Goal: Information Seeking & Learning: Learn about a topic

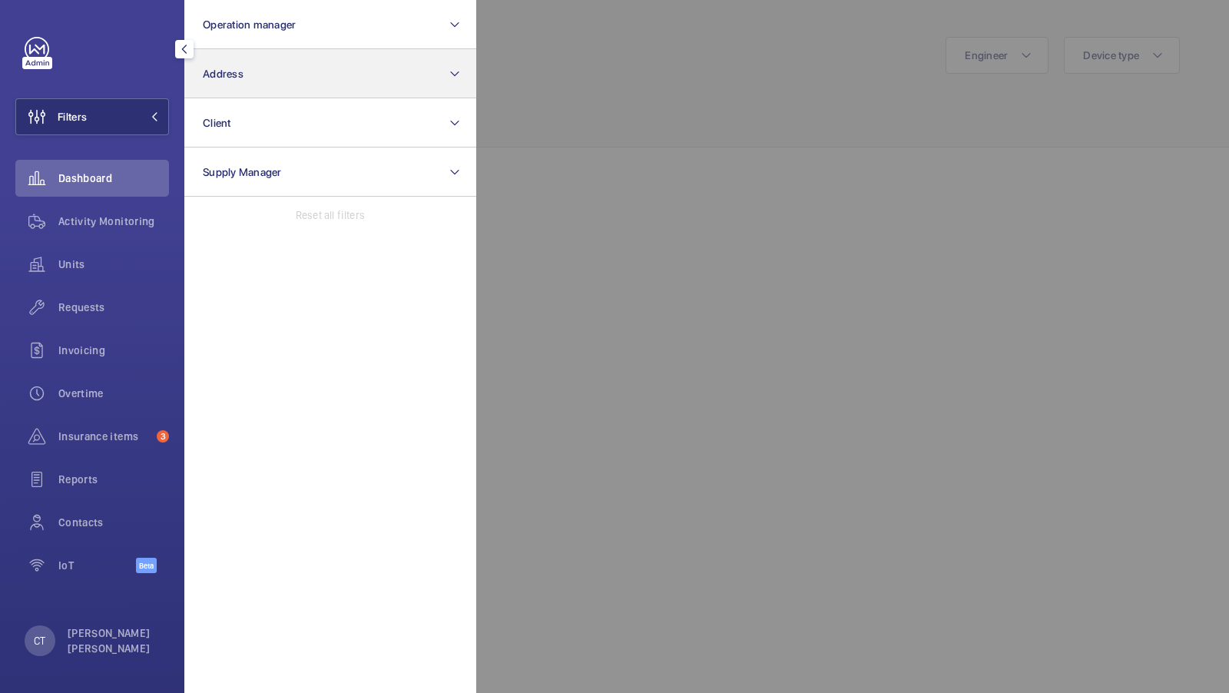
scroll to position [178, 0]
click at [243, 82] on button "Address" at bounding box center [330, 73] width 292 height 49
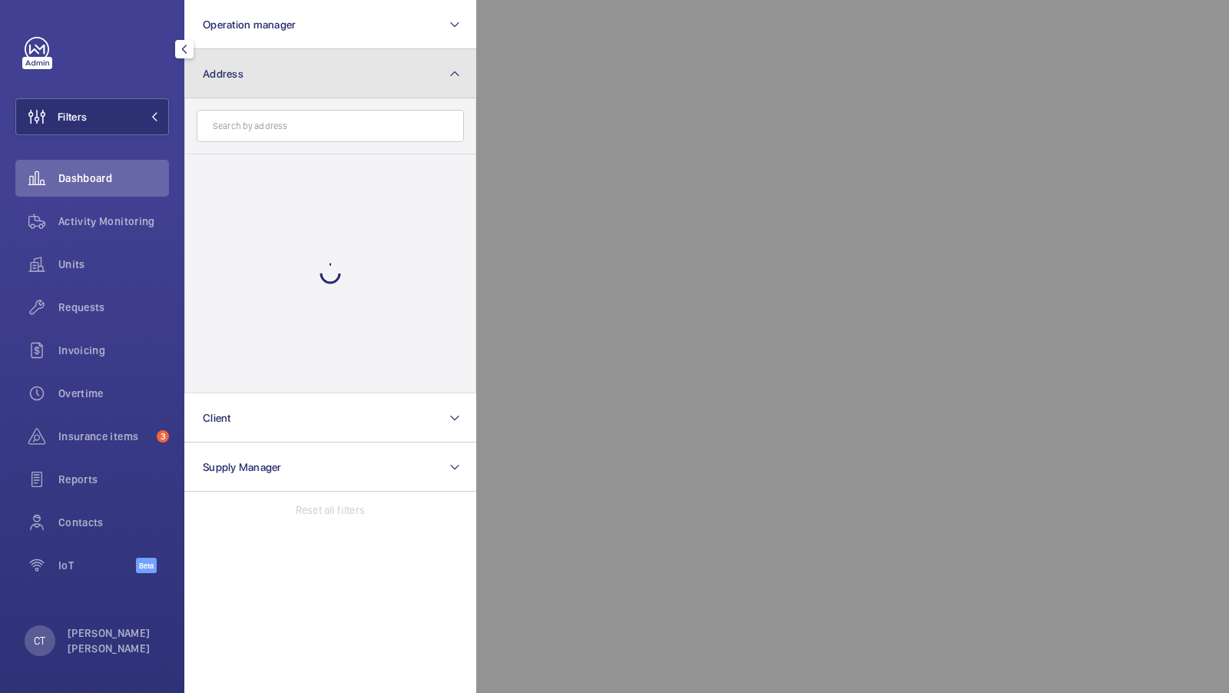
click at [272, 51] on button "Address" at bounding box center [330, 73] width 292 height 49
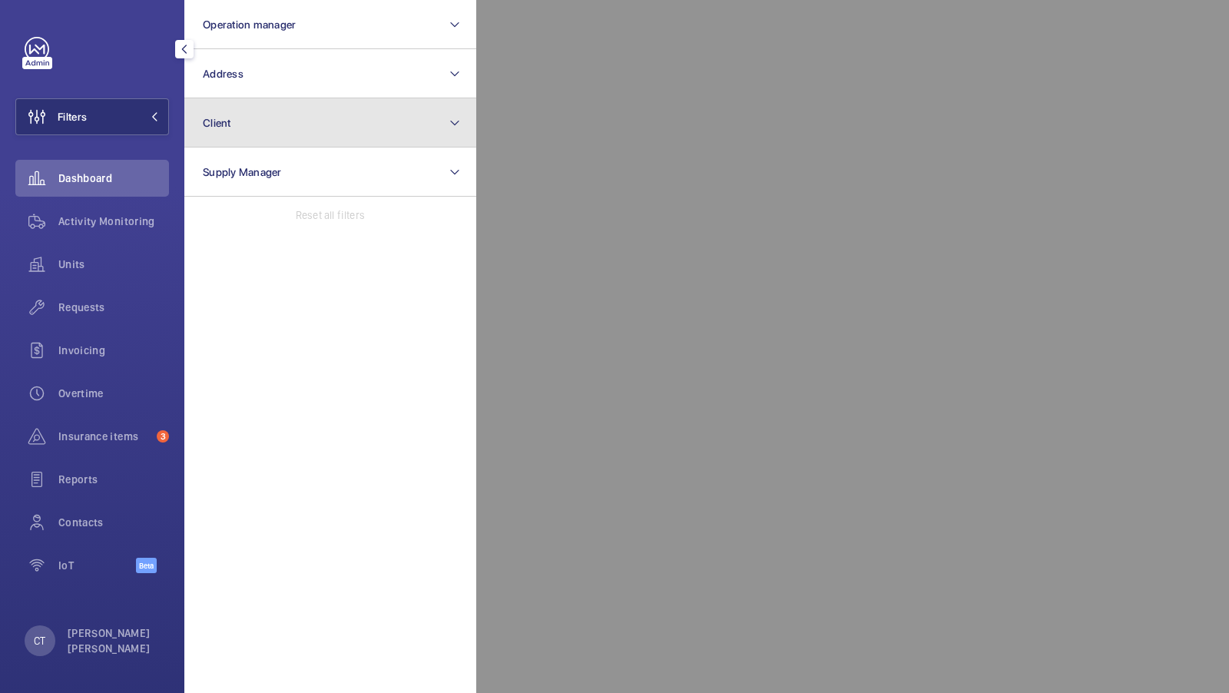
click at [255, 108] on button "Client" at bounding box center [330, 122] width 292 height 49
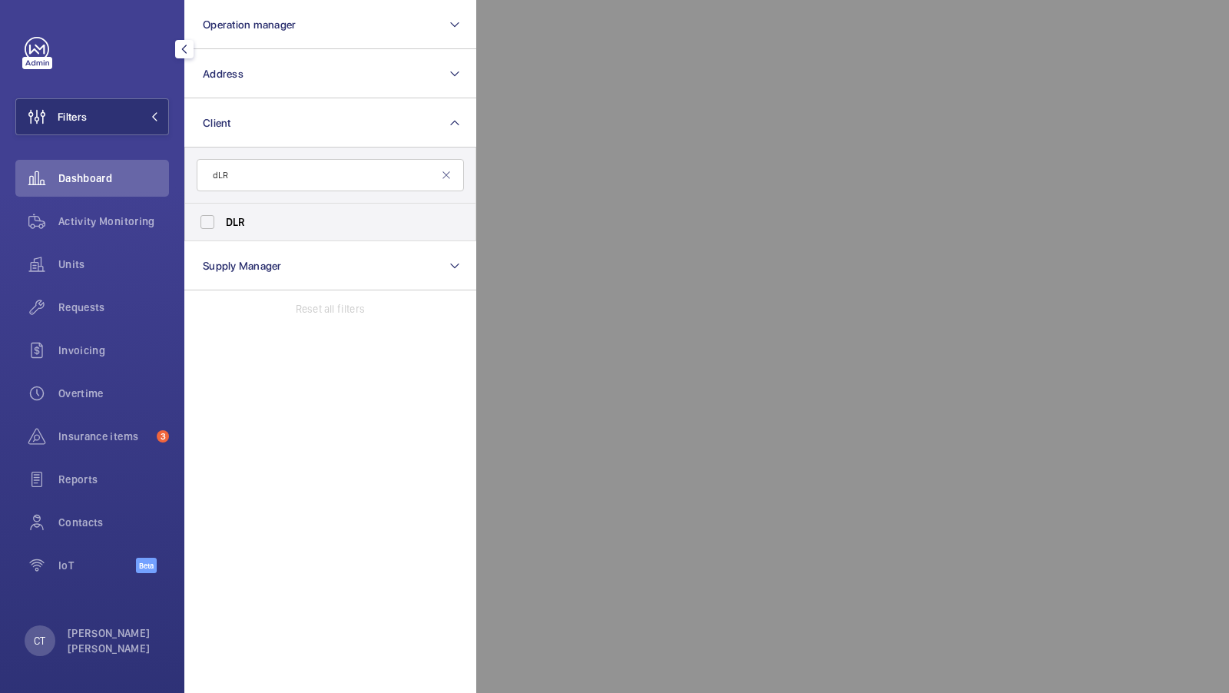
click at [217, 175] on input "dLR" at bounding box center [330, 175] width 267 height 32
type input "dLR"
click at [201, 221] on label "DLR" at bounding box center [318, 222] width 267 height 37
click at [201, 221] on input "DLR" at bounding box center [207, 222] width 31 height 31
checkbox input "true"
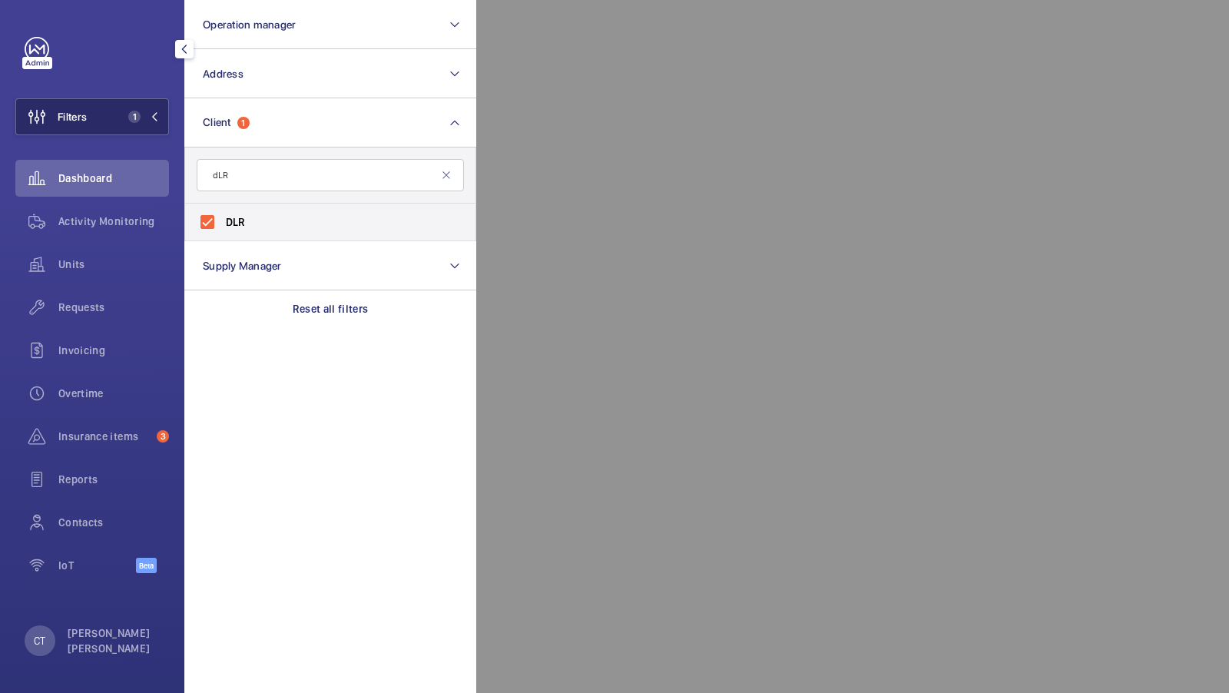
click at [140, 120] on span "1" at bounding box center [131, 117] width 18 height 12
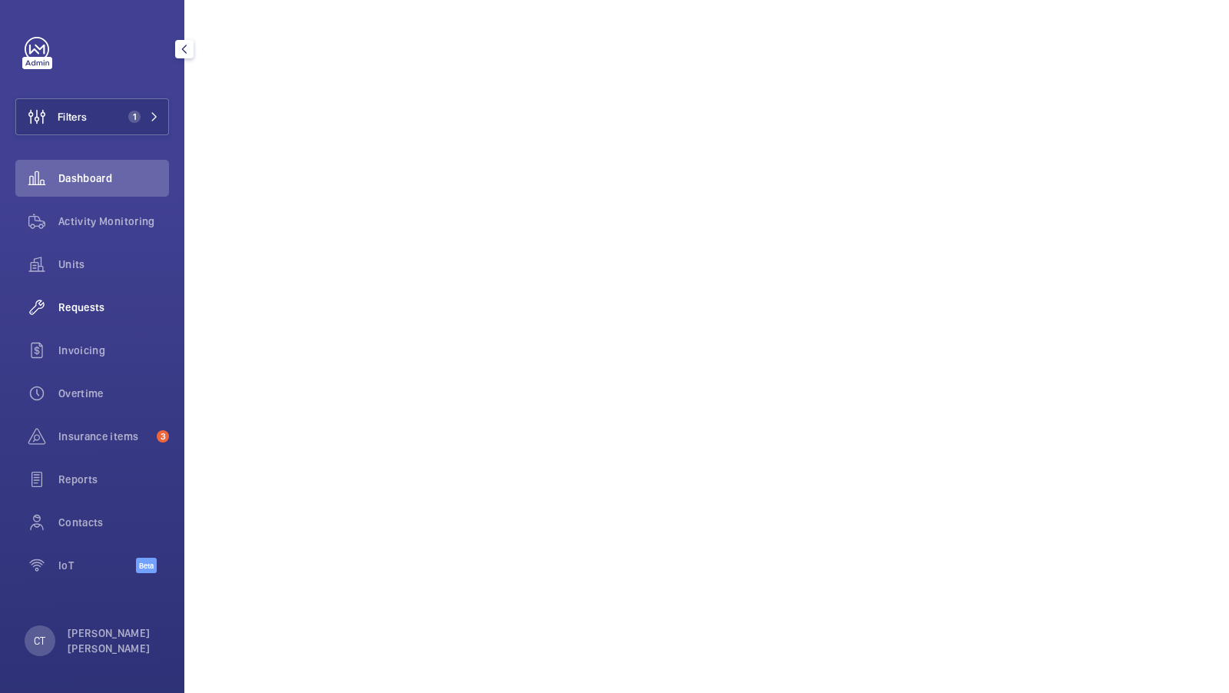
click at [85, 293] on div "Requests" at bounding box center [92, 307] width 154 height 37
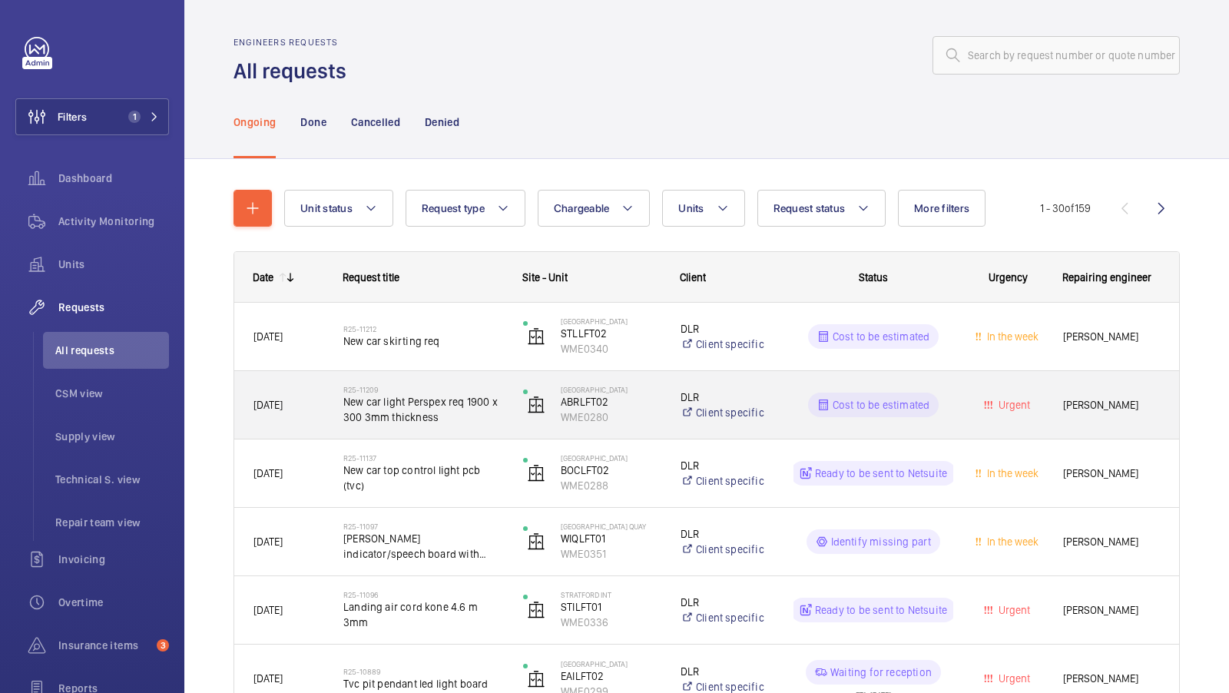
click at [446, 418] on span "New car light Perspex req 1900 x 300 3mm thickness" at bounding box center [423, 409] width 160 height 31
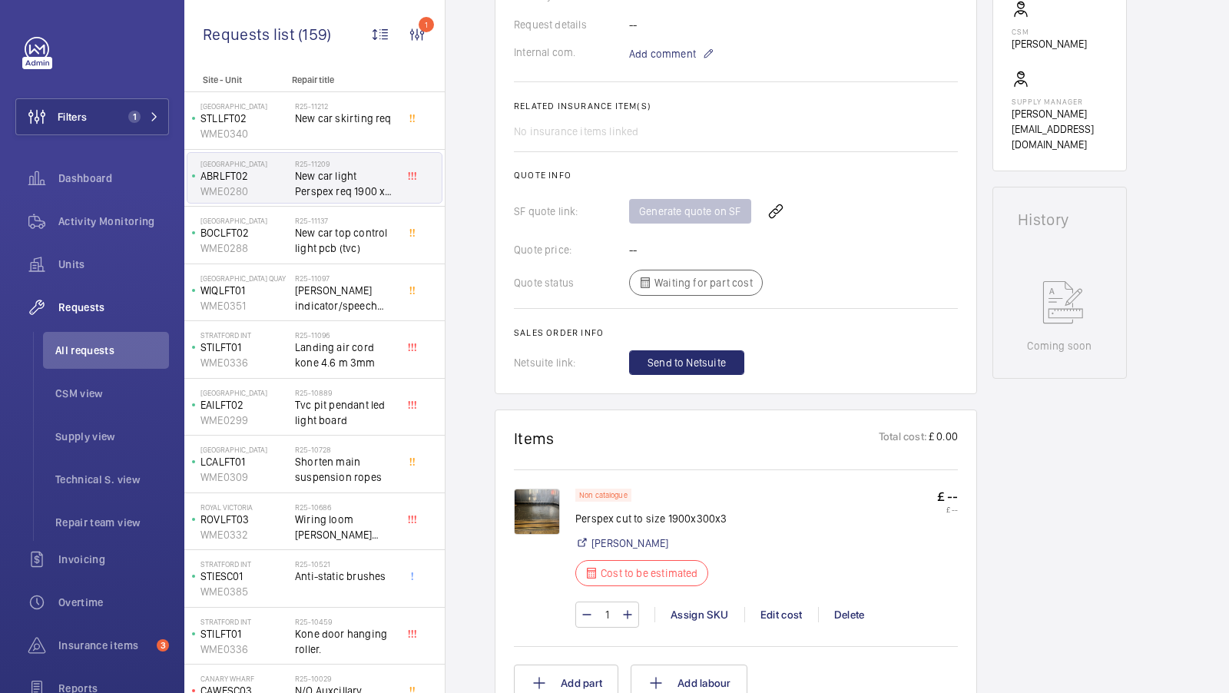
scroll to position [534, 0]
click at [537, 501] on img at bounding box center [537, 511] width 46 height 46
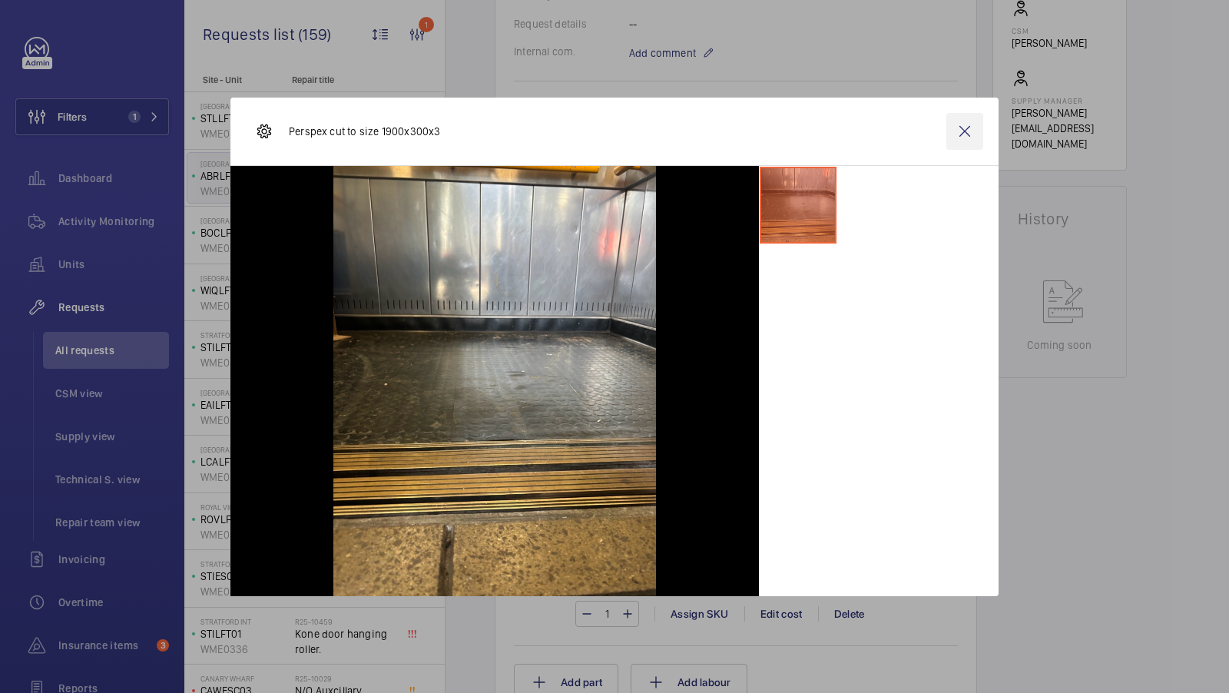
click at [962, 124] on wm-front-icon-button at bounding box center [964, 131] width 37 height 37
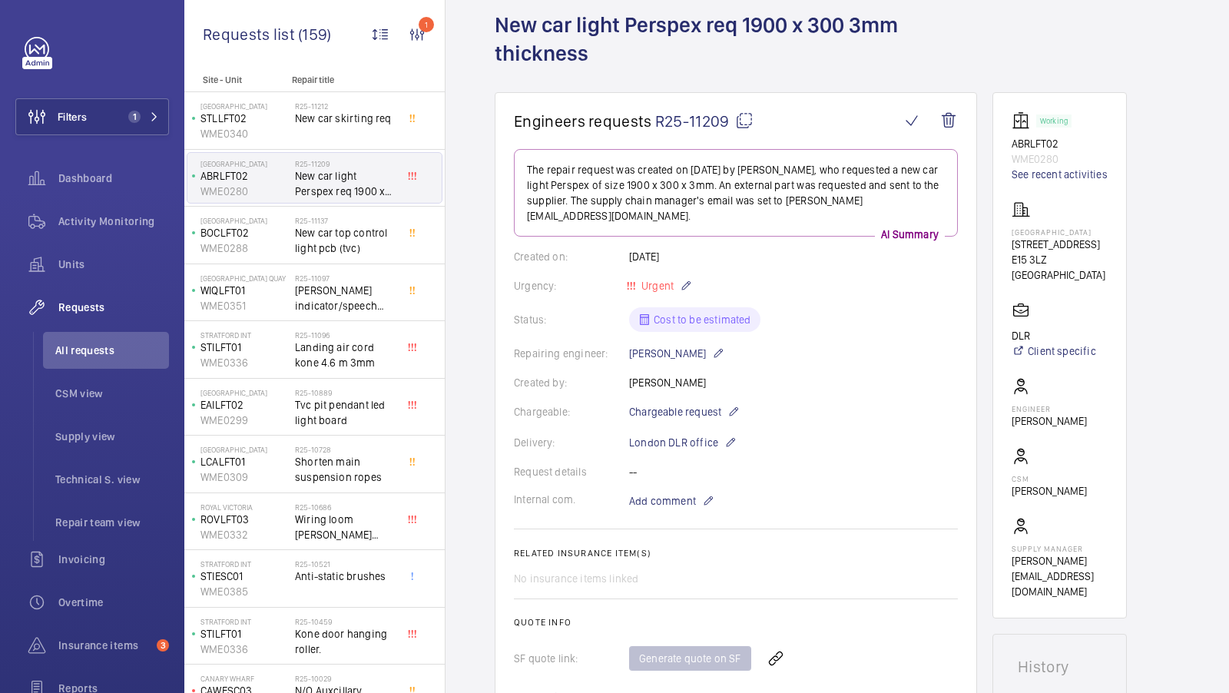
scroll to position [0, 0]
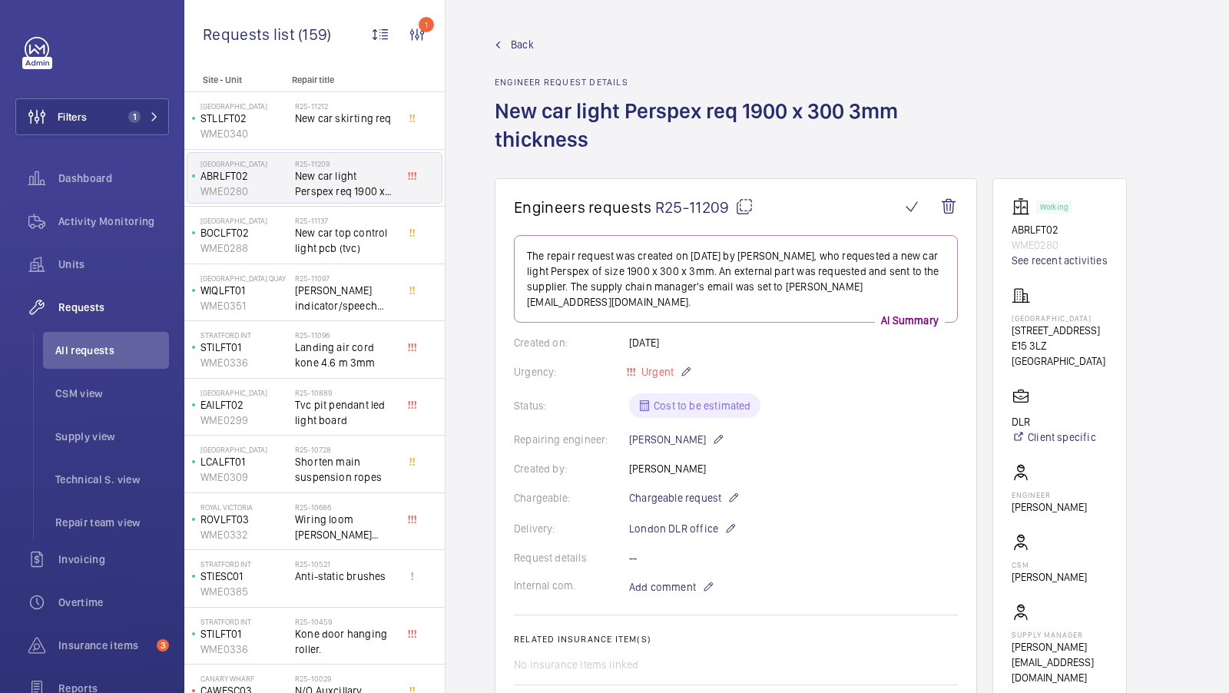
click at [518, 47] on span "Back" at bounding box center [522, 44] width 23 height 15
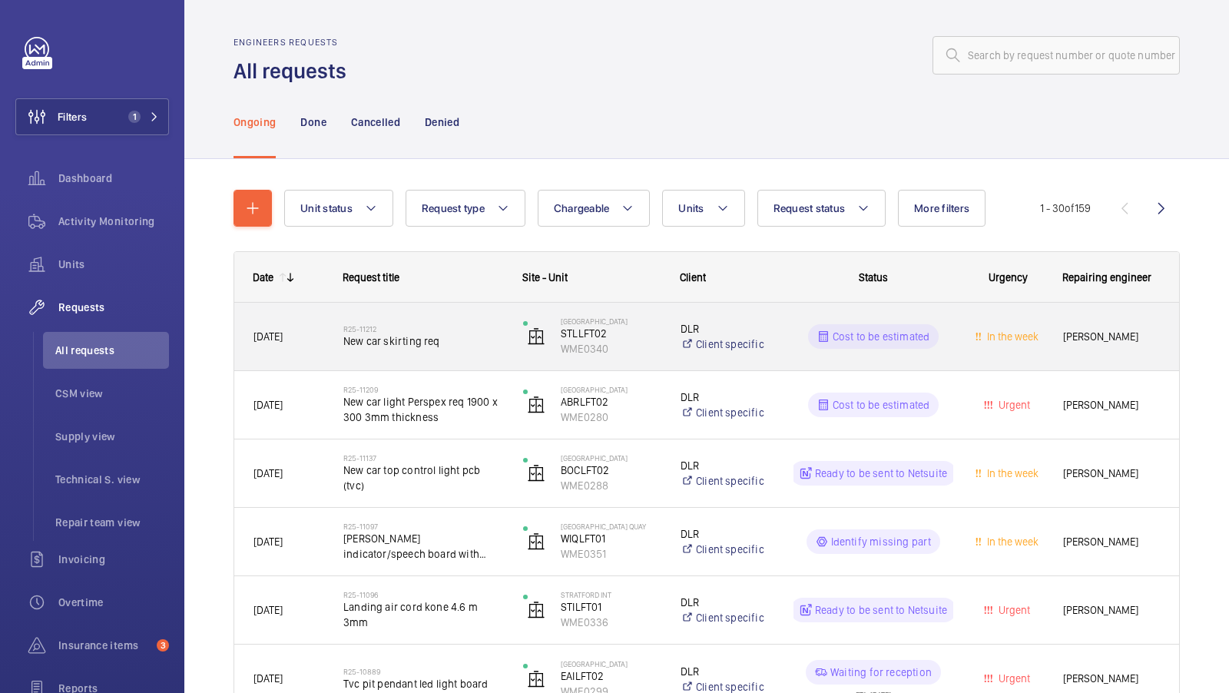
click at [435, 339] on span "New car skirting req" at bounding box center [423, 340] width 160 height 15
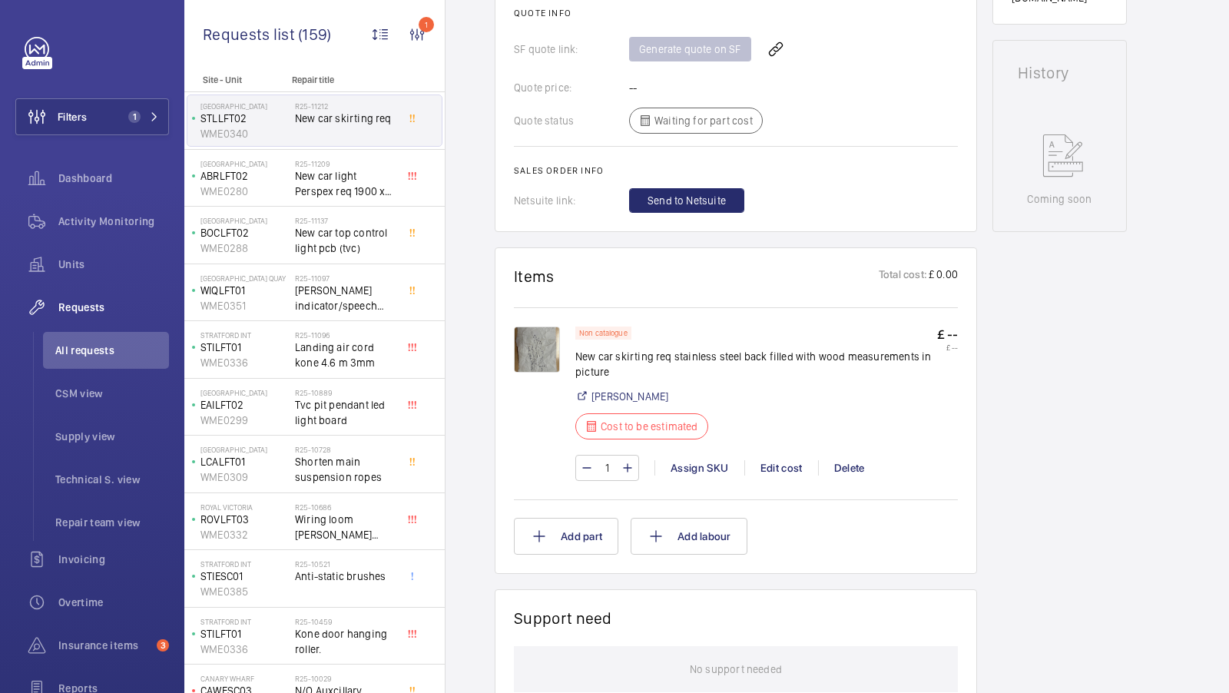
scroll to position [663, 0]
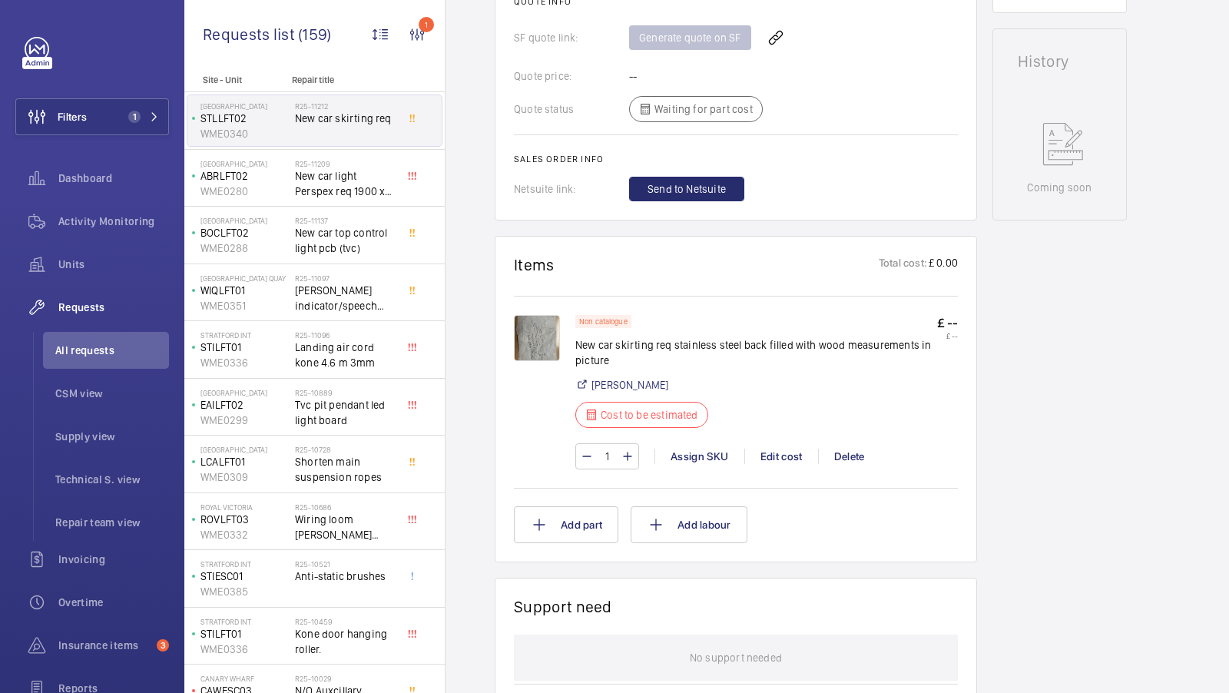
click at [537, 338] on img at bounding box center [537, 338] width 46 height 46
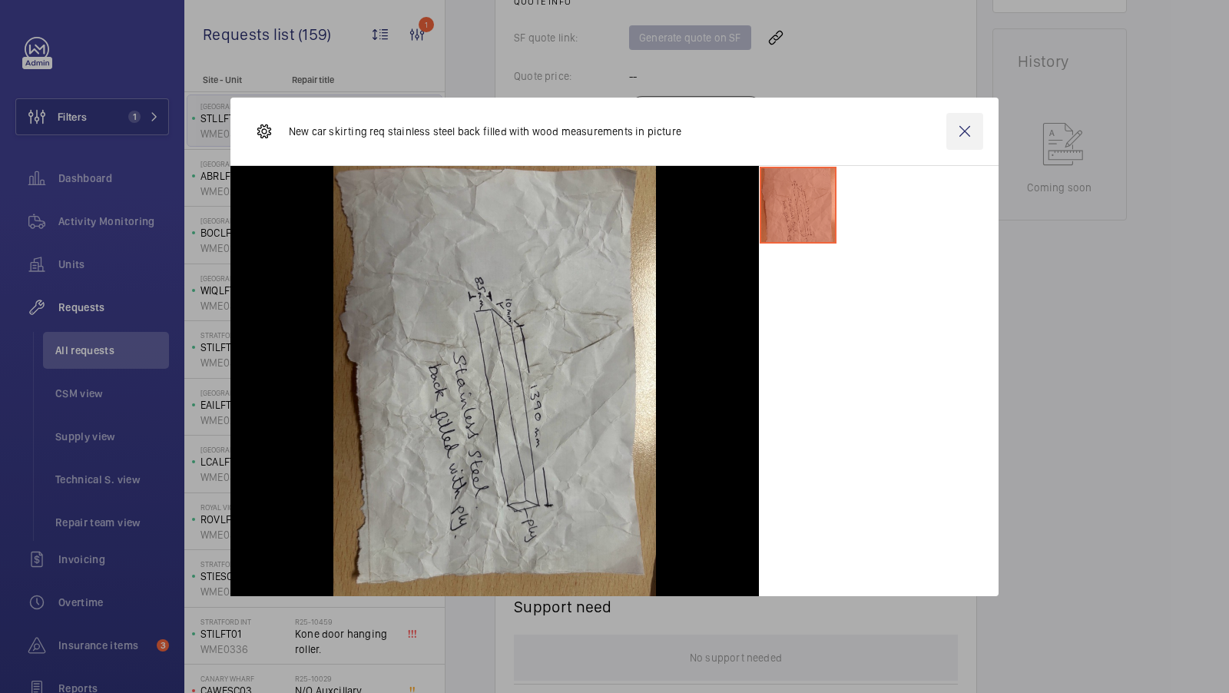
click at [963, 135] on wm-front-icon-button at bounding box center [964, 131] width 37 height 37
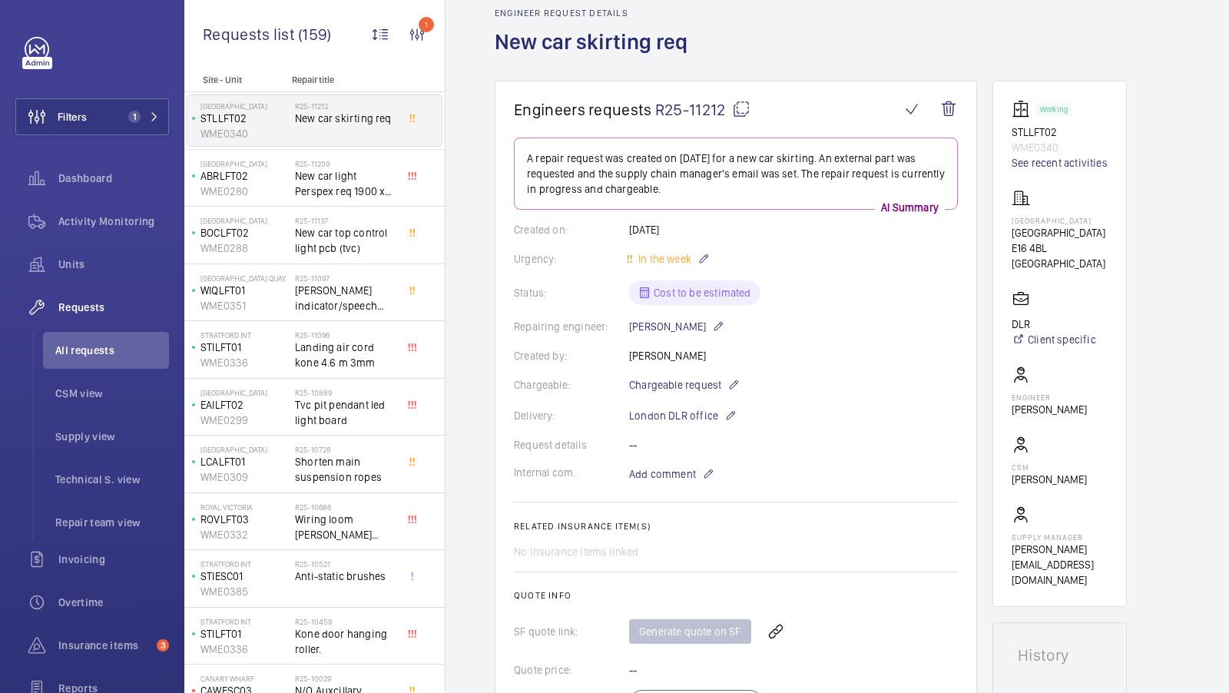
scroll to position [0, 0]
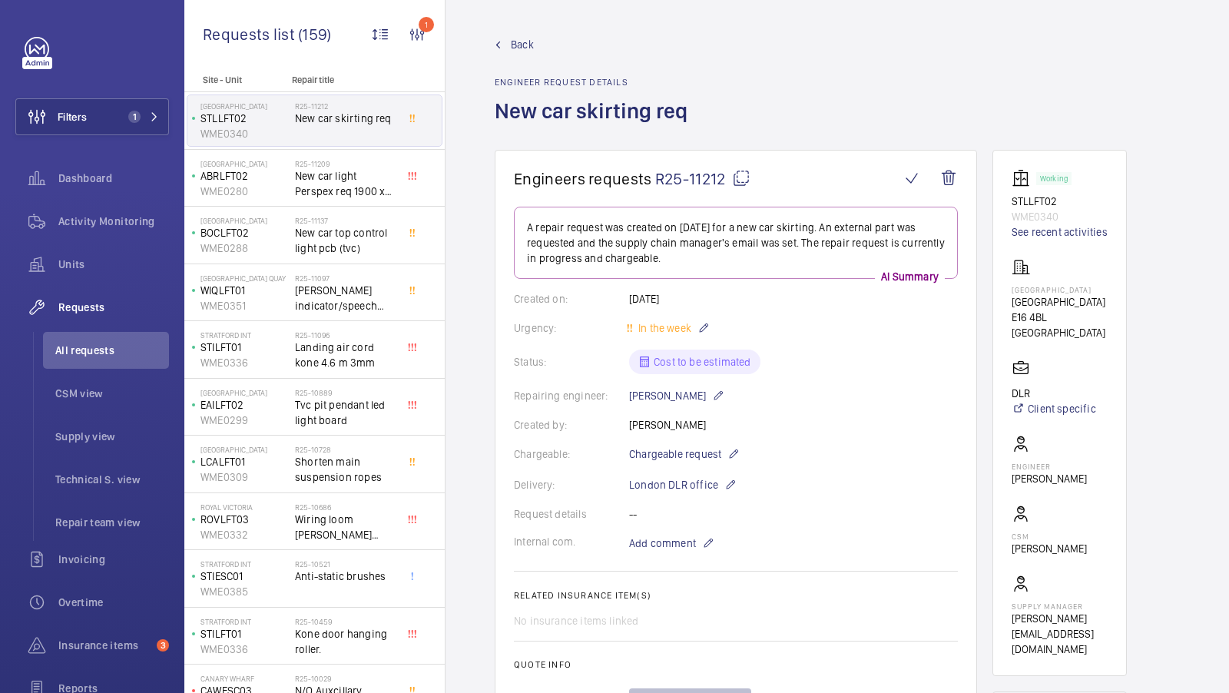
click at [520, 43] on span "Back" at bounding box center [522, 44] width 23 height 15
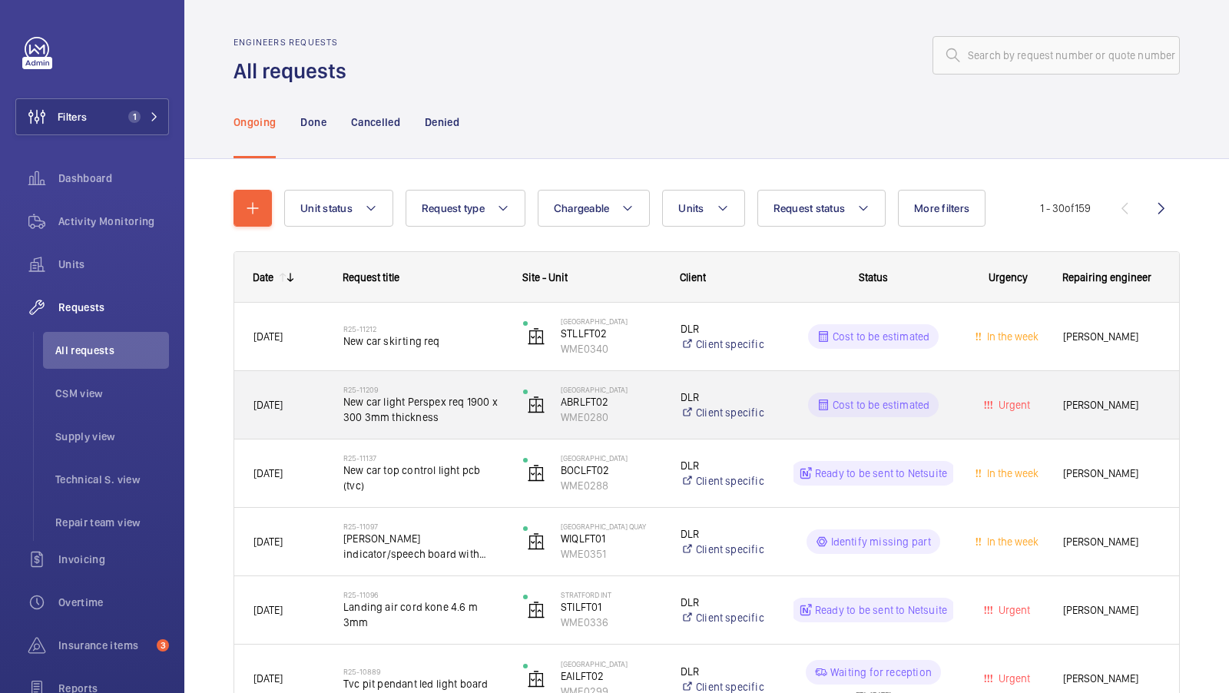
click at [434, 412] on span "New car light Perspex req 1900 x 300 3mm thickness" at bounding box center [423, 409] width 160 height 31
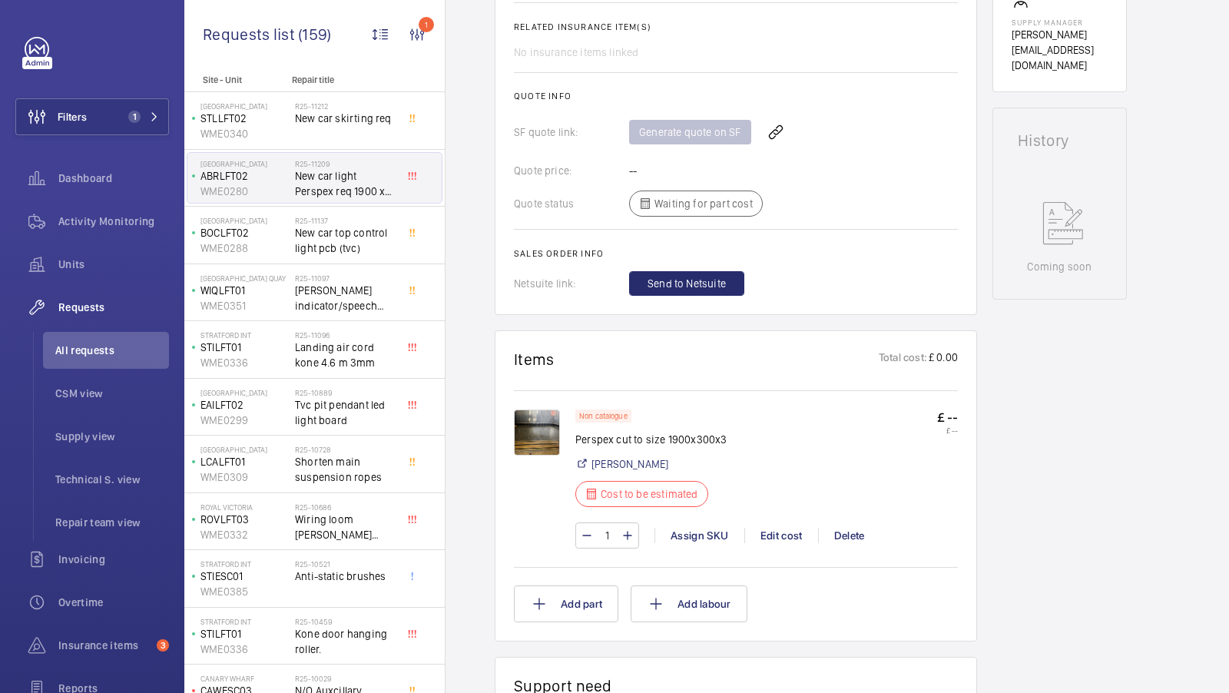
scroll to position [615, 0]
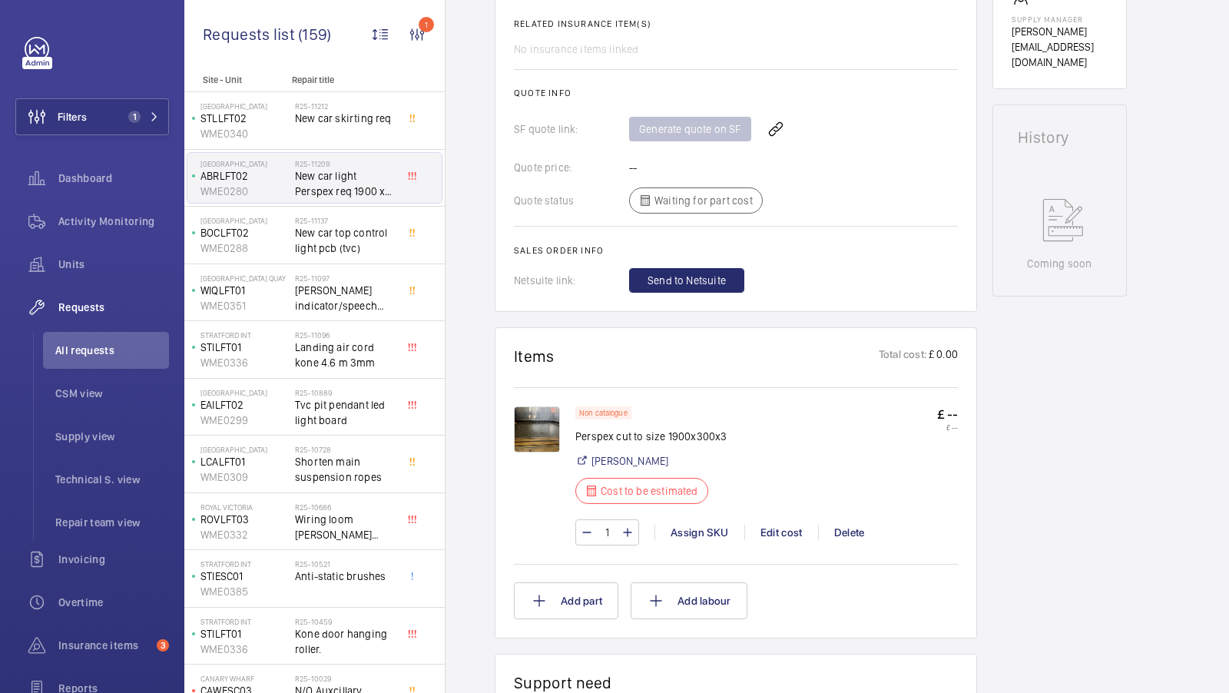
click at [535, 416] on img at bounding box center [537, 429] width 46 height 46
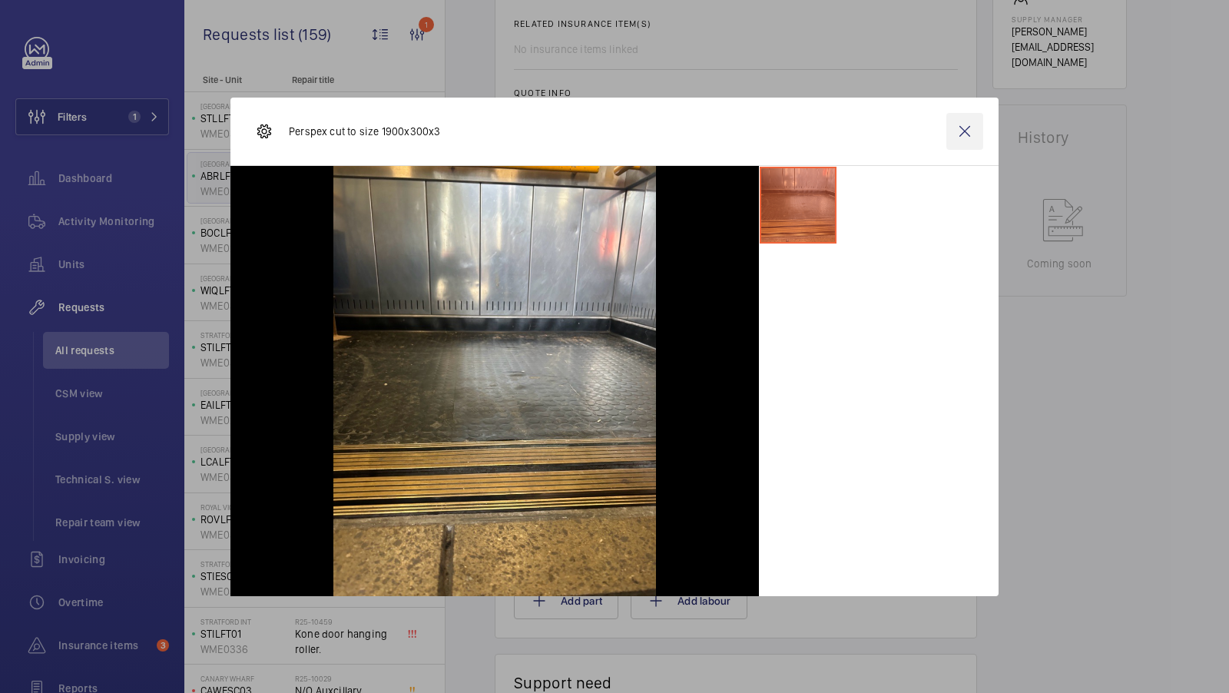
click at [968, 130] on wm-front-icon-button at bounding box center [964, 131] width 37 height 37
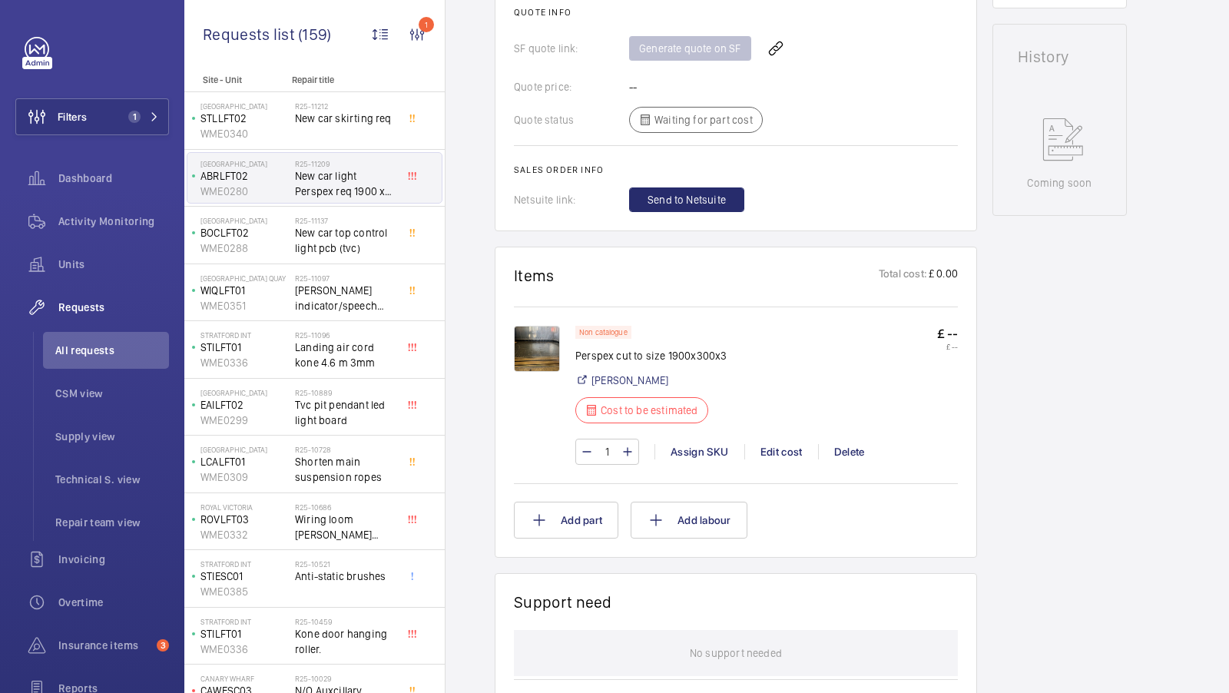
scroll to position [753, 0]
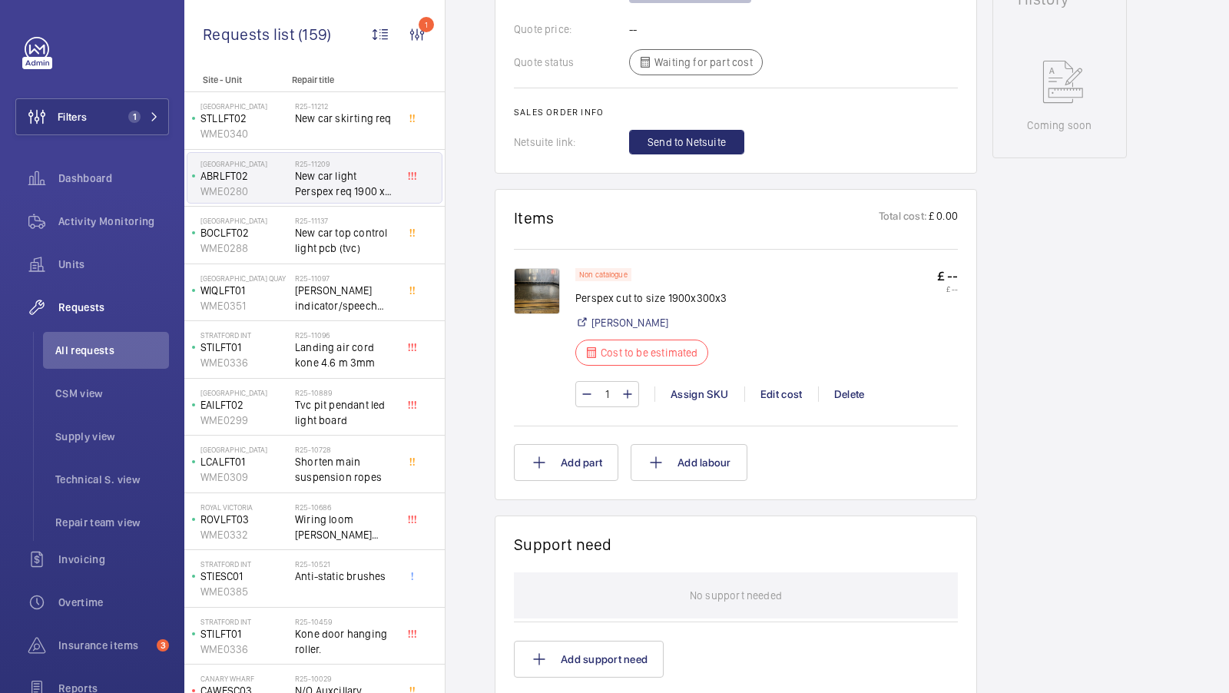
click at [523, 281] on img at bounding box center [537, 291] width 46 height 46
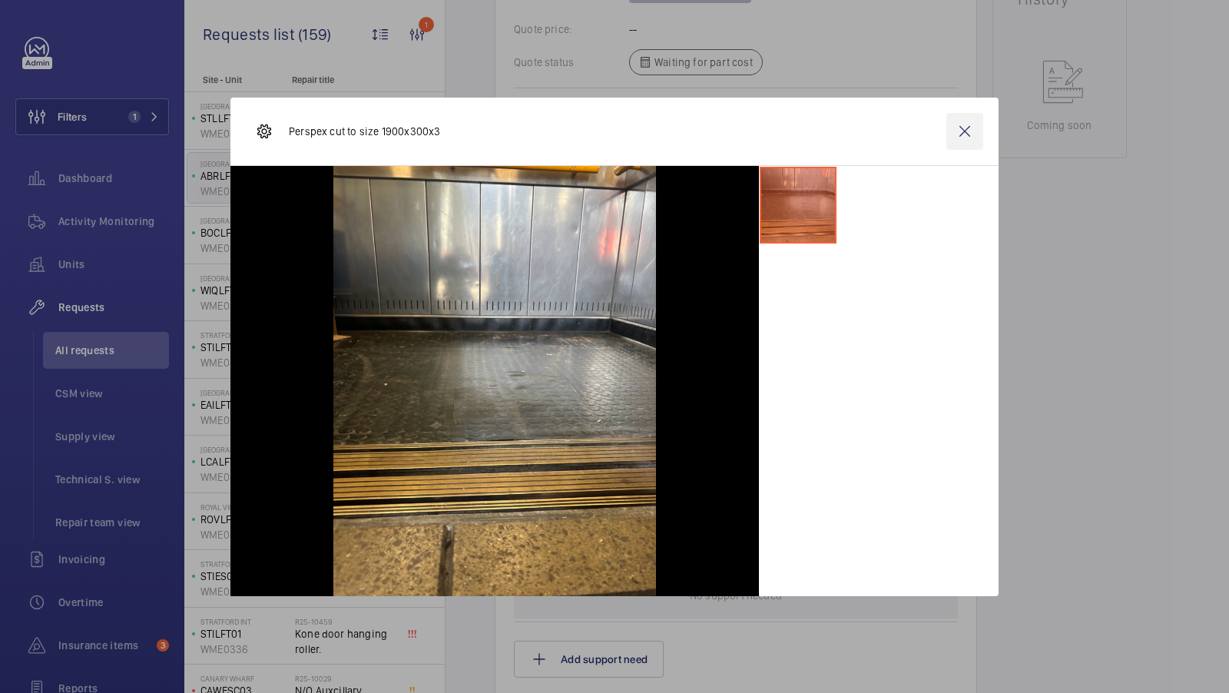
click at [966, 130] on wm-front-icon-button at bounding box center [964, 131] width 37 height 37
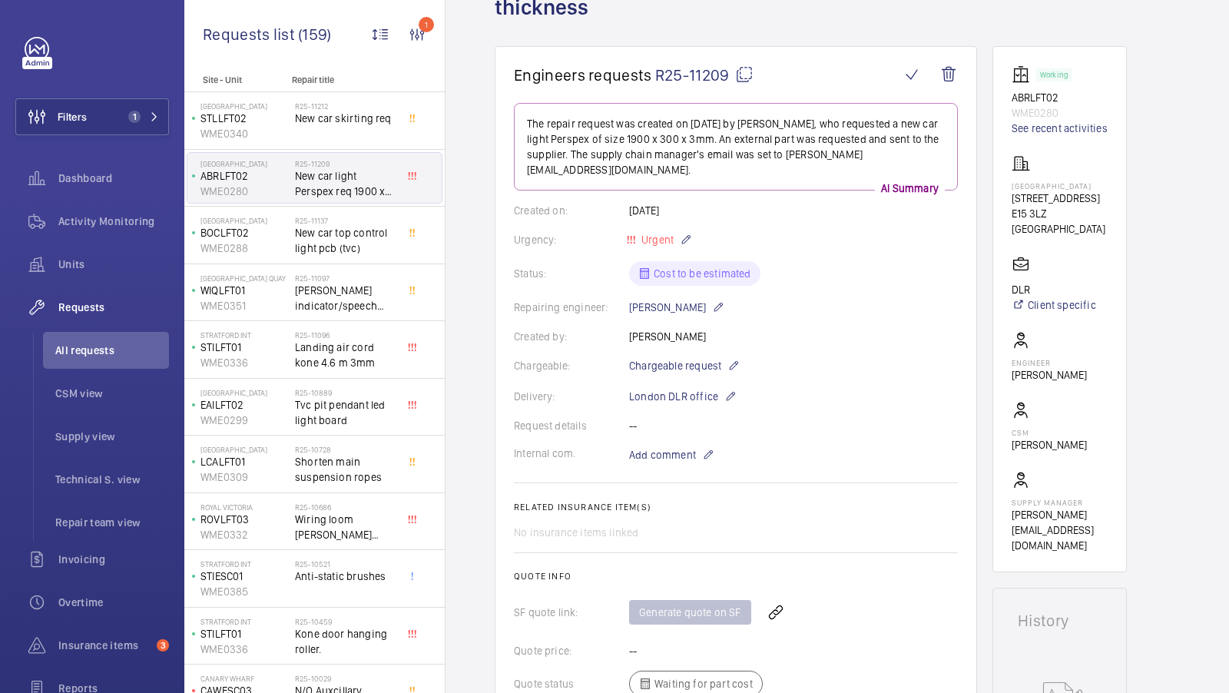
scroll to position [131, 0]
click at [370, 122] on span "New car skirting req" at bounding box center [345, 118] width 101 height 15
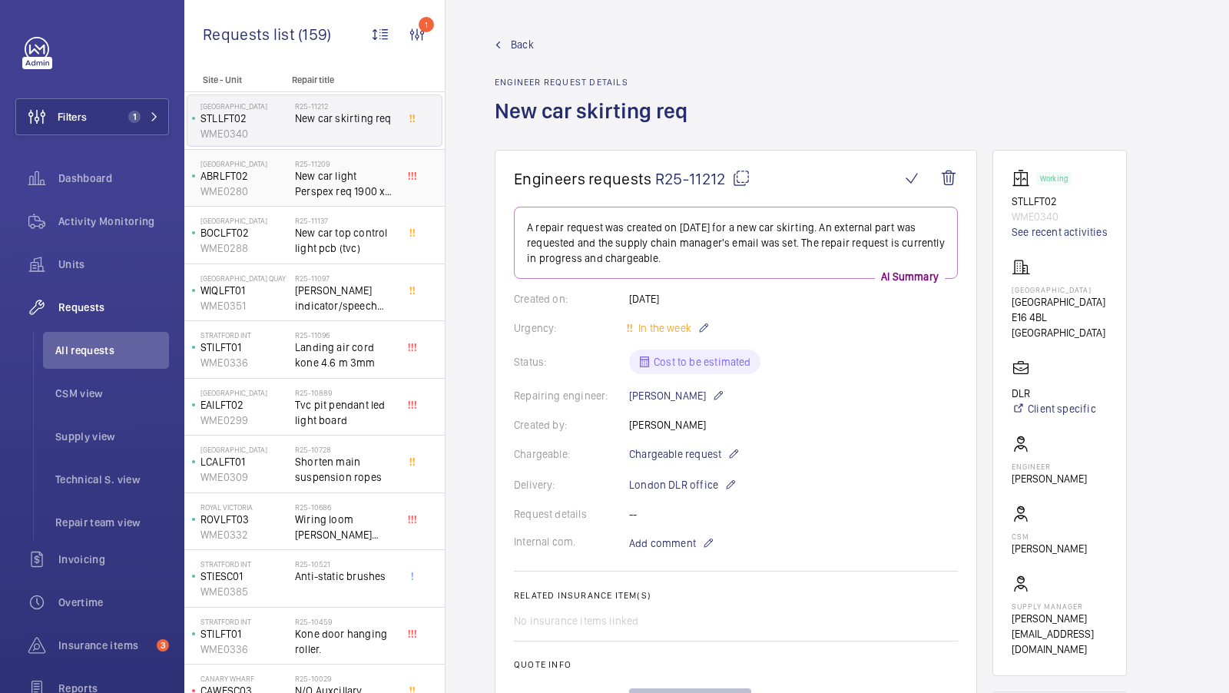
click at [332, 185] on span "New car light Perspex req 1900 x 300 3mm thickness" at bounding box center [345, 183] width 101 height 31
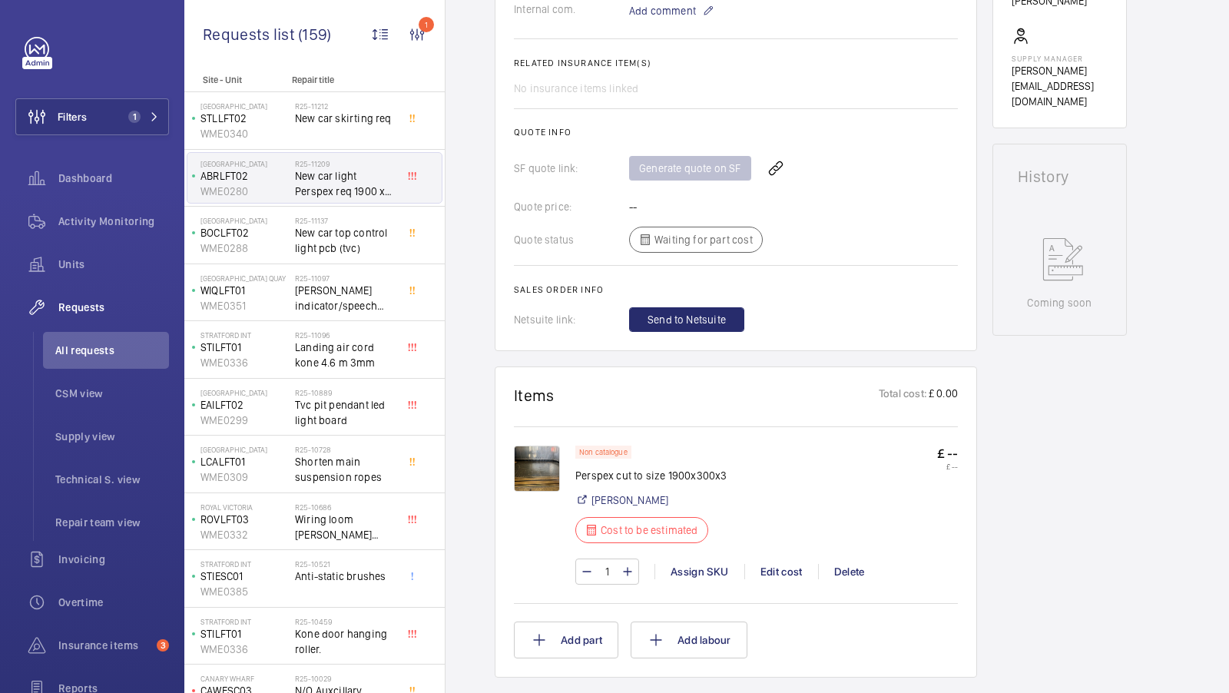
scroll to position [578, 0]
click at [529, 459] on img at bounding box center [537, 467] width 46 height 46
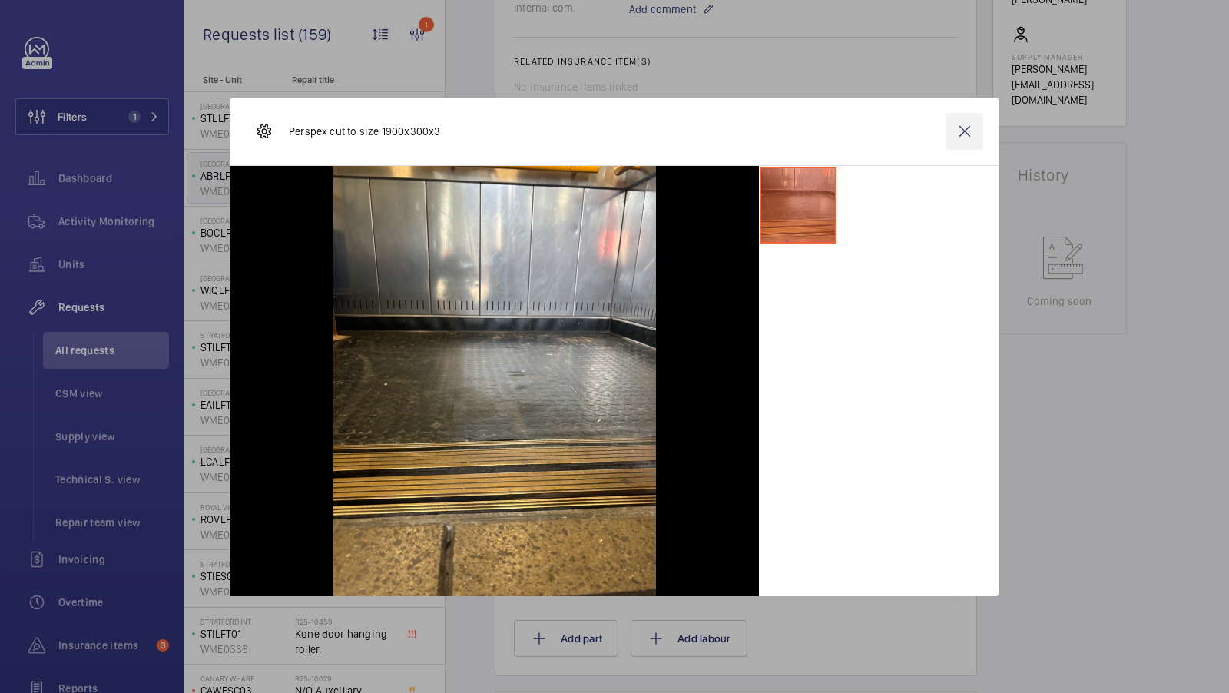
click at [965, 131] on wm-front-icon-button at bounding box center [964, 131] width 37 height 37
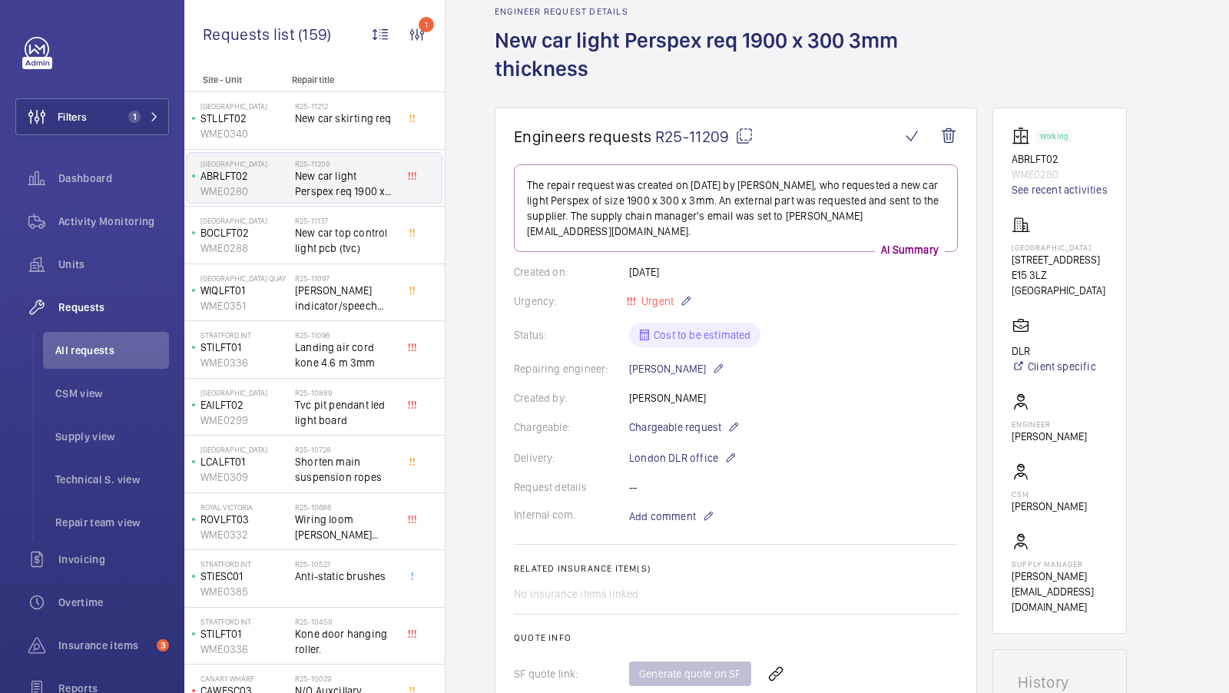
scroll to position [101, 0]
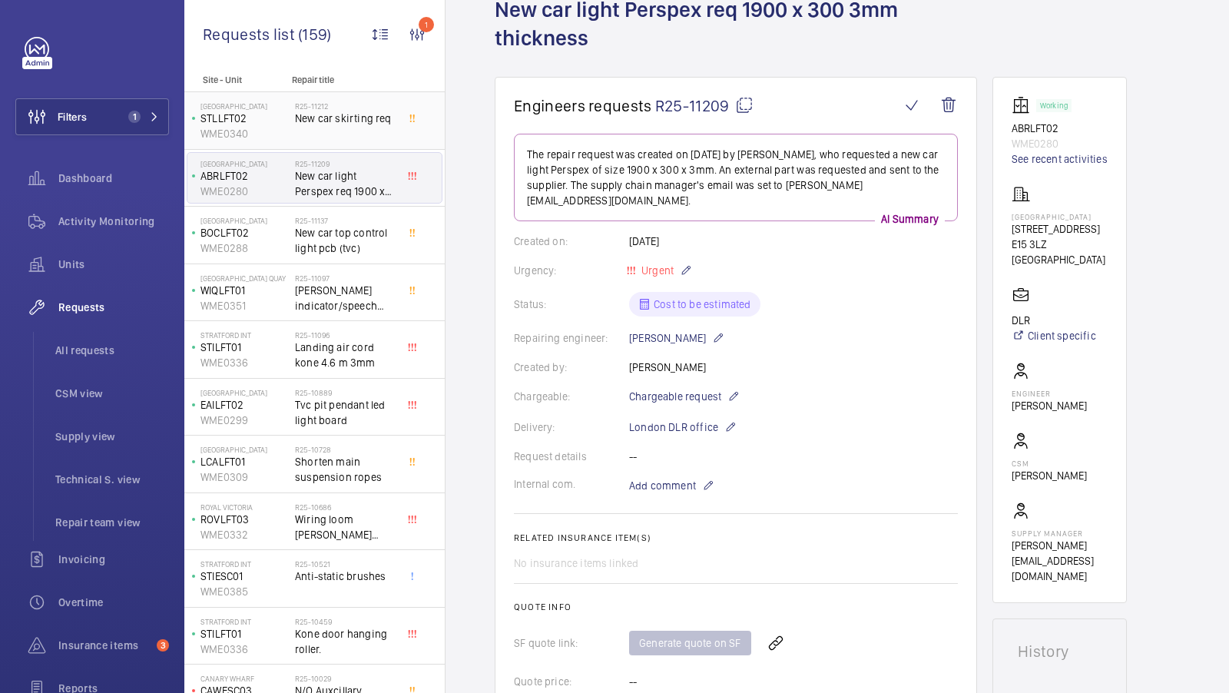
click at [303, 137] on div "R25-11212 New car skirting req" at bounding box center [345, 123] width 101 height 45
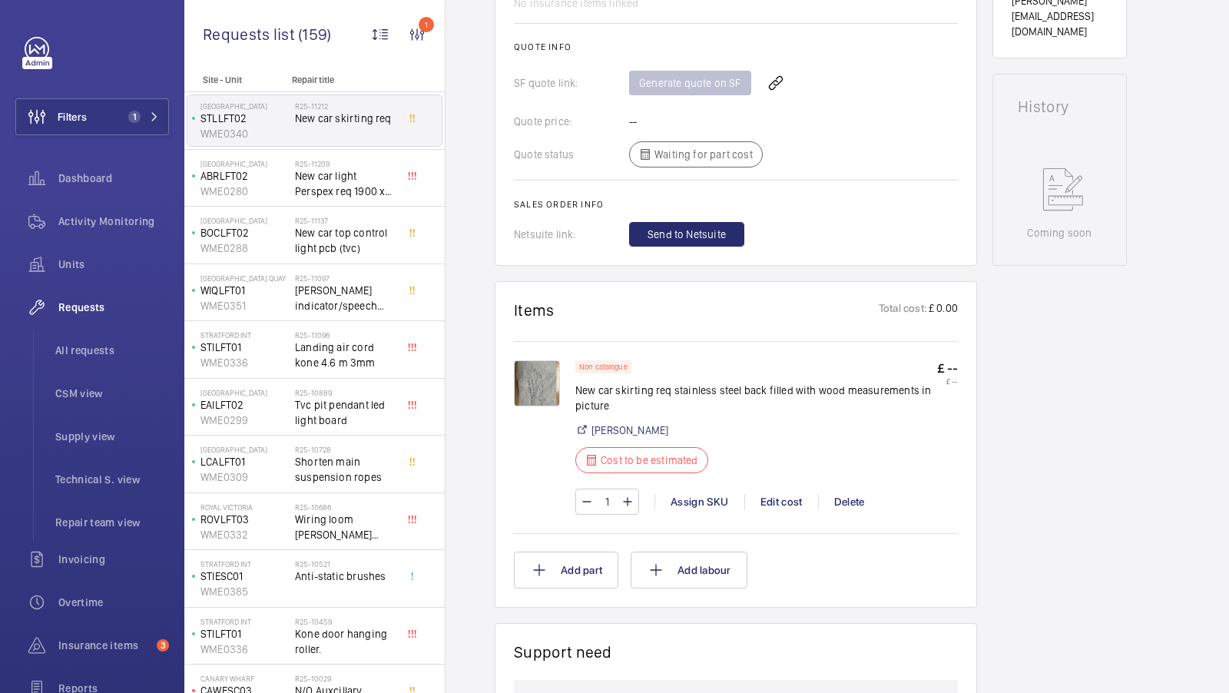
scroll to position [648, 0]
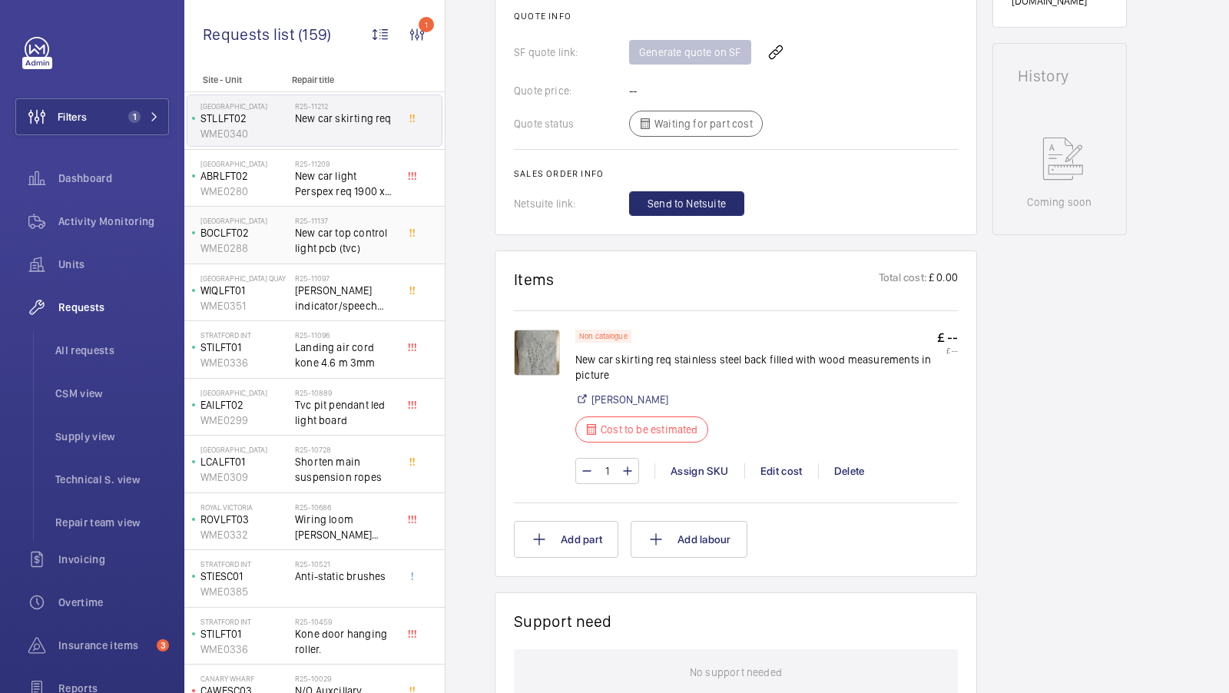
click at [314, 245] on span "New car top control light pcb (tvc)" at bounding box center [345, 240] width 101 height 31
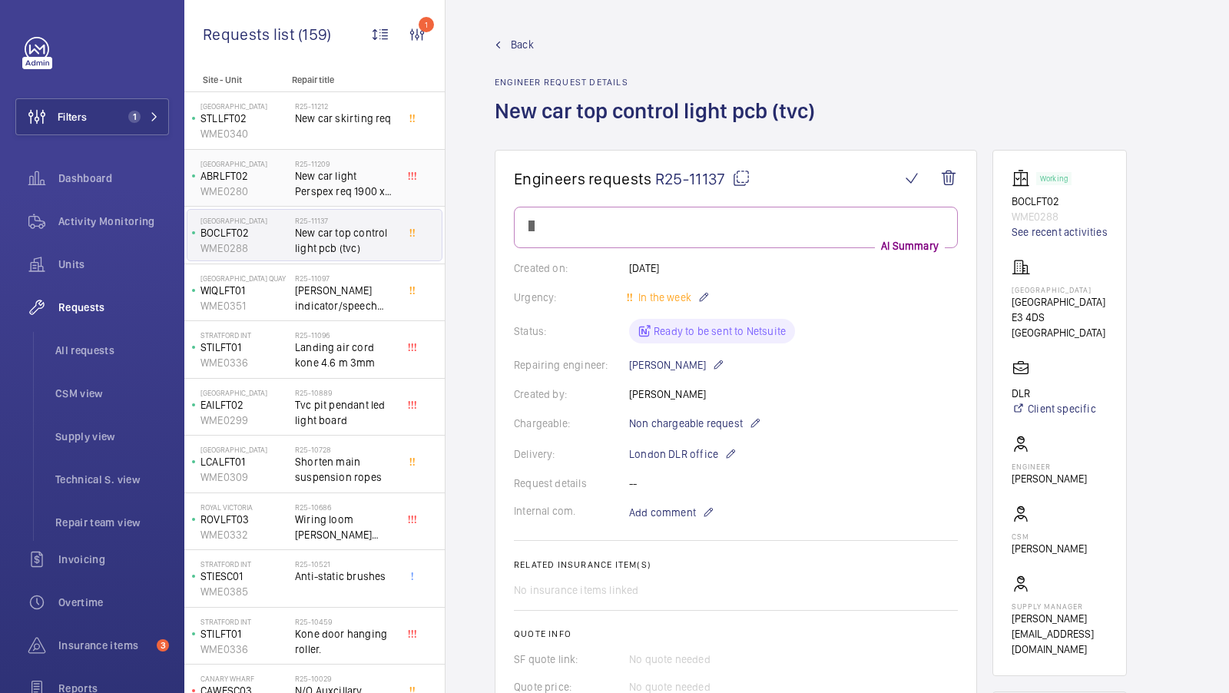
click at [322, 195] on span "New car light Perspex req 1900 x 300 3mm thickness" at bounding box center [345, 183] width 101 height 31
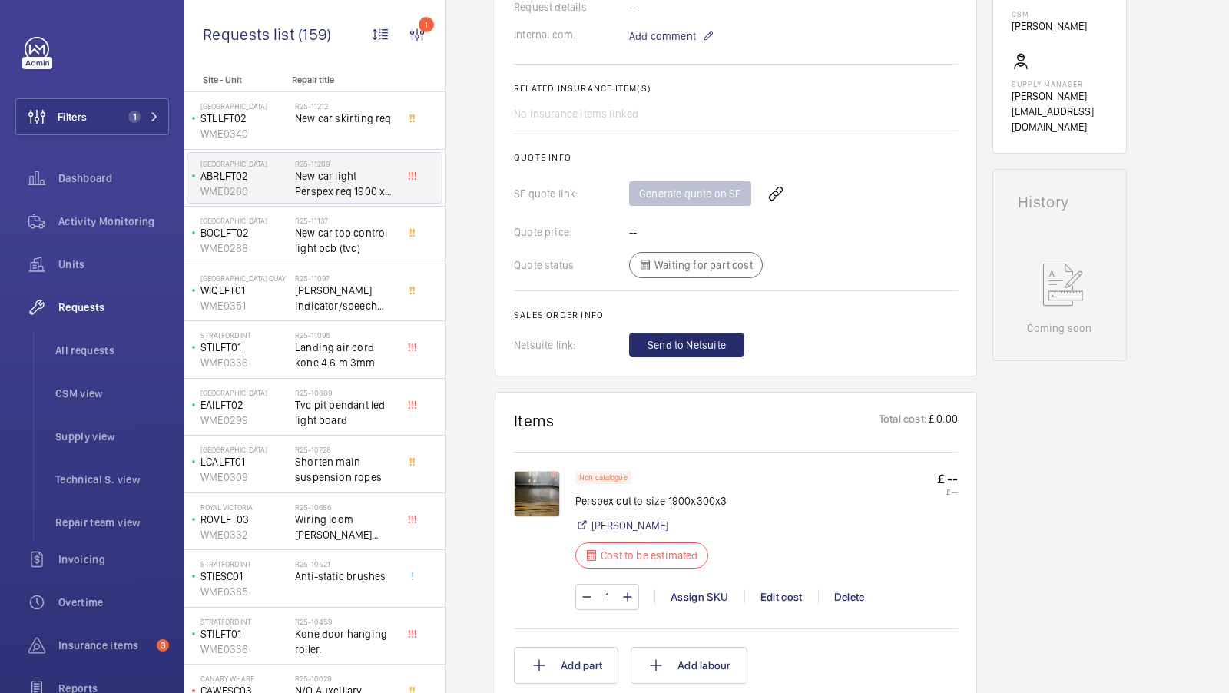
scroll to position [547, 0]
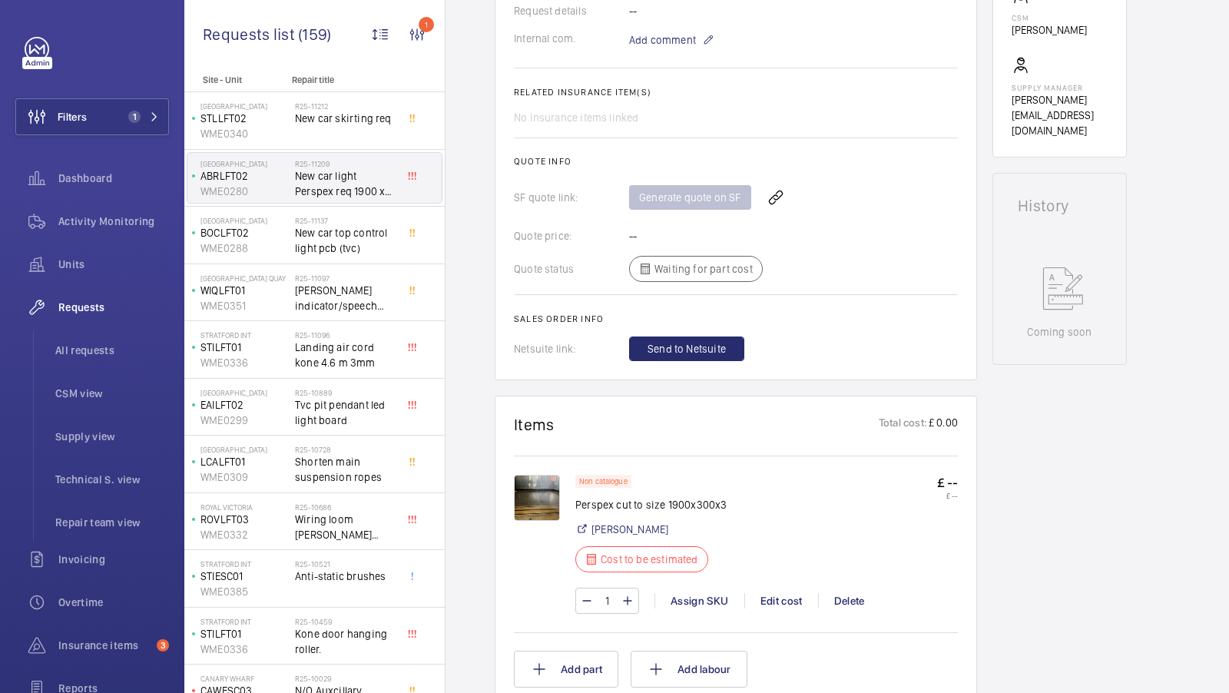
click at [542, 488] on img at bounding box center [537, 498] width 46 height 46
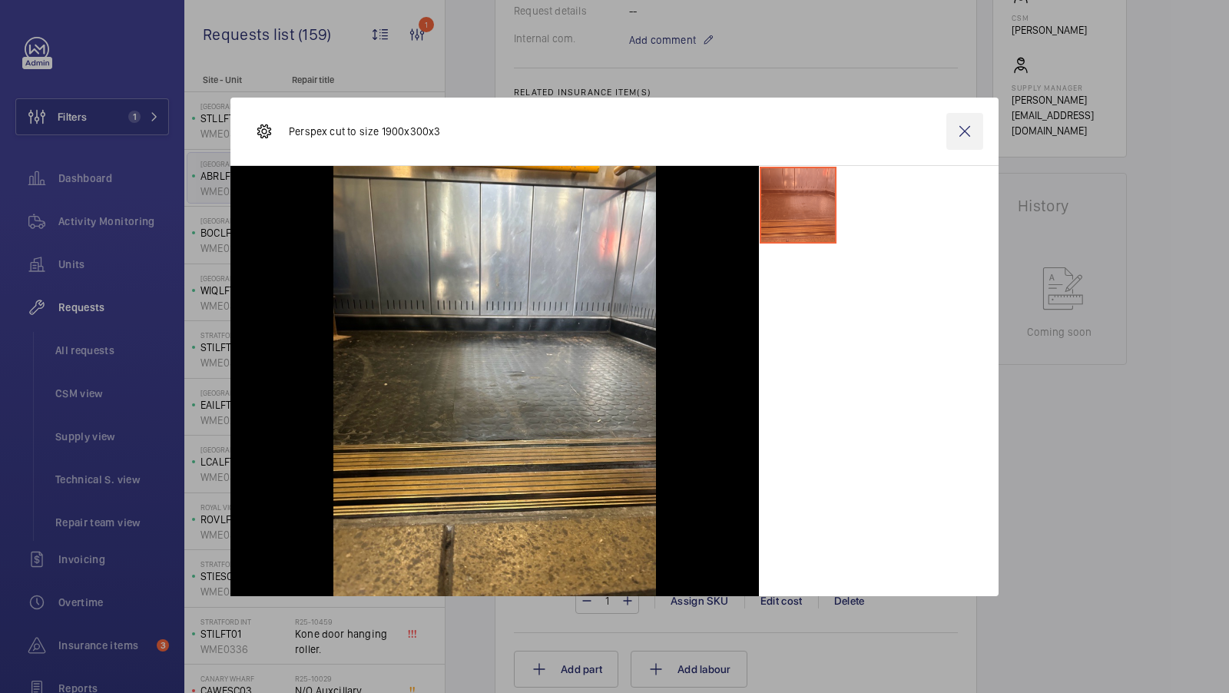
click at [960, 134] on wm-front-icon-button at bounding box center [964, 131] width 37 height 37
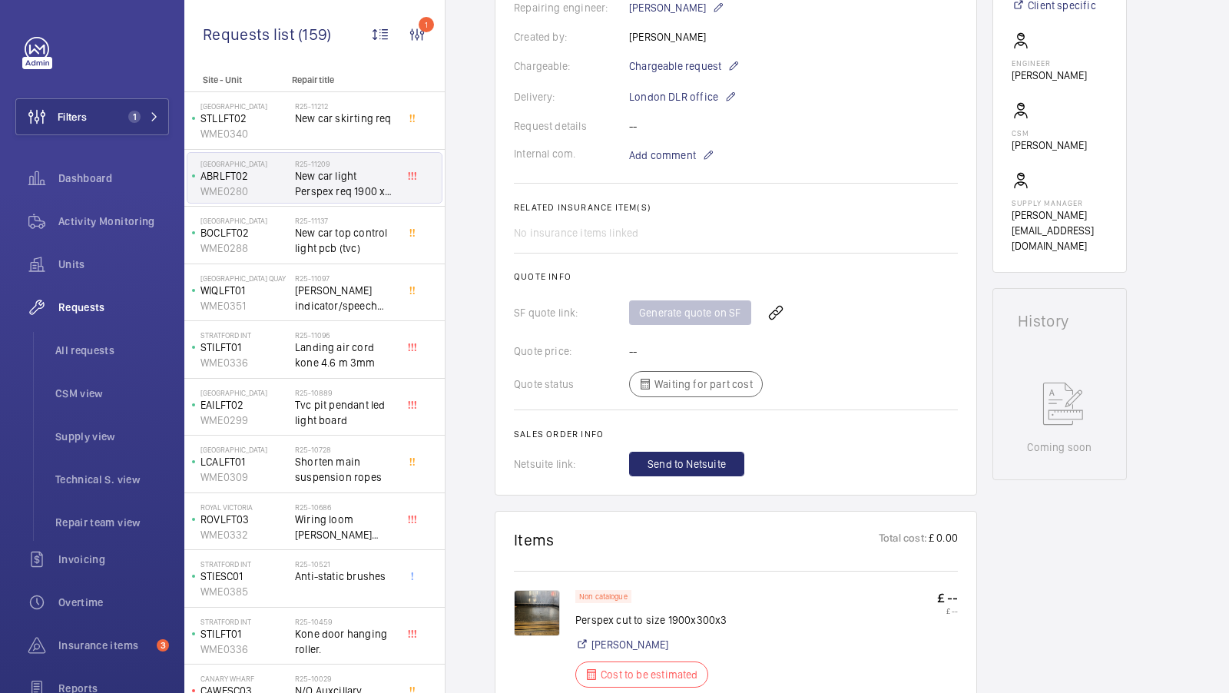
scroll to position [422, 0]
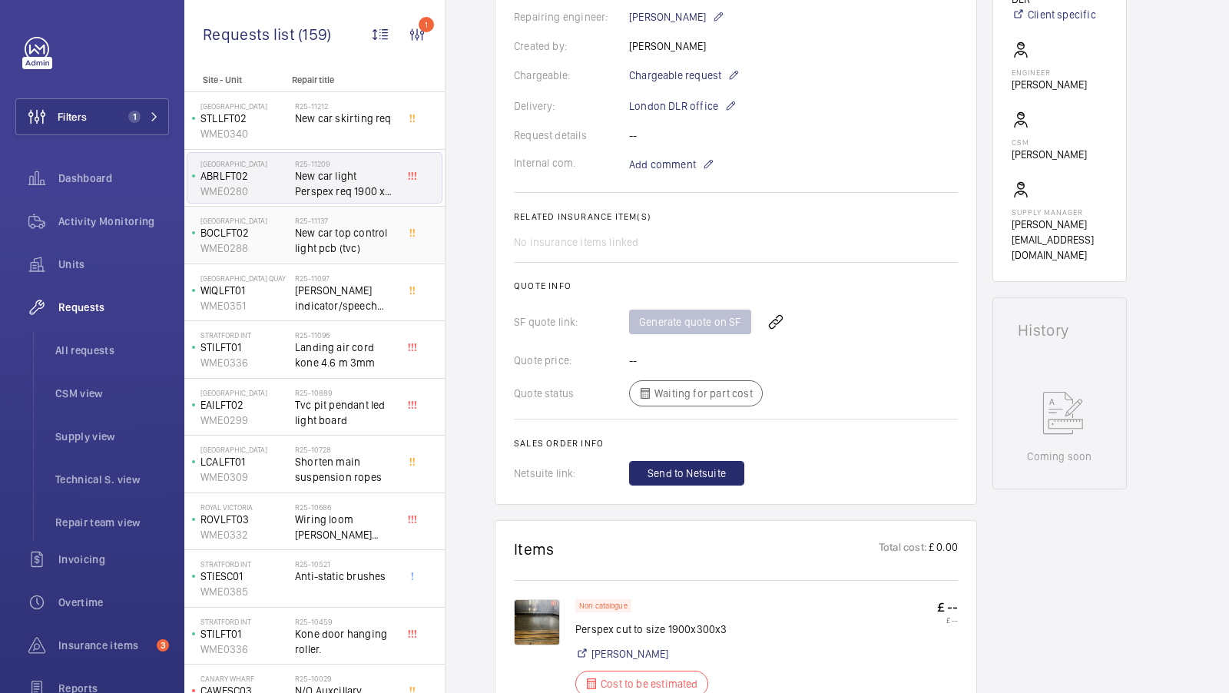
click at [331, 246] on span "New car top control light pcb (tvc)" at bounding box center [345, 240] width 101 height 31
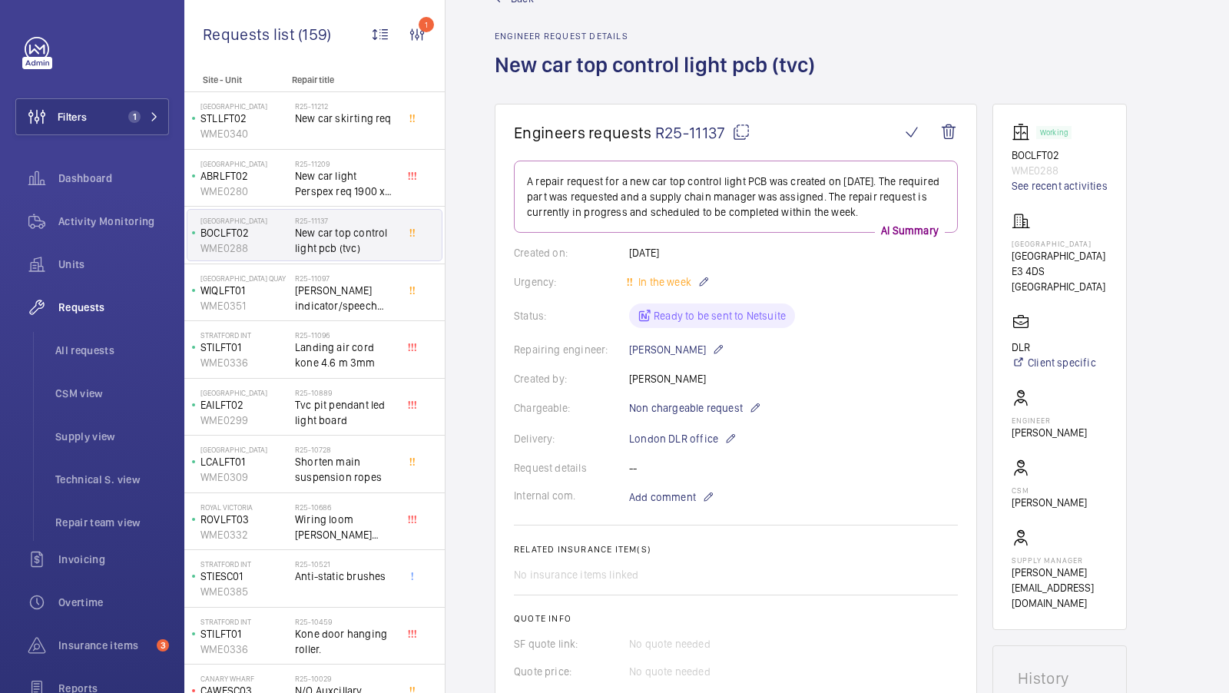
scroll to position [94, 0]
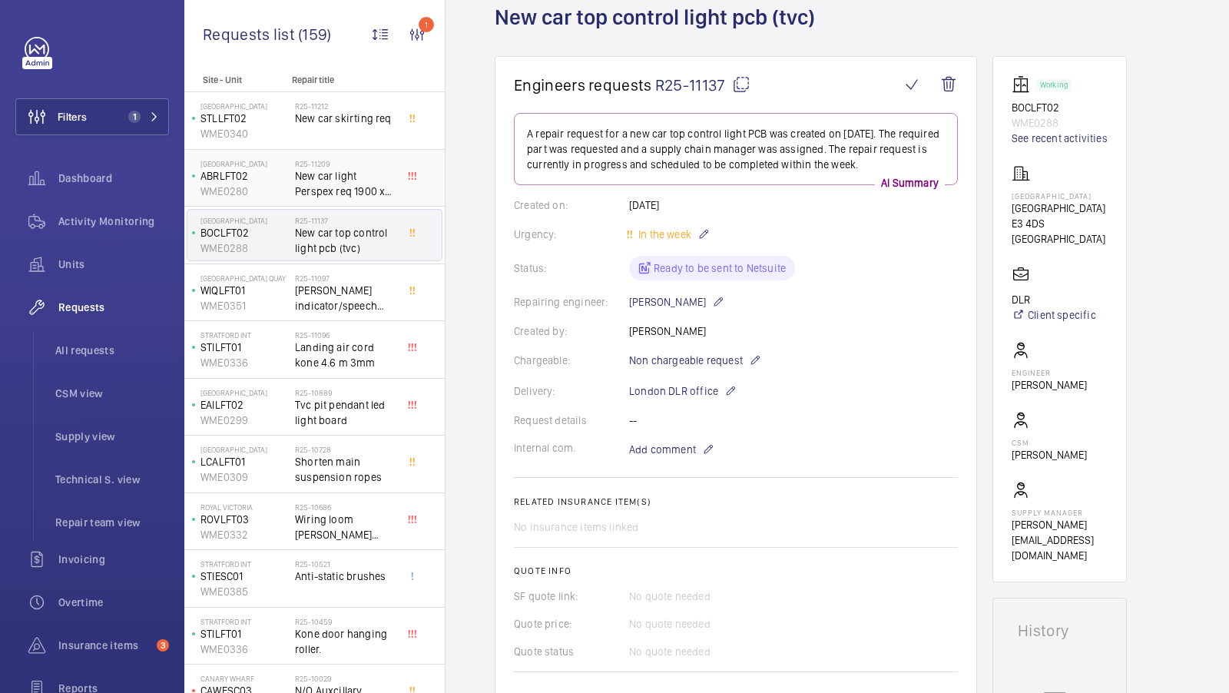
click at [333, 184] on span "New car light Perspex req 1900 x 300 3mm thickness" at bounding box center [345, 183] width 101 height 31
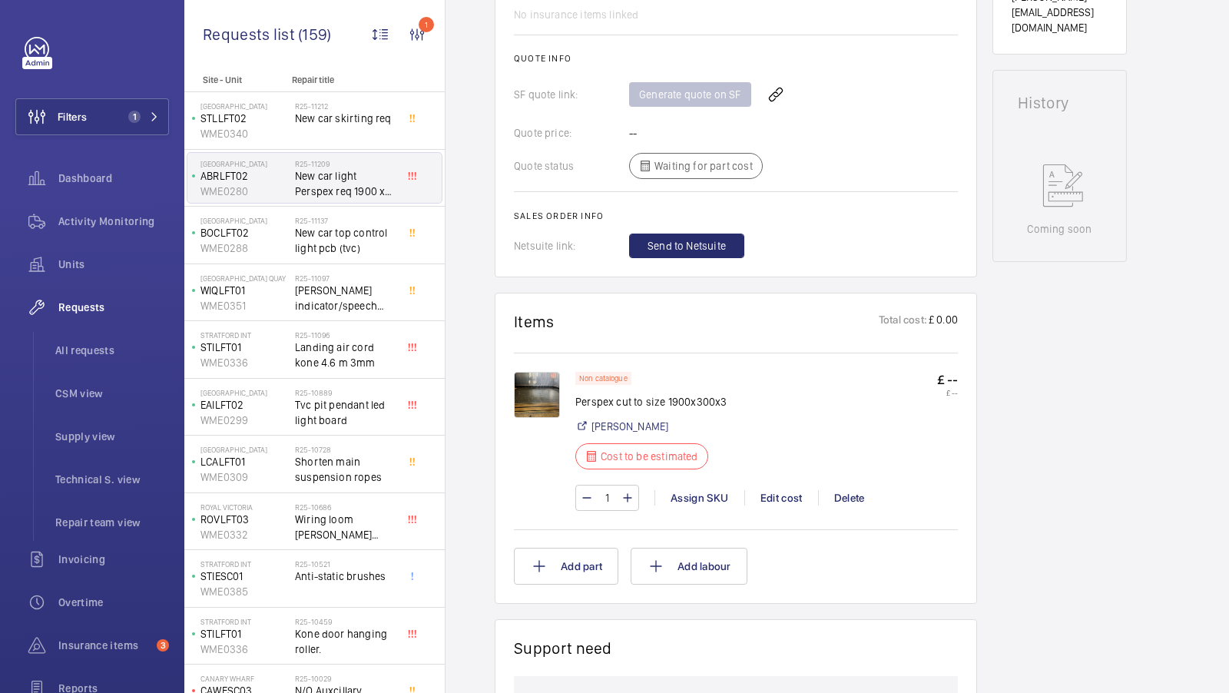
scroll to position [656, 0]
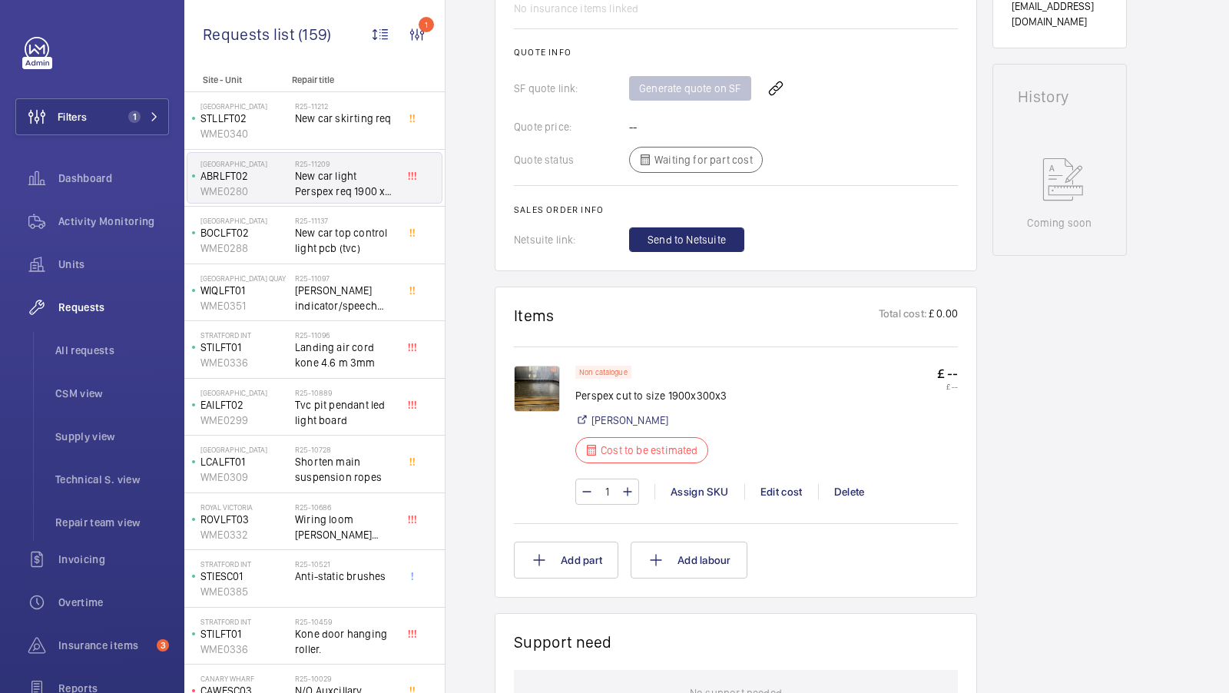
click at [551, 370] on img at bounding box center [537, 389] width 46 height 46
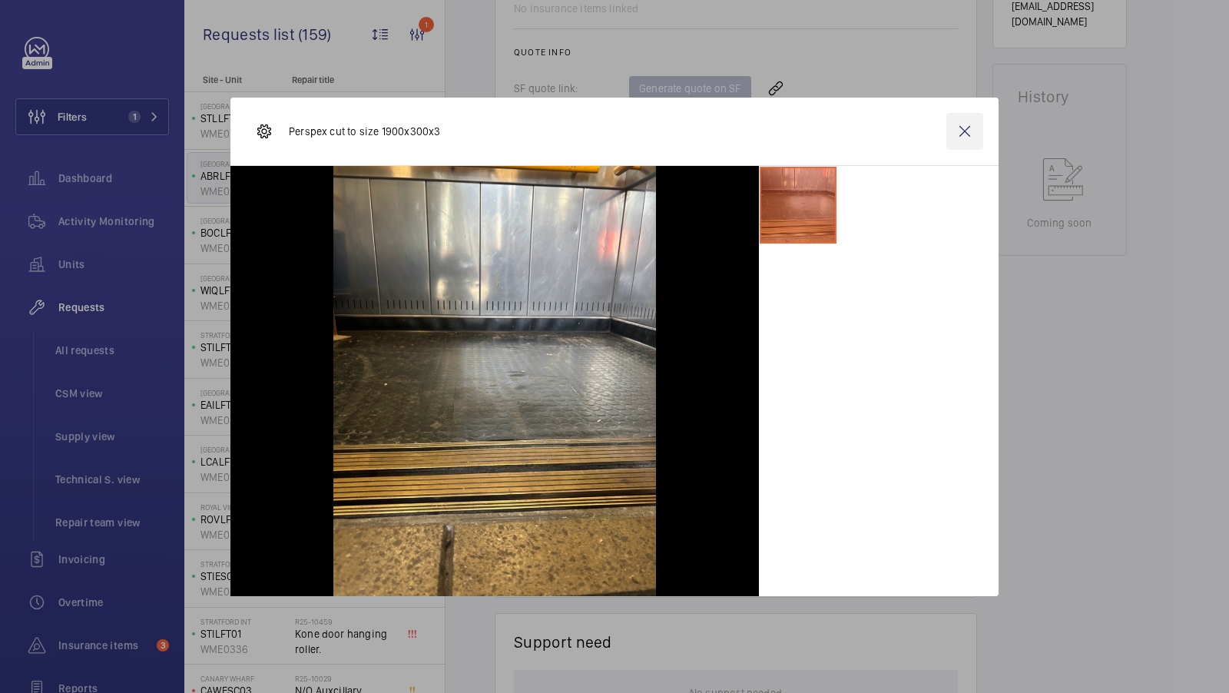
click at [962, 138] on wm-front-icon-button at bounding box center [964, 131] width 37 height 37
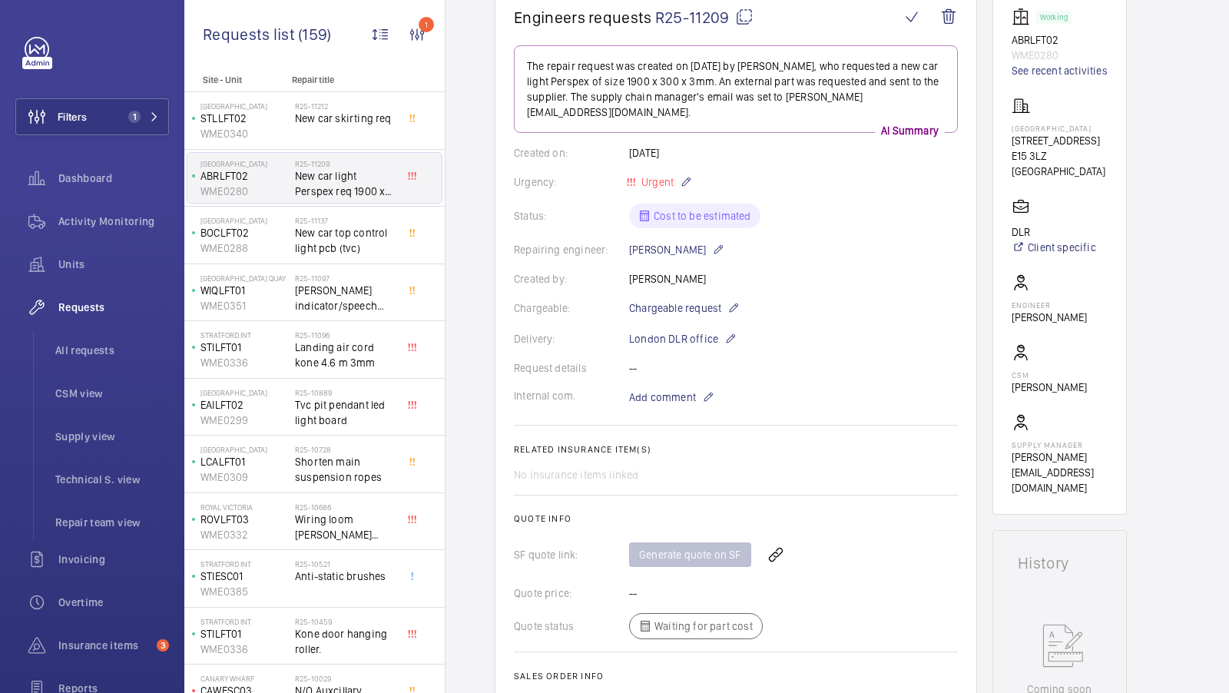
scroll to position [164, 0]
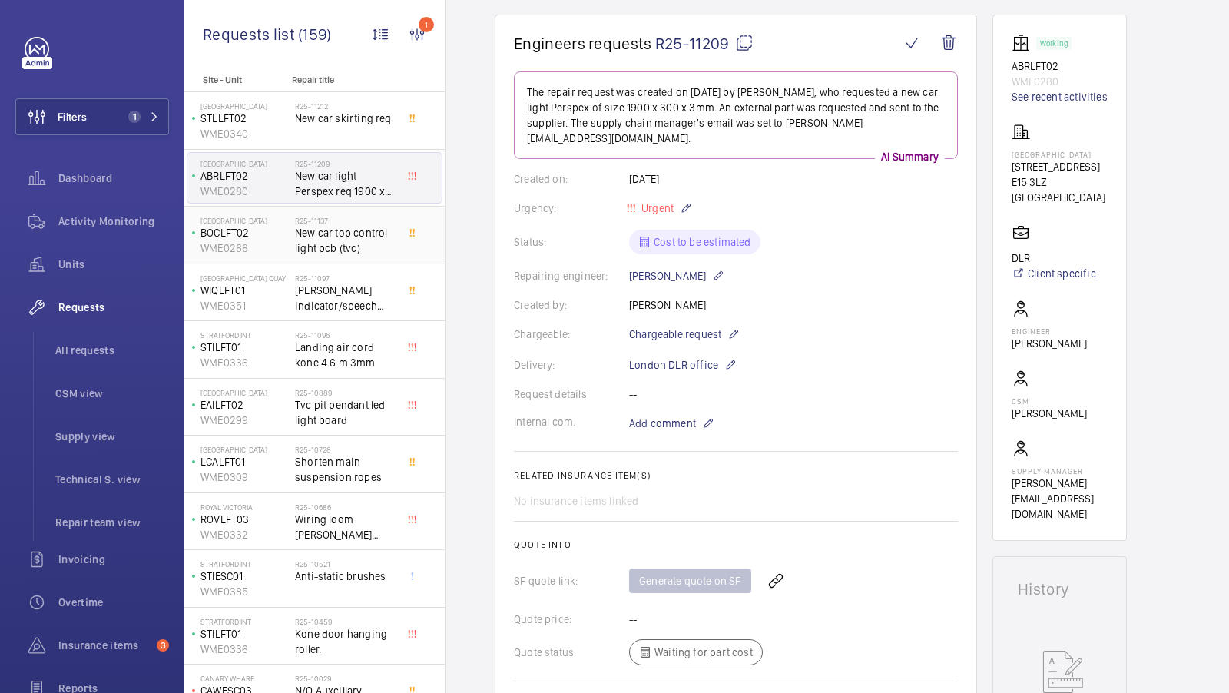
click at [354, 229] on span "New car top control light pcb (tvc)" at bounding box center [345, 240] width 101 height 31
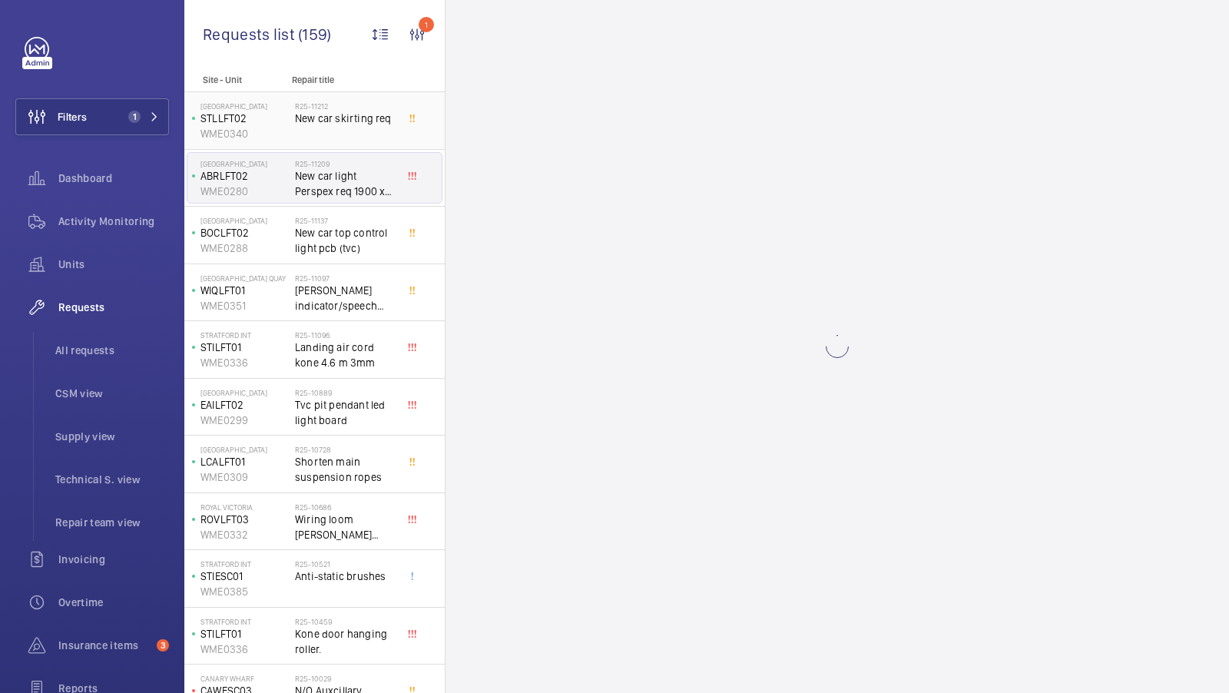
click at [350, 119] on span "New car skirting req" at bounding box center [345, 118] width 101 height 15
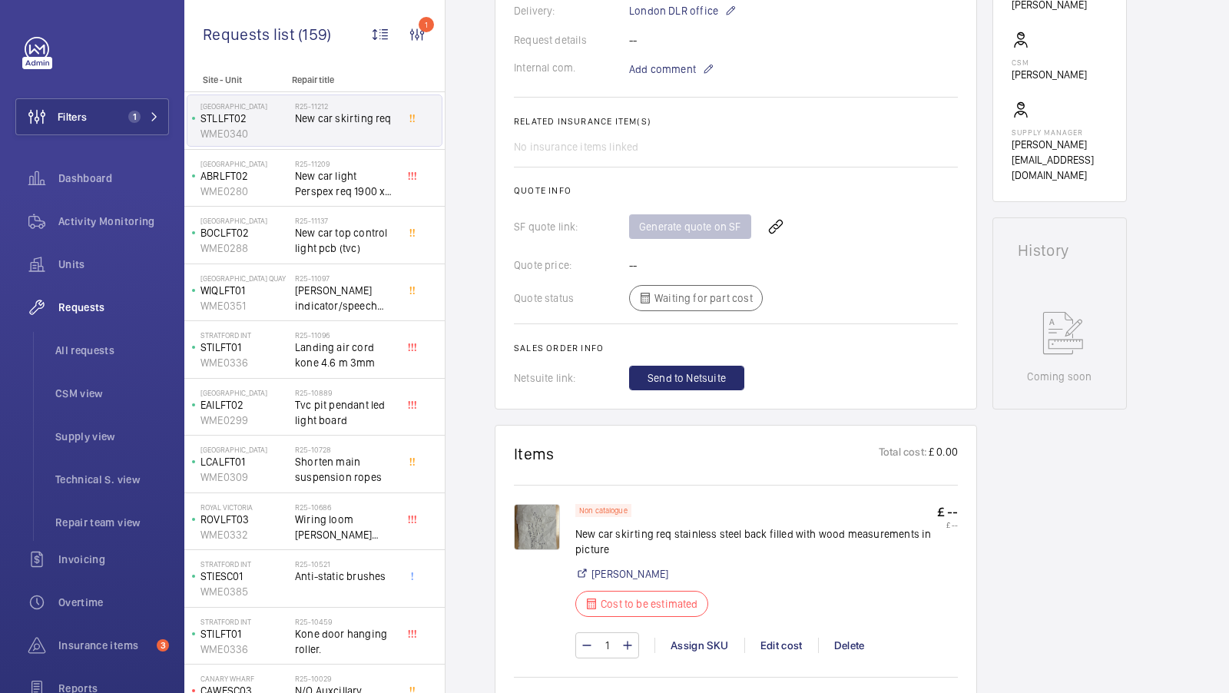
scroll to position [481, 0]
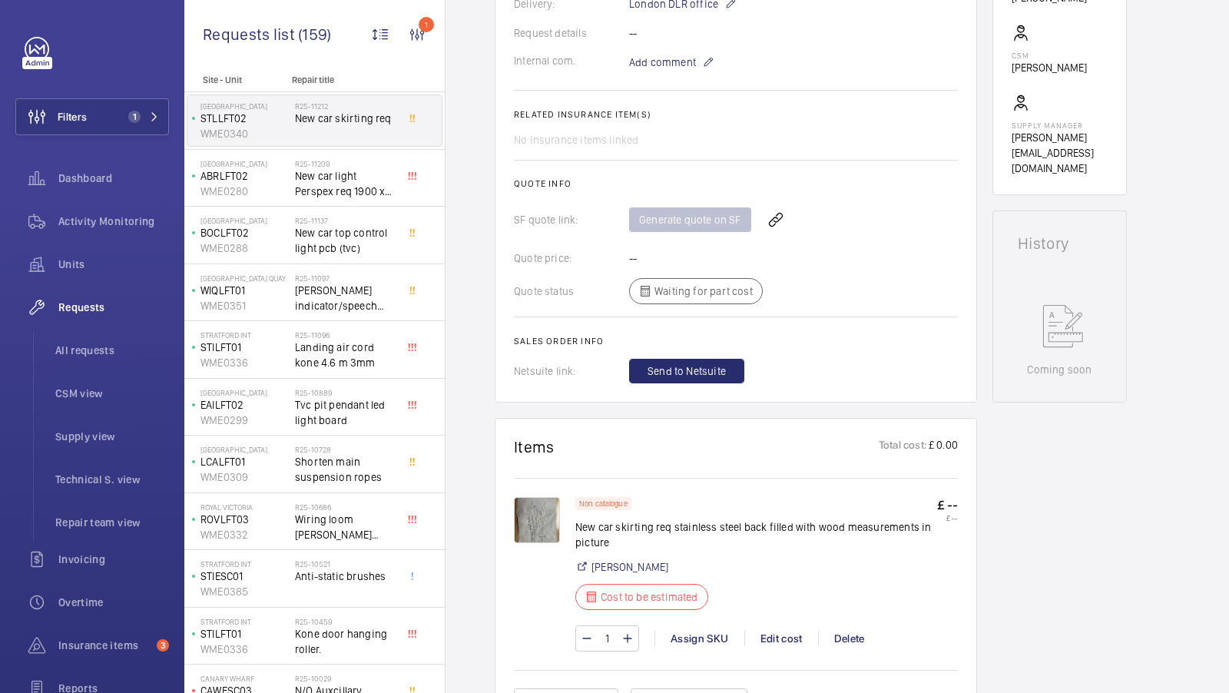
click at [531, 517] on img at bounding box center [537, 520] width 46 height 46
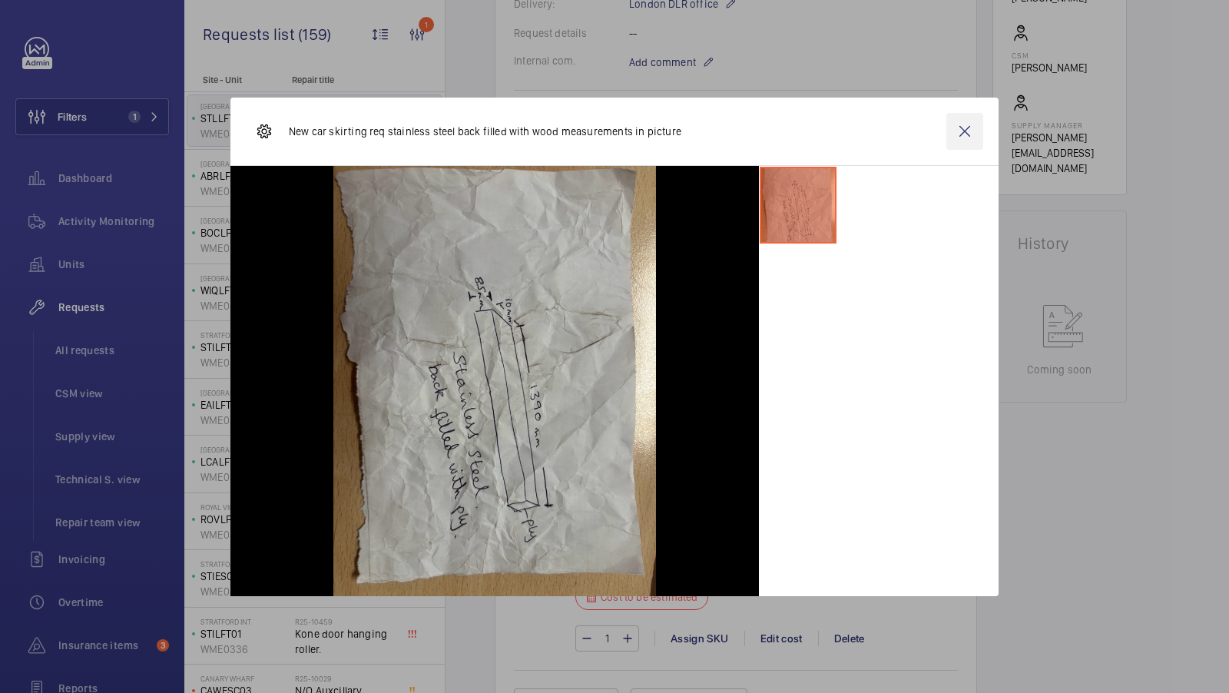
click at [962, 131] on wm-front-icon-button at bounding box center [964, 131] width 37 height 37
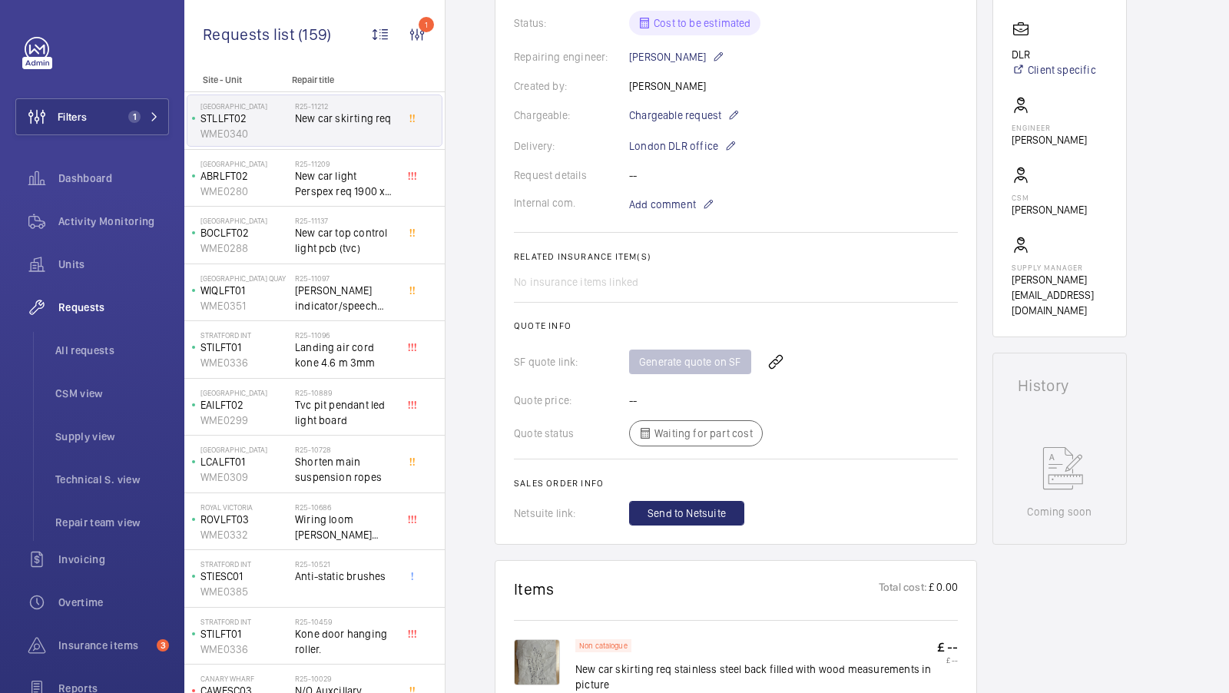
scroll to position [257, 0]
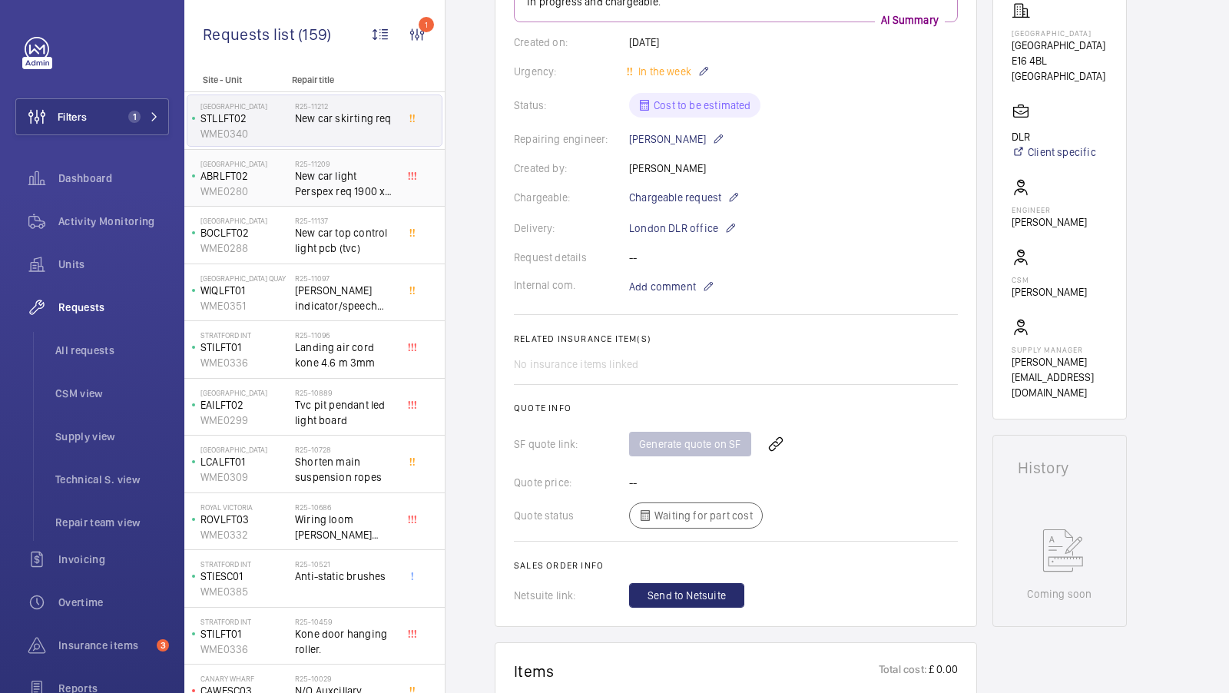
click at [329, 188] on span "New car light Perspex req 1900 x 300 3mm thickness" at bounding box center [345, 183] width 101 height 31
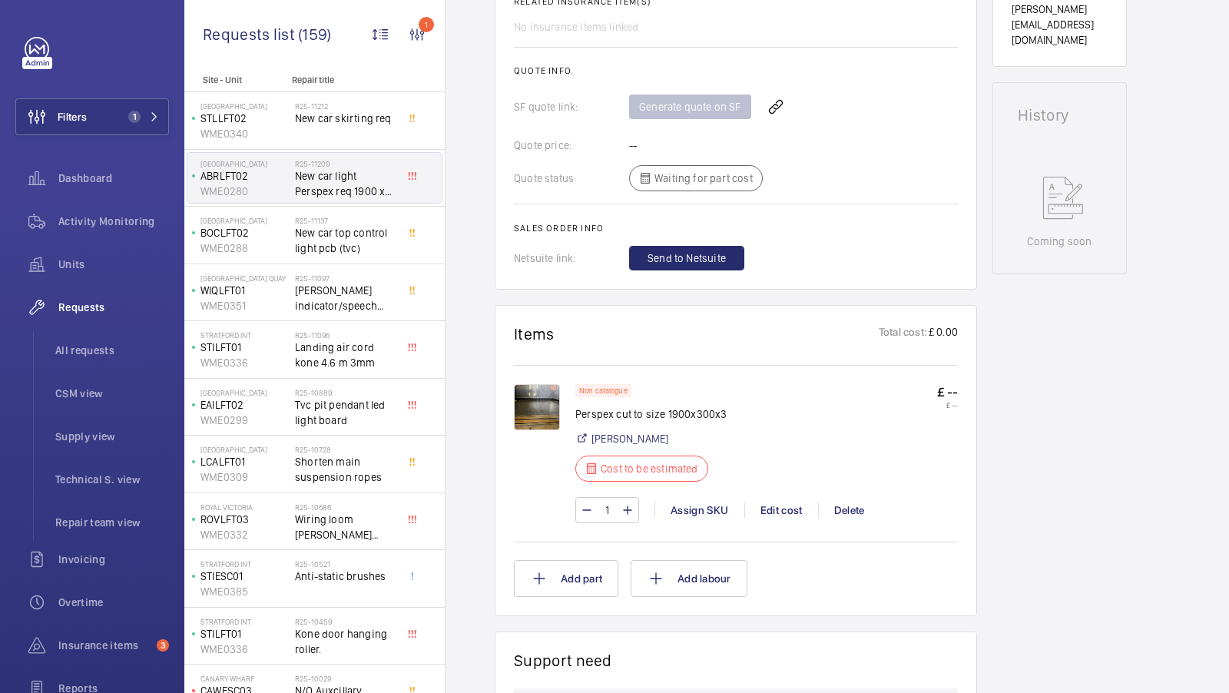
scroll to position [645, 0]
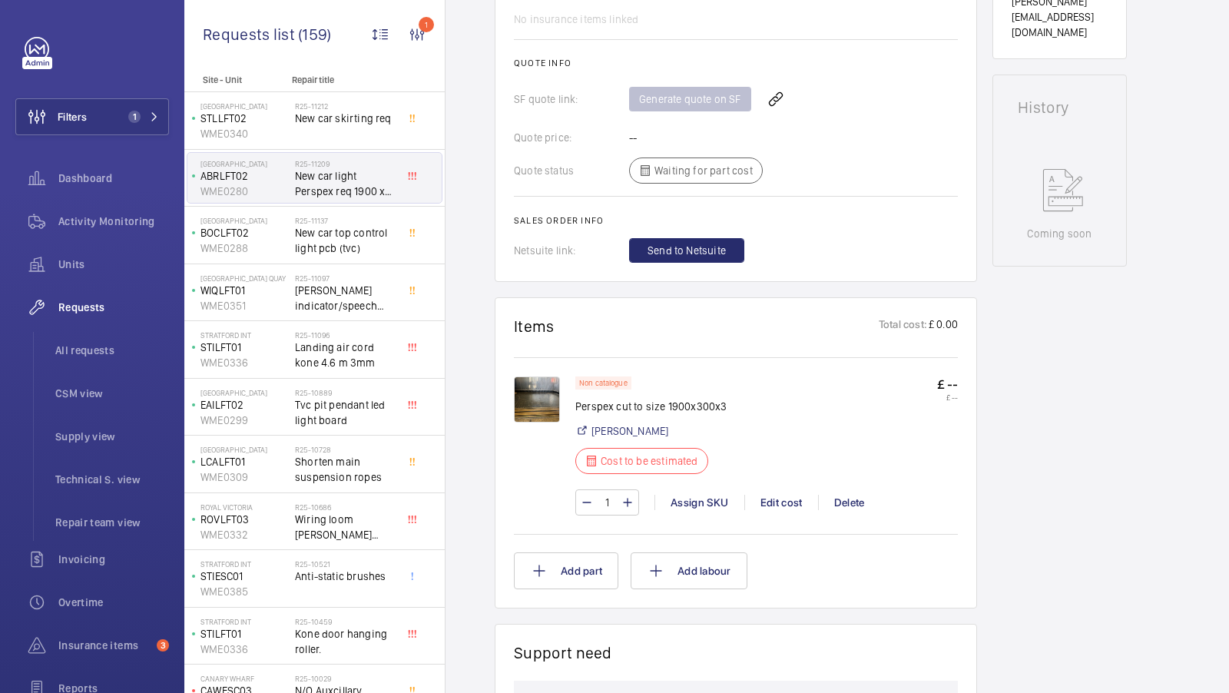
click at [531, 389] on img at bounding box center [537, 399] width 46 height 46
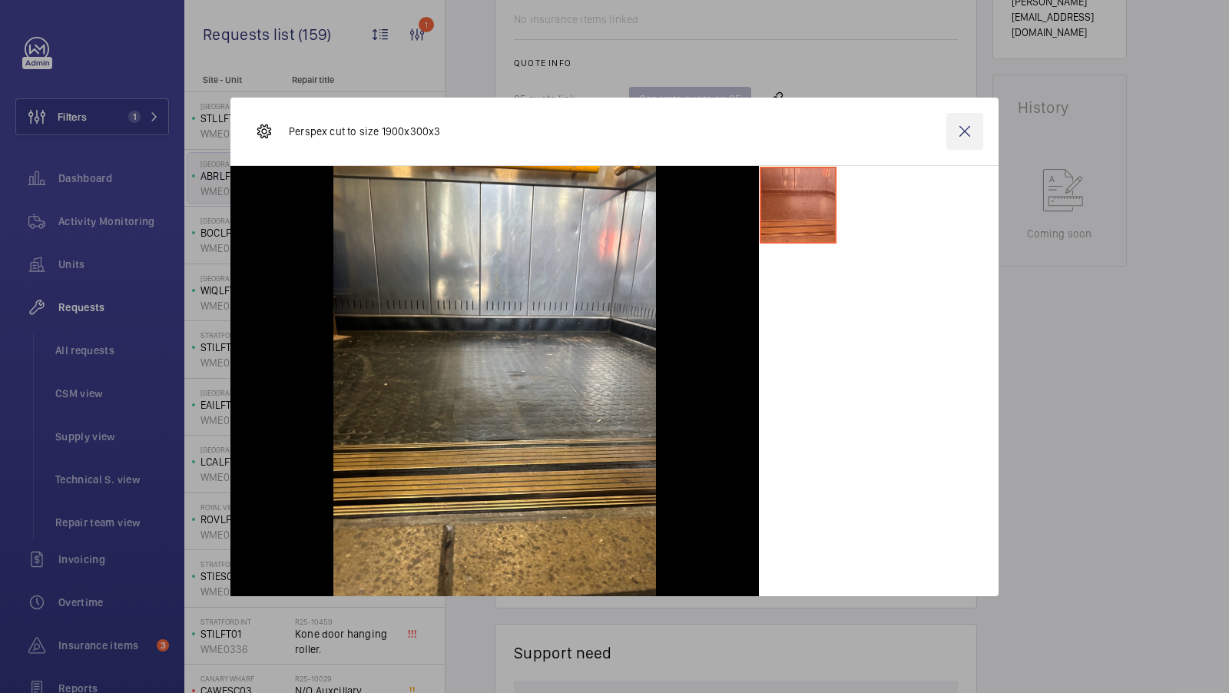
click at [963, 138] on wm-front-icon-button at bounding box center [964, 131] width 37 height 37
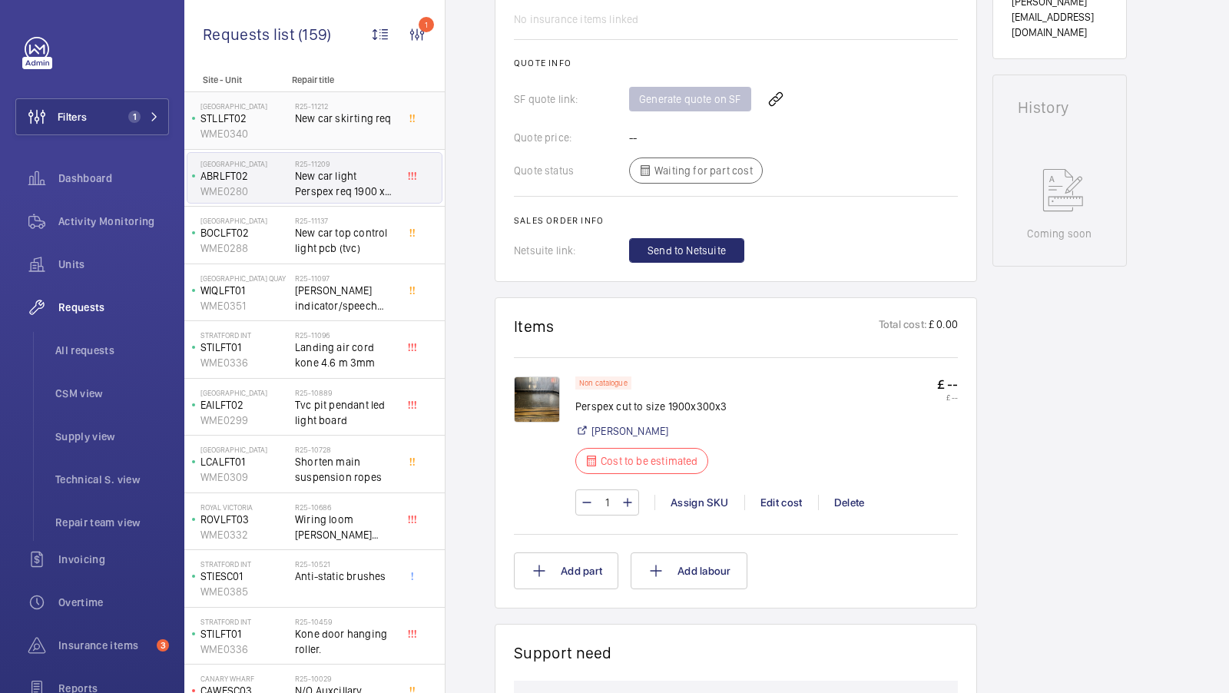
click at [339, 131] on div "R25-11212 New car skirting req" at bounding box center [345, 123] width 101 height 45
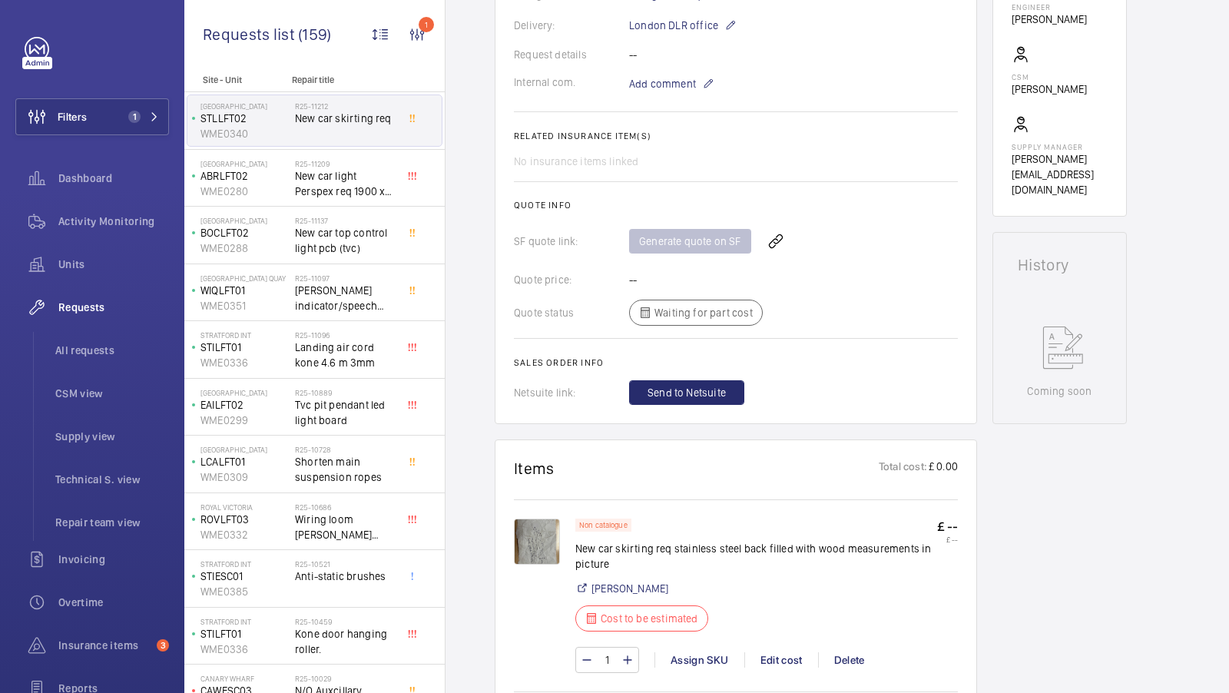
scroll to position [647, 0]
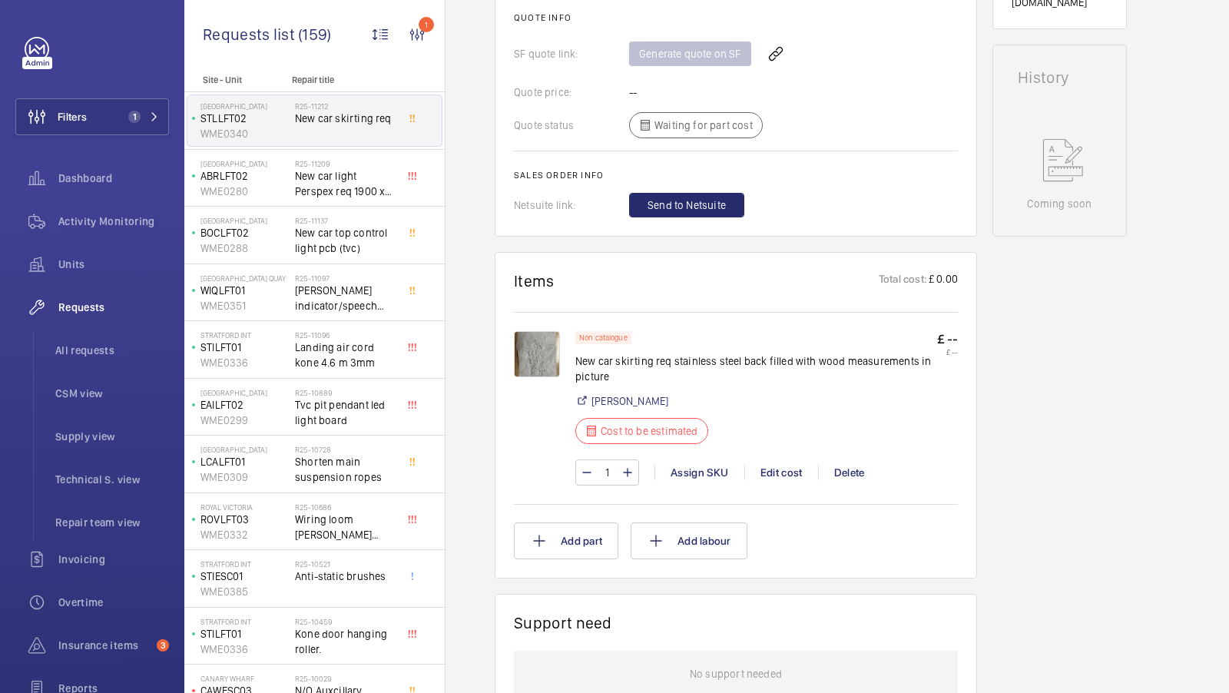
click at [529, 357] on img at bounding box center [537, 354] width 46 height 46
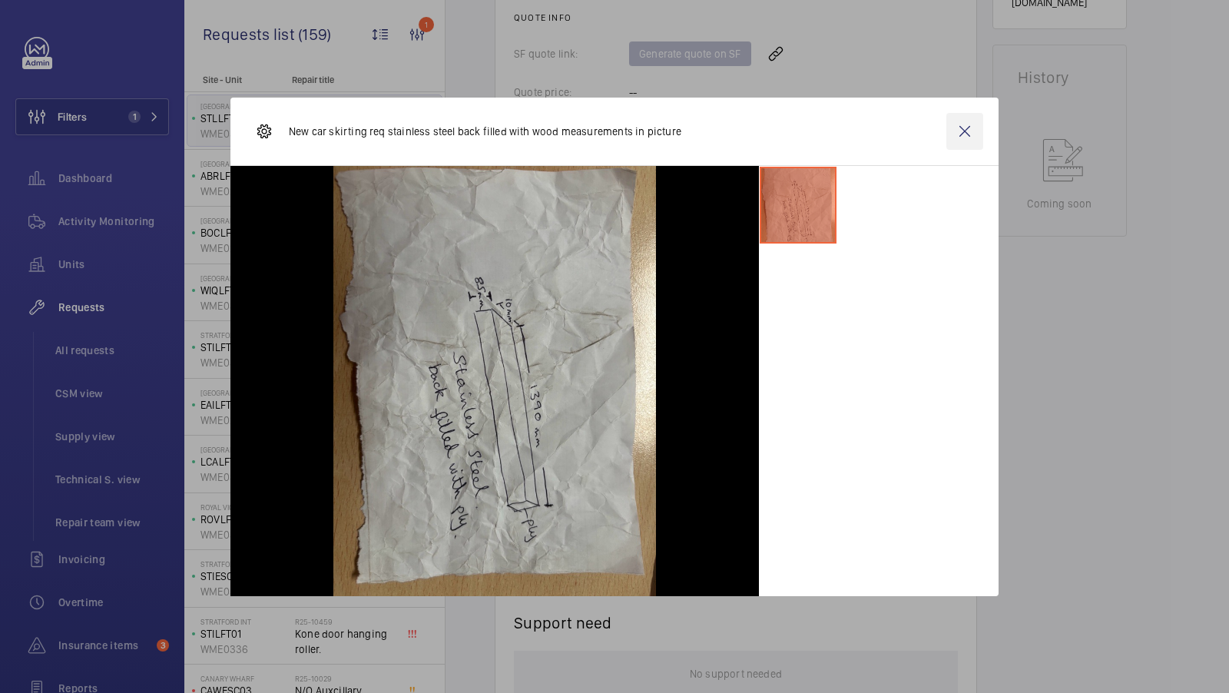
click at [963, 130] on wm-front-icon-button at bounding box center [964, 131] width 37 height 37
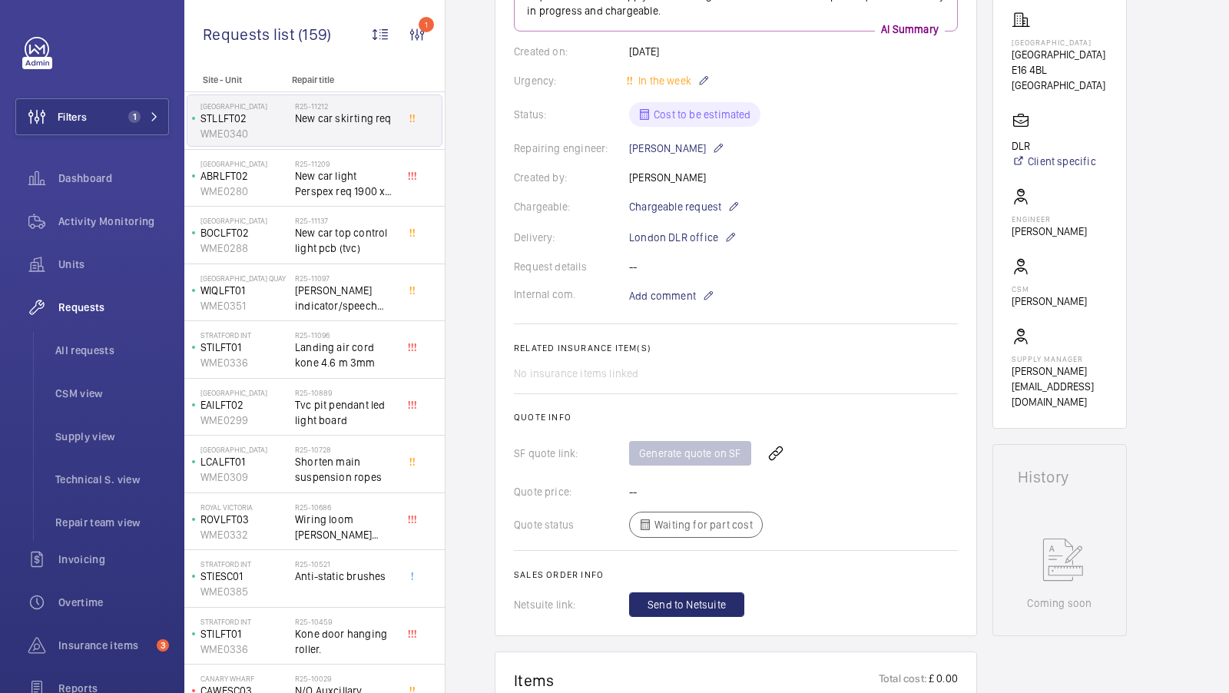
scroll to position [175, 0]
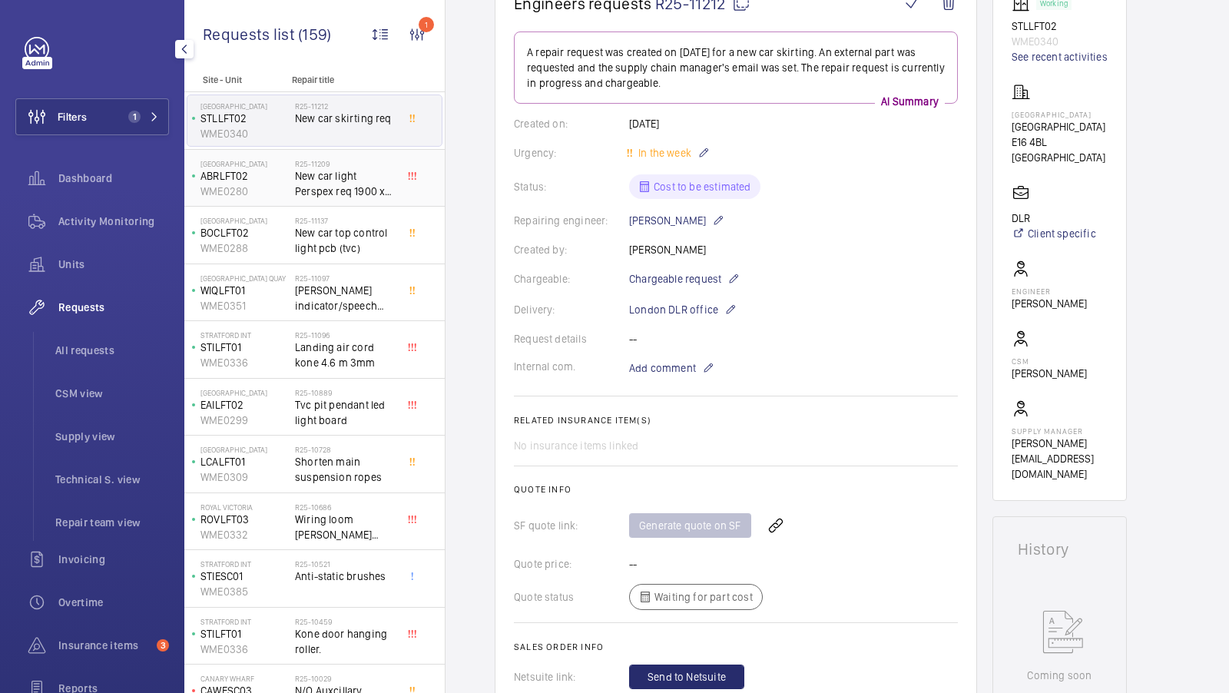
click at [305, 162] on h2 "R25-11209" at bounding box center [345, 163] width 101 height 9
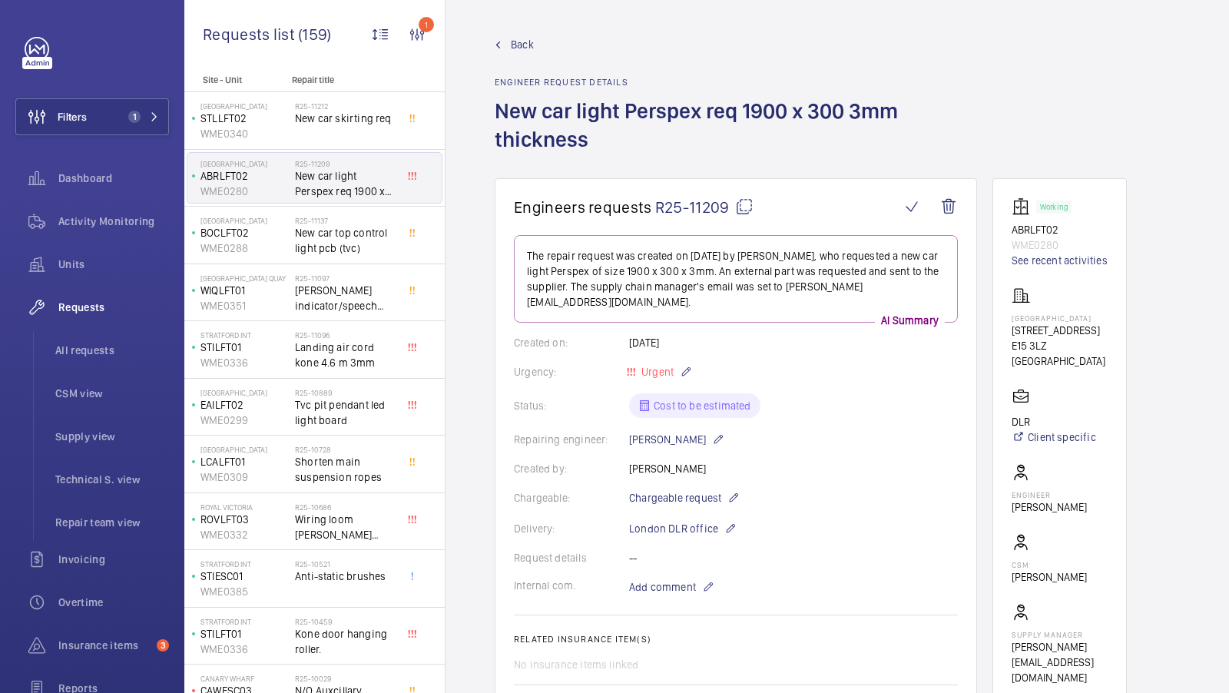
scroll to position [31, 0]
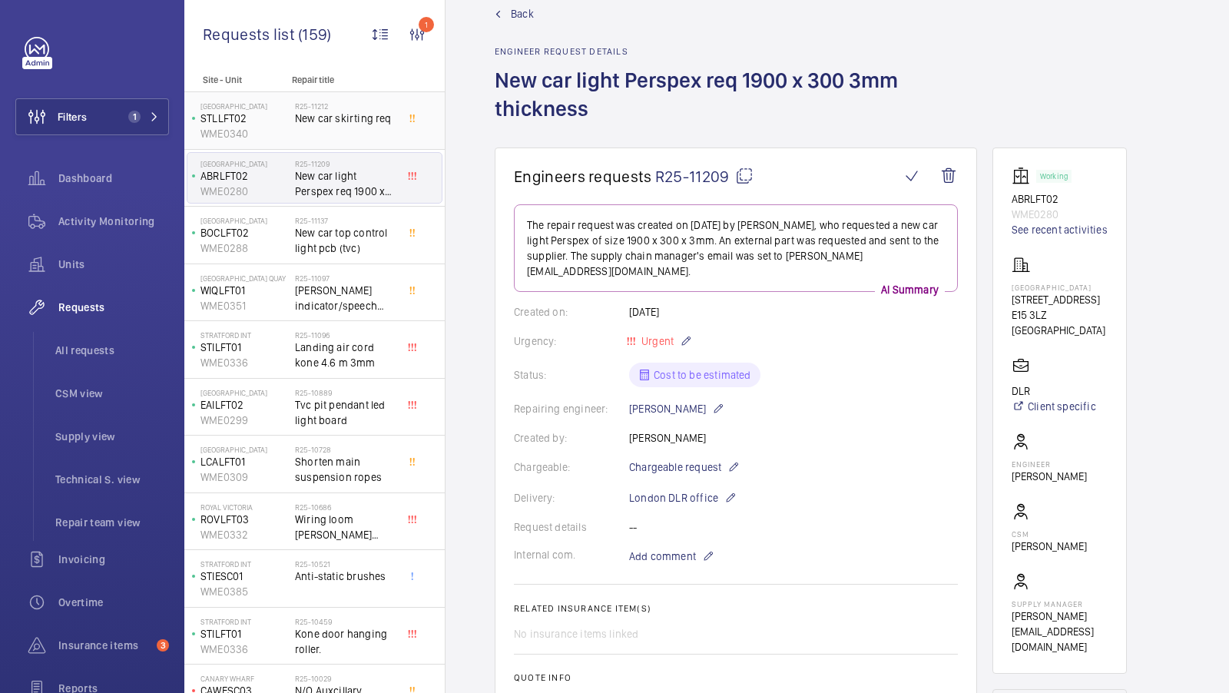
click at [346, 122] on span "New car skirting req" at bounding box center [345, 118] width 101 height 15
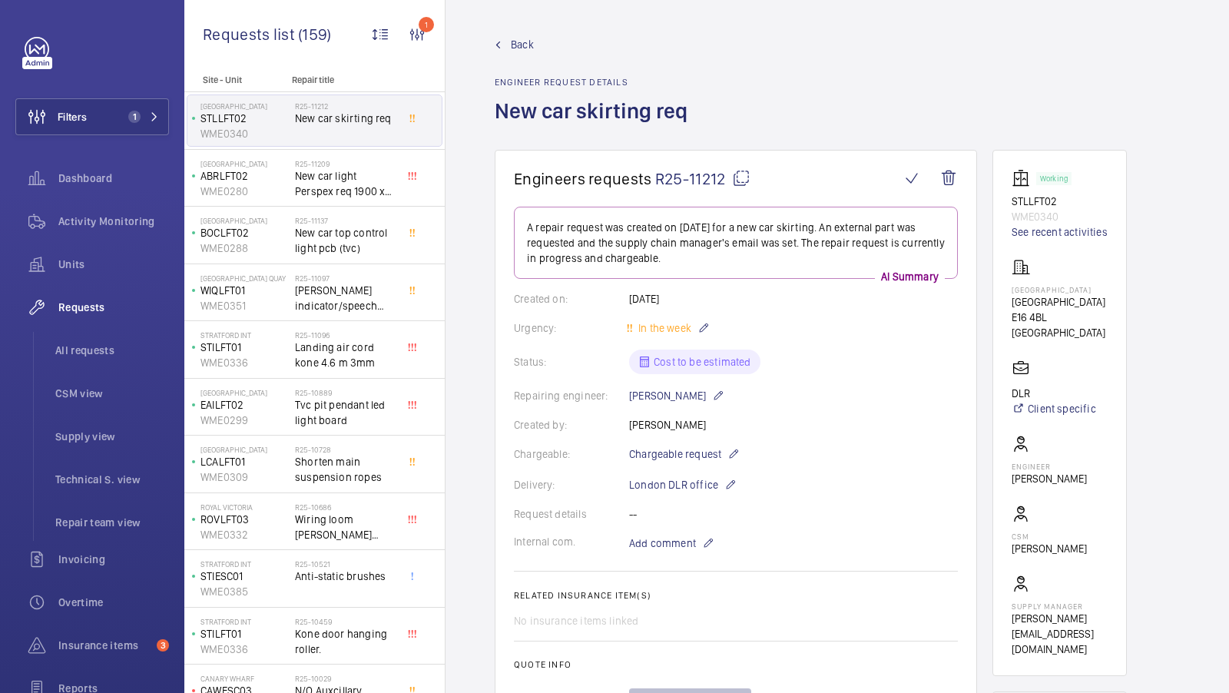
click at [738, 180] on mat-icon at bounding box center [741, 178] width 18 height 18
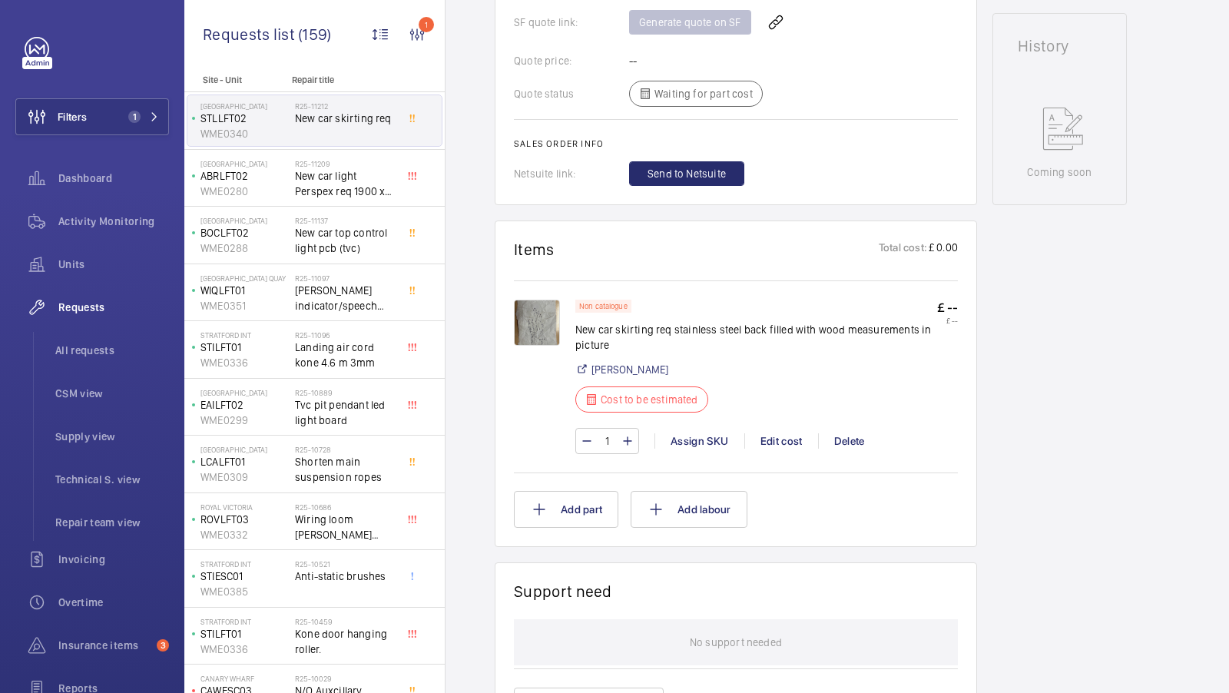
scroll to position [693, 0]
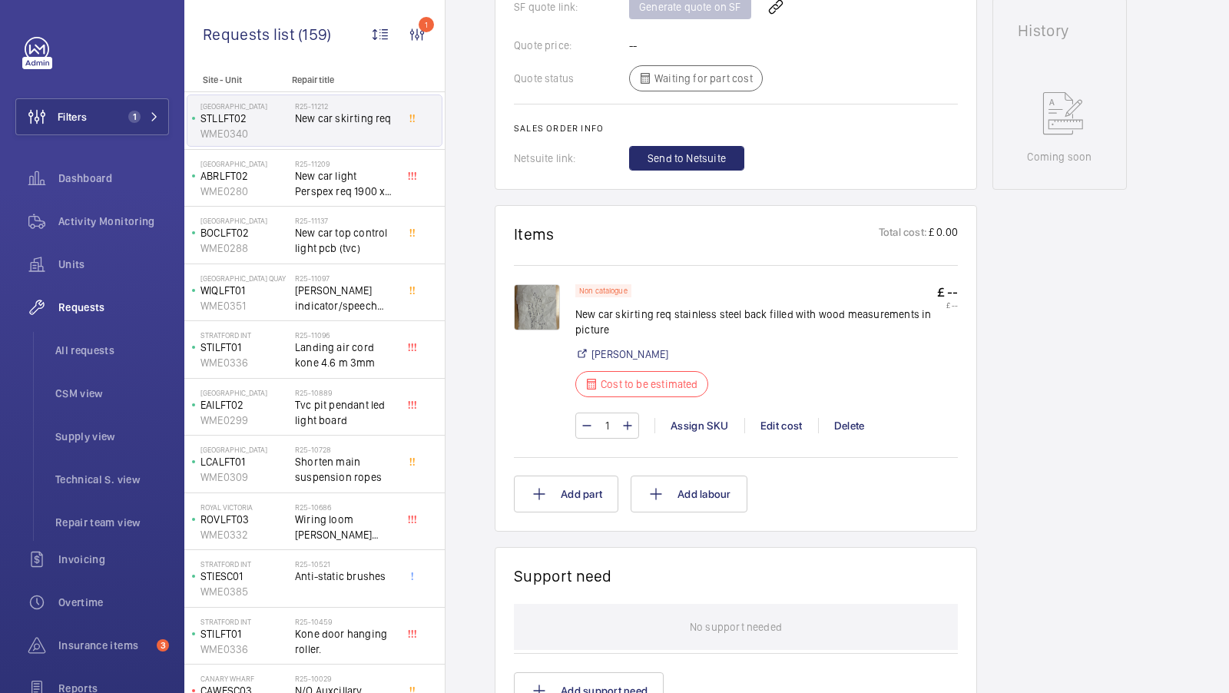
click at [624, 325] on p "New car skirting req stainless steel back filled with wood measurements in pict…" at bounding box center [756, 321] width 362 height 31
drag, startPoint x: 575, startPoint y: 312, endPoint x: 839, endPoint y: 315, distance: 264.2
click at [839, 315] on p "New car skirting req stainless steel back filled with wood measurements in pict…" at bounding box center [756, 321] width 362 height 31
copy p "New car skirting req stainless steel back filled with wood"
click at [538, 293] on img at bounding box center [537, 307] width 46 height 46
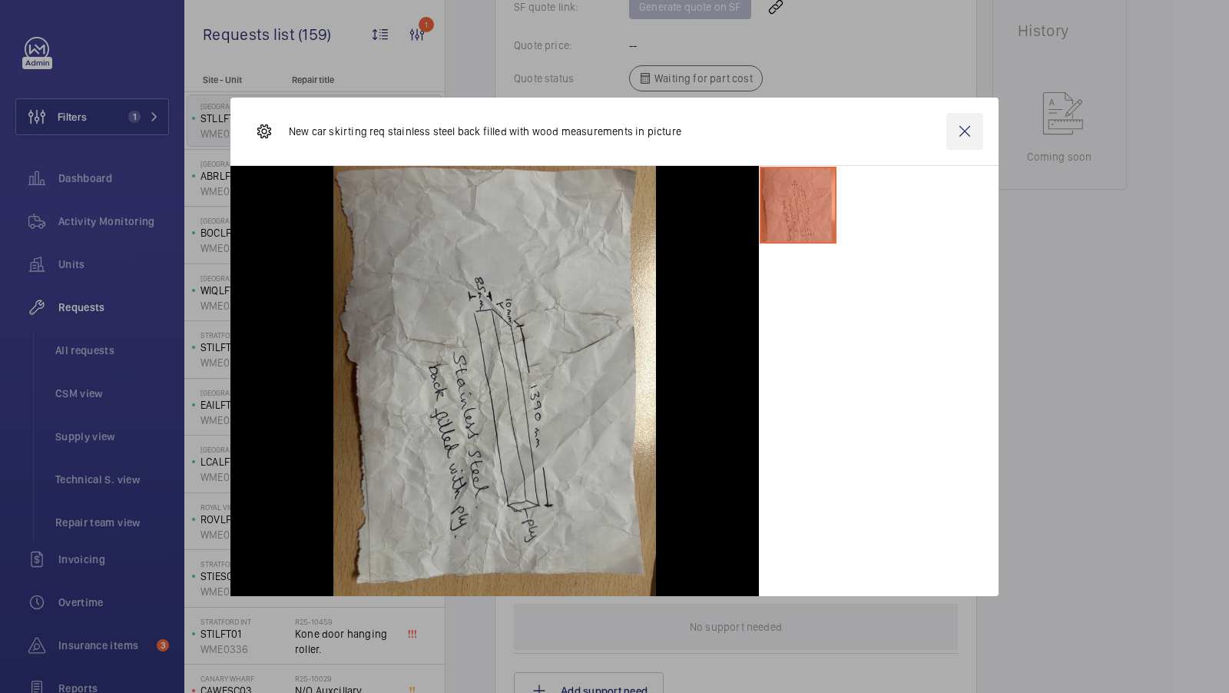
click at [961, 131] on wm-front-icon-button at bounding box center [964, 131] width 37 height 37
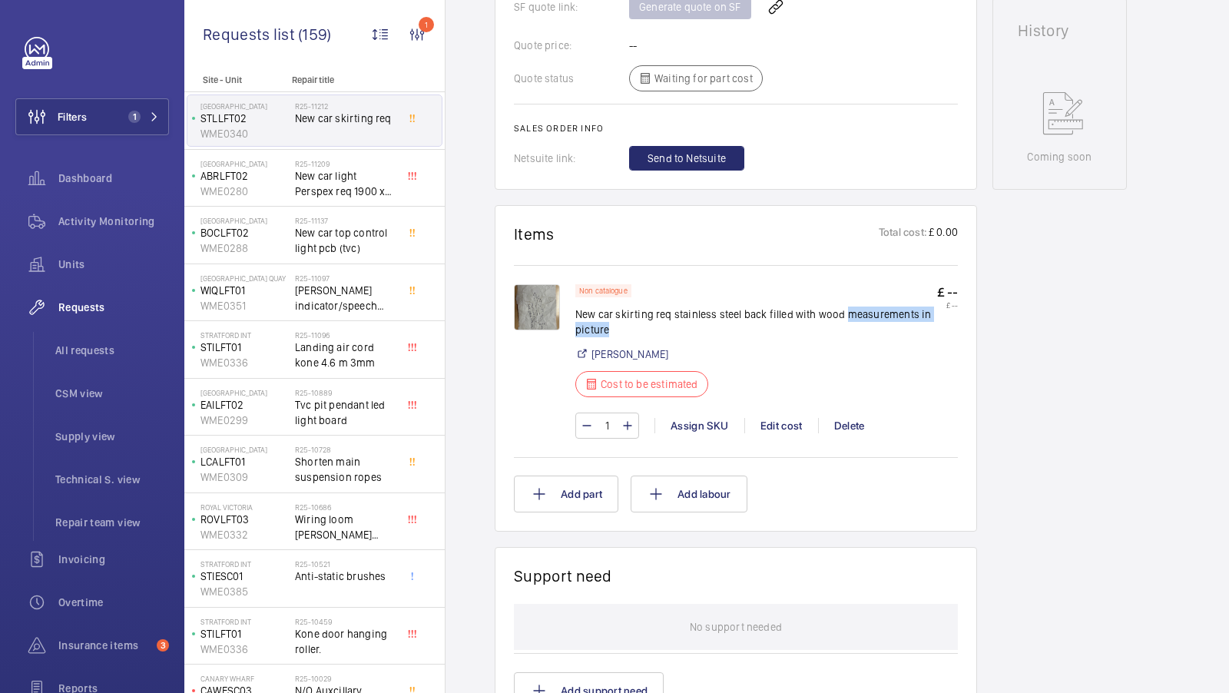
drag, startPoint x: 843, startPoint y: 315, endPoint x: 842, endPoint y: 328, distance: 13.1
click at [842, 328] on p "New car skirting req stainless steel back filled with wood measurements in pict…" at bounding box center [756, 321] width 362 height 31
copy p "measurements in picture"
click at [922, 168] on div "Send to Netsuite" at bounding box center [793, 158] width 329 height 25
click at [315, 166] on h2 "R25-11209" at bounding box center [345, 163] width 101 height 9
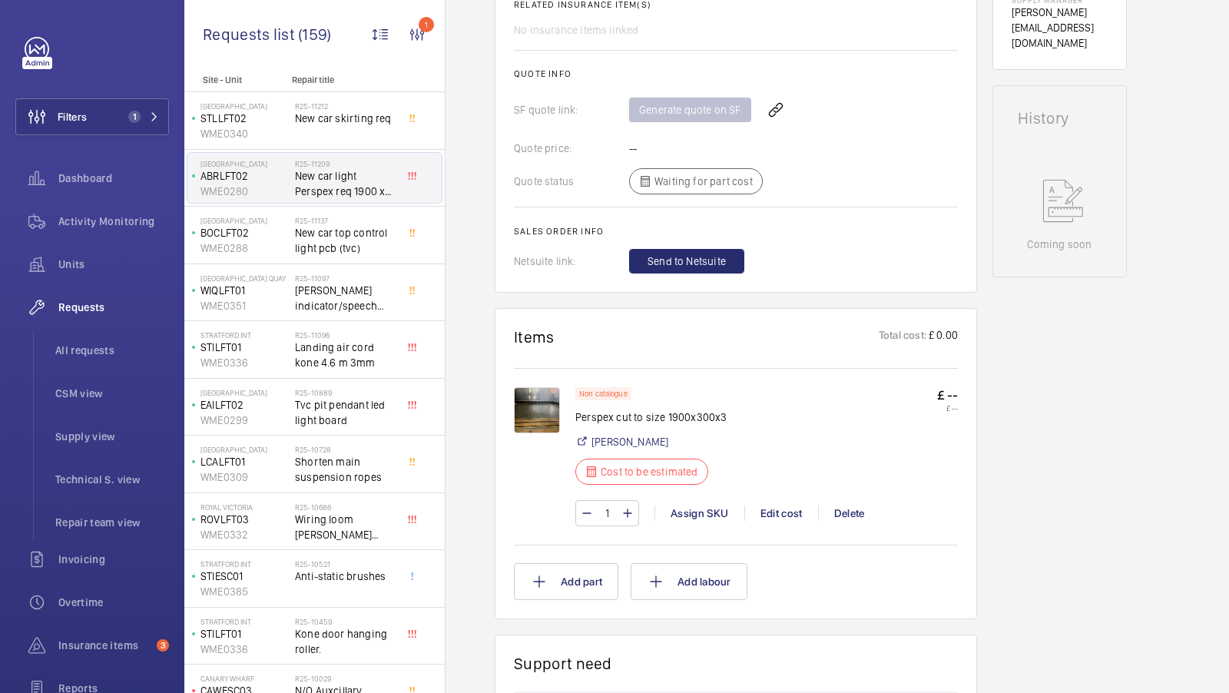
scroll to position [637, 0]
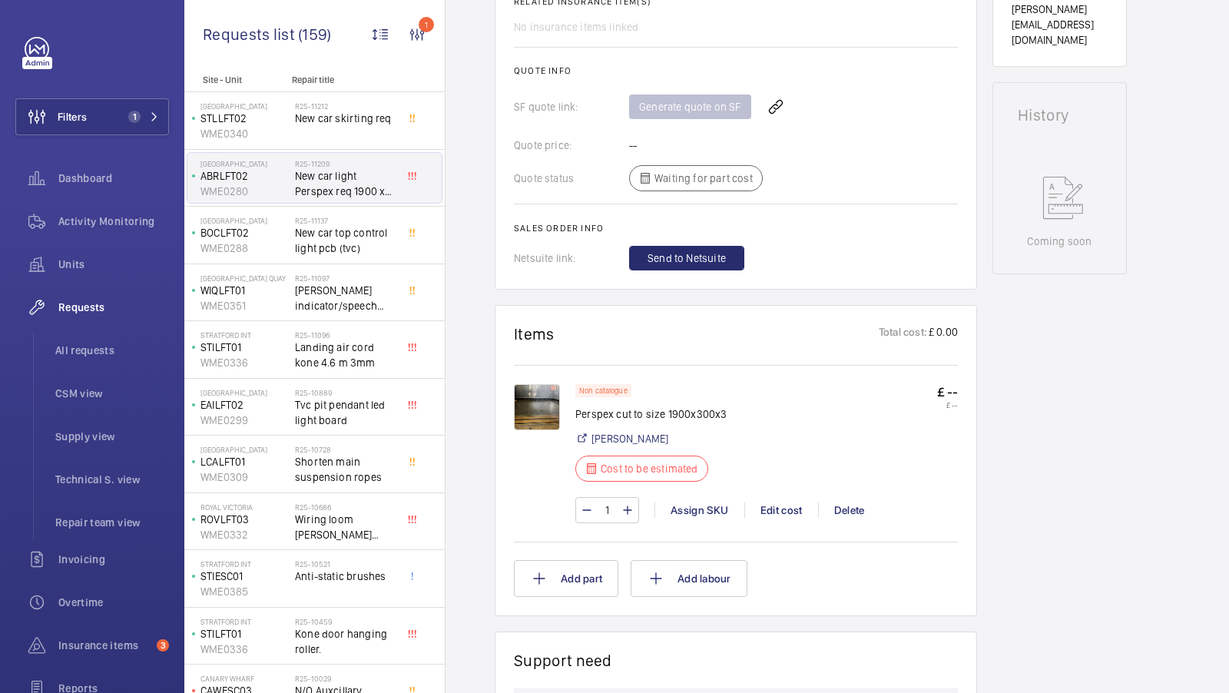
click at [541, 396] on img at bounding box center [537, 407] width 46 height 46
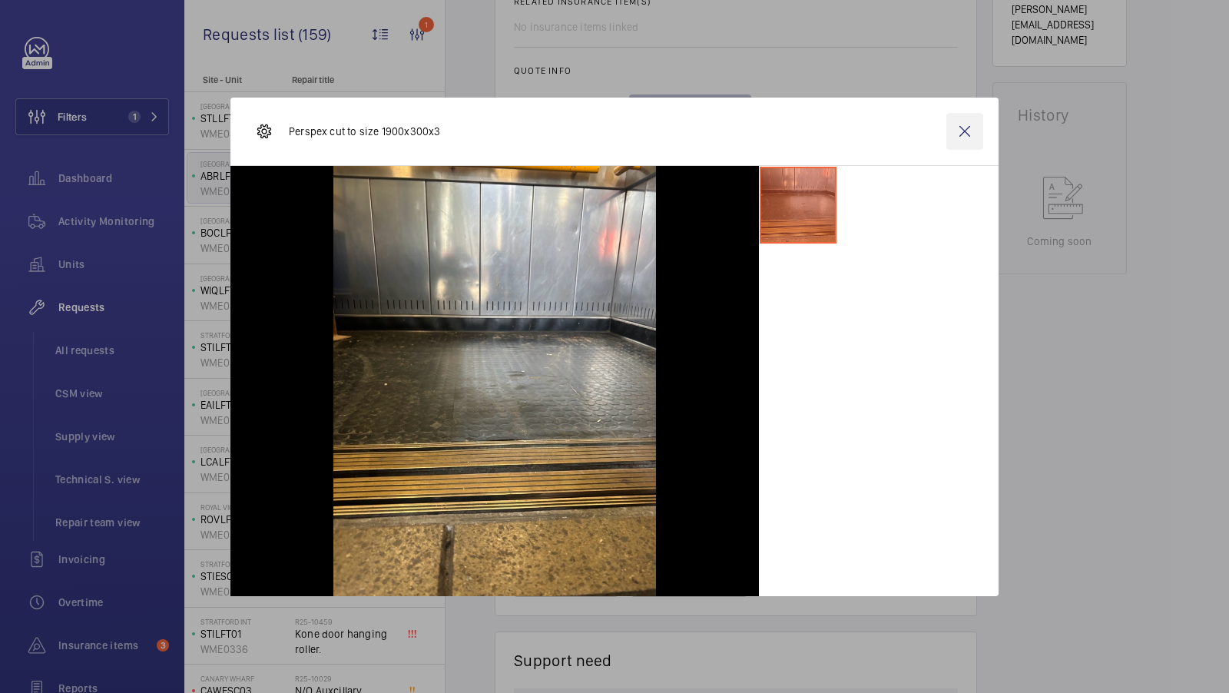
click at [966, 138] on wm-front-icon-button at bounding box center [964, 131] width 37 height 37
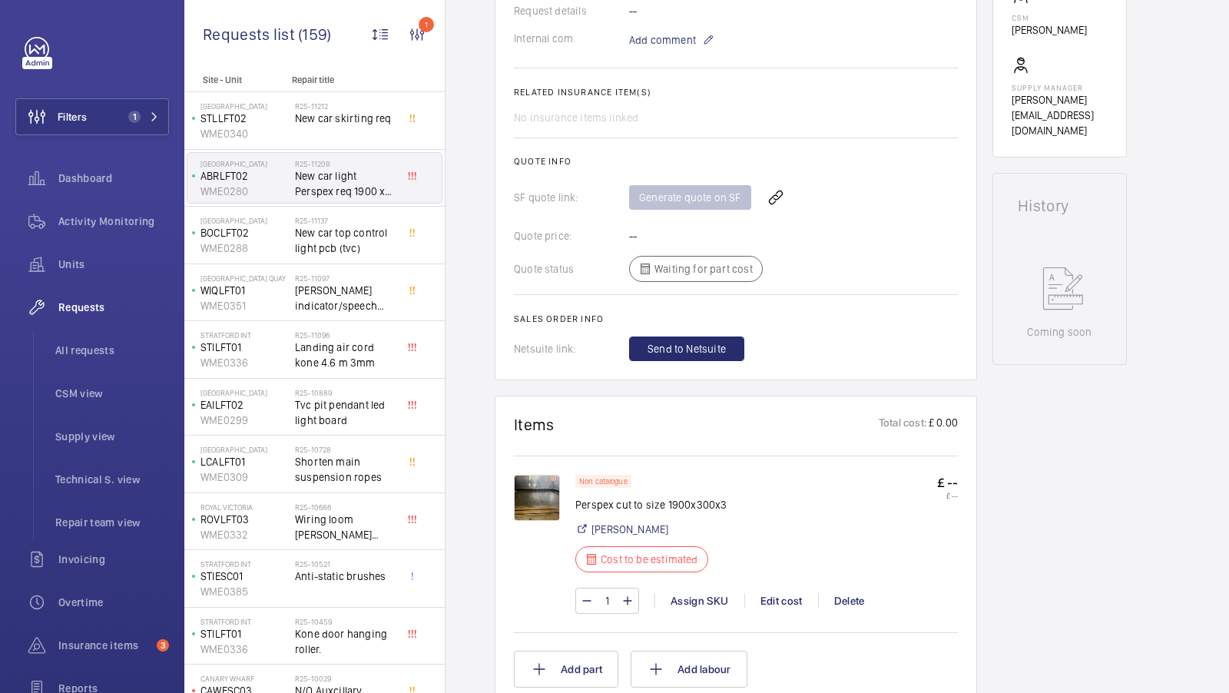
scroll to position [0, 0]
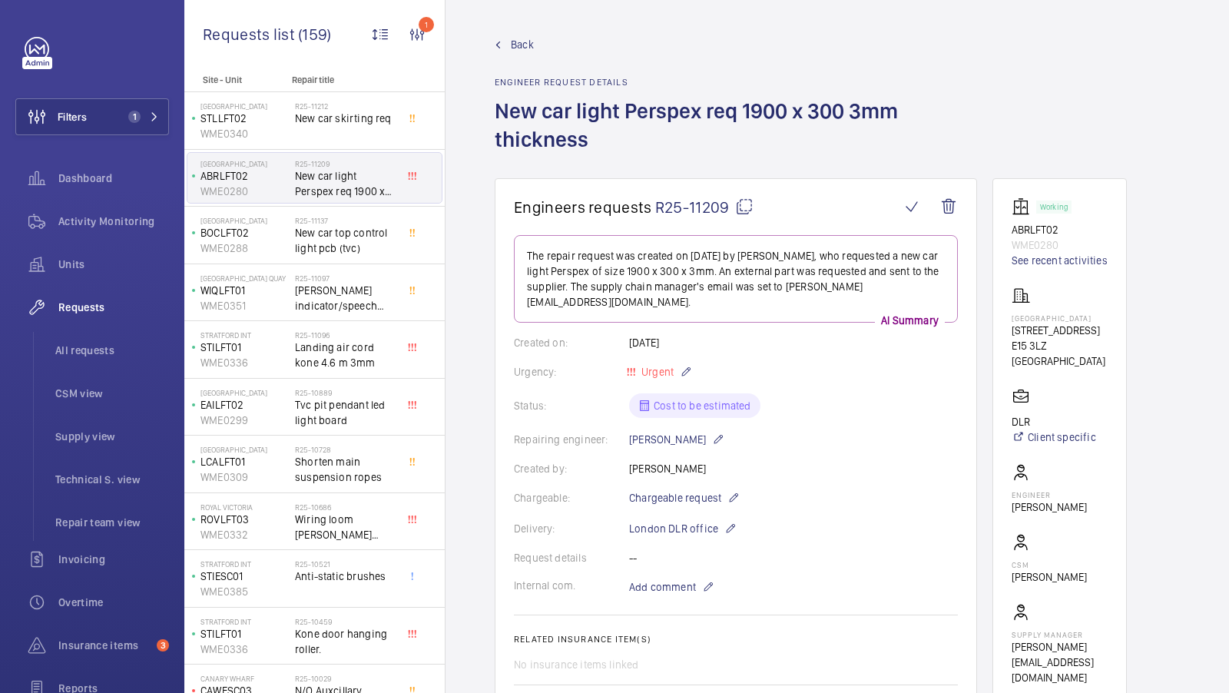
click at [743, 210] on mat-icon at bounding box center [744, 206] width 18 height 18
type textarea "R25-11209"
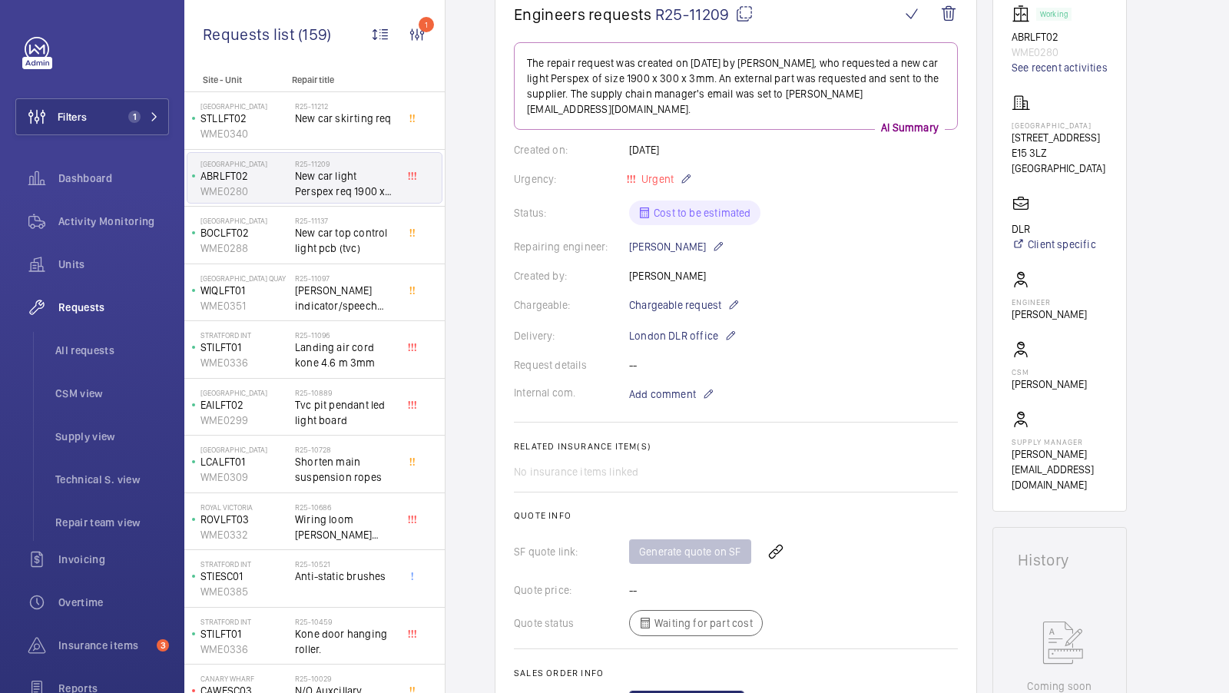
scroll to position [172, 0]
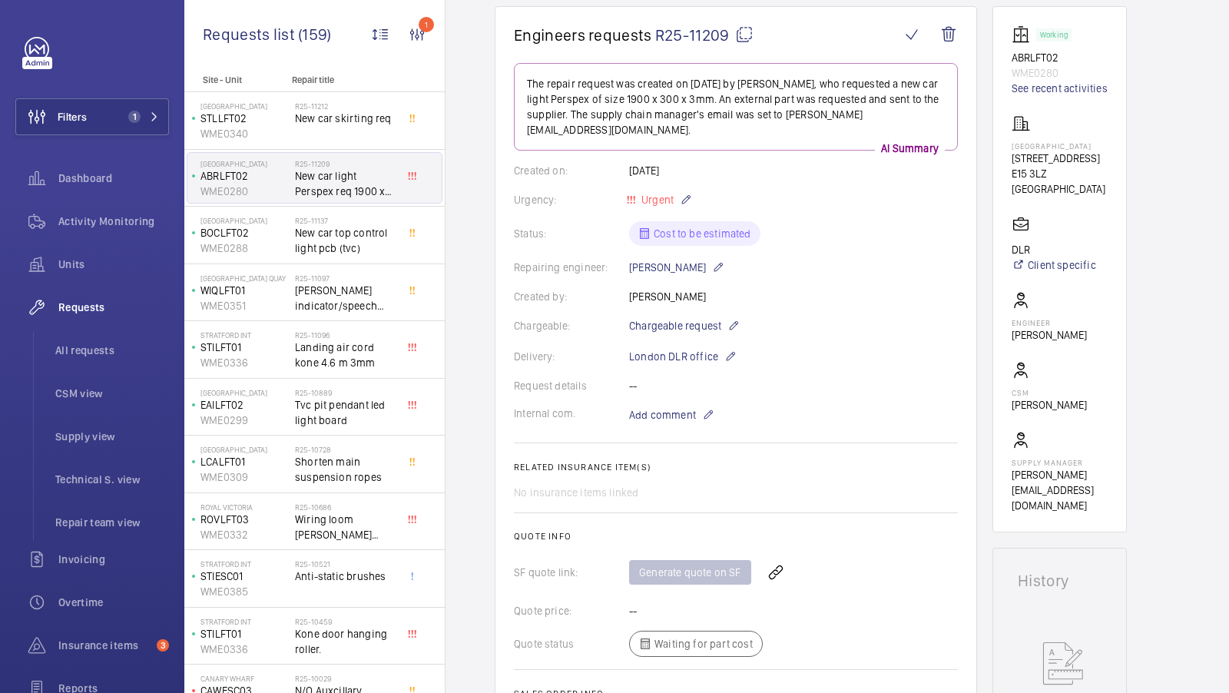
click at [745, 47] on wm-front-card-header "Engineers requests R25-11209" at bounding box center [736, 44] width 444 height 38
click at [745, 34] on mat-icon at bounding box center [744, 34] width 18 height 18
click at [746, 38] on mat-icon at bounding box center [744, 34] width 18 height 18
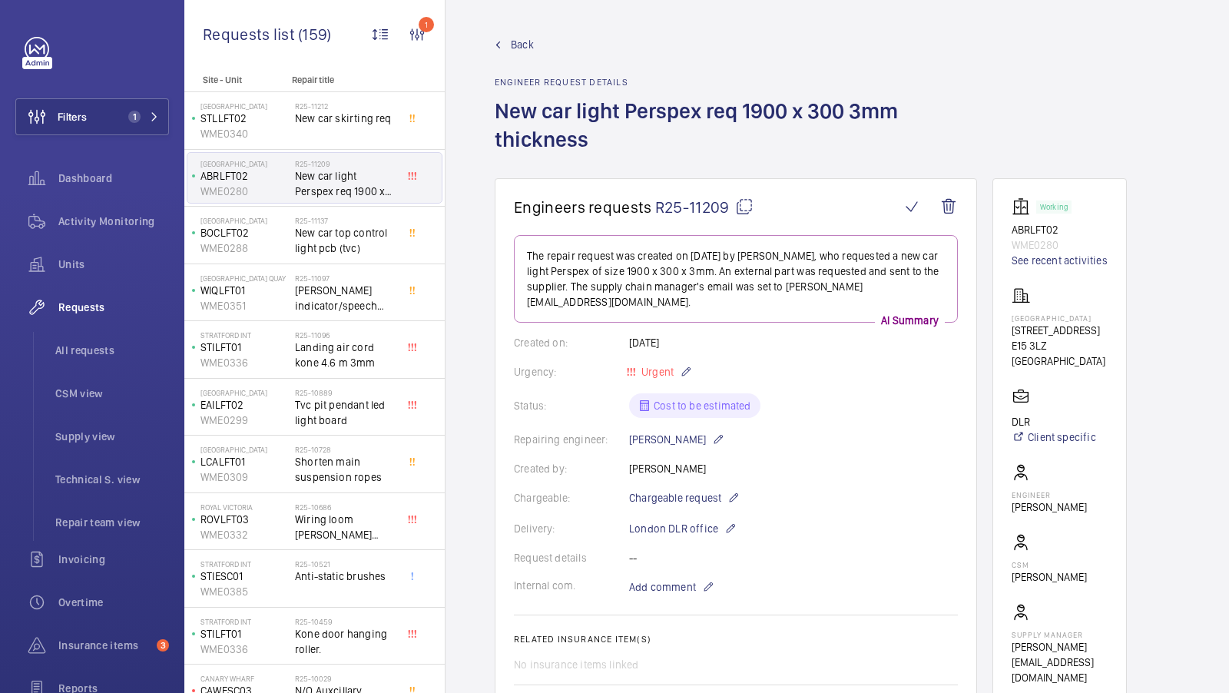
scroll to position [2, 0]
click at [744, 207] on mat-icon at bounding box center [744, 205] width 18 height 18
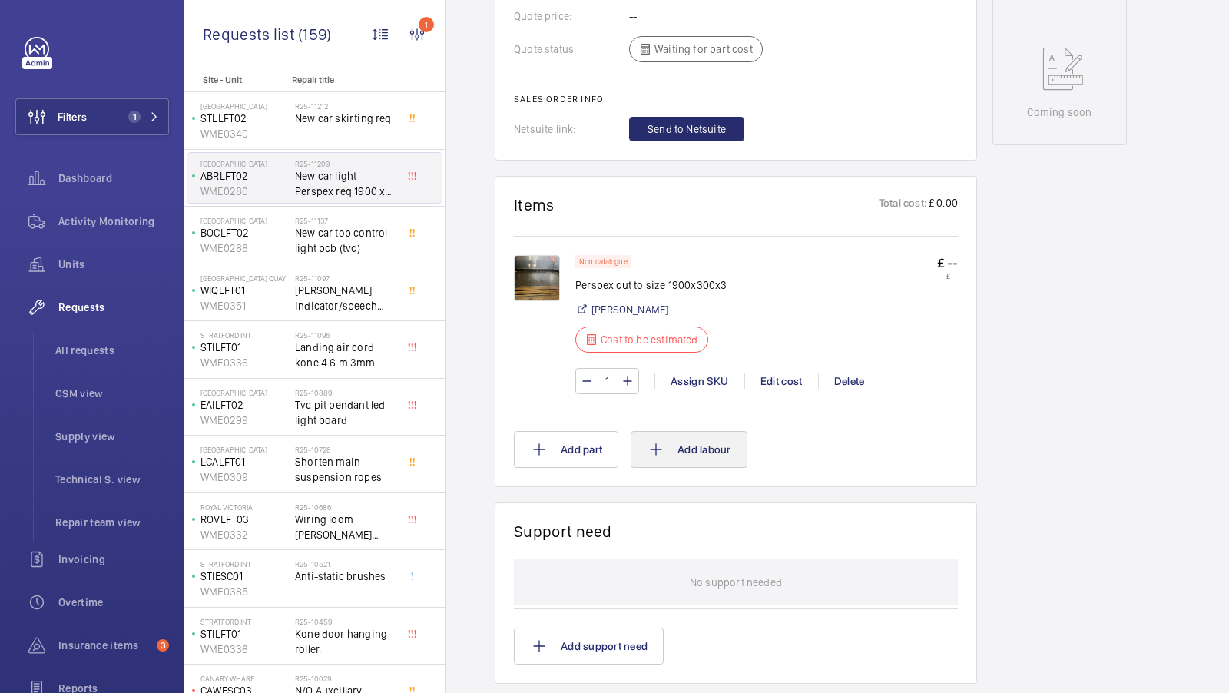
scroll to position [902, 0]
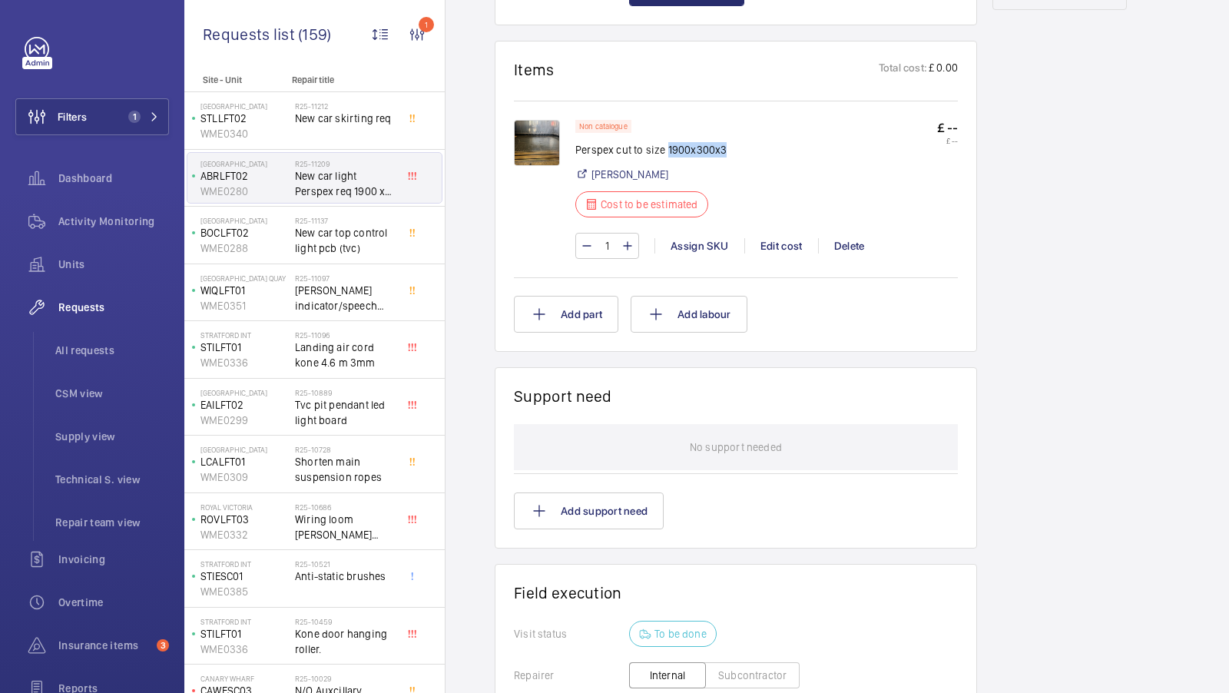
drag, startPoint x: 666, startPoint y: 132, endPoint x: 725, endPoint y: 133, distance: 59.1
click at [725, 133] on div "Non catalogue Perspex cut to size 1900x300x3 Marcos Cost to be estimated £ -- £…" at bounding box center [766, 173] width 382 height 107
copy p "1900x300x3"
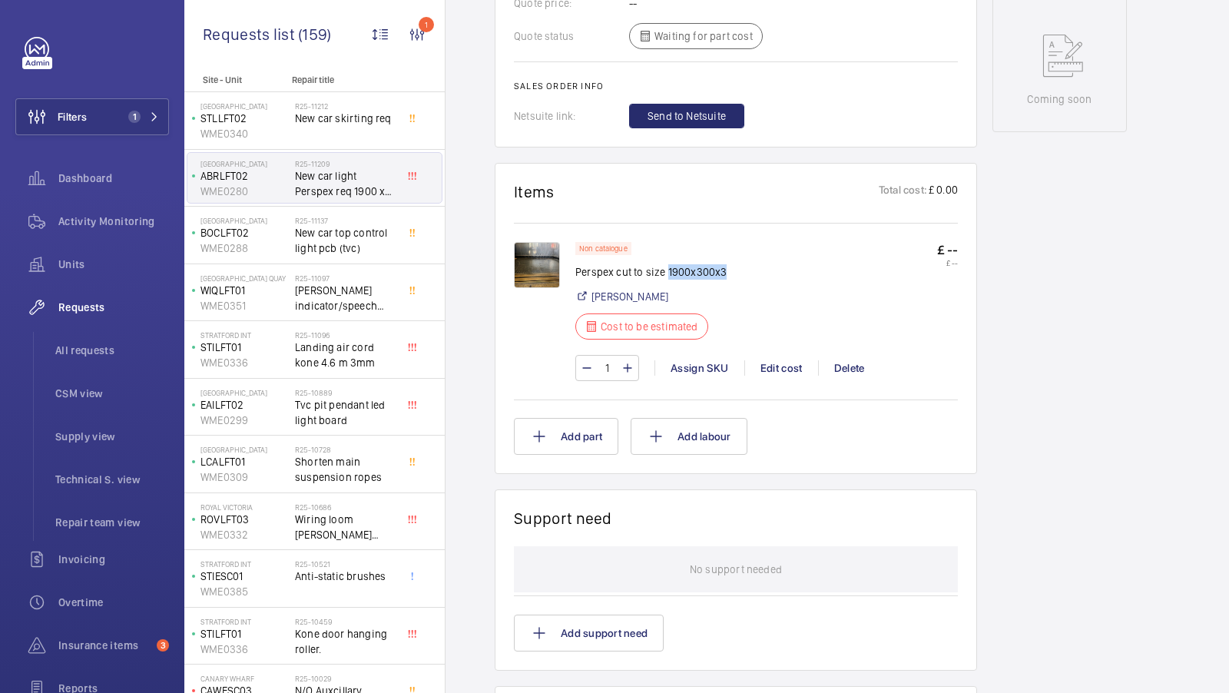
scroll to position [781, 0]
click at [859, 250] on div "Non catalogue Perspex cut to size 1900x300x3 Marcos Cost to be estimated £ -- £…" at bounding box center [766, 293] width 382 height 107
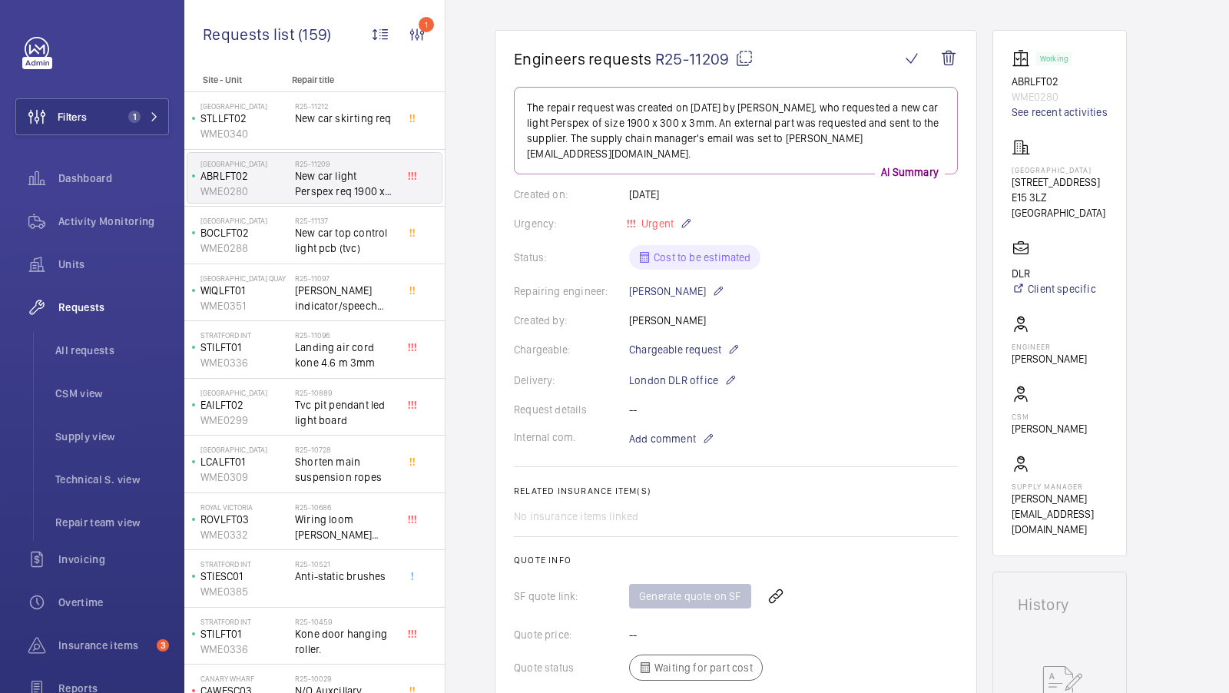
scroll to position [0, 0]
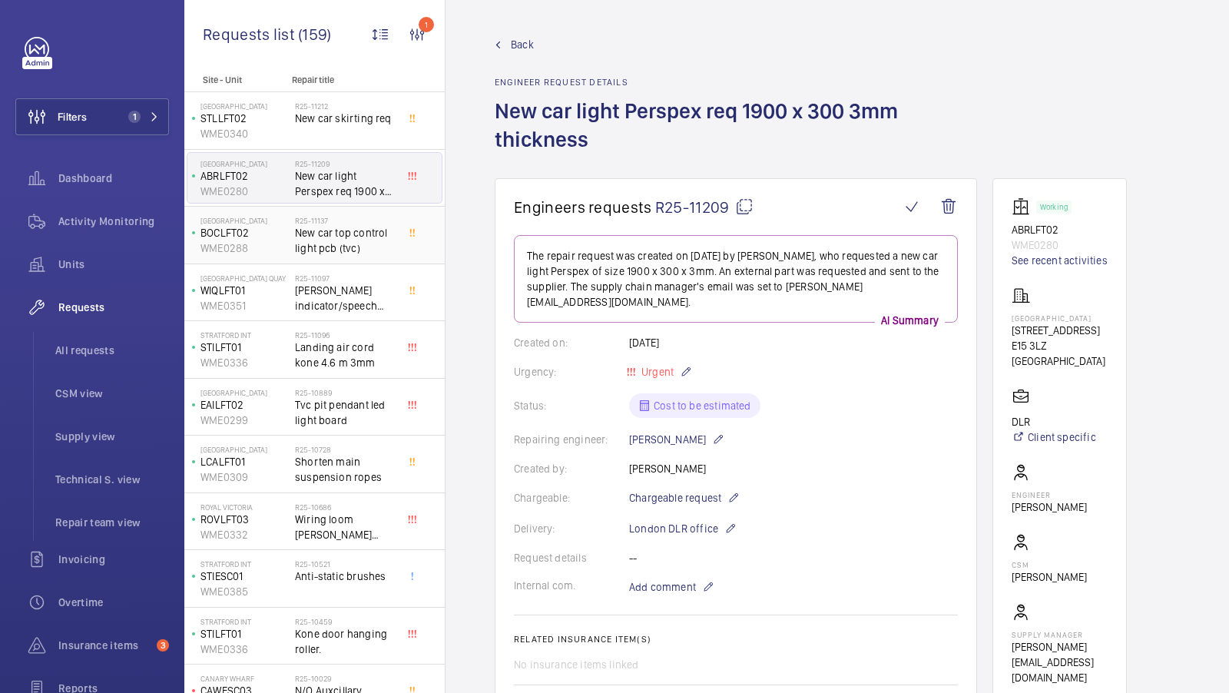
click at [356, 247] on span "New car top control light pcb (tvc)" at bounding box center [345, 240] width 101 height 31
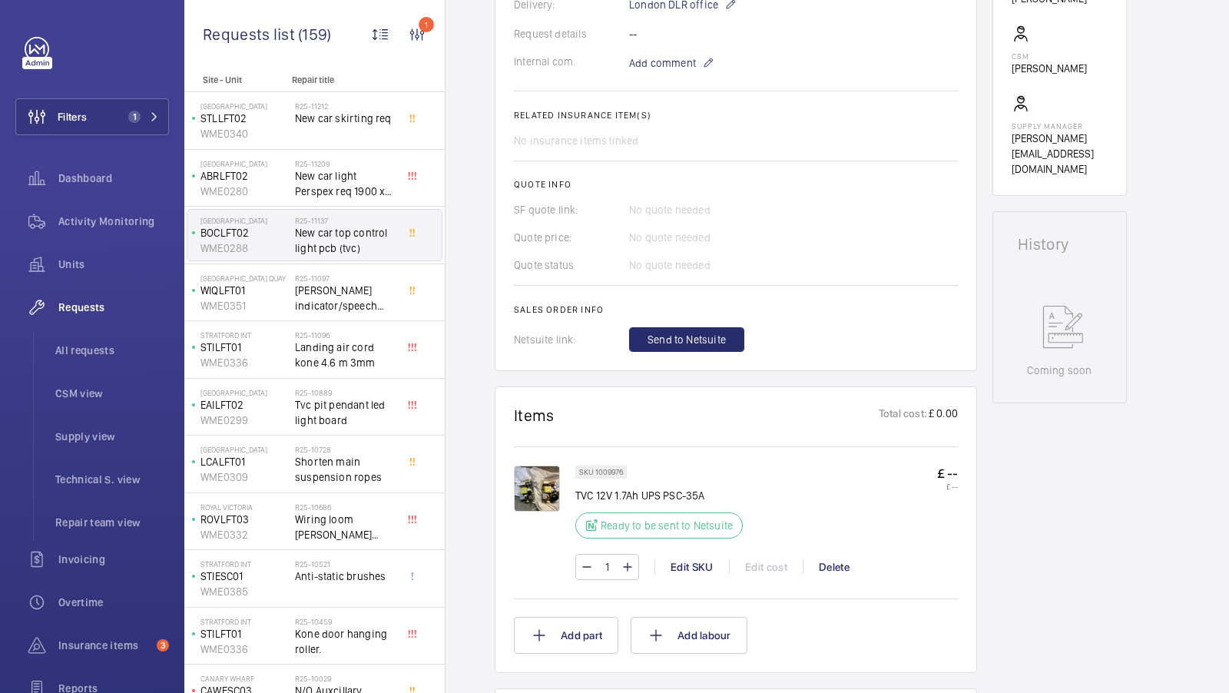
scroll to position [487, 0]
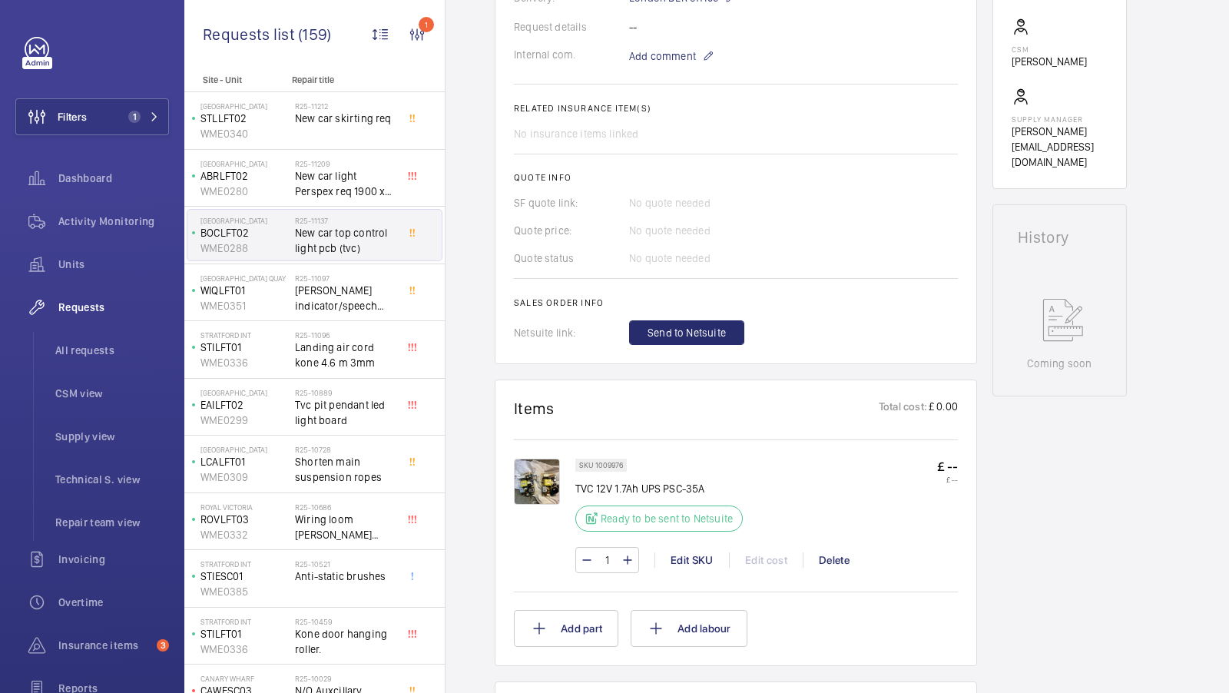
click at [536, 488] on img at bounding box center [537, 481] width 46 height 46
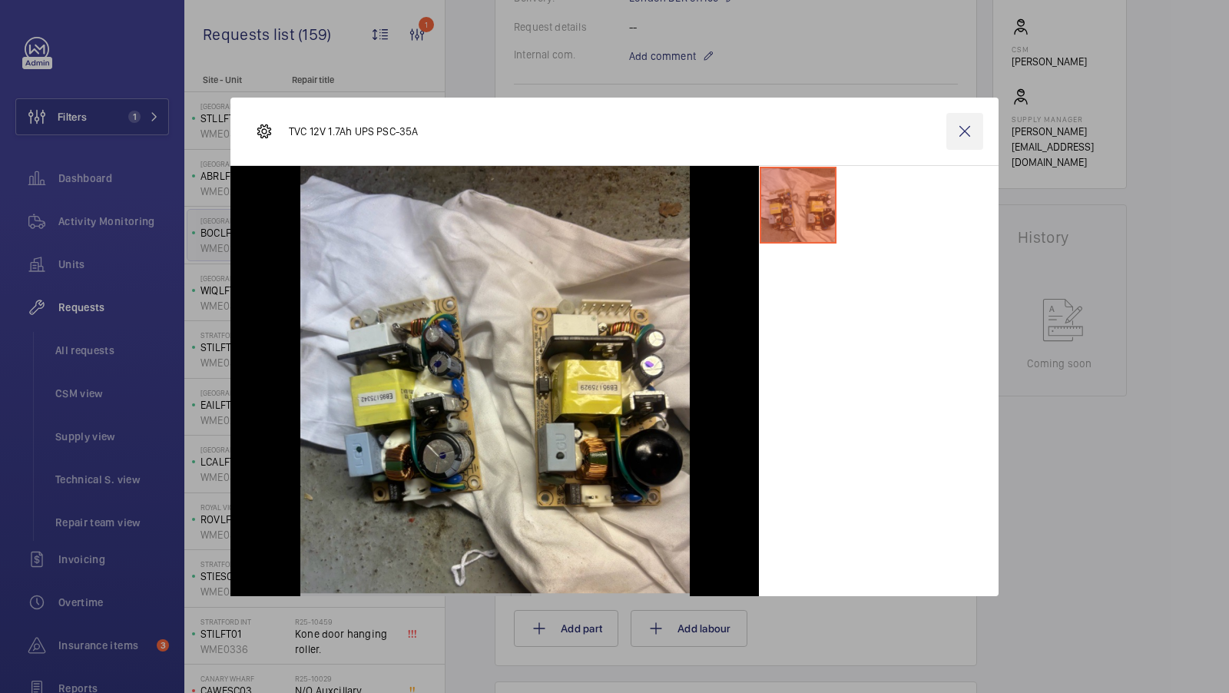
click at [955, 127] on wm-front-icon-button at bounding box center [964, 131] width 37 height 37
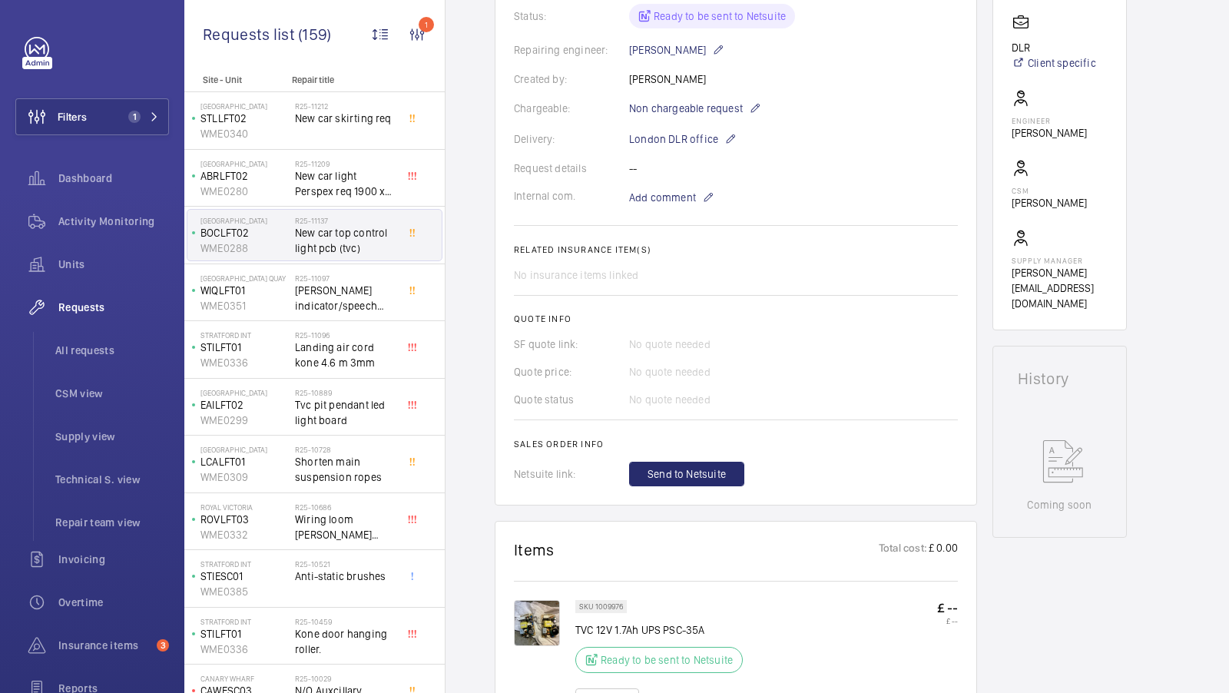
scroll to position [0, 0]
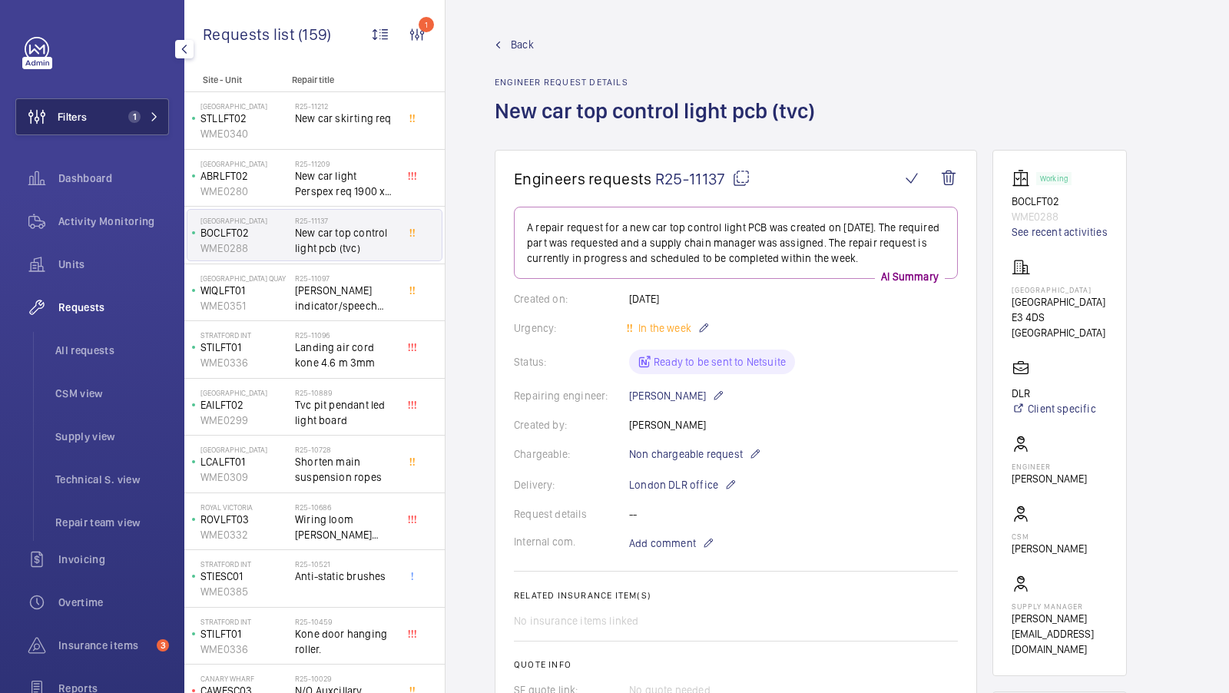
click at [156, 109] on button "Filters 1" at bounding box center [92, 116] width 154 height 37
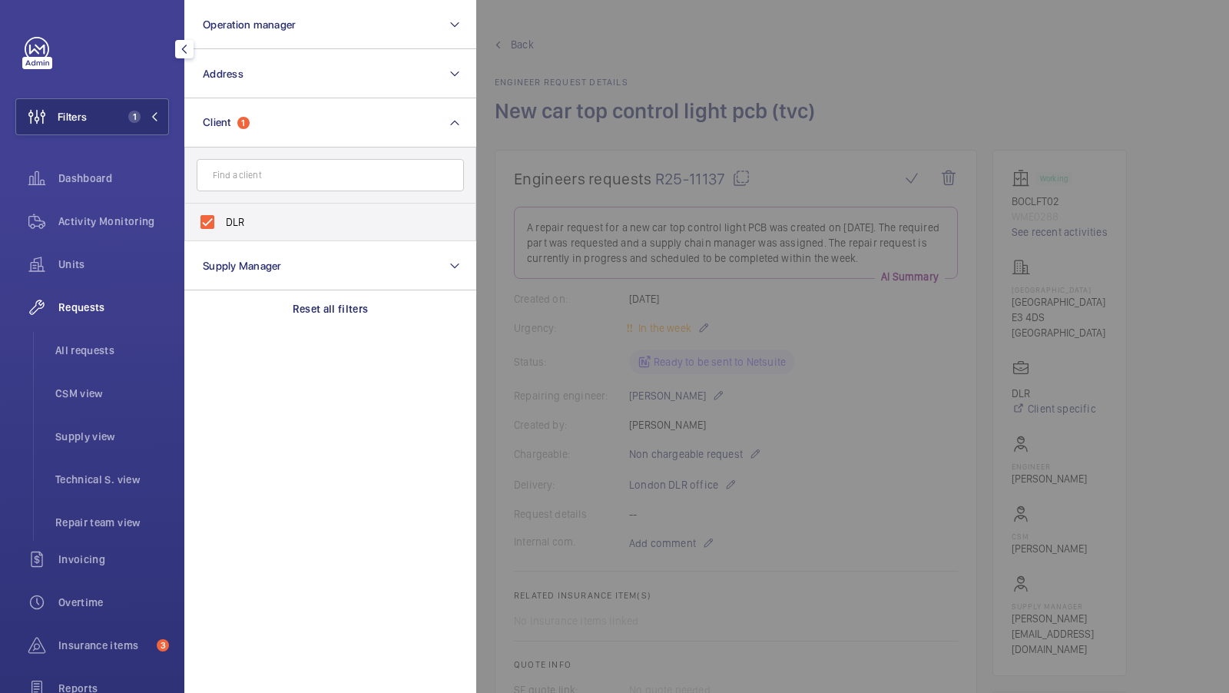
click at [799, 354] on div at bounding box center [1090, 346] width 1229 height 693
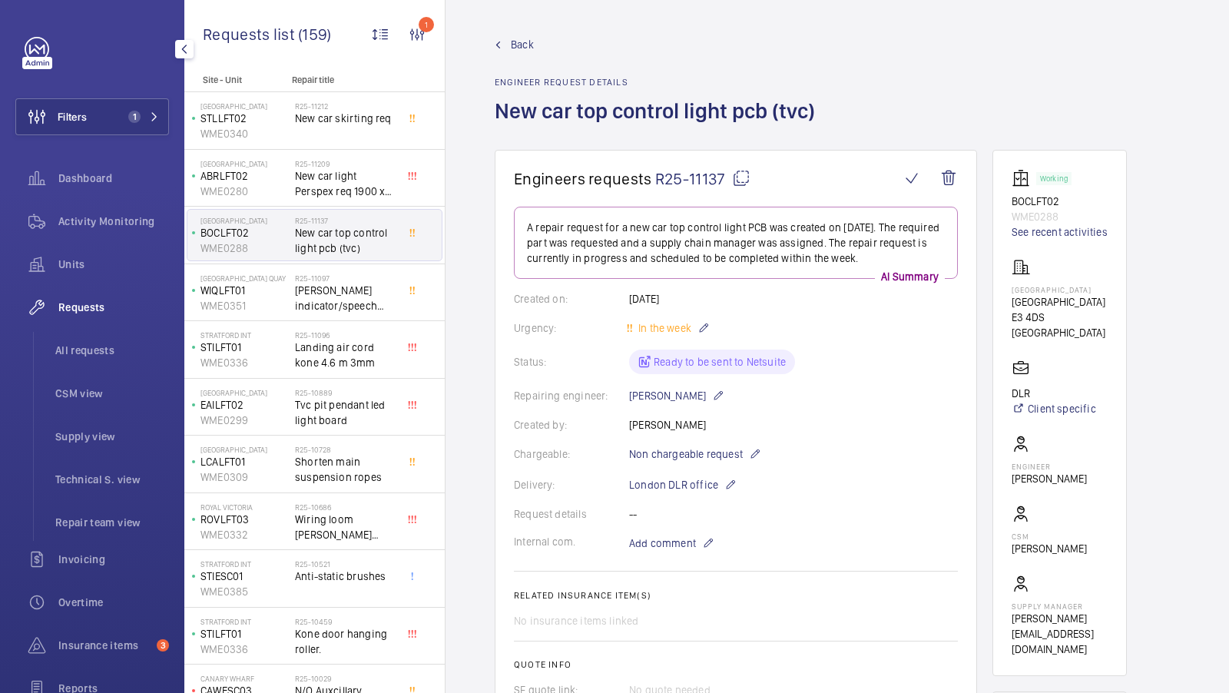
click at [130, 97] on div "Filters 1 Dashboard Activity Monitoring Units Requests All requests CSM view Su…" at bounding box center [92, 418] width 154 height 762
click at [155, 127] on button "Filters 1" at bounding box center [92, 116] width 154 height 37
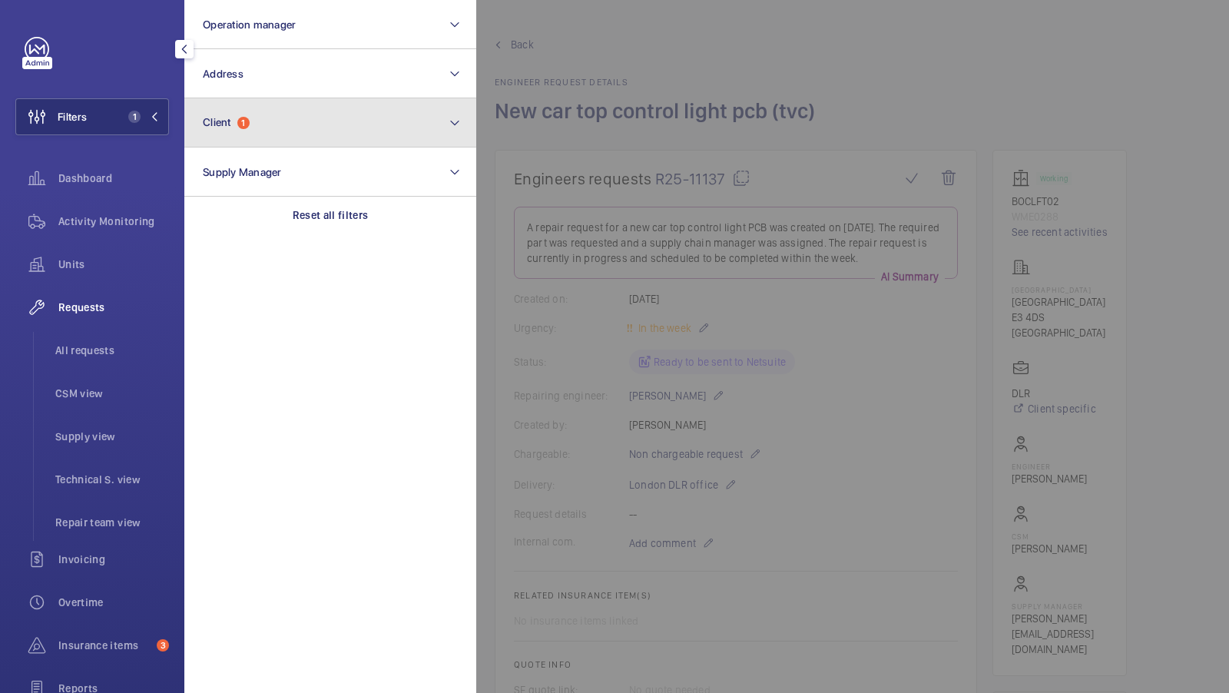
click at [289, 117] on button "Client 1" at bounding box center [330, 122] width 292 height 49
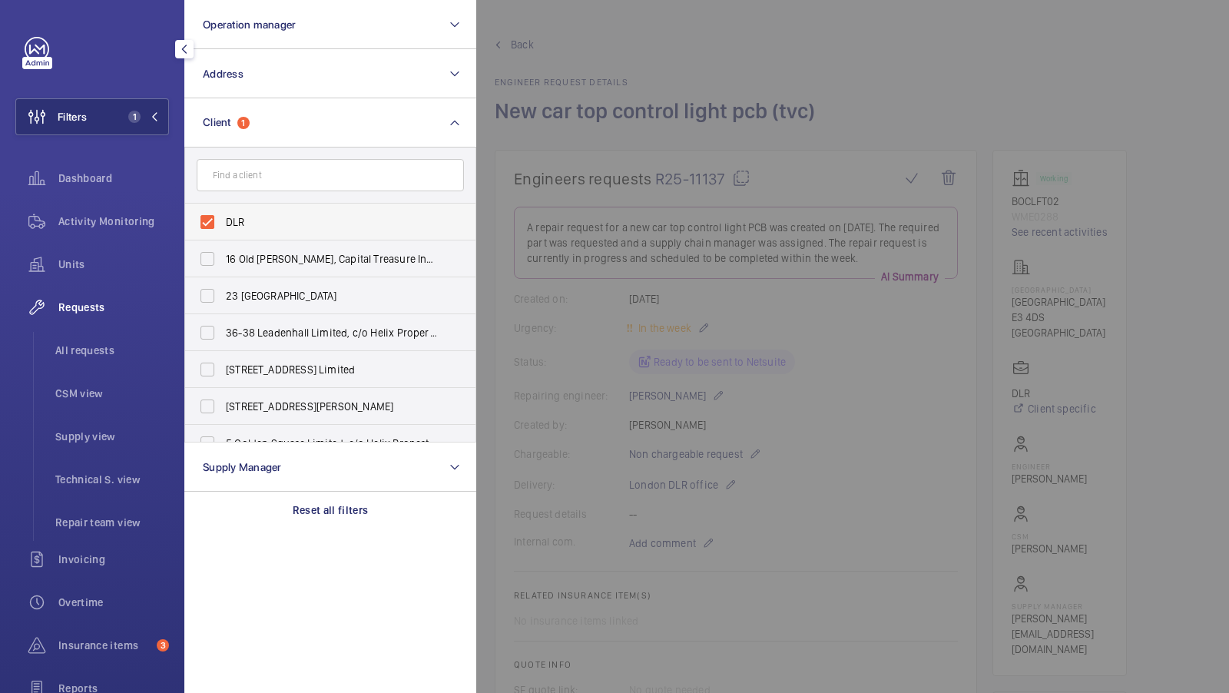
click at [304, 213] on label "DLR" at bounding box center [318, 222] width 267 height 37
click at [223, 213] on input "DLR" at bounding box center [207, 222] width 31 height 31
checkbox input "false"
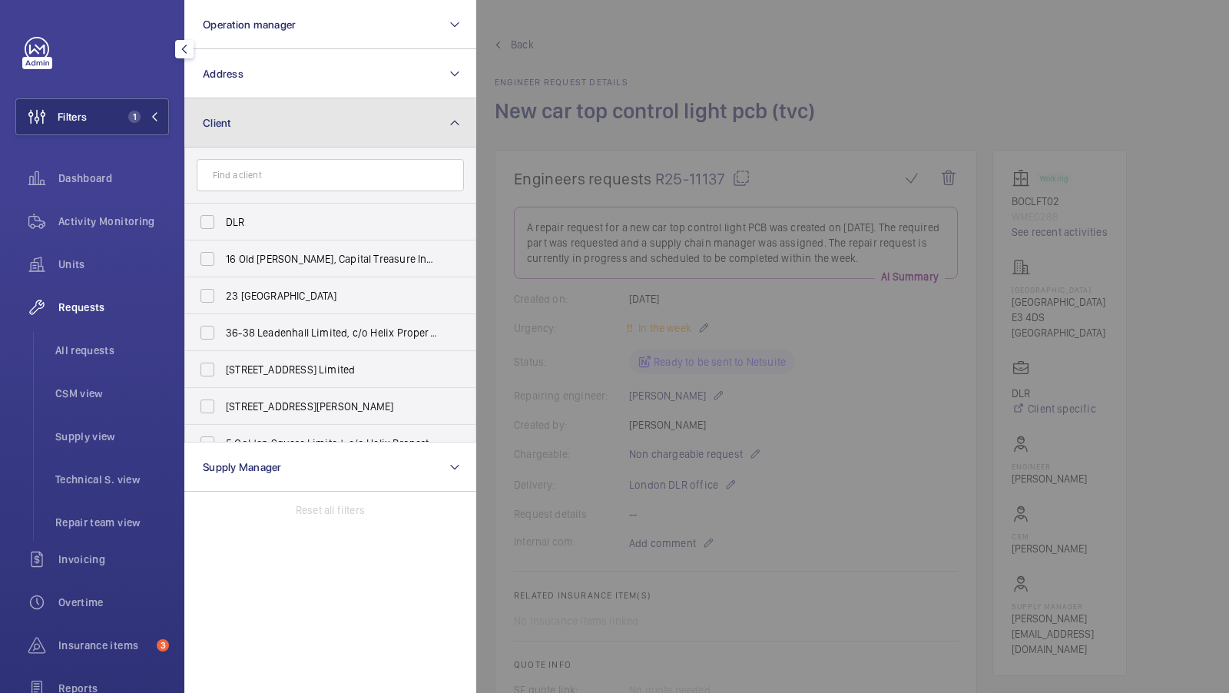
click at [375, 143] on button "Client" at bounding box center [330, 122] width 292 height 49
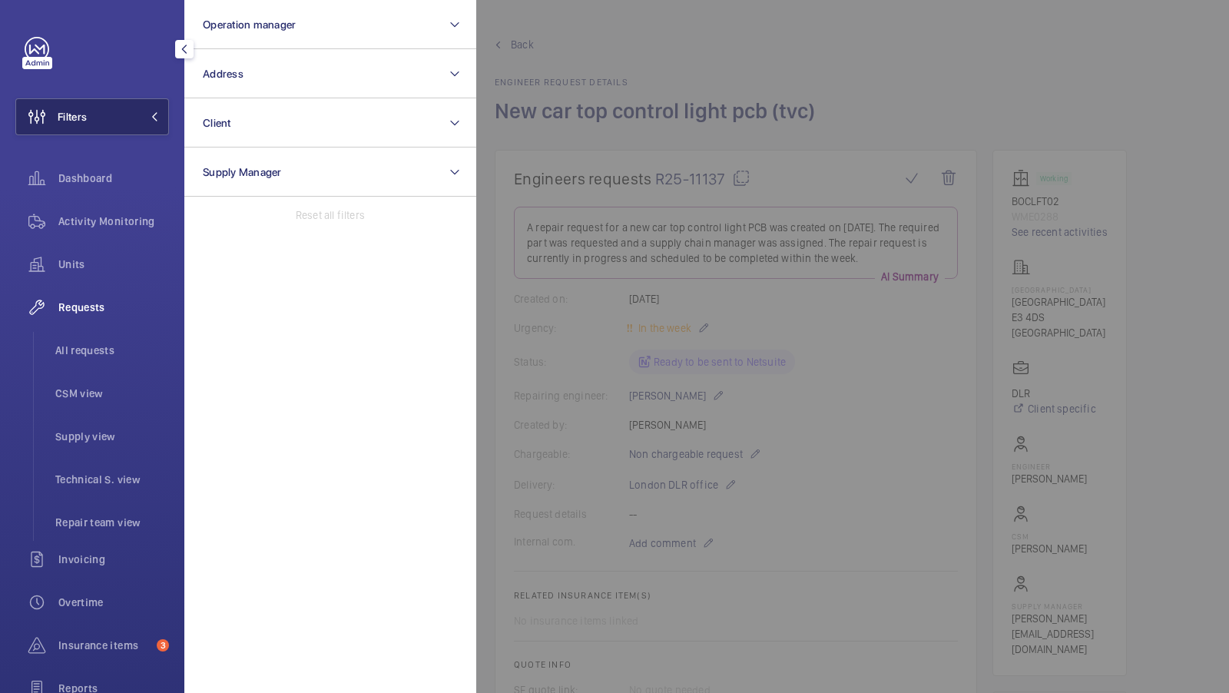
click at [118, 108] on button "Filters" at bounding box center [92, 116] width 154 height 37
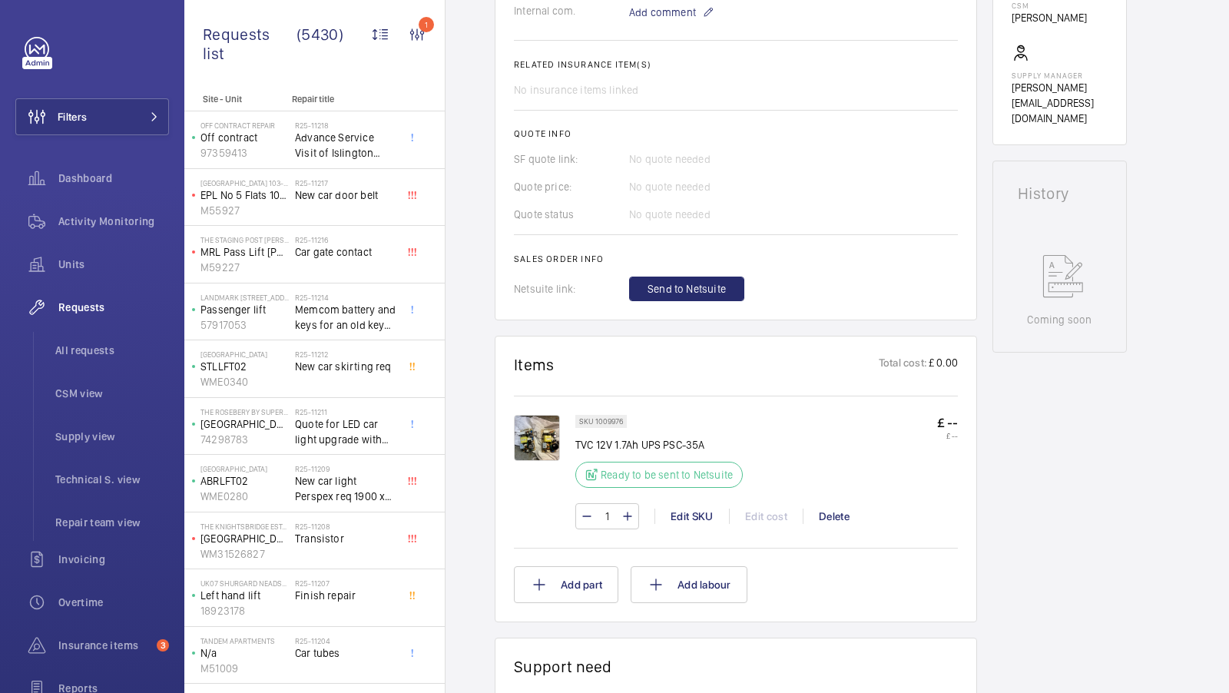
scroll to position [601, 0]
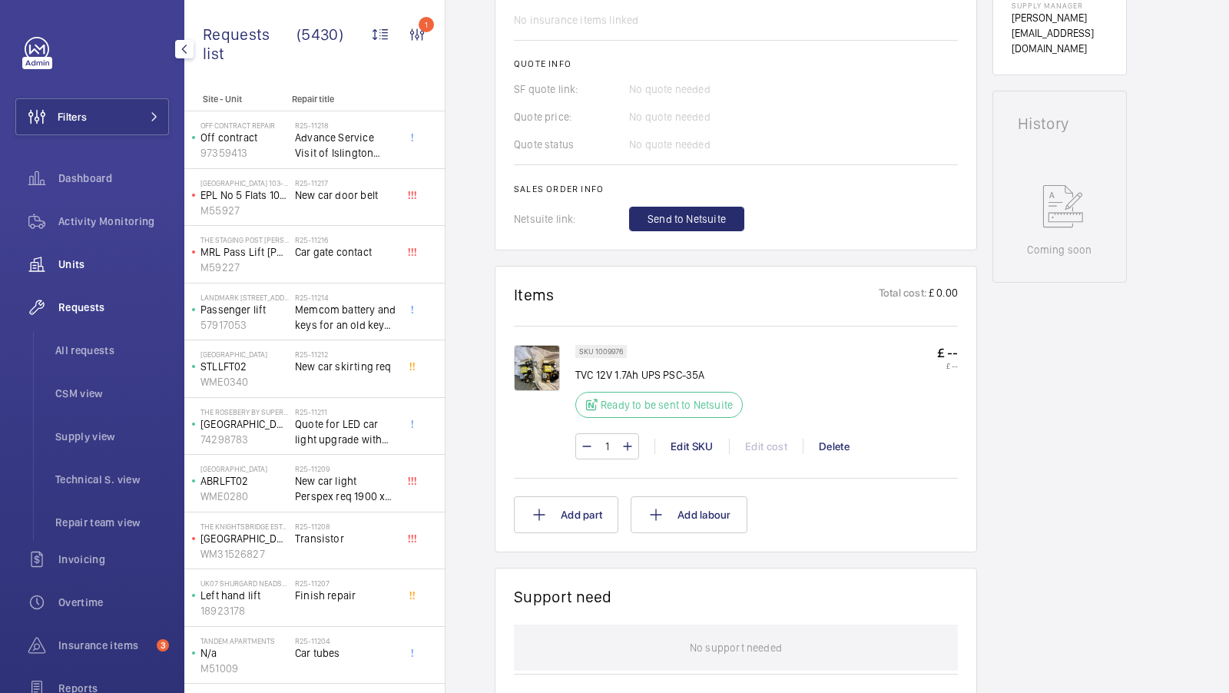
click at [58, 266] on span "Units" at bounding box center [113, 264] width 111 height 15
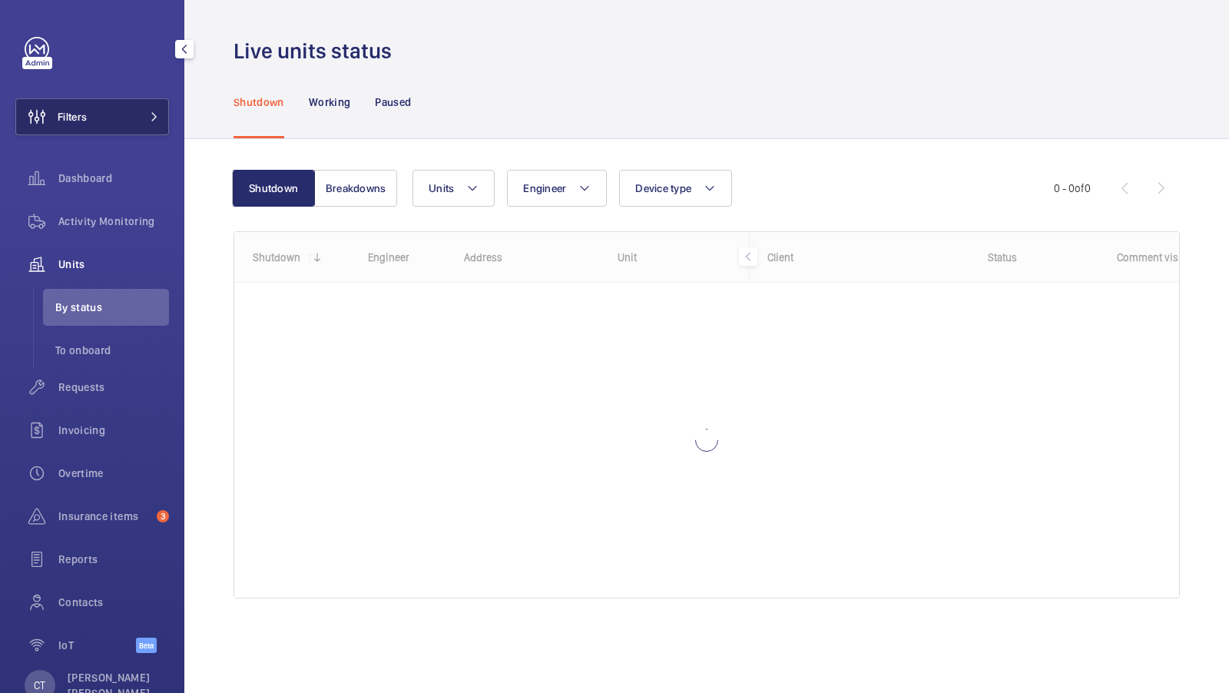
click at [134, 117] on button "Filters" at bounding box center [92, 116] width 154 height 37
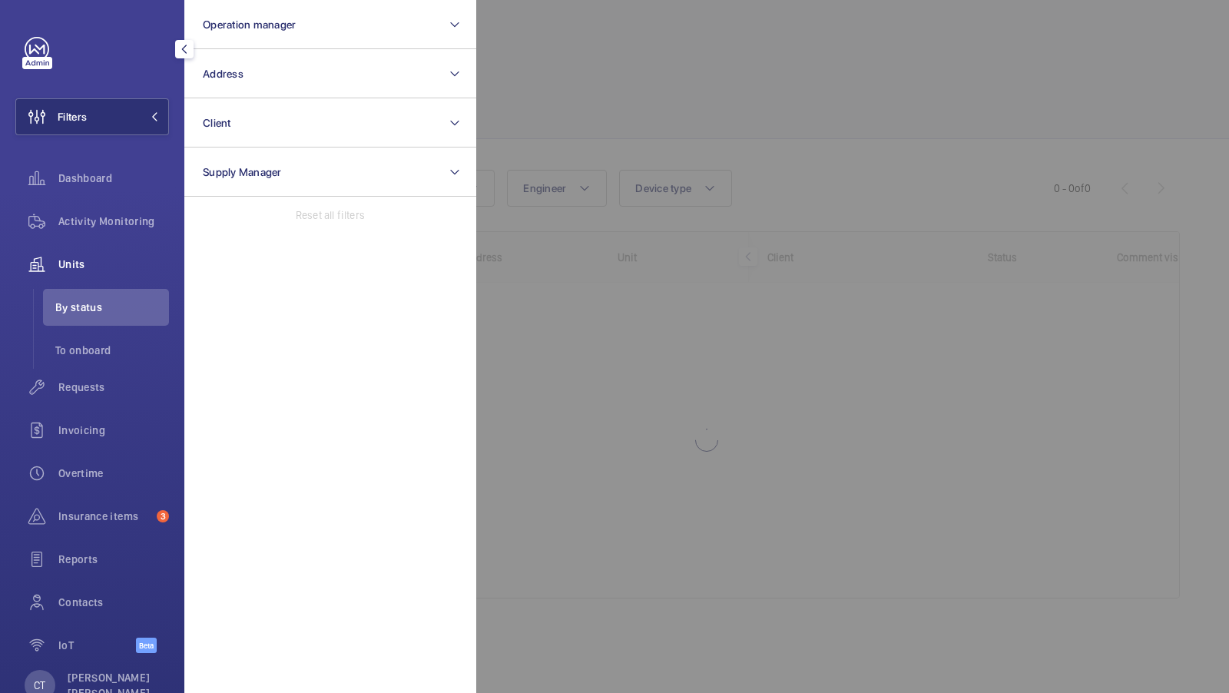
click at [779, 86] on div at bounding box center [1090, 346] width 1229 height 693
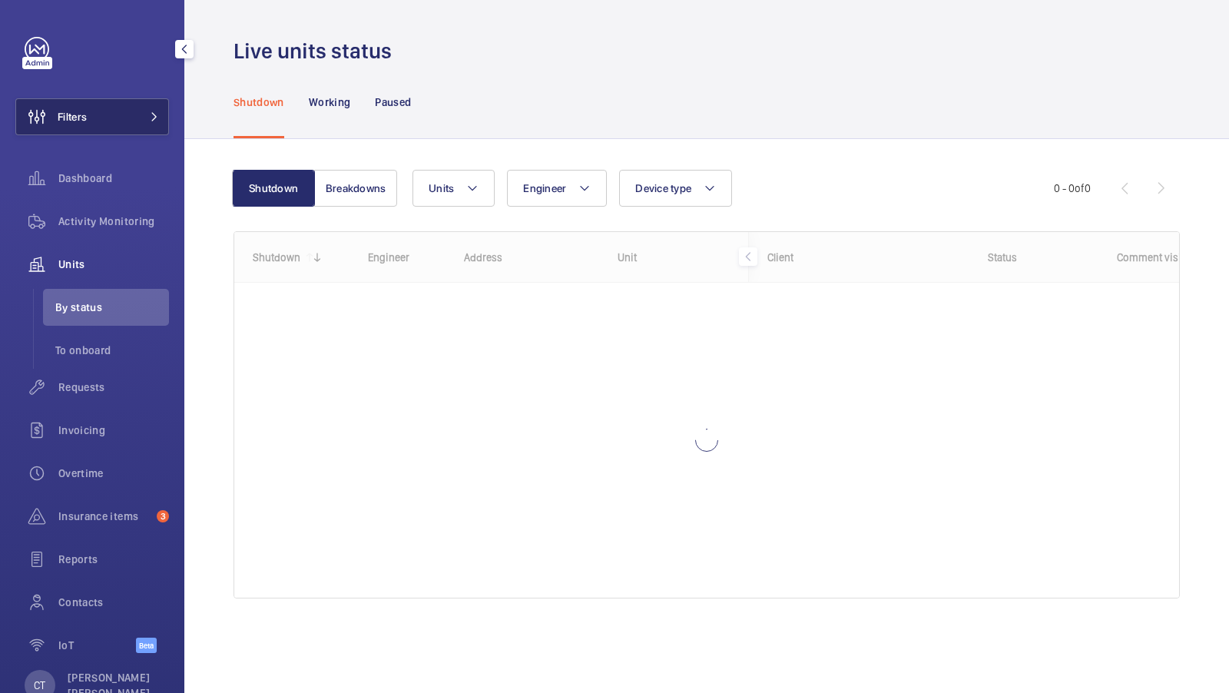
click at [144, 112] on span at bounding box center [150, 116] width 18 height 9
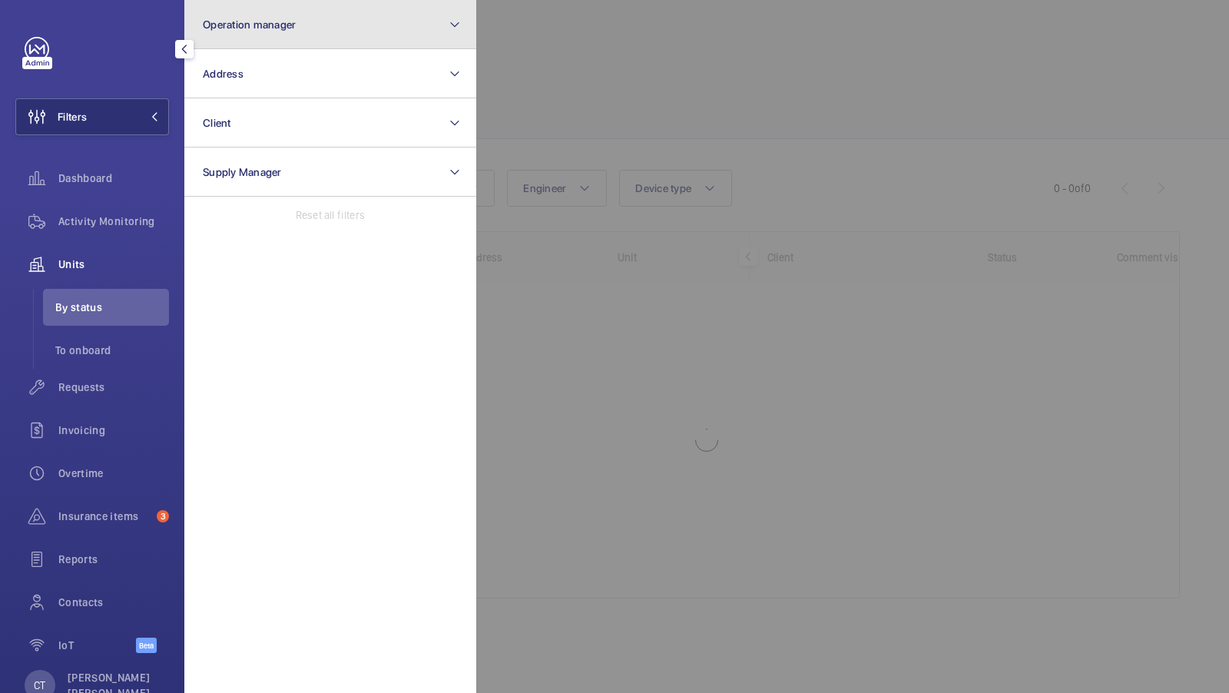
click at [329, 34] on button "Operation manager" at bounding box center [330, 24] width 292 height 49
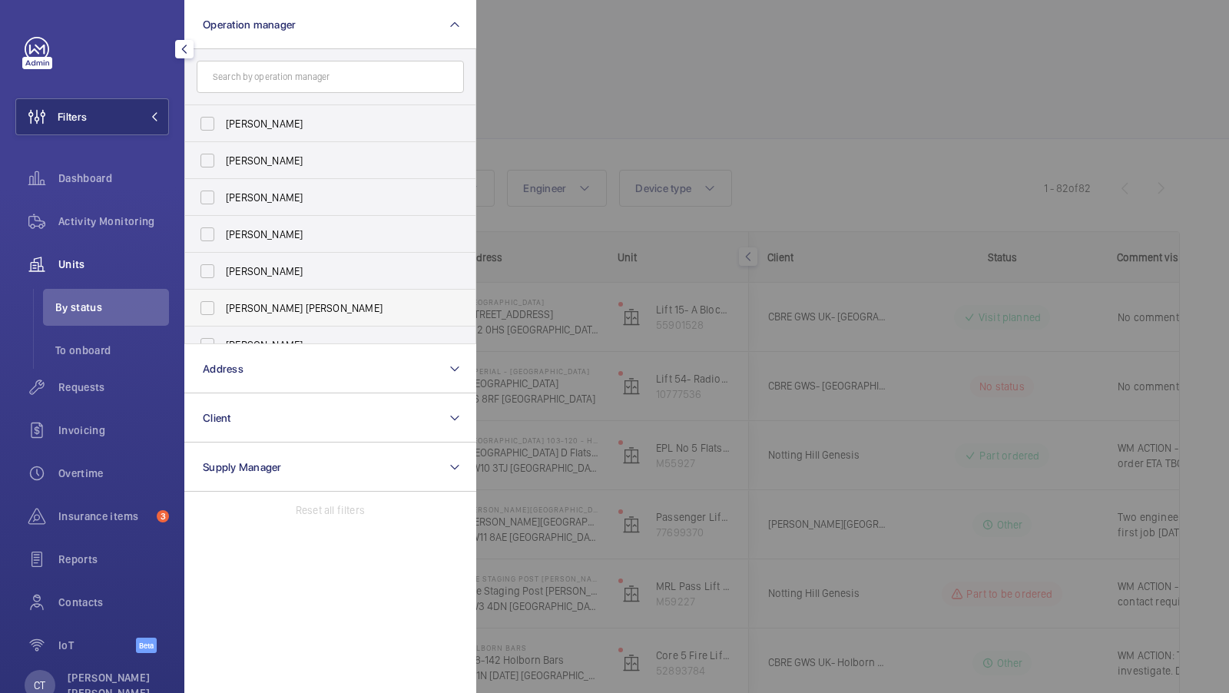
click at [242, 311] on span "[PERSON_NAME] [PERSON_NAME]" at bounding box center [331, 307] width 211 height 15
click at [223, 311] on input "[PERSON_NAME] [PERSON_NAME]" at bounding box center [207, 308] width 31 height 31
checkbox input "true"
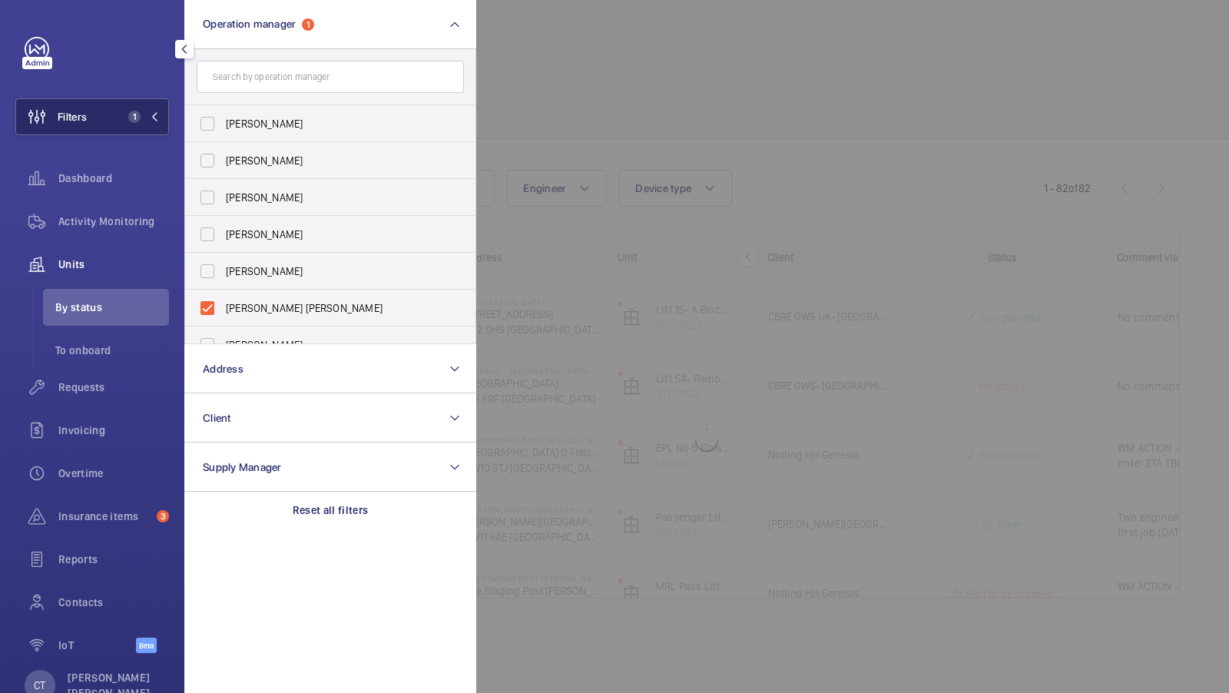
click at [134, 103] on button "Filters 1" at bounding box center [92, 116] width 154 height 37
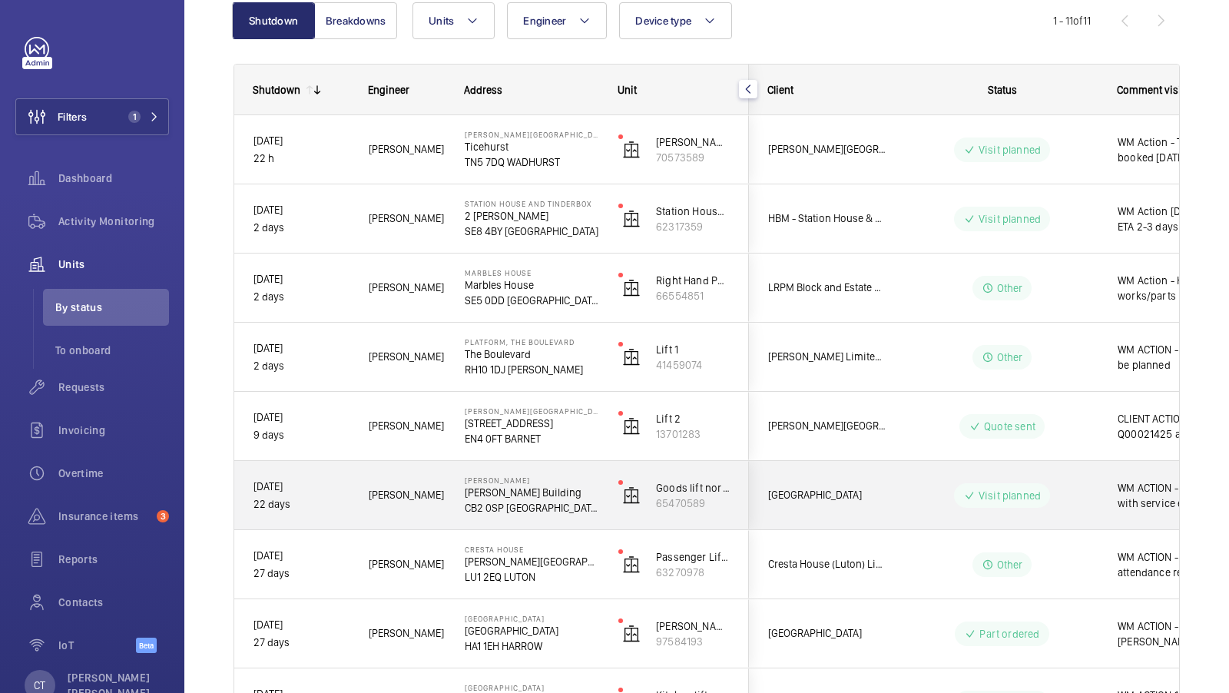
scroll to position [167, 0]
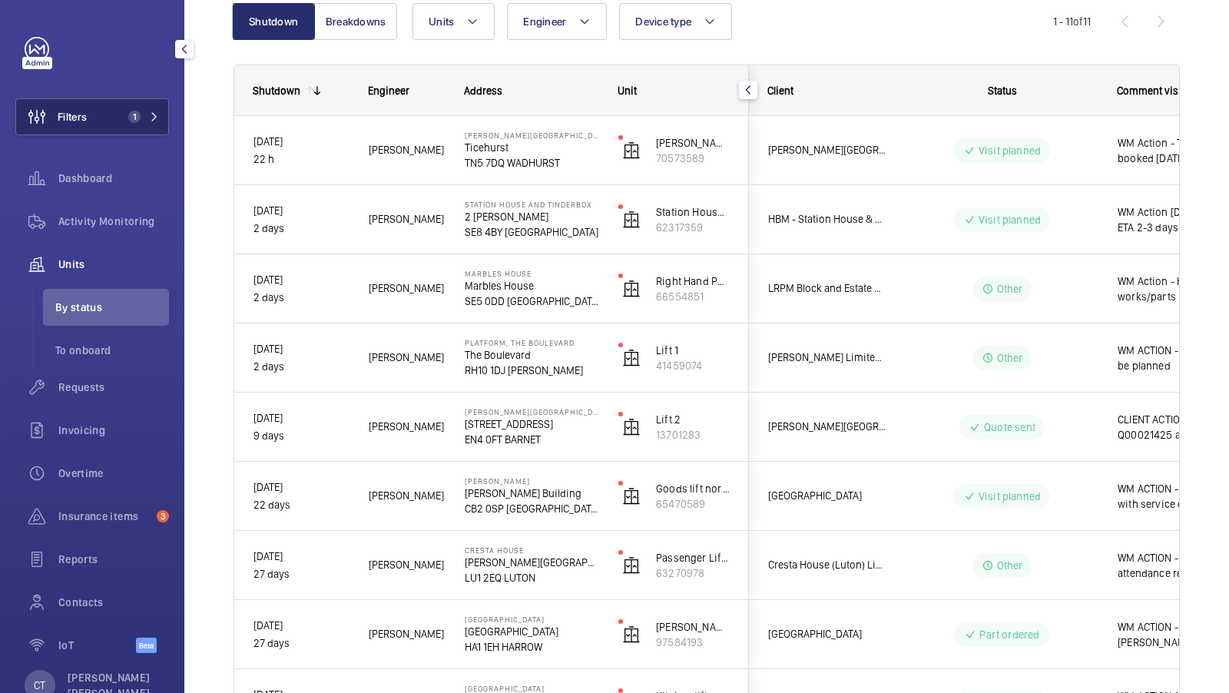
click at [120, 101] on button "Filters 1" at bounding box center [92, 116] width 154 height 37
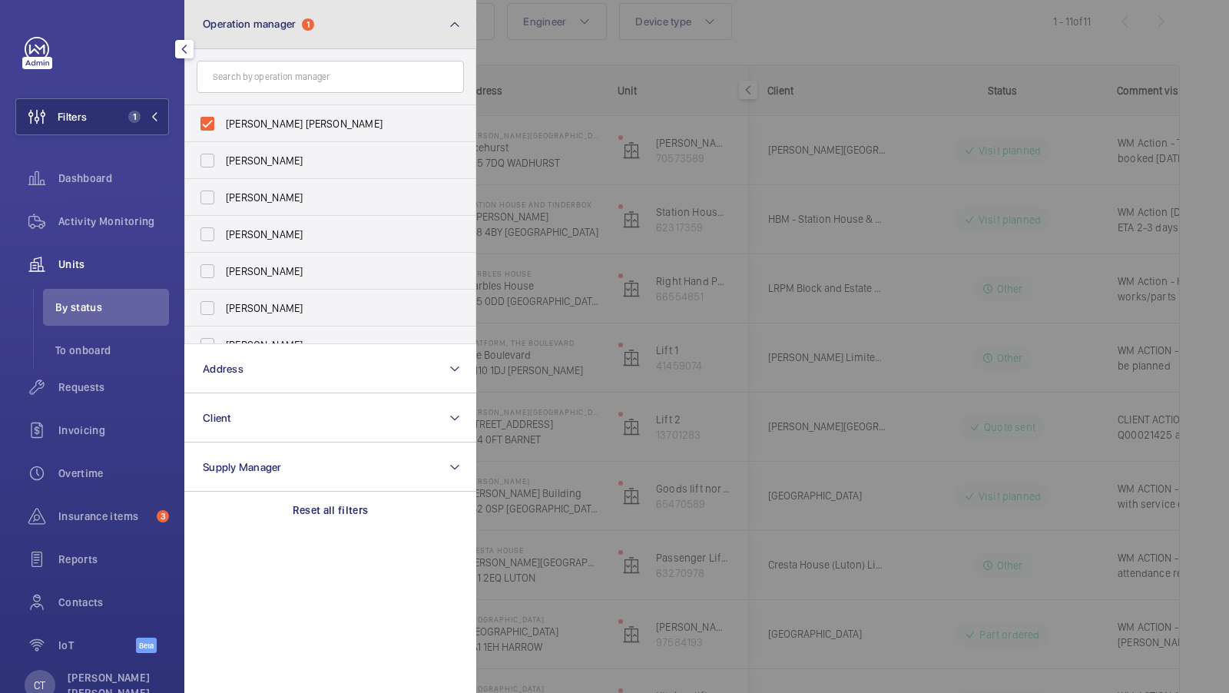
click at [356, 21] on button "Operation manager 1" at bounding box center [330, 24] width 292 height 49
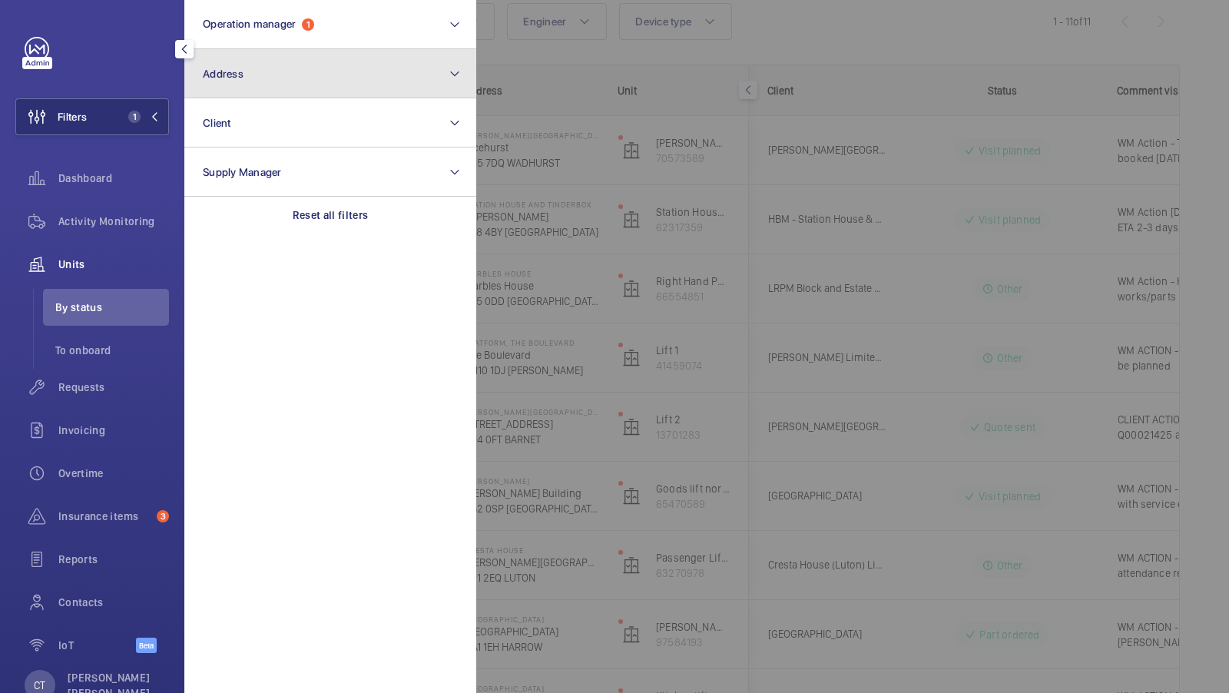
click at [279, 90] on button "Address" at bounding box center [330, 73] width 292 height 49
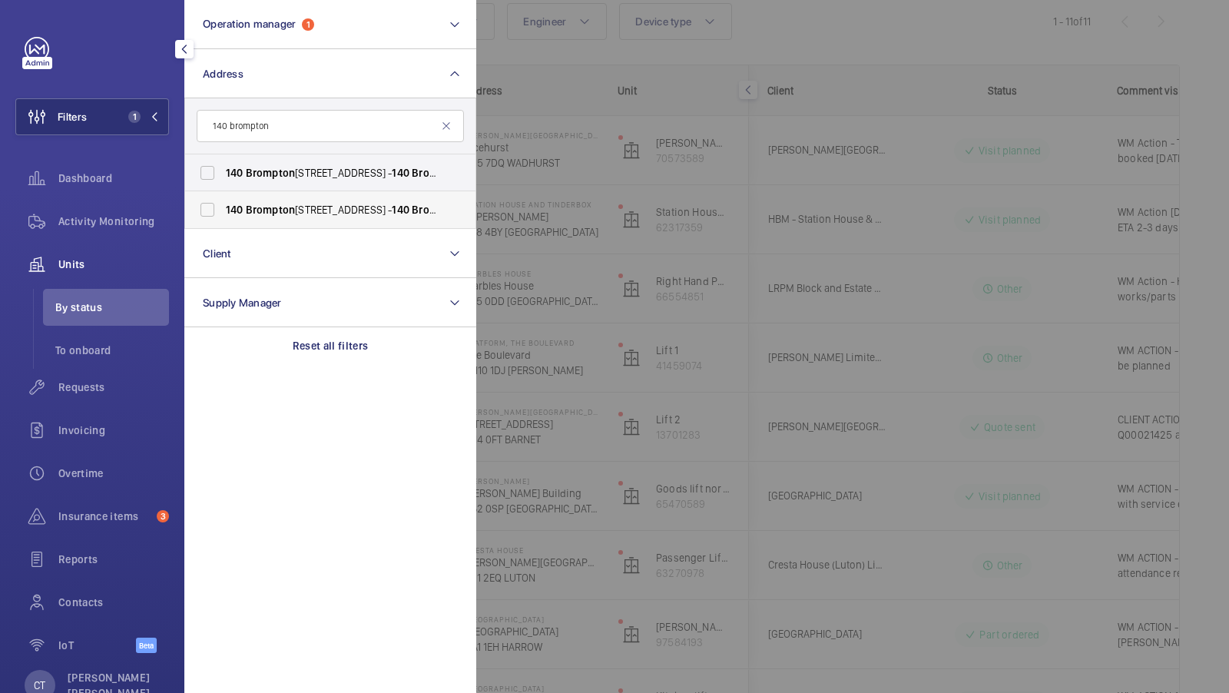
type input "140 brompton"
click at [258, 218] on label "140 Brompton Road, London SW3 1HY - 140 Brompton Rd, LONDON SW3 1HY" at bounding box center [318, 209] width 267 height 37
click at [223, 218] on input "140 Brompton Road, London SW3 1HY - 140 Brompton Rd, LONDON SW3 1HY" at bounding box center [207, 209] width 31 height 31
checkbox input "true"
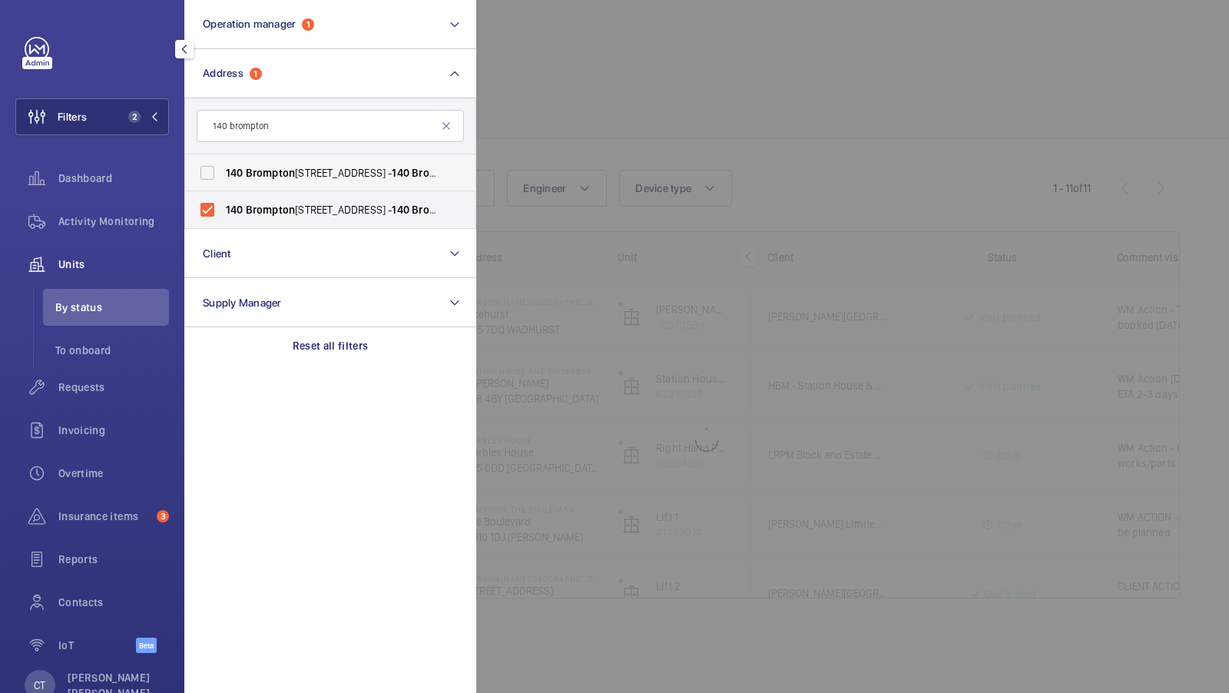
click at [258, 180] on span "140 Brompton Road, London SW3 1HY - 140 Brompton Rd, LONDON SW3 1HY" at bounding box center [331, 172] width 211 height 15
click at [223, 180] on input "140 Brompton Road, London SW3 1HY - 140 Brompton Rd, LONDON SW3 1HY" at bounding box center [207, 172] width 31 height 31
checkbox input "true"
click at [144, 125] on button "Filters 3" at bounding box center [92, 116] width 154 height 37
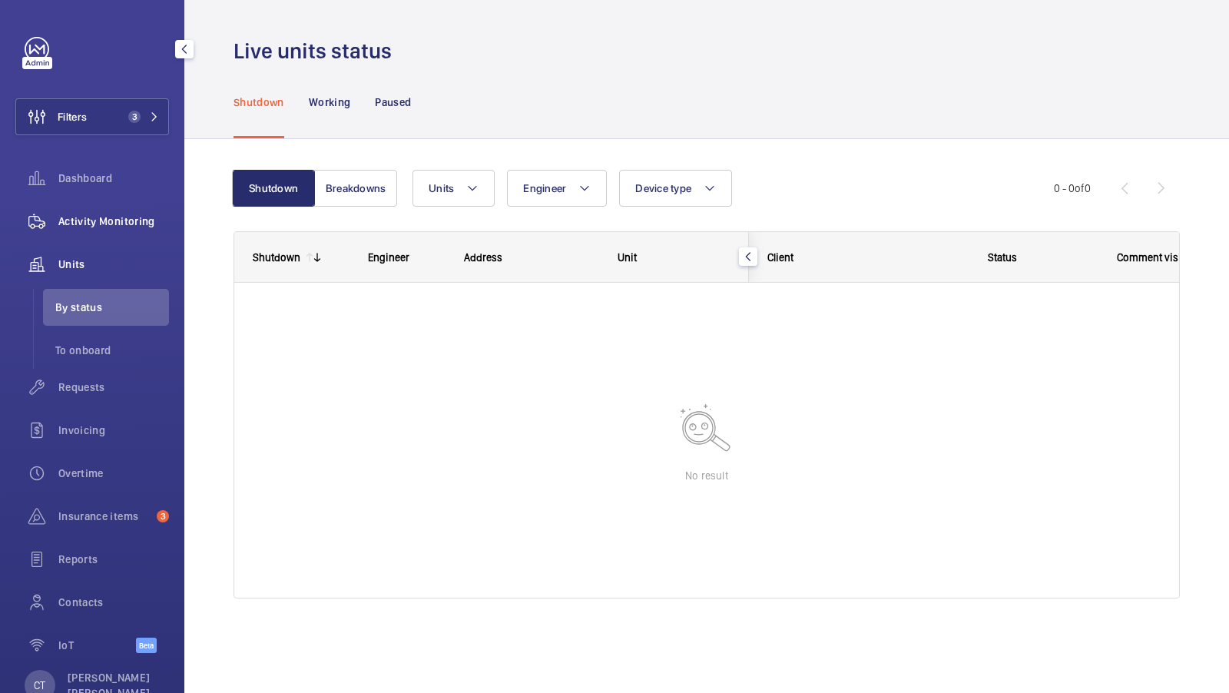
click at [114, 216] on span "Activity Monitoring" at bounding box center [113, 220] width 111 height 15
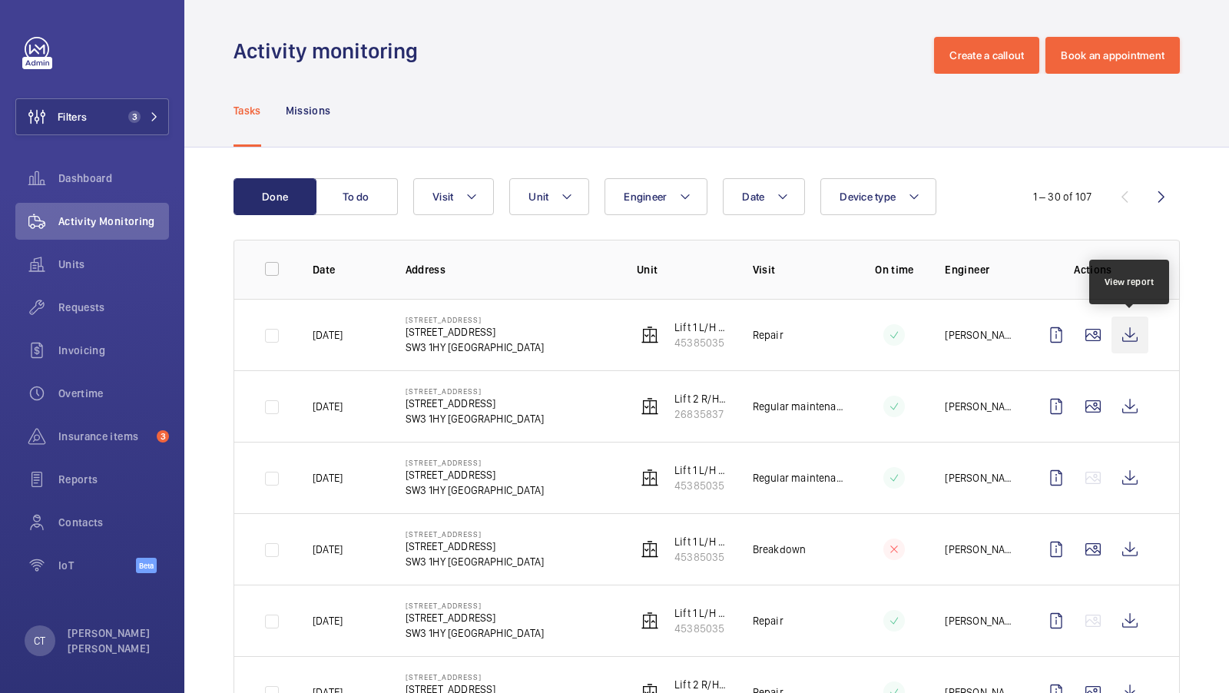
click at [1132, 335] on wm-front-icon-button at bounding box center [1129, 334] width 37 height 37
click at [1093, 334] on wm-front-icon-button at bounding box center [1092, 334] width 37 height 37
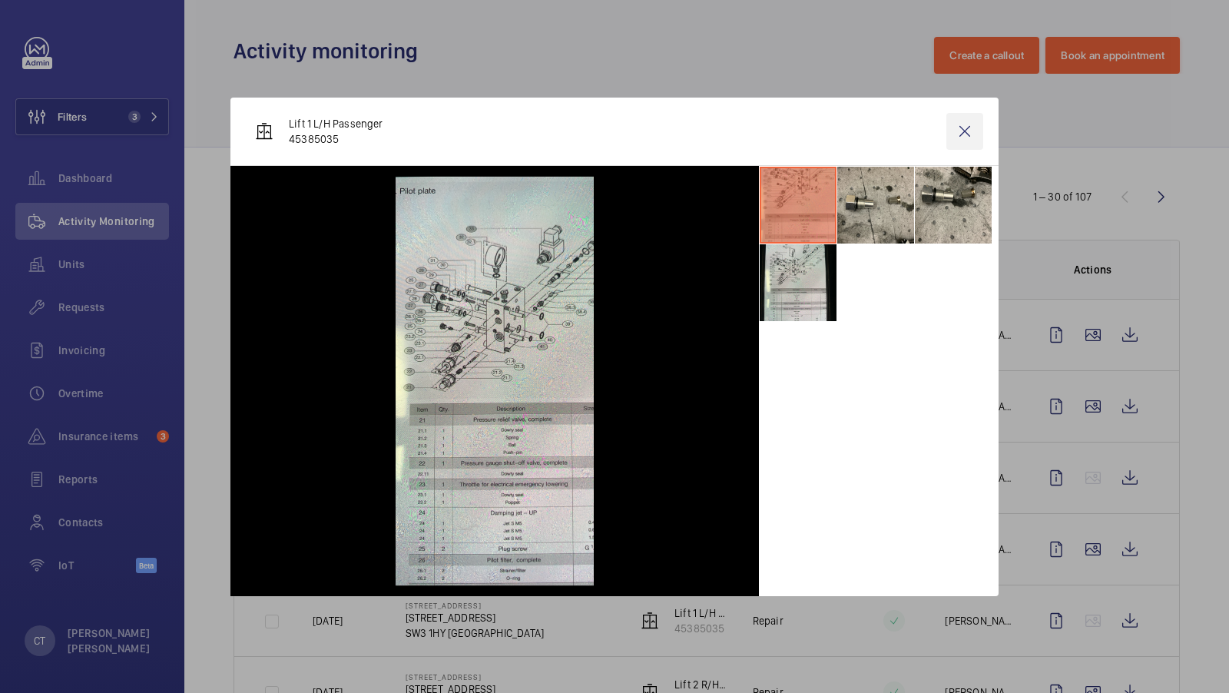
click at [964, 127] on wm-front-icon-button at bounding box center [964, 131] width 37 height 37
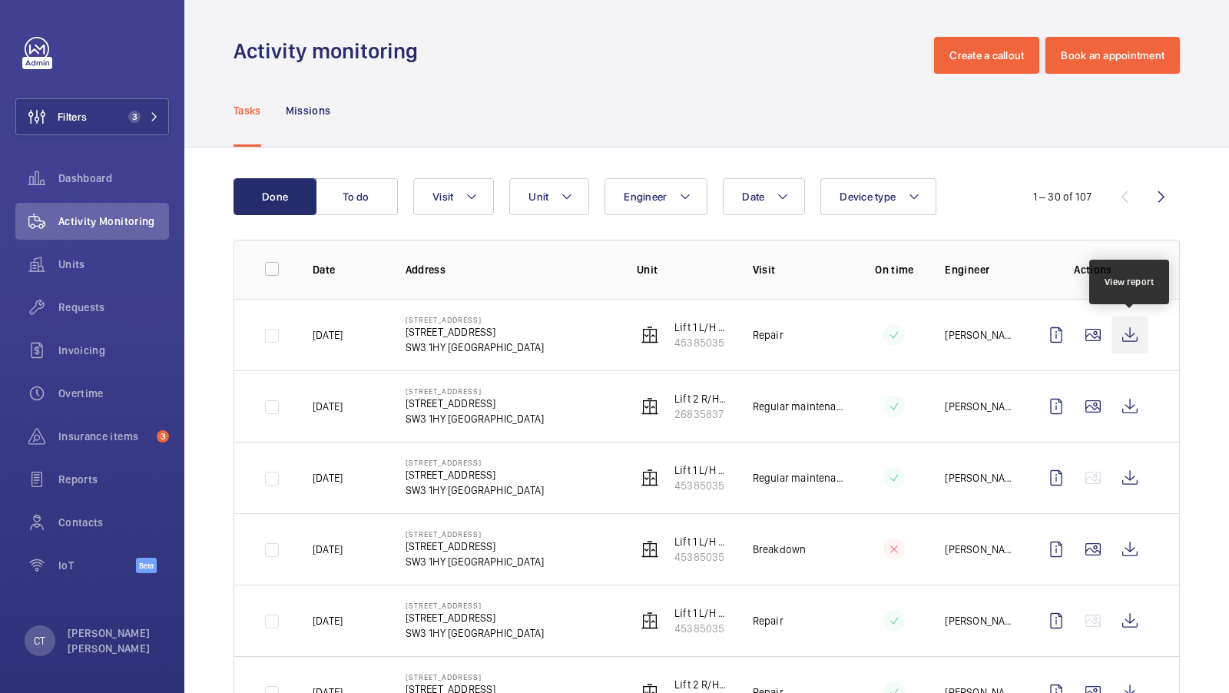
click at [1120, 325] on wm-front-icon-button at bounding box center [1129, 334] width 37 height 37
click at [90, 260] on span "Units" at bounding box center [113, 264] width 111 height 15
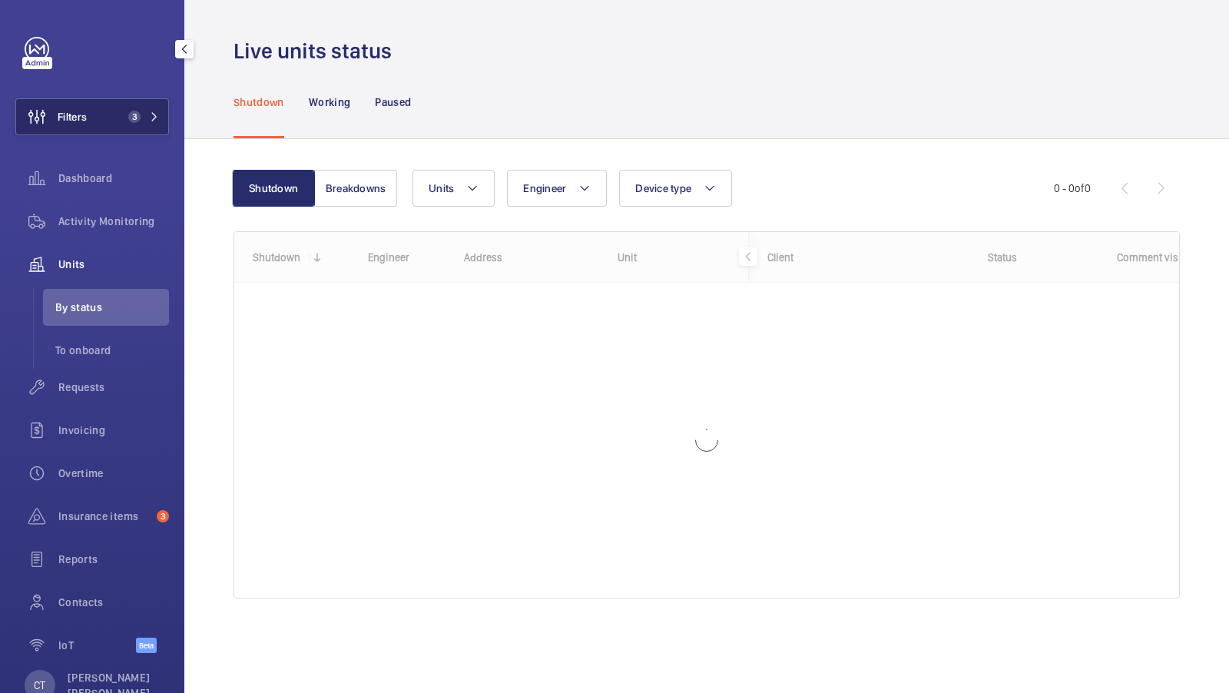
click at [141, 127] on button "Filters 3" at bounding box center [92, 116] width 154 height 37
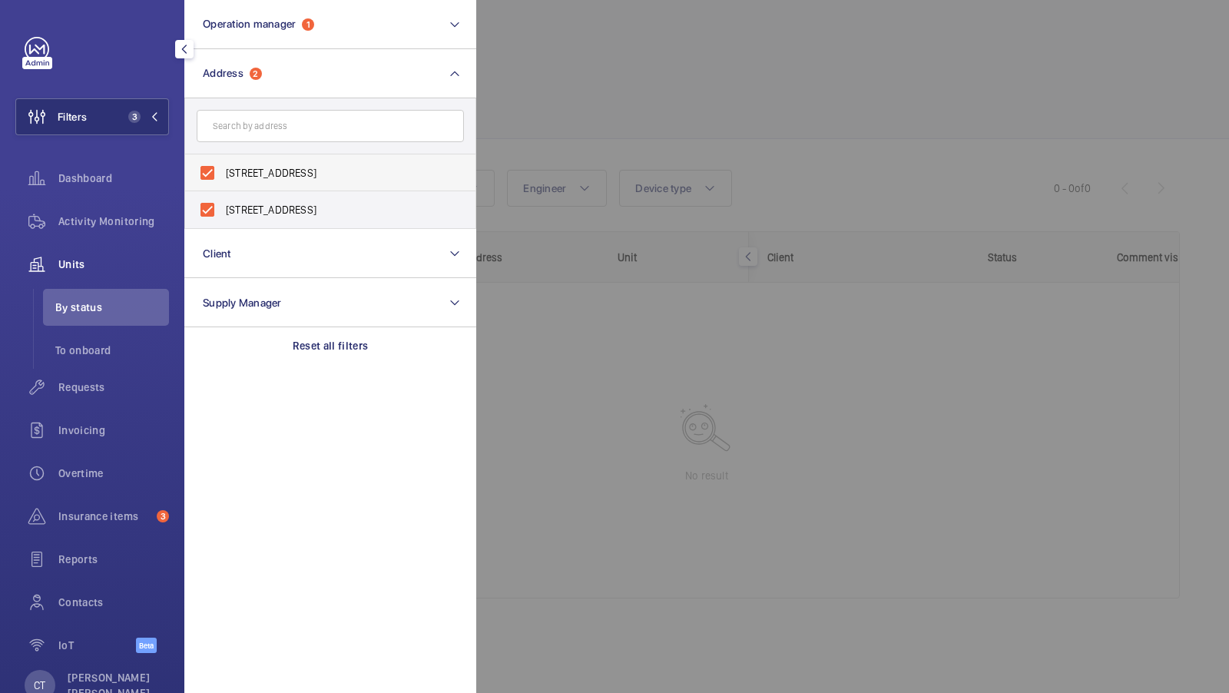
click at [324, 177] on span "140 Brompton Road, London SW3 1HY - 140 Brompton Rd, LONDON SW3 1HY" at bounding box center [331, 172] width 211 height 15
click at [223, 177] on input "140 Brompton Road, London SW3 1HY - 140 Brompton Rd, LONDON SW3 1HY" at bounding box center [207, 172] width 31 height 31
checkbox input "false"
click at [289, 223] on label "140 Brompton Road, London SW3 1HY - 140 Brompton Rd, LONDON SW3 1HY" at bounding box center [318, 209] width 267 height 37
click at [223, 223] on input "140 Brompton Road, London SW3 1HY - 140 Brompton Rd, LONDON SW3 1HY" at bounding box center [207, 209] width 31 height 31
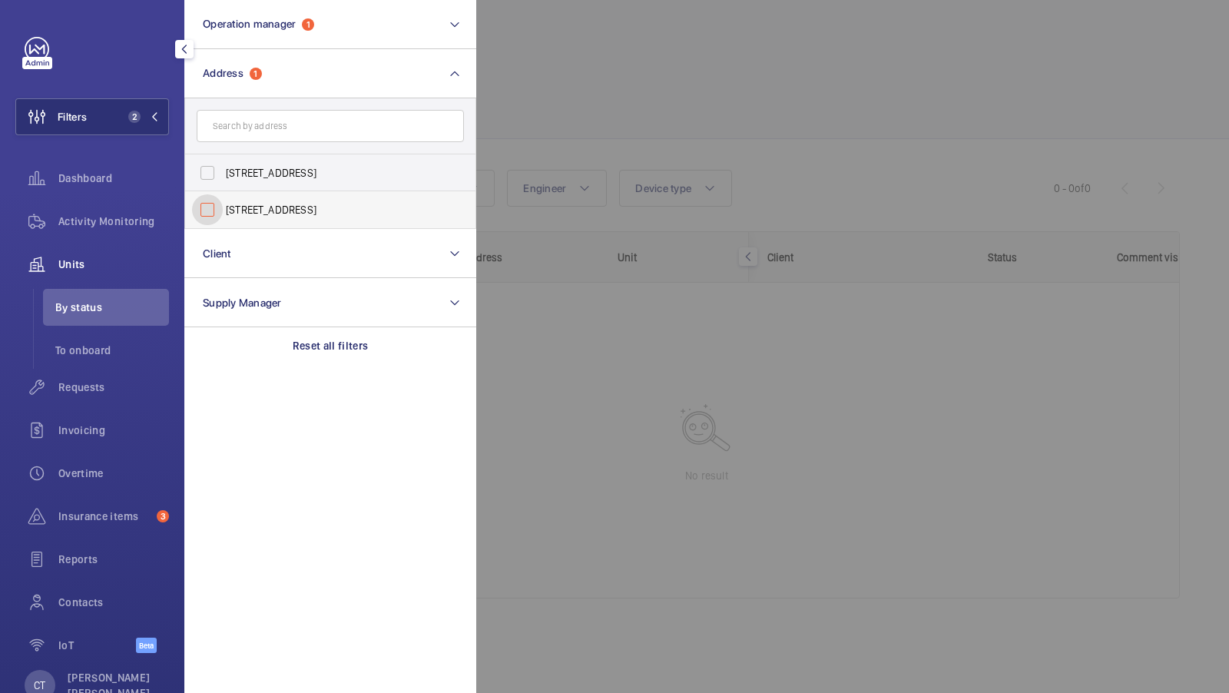
checkbox input "false"
click at [136, 118] on span "1" at bounding box center [134, 117] width 12 height 12
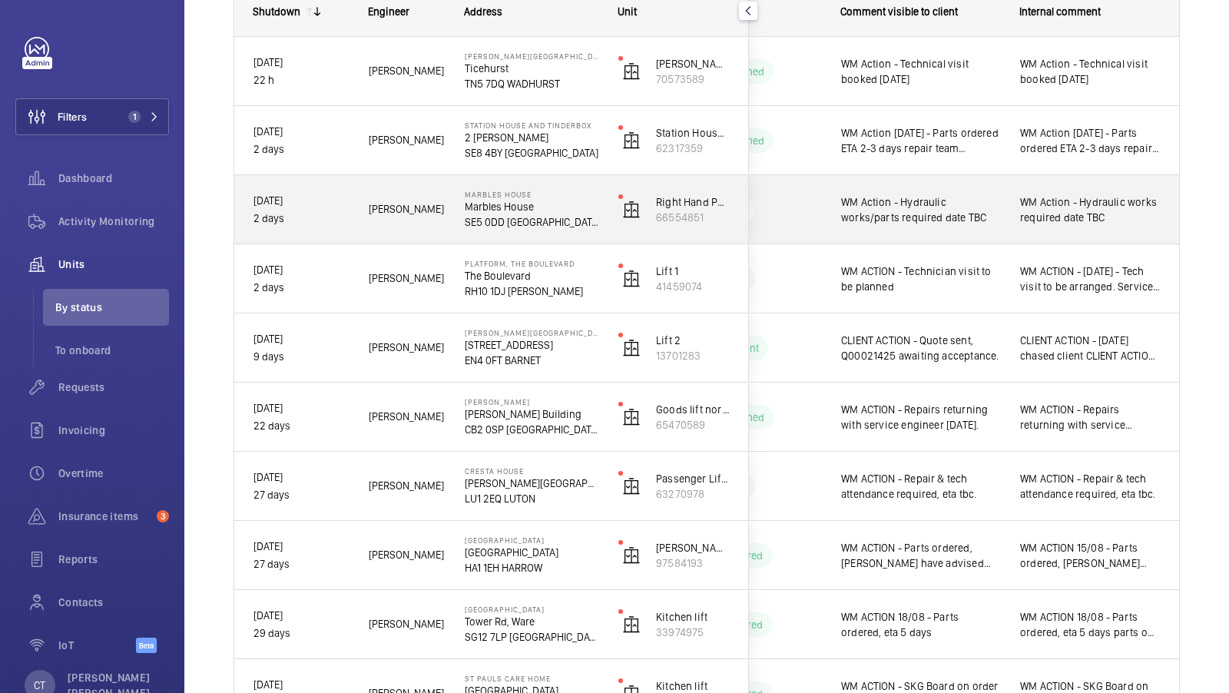
scroll to position [217, 0]
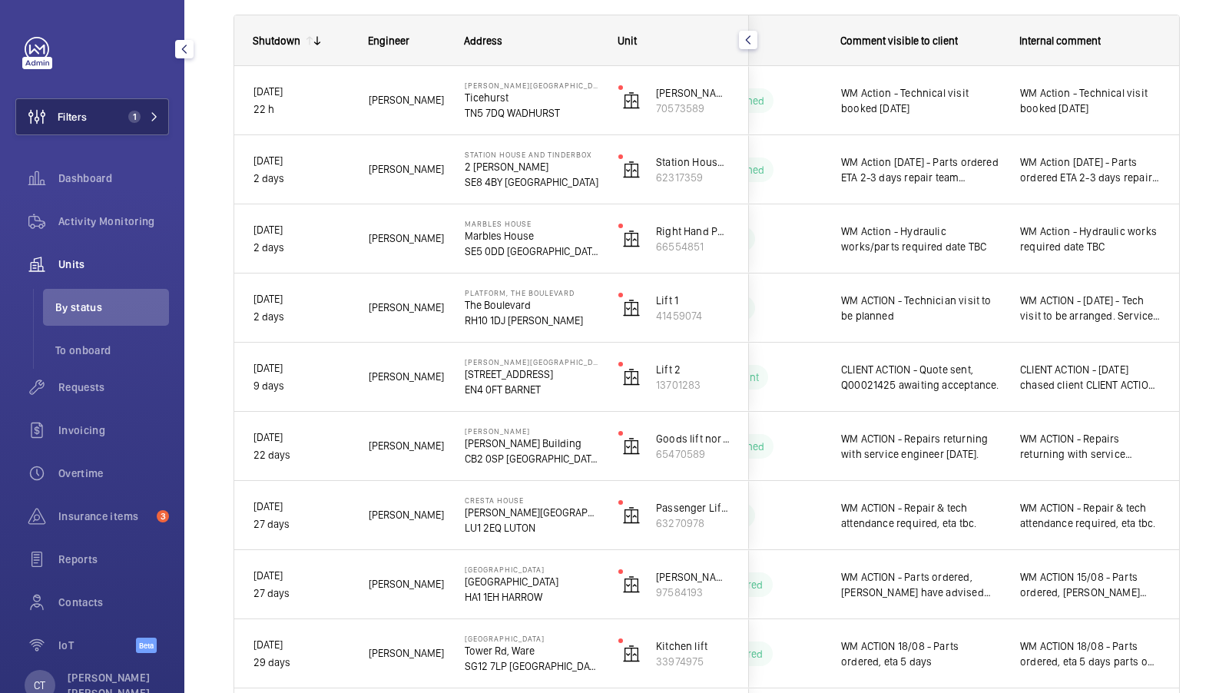
click at [139, 116] on span "1" at bounding box center [134, 117] width 12 height 12
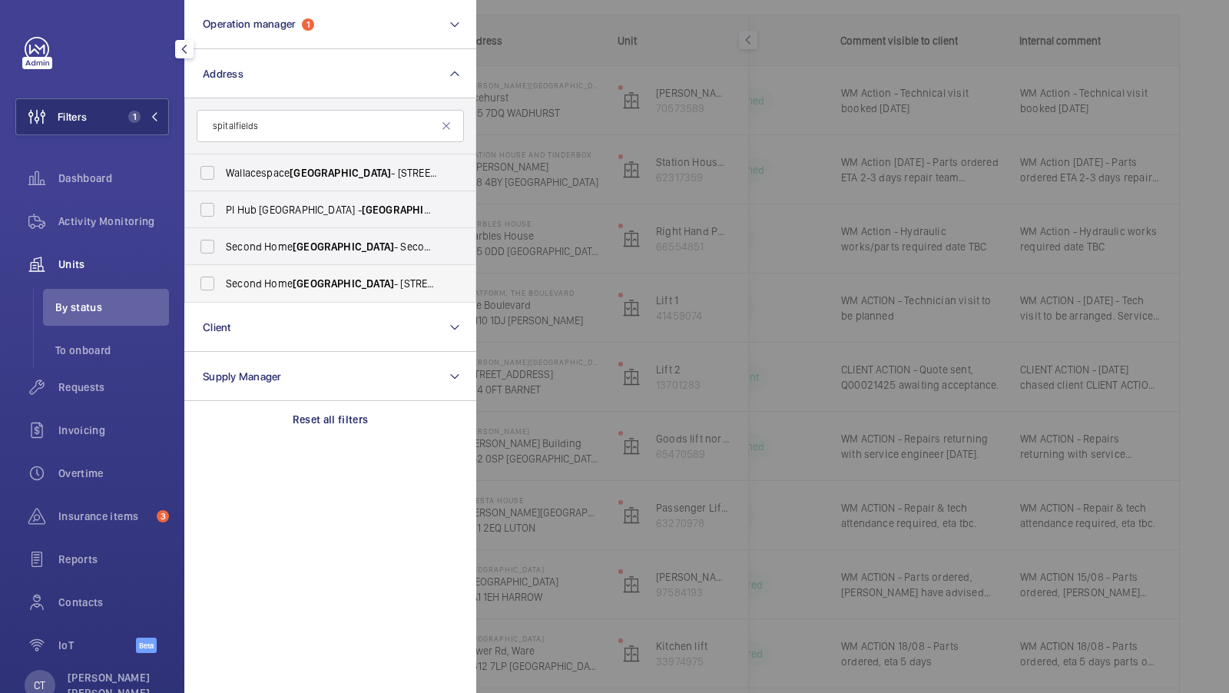
type input "spitalfields"
click at [267, 281] on span "Second Home Spitalfields - 68 Hanbury Street, E15JL LONDON, LONDON E1 5JL" at bounding box center [331, 283] width 211 height 15
click at [223, 281] on input "Second Home Spitalfields - 68 Hanbury Street, E15JL LONDON, LONDON E1 5JL" at bounding box center [207, 283] width 31 height 31
checkbox input "true"
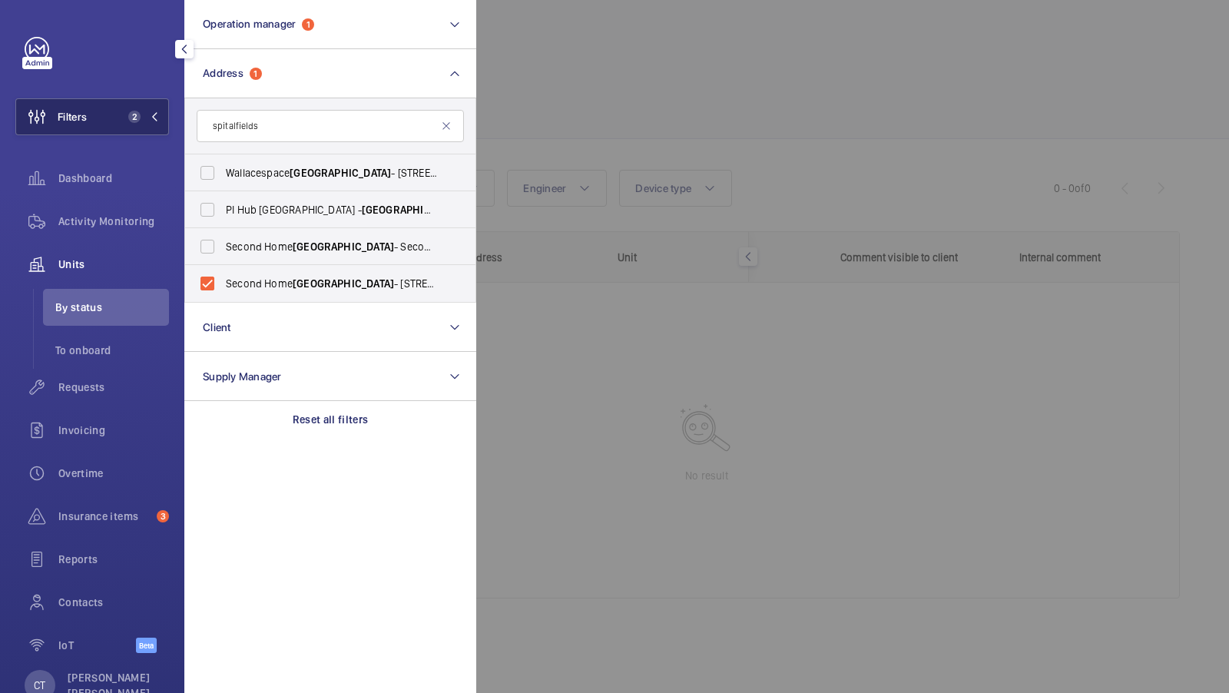
click at [115, 124] on button "Filters 2" at bounding box center [92, 116] width 154 height 37
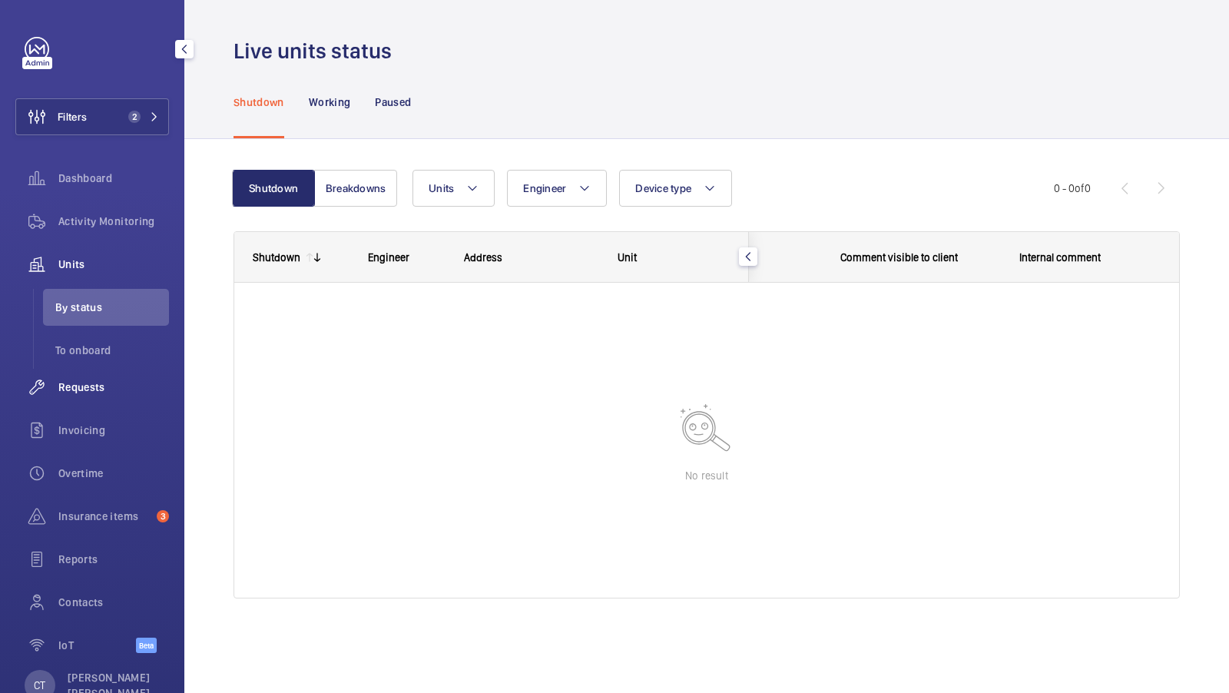
click at [95, 392] on span "Requests" at bounding box center [113, 386] width 111 height 15
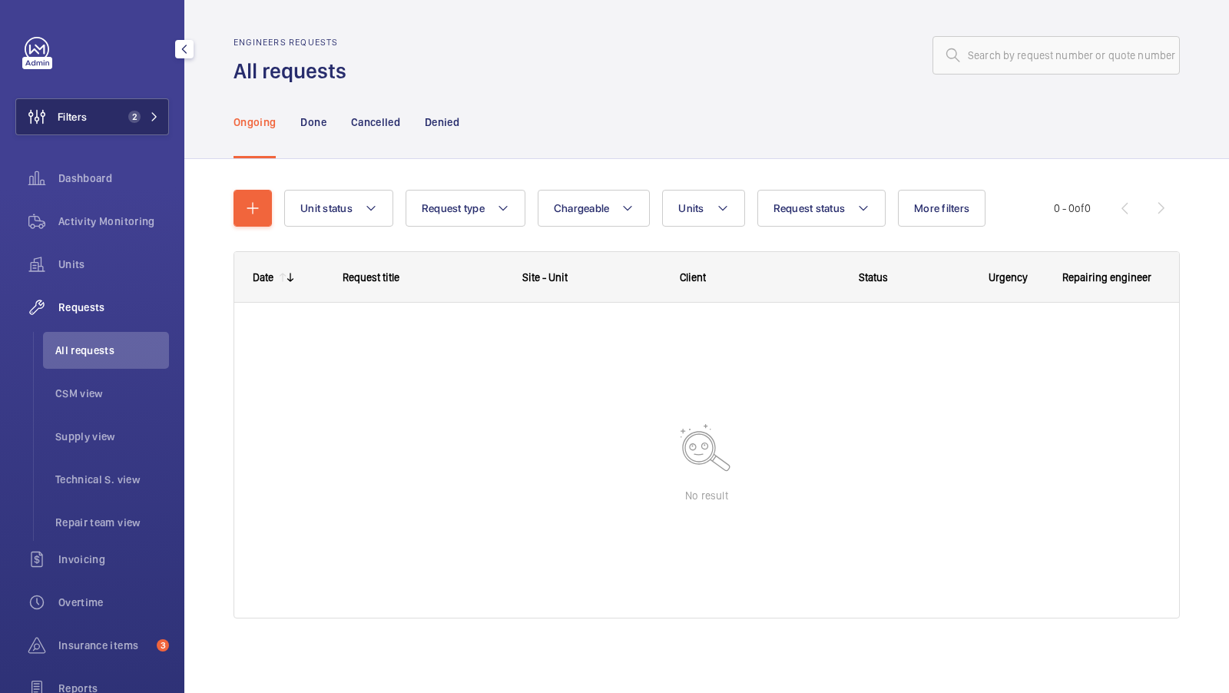
click at [120, 121] on button "Filters 2" at bounding box center [92, 116] width 154 height 37
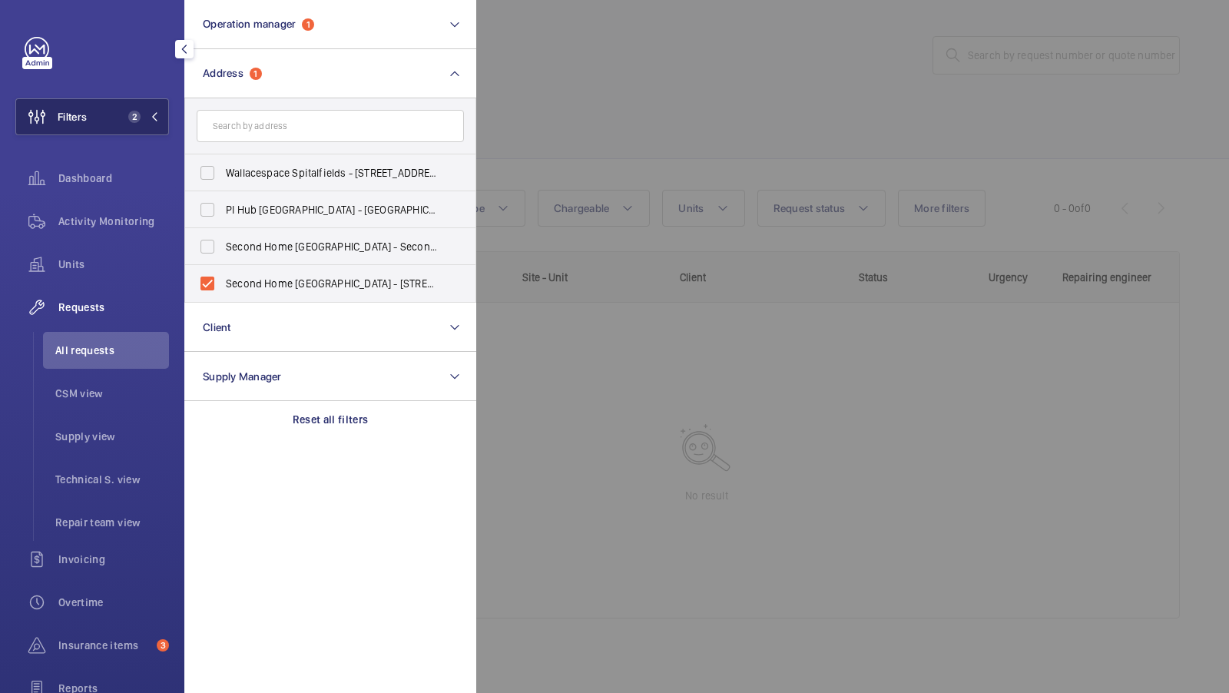
click at [126, 113] on span "2" at bounding box center [131, 117] width 18 height 12
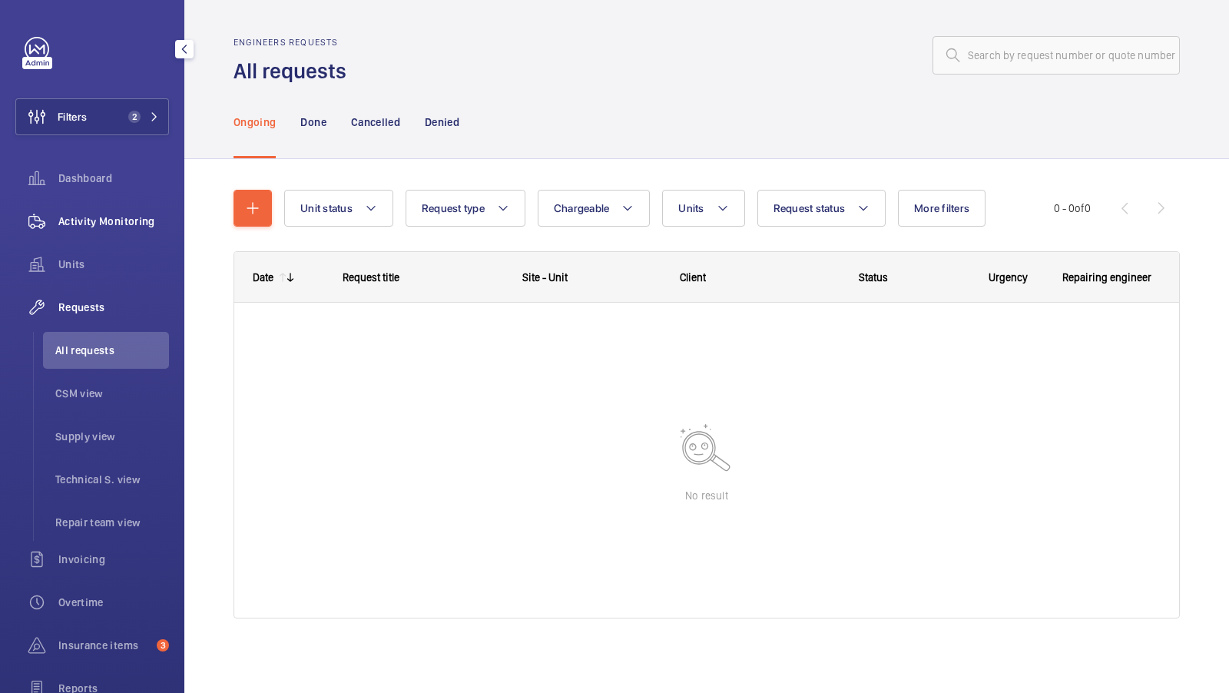
click at [104, 222] on span "Activity Monitoring" at bounding box center [113, 220] width 111 height 15
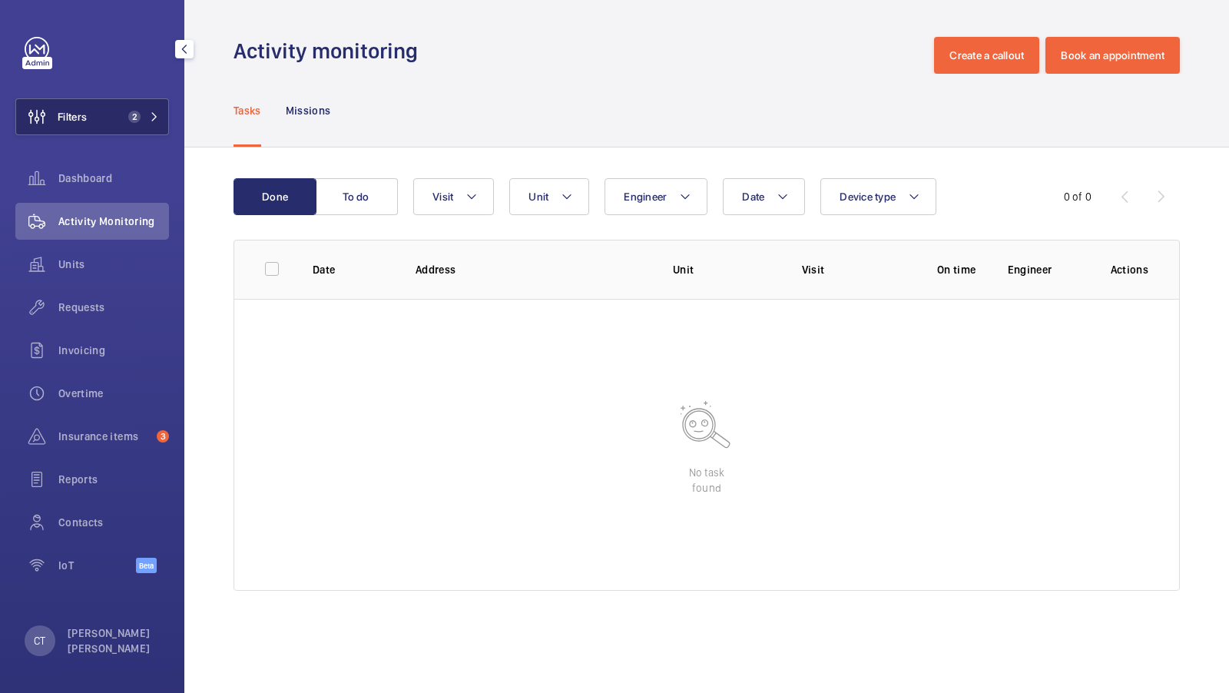
click at [127, 114] on span "2" at bounding box center [131, 117] width 18 height 12
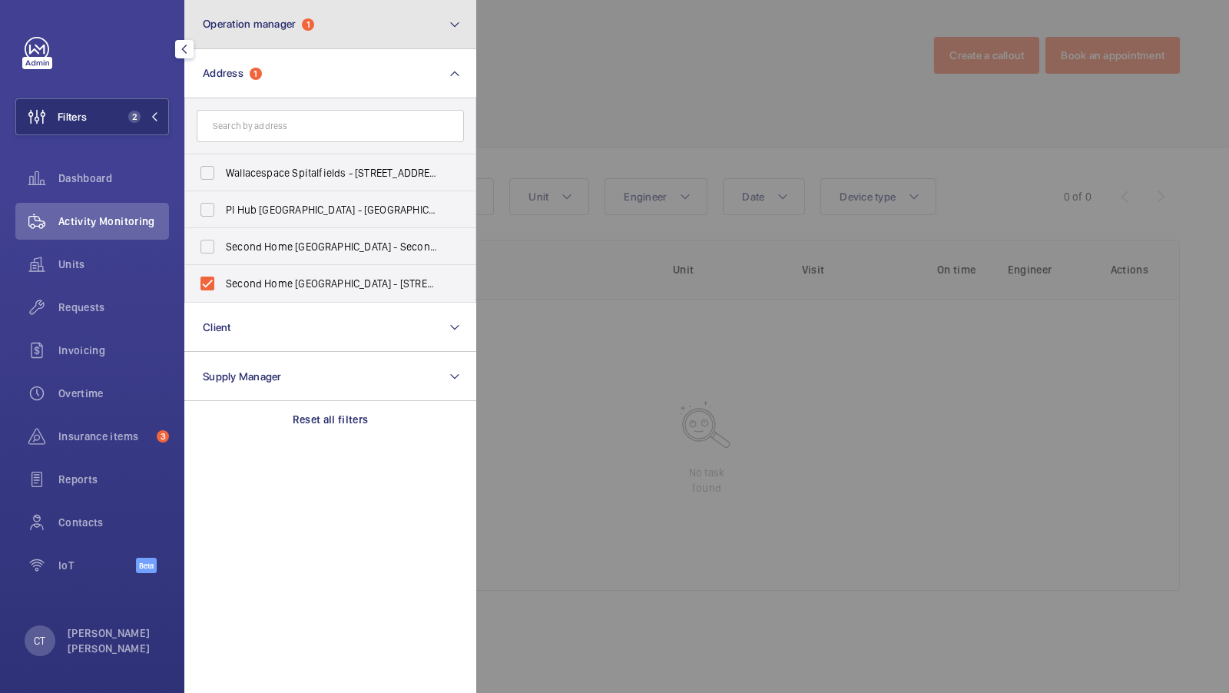
click at [369, 24] on button "Operation manager 1" at bounding box center [330, 24] width 292 height 49
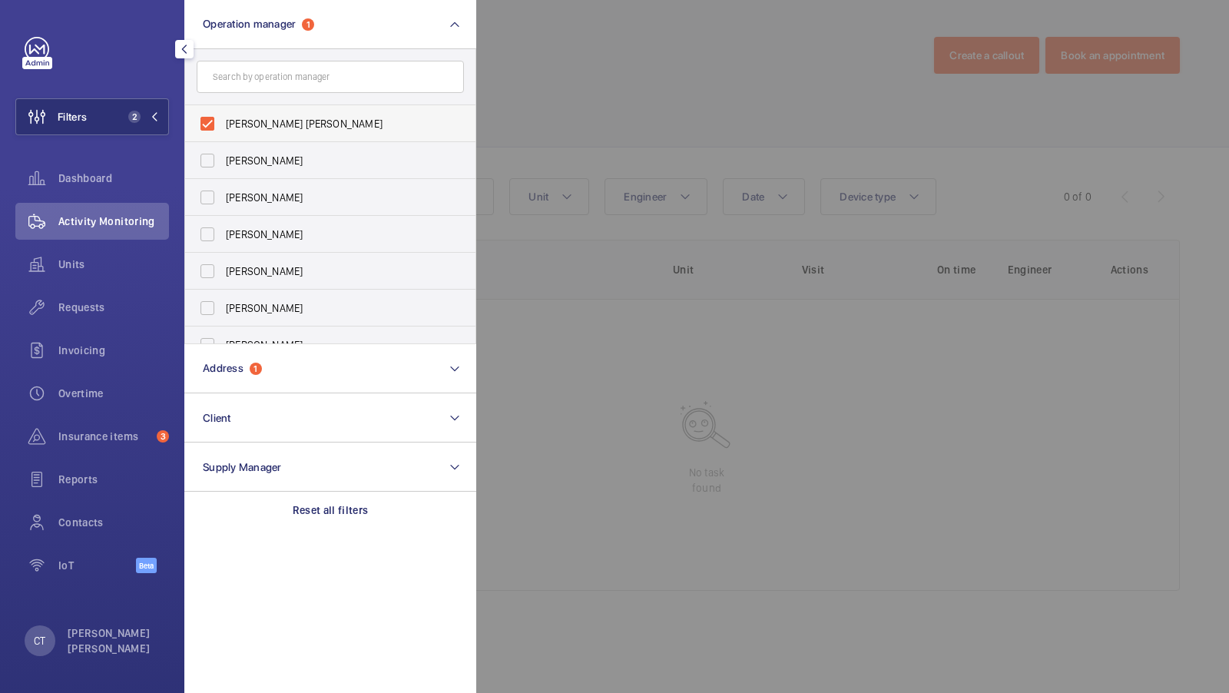
click at [255, 136] on label "[PERSON_NAME] [PERSON_NAME]" at bounding box center [318, 123] width 267 height 37
click at [223, 136] on input "[PERSON_NAME] [PERSON_NAME]" at bounding box center [207, 123] width 31 height 31
checkbox input "false"
click at [150, 127] on button "Filters 1" at bounding box center [92, 116] width 154 height 37
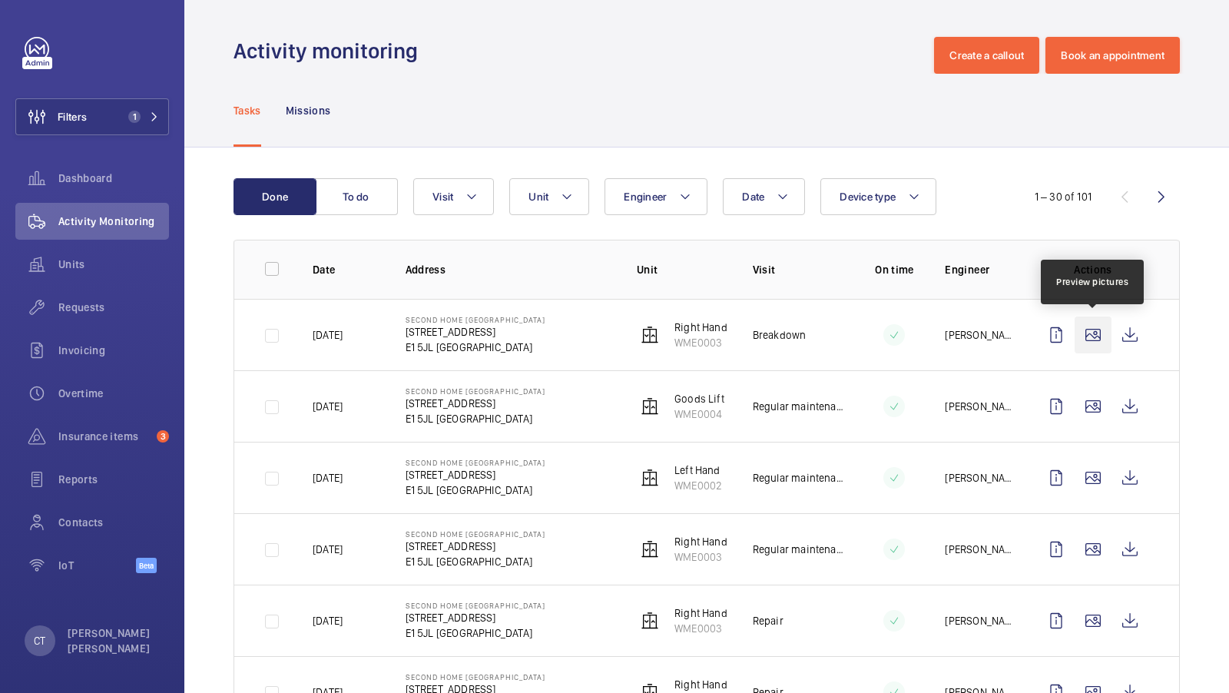
click at [1096, 339] on wm-front-icon-button at bounding box center [1092, 334] width 37 height 37
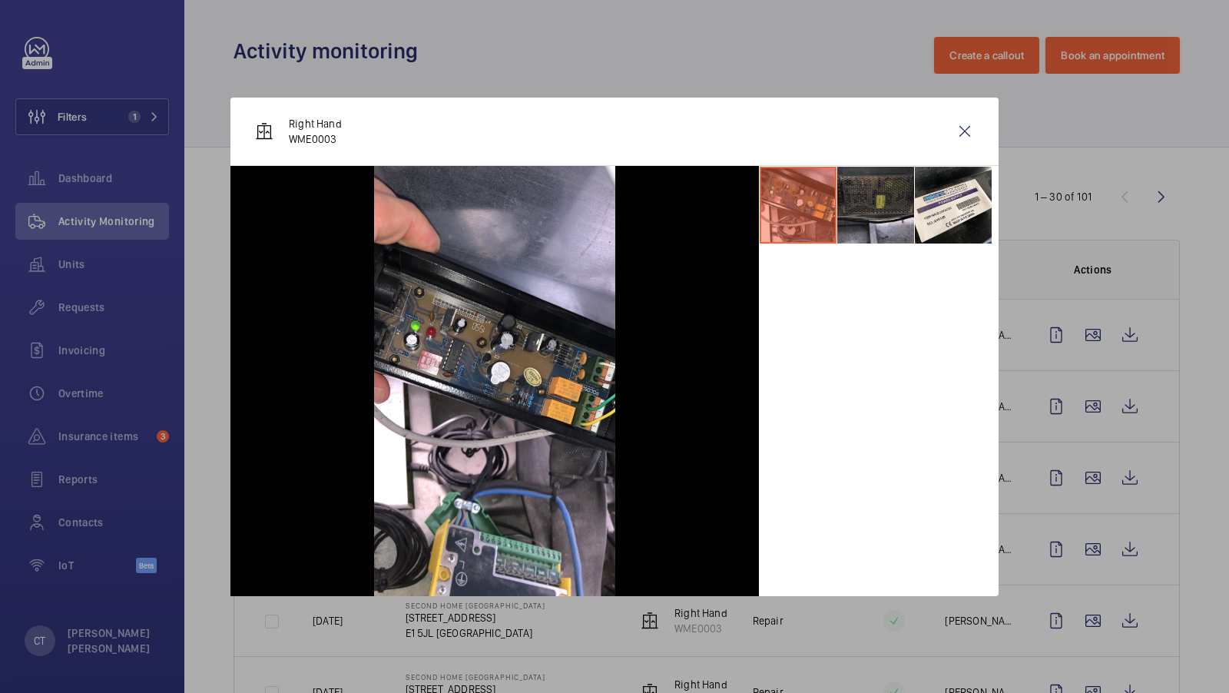
click at [869, 192] on li at bounding box center [875, 205] width 77 height 77
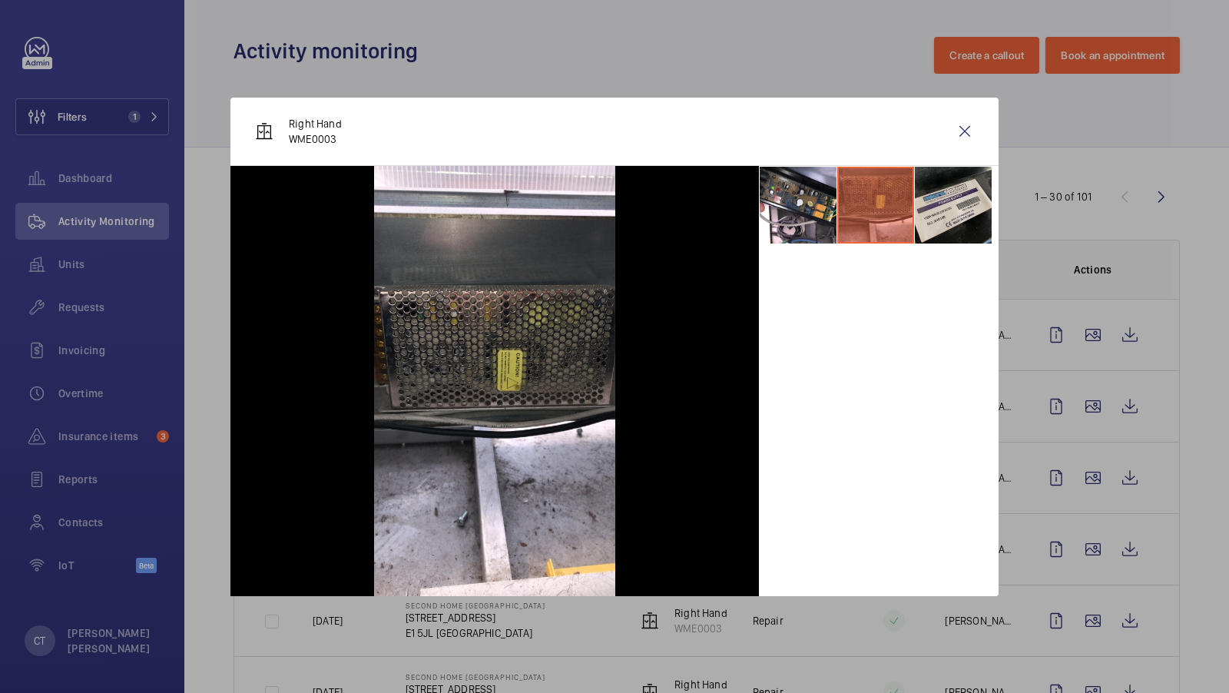
click at [932, 196] on li at bounding box center [953, 205] width 77 height 77
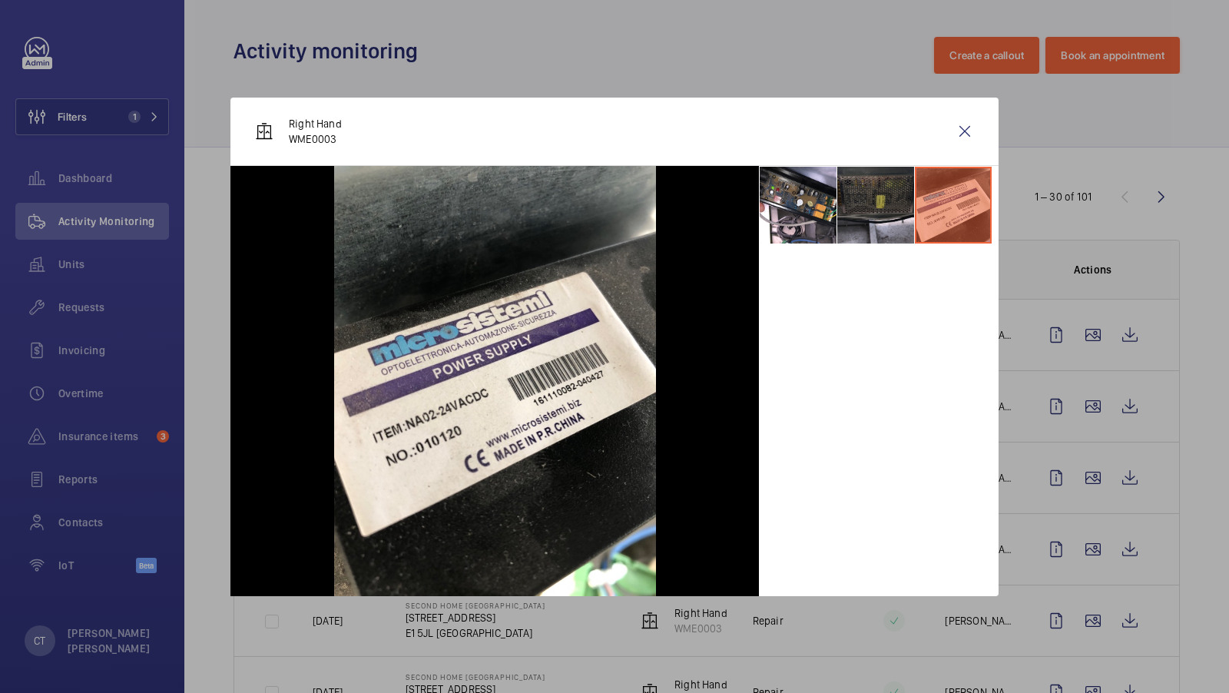
click at [890, 200] on li at bounding box center [875, 205] width 77 height 77
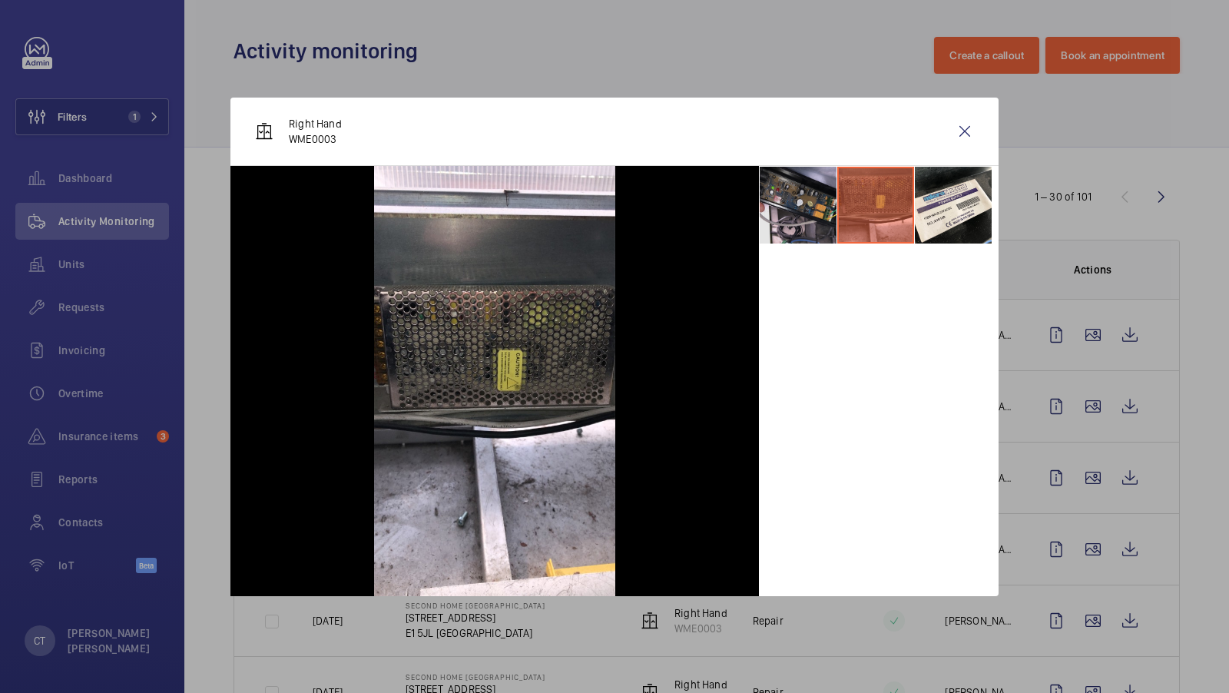
click at [809, 206] on li at bounding box center [798, 205] width 77 height 77
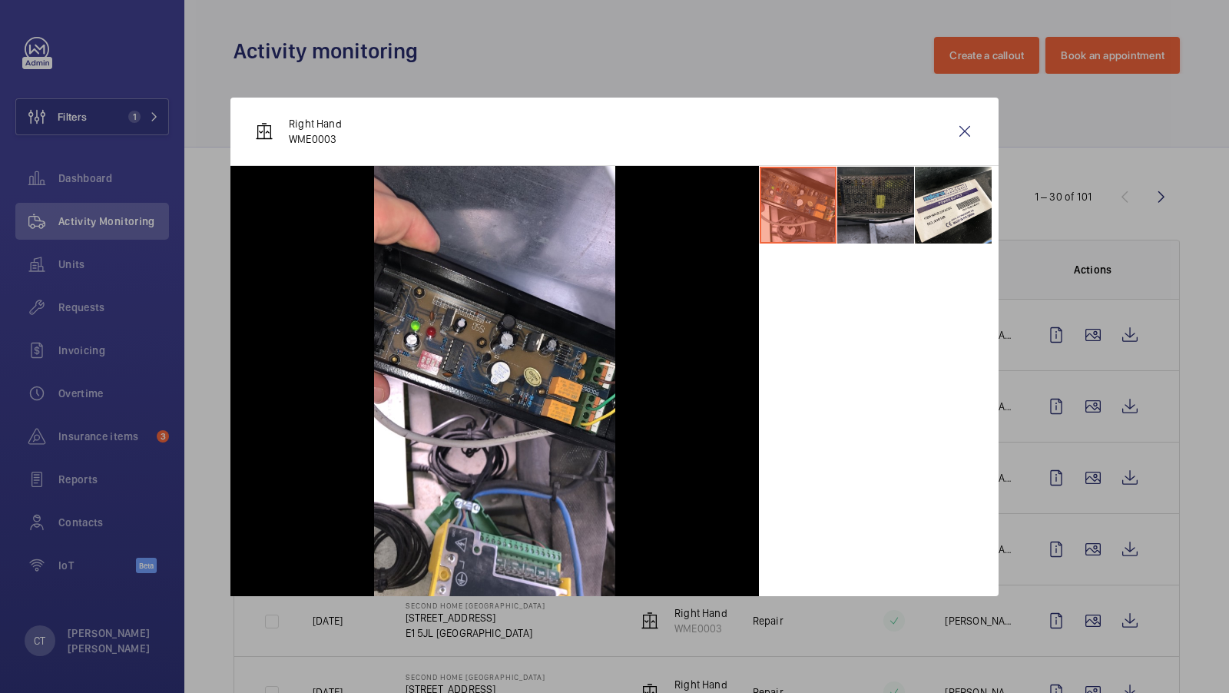
click at [851, 204] on li at bounding box center [875, 205] width 77 height 77
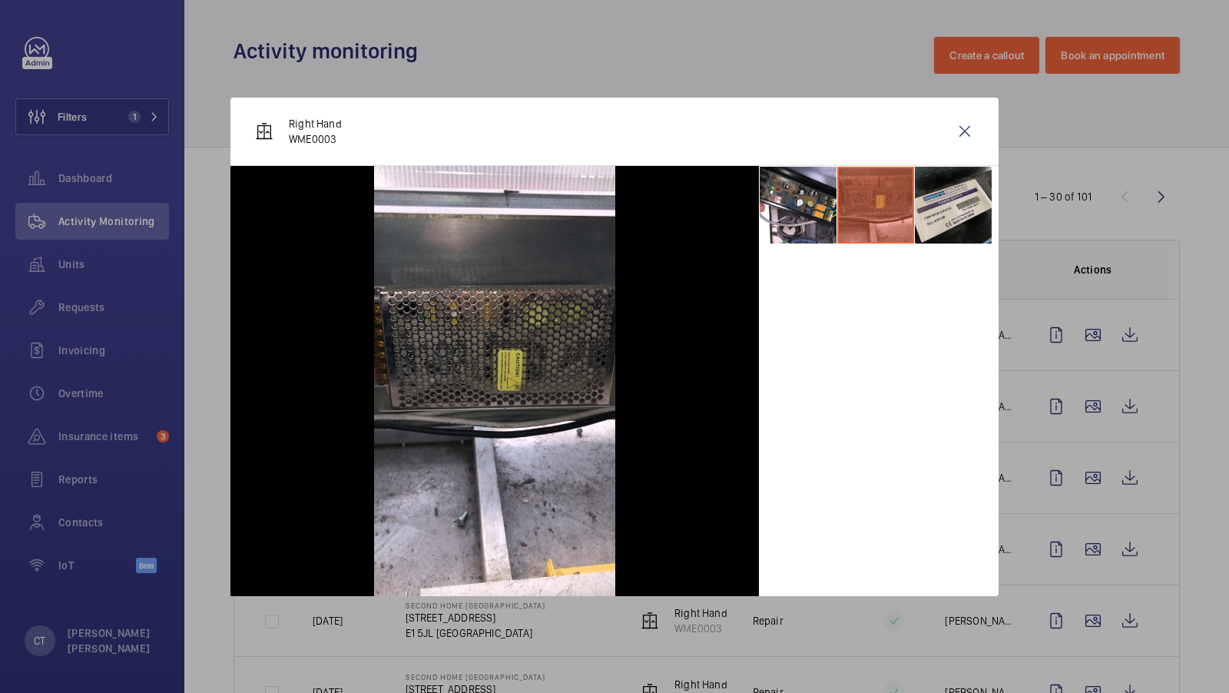
click at [936, 217] on li at bounding box center [953, 205] width 77 height 77
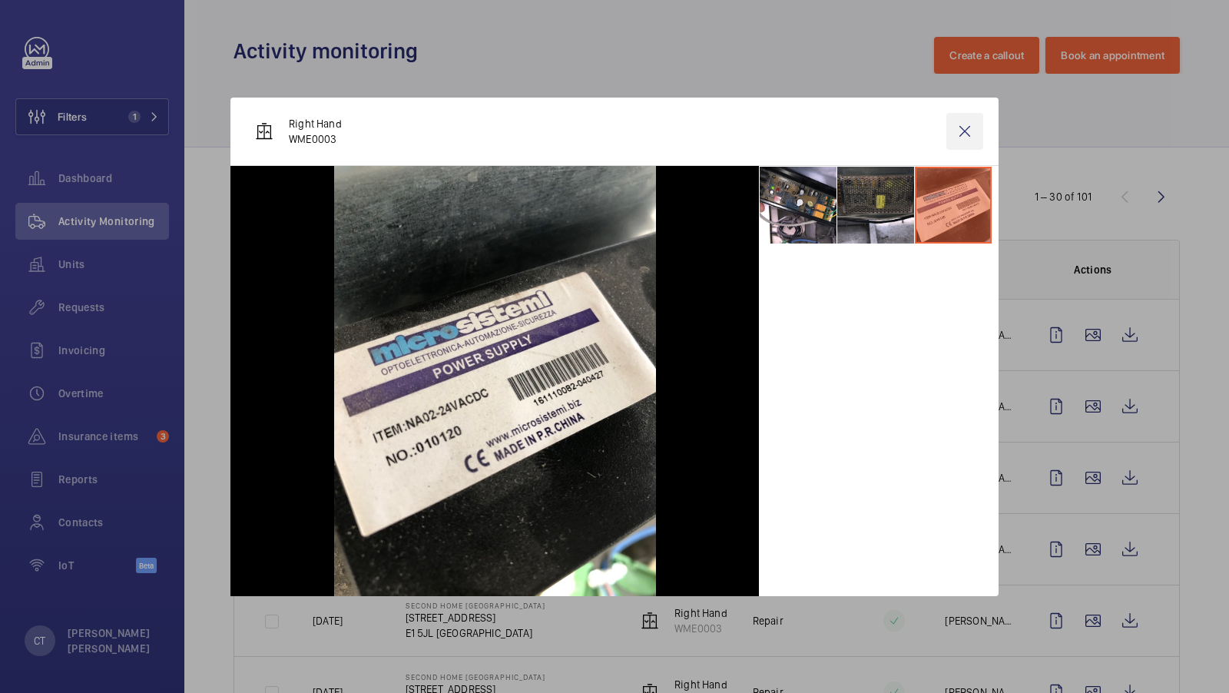
click at [973, 120] on wm-front-icon-button at bounding box center [964, 131] width 37 height 37
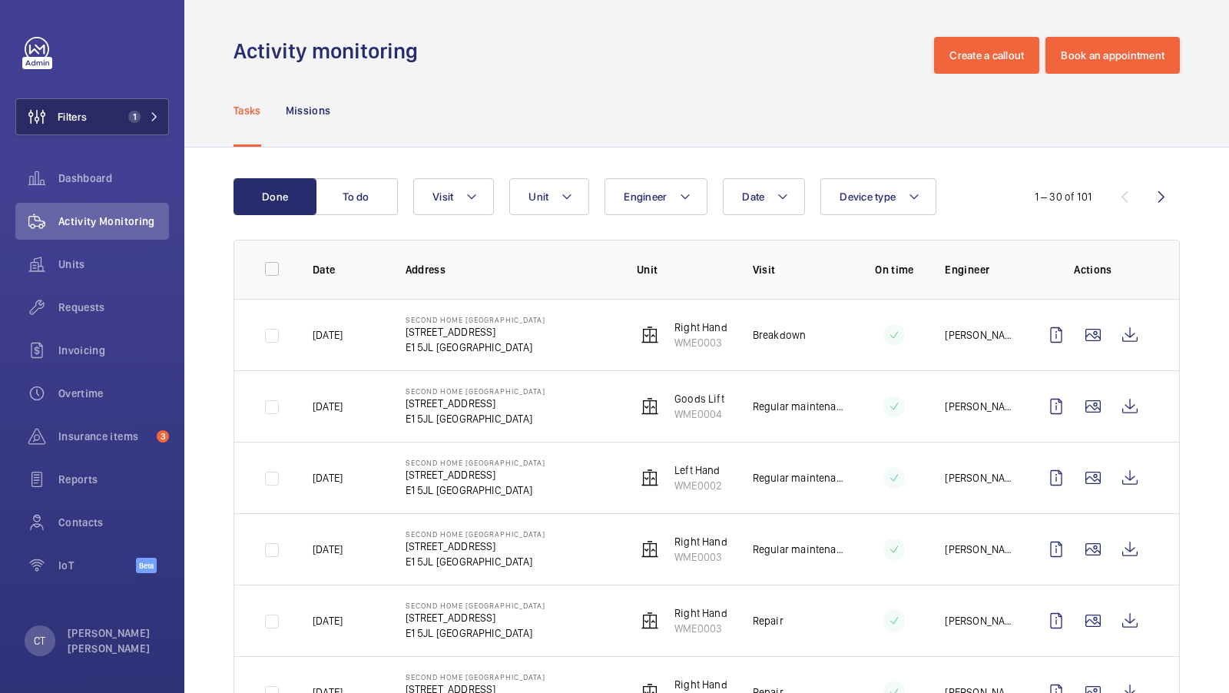
click at [135, 130] on button "Filters 1" at bounding box center [92, 116] width 154 height 37
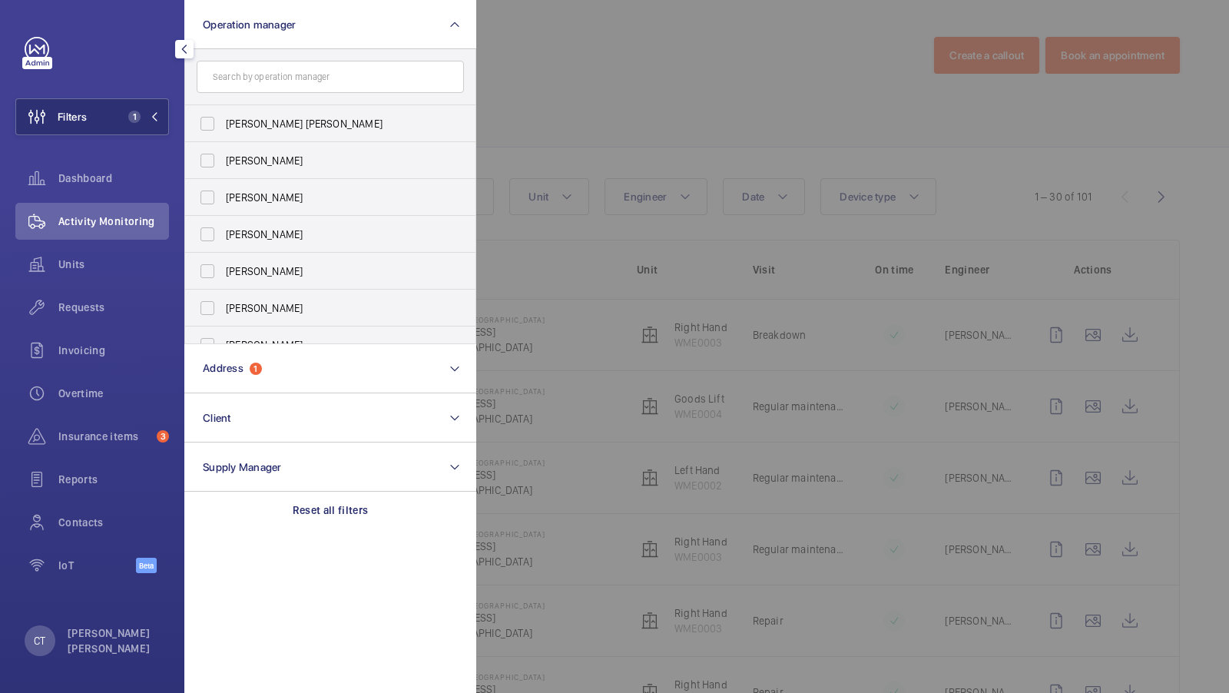
click at [565, 177] on div at bounding box center [1090, 346] width 1229 height 693
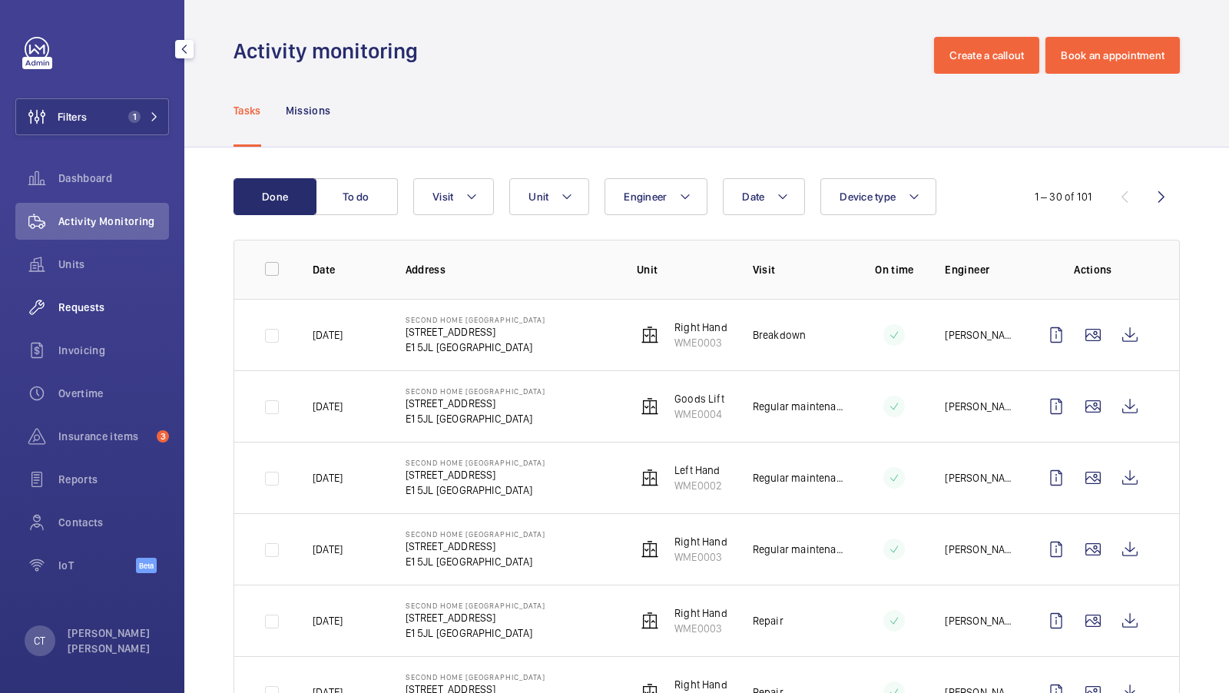
click at [87, 306] on span "Requests" at bounding box center [113, 307] width 111 height 15
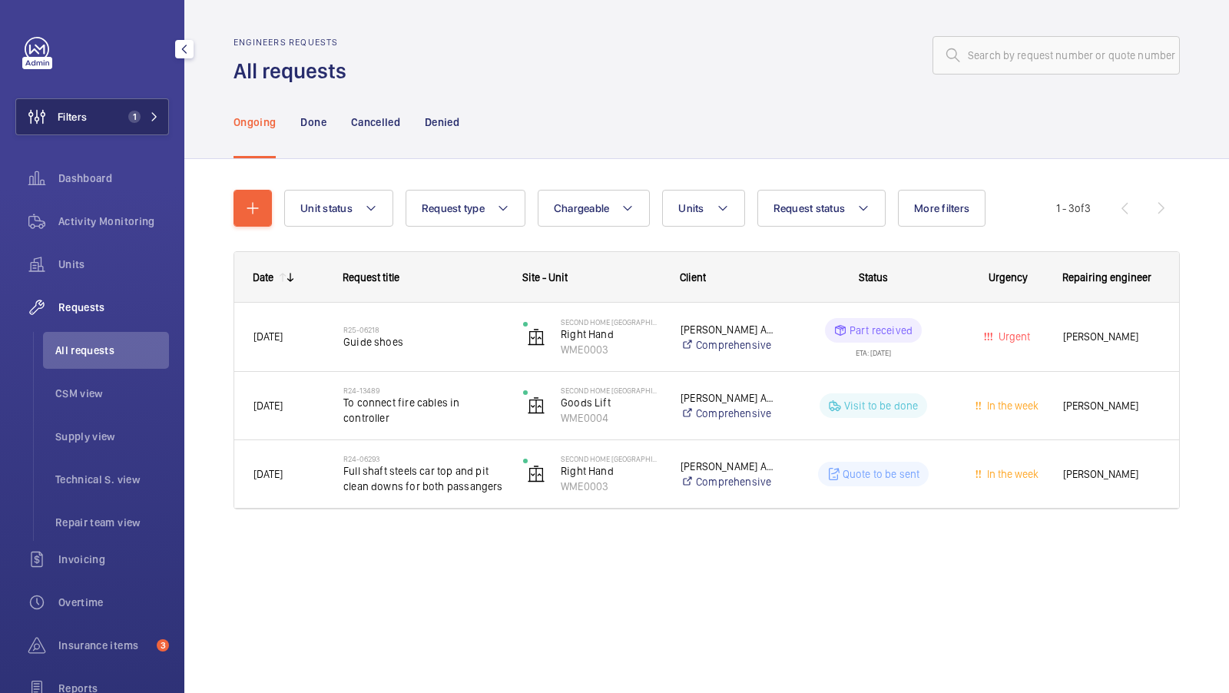
click at [130, 112] on span "1" at bounding box center [134, 117] width 12 height 12
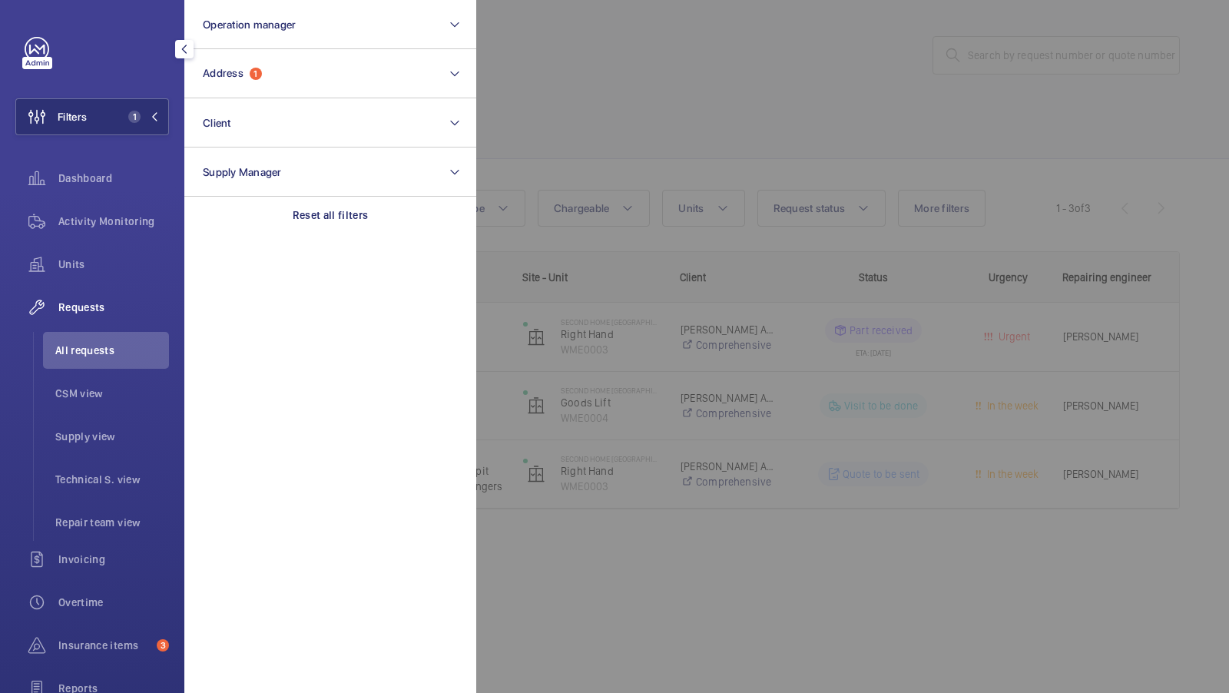
click at [592, 147] on div at bounding box center [1090, 346] width 1229 height 693
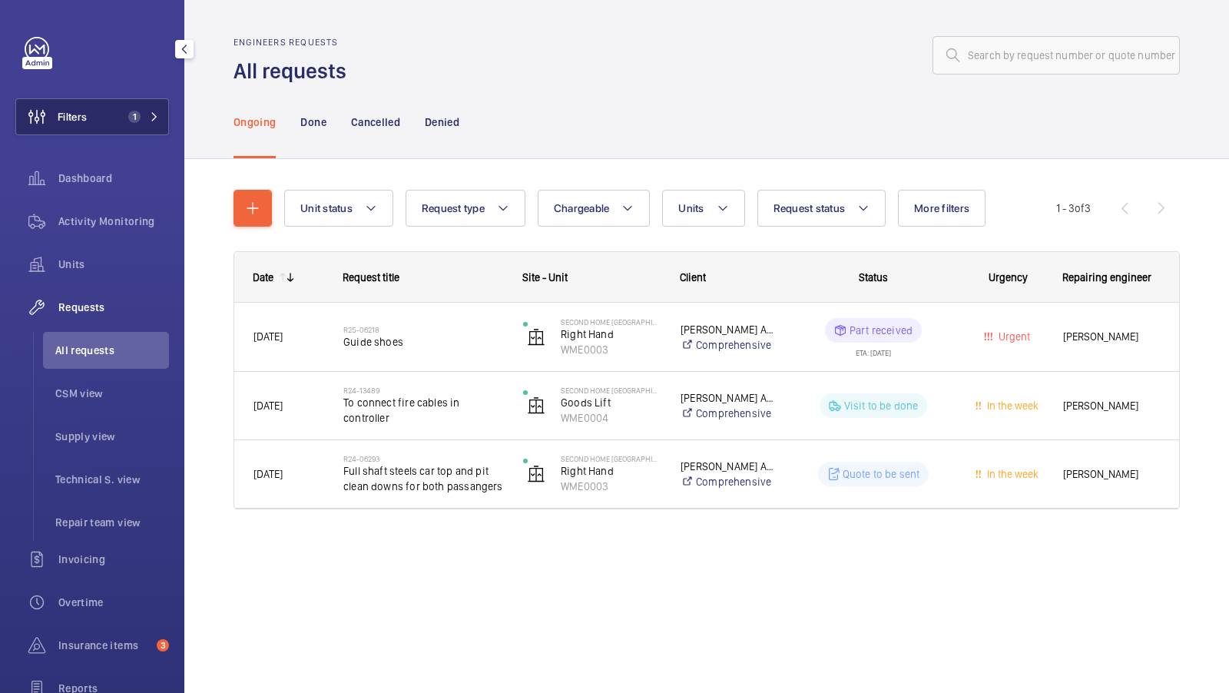
click at [134, 104] on button "Filters 1" at bounding box center [92, 116] width 154 height 37
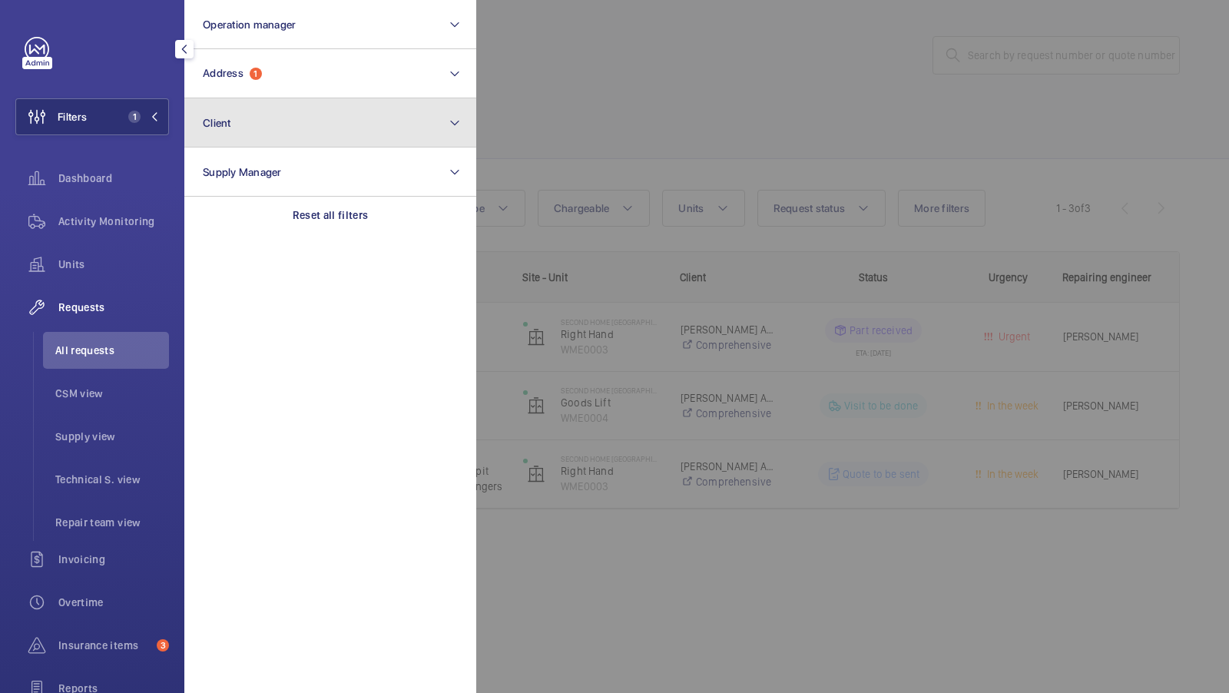
click at [368, 134] on button "Client" at bounding box center [330, 122] width 292 height 49
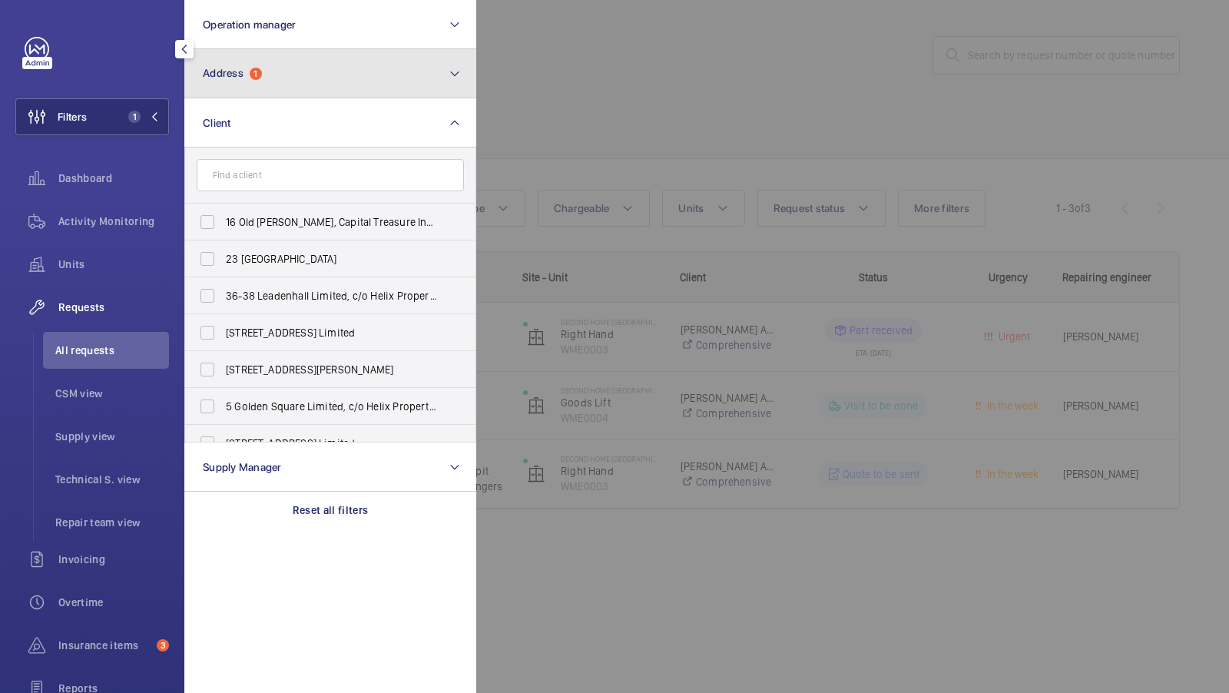
click at [306, 72] on button "Address 1" at bounding box center [330, 73] width 292 height 49
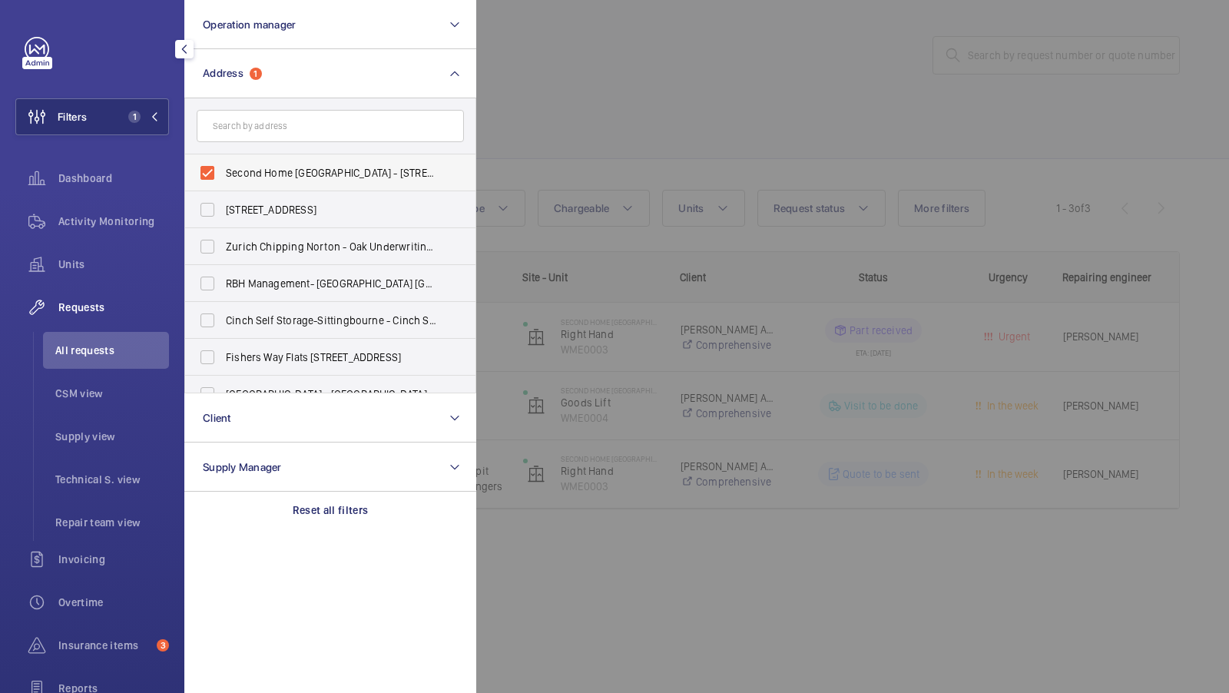
click at [243, 166] on span "Second Home Spitalfields - 68 Hanbury Street, E15JL LONDON, LONDON E1 5JL" at bounding box center [331, 172] width 211 height 15
click at [223, 166] on input "Second Home Spitalfields - 68 Hanbury Street, E15JL LONDON, LONDON E1 5JL" at bounding box center [207, 172] width 31 height 31
click at [250, 164] on label "Second Home Spitalfields - 68 Hanbury Street, E15JL LONDON, LONDON E1 5JL" at bounding box center [318, 172] width 267 height 37
click at [223, 164] on input "Second Home Spitalfields - 68 Hanbury Street, E15JL LONDON, LONDON E1 5JL" at bounding box center [207, 172] width 31 height 31
checkbox input "true"
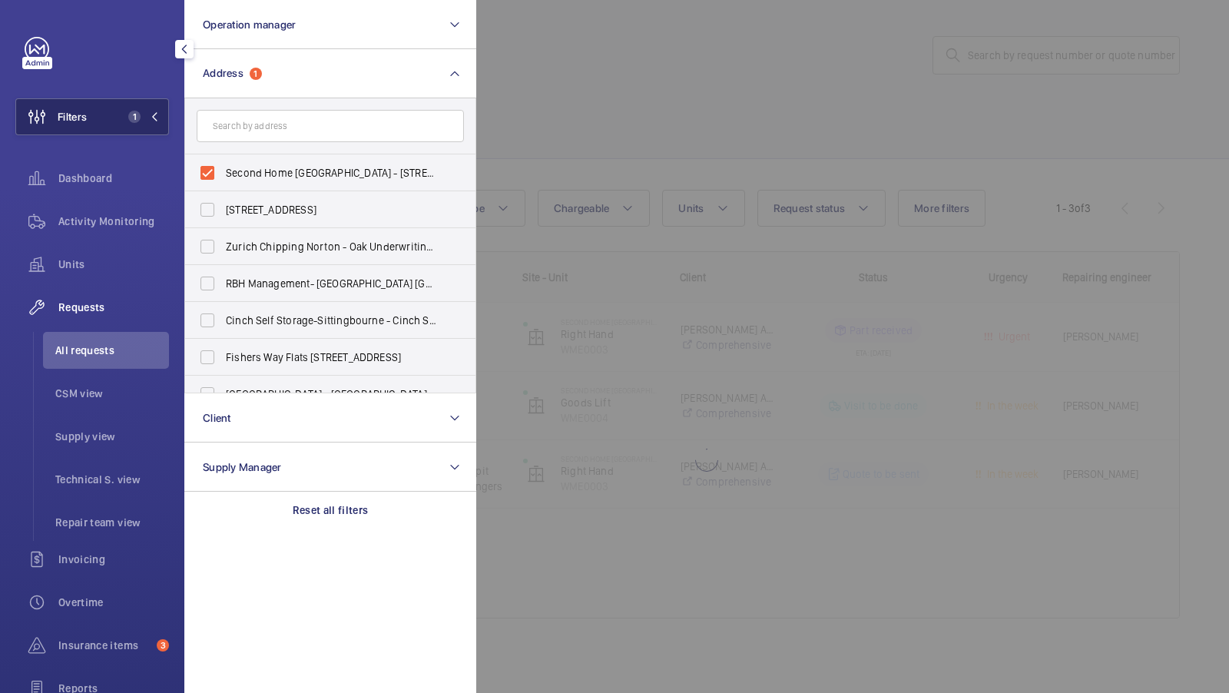
click at [125, 117] on span "1" at bounding box center [131, 117] width 18 height 12
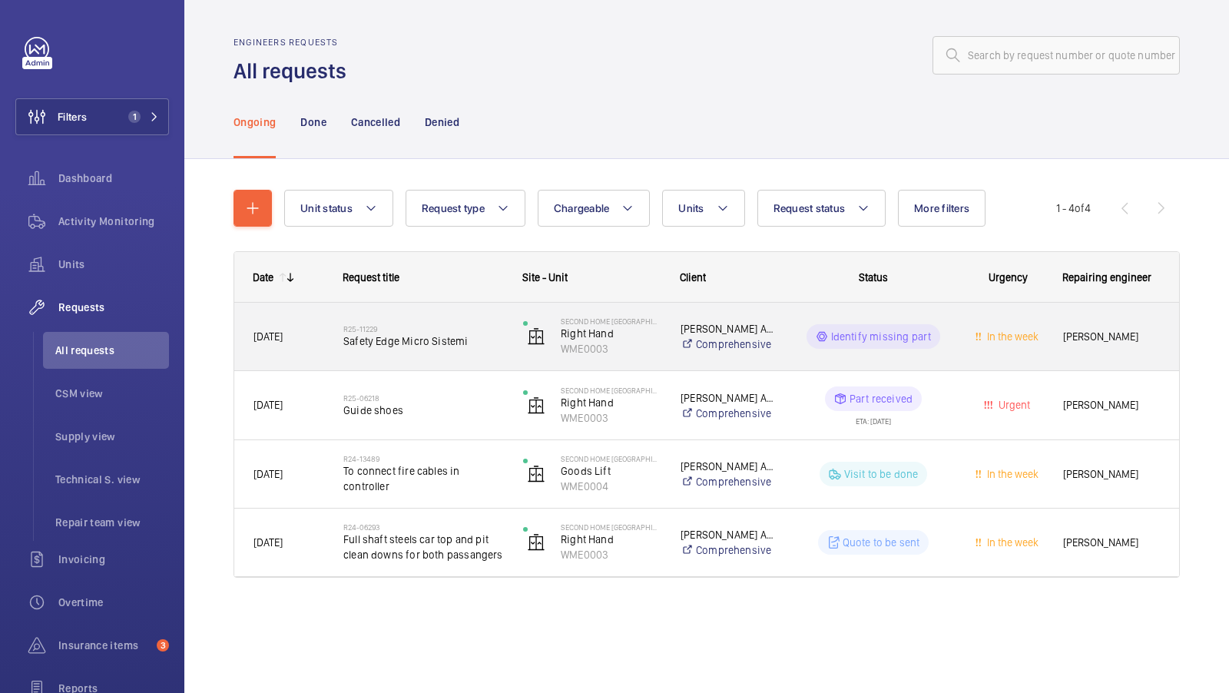
click at [448, 349] on div "R25-11229 Safety Edge Micro Sistemi" at bounding box center [423, 336] width 160 height 45
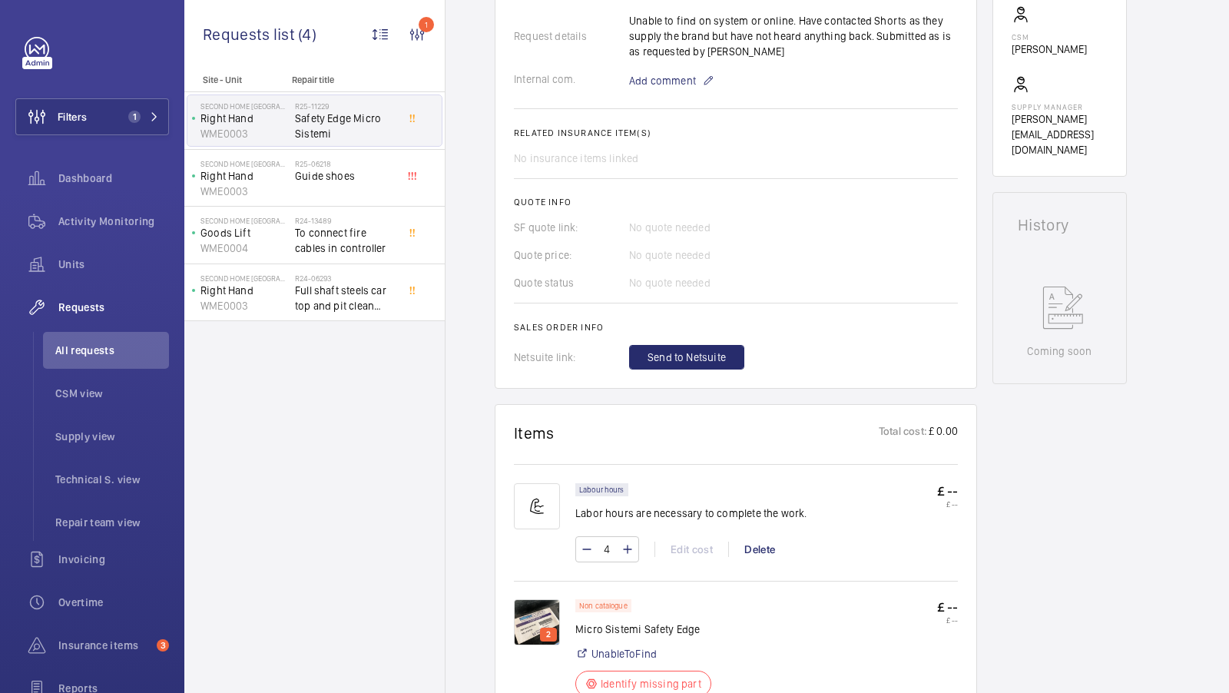
scroll to position [532, 0]
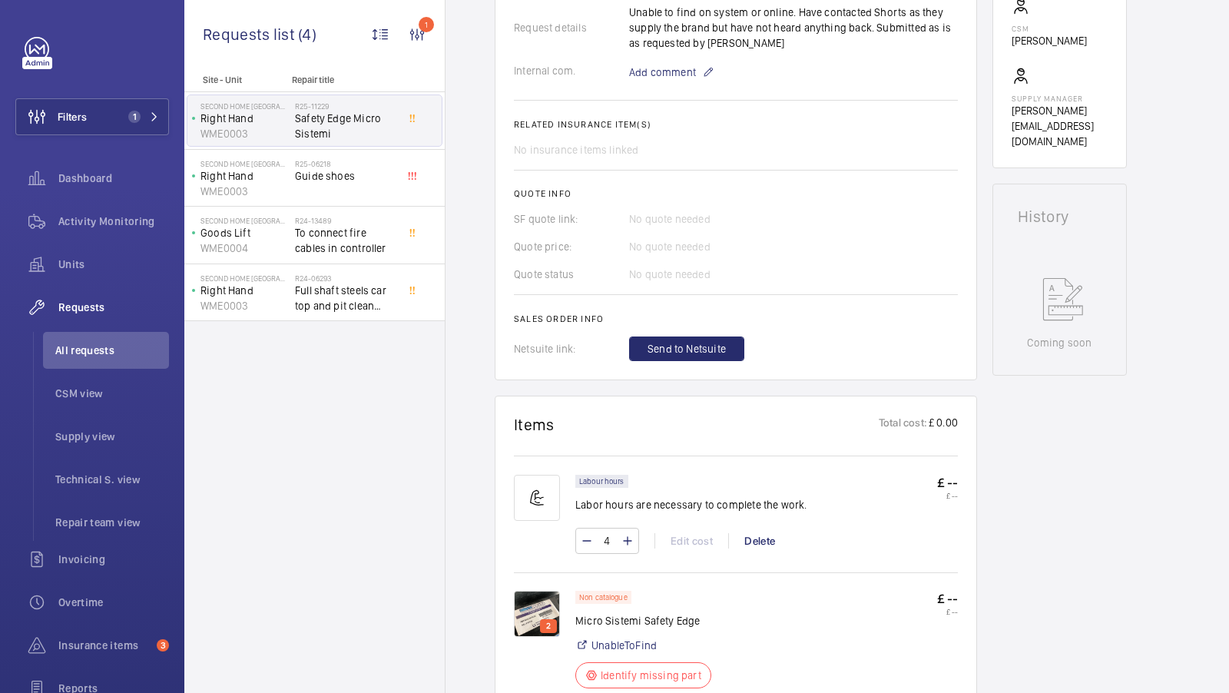
click at [531, 591] on img at bounding box center [537, 614] width 46 height 46
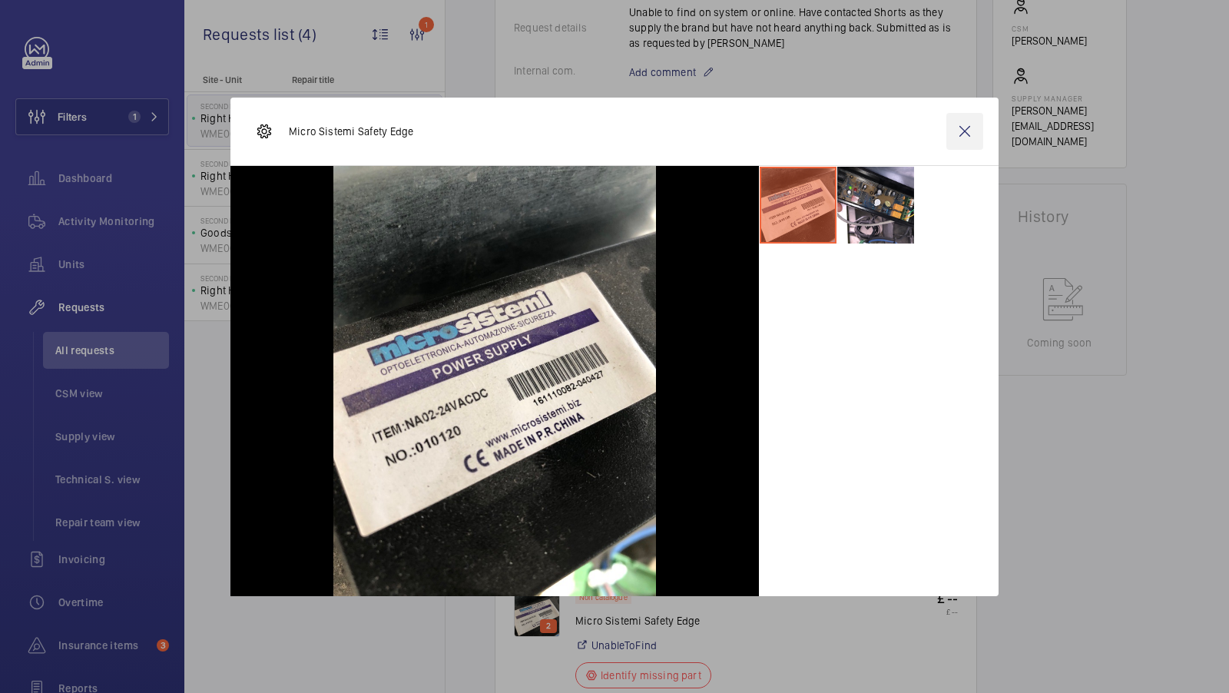
click at [964, 140] on wm-front-icon-button at bounding box center [964, 131] width 37 height 37
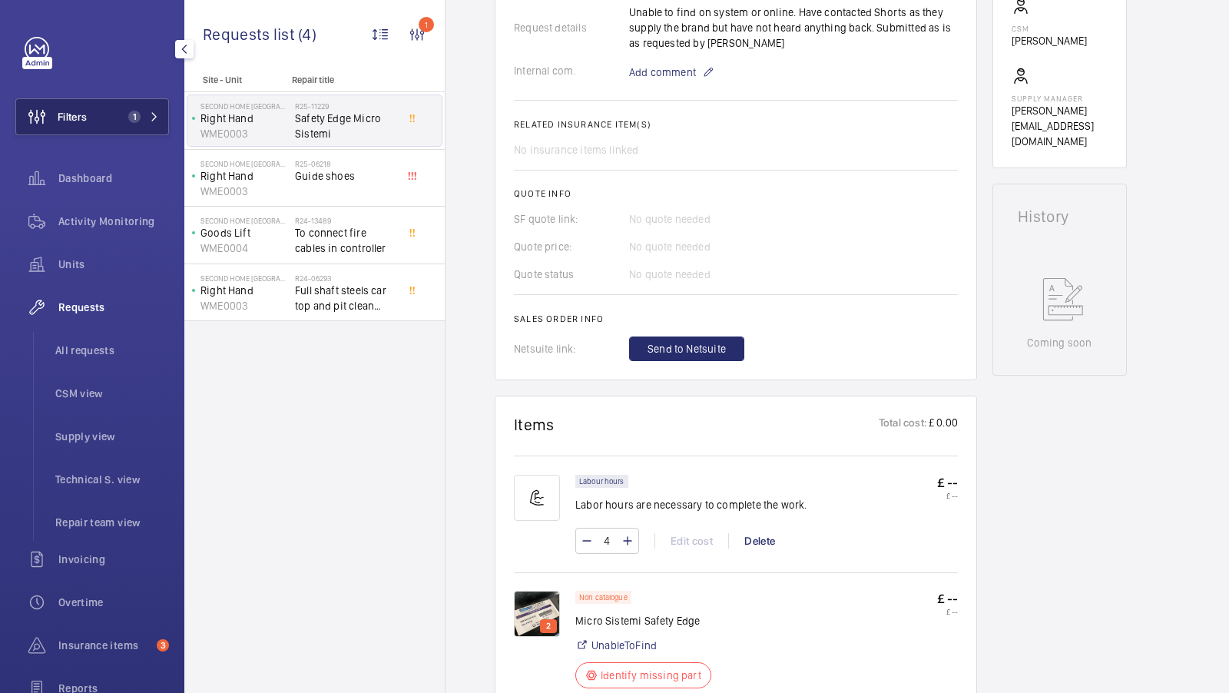
click at [95, 111] on button "Filters 1" at bounding box center [92, 116] width 154 height 37
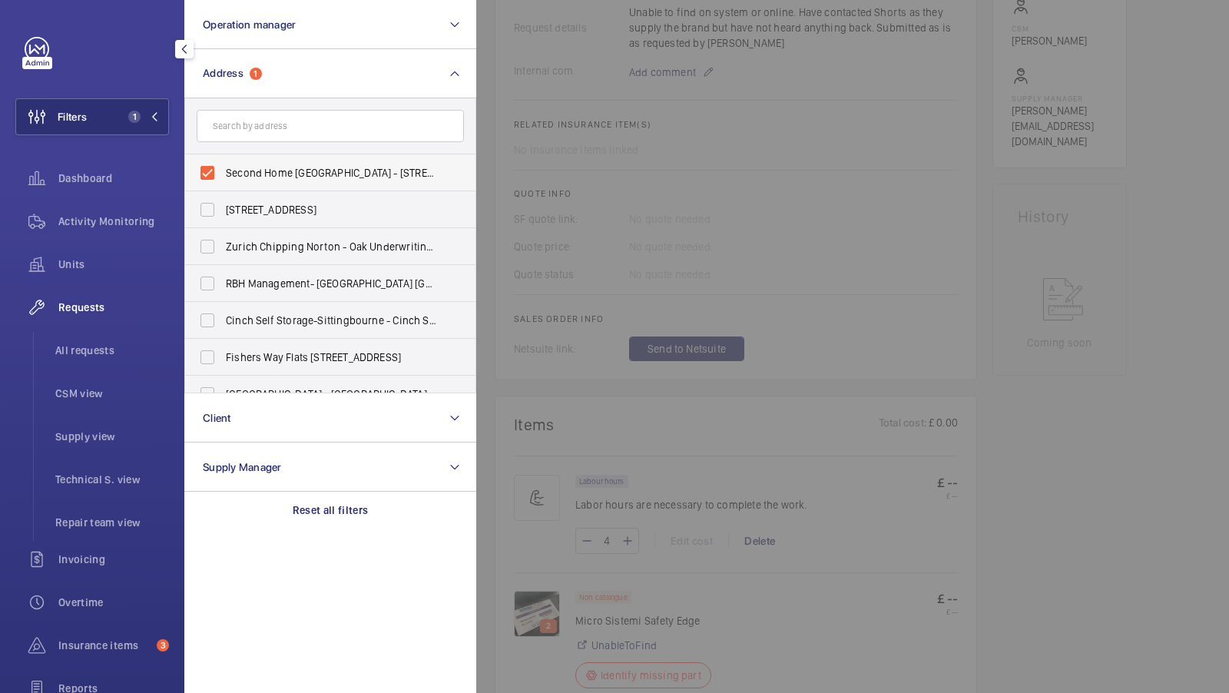
click at [263, 181] on label "Second Home Spitalfields - 68 Hanbury Street, E15JL LONDON, LONDON E1 5JL" at bounding box center [318, 172] width 267 height 37
click at [223, 181] on input "Second Home Spitalfields - 68 Hanbury Street, E15JL LONDON, LONDON E1 5JL" at bounding box center [207, 172] width 31 height 31
checkbox input "false"
click at [263, 143] on form at bounding box center [330, 126] width 290 height 56
click at [257, 133] on input "text" at bounding box center [330, 126] width 267 height 32
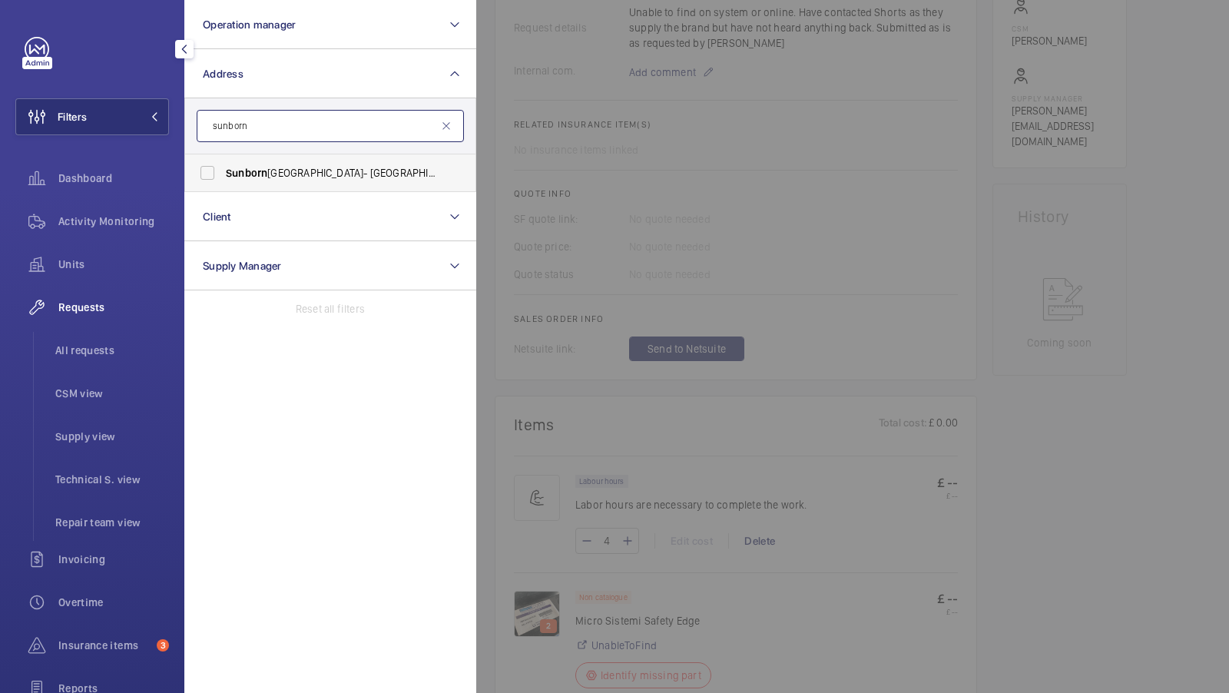
type input "sunborn"
click at [275, 174] on span "Sunborn Yacht Hotel- Royal Victoria Dock - Sunborn London, LONDON E16 1AA" at bounding box center [331, 172] width 211 height 15
click at [223, 174] on input "Sunborn Yacht Hotel- Royal Victoria Dock - Sunborn London, LONDON E16 1AA" at bounding box center [207, 172] width 31 height 31
checkbox input "true"
click at [117, 95] on div "Filters 1 Operation manager Address 1 sunborn Sunborn Yacht Hotel- Royal Victor…" at bounding box center [92, 418] width 154 height 762
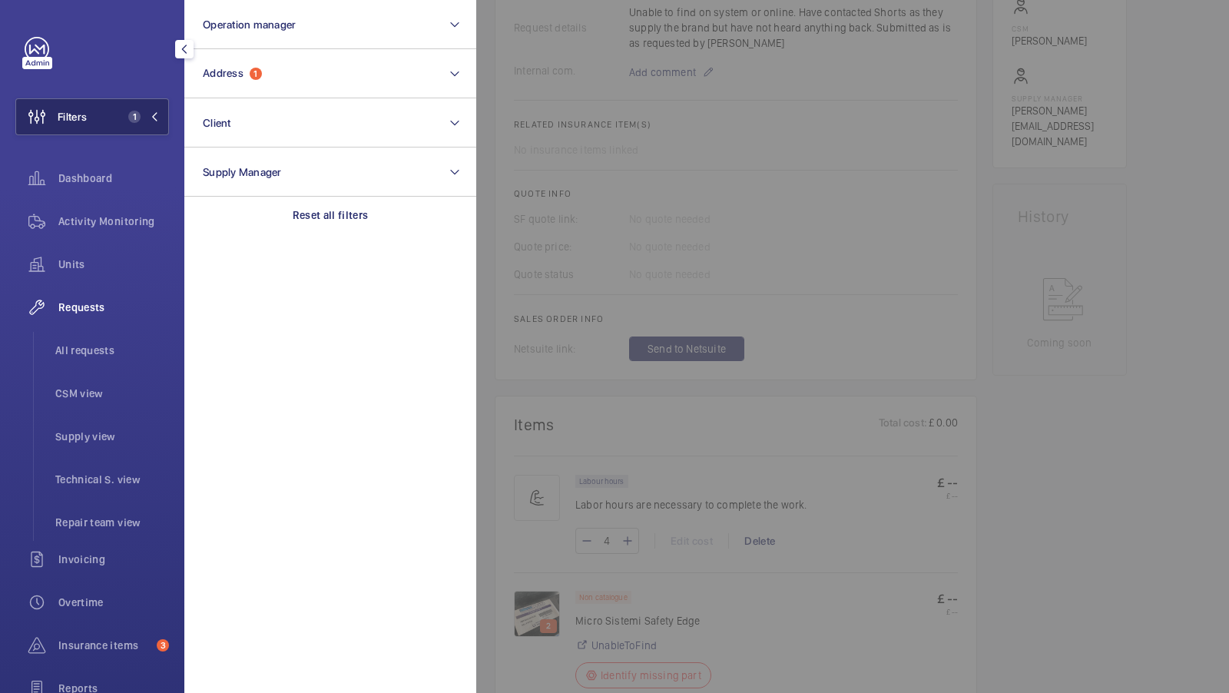
click at [117, 117] on button "Filters 1" at bounding box center [92, 116] width 154 height 37
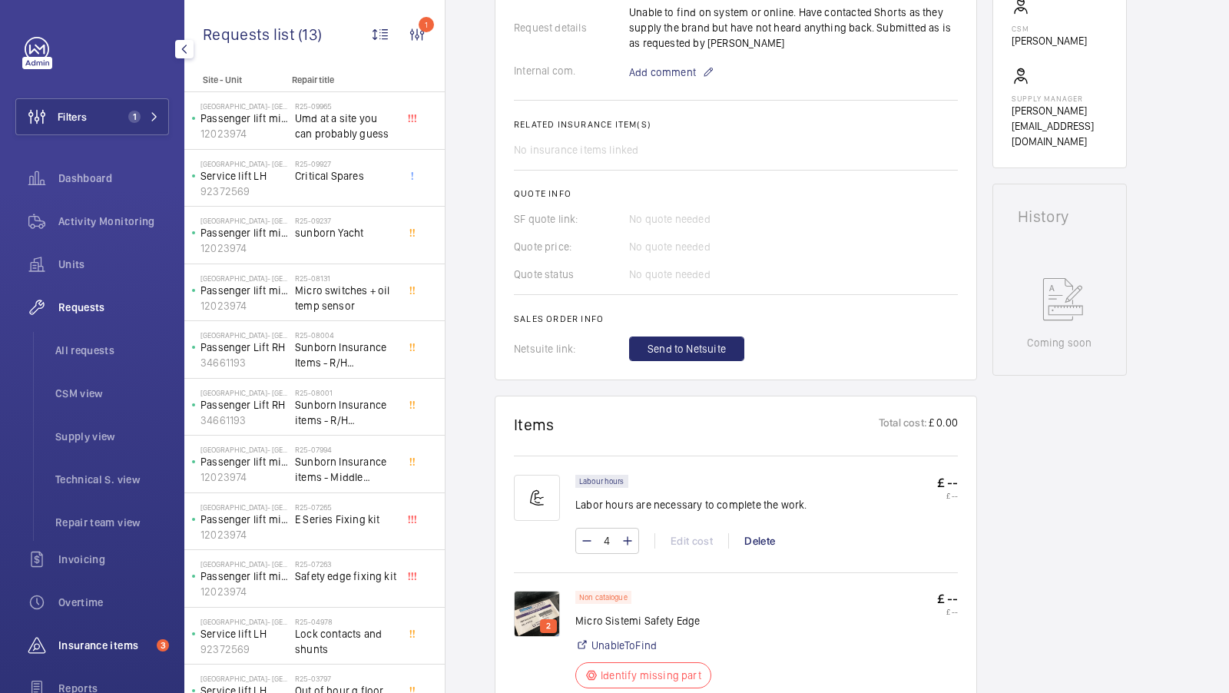
click at [89, 660] on div "Insurance items 3" at bounding box center [92, 645] width 154 height 37
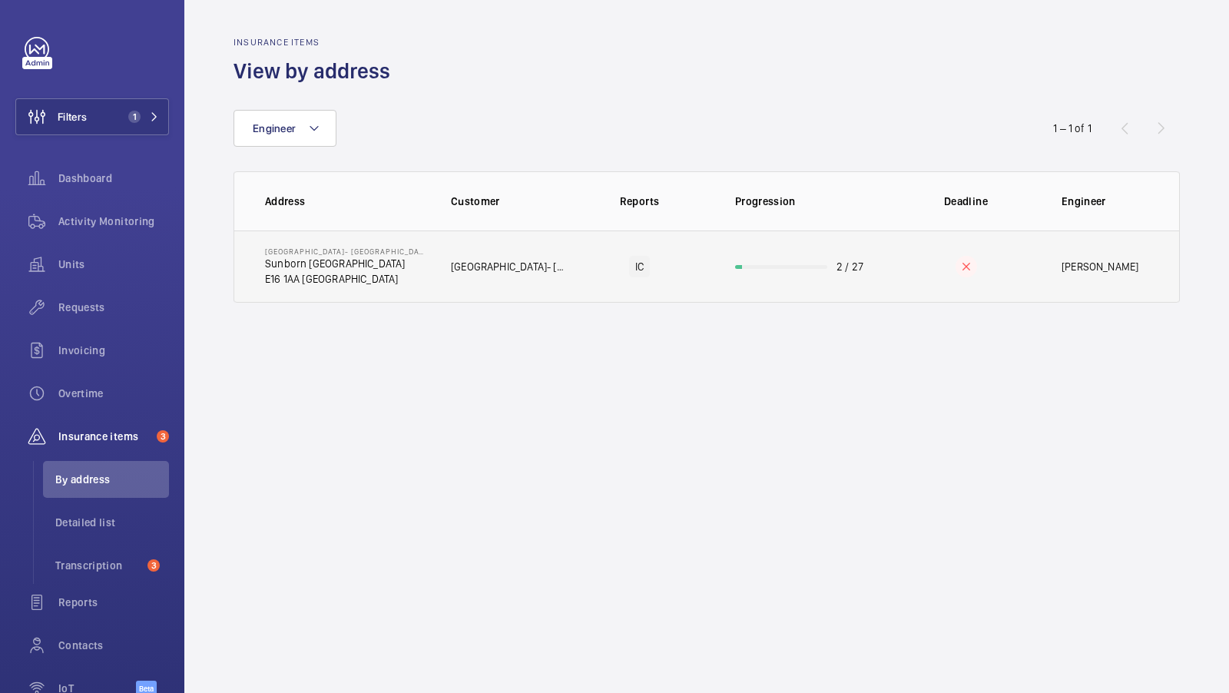
click at [530, 259] on p "[GEOGRAPHIC_DATA]- [GEOGRAPHIC_DATA]" at bounding box center [509, 266] width 117 height 15
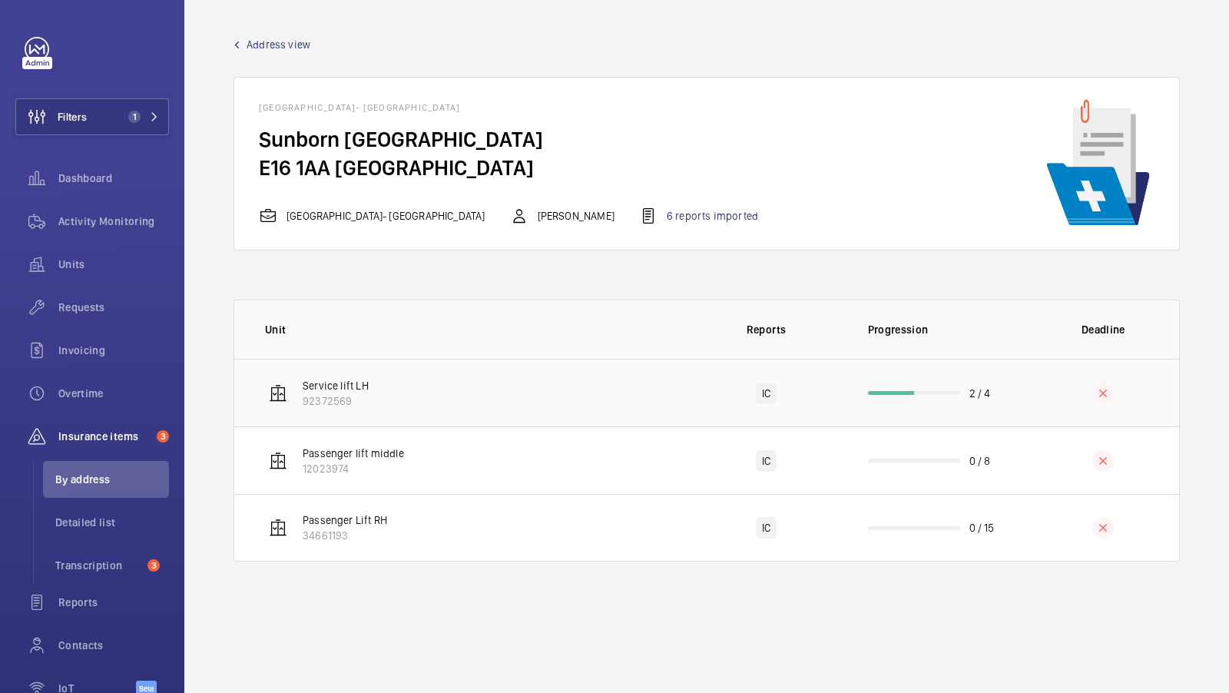
click at [497, 393] on td "Service lift LH 92372569" at bounding box center [461, 393] width 455 height 68
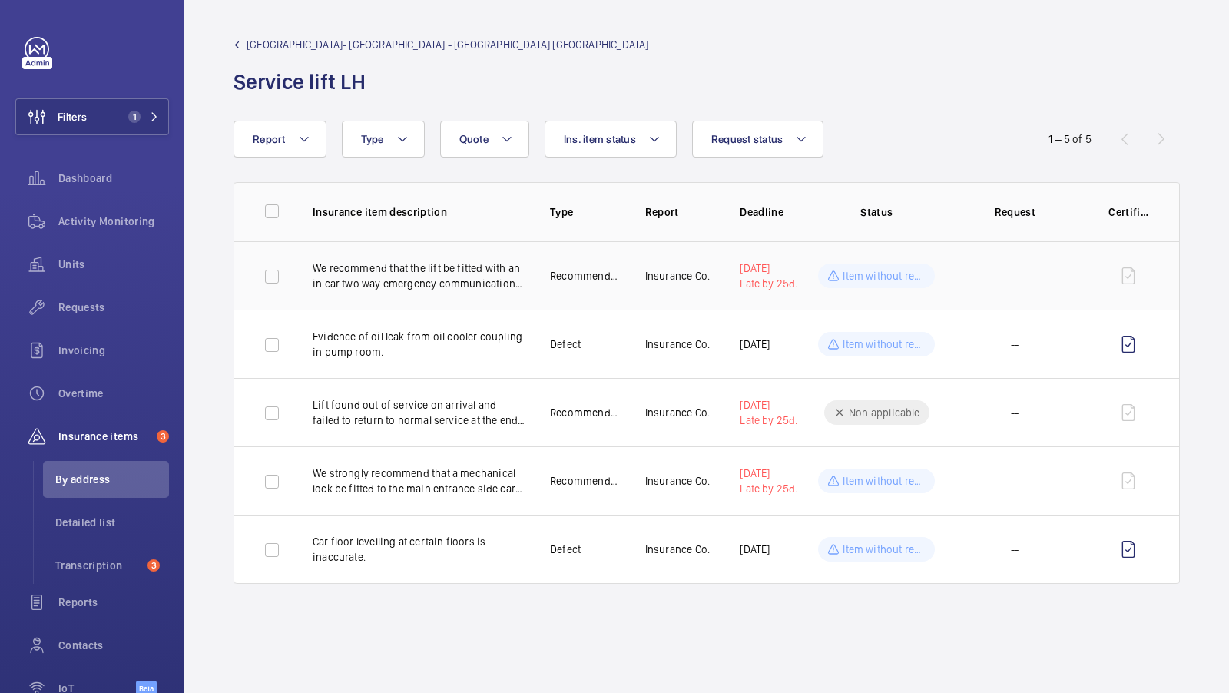
click at [1051, 283] on td "--" at bounding box center [1014, 275] width 138 height 68
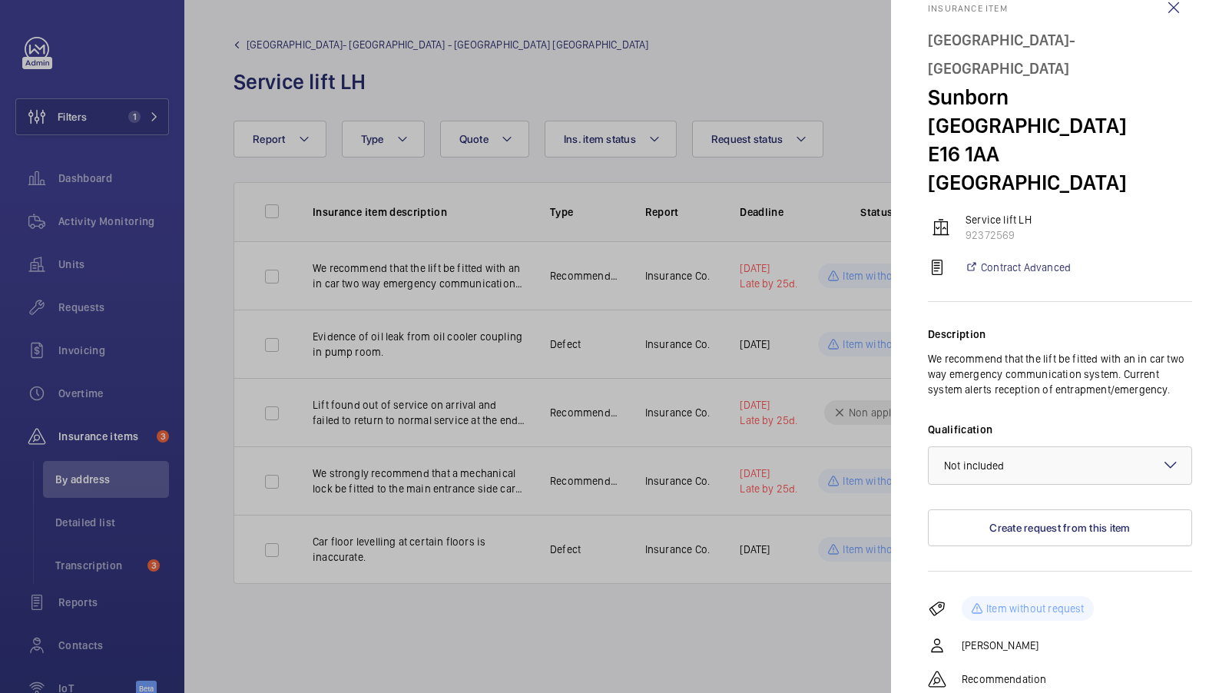
scroll to position [35, 0]
click at [746, 352] on div at bounding box center [614, 346] width 1229 height 693
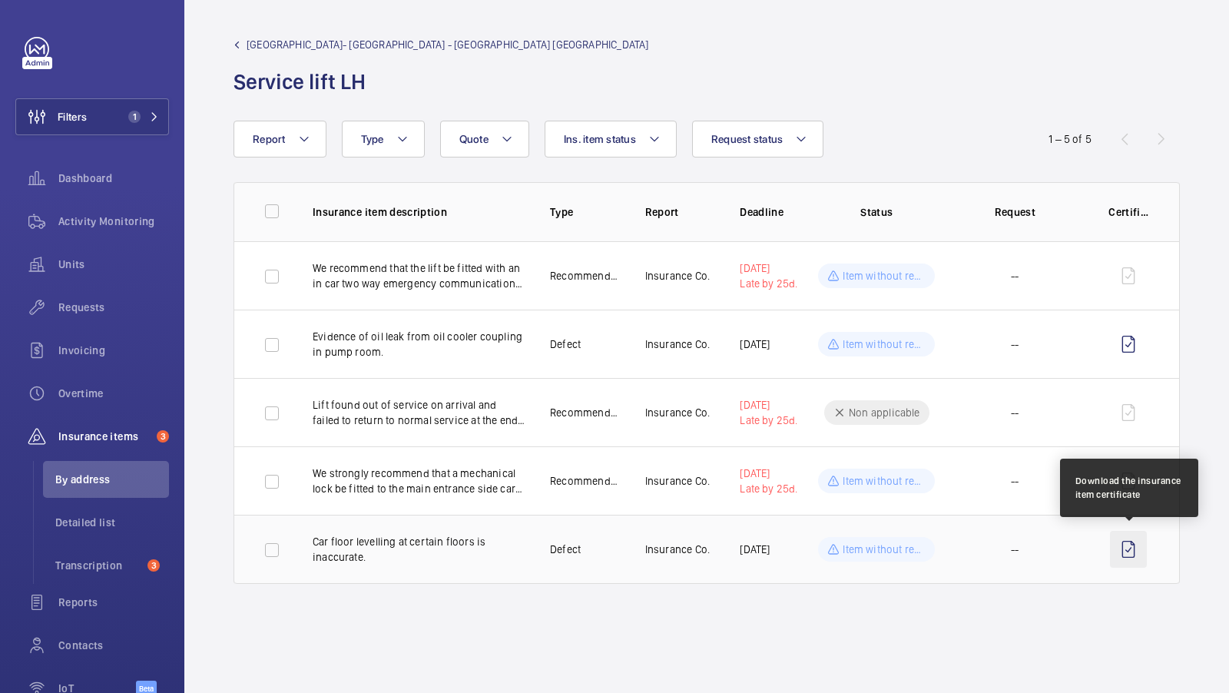
click at [1127, 551] on wm-front-icon-button at bounding box center [1128, 549] width 37 height 37
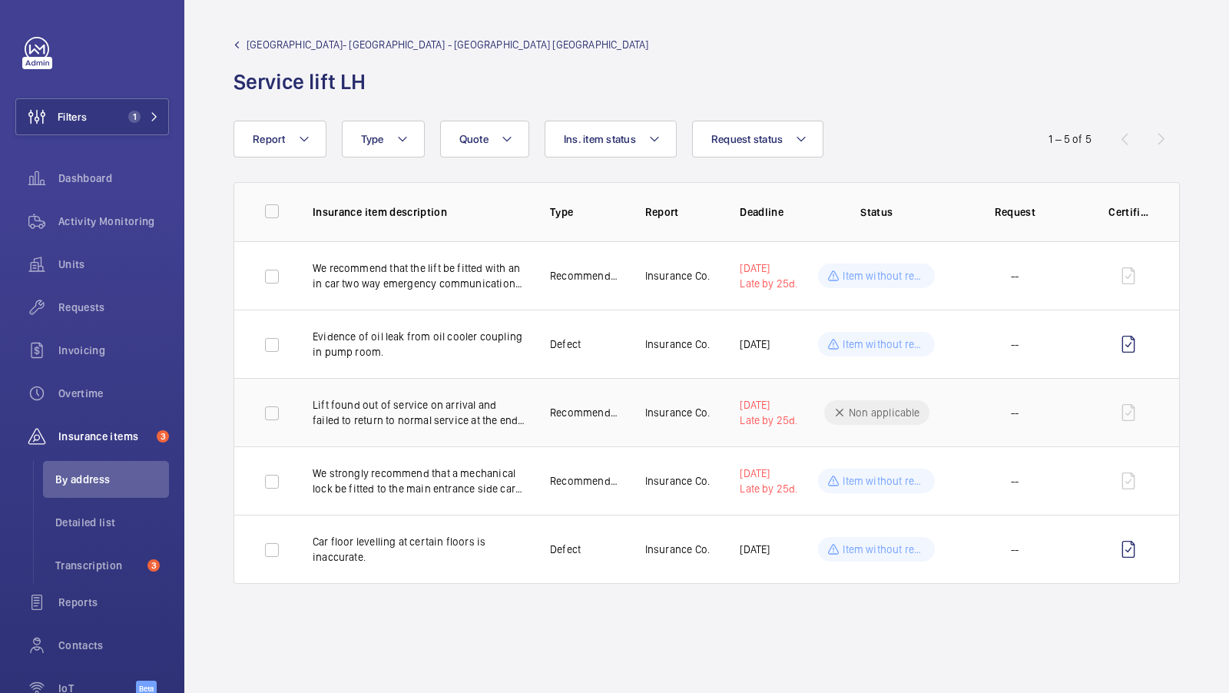
click at [474, 426] on p "Lift found out of service on arrival and failed to return to normal service at …" at bounding box center [419, 412] width 213 height 31
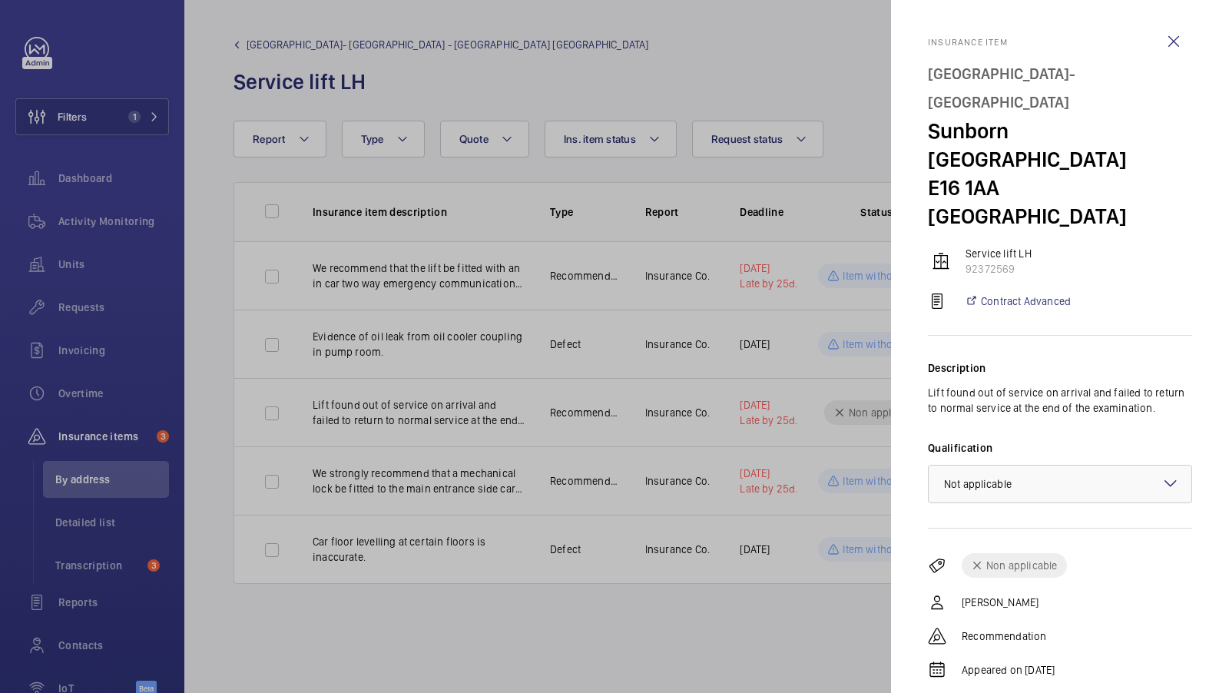
click at [635, 358] on div at bounding box center [614, 346] width 1229 height 693
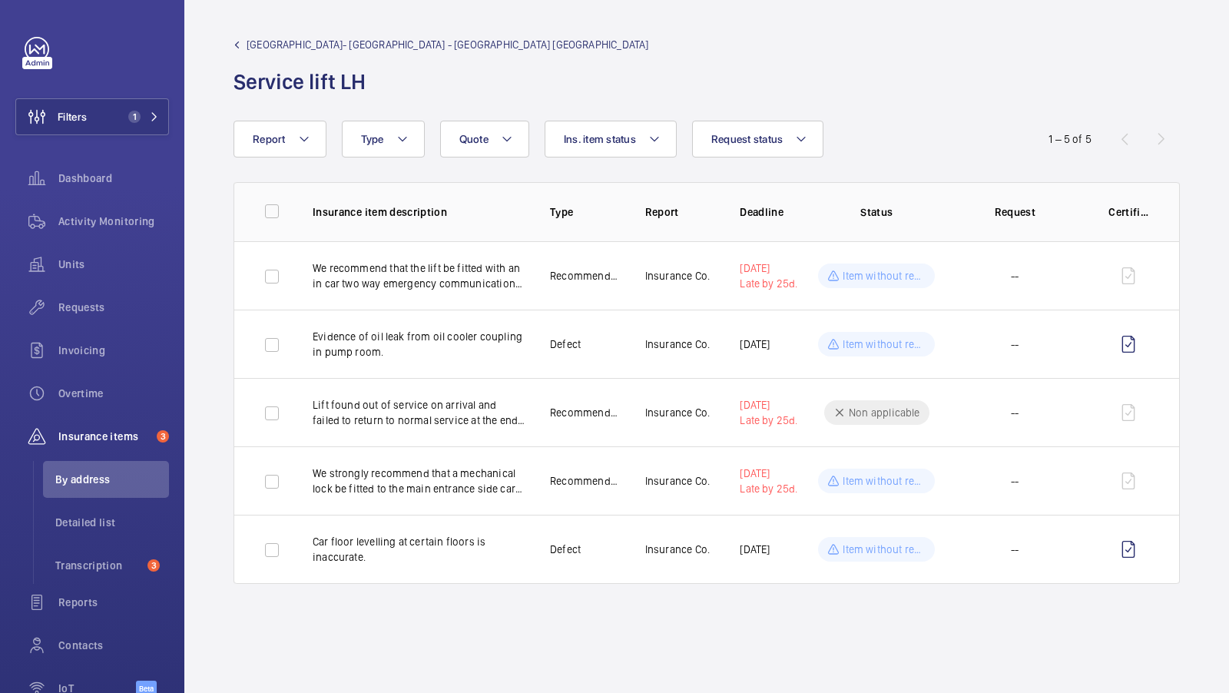
click at [386, 48] on span "[GEOGRAPHIC_DATA]- [GEOGRAPHIC_DATA] - [GEOGRAPHIC_DATA] [GEOGRAPHIC_DATA]" at bounding box center [448, 44] width 402 height 15
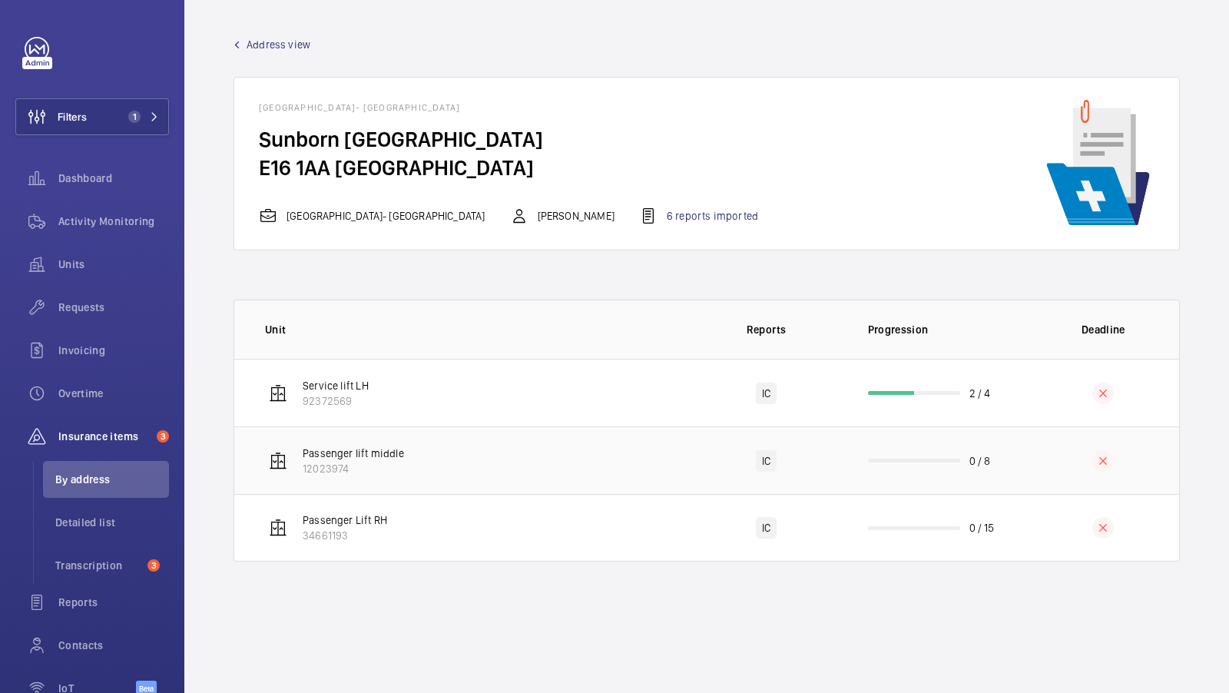
click at [518, 472] on td "Passenger lift middle 12023974" at bounding box center [461, 460] width 455 height 68
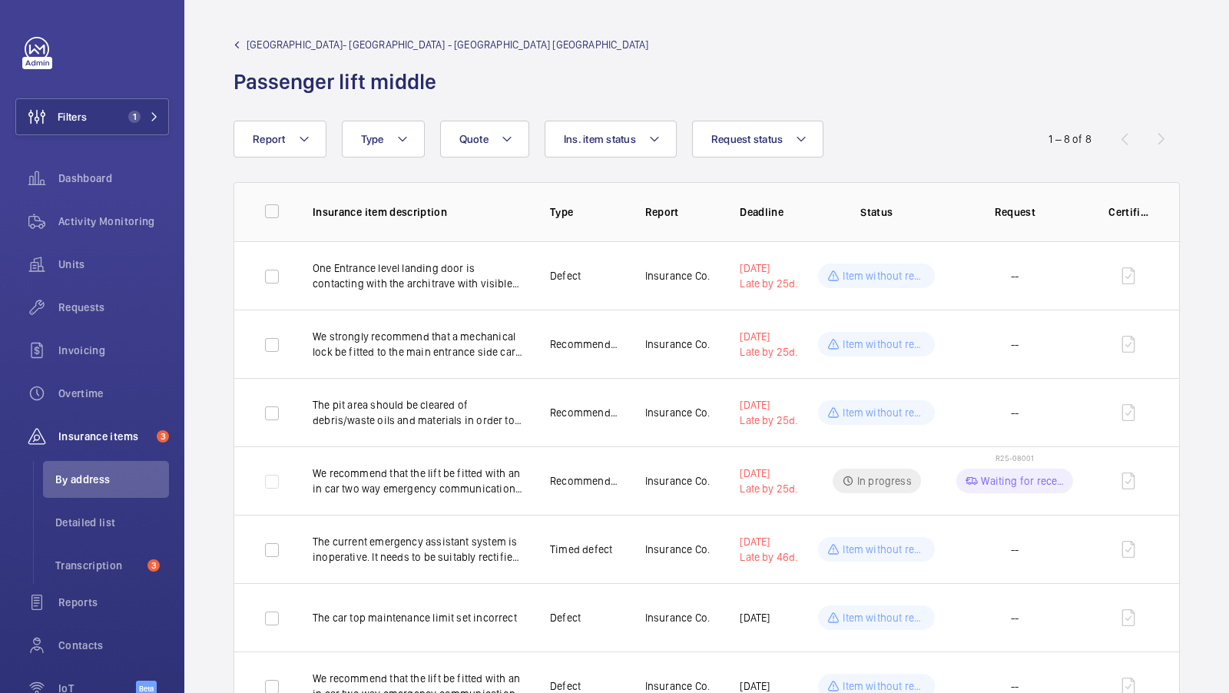
click at [379, 38] on span "[GEOGRAPHIC_DATA]- [GEOGRAPHIC_DATA] - [GEOGRAPHIC_DATA] [GEOGRAPHIC_DATA]" at bounding box center [448, 44] width 402 height 15
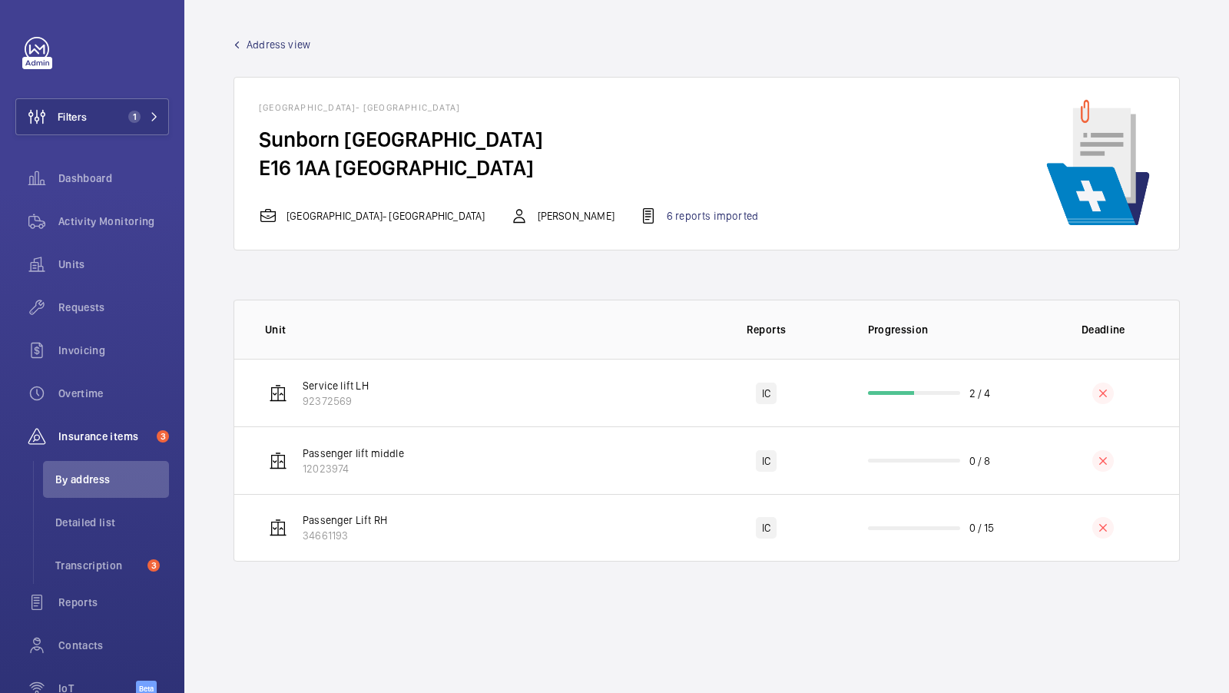
click at [258, 49] on span "Address view" at bounding box center [279, 44] width 64 height 15
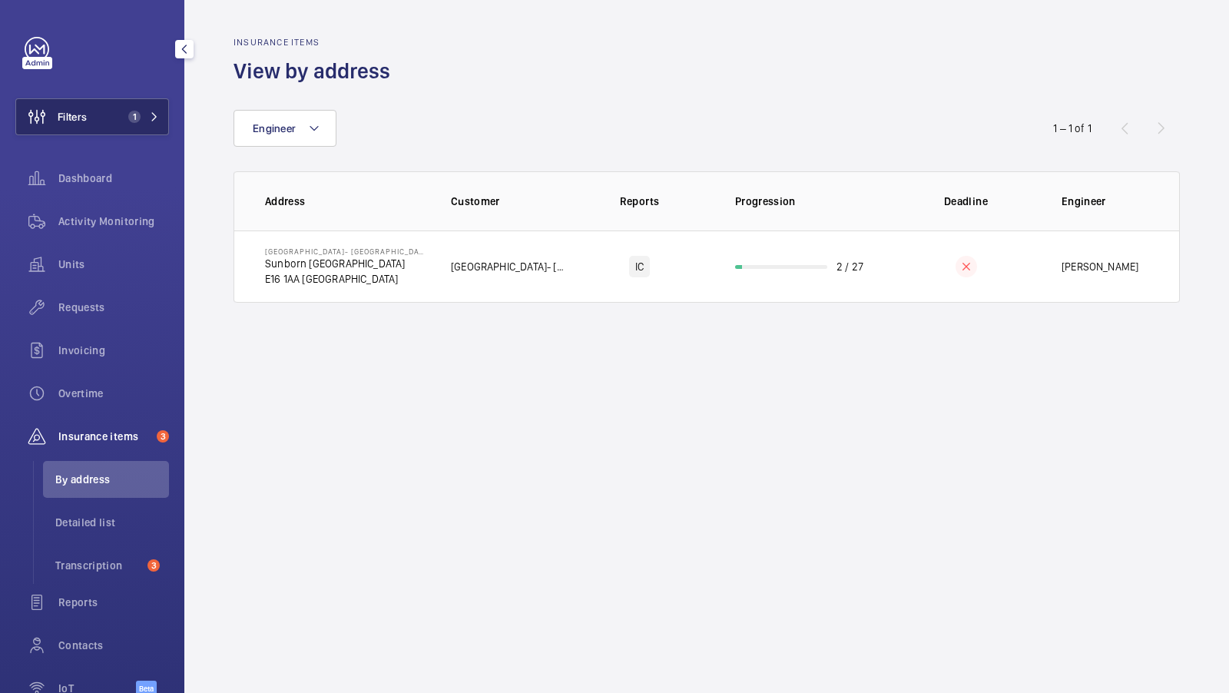
click at [140, 103] on button "Filters 1" at bounding box center [92, 116] width 154 height 37
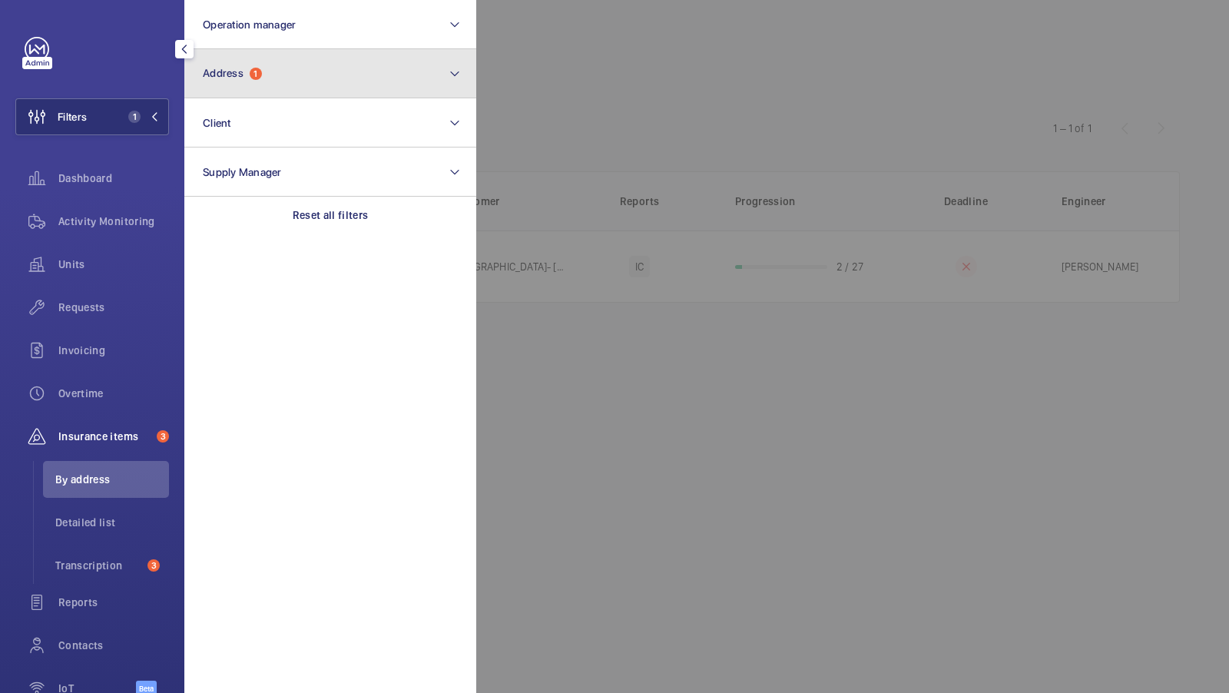
click at [260, 74] on span "1" at bounding box center [256, 74] width 12 height 12
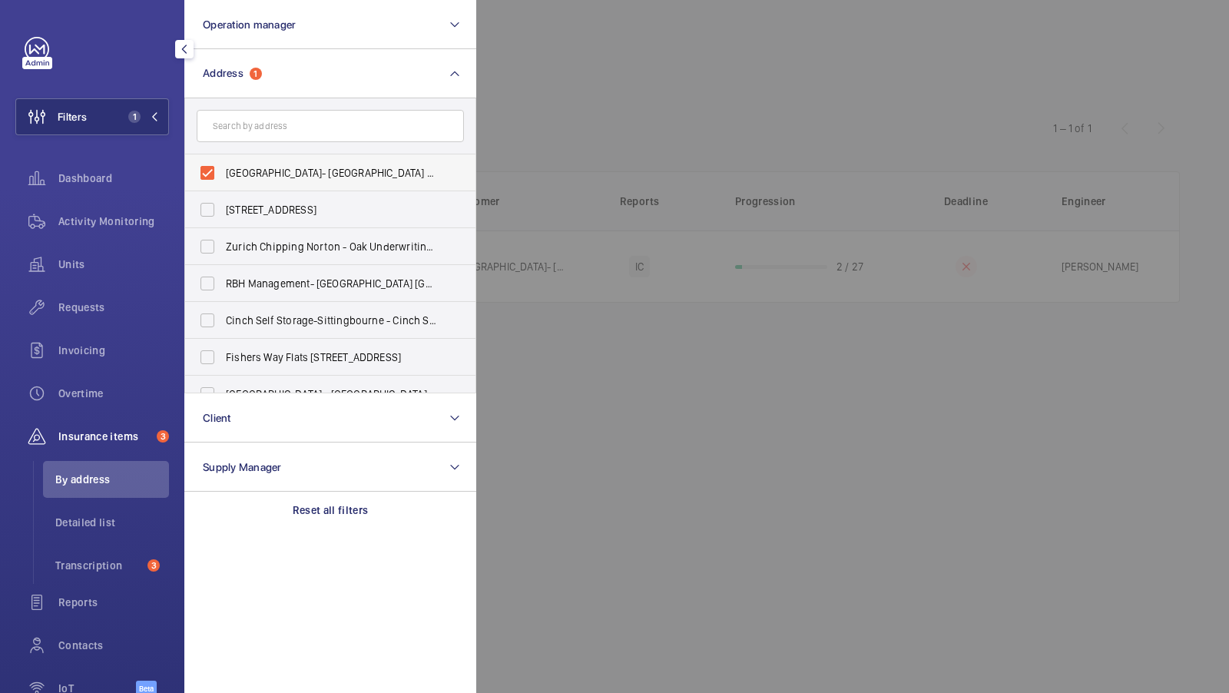
click at [269, 177] on span "[GEOGRAPHIC_DATA]- [GEOGRAPHIC_DATA] - [GEOGRAPHIC_DATA]" at bounding box center [331, 172] width 211 height 15
click at [223, 177] on input "[GEOGRAPHIC_DATA]- [GEOGRAPHIC_DATA] - [GEOGRAPHIC_DATA]" at bounding box center [207, 172] width 31 height 31
checkbox input "false"
click at [266, 130] on input "text" at bounding box center [330, 126] width 267 height 32
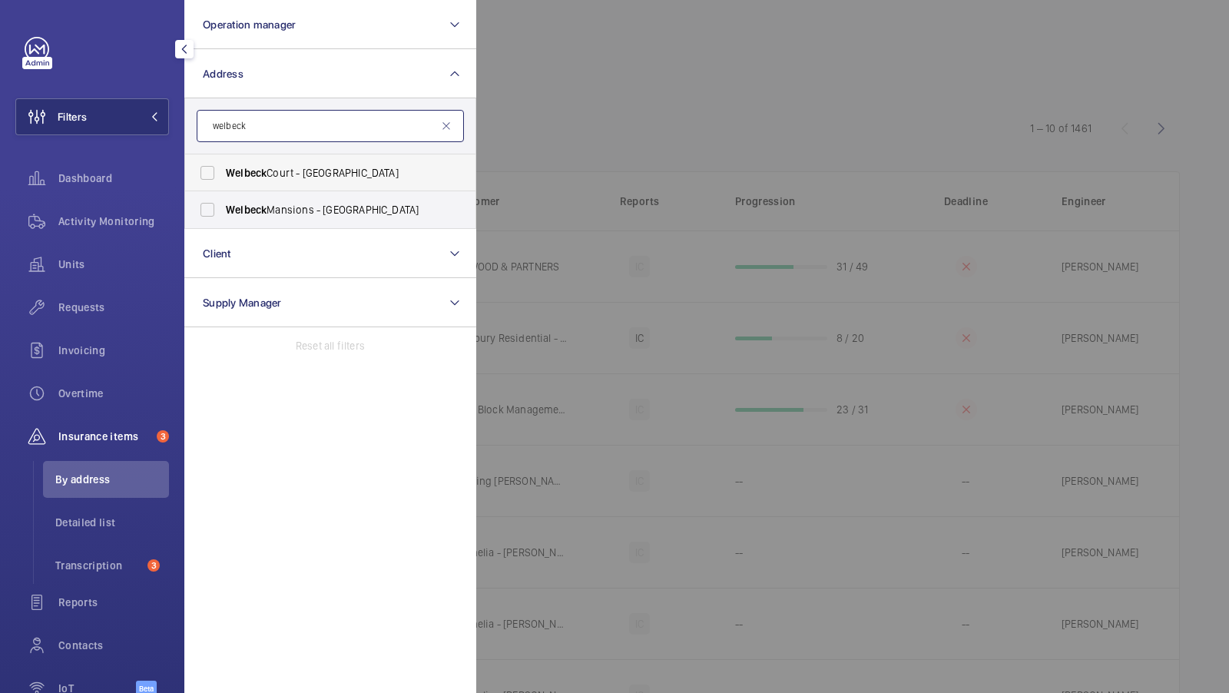
type input "welbeck"
click at [270, 175] on span "Welbeck Court - Addison Bridge Place, LONDON W14 8XW" at bounding box center [331, 172] width 211 height 15
click at [223, 175] on input "Welbeck Court - Addison Bridge Place, LONDON W14 8XW" at bounding box center [207, 172] width 31 height 31
checkbox input "true"
click at [134, 113] on span "1" at bounding box center [134, 117] width 12 height 12
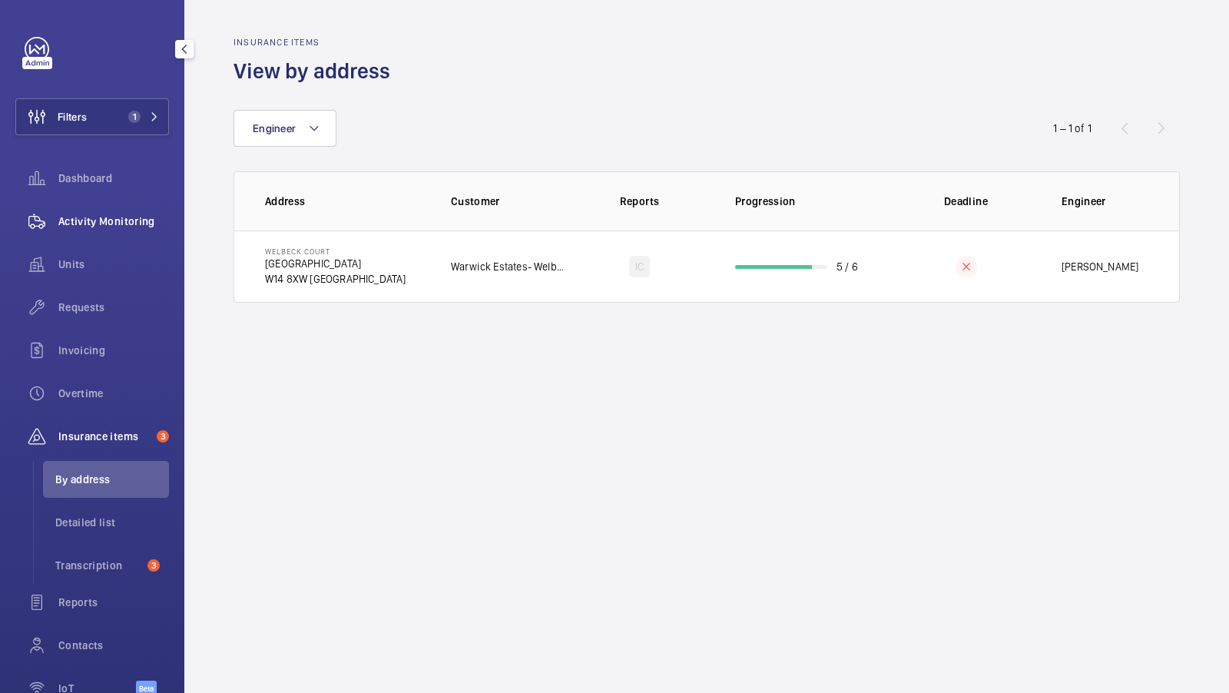
click at [110, 230] on div "Activity Monitoring" at bounding box center [92, 221] width 154 height 37
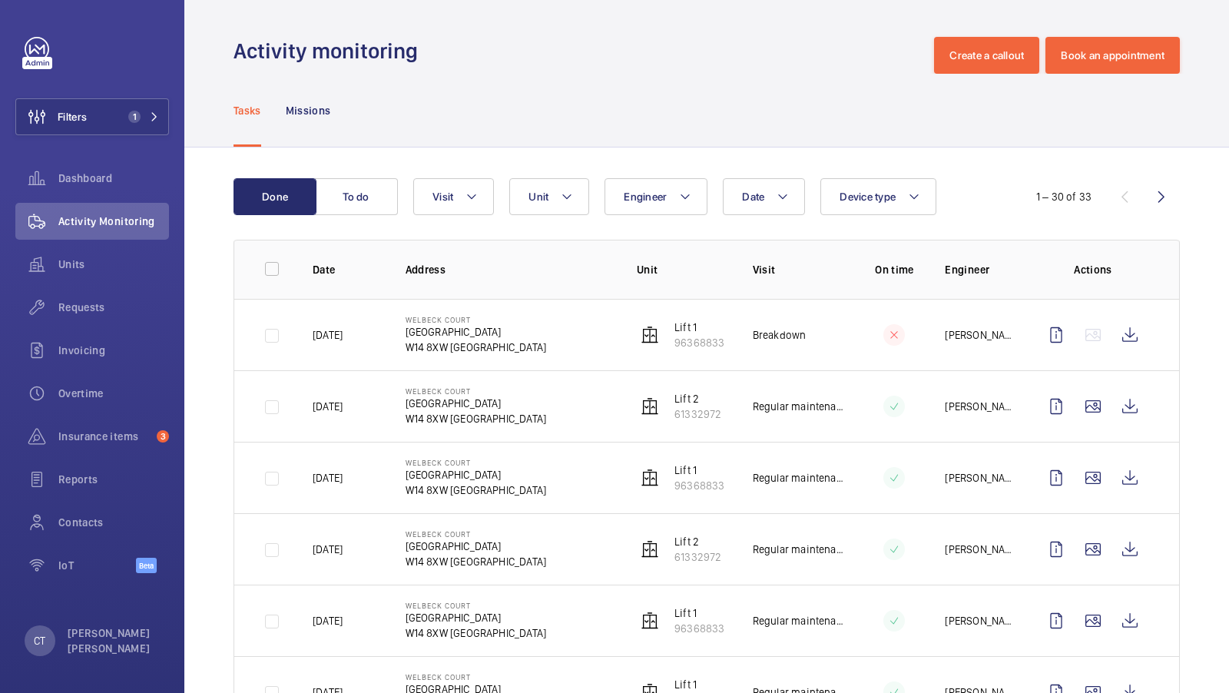
scroll to position [25, 0]
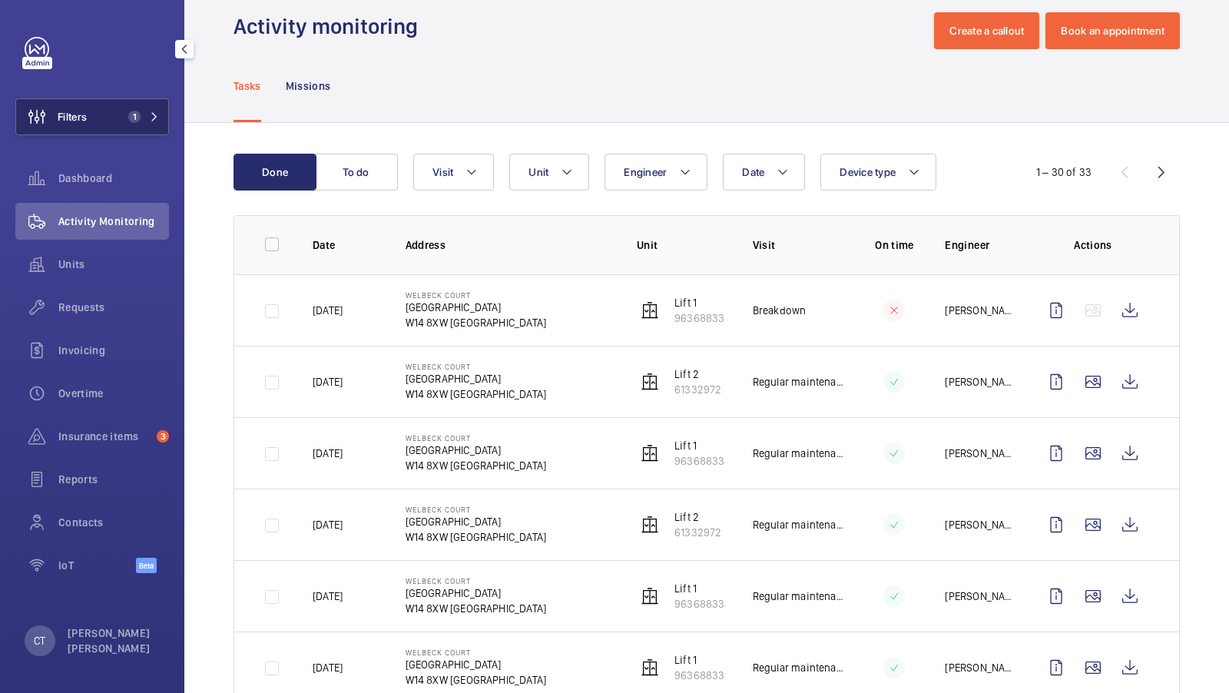
click at [127, 114] on span "1" at bounding box center [131, 117] width 18 height 12
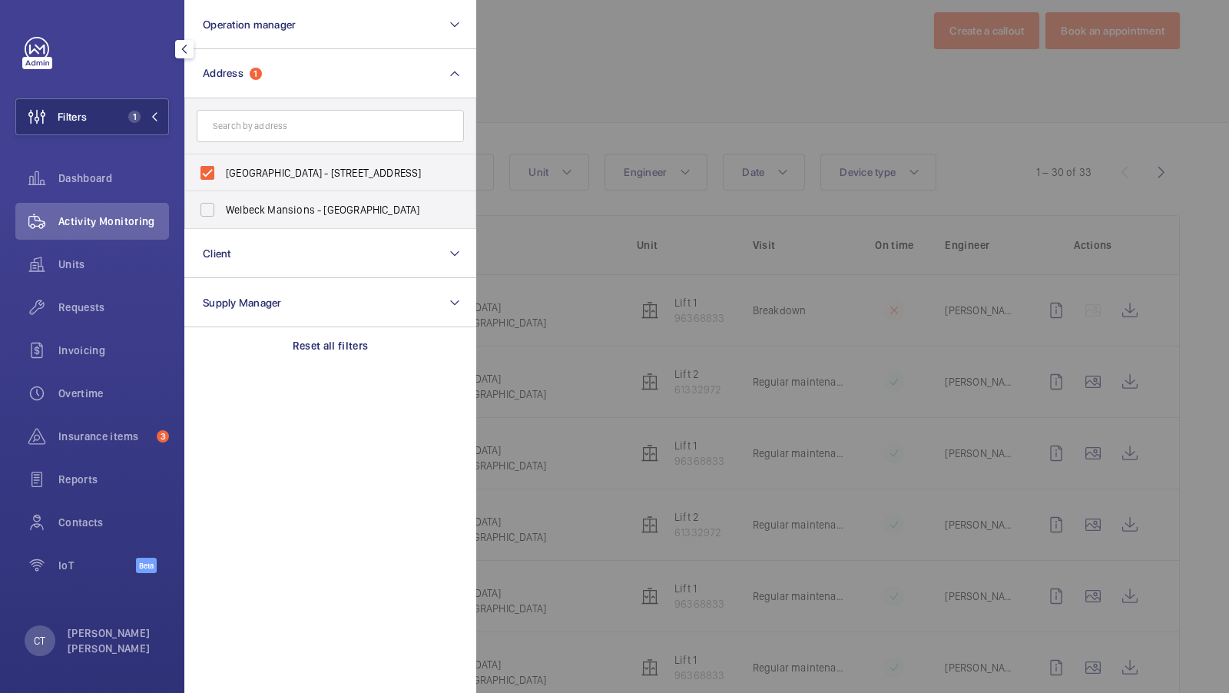
click at [662, 98] on div at bounding box center [1090, 346] width 1229 height 693
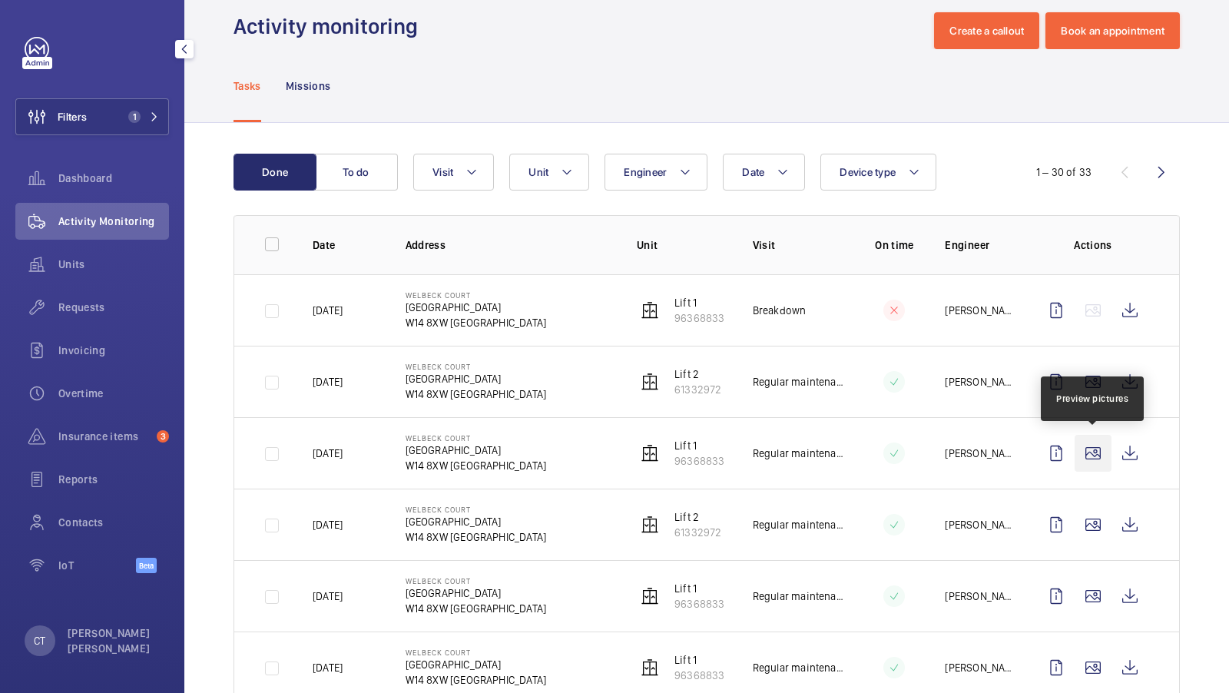
click at [1087, 454] on wm-front-icon-button at bounding box center [1092, 453] width 37 height 37
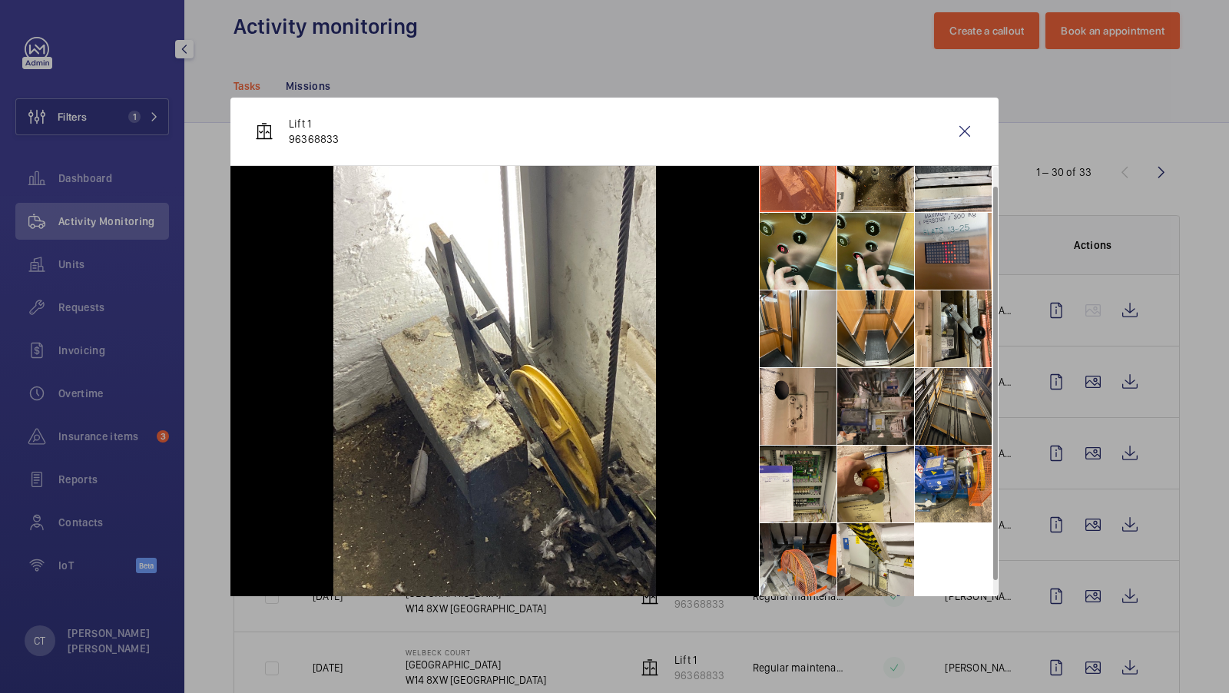
scroll to position [0, 0]
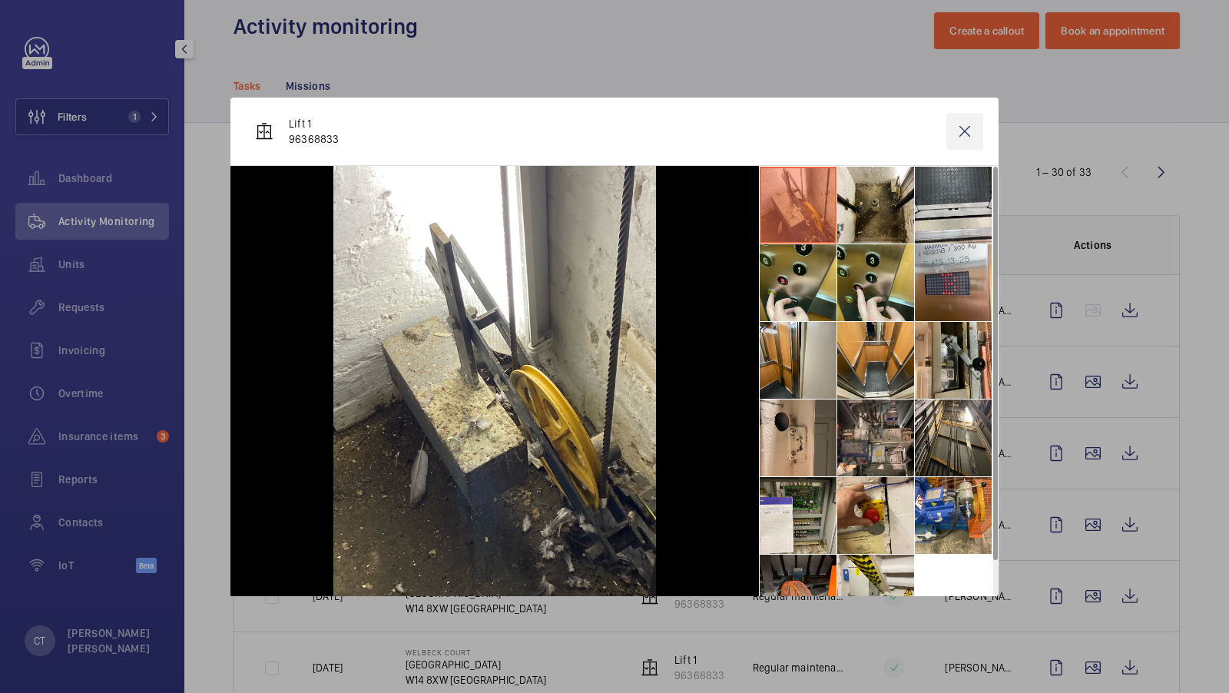
click at [975, 122] on wm-front-icon-button at bounding box center [964, 131] width 37 height 37
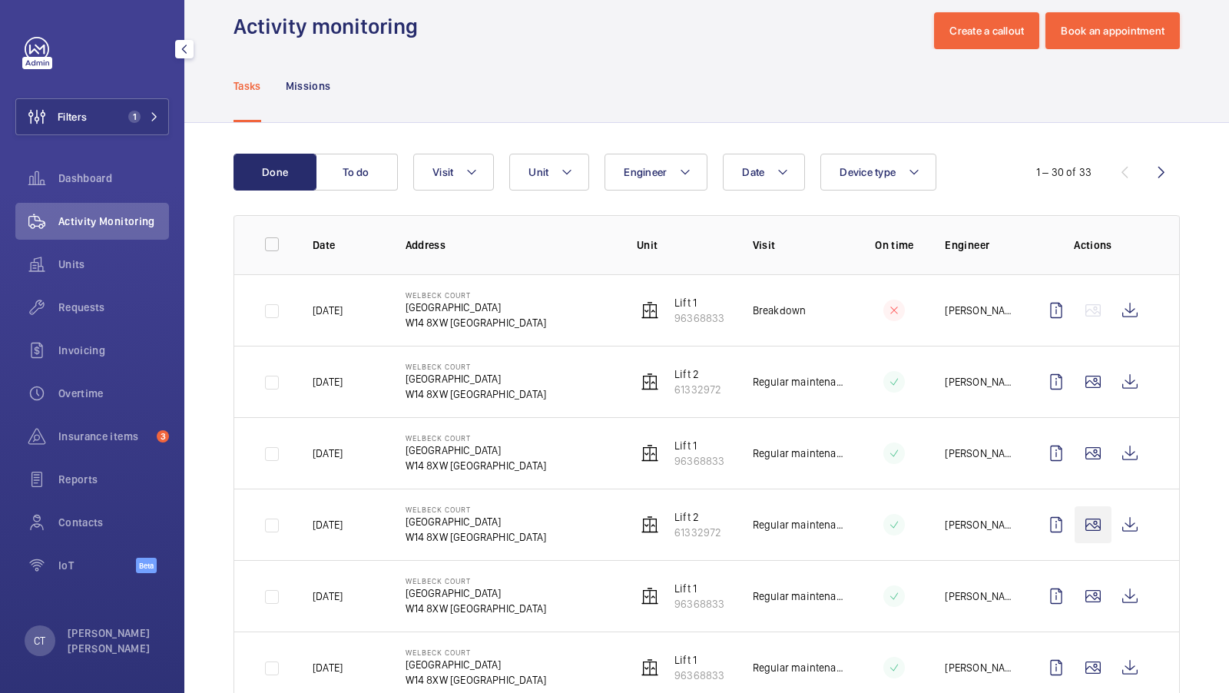
click at [1097, 525] on wm-front-icon-button at bounding box center [1092, 524] width 37 height 37
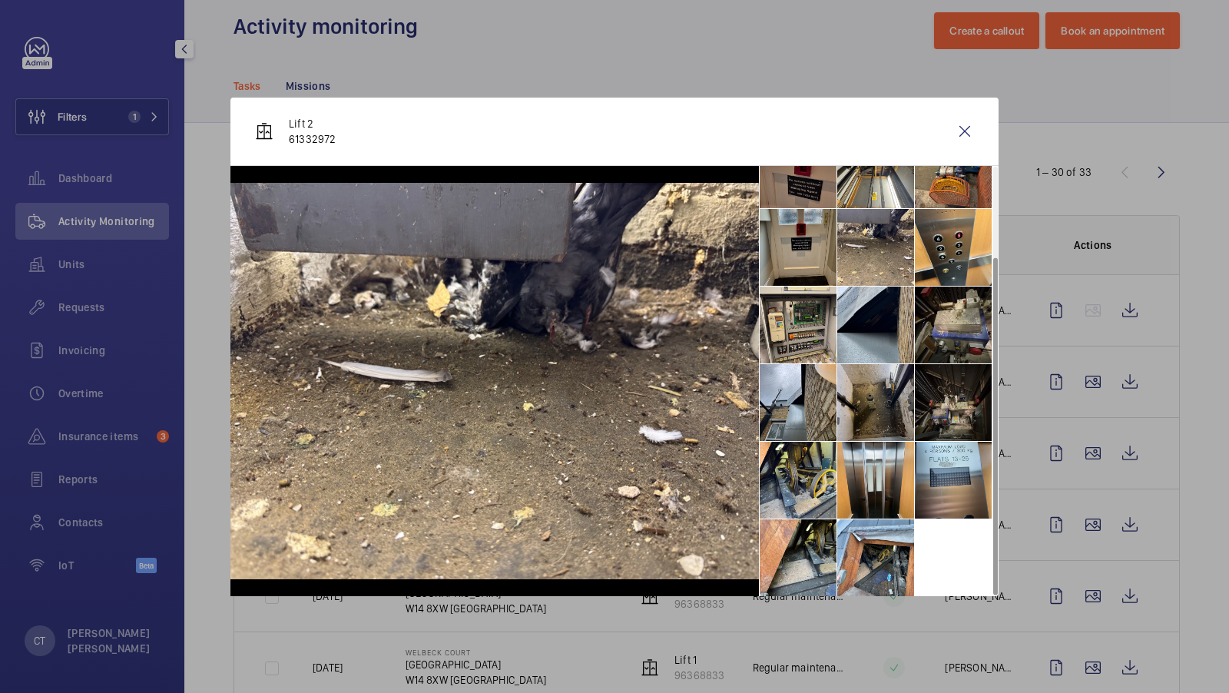
scroll to position [112, 0]
click at [872, 470] on li at bounding box center [875, 480] width 77 height 77
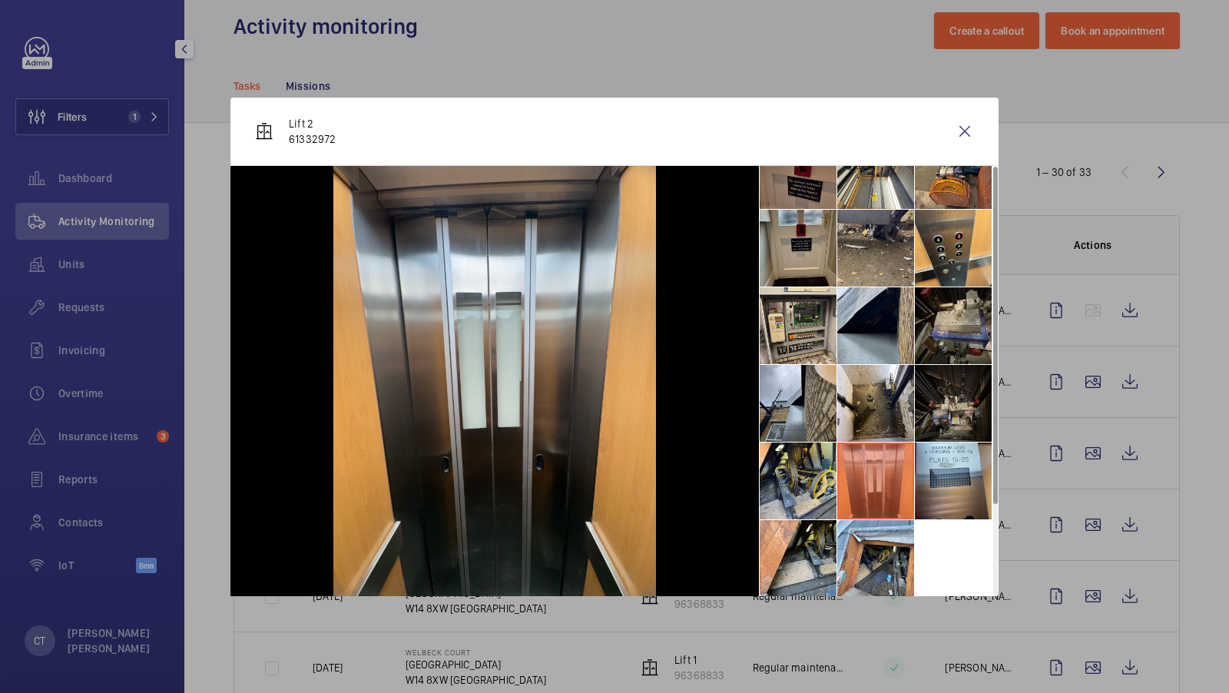
scroll to position [0, 0]
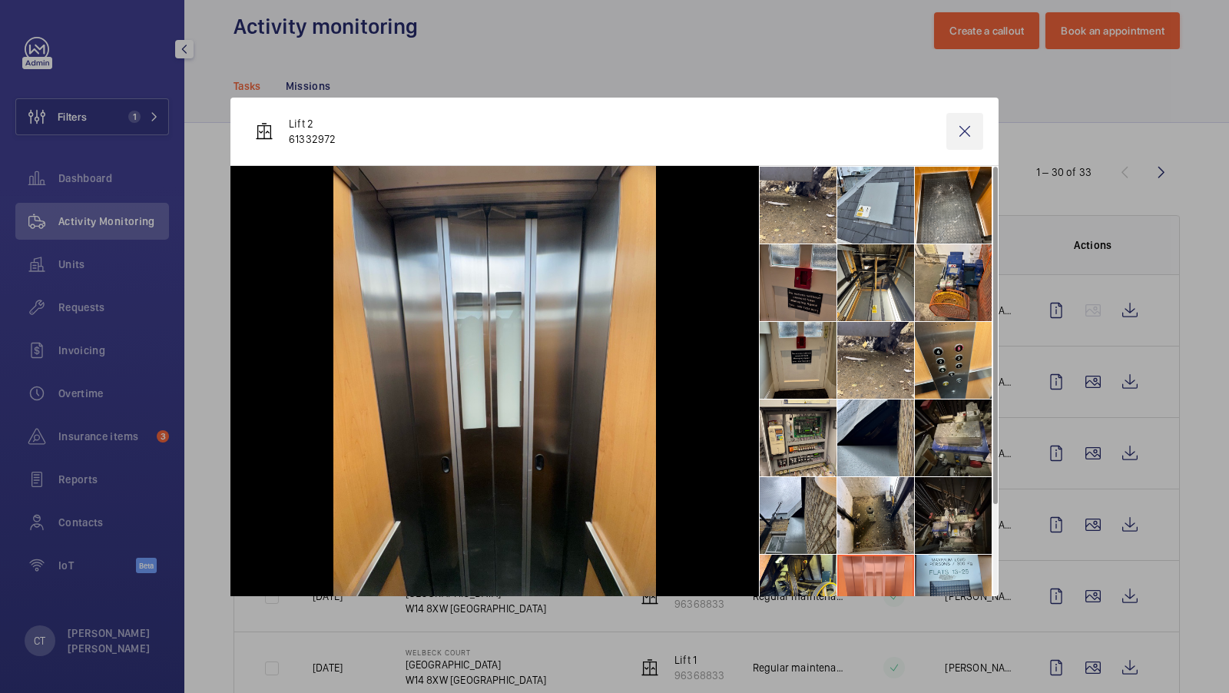
click at [968, 128] on wm-front-icon-button at bounding box center [964, 131] width 37 height 37
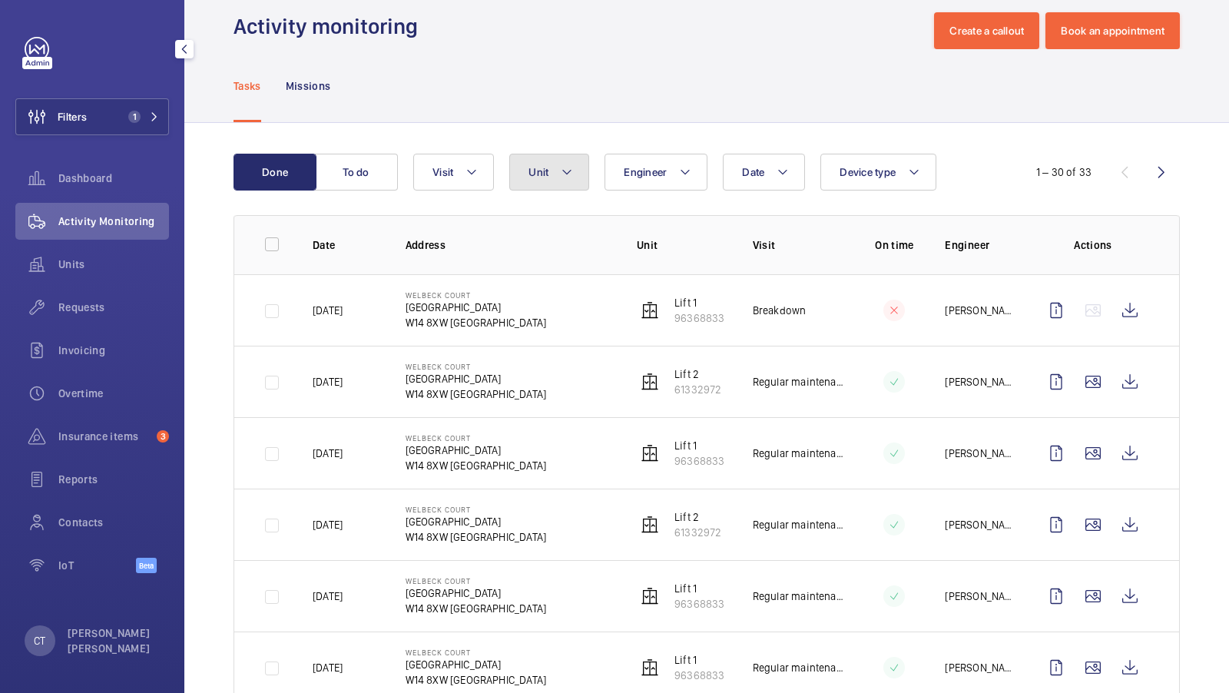
click at [540, 170] on span "Unit" at bounding box center [538, 172] width 20 height 12
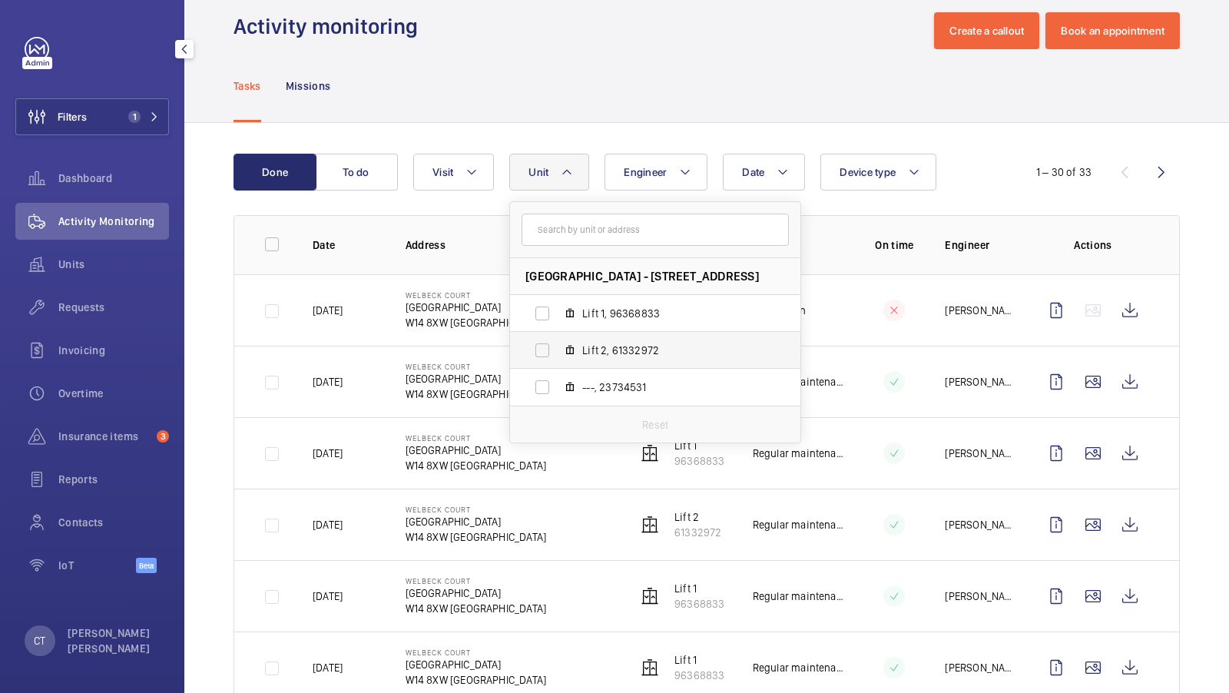
click at [642, 347] on span "Lift 2, 61332972" at bounding box center [671, 350] width 178 height 15
click at [558, 347] on input "Lift 2, 61332972" at bounding box center [542, 350] width 31 height 31
checkbox input "true"
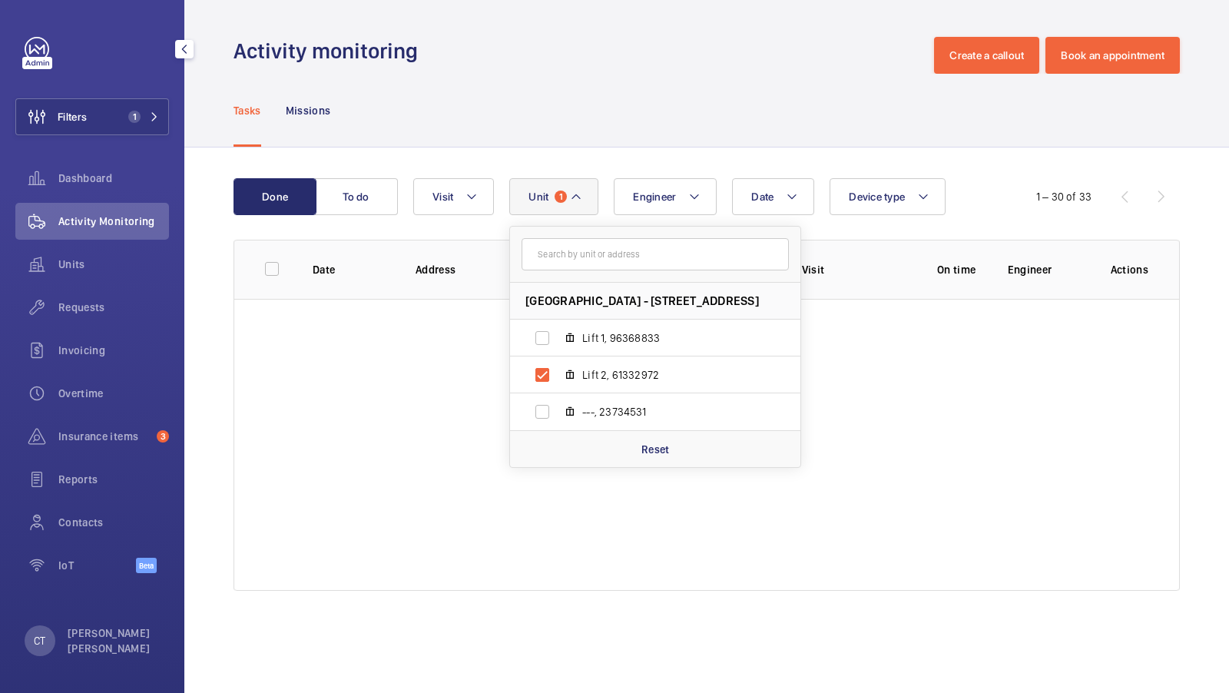
click at [859, 159] on div "Done To do Date Engineer Unit 1 Welbeck Court - Addison Bridge Place, W14 8XW L…" at bounding box center [706, 387] width 1044 height 480
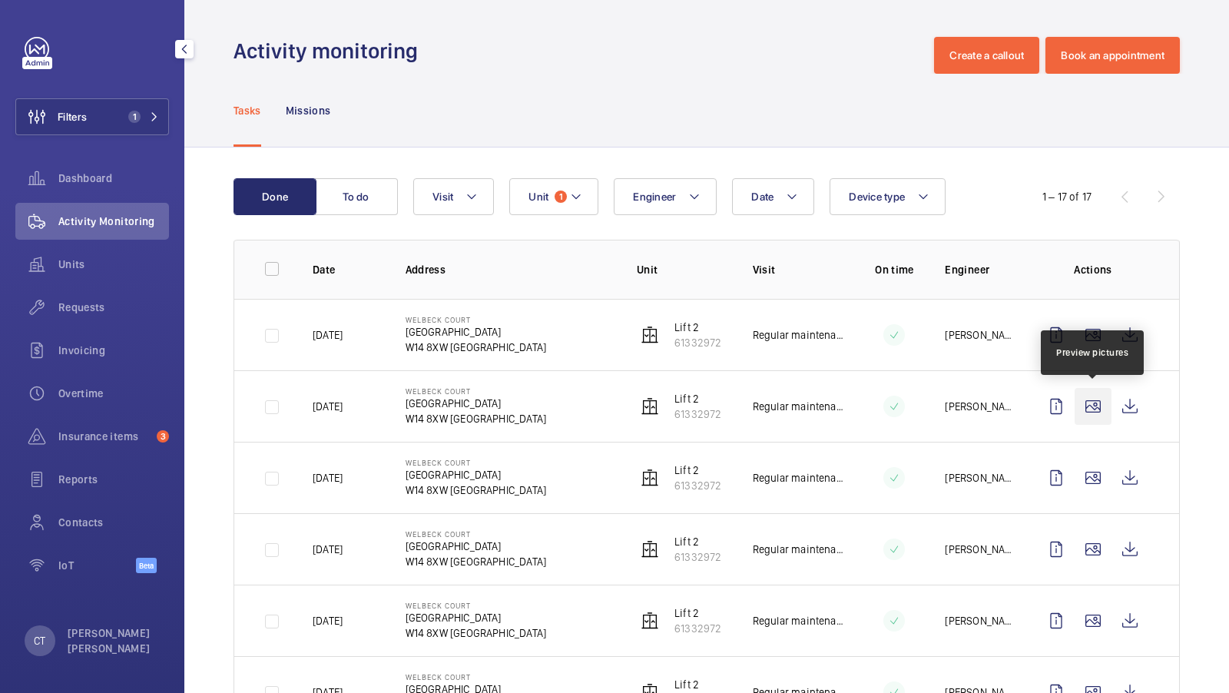
click at [1091, 412] on wm-front-icon-button at bounding box center [1092, 406] width 37 height 37
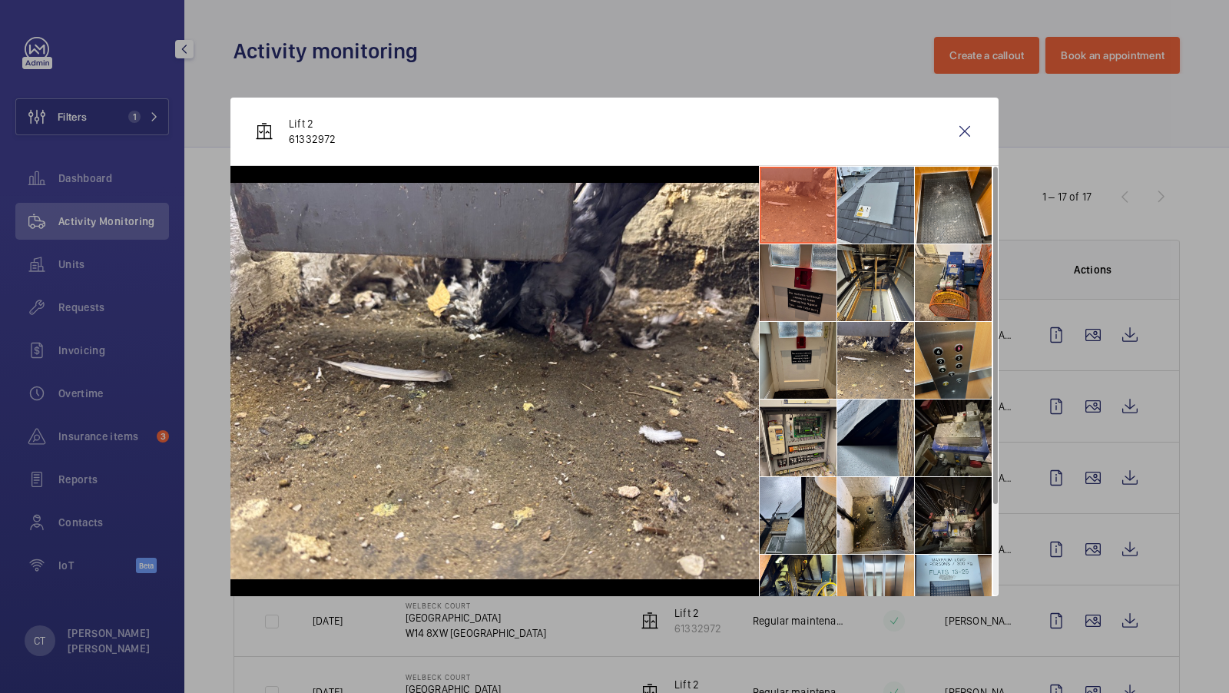
scroll to position [113, 0]
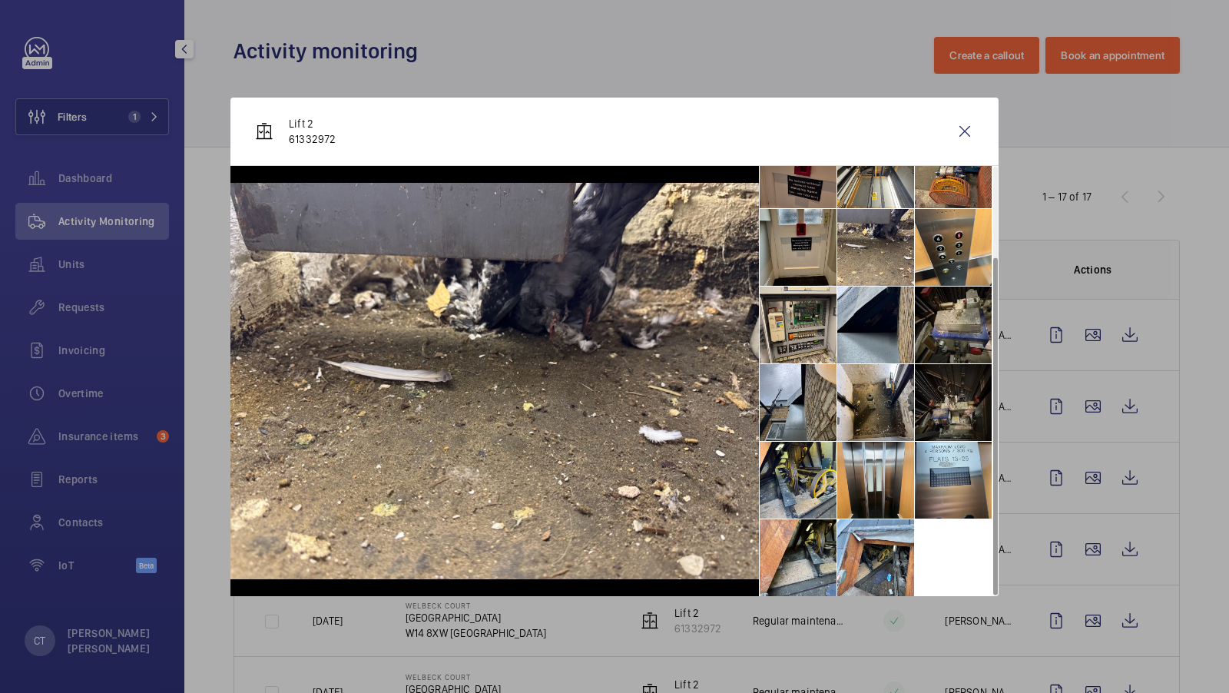
click at [1081, 510] on div at bounding box center [614, 346] width 1229 height 693
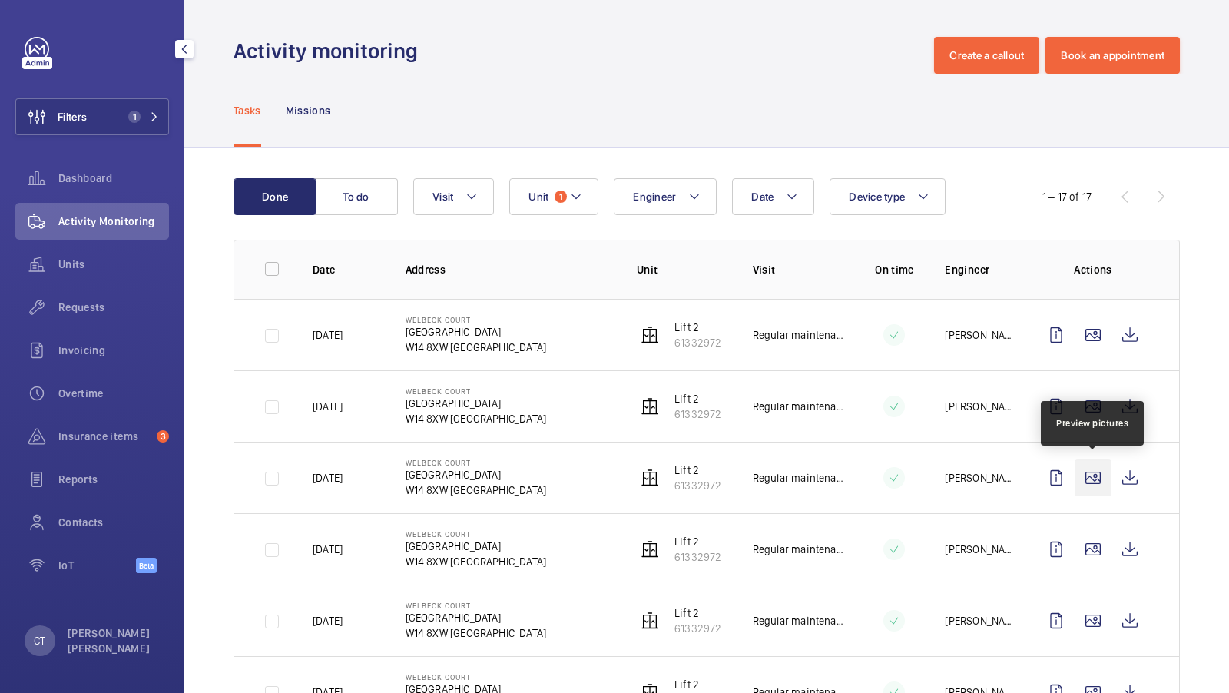
click at [1094, 482] on wm-front-icon-button at bounding box center [1092, 477] width 37 height 37
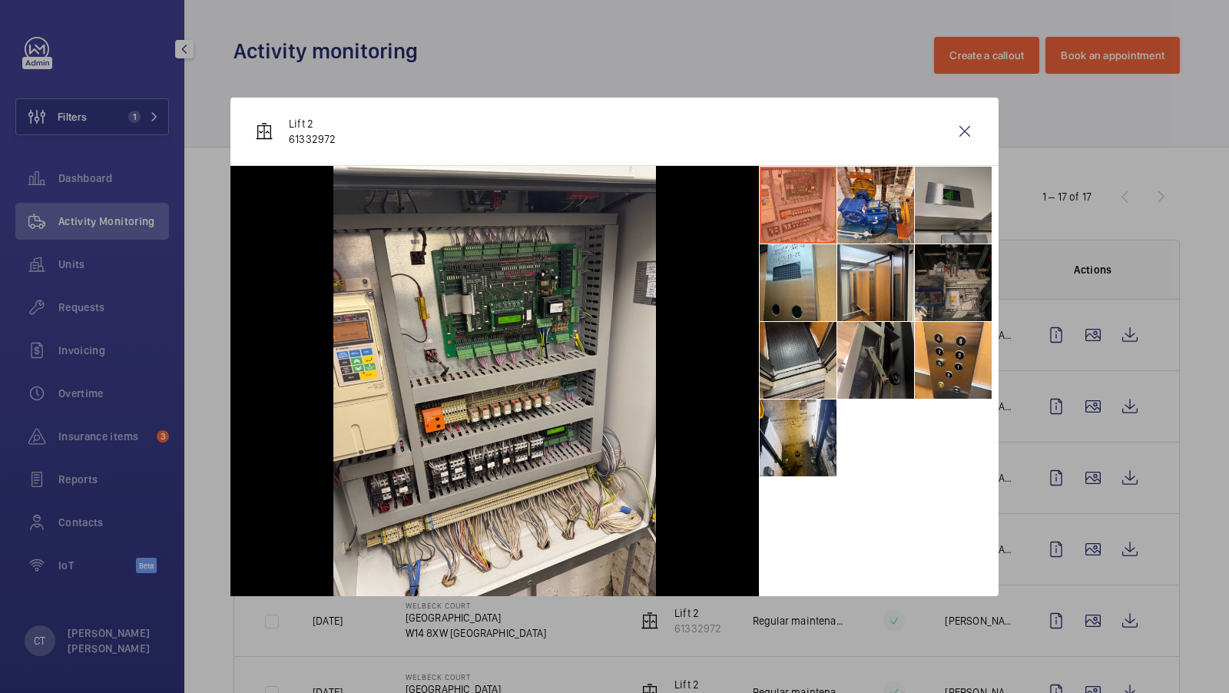
click at [935, 227] on li at bounding box center [953, 205] width 77 height 77
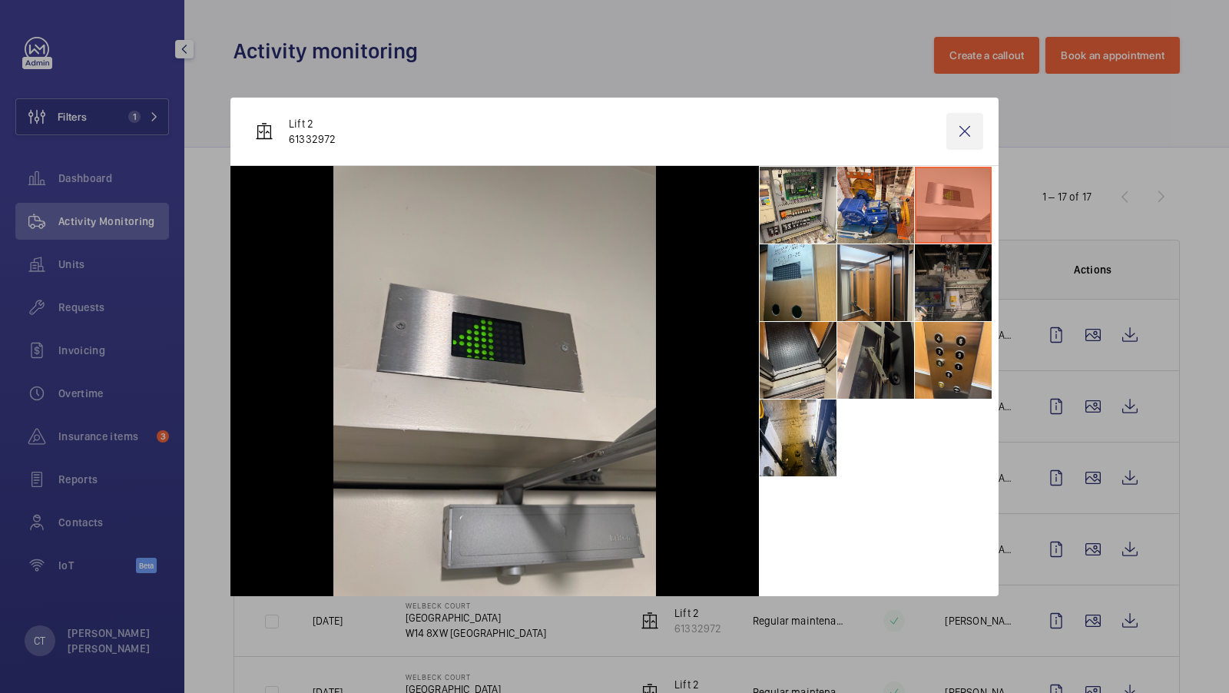
click at [965, 131] on wm-front-icon-button at bounding box center [964, 131] width 37 height 37
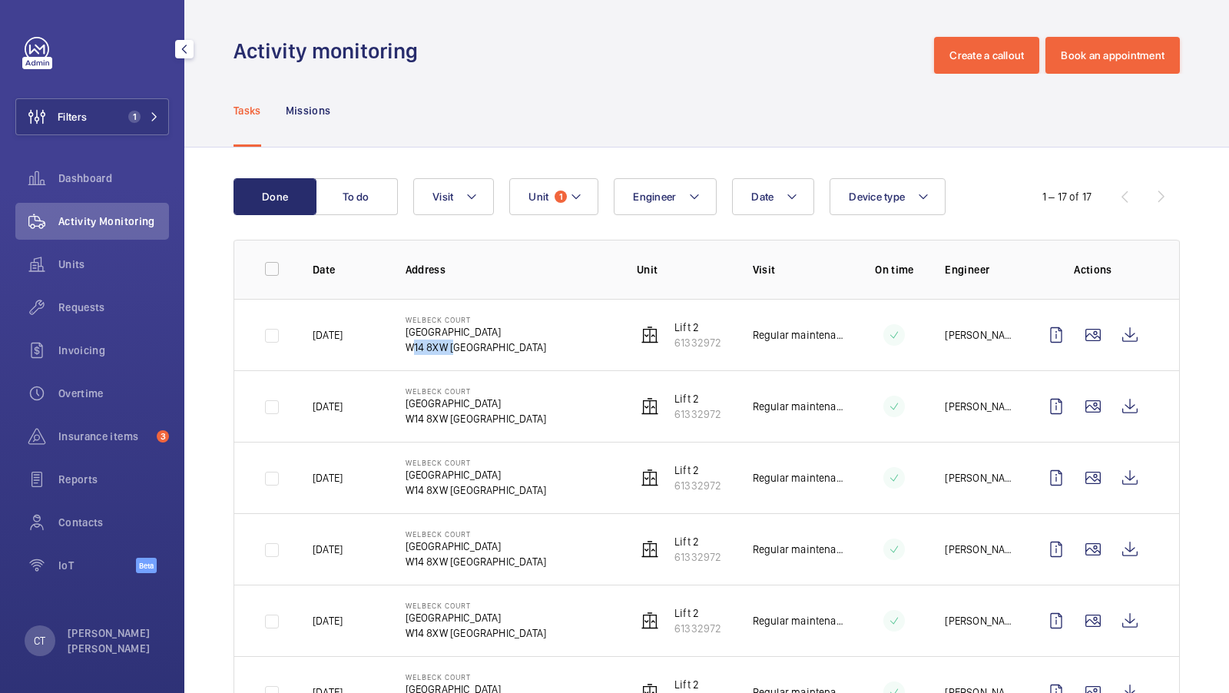
drag, startPoint x: 449, startPoint y: 347, endPoint x: 405, endPoint y: 348, distance: 44.5
click at [405, 347] on p "W14 8XW LONDON" at bounding box center [475, 346] width 141 height 15
copy p "W14 8XW"
click at [549, 205] on button "Unit 1" at bounding box center [553, 196] width 89 height 37
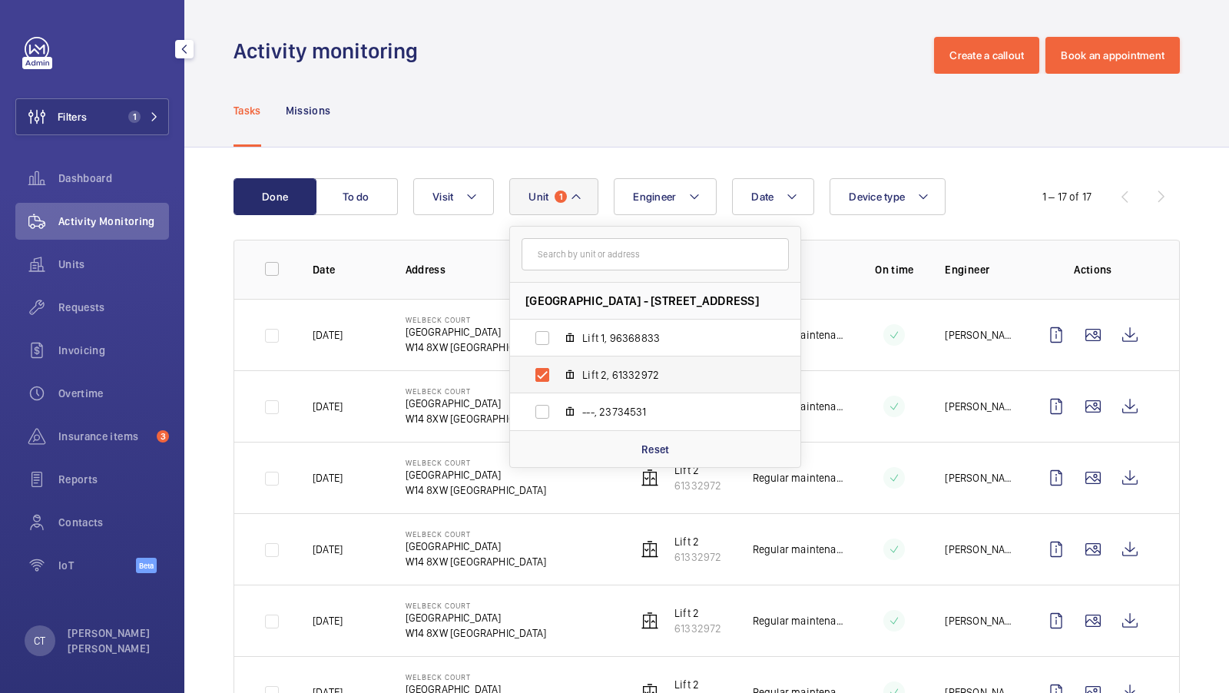
click at [618, 380] on span "Lift 2, 61332972" at bounding box center [671, 374] width 178 height 15
click at [558, 380] on input "Lift 2, 61332972" at bounding box center [542, 374] width 31 height 31
checkbox input "false"
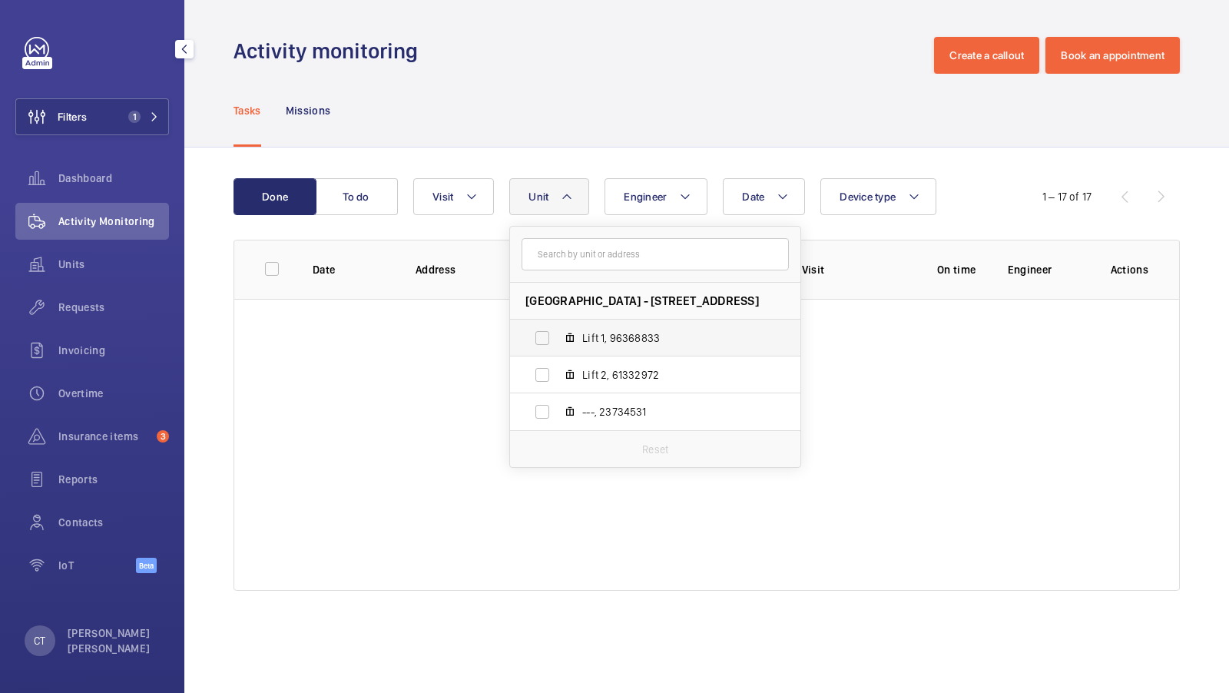
click at [622, 333] on span "Lift 1, 96368833" at bounding box center [671, 337] width 178 height 15
click at [558, 333] on input "Lift 1, 96368833" at bounding box center [542, 338] width 31 height 31
checkbox input "true"
click at [700, 156] on div "Done To do Date Engineer Unit 1 Welbeck Court - Addison Bridge Place, W14 8XW L…" at bounding box center [706, 387] width 1044 height 480
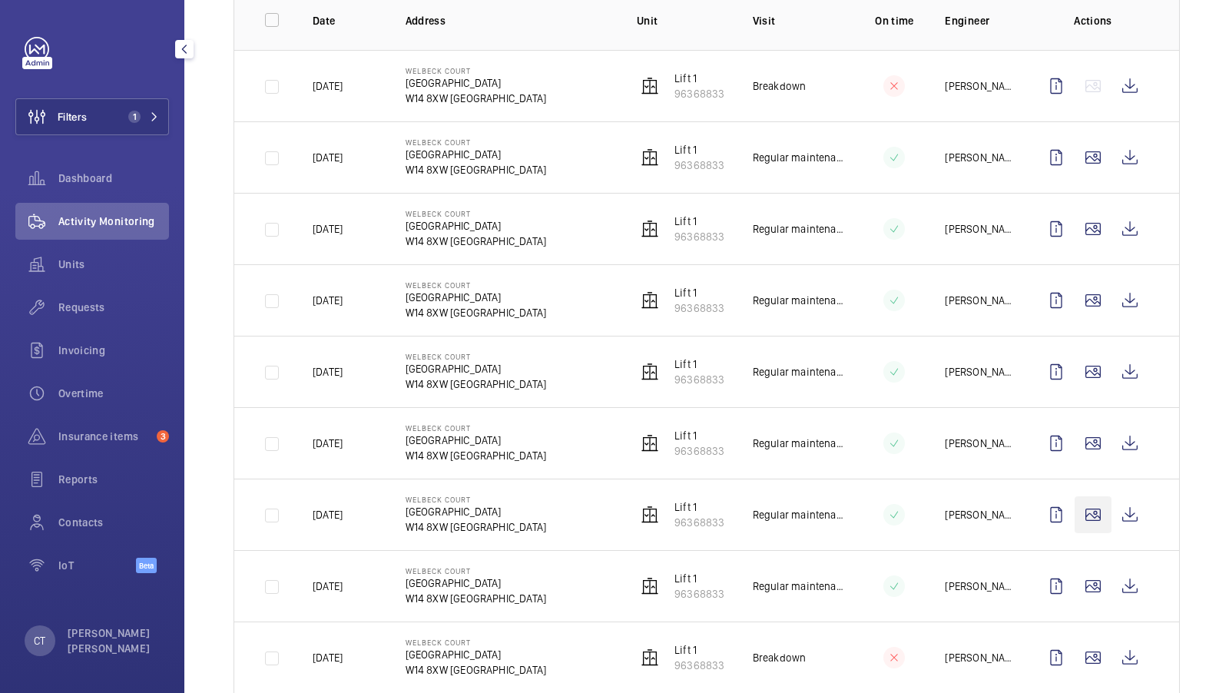
scroll to position [256, 0]
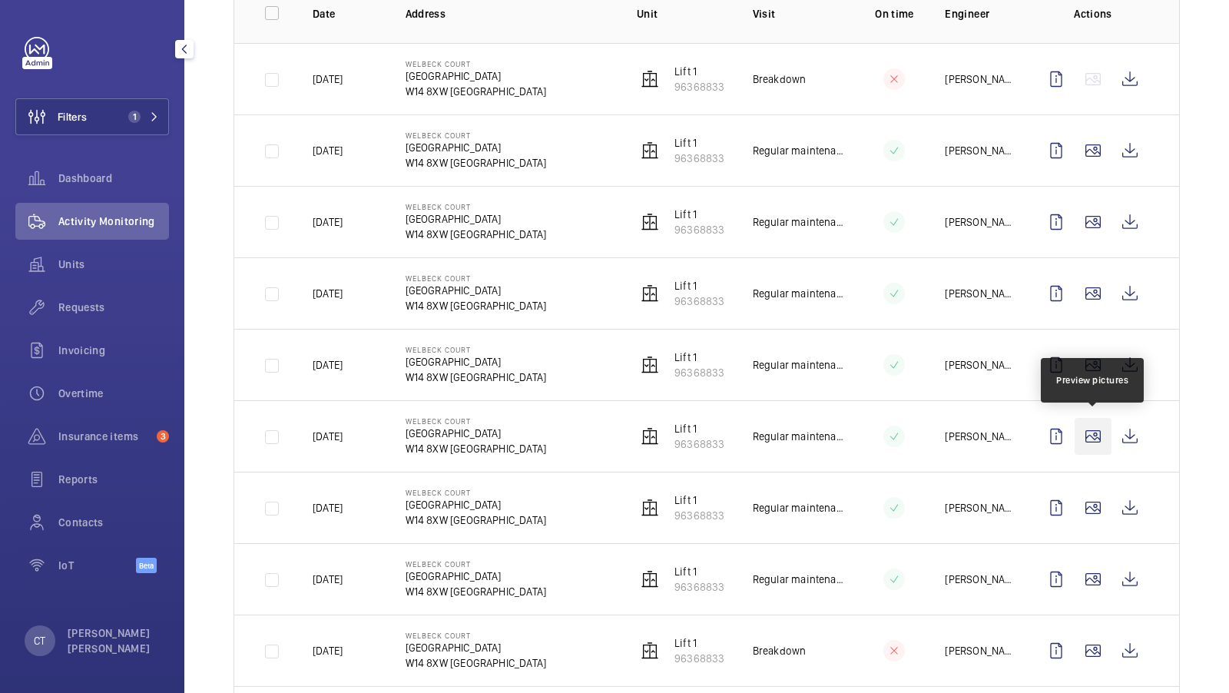
click at [1099, 439] on wm-front-icon-button at bounding box center [1092, 436] width 37 height 37
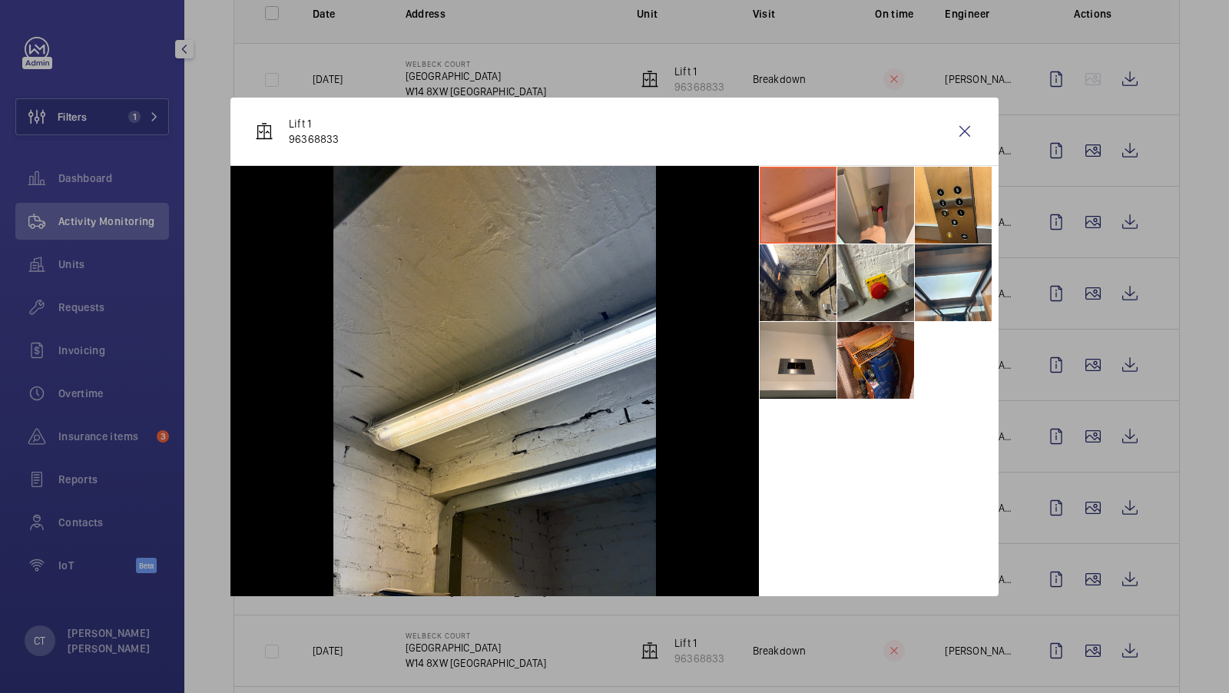
click at [1050, 515] on div at bounding box center [614, 346] width 1229 height 693
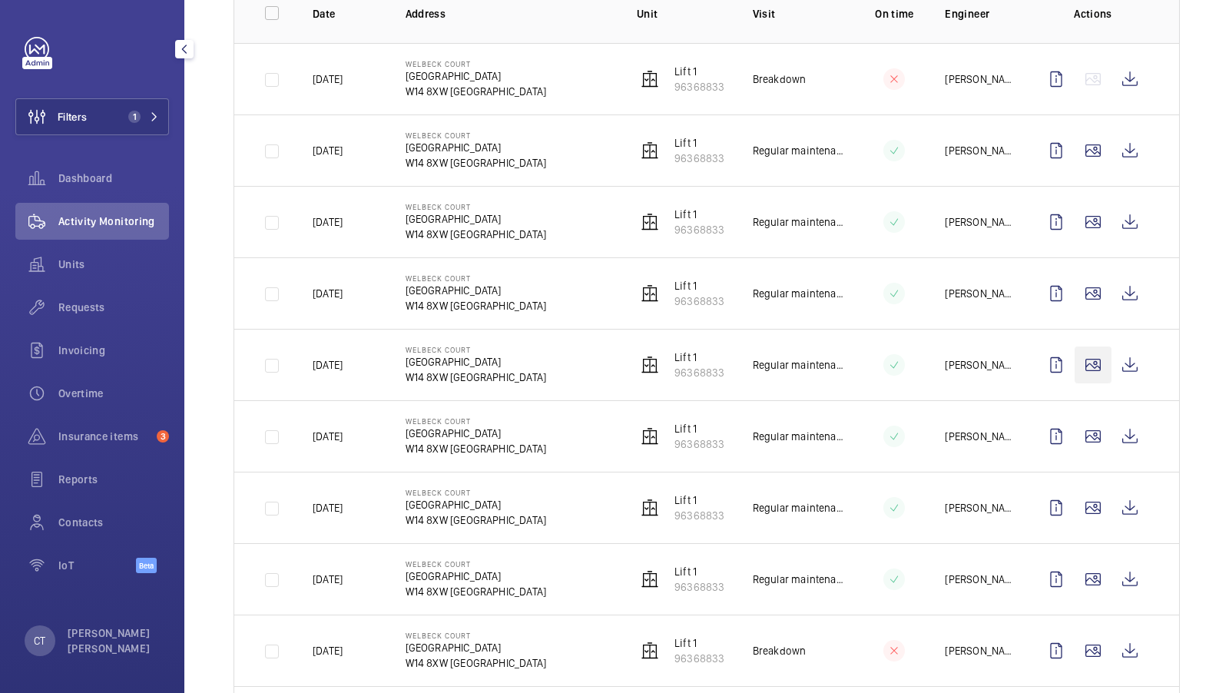
click at [1088, 359] on wm-front-icon-button at bounding box center [1092, 364] width 37 height 37
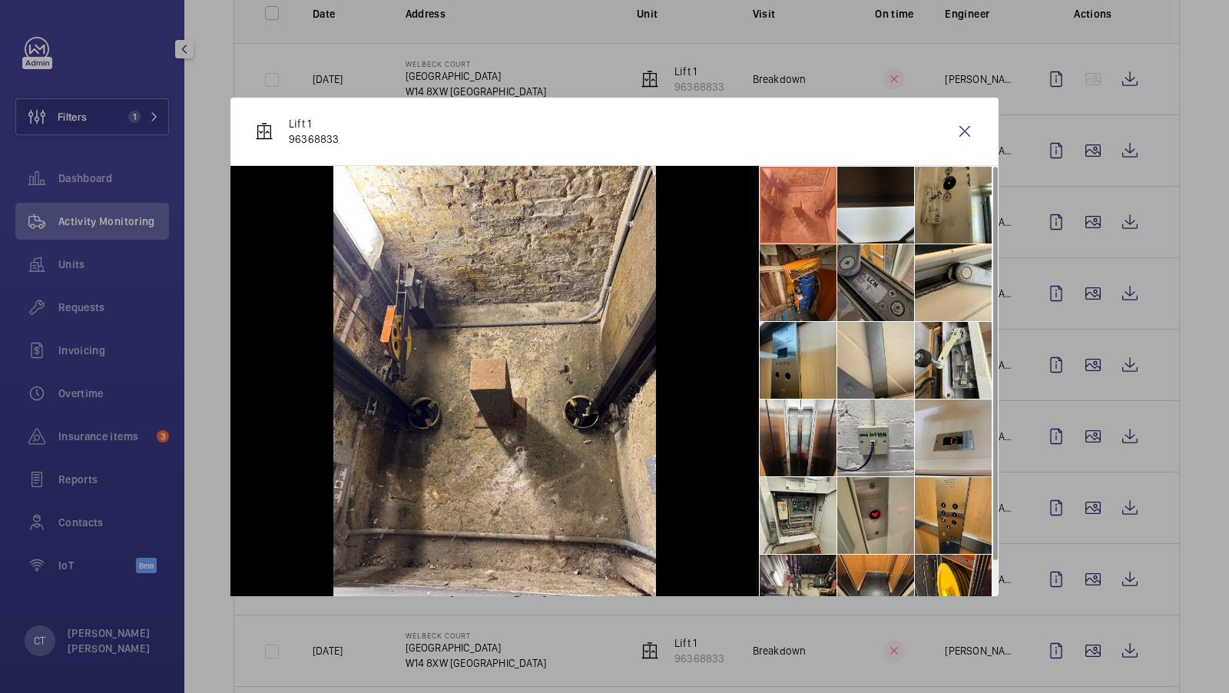
click at [888, 288] on li at bounding box center [875, 282] width 77 height 77
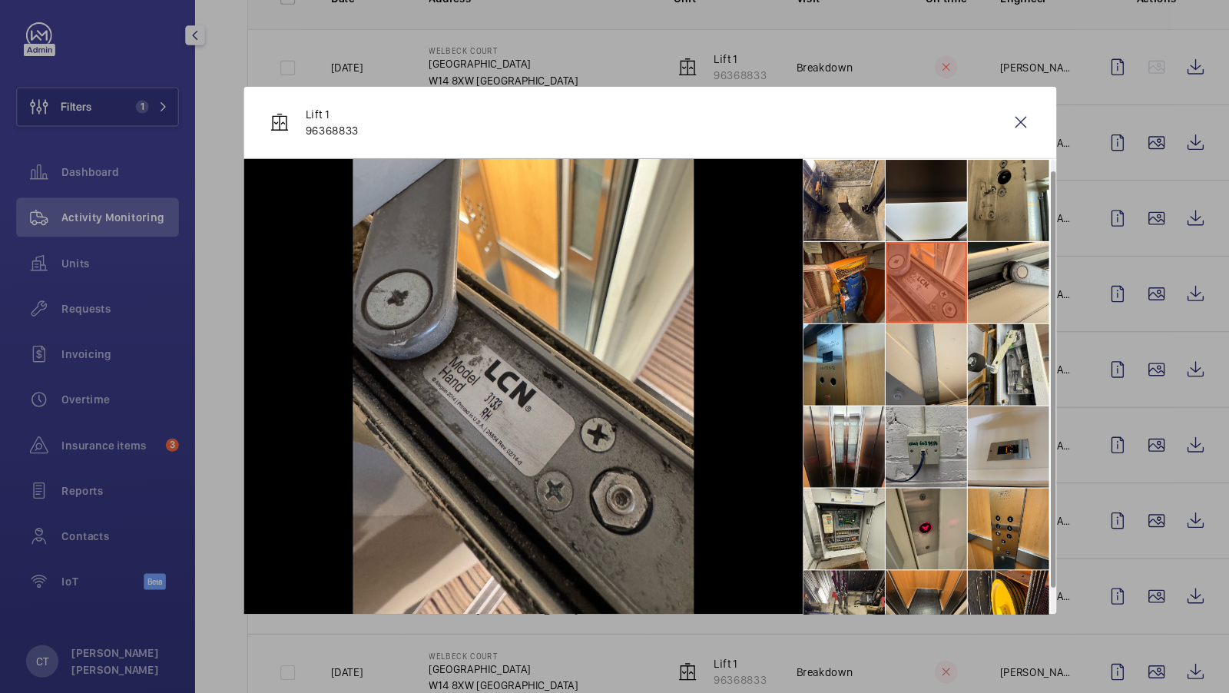
scroll to position [31, 0]
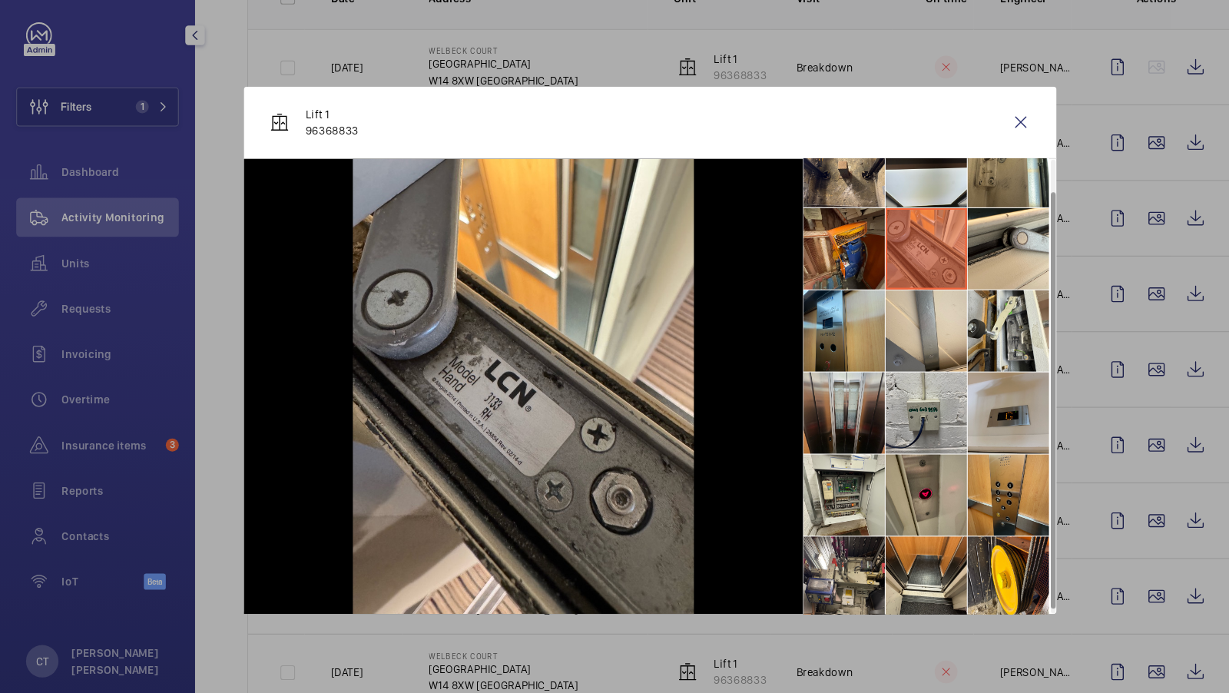
click at [822, 415] on li at bounding box center [798, 406] width 77 height 77
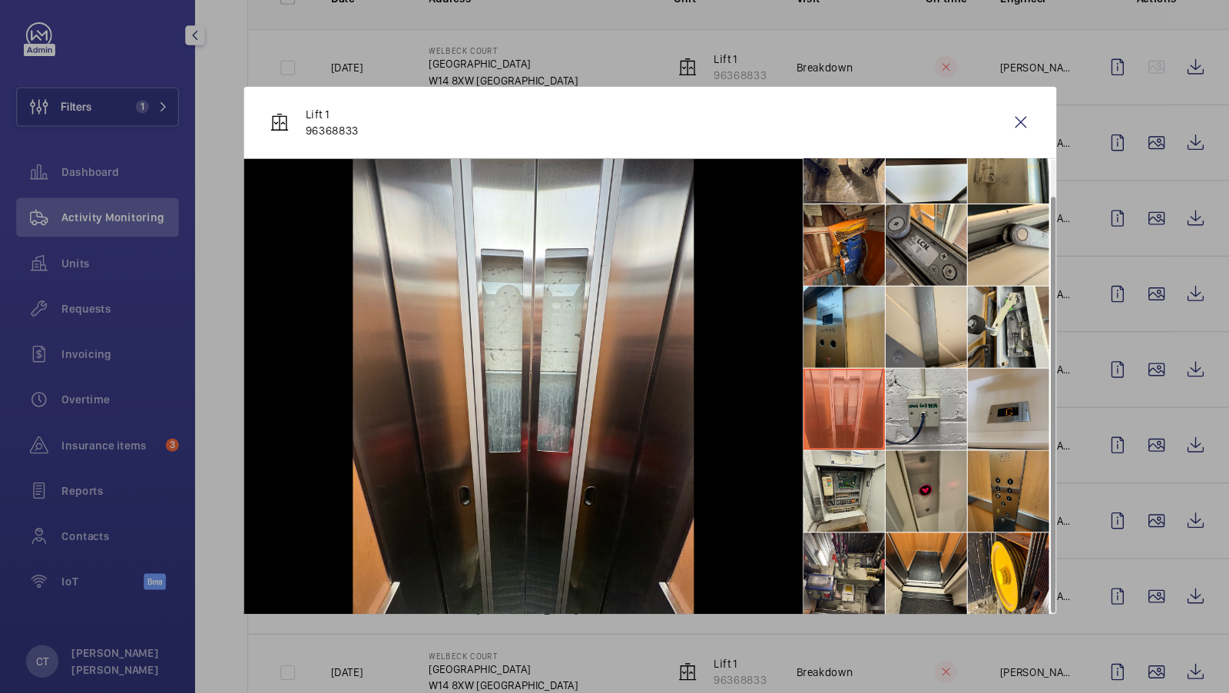
scroll to position [0, 0]
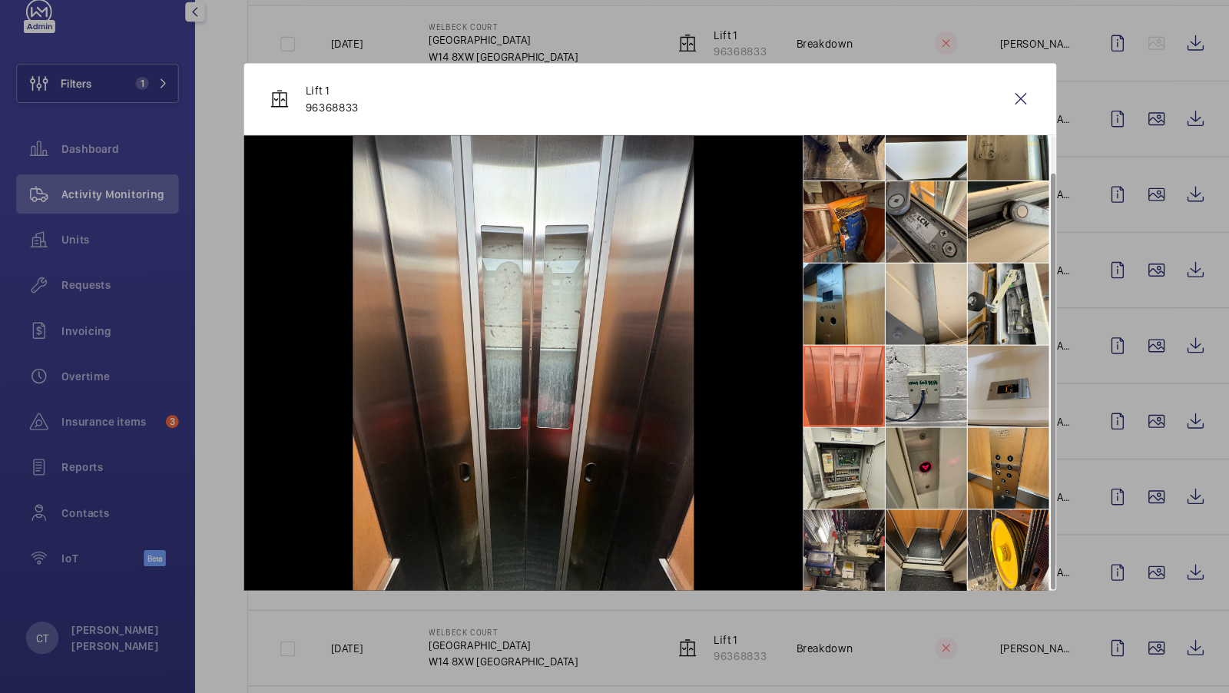
click at [876, 553] on li at bounding box center [875, 557] width 77 height 77
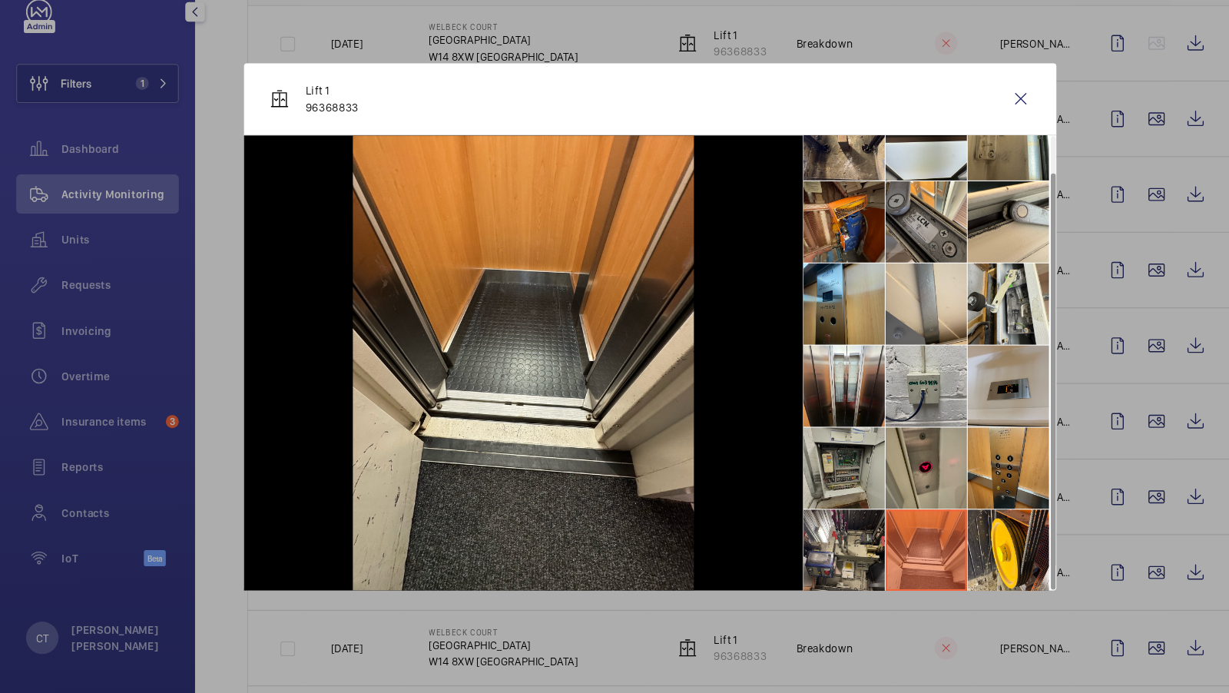
click at [816, 495] on li at bounding box center [798, 480] width 77 height 77
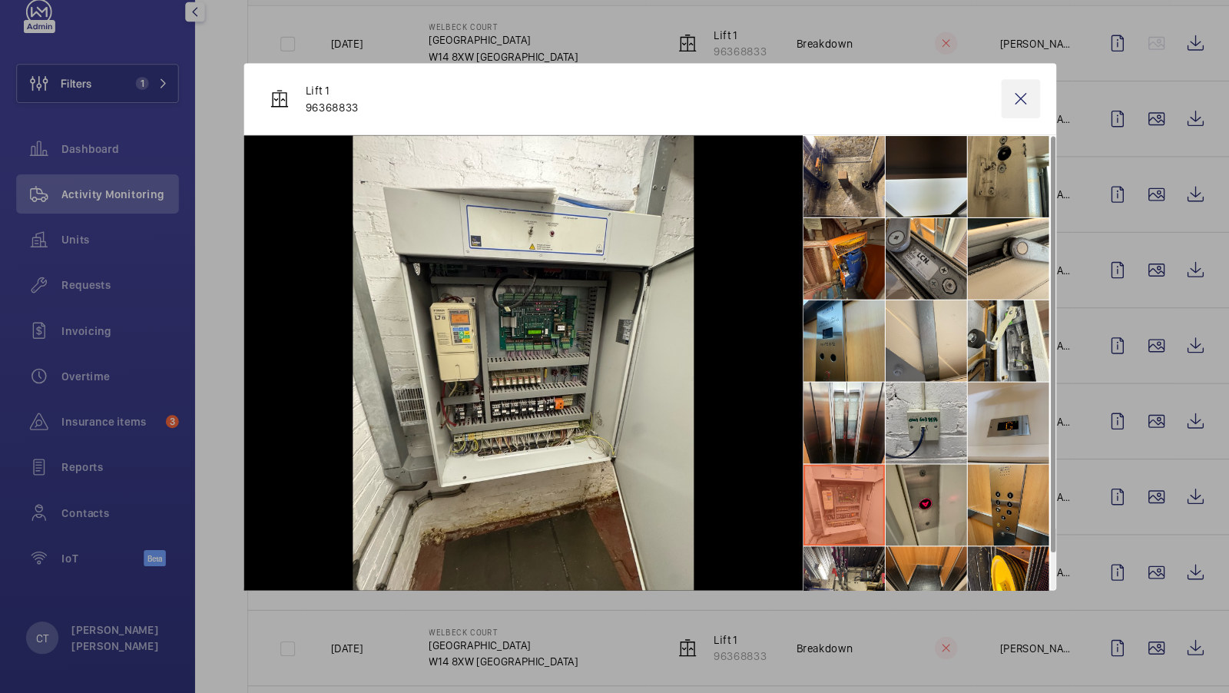
click at [970, 120] on wm-front-icon-button at bounding box center [964, 131] width 37 height 37
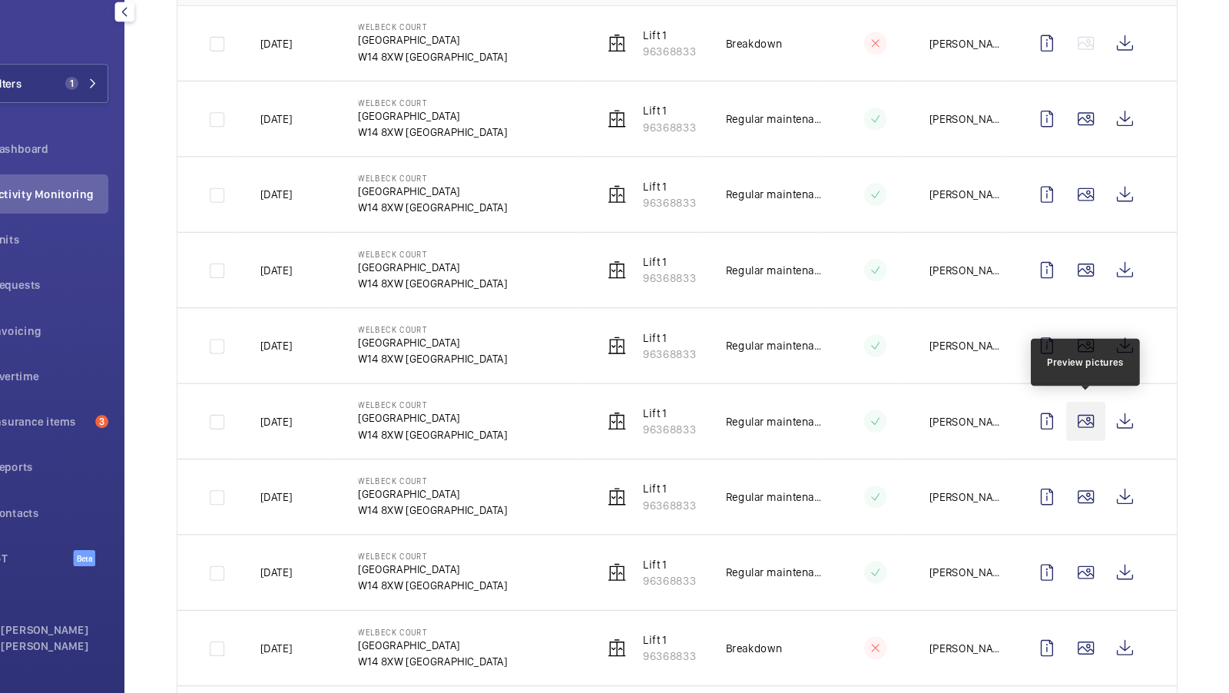
click at [1093, 428] on wm-front-icon-button at bounding box center [1092, 436] width 37 height 37
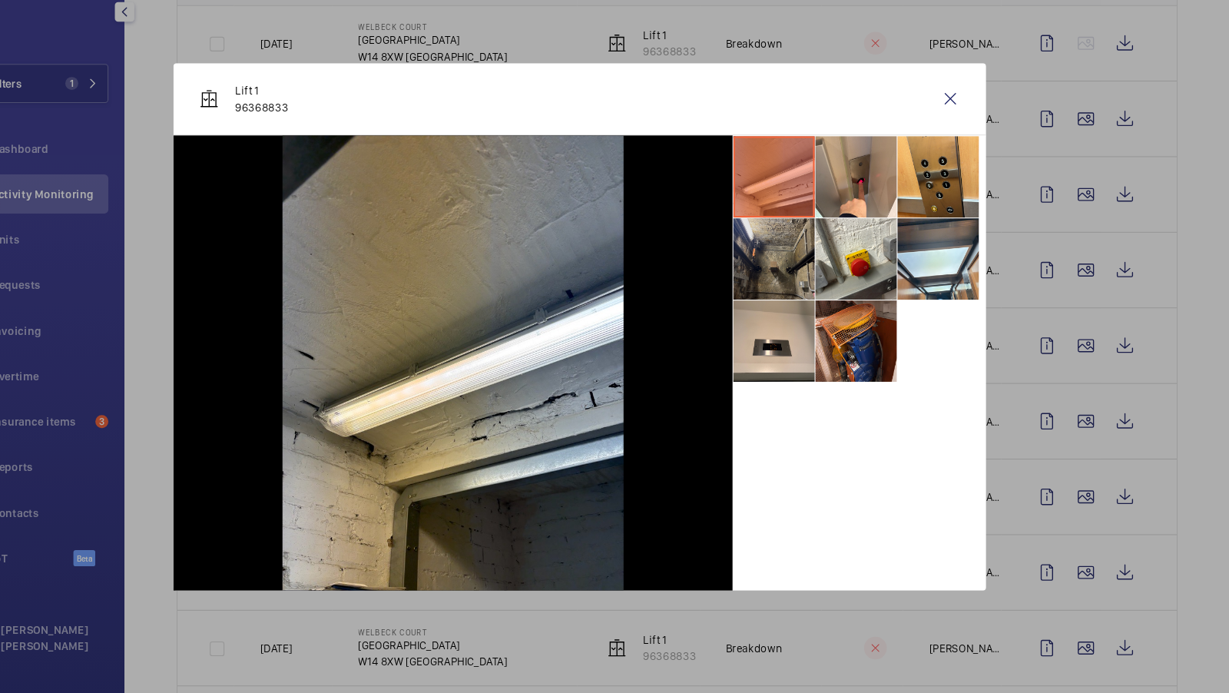
click at [800, 302] on li at bounding box center [798, 282] width 77 height 77
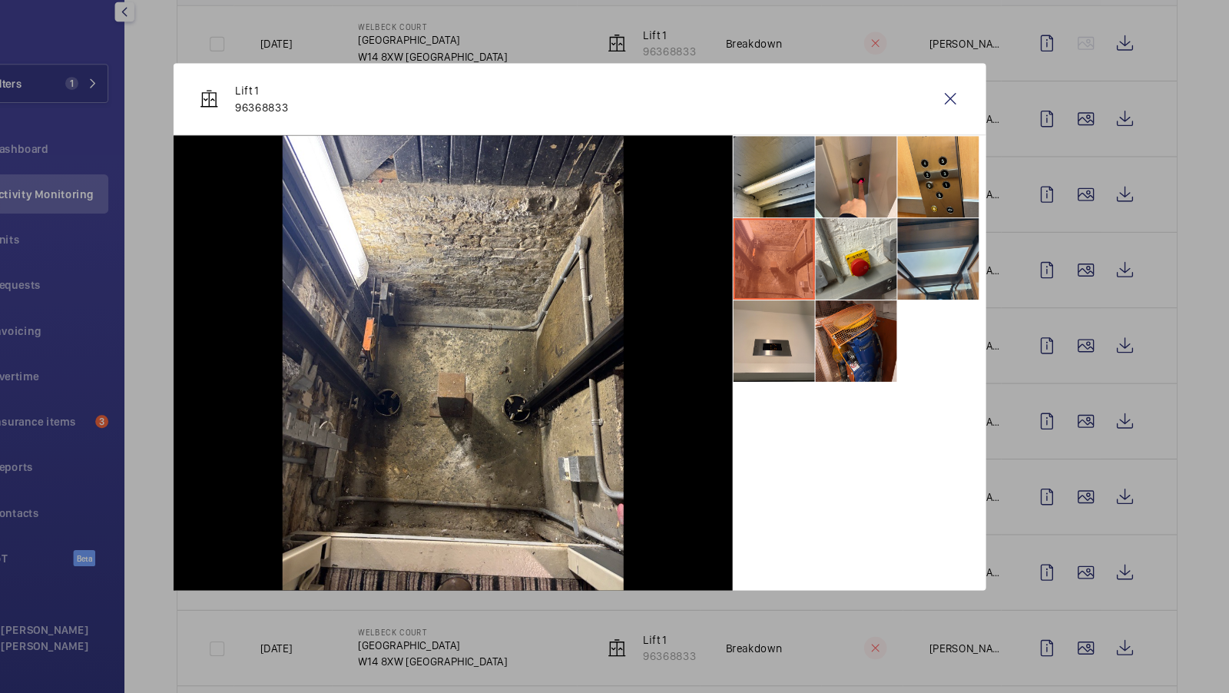
click at [955, 299] on li at bounding box center [953, 282] width 77 height 77
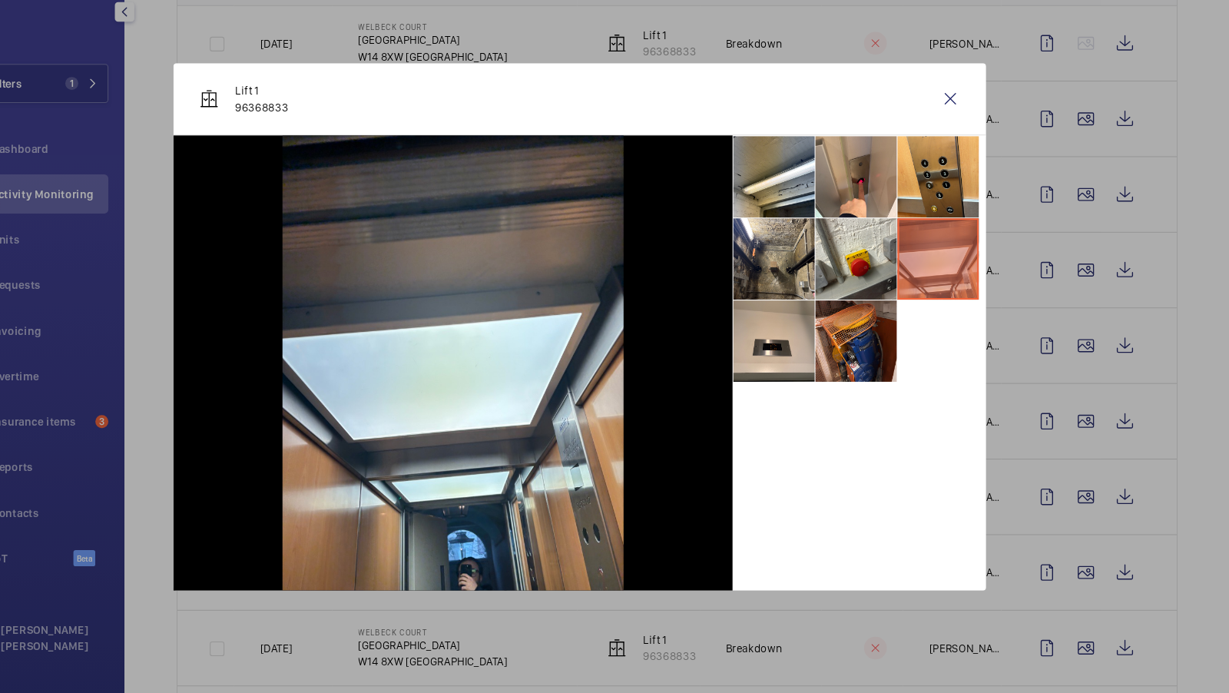
click at [1054, 515] on div at bounding box center [614, 346] width 1229 height 693
click at [1096, 497] on wm-front-icon-button at bounding box center [1092, 507] width 37 height 37
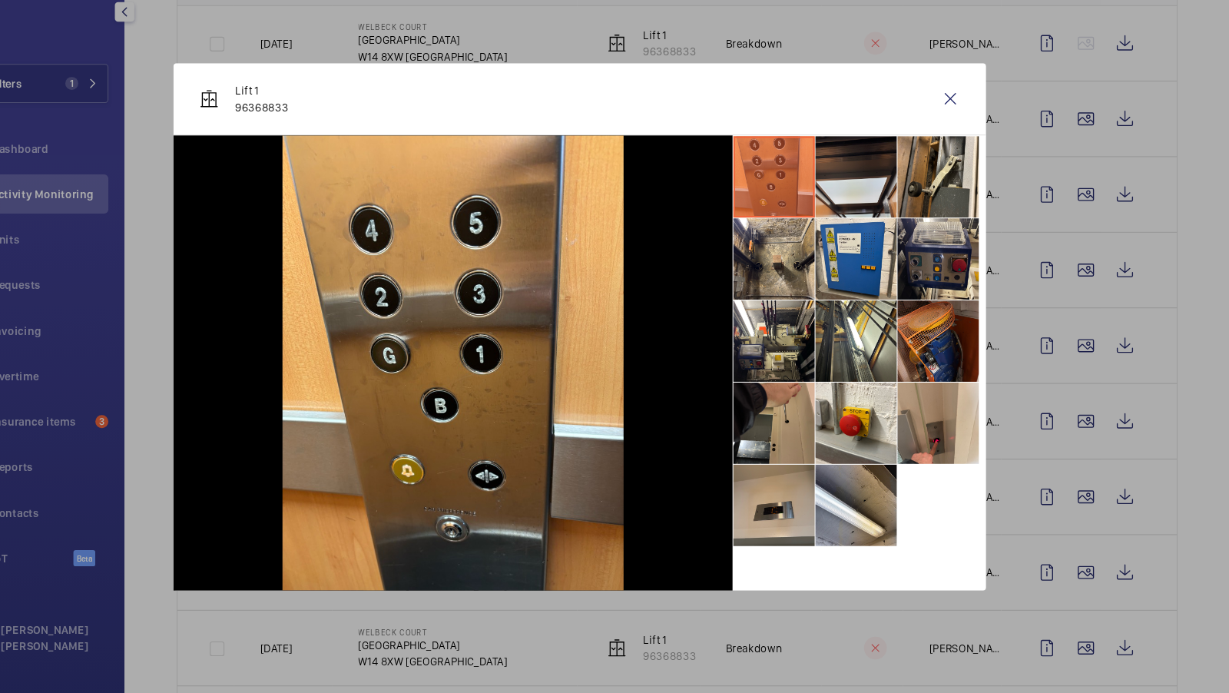
click at [816, 508] on li at bounding box center [798, 515] width 77 height 77
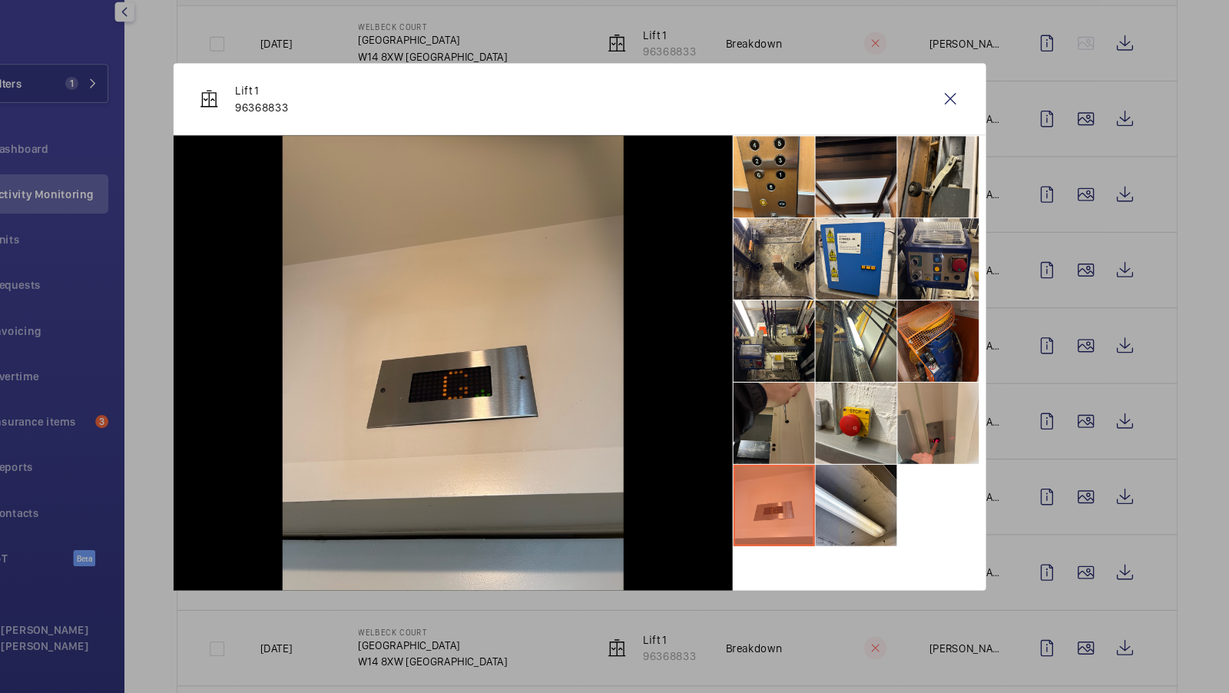
click at [796, 420] on li at bounding box center [798, 437] width 77 height 77
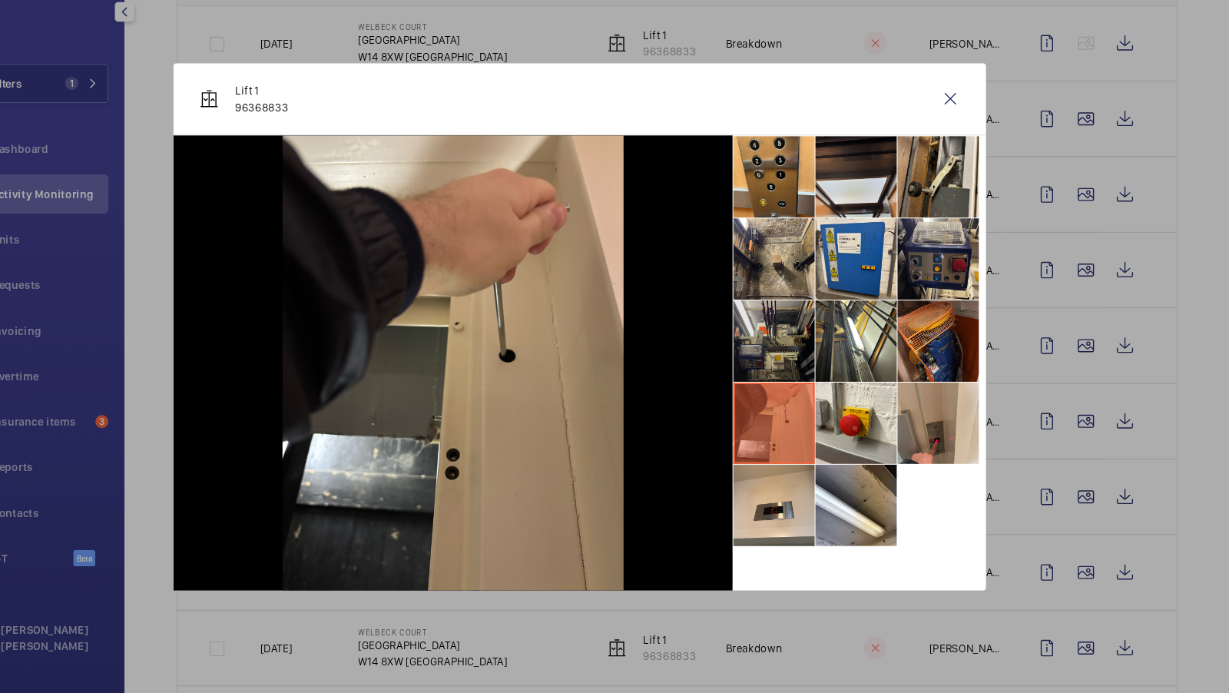
click at [826, 376] on li at bounding box center [798, 360] width 77 height 77
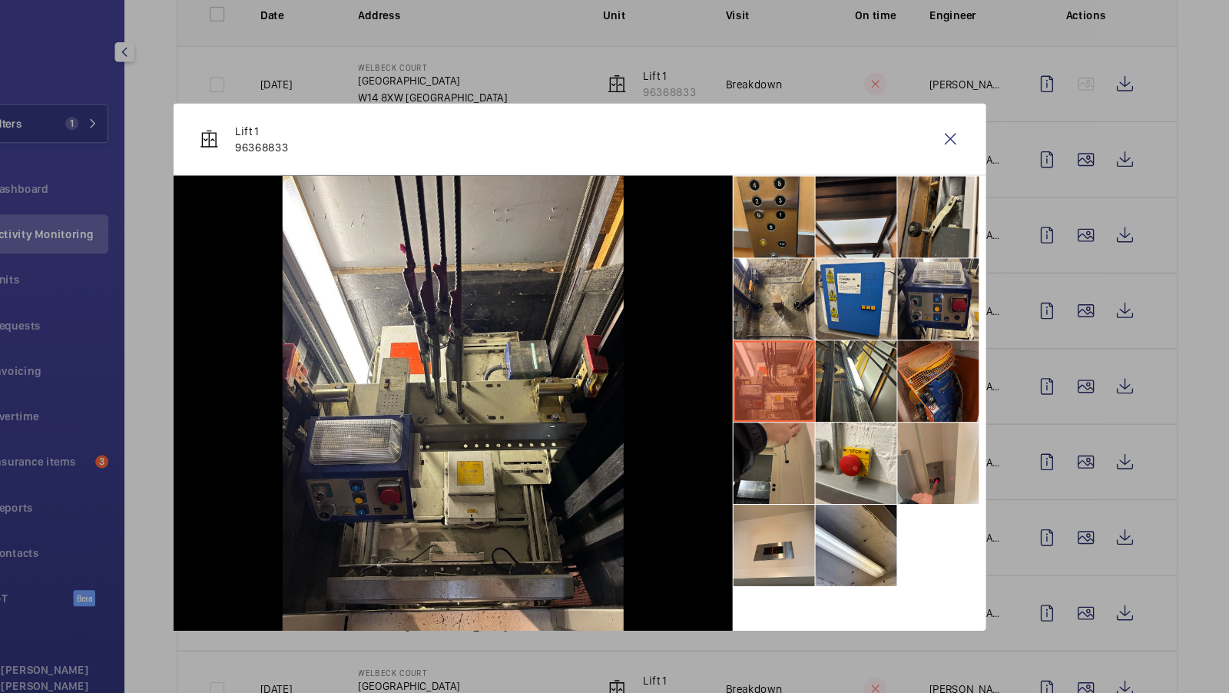
click at [791, 187] on li at bounding box center [798, 205] width 77 height 77
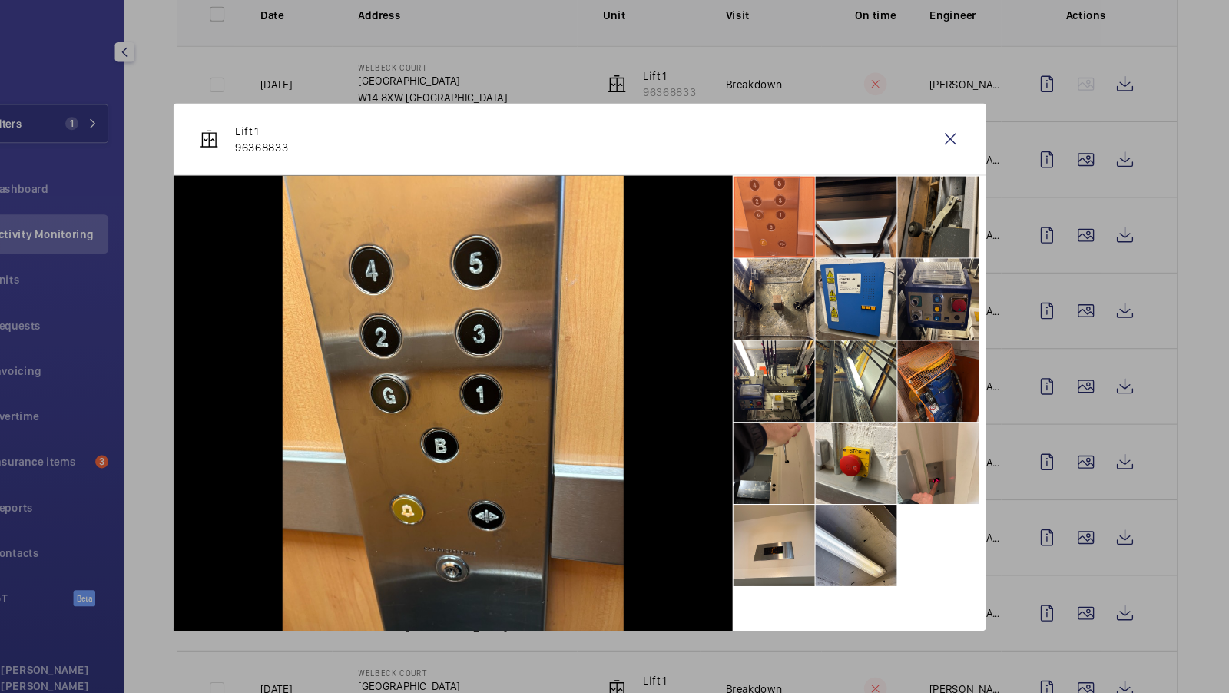
click at [935, 210] on li at bounding box center [953, 205] width 77 height 77
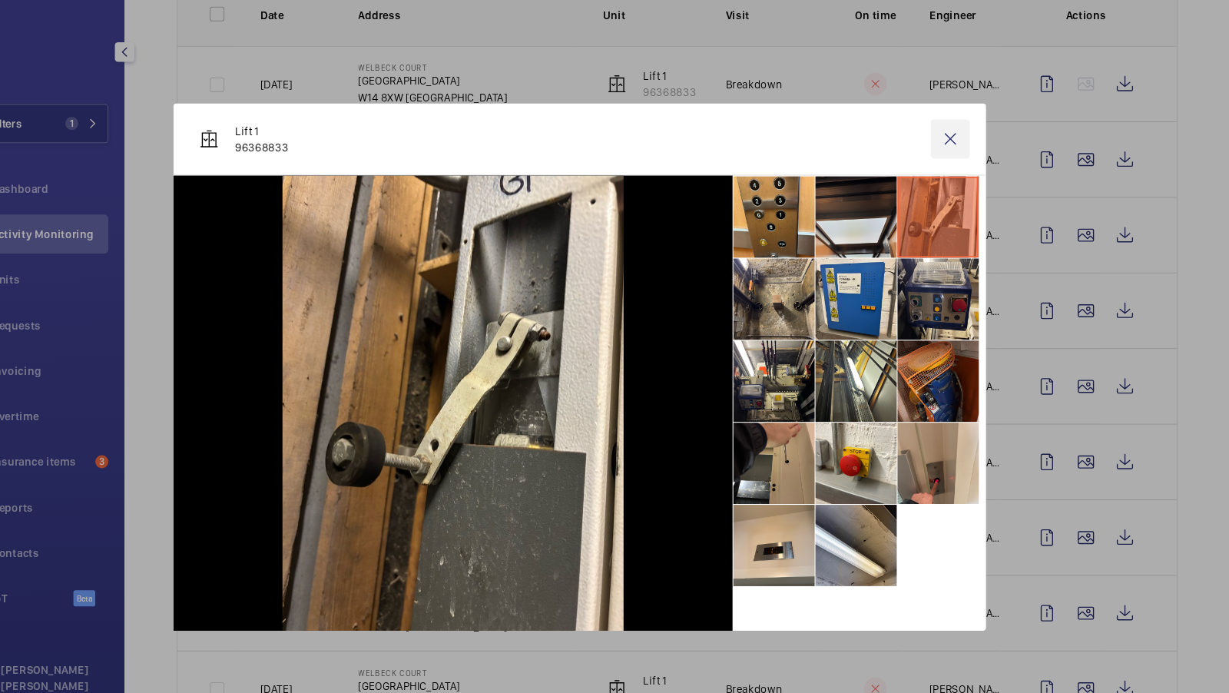
click at [965, 133] on wm-front-icon-button at bounding box center [964, 131] width 37 height 37
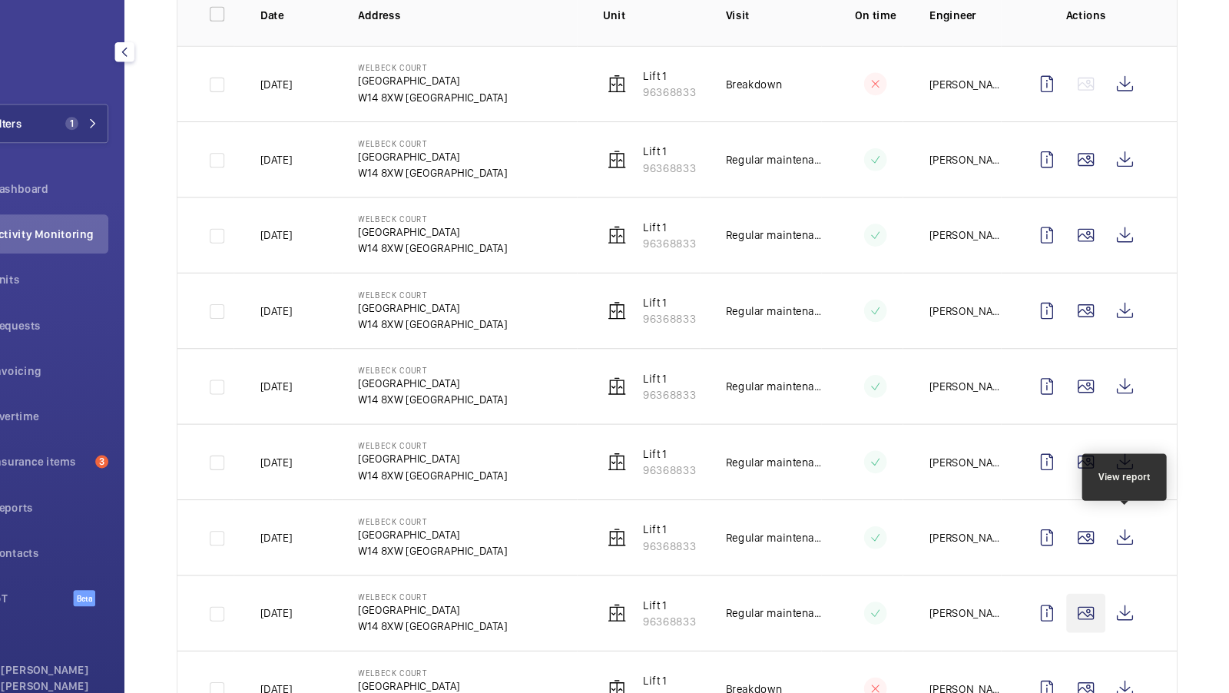
click at [1093, 574] on wm-front-icon-button at bounding box center [1092, 579] width 37 height 37
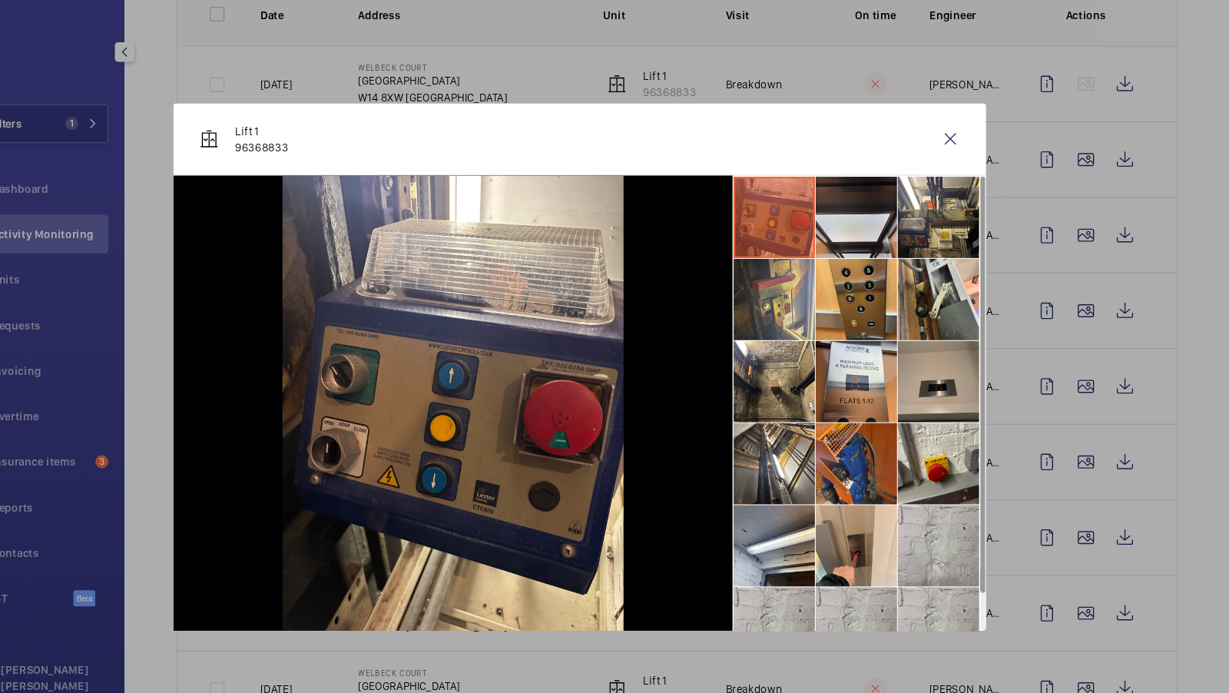
click at [930, 372] on li at bounding box center [953, 360] width 77 height 77
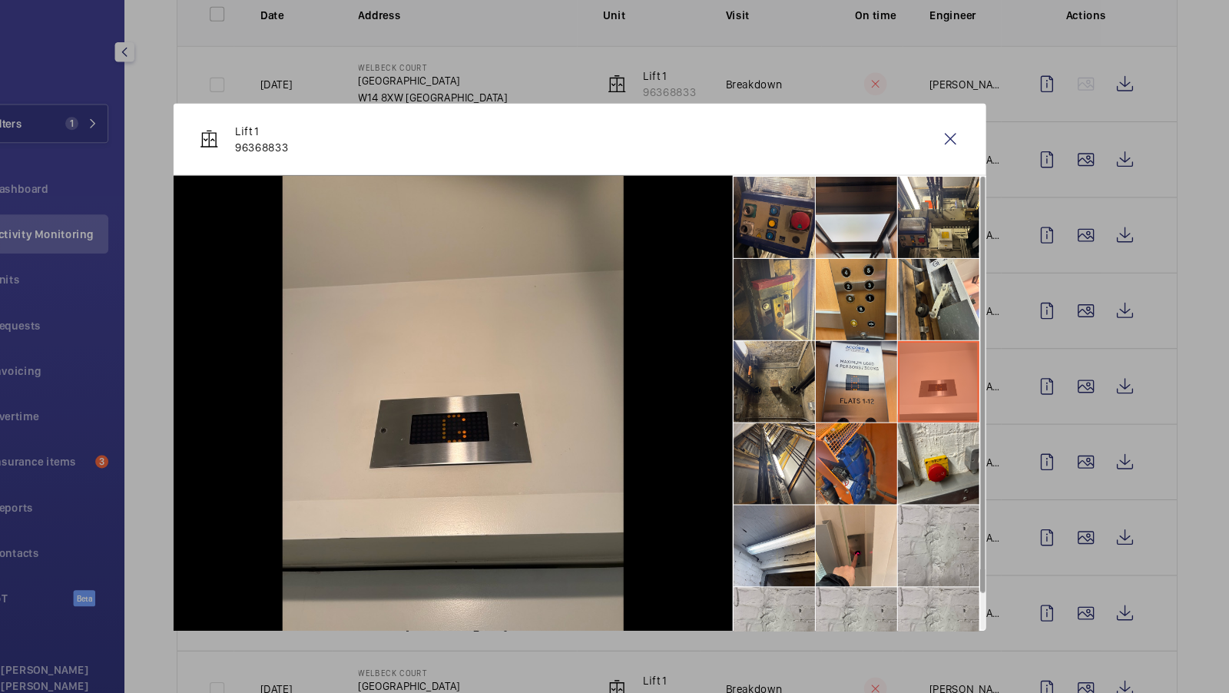
click at [800, 376] on li at bounding box center [798, 360] width 77 height 77
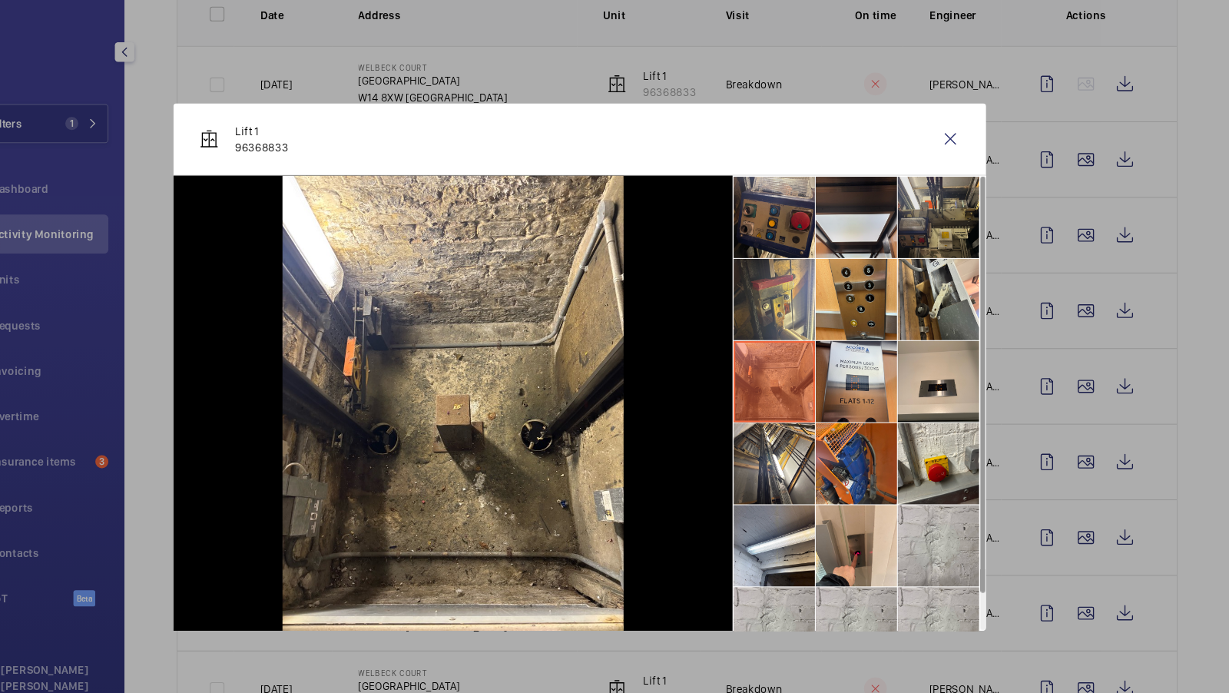
click at [943, 233] on li at bounding box center [953, 205] width 77 height 77
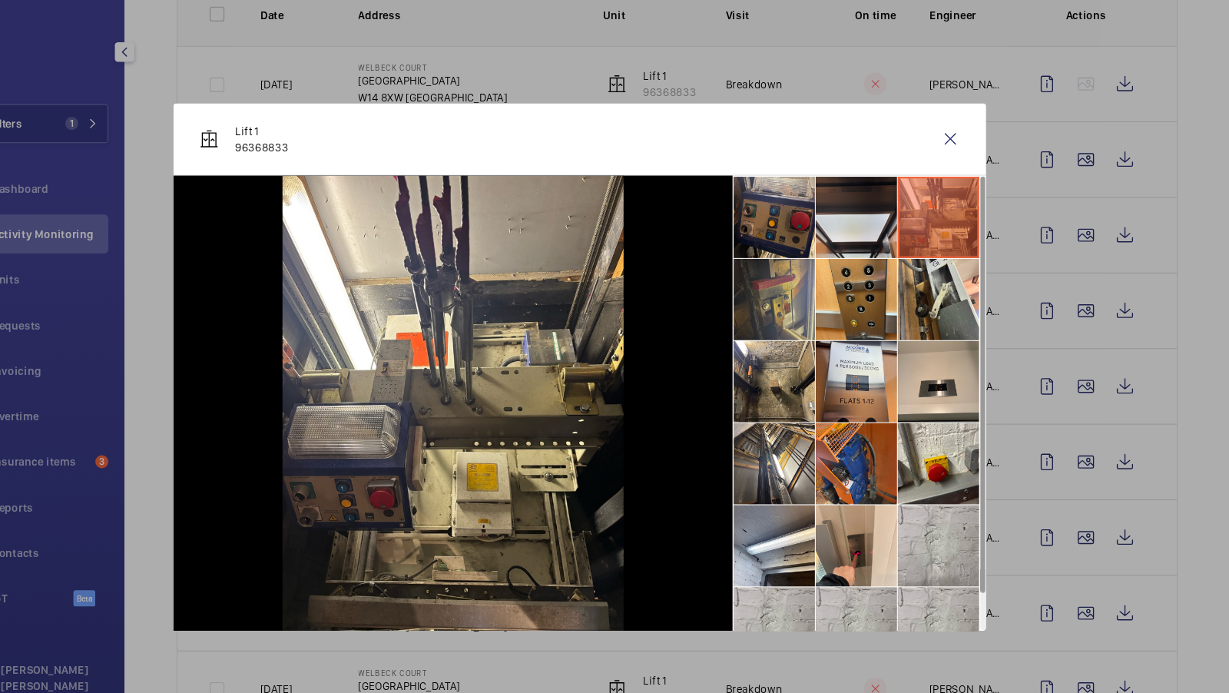
click at [806, 280] on li at bounding box center [798, 282] width 77 height 77
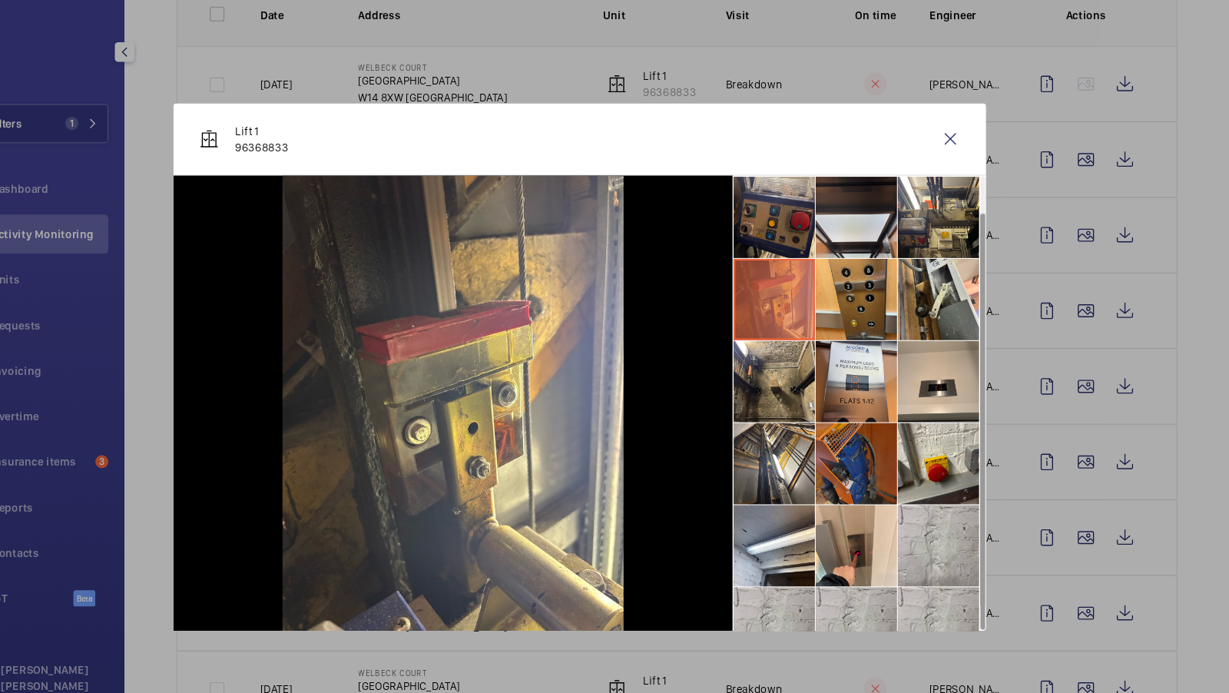
scroll to position [35, 0]
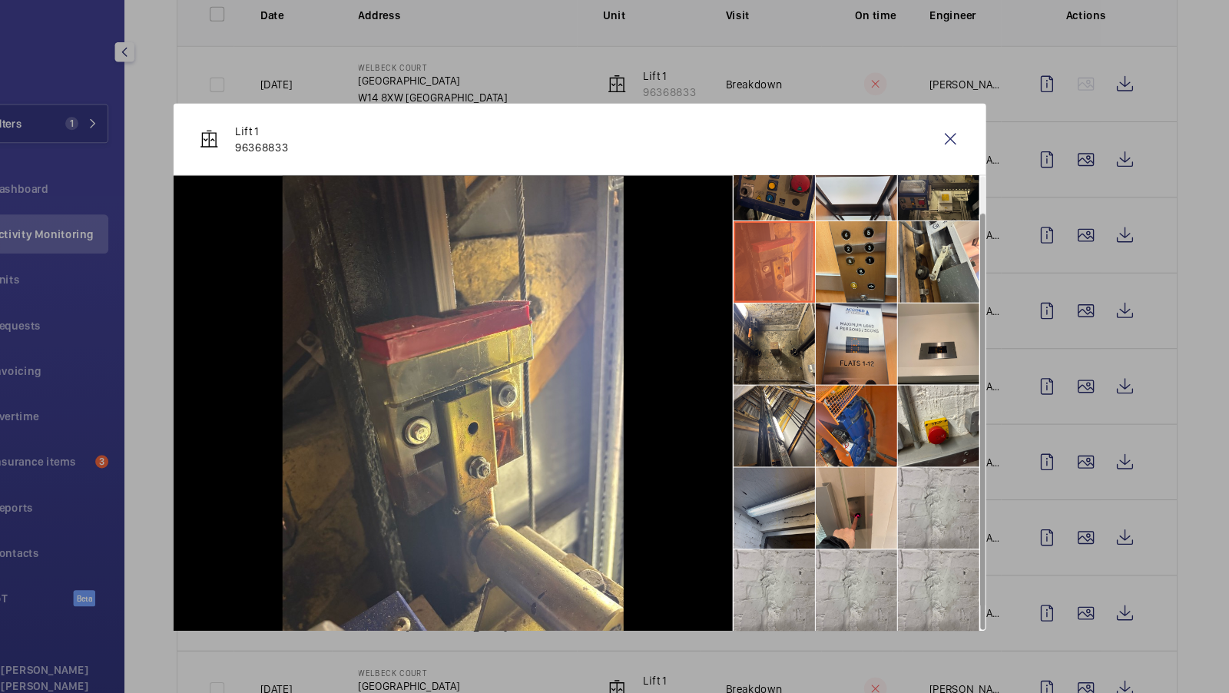
click at [818, 475] on li at bounding box center [798, 480] width 77 height 77
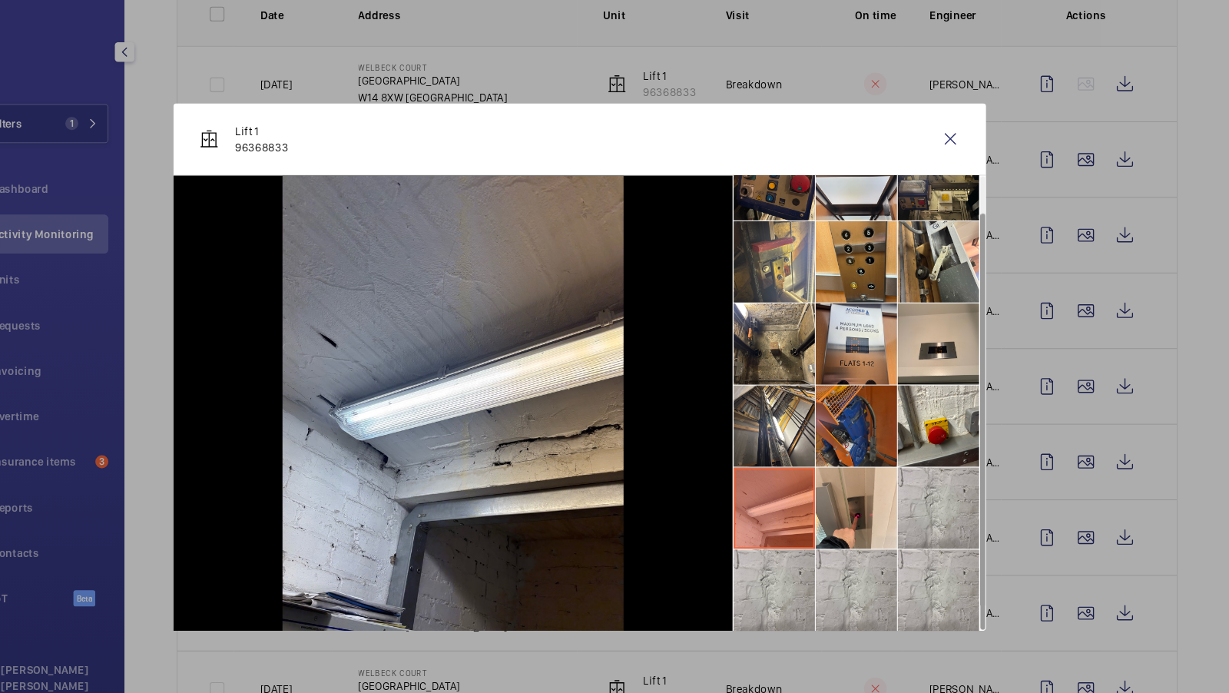
click at [853, 416] on li at bounding box center [875, 402] width 77 height 77
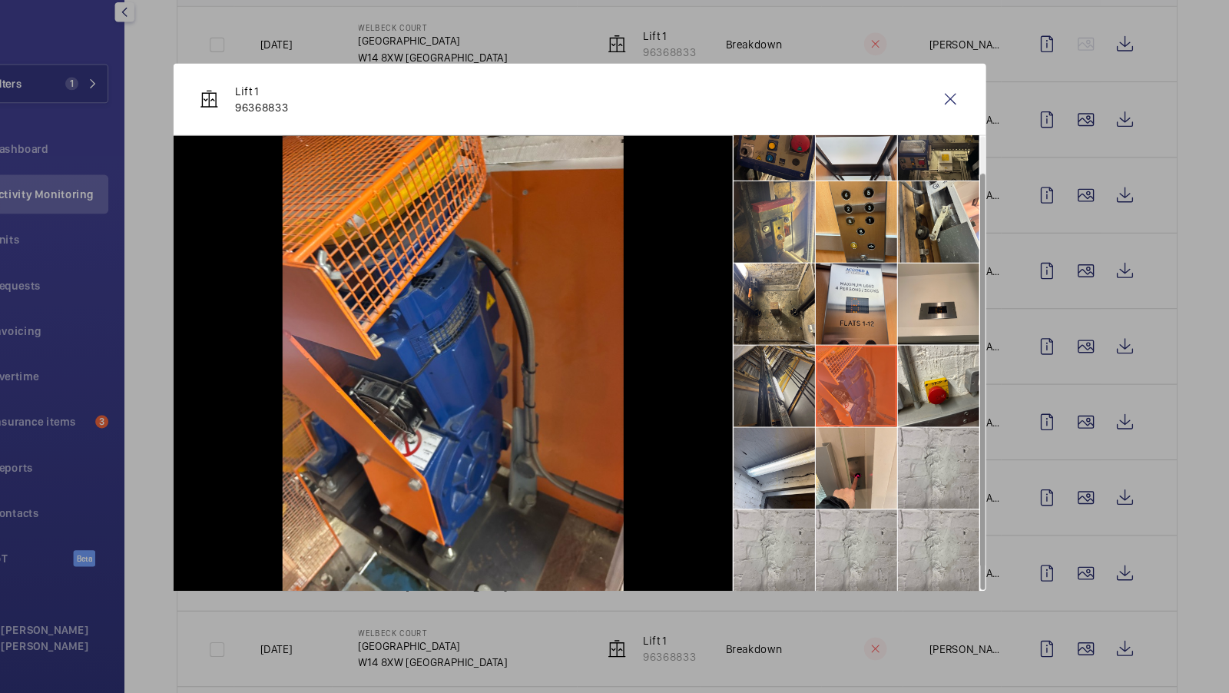
scroll to position [0, 0]
click at [961, 139] on wm-front-icon-button at bounding box center [964, 131] width 37 height 37
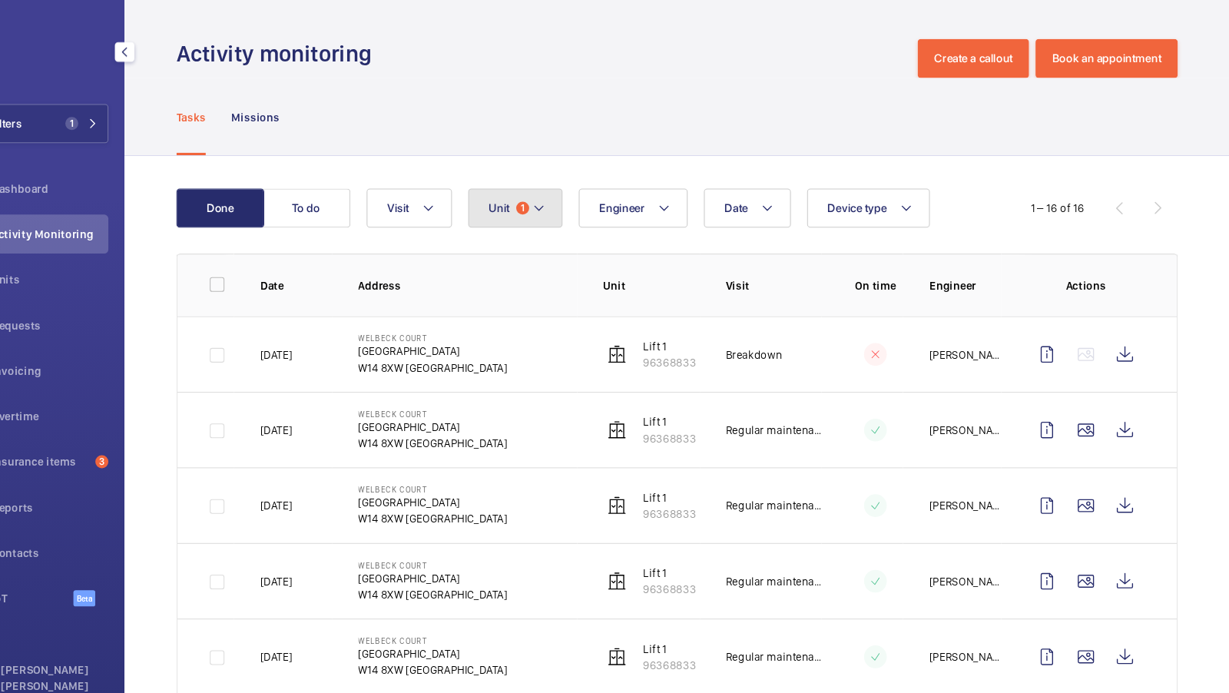
click at [571, 187] on mat-icon at bounding box center [576, 196] width 12 height 18
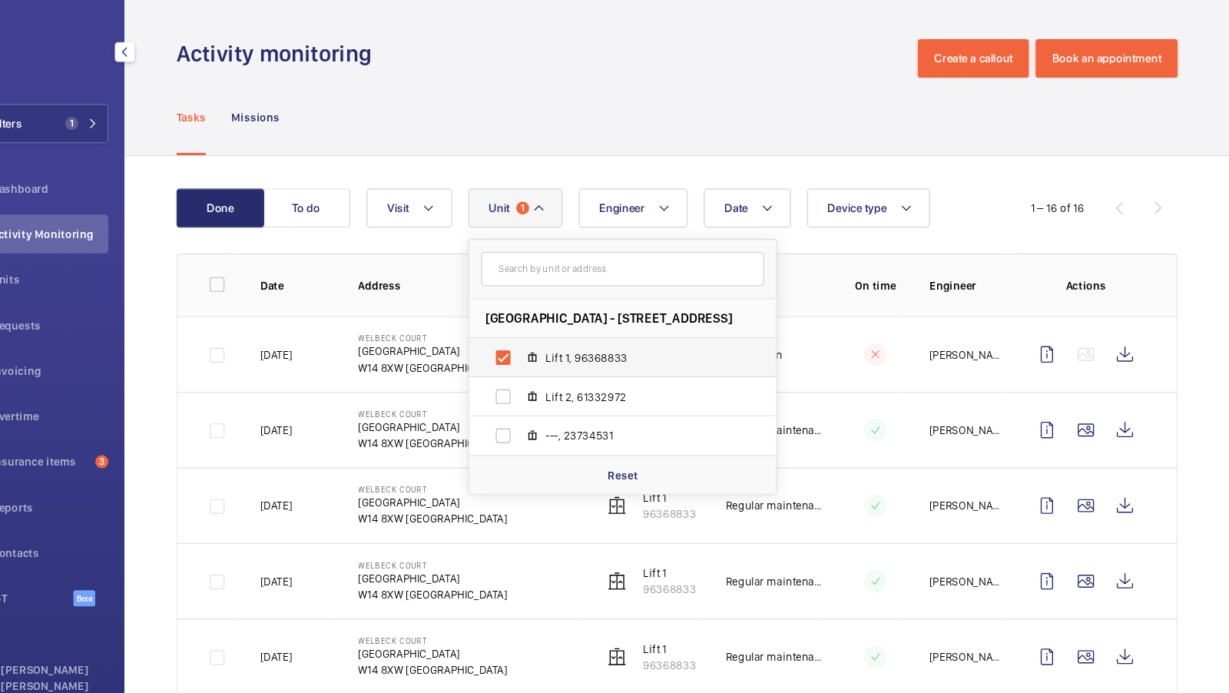
click at [574, 326] on label "Lift 1, 96368833" at bounding box center [643, 337] width 266 height 37
click at [558, 326] on input "Lift 1, 96368833" at bounding box center [542, 338] width 31 height 31
checkbox input "false"
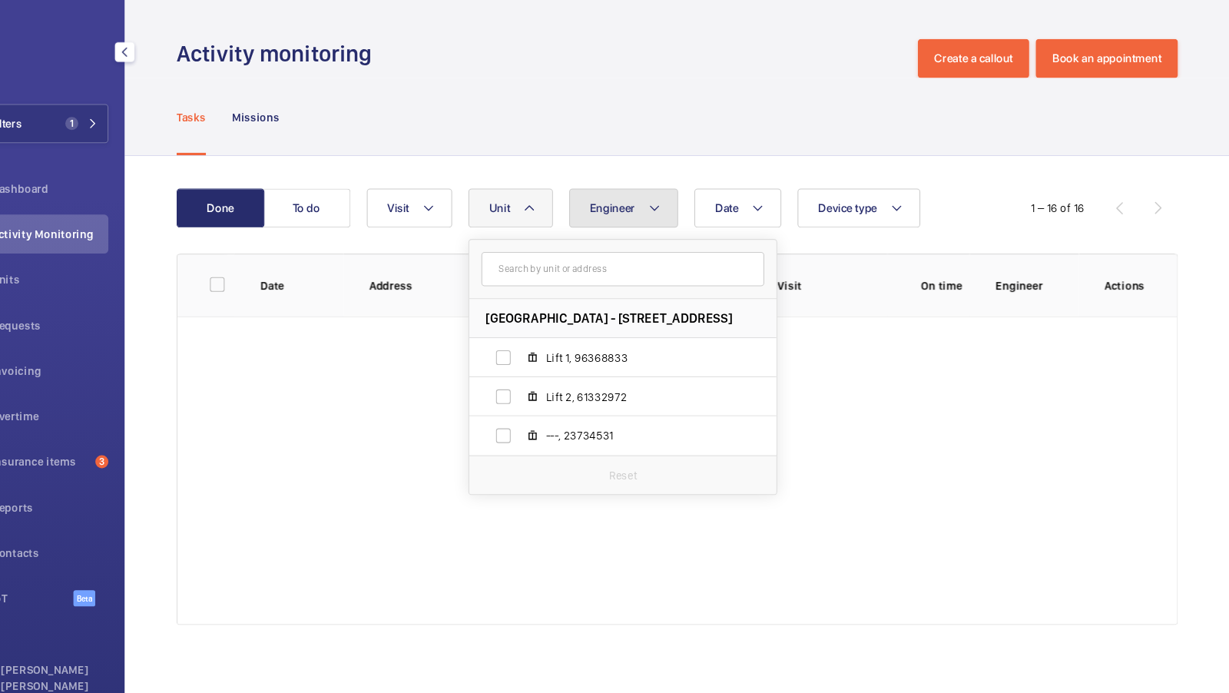
click at [664, 209] on button "Engineer" at bounding box center [655, 196] width 103 height 37
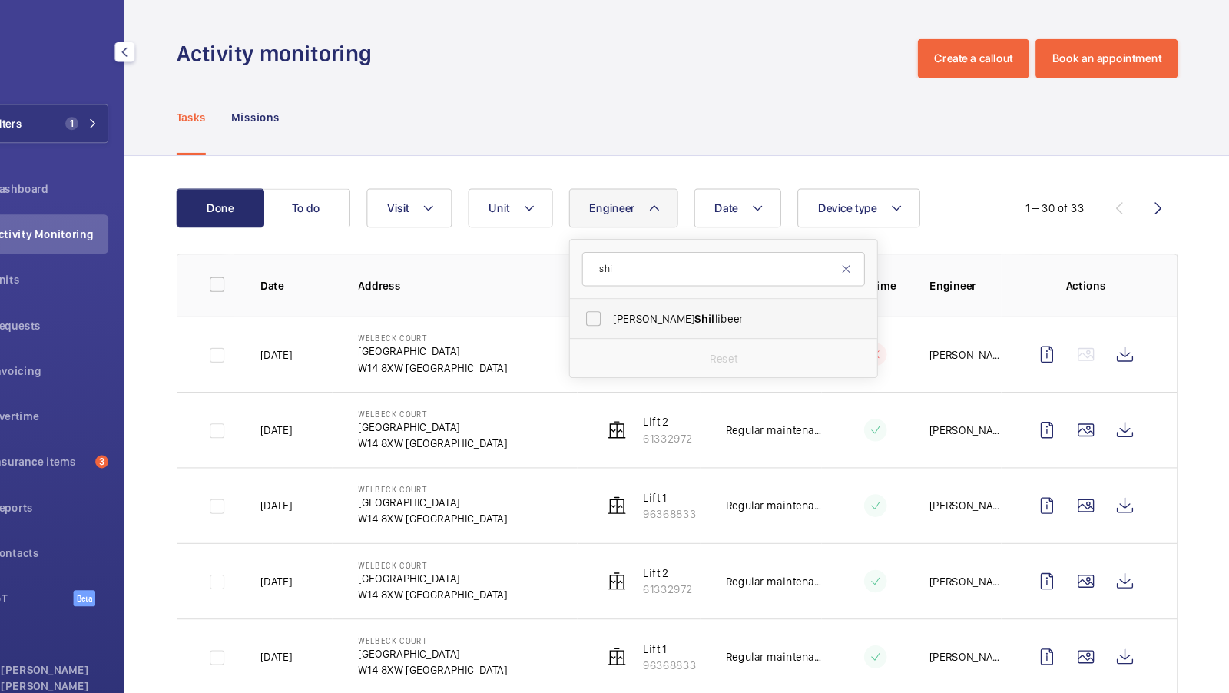
type input "shil"
click at [647, 297] on span "James Shil libeer" at bounding box center [751, 300] width 211 height 15
click at [643, 297] on input "James Shil libeer" at bounding box center [627, 301] width 31 height 31
checkbox input "true"
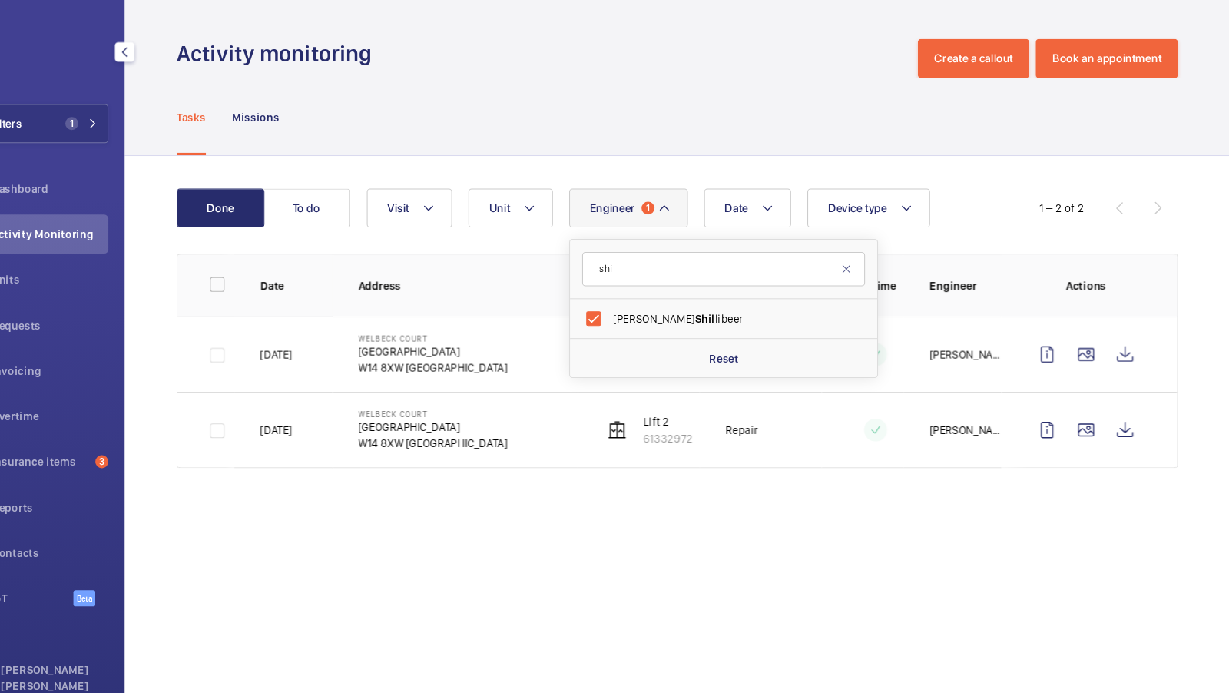
click at [692, 94] on div "Tasks Missions" at bounding box center [706, 110] width 946 height 73
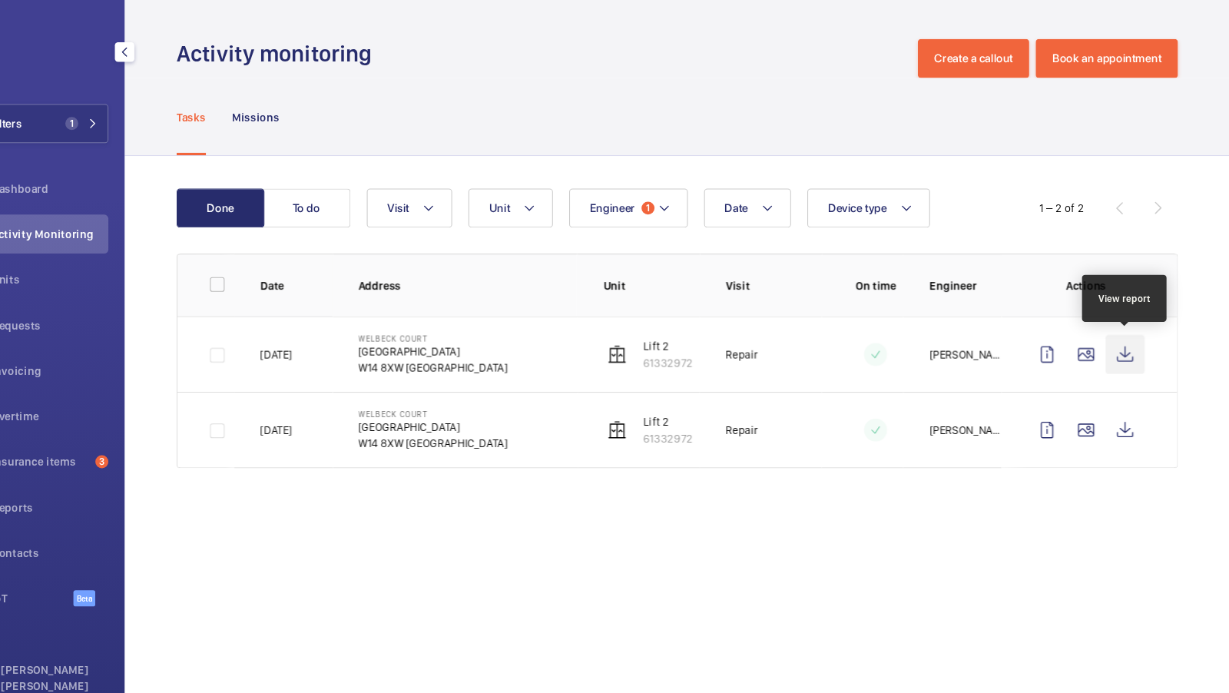
click at [1137, 335] on wm-front-icon-button at bounding box center [1129, 334] width 37 height 37
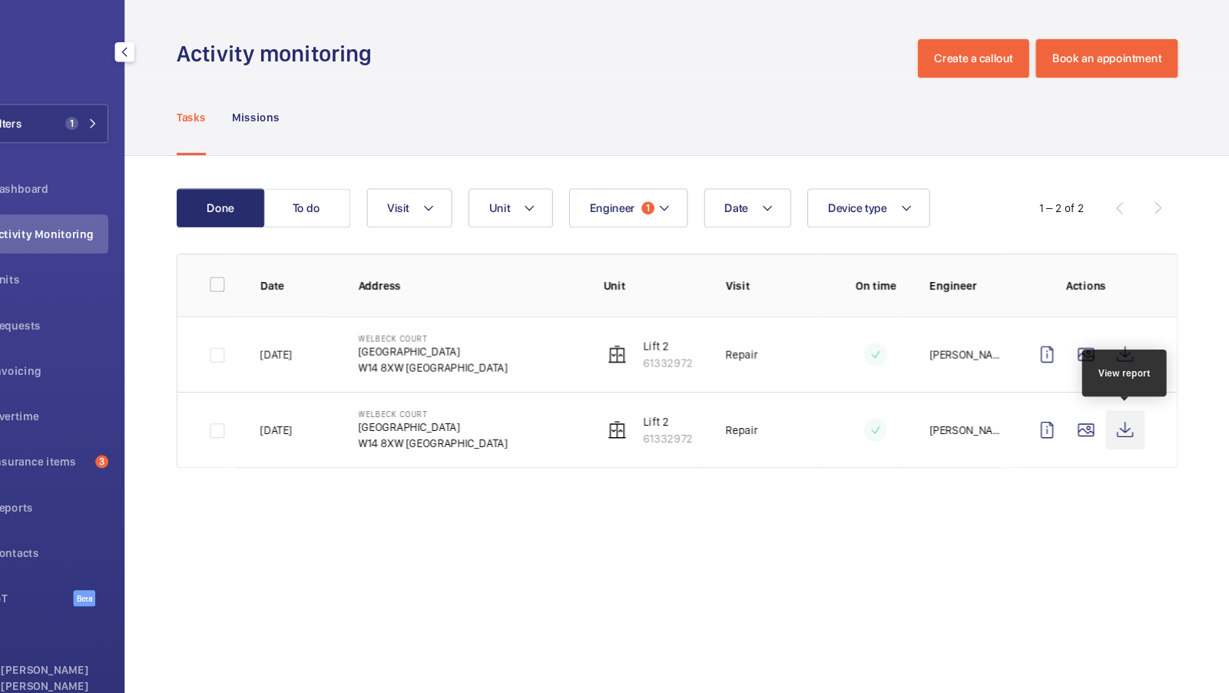
click at [1129, 403] on wm-front-icon-button at bounding box center [1129, 406] width 37 height 37
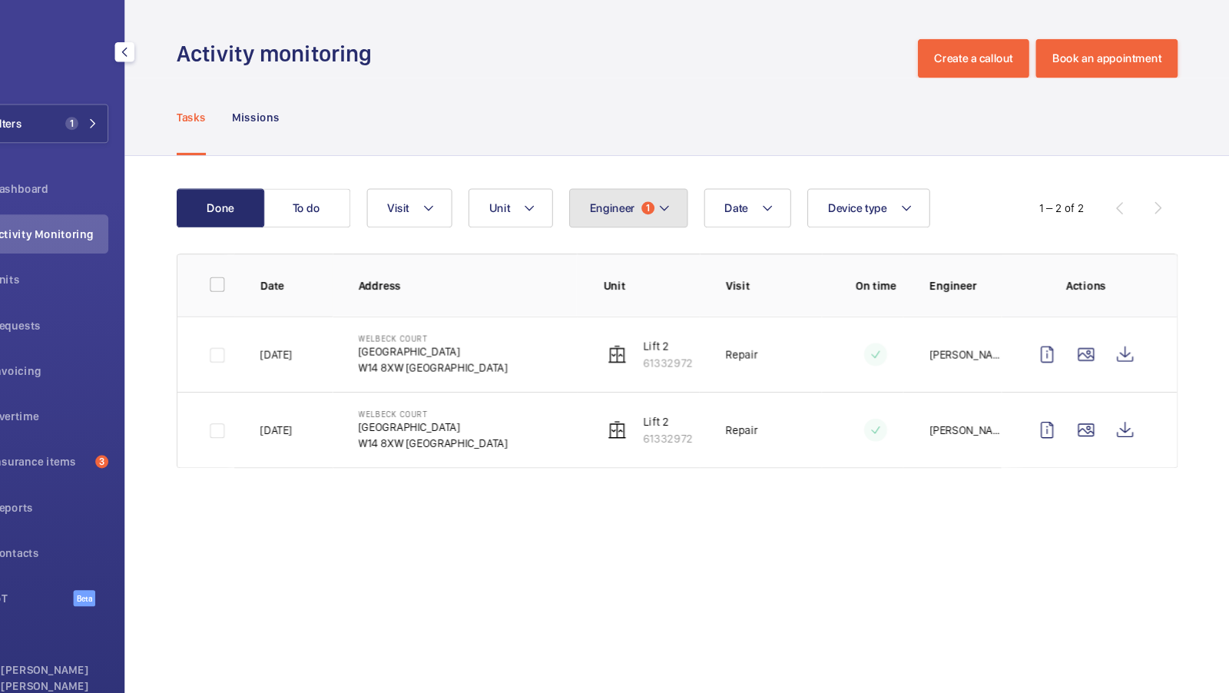
click at [604, 211] on button "Engineer 1" at bounding box center [660, 196] width 112 height 37
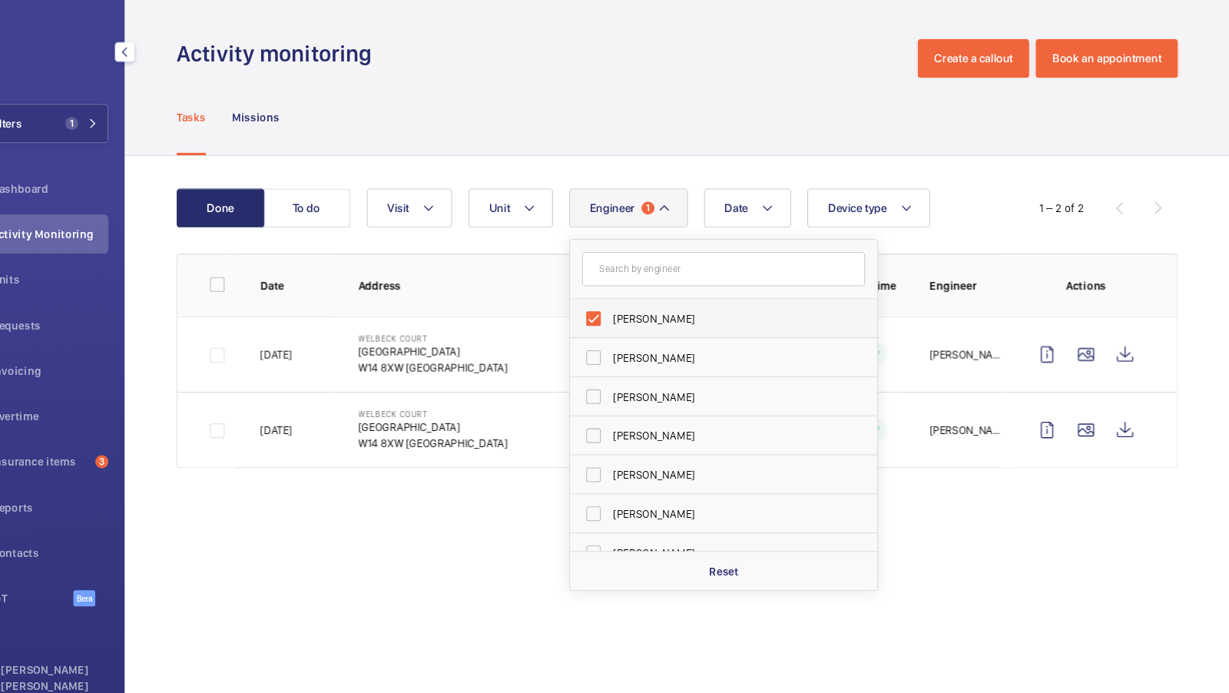
click at [676, 292] on label "James Shillibeer" at bounding box center [738, 301] width 267 height 37
click at [643, 292] on input "James Shillibeer" at bounding box center [627, 301] width 31 height 31
checkbox input "false"
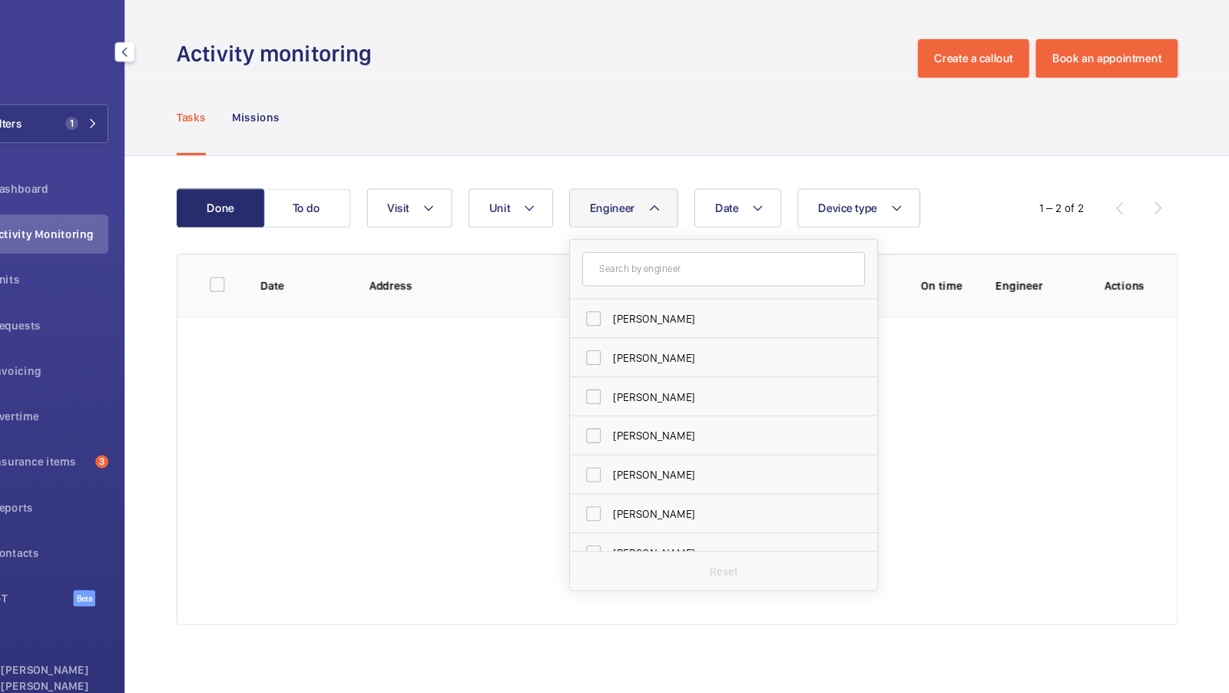
click at [668, 121] on div "Tasks Missions" at bounding box center [706, 110] width 946 height 73
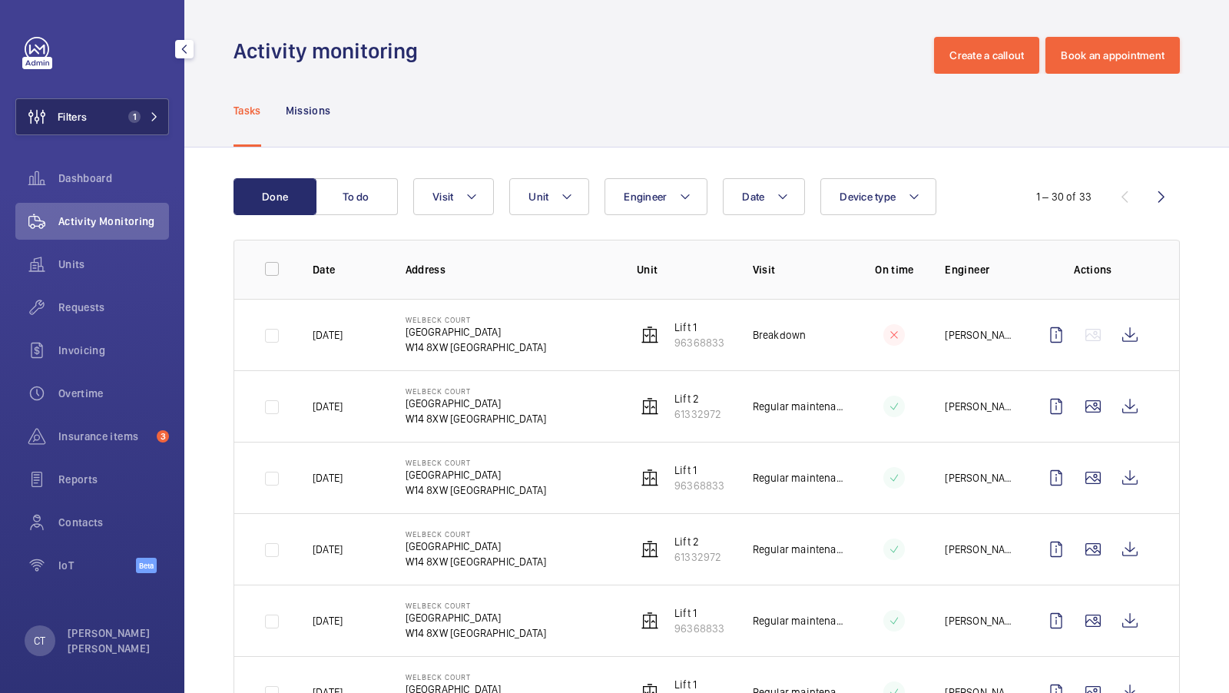
click at [131, 112] on span "1" at bounding box center [134, 117] width 12 height 12
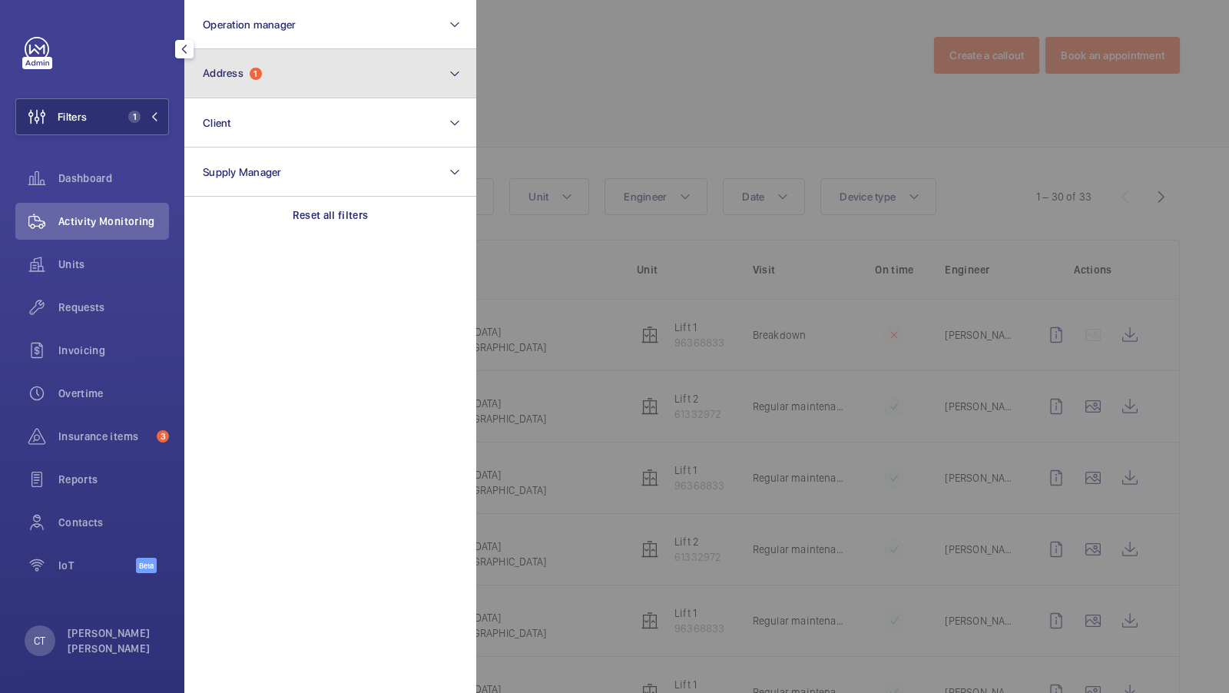
click at [352, 89] on button "Address 1" at bounding box center [330, 73] width 292 height 49
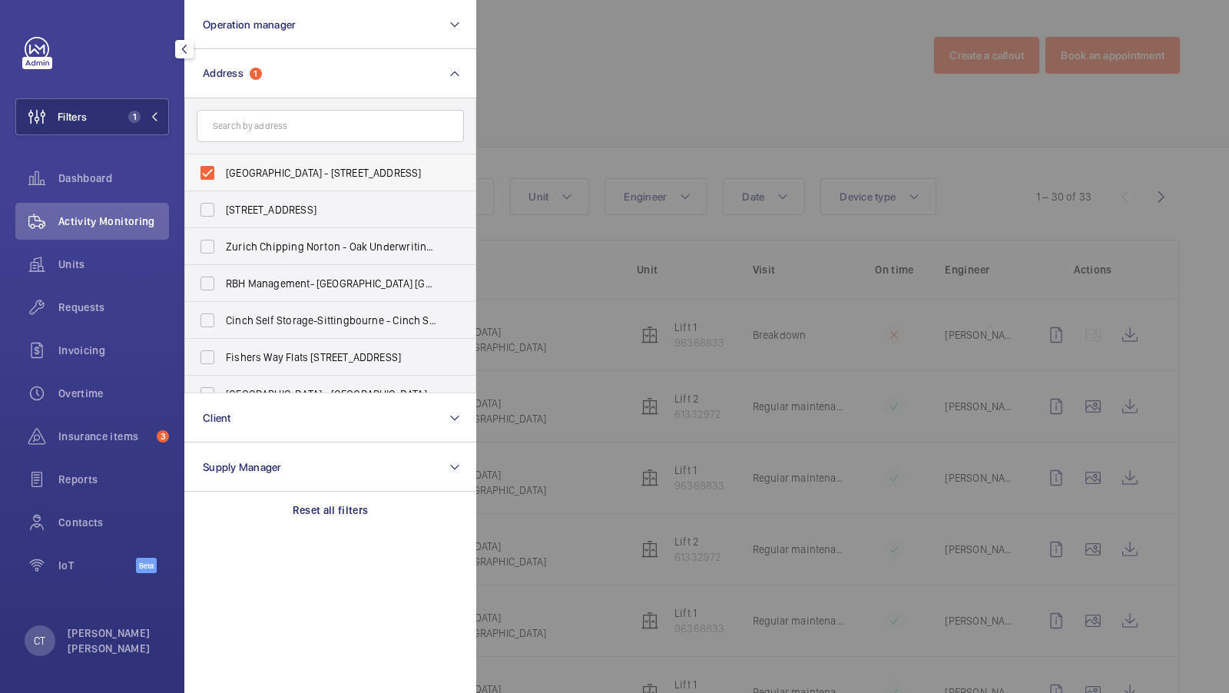
click at [312, 177] on span "Welbeck Court - Addison Bridge Place, LONDON W14 8XW" at bounding box center [331, 172] width 211 height 15
click at [223, 177] on input "Welbeck Court - Addison Bridge Place, LONDON W14 8XW" at bounding box center [207, 172] width 31 height 31
checkbox input "false"
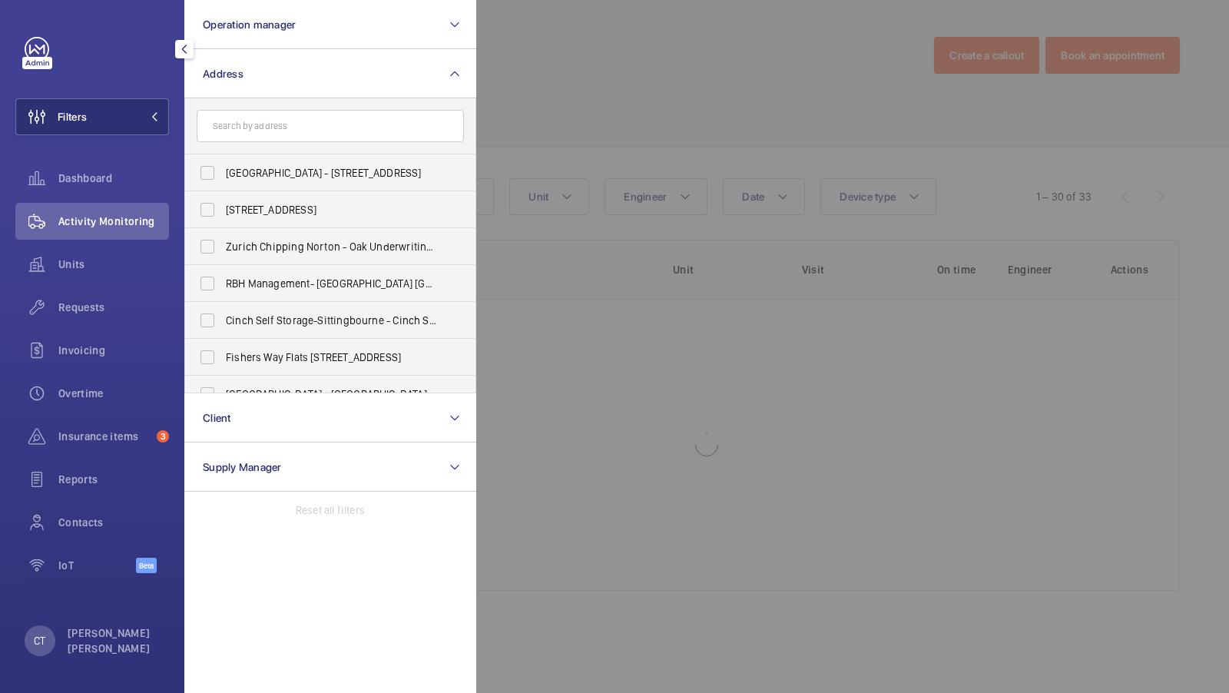
click at [289, 107] on form at bounding box center [330, 126] width 290 height 56
click at [280, 127] on input "text" at bounding box center [330, 126] width 267 height 32
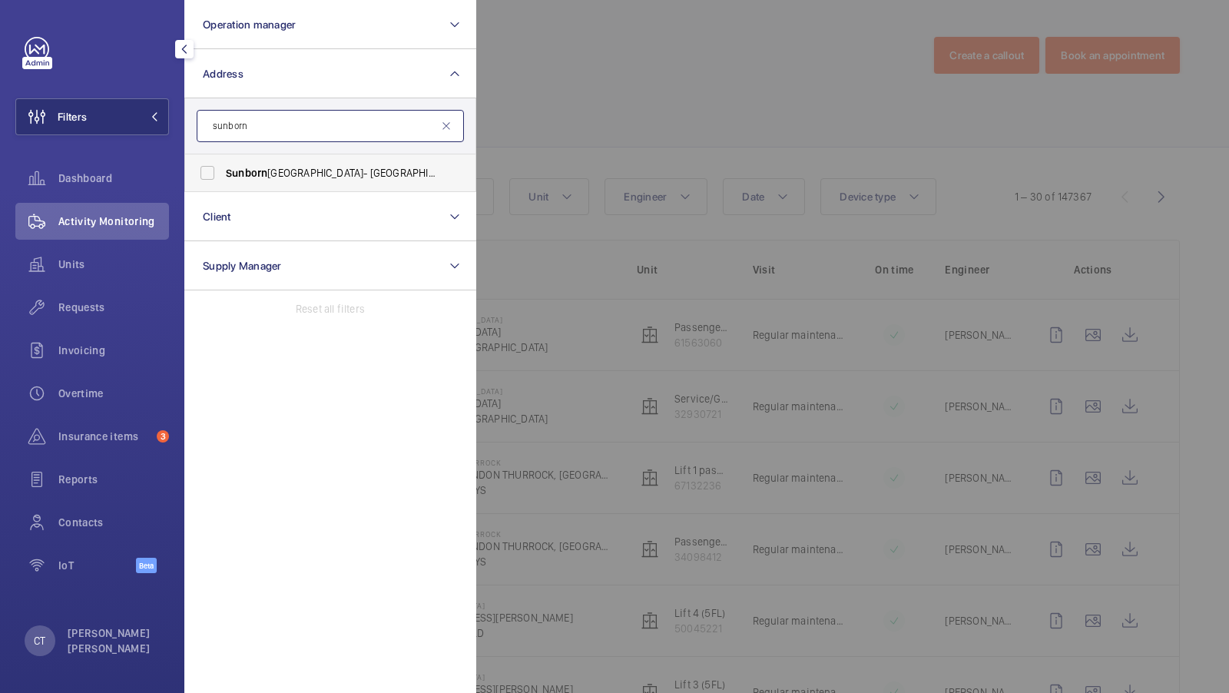
type input "sunborn"
click at [248, 181] on label "Sunborn Yacht Hotel- Royal Victoria Dock - Sunborn London, LONDON E16 1AA" at bounding box center [318, 172] width 267 height 37
click at [223, 181] on input "Sunborn Yacht Hotel- Royal Victoria Dock - Sunborn London, LONDON E16 1AA" at bounding box center [207, 172] width 31 height 31
checkbox input "true"
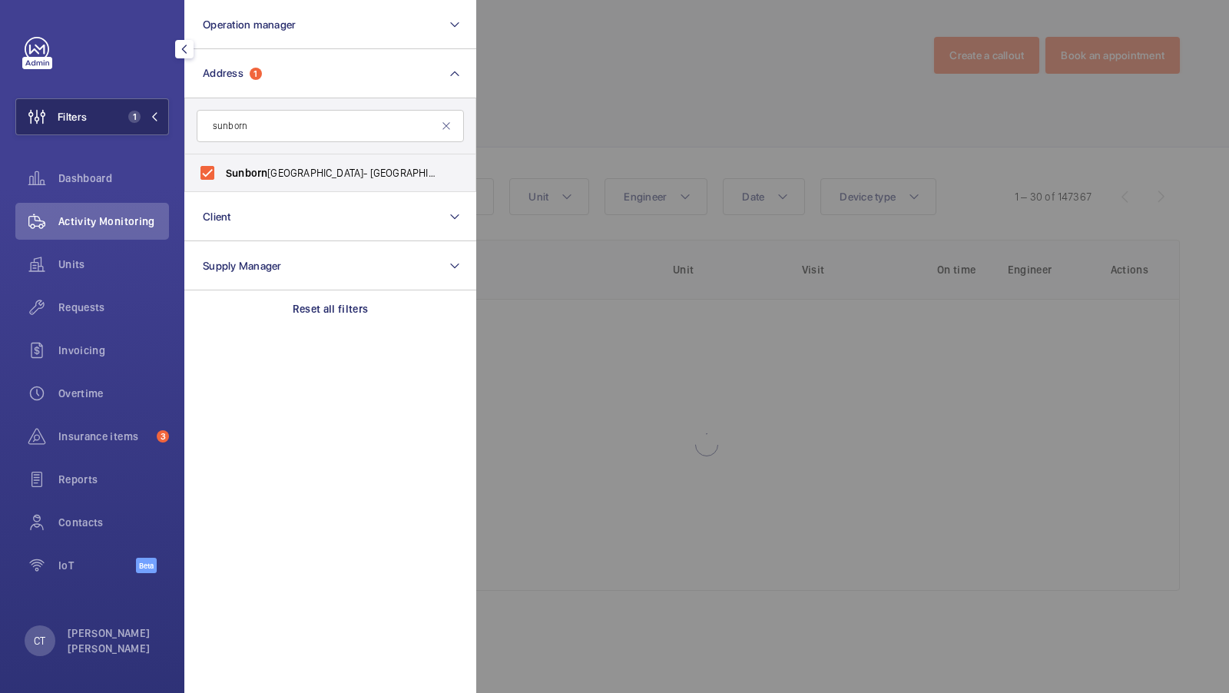
click at [141, 120] on span "1" at bounding box center [140, 117] width 37 height 12
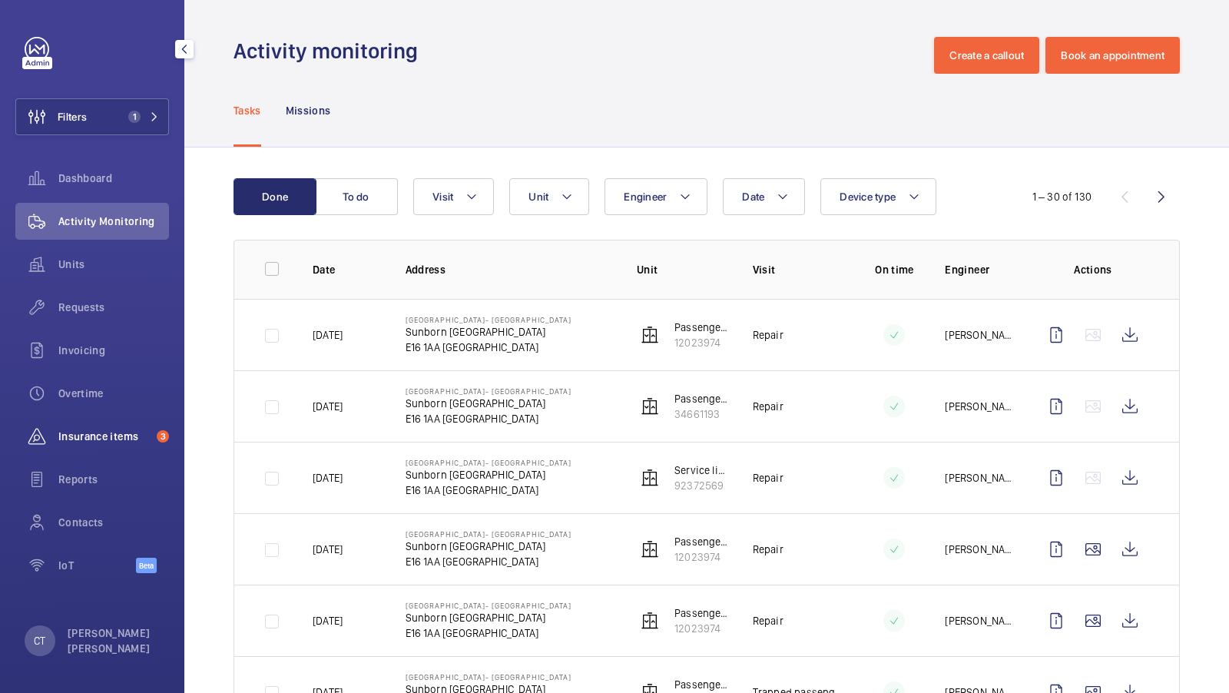
click at [101, 435] on span "Insurance items" at bounding box center [104, 436] width 92 height 15
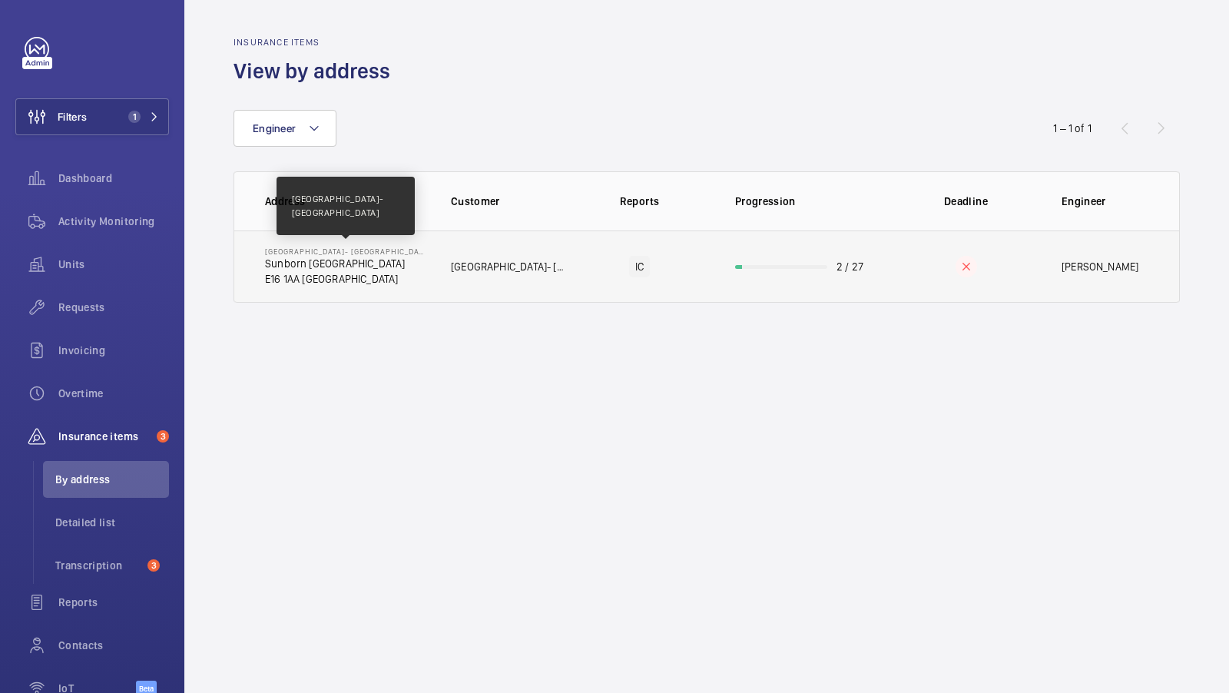
click at [414, 247] on p "[GEOGRAPHIC_DATA]- [GEOGRAPHIC_DATA]" at bounding box center [345, 251] width 161 height 9
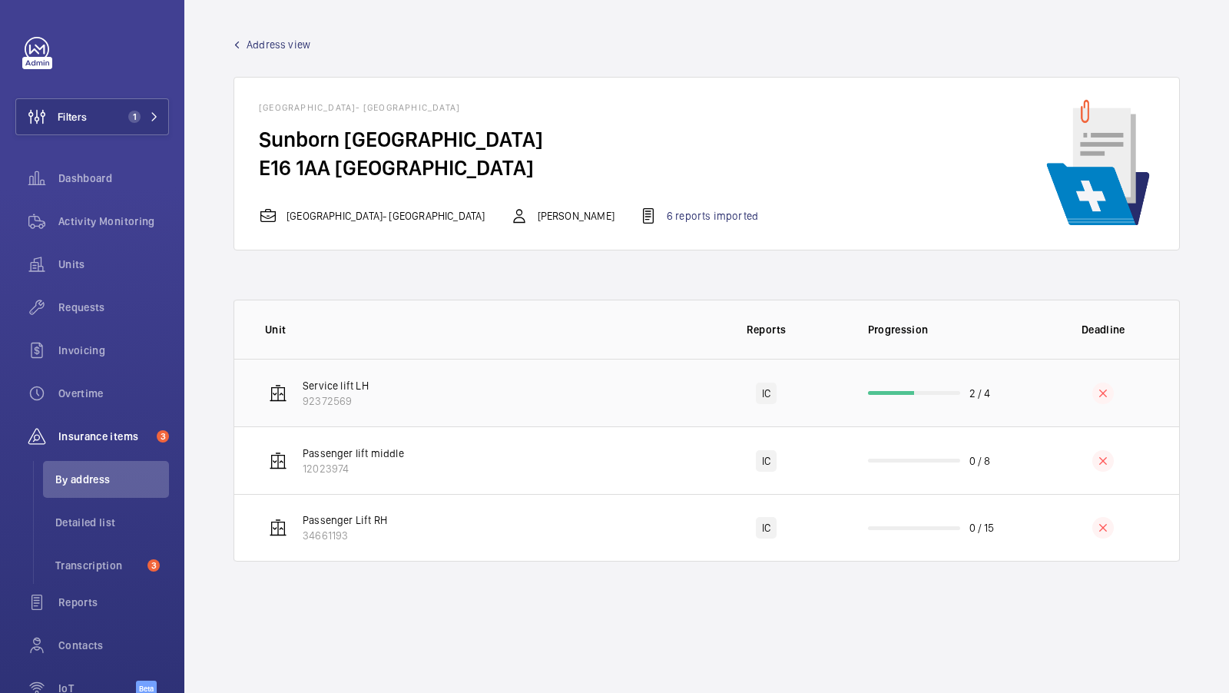
click at [610, 405] on td "Service lift LH 92372569" at bounding box center [461, 393] width 455 height 68
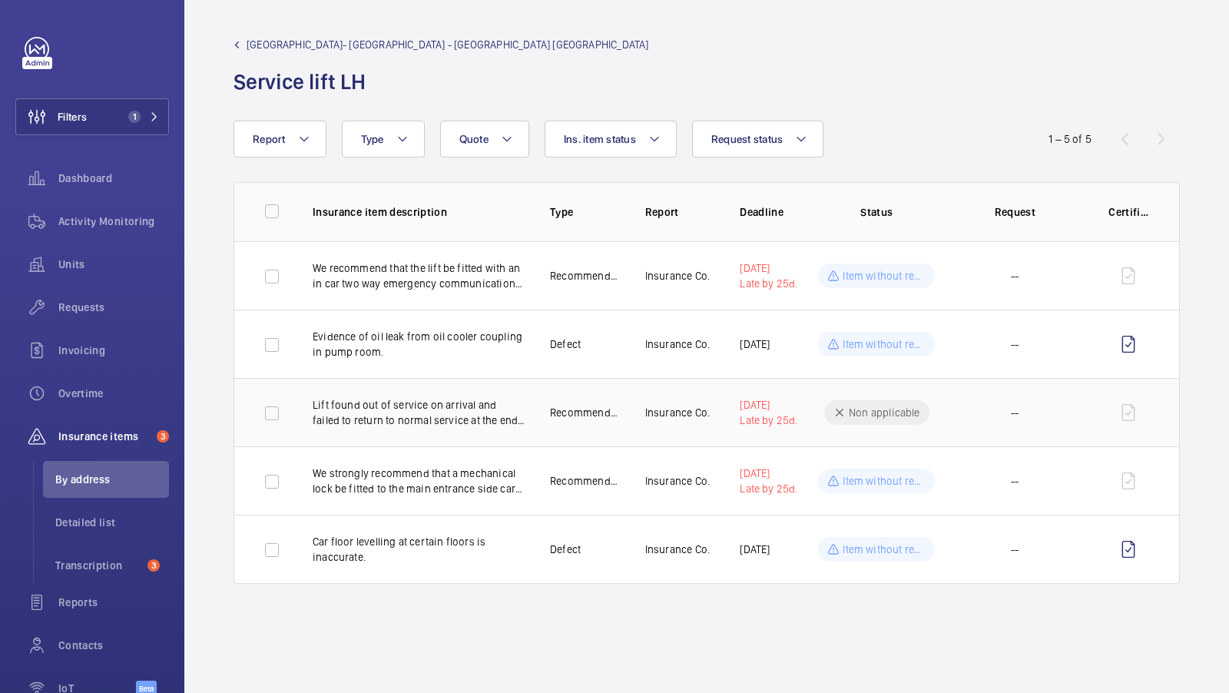
click at [468, 421] on p "Lift found out of service on arrival and failed to return to normal service at …" at bounding box center [419, 412] width 213 height 31
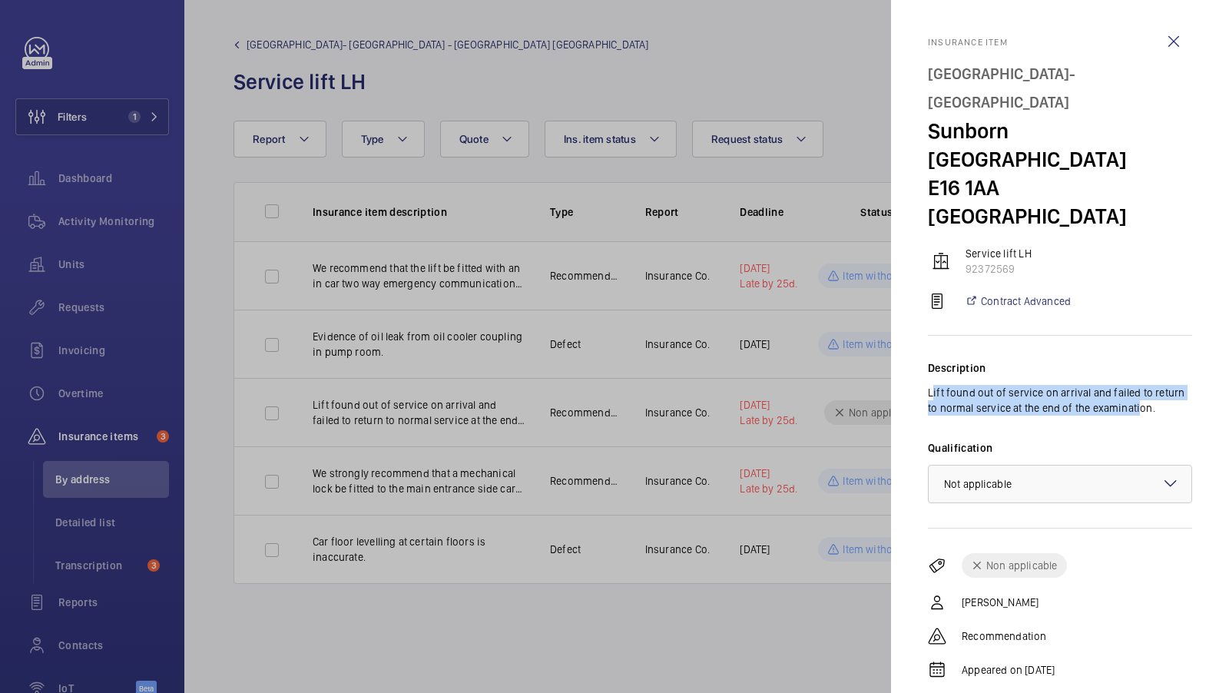
drag, startPoint x: 932, startPoint y: 333, endPoint x: 1131, endPoint y: 346, distance: 199.3
click at [1127, 385] on p "Lift found out of service on arrival and failed to return to normal service at …" at bounding box center [1060, 400] width 264 height 31
drag, startPoint x: 1149, startPoint y: 352, endPoint x: 908, endPoint y: 336, distance: 241.7
click at [908, 336] on mat-sidenav "Insurance item Sunborn Yacht Hotel- Royal Victoria Dock Sunborn London E16 1AA …" at bounding box center [1060, 346] width 338 height 693
copy p "Lift found out of service on arrival and failed to return to normal service at …"
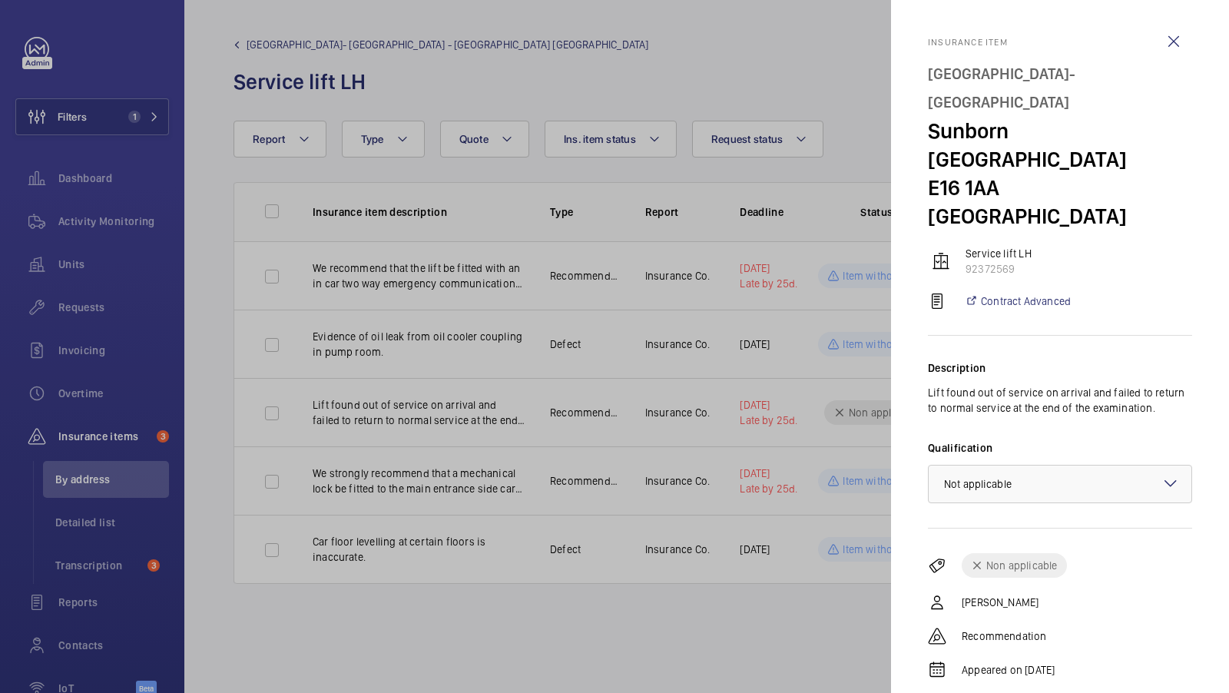
click at [780, 336] on div at bounding box center [614, 346] width 1229 height 693
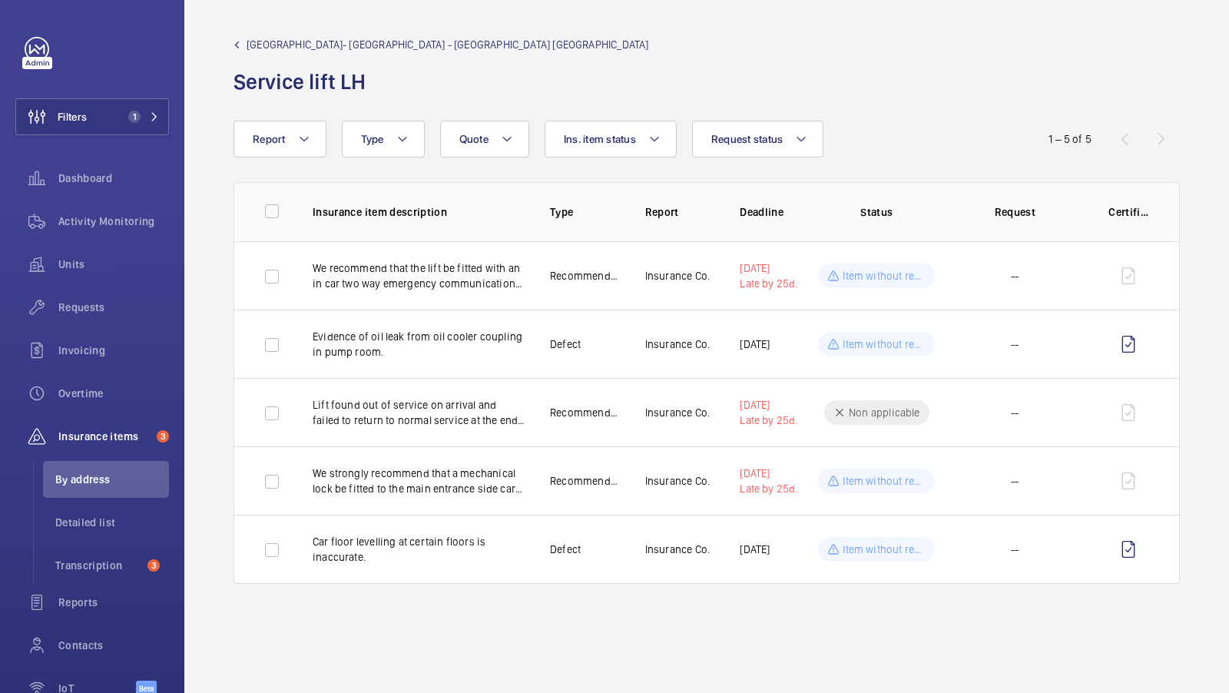
click at [416, 46] on span "[GEOGRAPHIC_DATA]- [GEOGRAPHIC_DATA] - [GEOGRAPHIC_DATA] [GEOGRAPHIC_DATA]" at bounding box center [448, 44] width 402 height 15
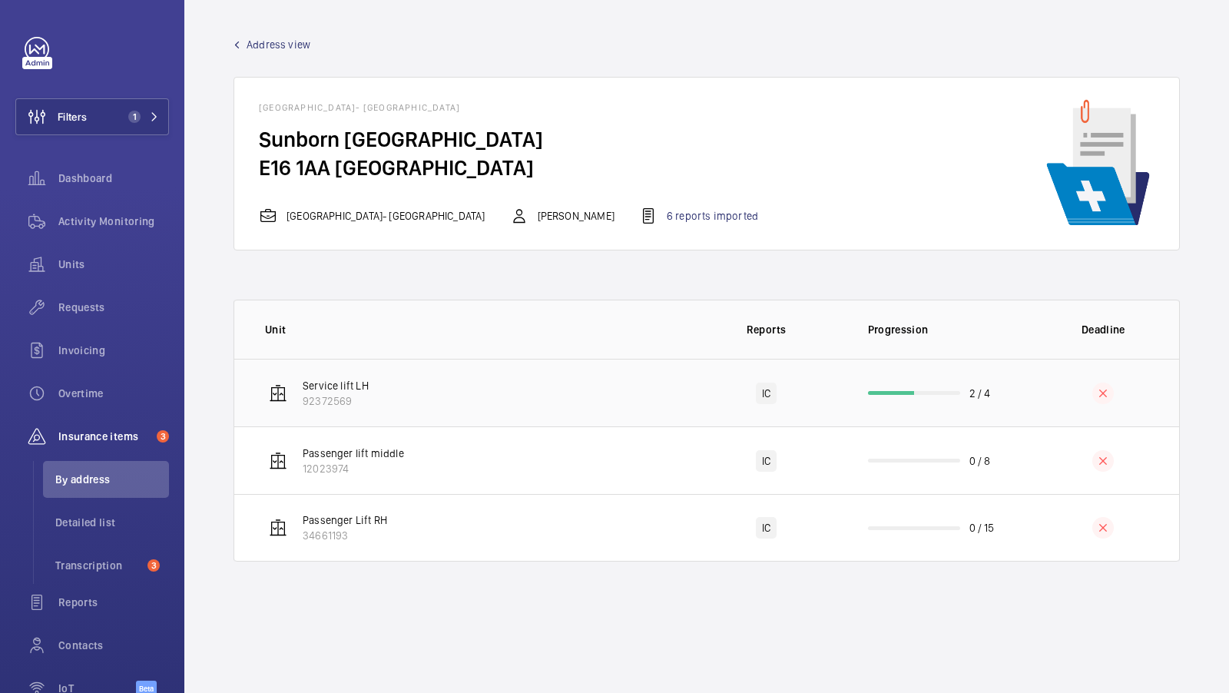
click at [458, 394] on td "Service lift LH 92372569" at bounding box center [461, 393] width 455 height 68
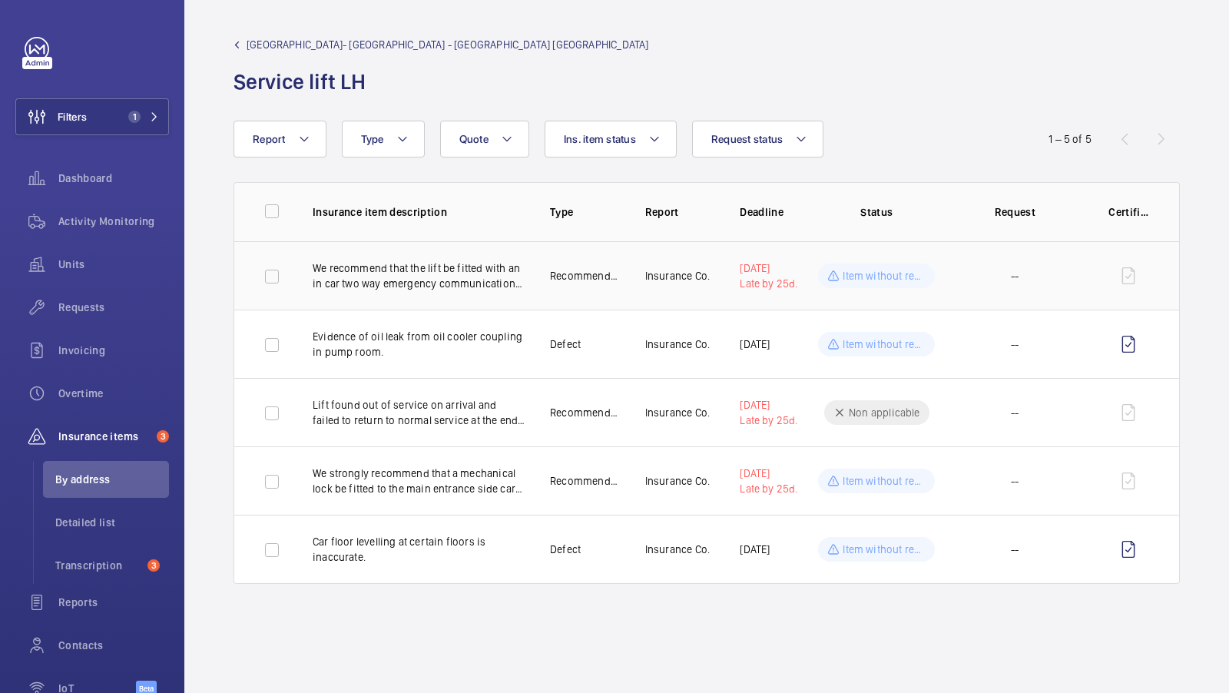
click at [453, 279] on p "We recommend that the lift be fitted with an in car two way emergency communica…" at bounding box center [419, 275] width 213 height 31
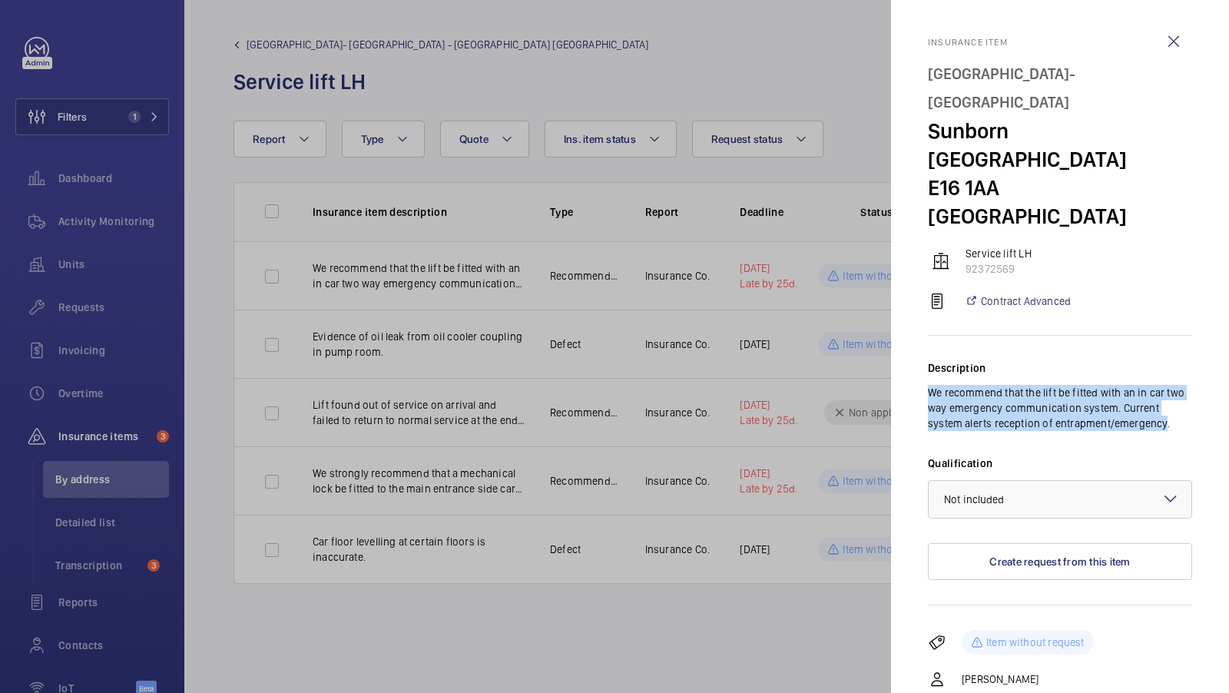
drag, startPoint x: 928, startPoint y: 335, endPoint x: 1162, endPoint y: 369, distance: 236.7
click at [1162, 385] on p "We recommend that the lift be fitted with an in car two way emergency communica…" at bounding box center [1060, 408] width 264 height 46
copy p "We recommend that the lift be fitted with an in car two way emergency communica…"
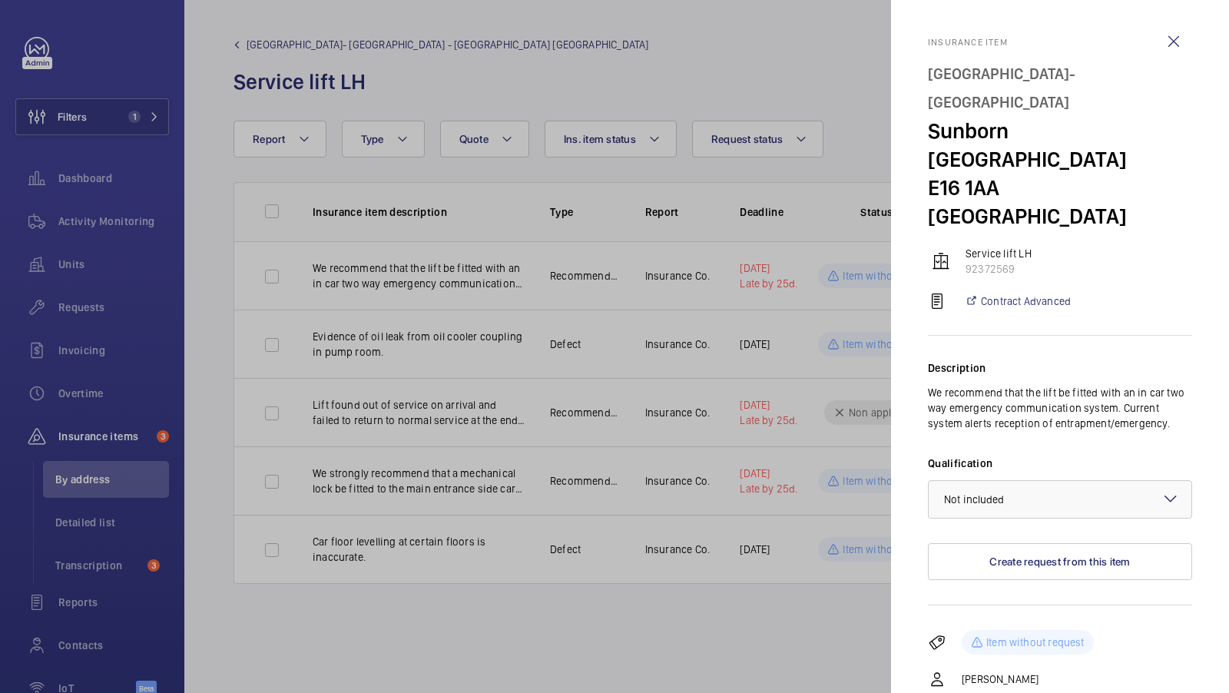
click at [690, 422] on div at bounding box center [614, 346] width 1229 height 693
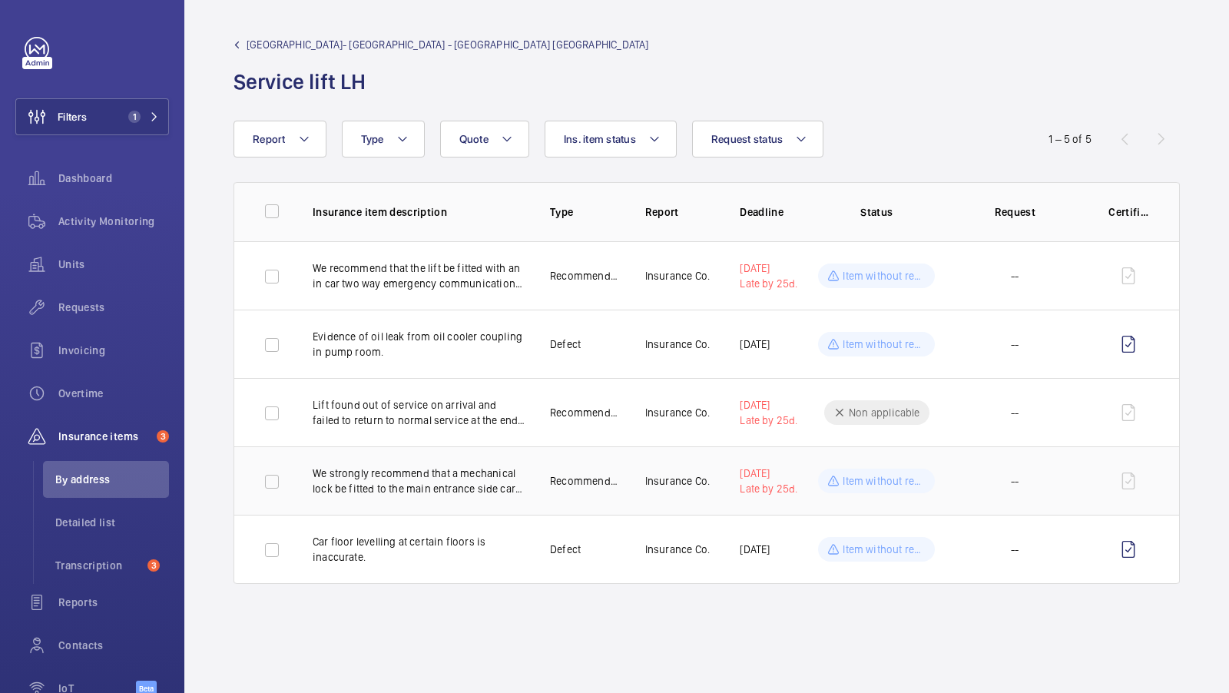
click at [445, 475] on p "We strongly recommend that a mechanical lock be fitted to the main entrance sid…" at bounding box center [419, 480] width 213 height 31
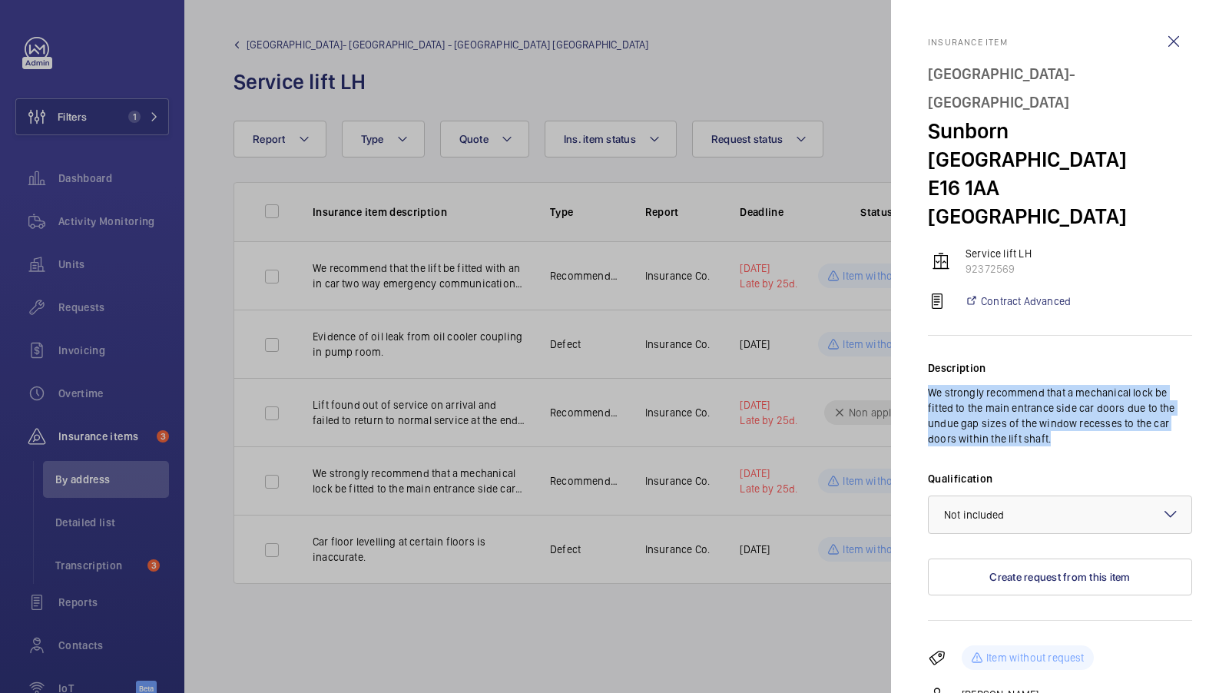
drag, startPoint x: 928, startPoint y: 336, endPoint x: 1057, endPoint y: 387, distance: 138.2
click at [1057, 387] on p "We strongly recommend that a mechanical lock be fitted to the main entrance sid…" at bounding box center [1060, 415] width 264 height 61
copy p "We strongly recommend that a mechanical lock be fitted to the main entrance sid…"
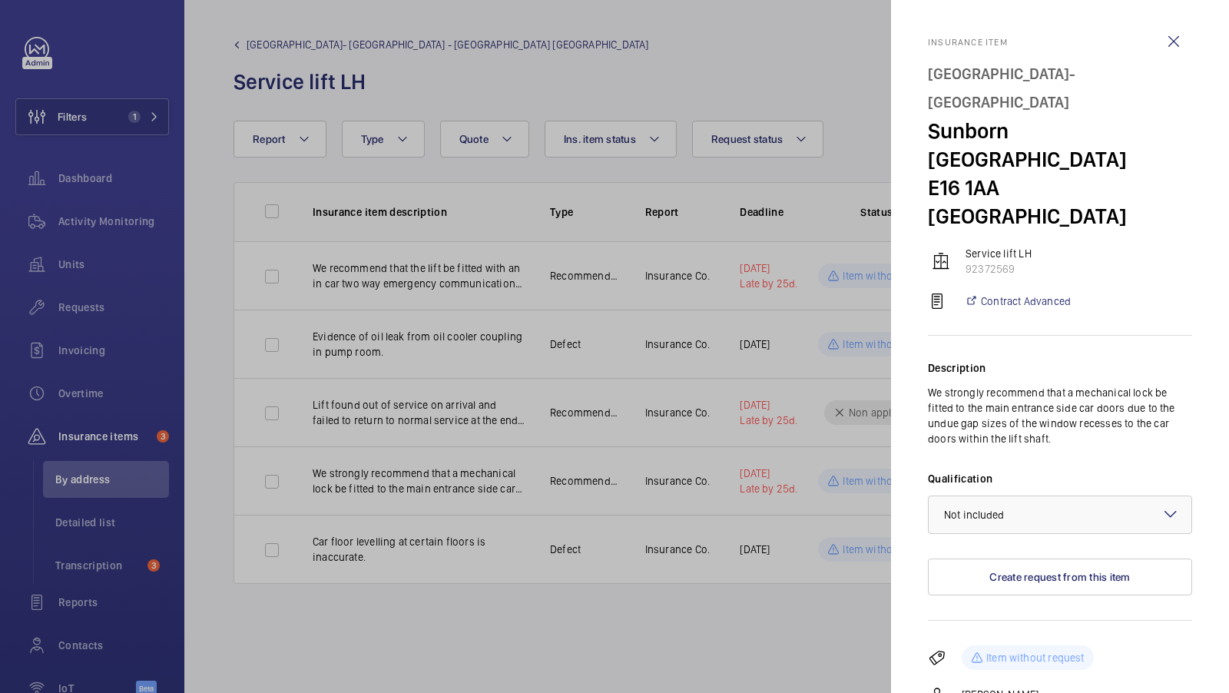
click at [478, 257] on div at bounding box center [614, 346] width 1229 height 693
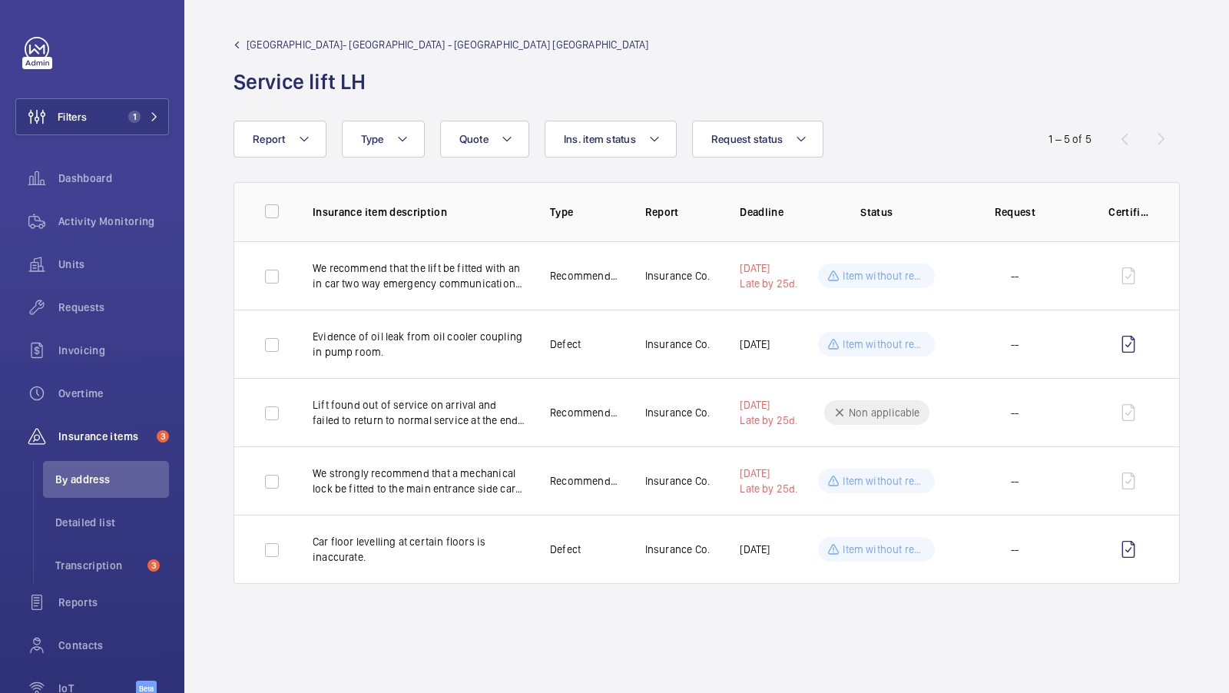
click at [374, 45] on span "[GEOGRAPHIC_DATA]- [GEOGRAPHIC_DATA] - [GEOGRAPHIC_DATA] [GEOGRAPHIC_DATA]" at bounding box center [448, 44] width 402 height 15
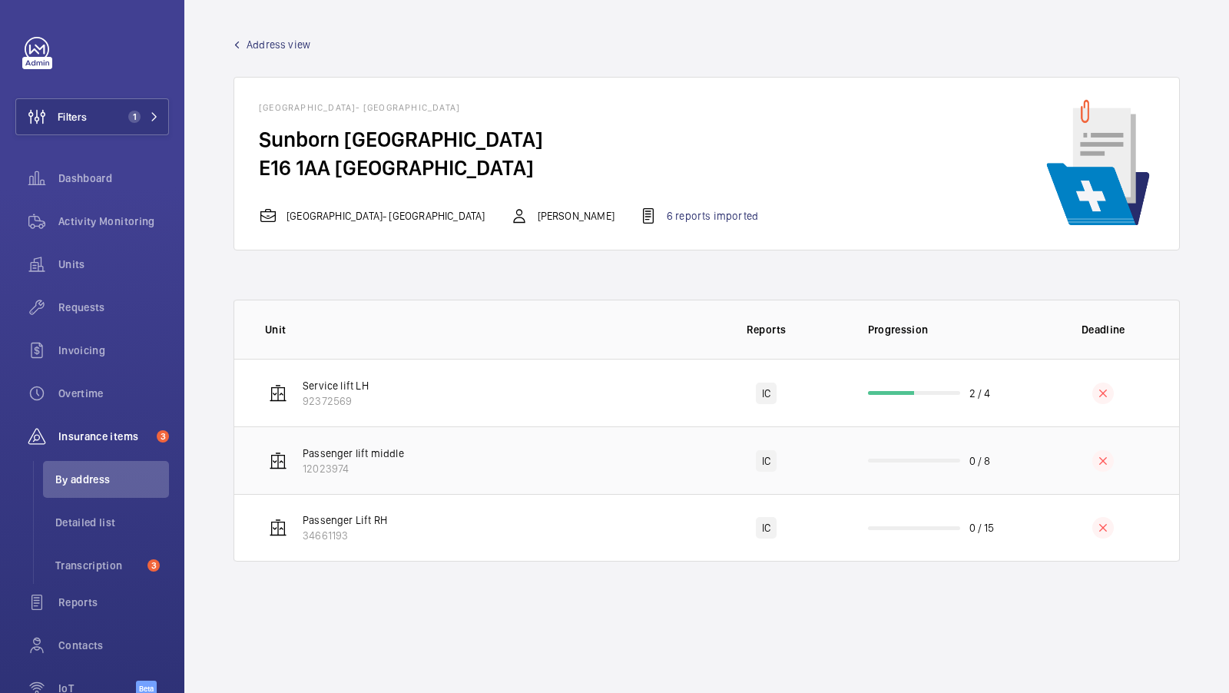
click at [440, 468] on td "Passenger lift middle 12023974" at bounding box center [461, 460] width 455 height 68
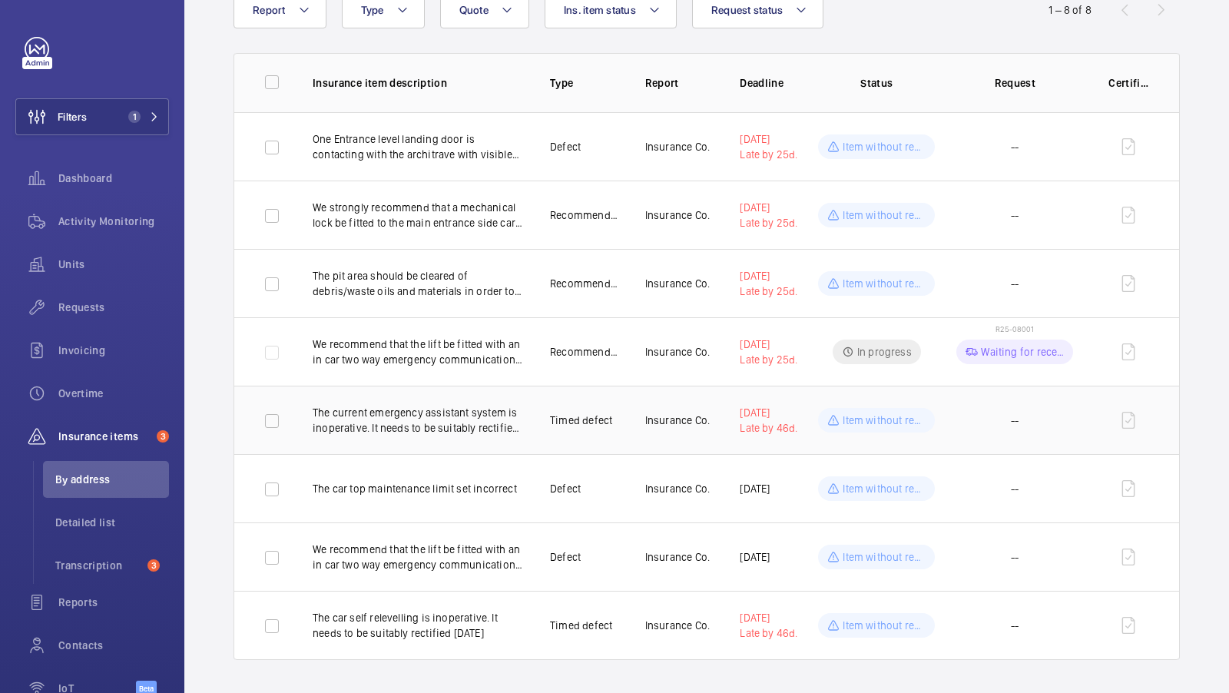
scroll to position [84, 0]
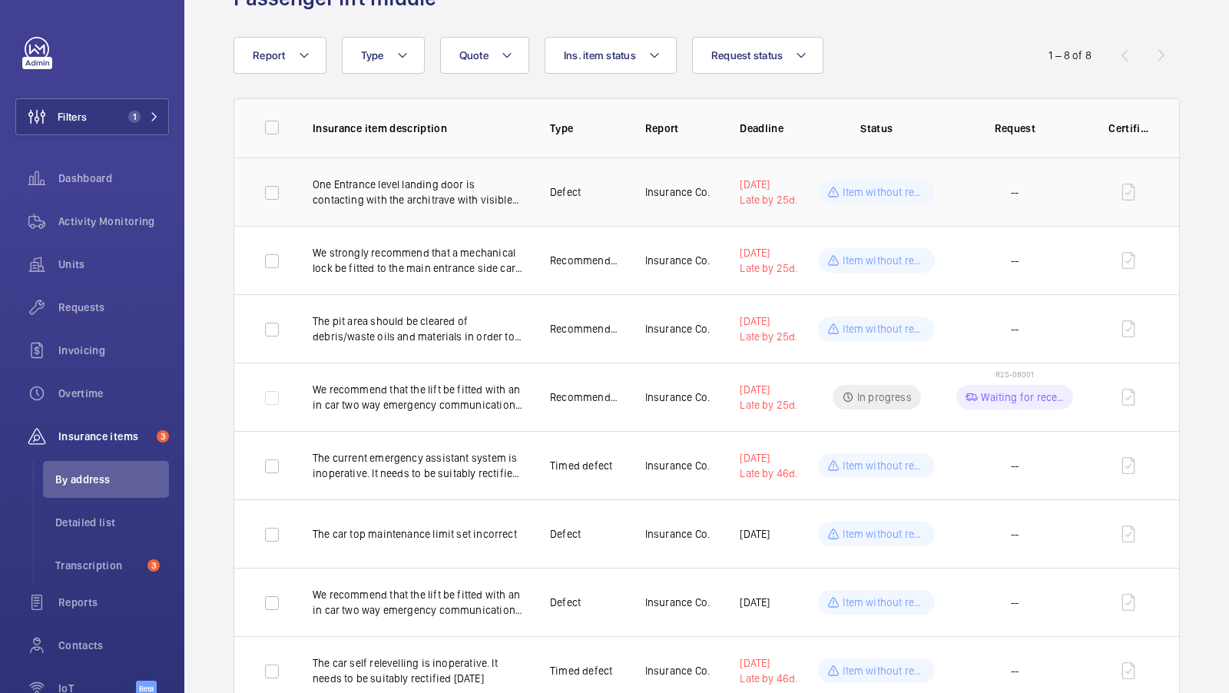
click at [458, 193] on p "One Entrance level landing door is contacting with the architrave with visible …" at bounding box center [419, 192] width 213 height 31
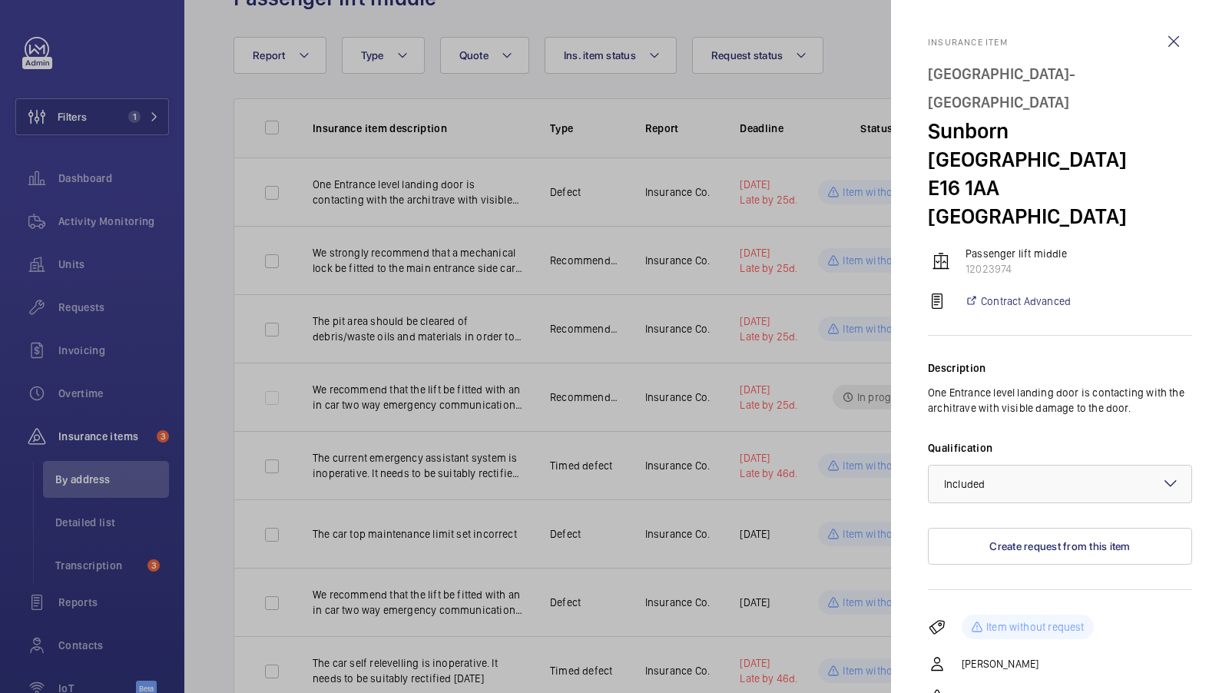
click at [834, 320] on div at bounding box center [614, 346] width 1229 height 693
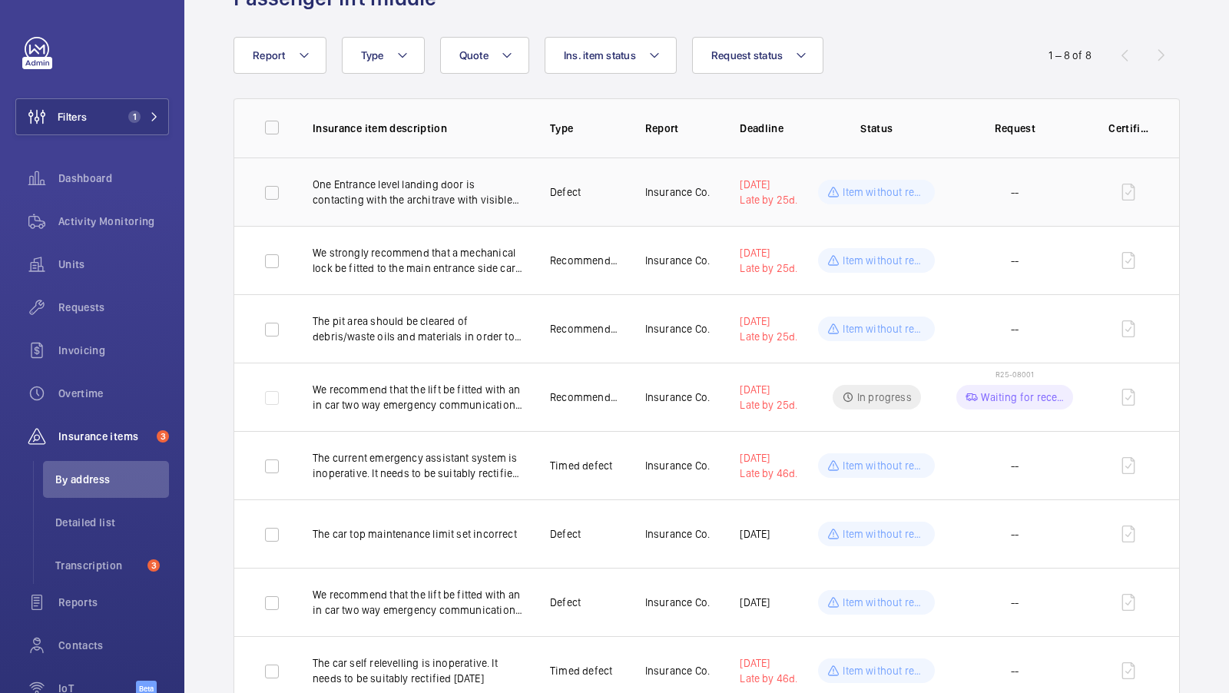
click at [458, 202] on p "One Entrance level landing door is contacting with the architrave with visible …" at bounding box center [419, 192] width 213 height 31
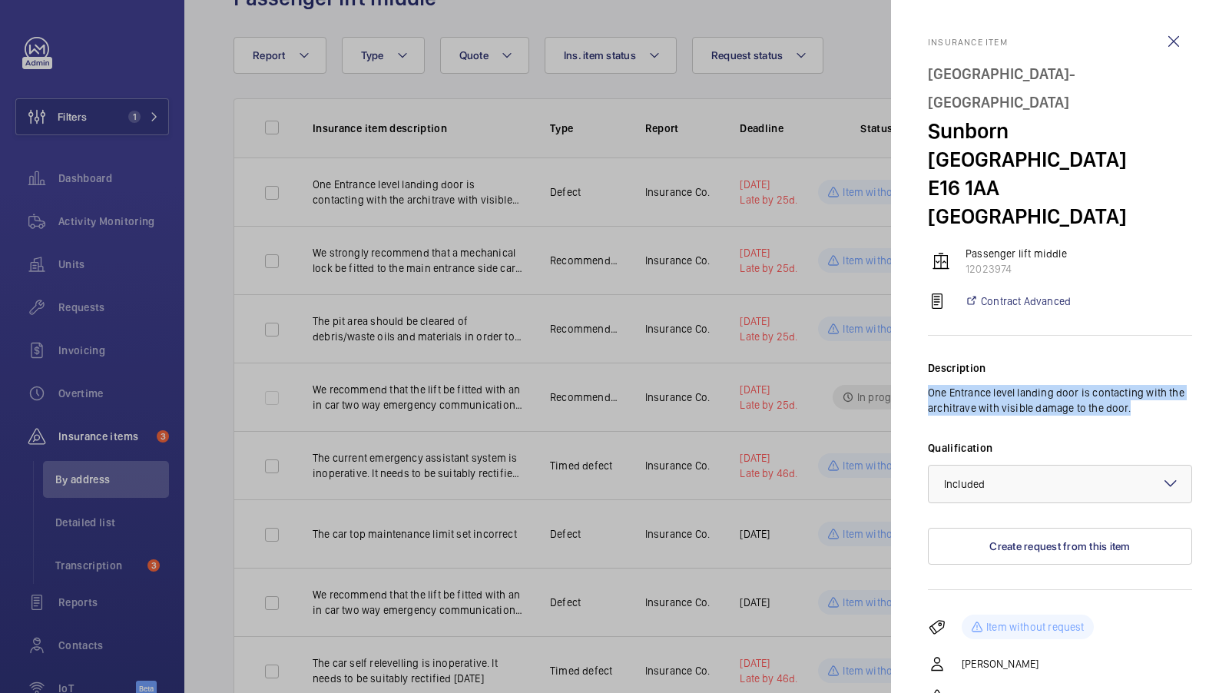
drag, startPoint x: 929, startPoint y: 334, endPoint x: 1132, endPoint y: 352, distance: 203.5
click at [1134, 385] on p "One Entrance level landing door is contacting with the architrave with visible …" at bounding box center [1060, 400] width 264 height 31
copy p "One Entrance level landing door is contacting with the architrave with visible …"
click at [485, 243] on div at bounding box center [614, 346] width 1229 height 693
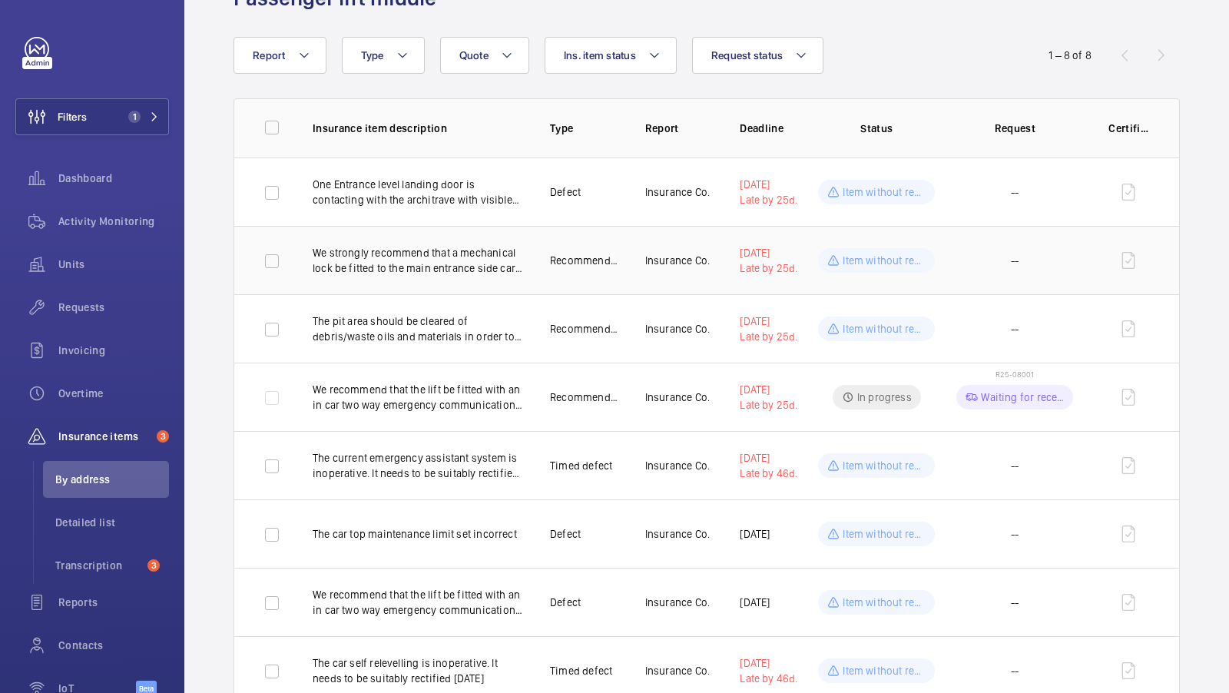
click at [432, 271] on p "We strongly recommend that a mechanical lock be fitted to the main entrance sid…" at bounding box center [419, 260] width 213 height 31
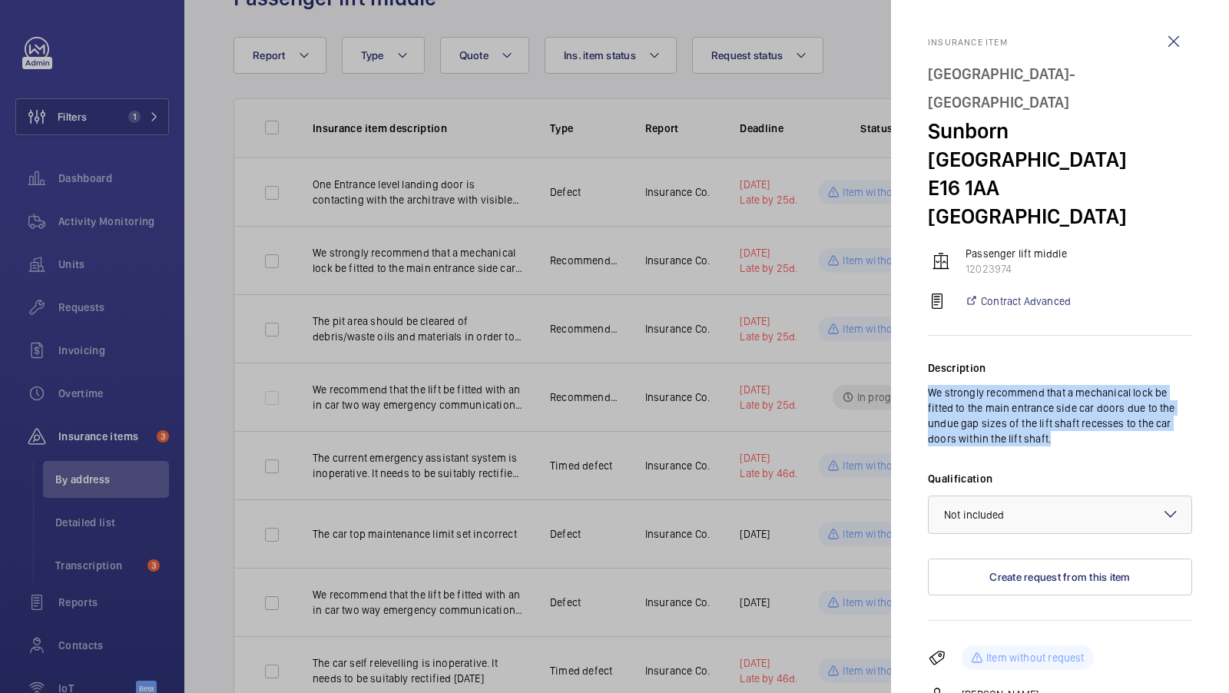
drag, startPoint x: 928, startPoint y: 334, endPoint x: 1055, endPoint y: 387, distance: 137.3
click at [1055, 387] on p "We strongly recommend that a mechanical lock be fitted to the main entrance sid…" at bounding box center [1060, 415] width 264 height 61
copy p "We strongly recommend that a mechanical lock be fitted to the main entrance sid…"
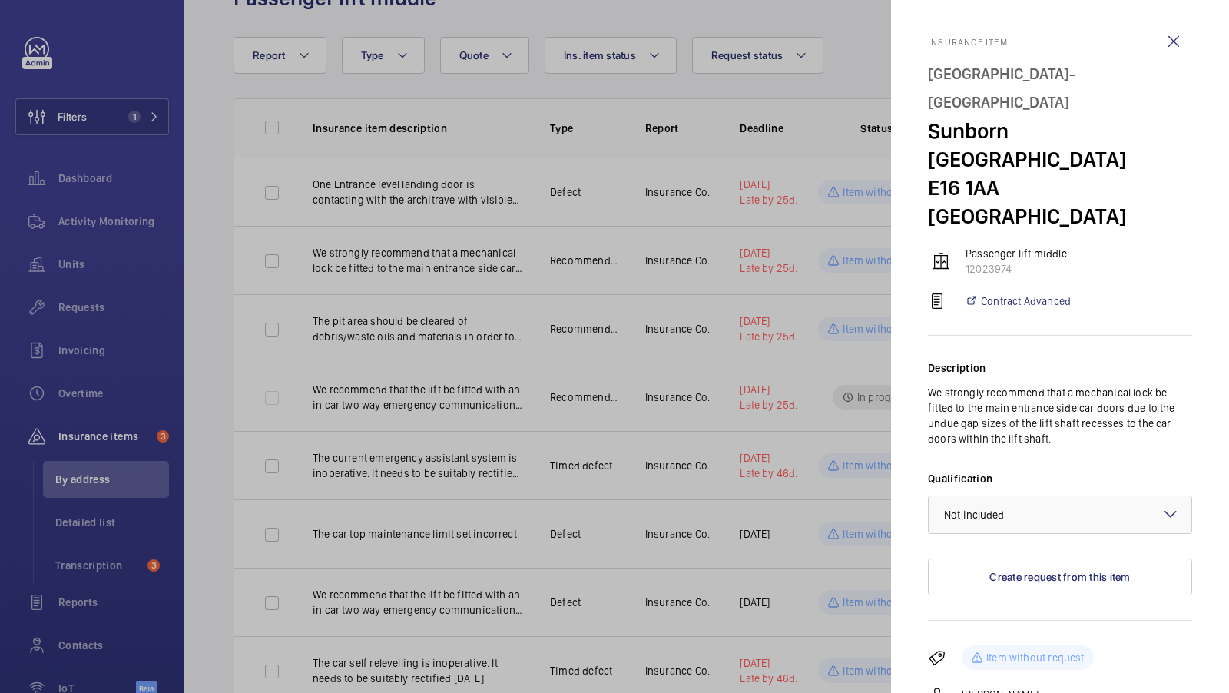
click at [465, 386] on div at bounding box center [614, 346] width 1229 height 693
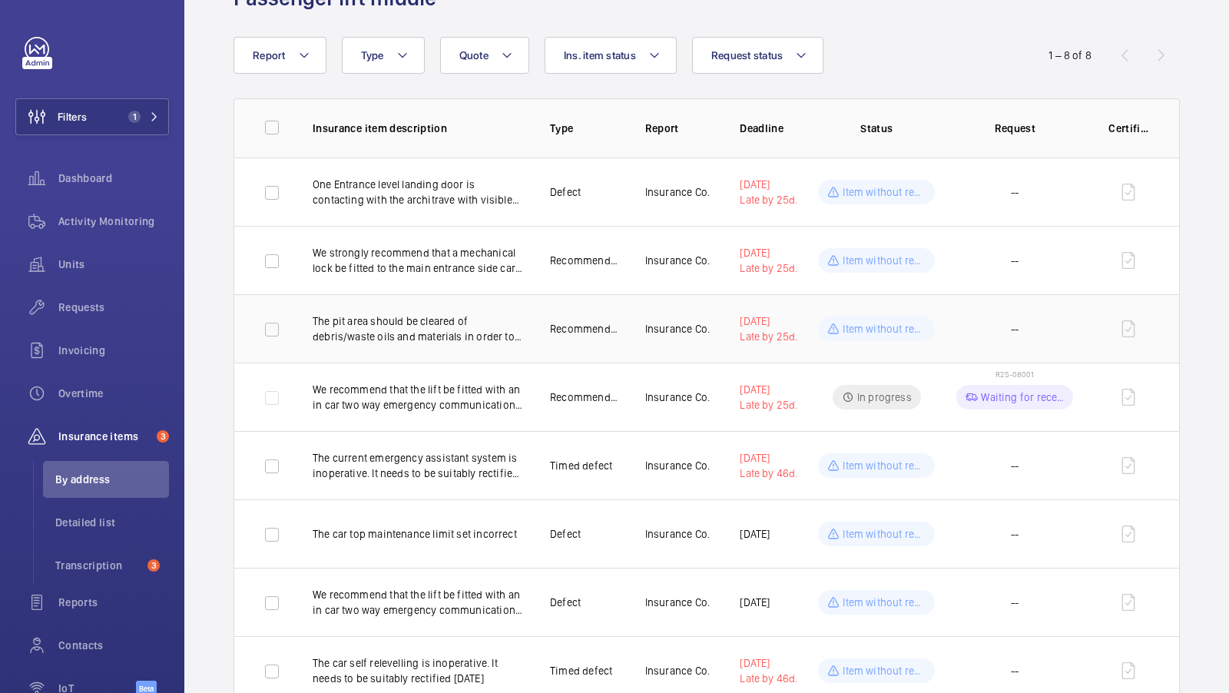
click at [436, 333] on p "The pit area should be cleared of debris/waste oils and materials in order to e…" at bounding box center [419, 328] width 213 height 31
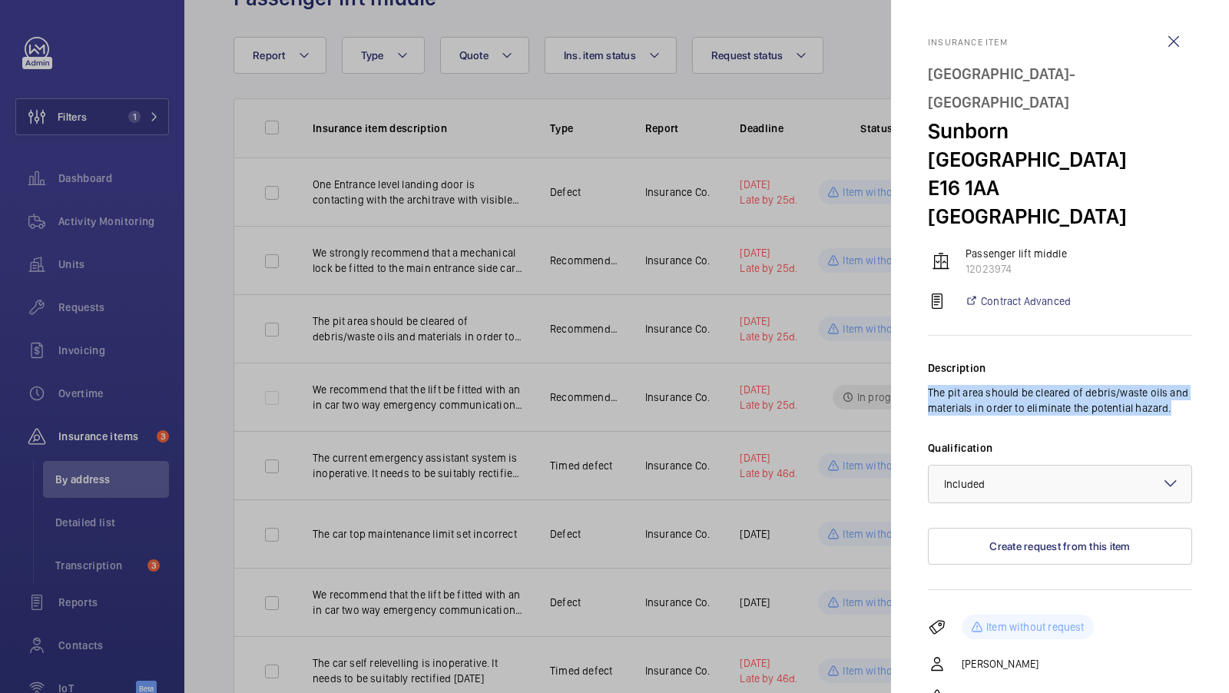
drag, startPoint x: 1183, startPoint y: 356, endPoint x: 928, endPoint y: 339, distance: 255.6
click at [928, 385] on p "The pit area should be cleared of debris/waste oils and materials in order to e…" at bounding box center [1060, 400] width 264 height 31
copy p "The pit area should be cleared of debris/waste oils and materials in order to e…"
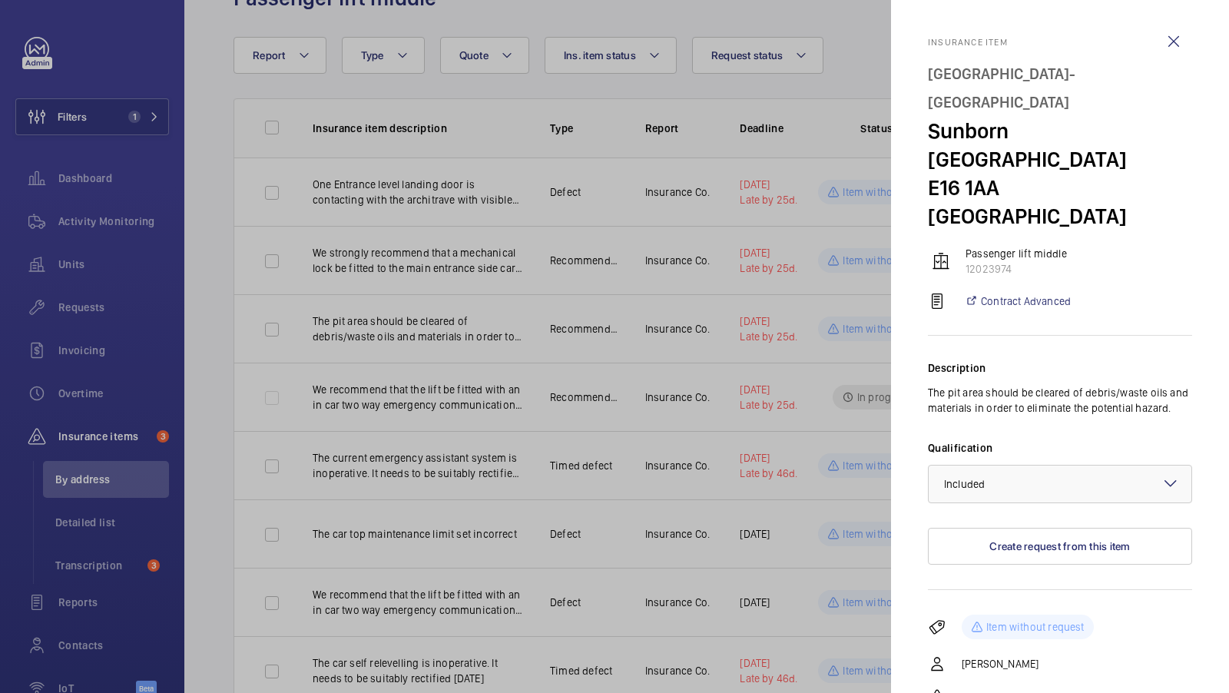
click at [436, 337] on div at bounding box center [614, 346] width 1229 height 693
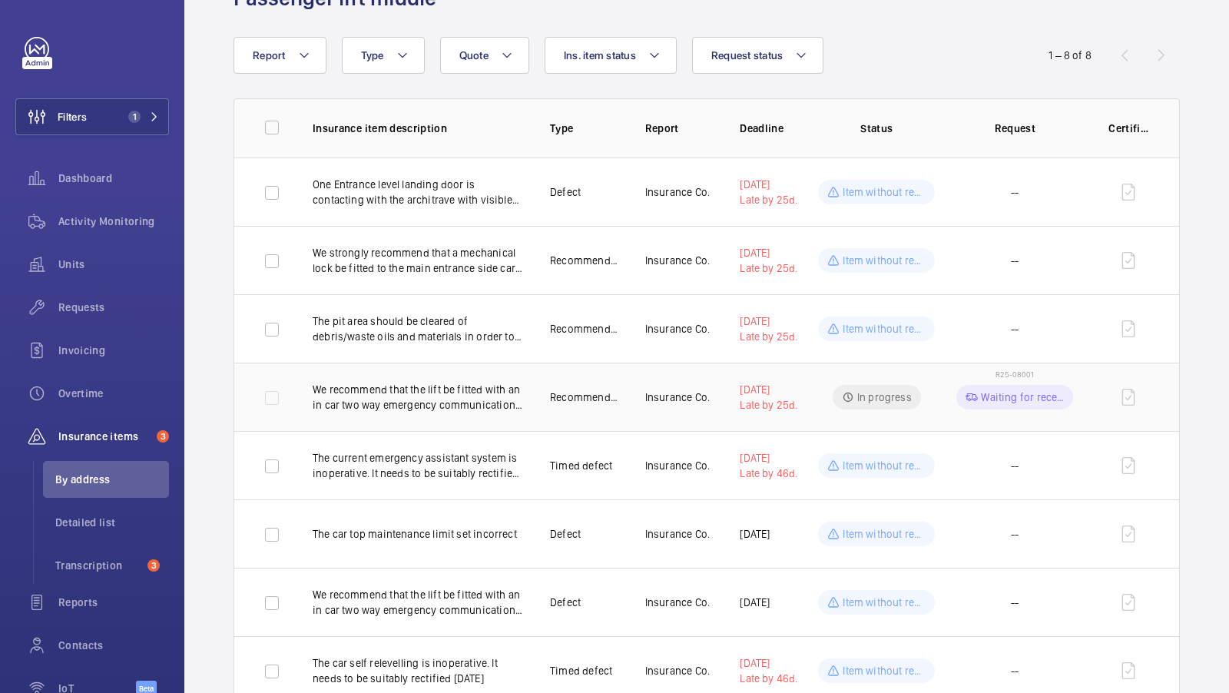
click at [472, 399] on p "We recommend that the lift be fitted with an in car two way emergency communica…" at bounding box center [419, 397] width 213 height 31
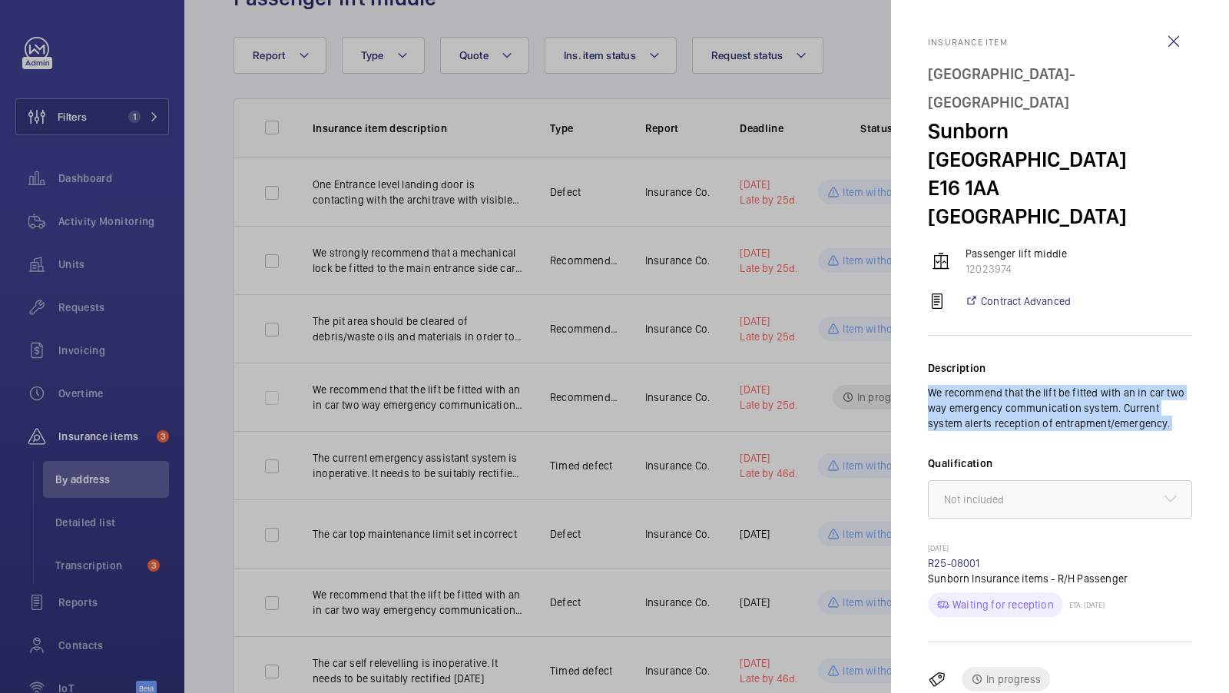
drag, startPoint x: 928, startPoint y: 338, endPoint x: 1181, endPoint y: 372, distance: 254.9
click at [1181, 375] on div "Description We recommend that the lift be fitted with an in car two way emergen…" at bounding box center [1060, 489] width 264 height 306
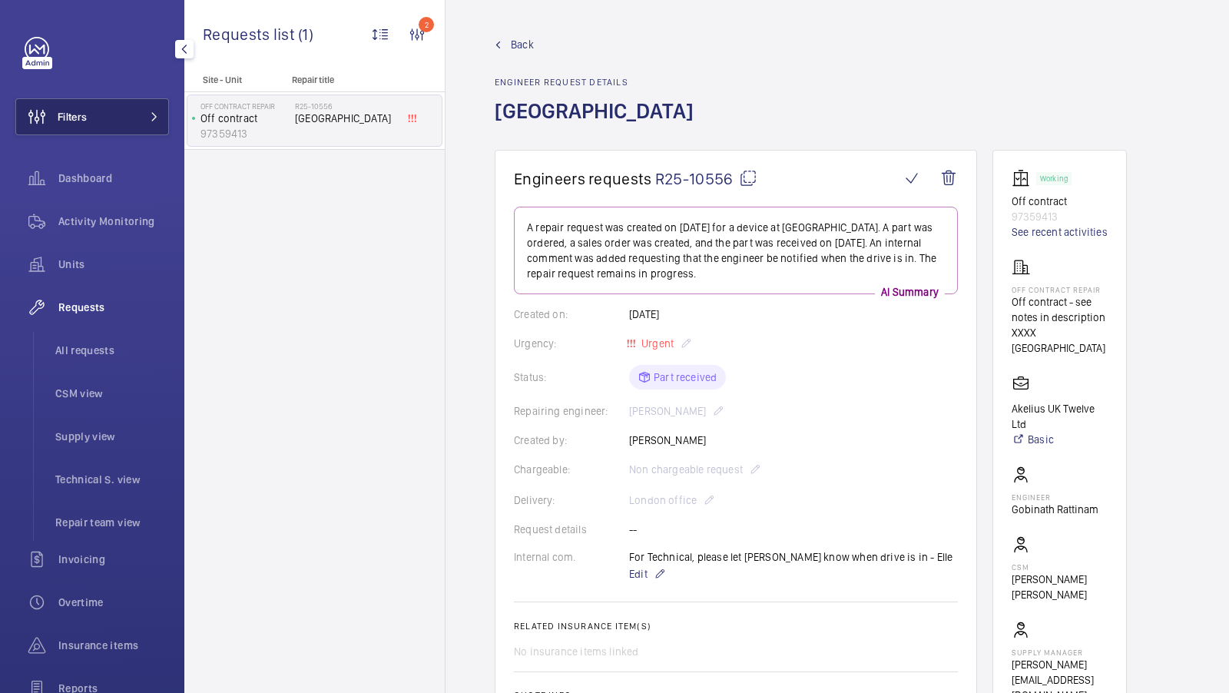
click at [141, 117] on span at bounding box center [150, 116] width 18 height 9
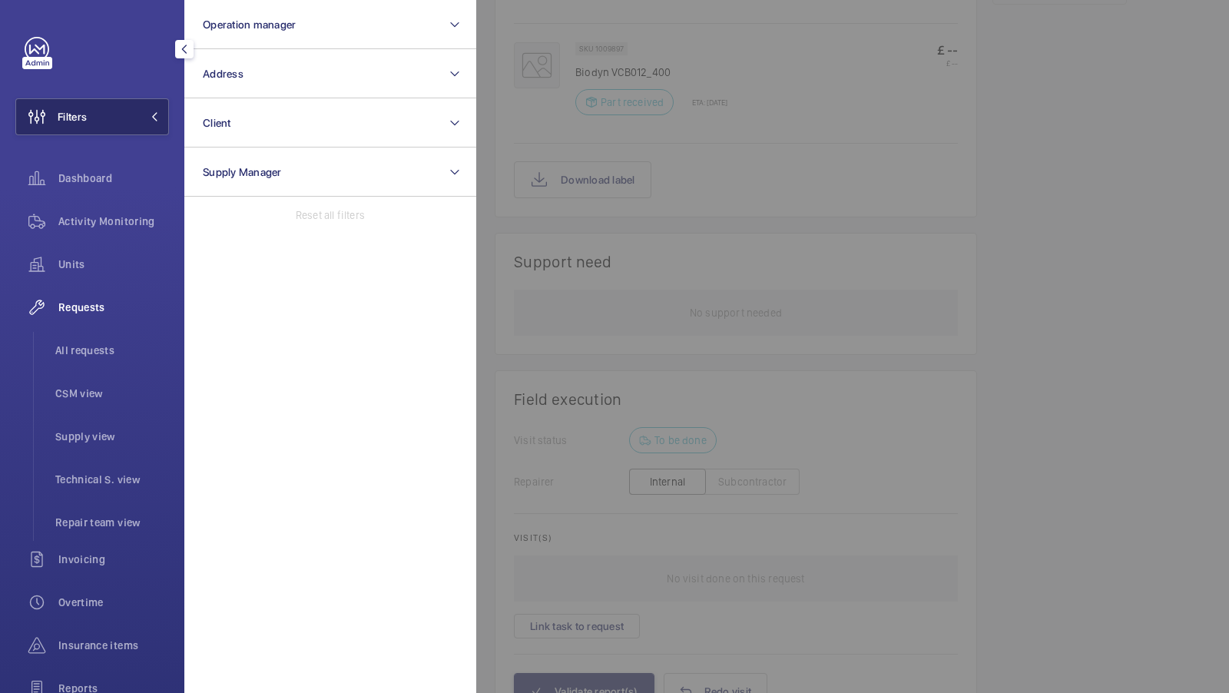
click at [141, 117] on span at bounding box center [150, 116] width 18 height 9
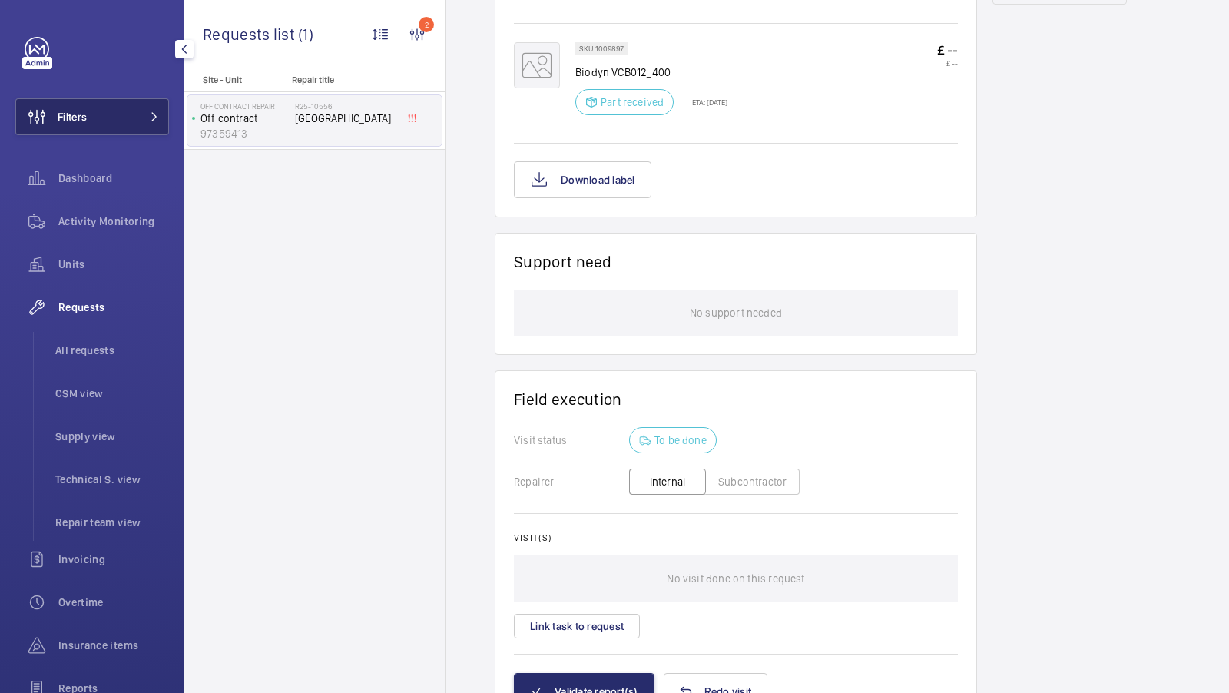
click at [154, 111] on button "Filters" at bounding box center [92, 116] width 154 height 37
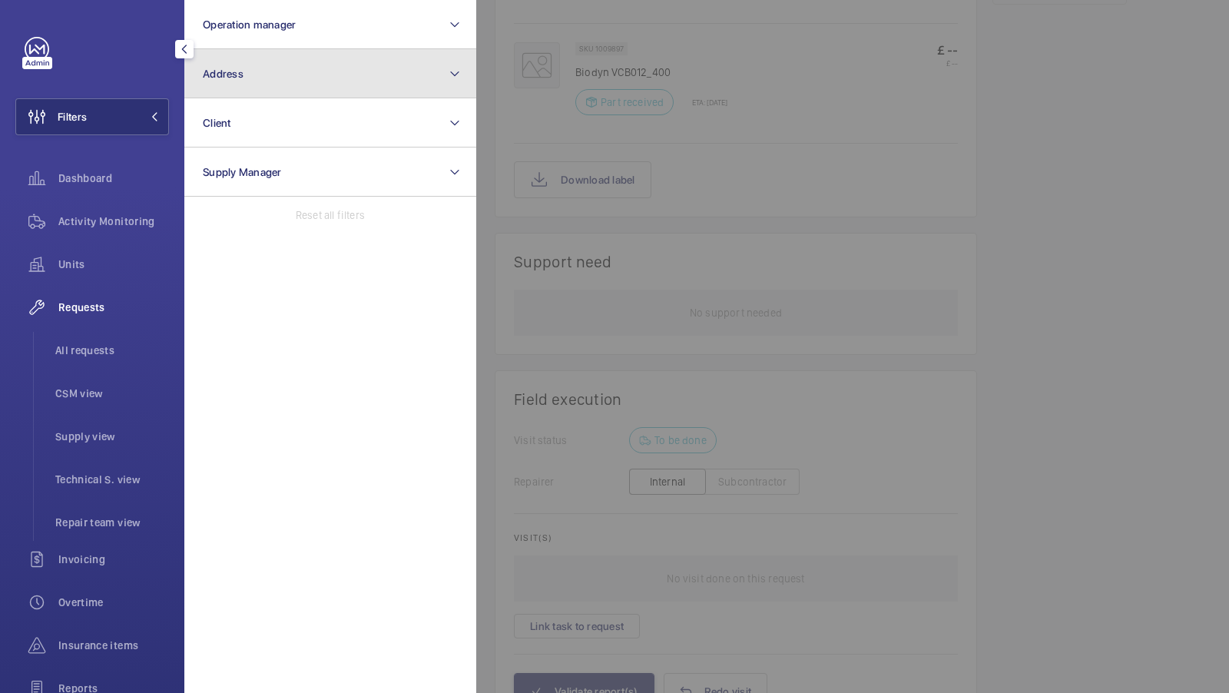
click at [252, 94] on button "Address" at bounding box center [330, 73] width 292 height 49
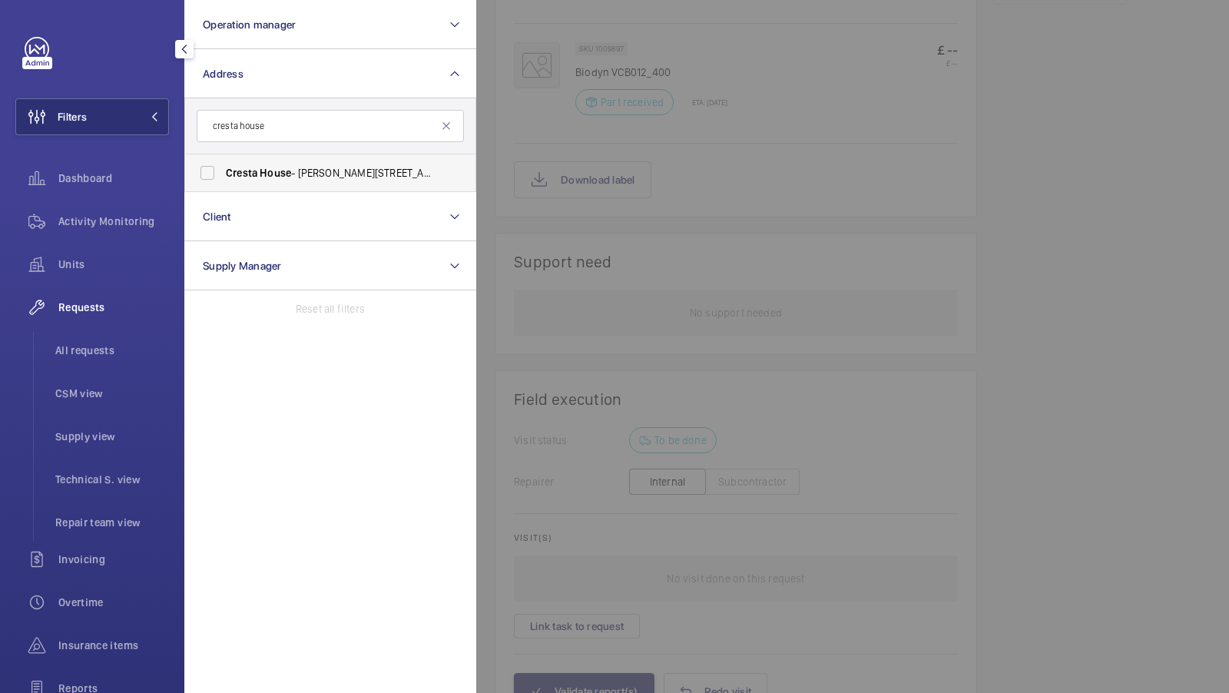
type input "cresta house"
click at [237, 176] on span "Cresta" at bounding box center [241, 173] width 31 height 12
click at [223, 176] on input "Cresta House - Alma Street, LUTON LU1 2EQ" at bounding box center [207, 172] width 31 height 31
checkbox input "true"
click at [142, 153] on div "Filters 1 Operation manager Address 1 cresta house Cresta House - Alma Street, …" at bounding box center [92, 418] width 154 height 762
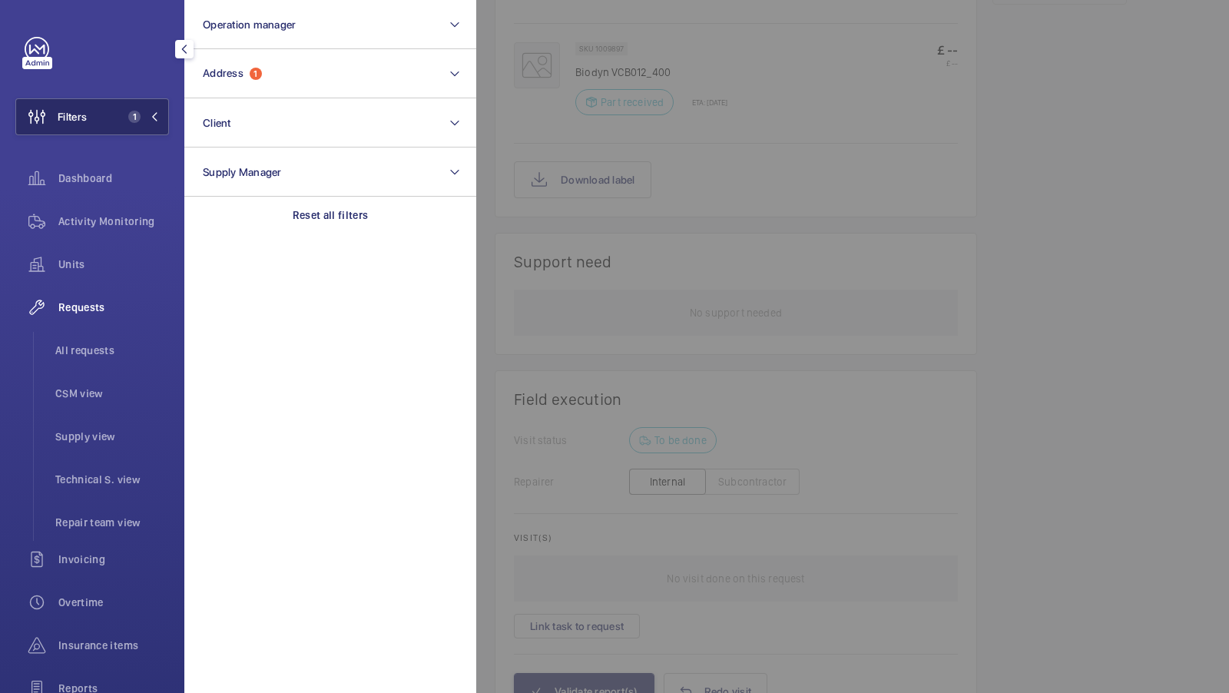
click at [138, 131] on button "Filters 1" at bounding box center [92, 116] width 154 height 37
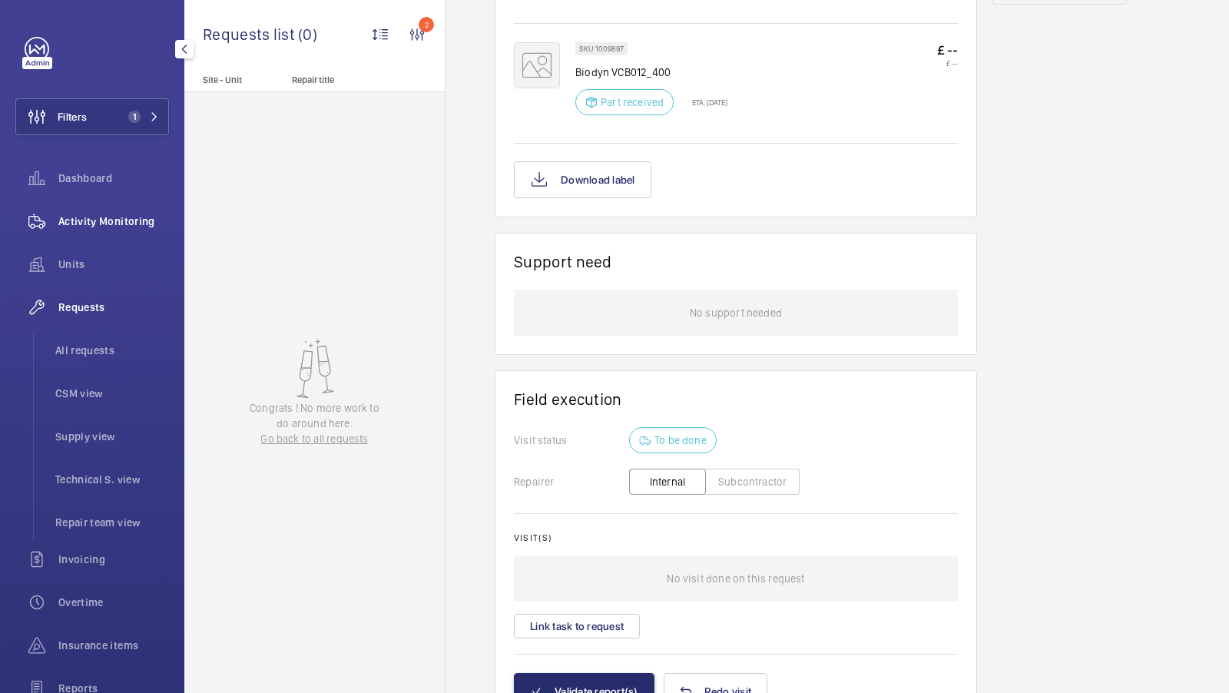
click at [103, 221] on span "Activity Monitoring" at bounding box center [113, 220] width 111 height 15
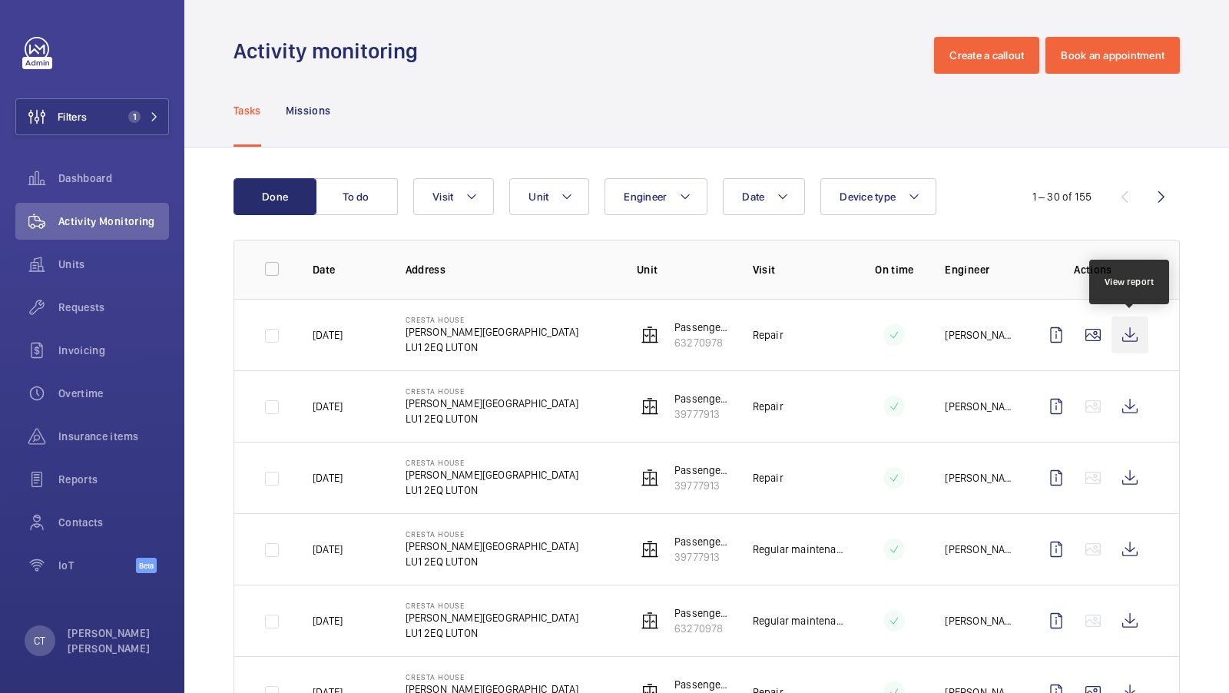
click at [1134, 335] on wm-front-icon-button at bounding box center [1129, 334] width 37 height 37
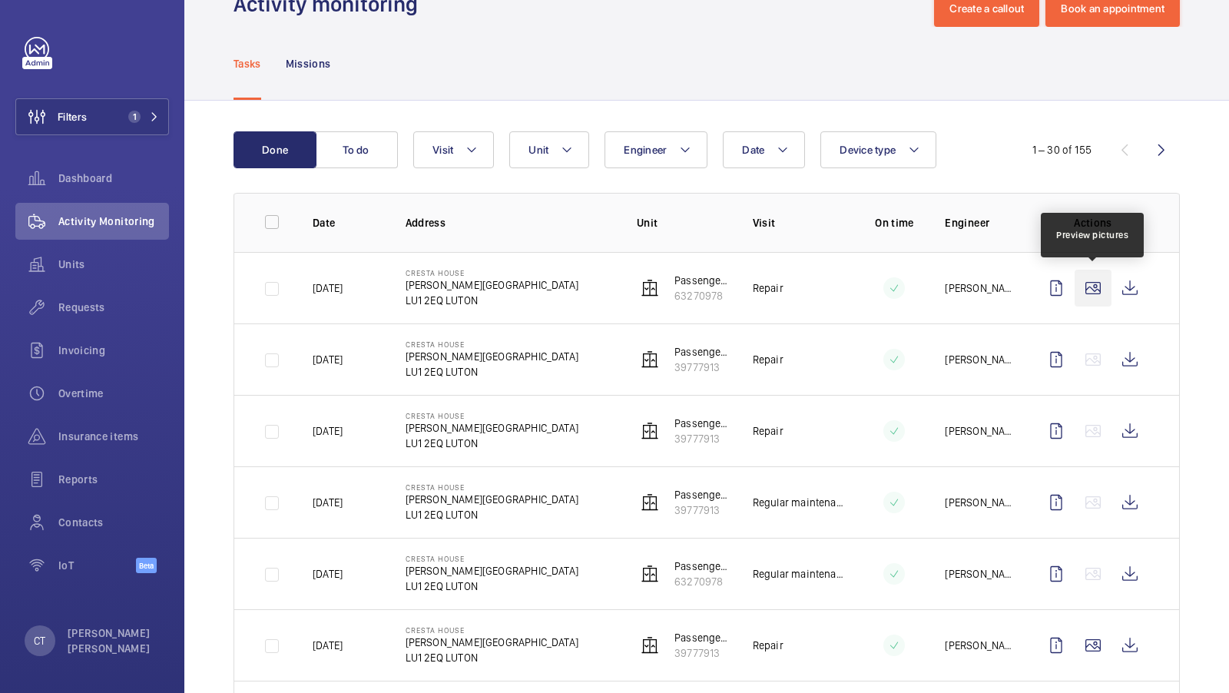
click at [1087, 288] on wm-front-icon-button at bounding box center [1092, 288] width 37 height 37
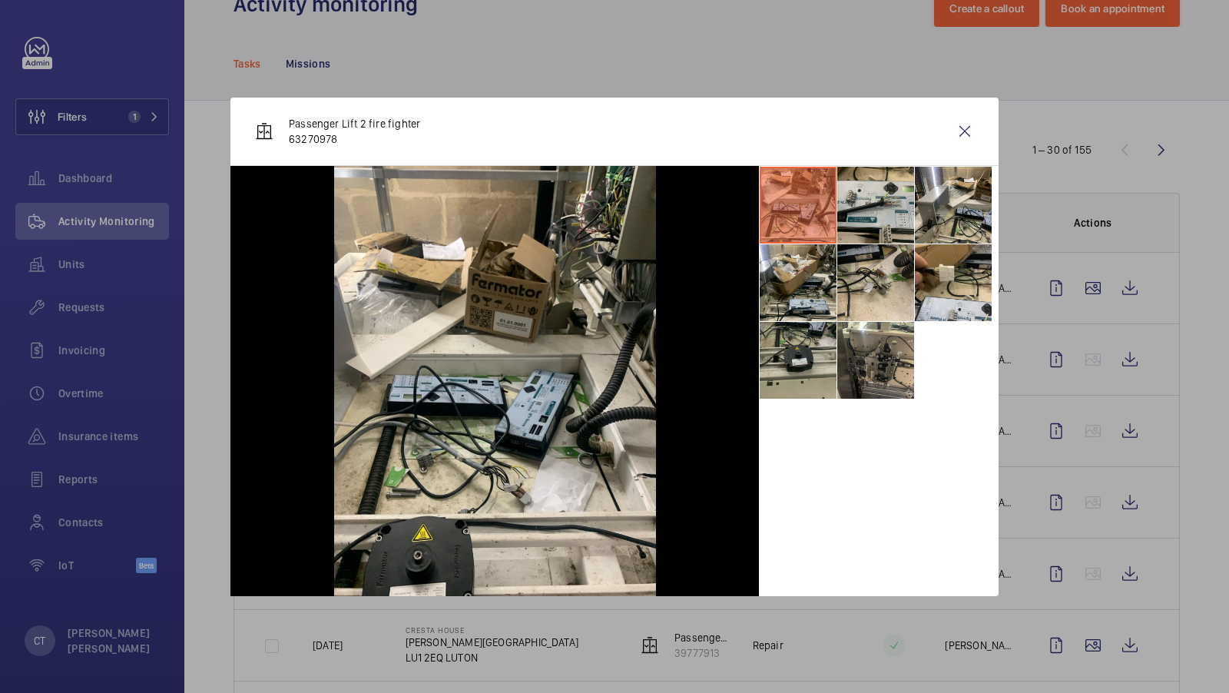
click at [811, 360] on li at bounding box center [798, 360] width 77 height 77
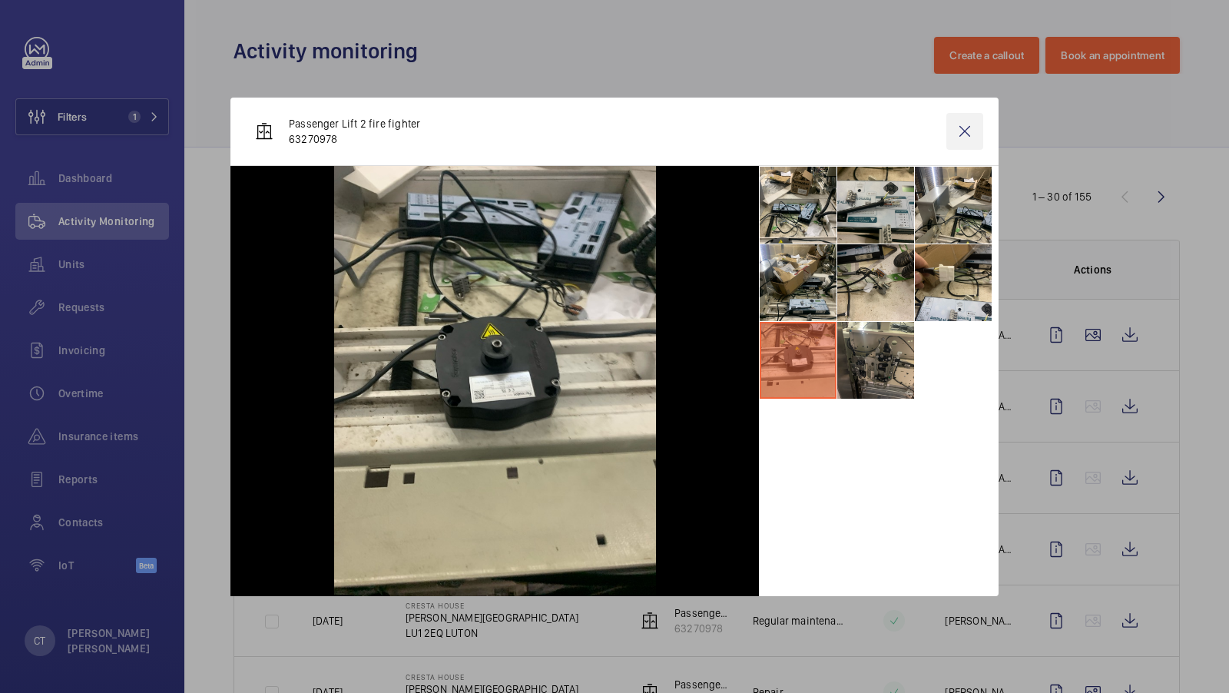
scroll to position [47, 0]
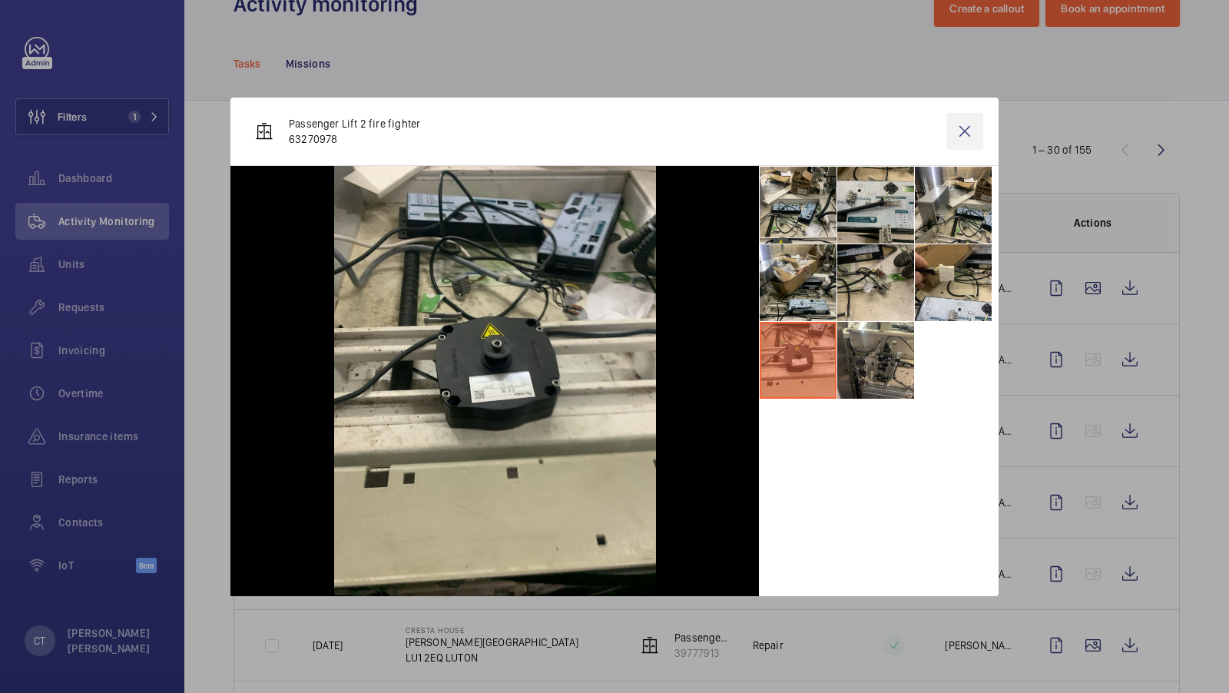
click at [958, 127] on wm-front-icon-button at bounding box center [964, 131] width 37 height 37
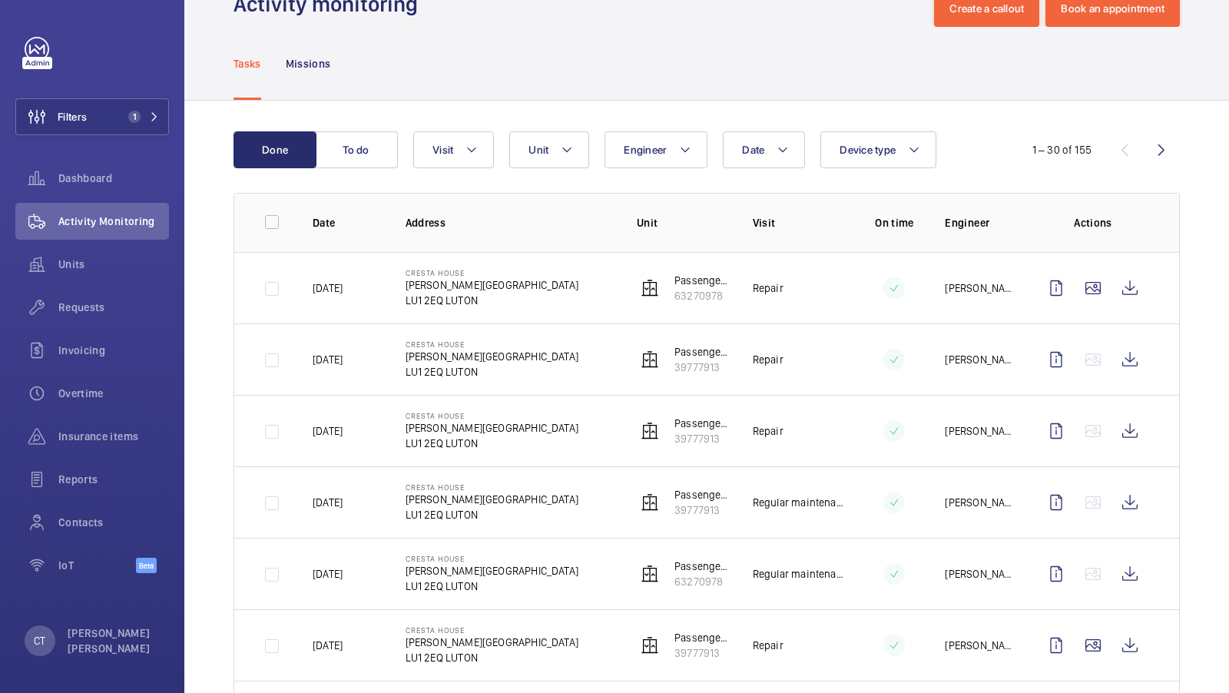
click at [144, 114] on span "1" at bounding box center [140, 117] width 37 height 12
click at [129, 107] on button "Filters 1" at bounding box center [92, 116] width 154 height 37
click at [134, 116] on span "1" at bounding box center [134, 117] width 12 height 12
click at [139, 119] on span "1" at bounding box center [134, 117] width 12 height 12
click at [134, 111] on span "1" at bounding box center [134, 117] width 12 height 12
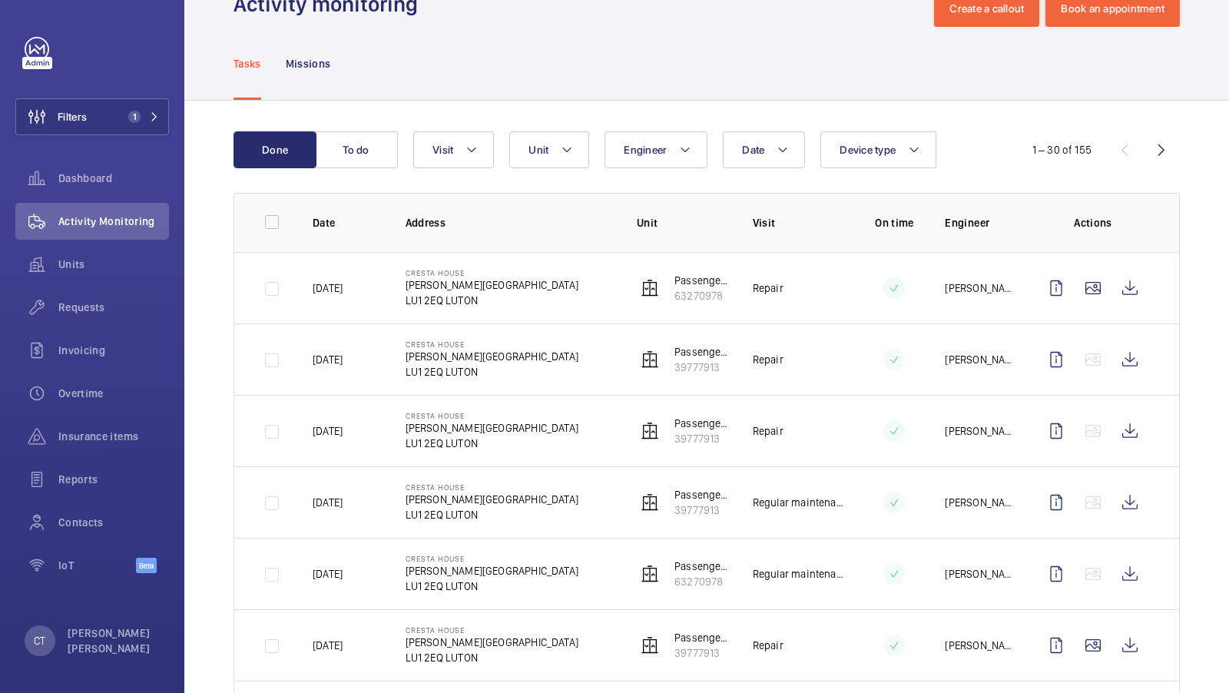
click at [140, 120] on span "1" at bounding box center [131, 117] width 18 height 12
click at [624, 55] on div "Tasks Missions" at bounding box center [706, 63] width 946 height 73
click at [144, 114] on span "1" at bounding box center [140, 117] width 37 height 12
click at [152, 124] on button "Filters 1" at bounding box center [92, 116] width 154 height 37
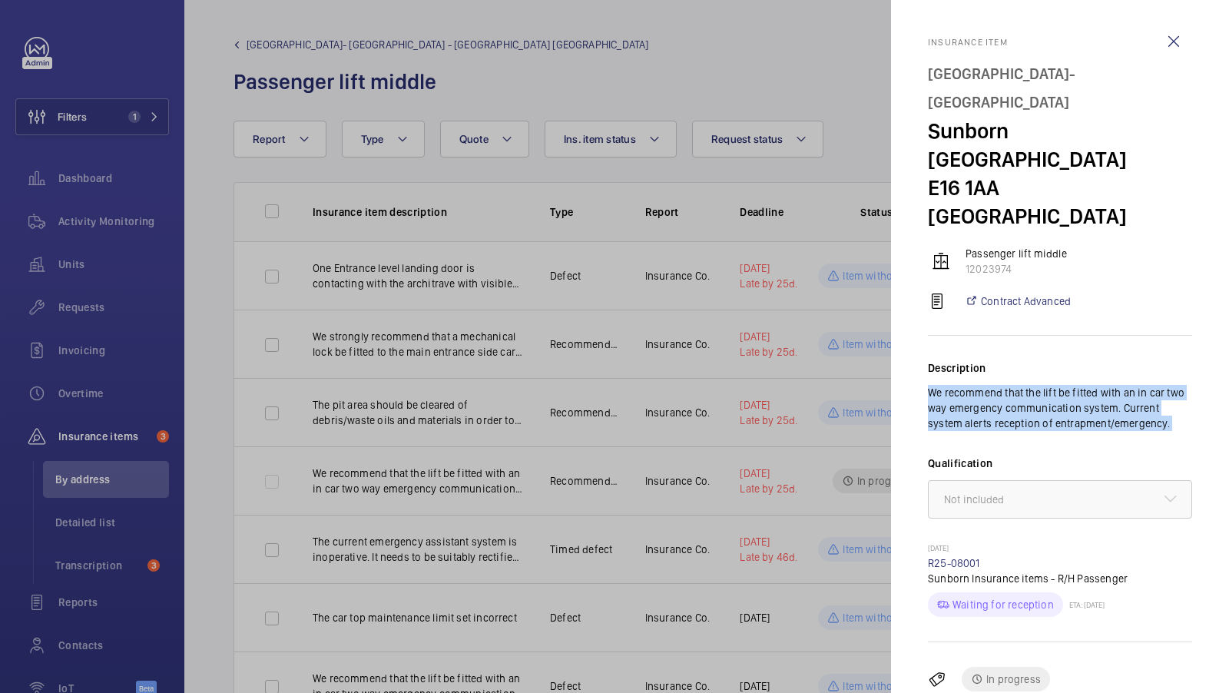
scroll to position [84, 0]
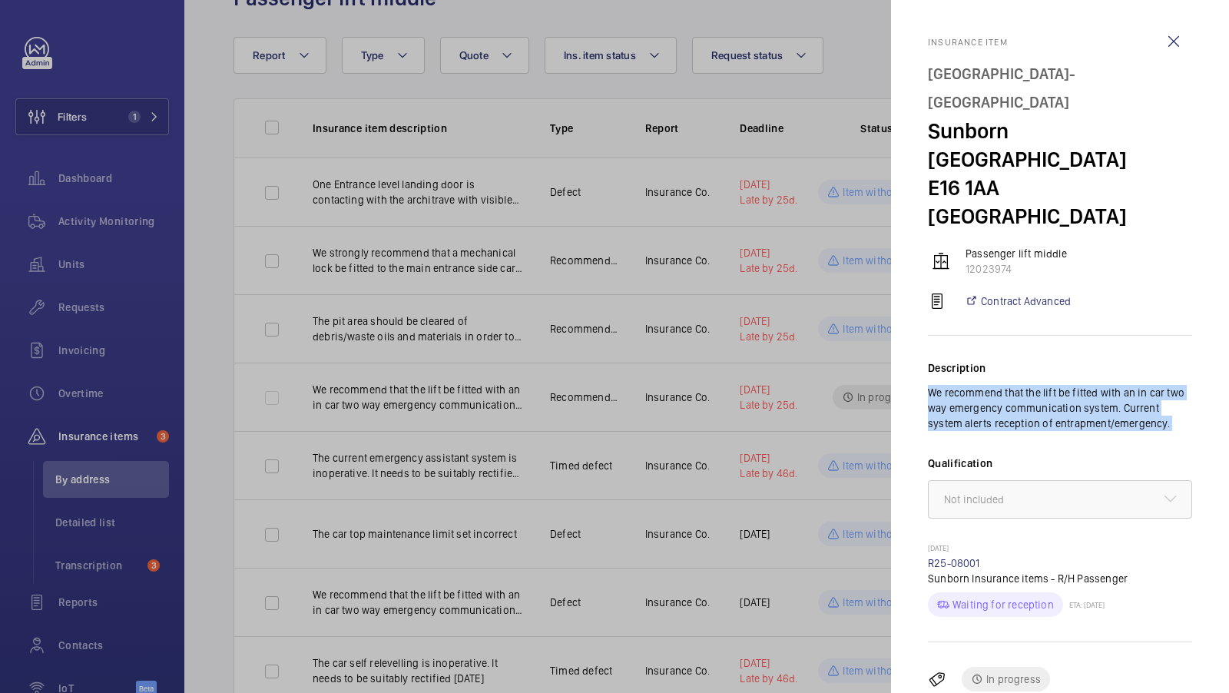
click at [521, 399] on div at bounding box center [614, 346] width 1229 height 693
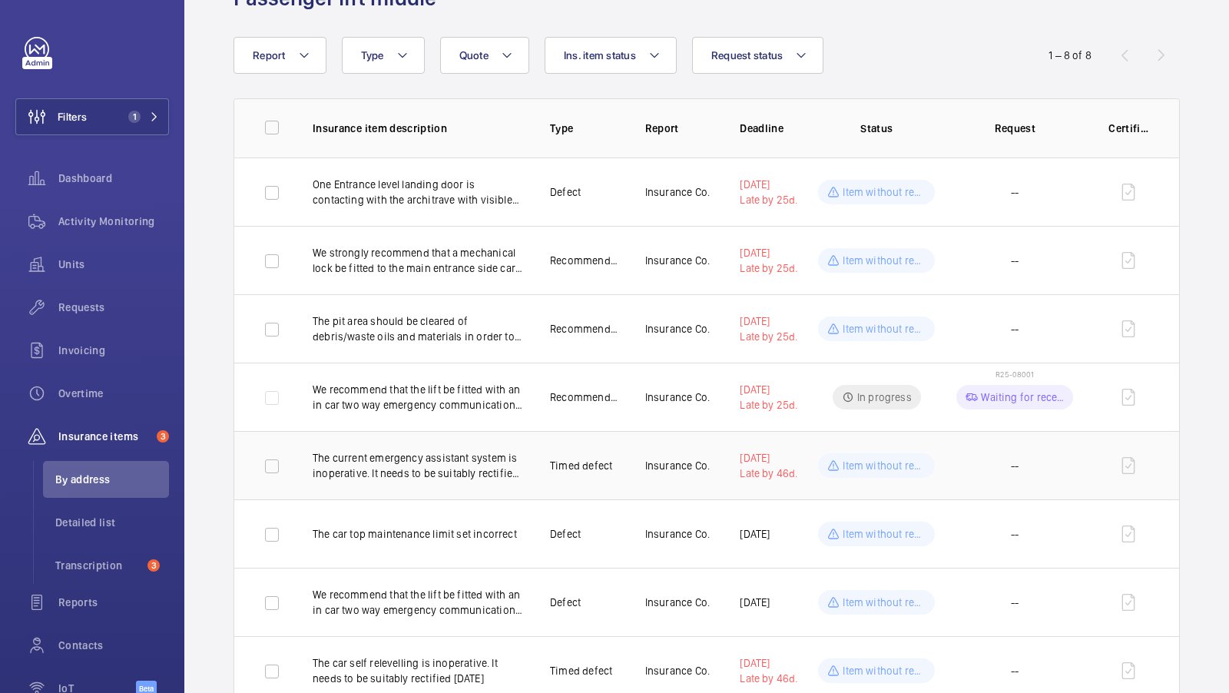
click at [509, 478] on td "The current emergency assistant system is inoperative. It needs to be suitably …" at bounding box center [406, 465] width 237 height 68
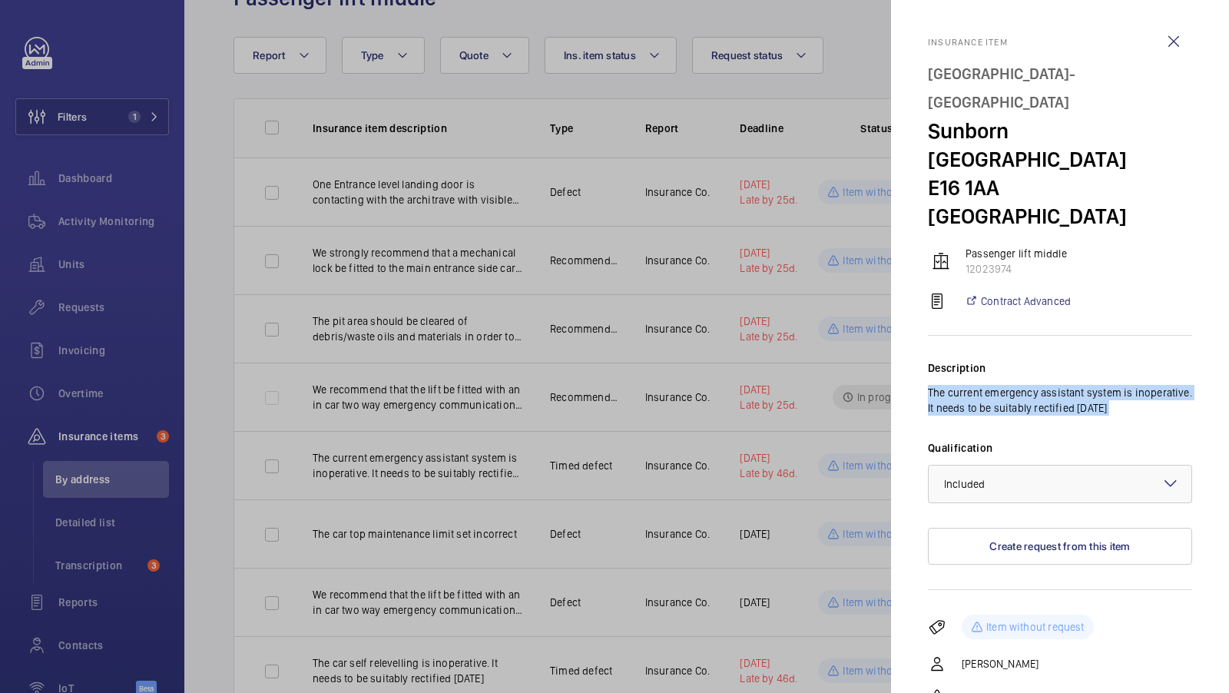
drag, startPoint x: 928, startPoint y: 332, endPoint x: 1163, endPoint y: 369, distance: 237.9
click at [1163, 369] on div "Description The current emergency assistant system is inoperative. It needs to …" at bounding box center [1060, 463] width 264 height 254
copy p "The current emergency assistant system is inoperative. It needs to be suitably …"
click at [846, 385] on div at bounding box center [614, 346] width 1229 height 693
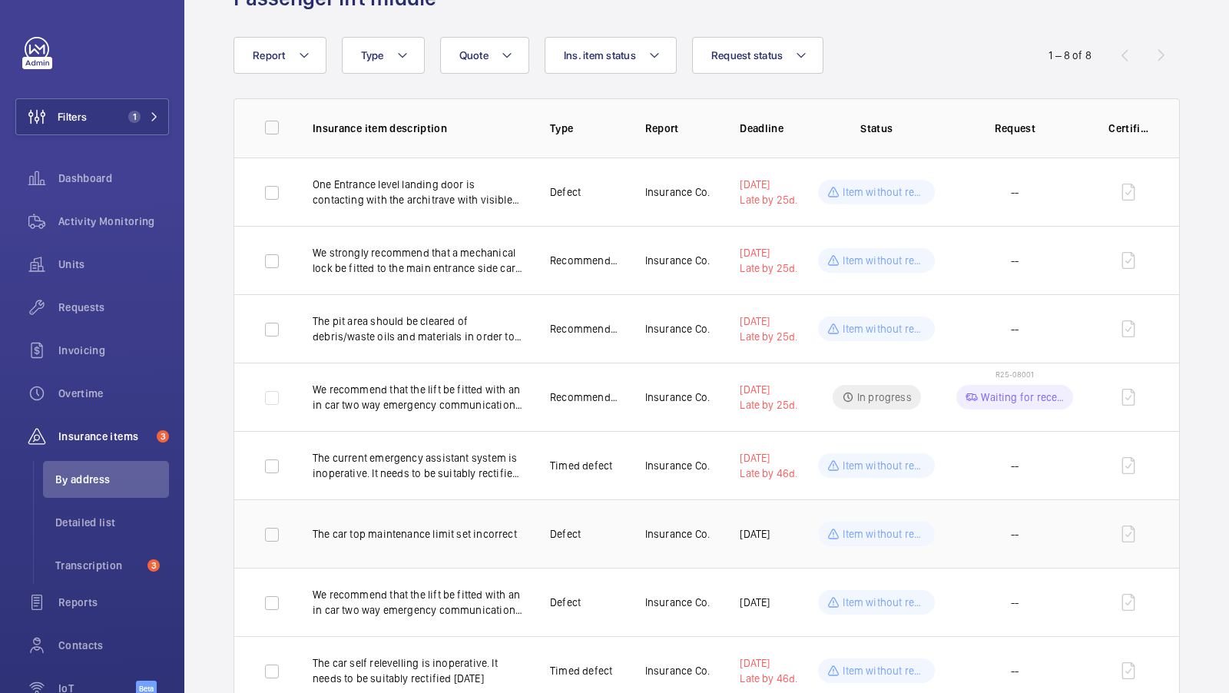
click at [467, 531] on p "The car top maintenance limit set incorrect" at bounding box center [419, 533] width 213 height 15
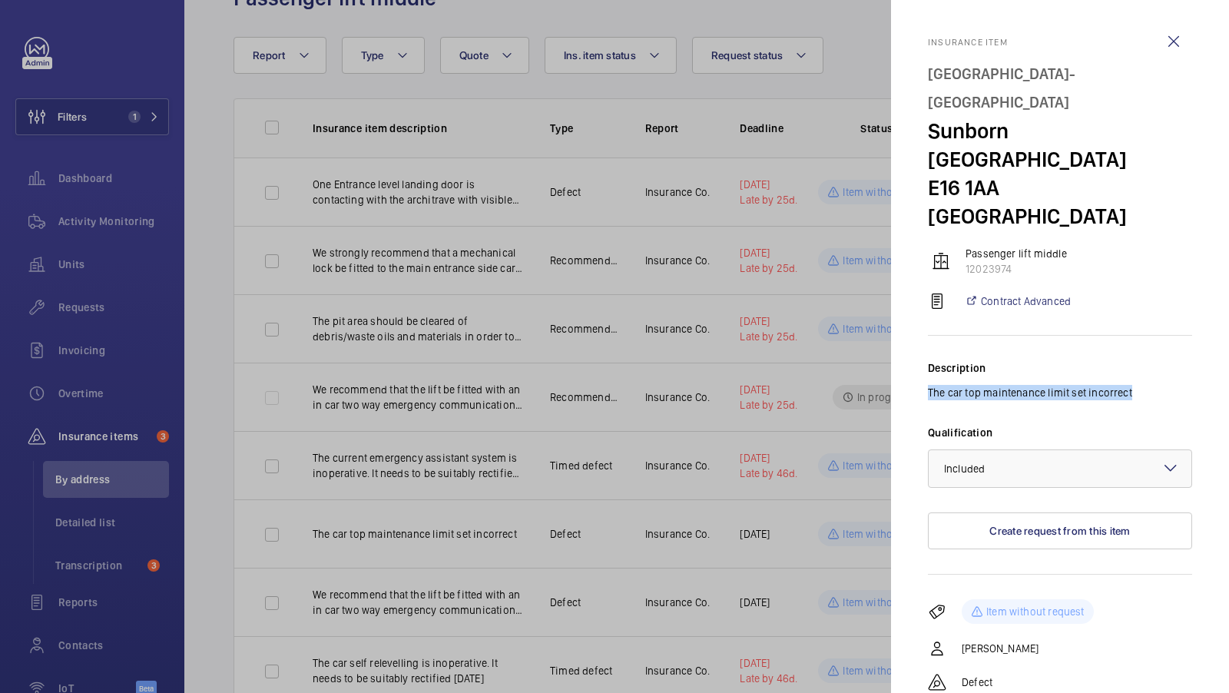
drag, startPoint x: 925, startPoint y: 335, endPoint x: 1145, endPoint y: 337, distance: 219.7
click at [1145, 337] on mat-sidenav "Insurance item Sunborn Yacht Hotel- [GEOGRAPHIC_DATA] [GEOGRAPHIC_DATA] Passeng…" at bounding box center [1060, 346] width 338 height 693
copy p "The car top maintenance limit set incorrect"
click at [554, 501] on div at bounding box center [614, 346] width 1229 height 693
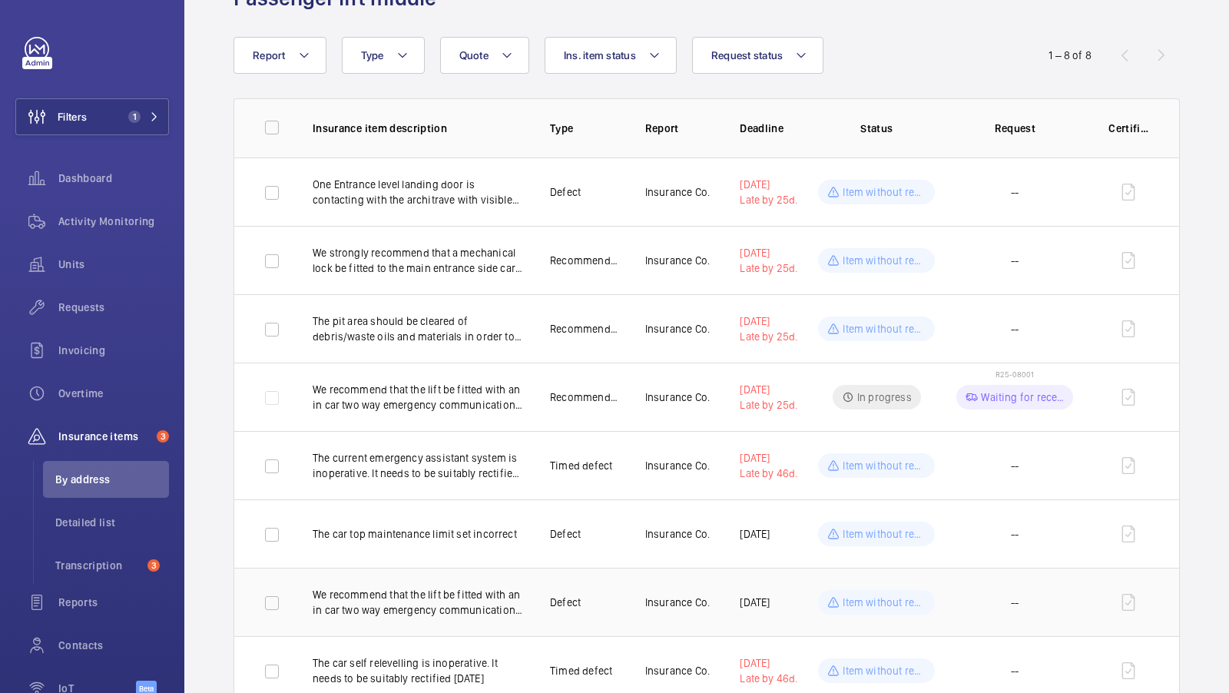
click at [394, 601] on p "We recommend that the lift be fitted with an in car two way emergency communica…" at bounding box center [419, 602] width 213 height 31
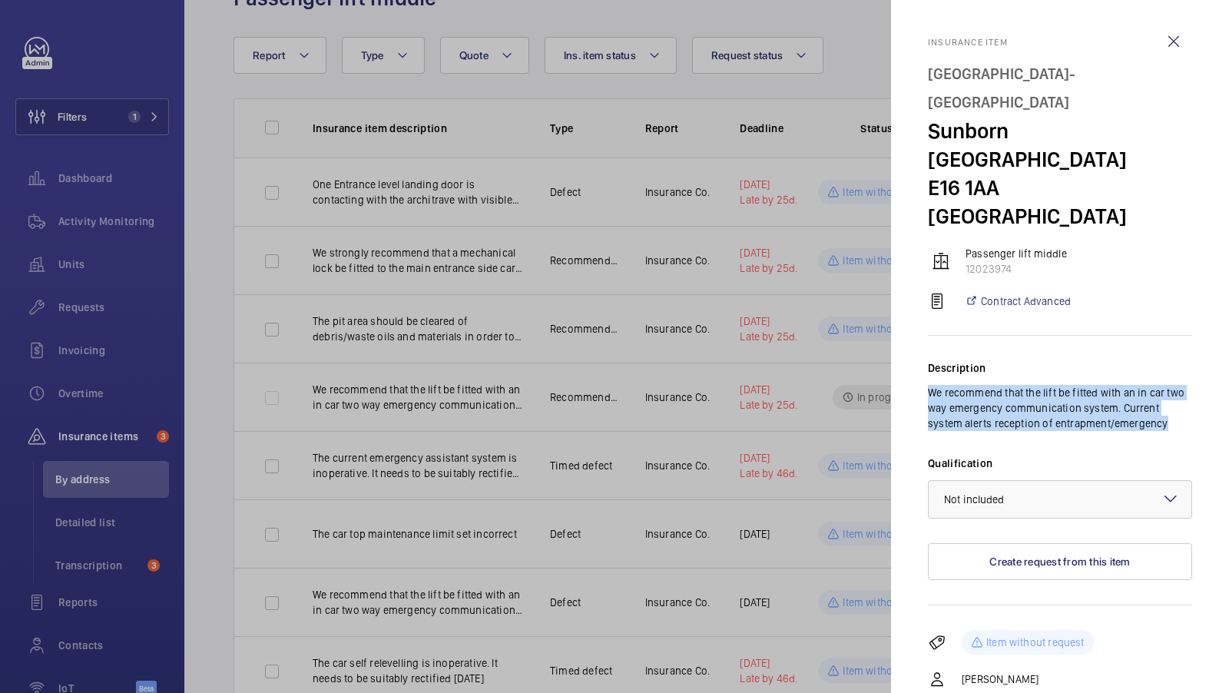
drag, startPoint x: 927, startPoint y: 337, endPoint x: 1192, endPoint y: 371, distance: 267.1
click at [1192, 371] on mat-sidenav "Insurance item [GEOGRAPHIC_DATA]- [GEOGRAPHIC_DATA] [GEOGRAPHIC_DATA] lift midd…" at bounding box center [1060, 346] width 338 height 693
copy p "We recommend that the lift be fitted with an in car two way emergency communica…"
click at [566, 608] on div at bounding box center [614, 346] width 1229 height 693
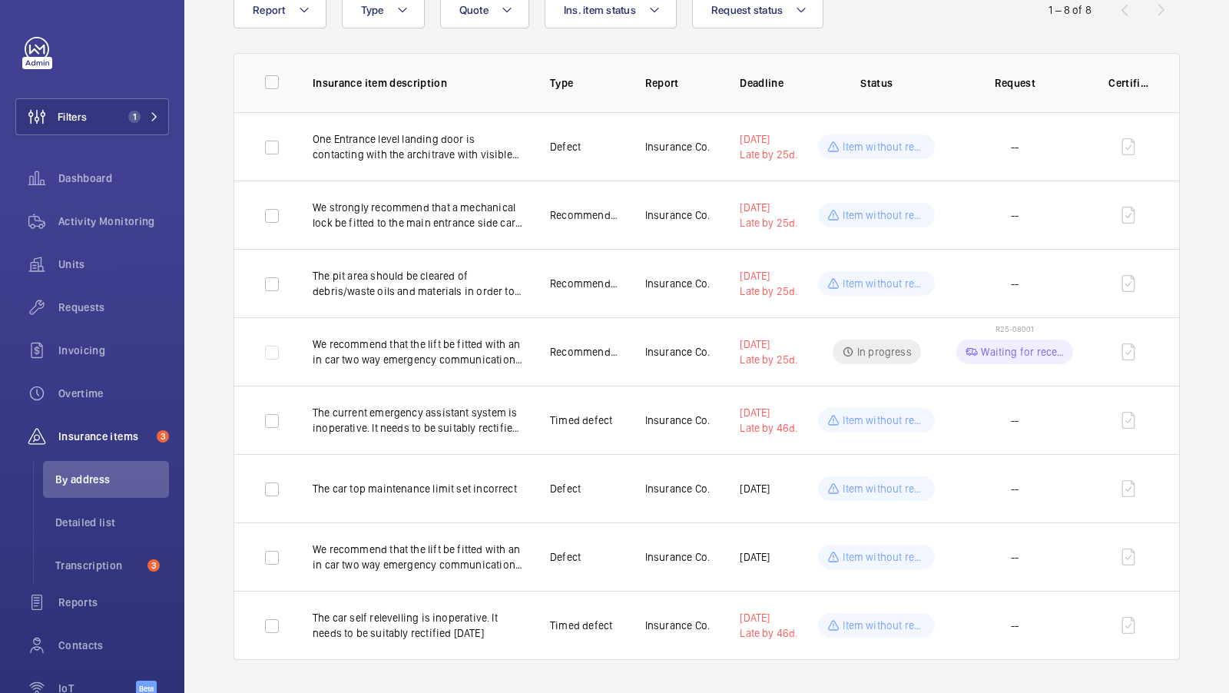
scroll to position [128, 0]
click at [415, 615] on p "The car self relevelling is inoperative. It needs to be suitably rectified [DAT…" at bounding box center [419, 626] width 213 height 31
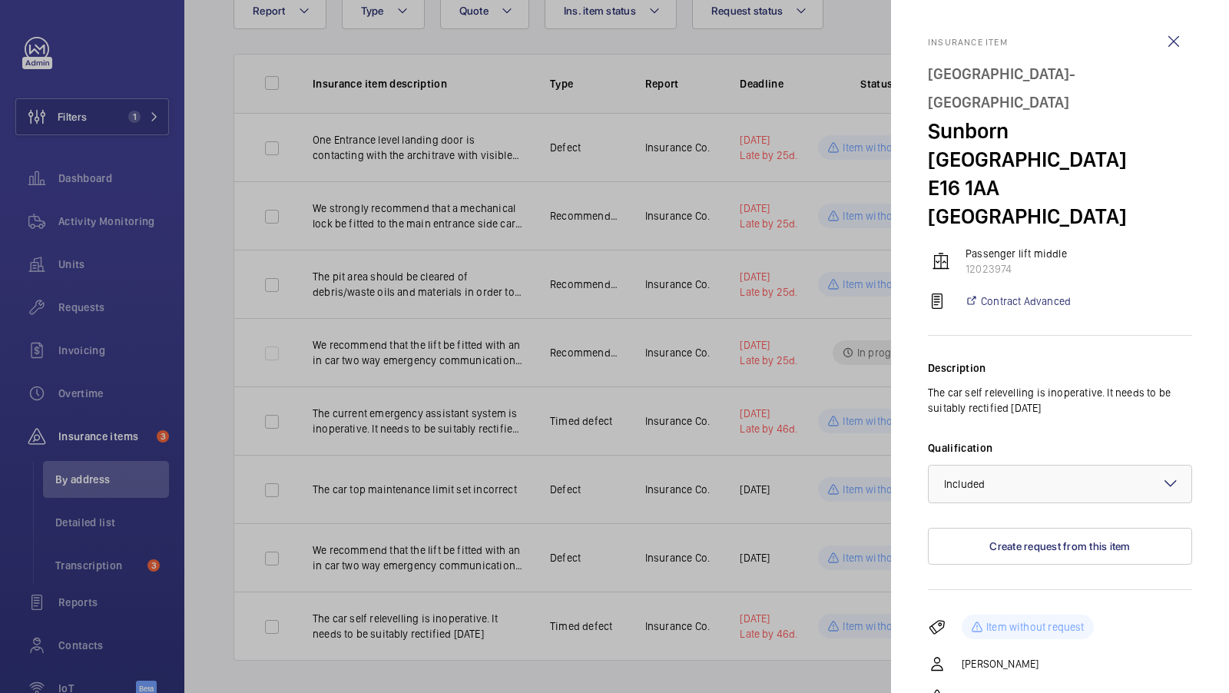
drag, startPoint x: 1114, startPoint y: 352, endPoint x: 924, endPoint y: 333, distance: 191.3
click at [925, 333] on mat-sidenav "Insurance item [GEOGRAPHIC_DATA]- [GEOGRAPHIC_DATA] [GEOGRAPHIC_DATA] lift midd…" at bounding box center [1060, 346] width 338 height 693
copy p "The car self relevelling is inoperative. It needs to be suitably rectified [DAT…"
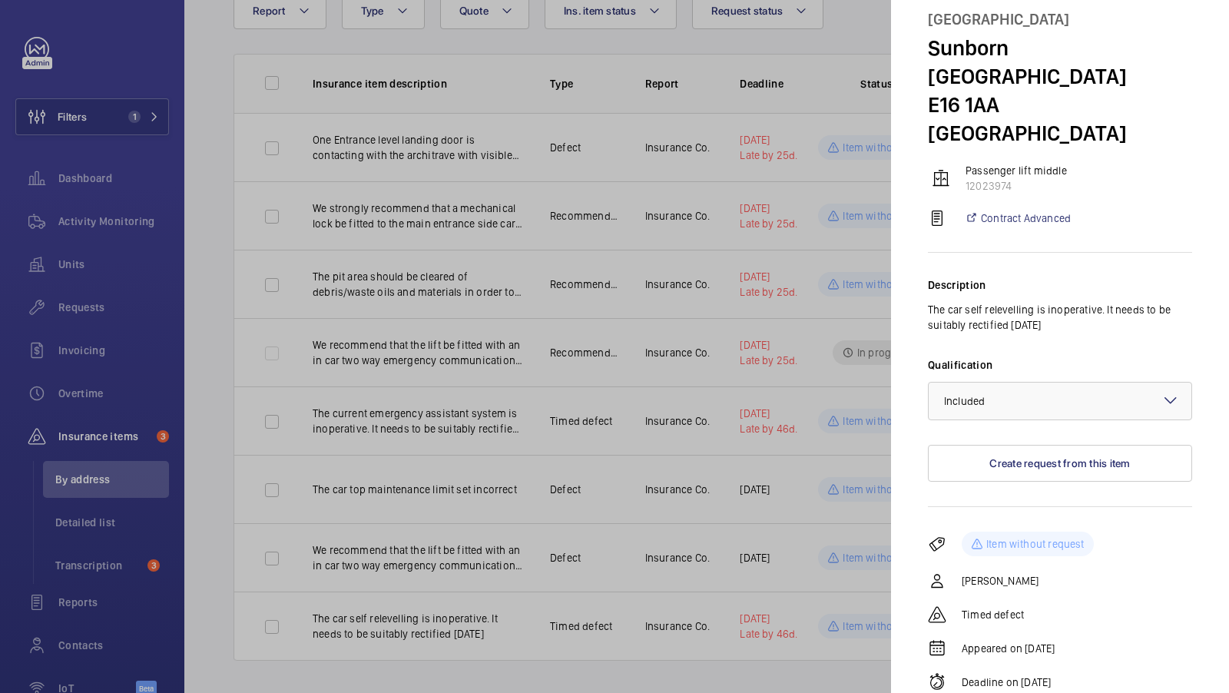
click at [452, 622] on div at bounding box center [614, 346] width 1229 height 693
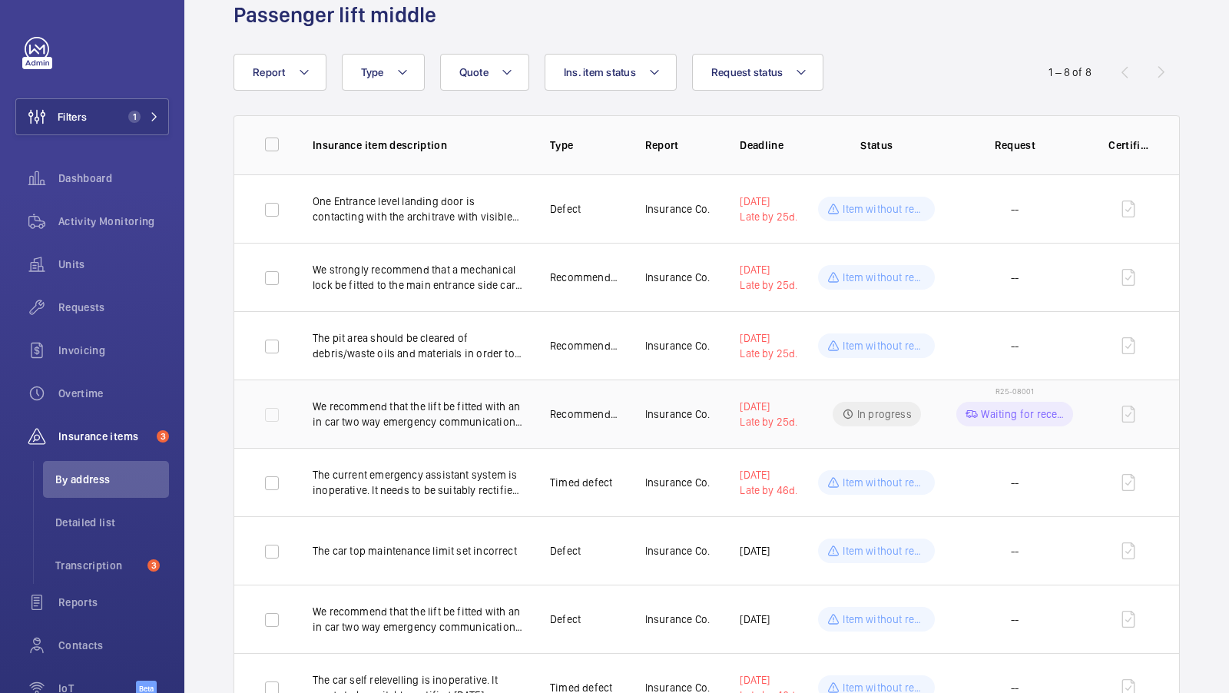
scroll to position [0, 0]
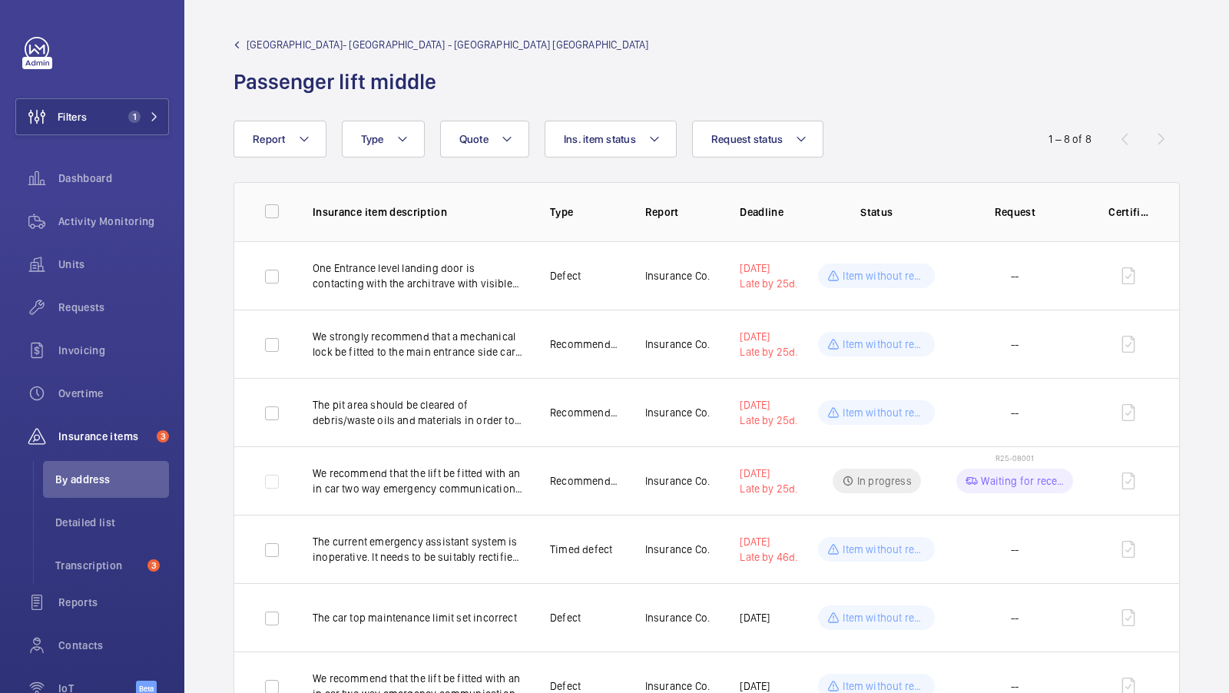
click at [339, 40] on span "[GEOGRAPHIC_DATA]- [GEOGRAPHIC_DATA] - [GEOGRAPHIC_DATA] [GEOGRAPHIC_DATA]" at bounding box center [448, 44] width 402 height 15
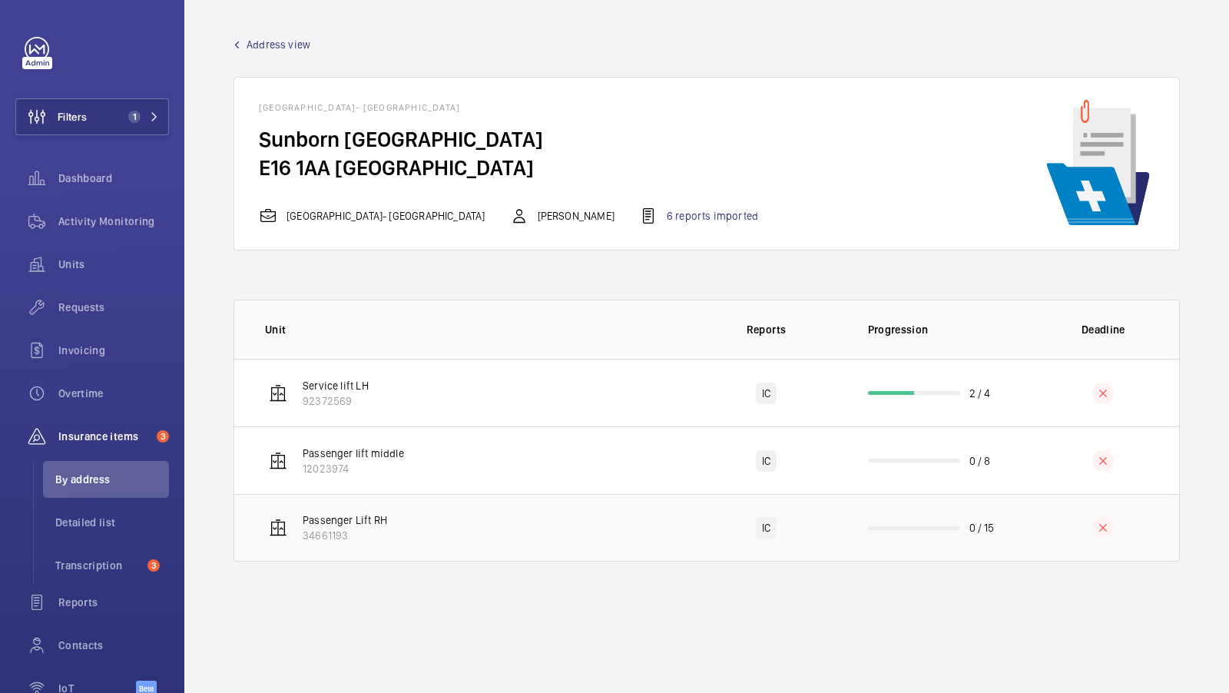
click at [487, 524] on td "Passenger Lift RH 34661193" at bounding box center [461, 528] width 455 height 68
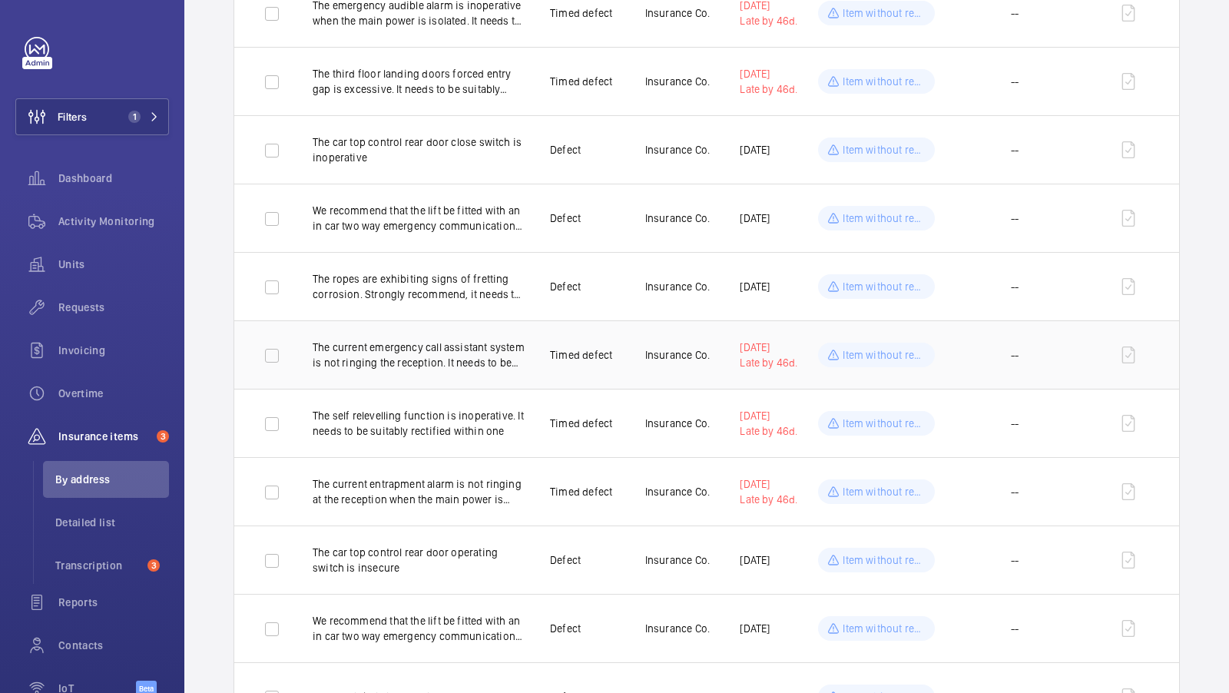
scroll to position [534, 0]
click at [434, 297] on p "The ropes are exhibiting signs of fretting corrosion. Strongly recommend, it ne…" at bounding box center [419, 288] width 213 height 31
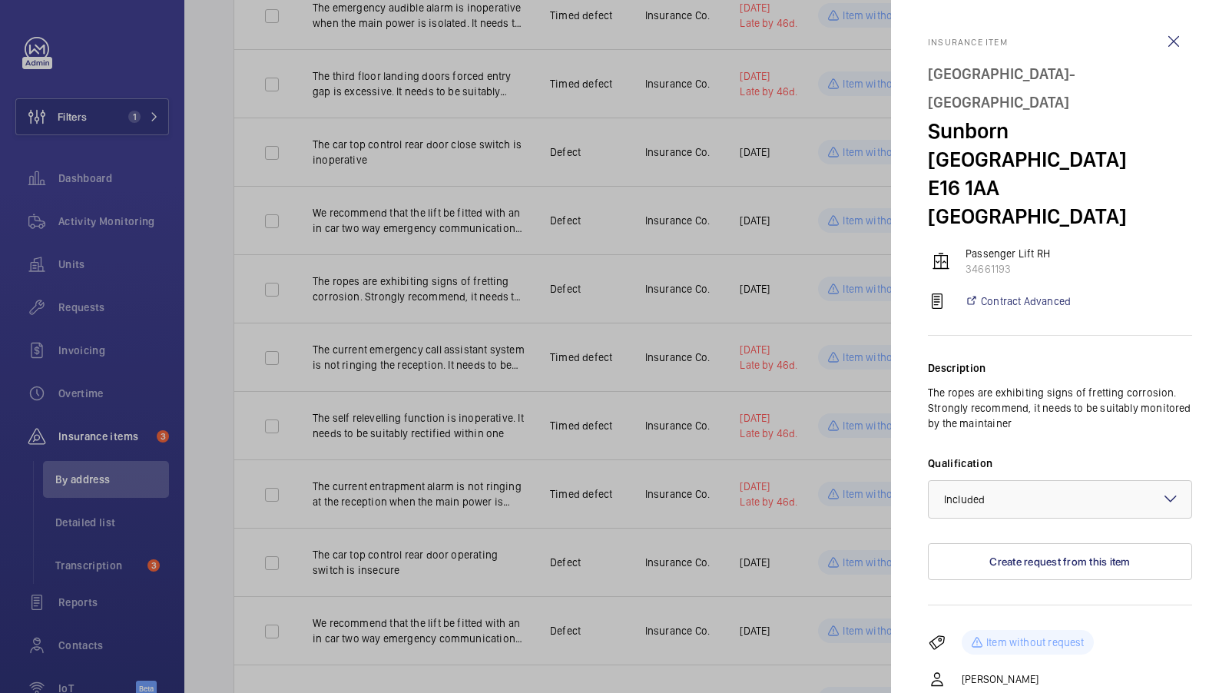
click at [549, 404] on div at bounding box center [614, 346] width 1229 height 693
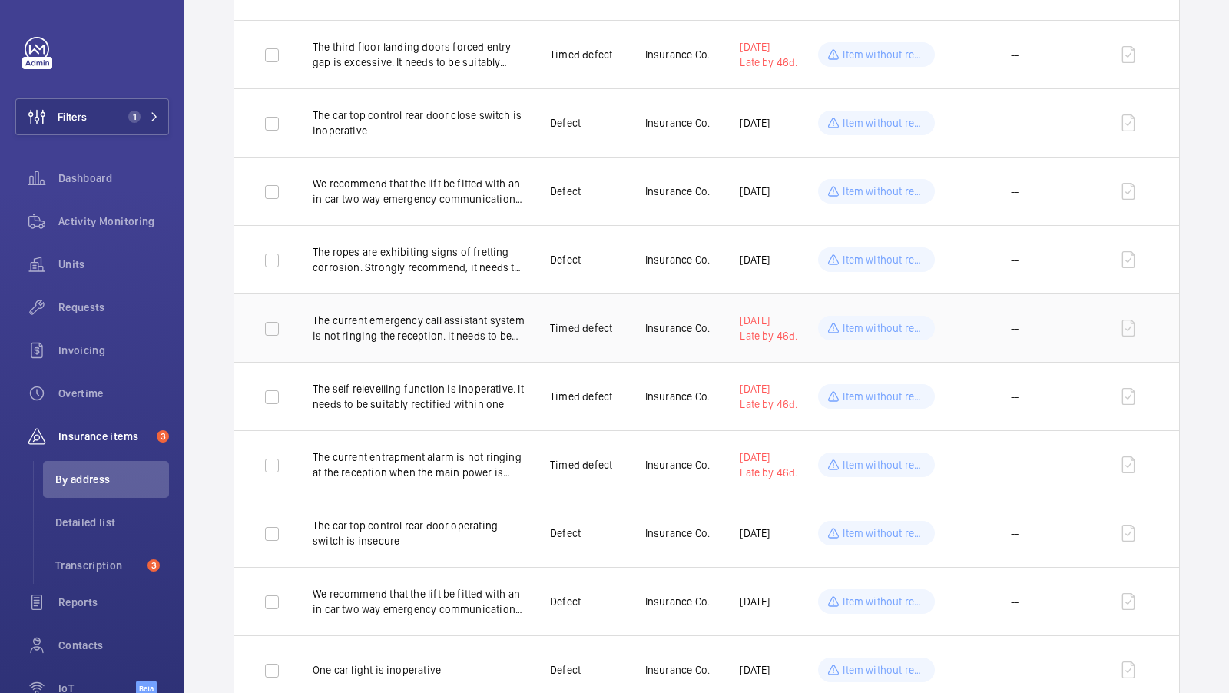
scroll to position [0, 0]
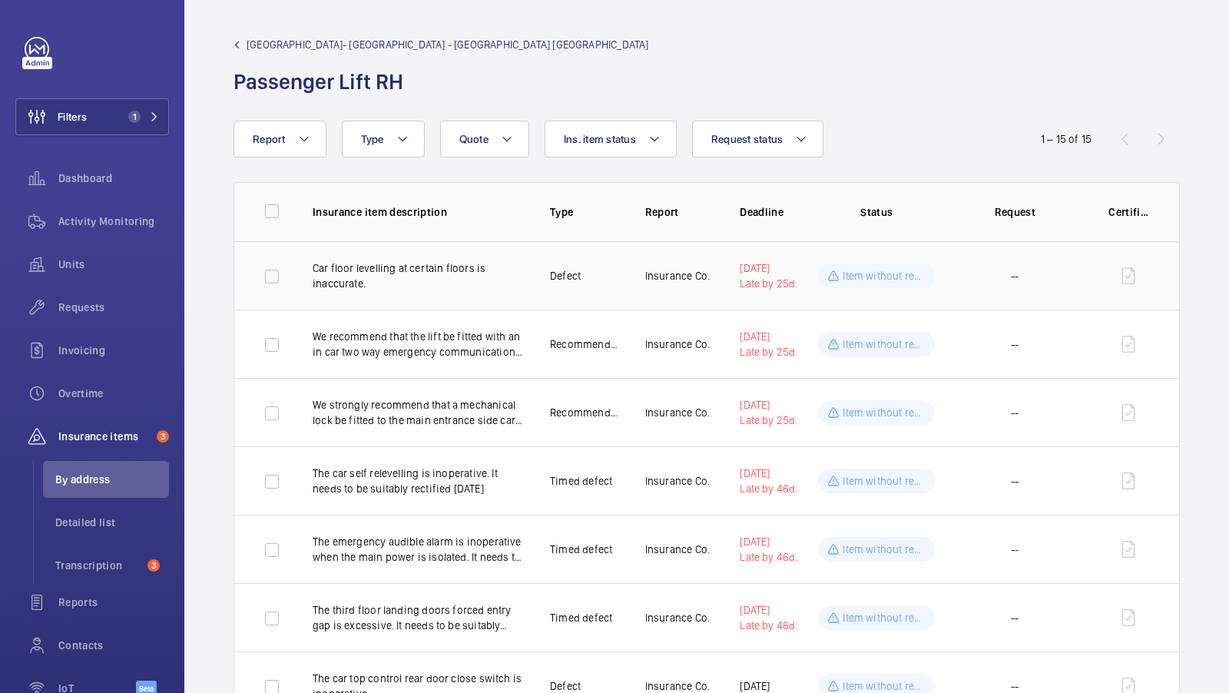
click at [442, 276] on p "Car floor levelling at certain floors is inaccurate." at bounding box center [419, 275] width 213 height 31
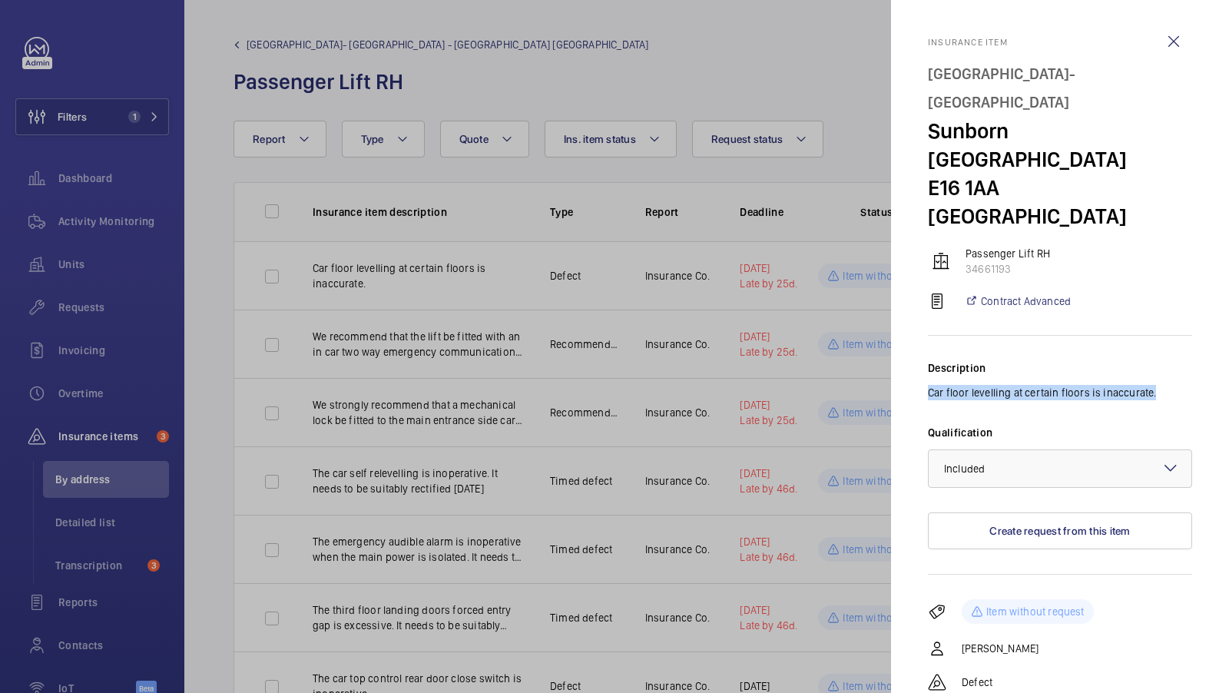
drag, startPoint x: 928, startPoint y: 339, endPoint x: 1156, endPoint y: 340, distance: 227.3
click at [1156, 385] on p "Car floor levelling at certain floors is inaccurate." at bounding box center [1060, 392] width 264 height 15
copy p "Car floor levelling at certain floors is inaccurate."
click at [555, 336] on div at bounding box center [614, 346] width 1229 height 693
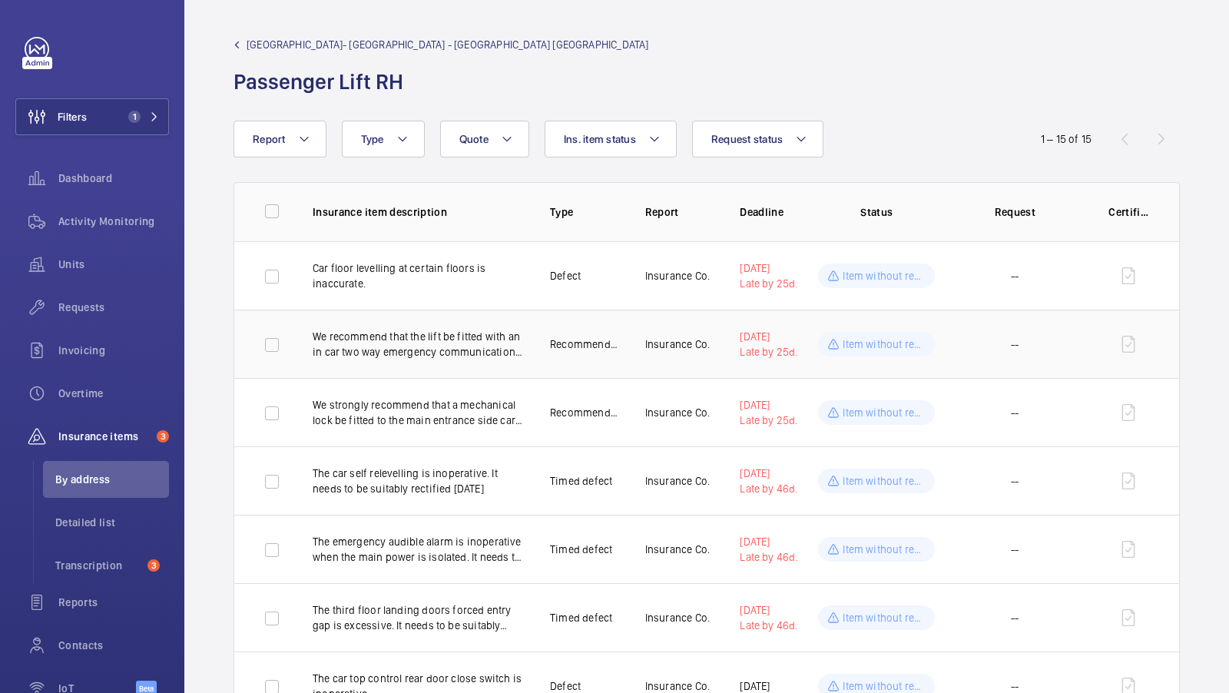
click at [366, 338] on p "We recommend that the lift be fitted with an in car two way emergency communica…" at bounding box center [419, 344] width 213 height 31
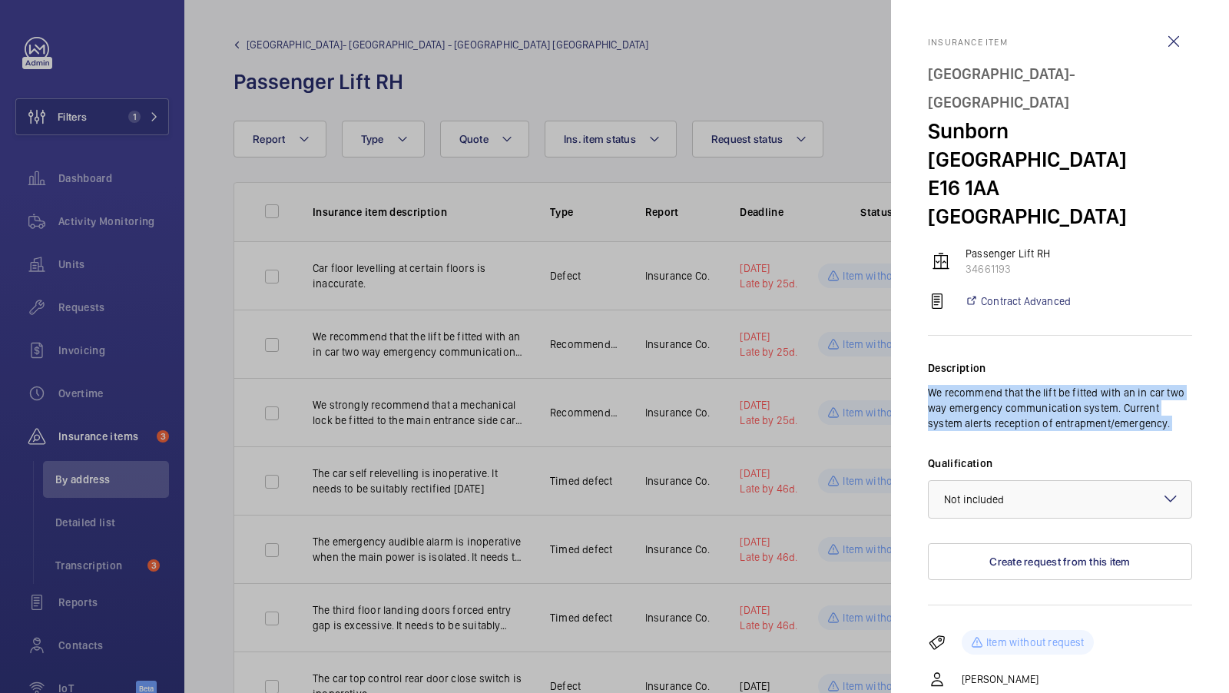
drag, startPoint x: 928, startPoint y: 333, endPoint x: 1149, endPoint y: 377, distance: 225.6
click at [1149, 376] on div "Description We recommend that the lift be fitted with an in car two way emergen…" at bounding box center [1060, 471] width 264 height 270
copy p "We recommend that the lift be fitted with an in car two way emergency communica…"
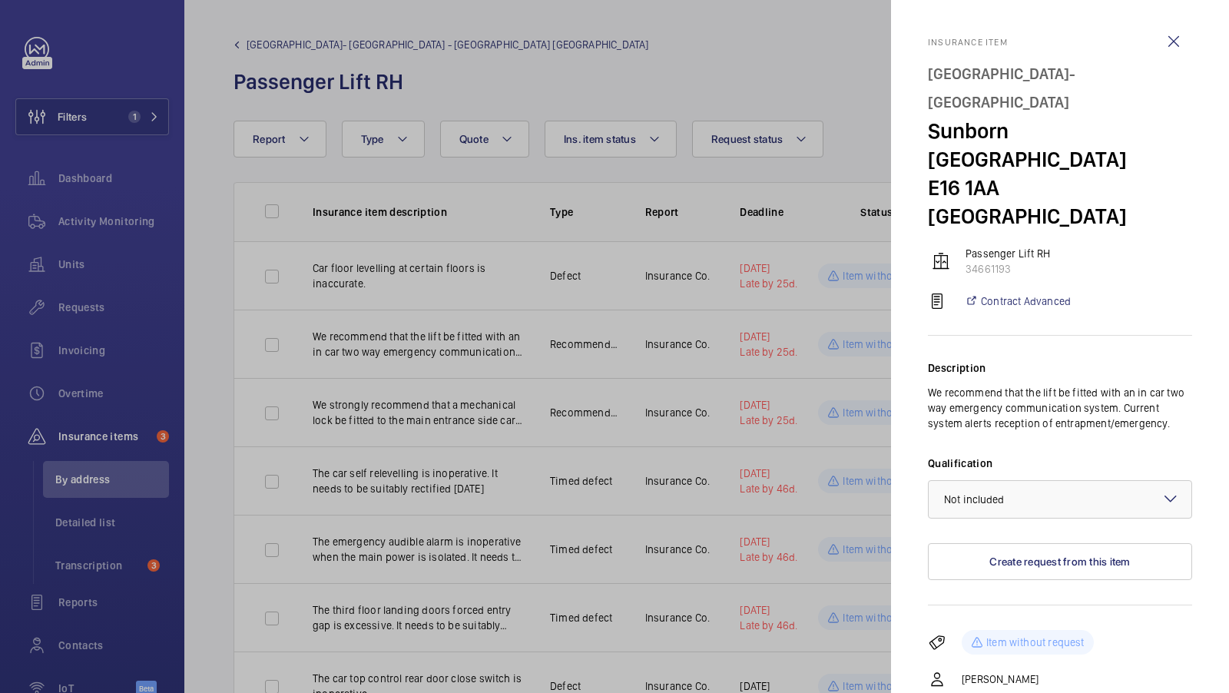
click at [682, 384] on div at bounding box center [614, 346] width 1229 height 693
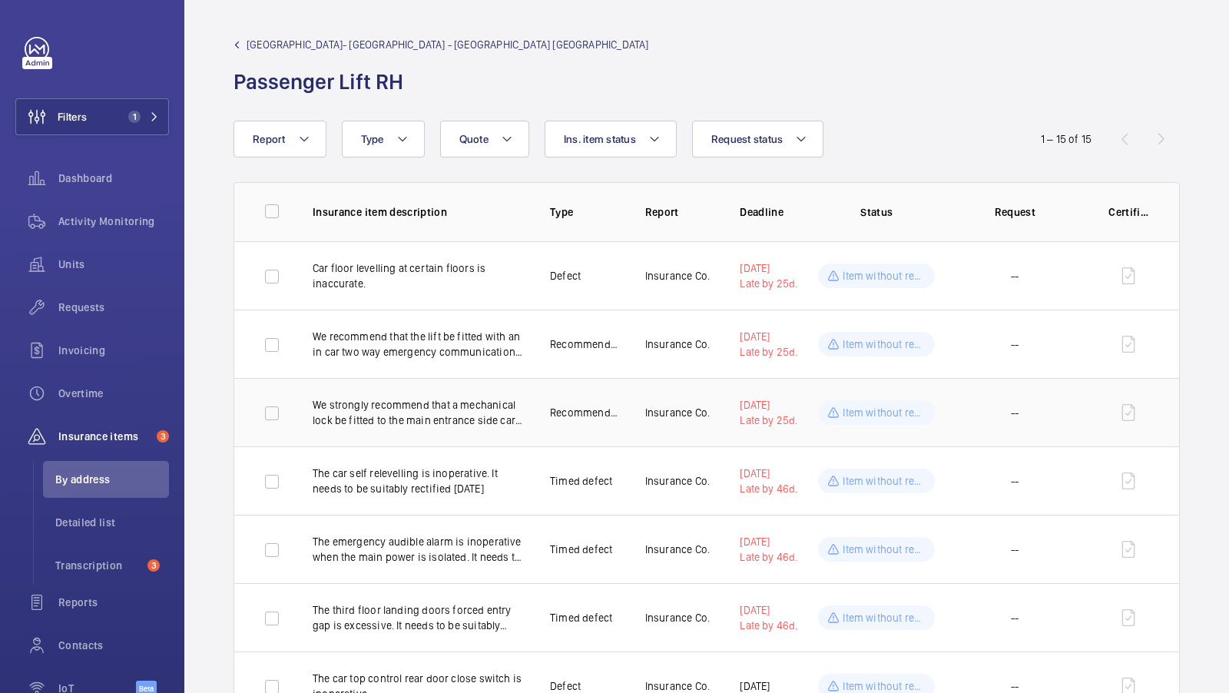
click at [435, 415] on p "We strongly recommend that a mechanical lock be fitted to the main entrance sid…" at bounding box center [419, 412] width 213 height 31
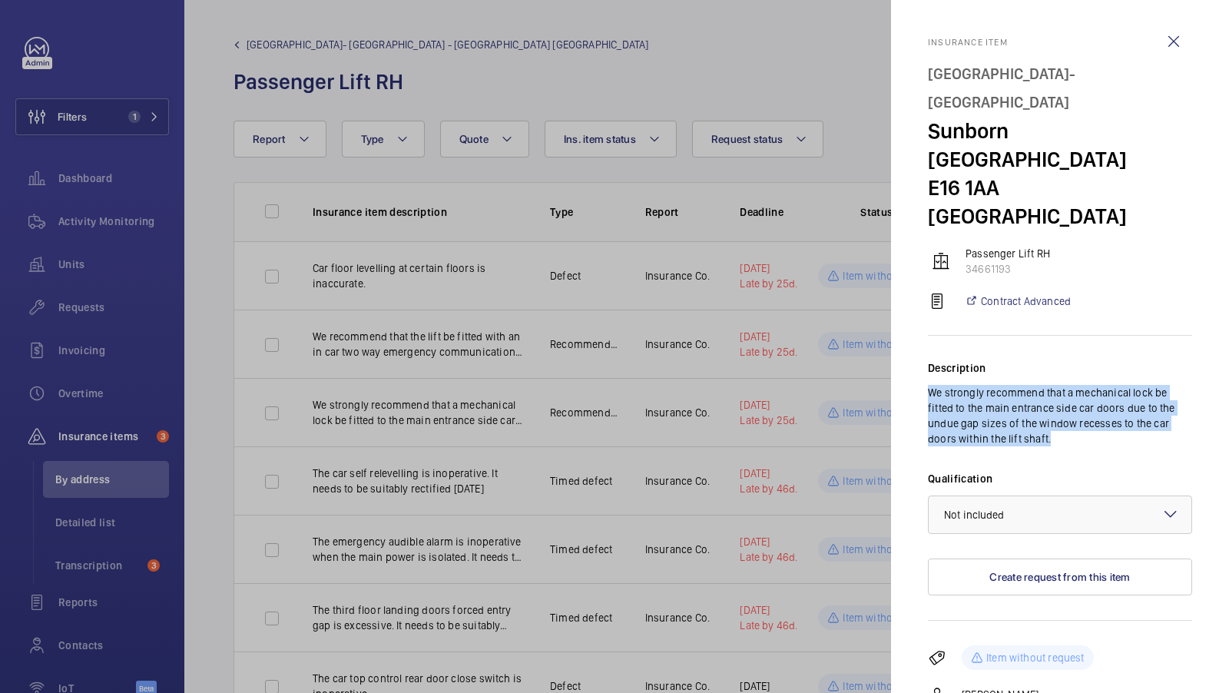
drag, startPoint x: 927, startPoint y: 336, endPoint x: 1057, endPoint y: 386, distance: 140.0
click at [1057, 386] on p "We strongly recommend that a mechanical lock be fitted to the main entrance sid…" at bounding box center [1060, 415] width 264 height 61
copy p "We strongly recommend that a mechanical lock be fitted to the main entrance sid…"
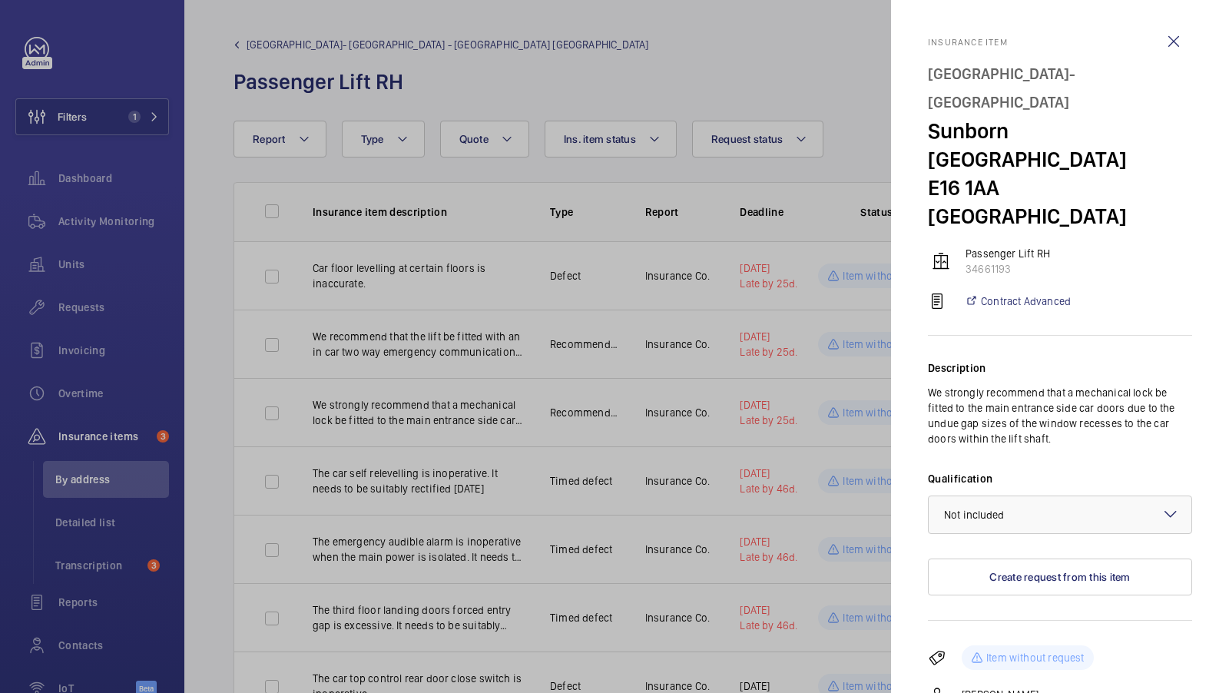
click at [457, 399] on div at bounding box center [614, 346] width 1229 height 693
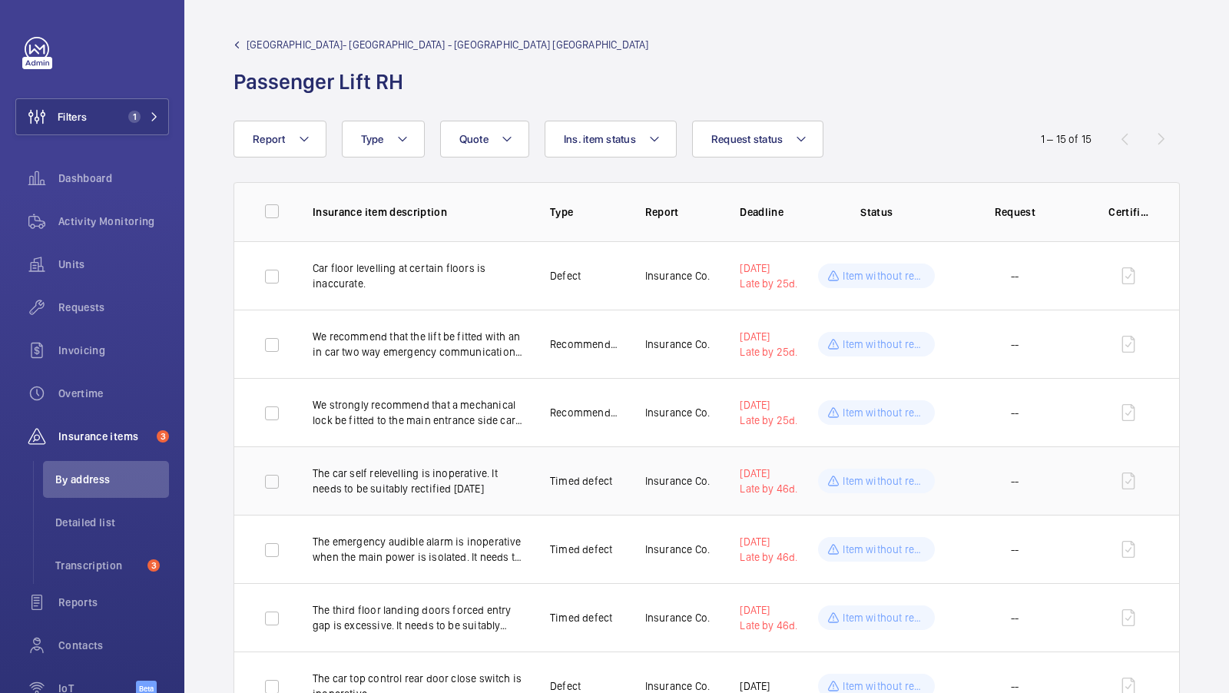
click at [450, 470] on p "The car self relevelling is inoperative. It needs to be suitably rectified [DAT…" at bounding box center [419, 480] width 213 height 31
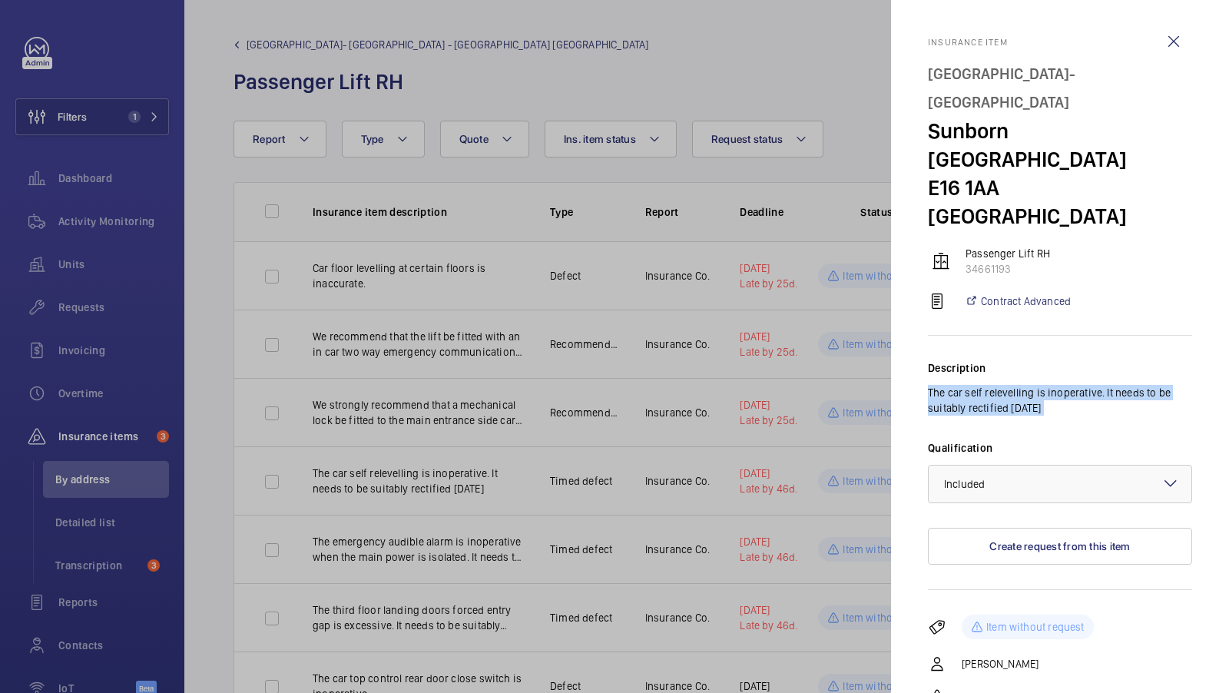
drag, startPoint x: 929, startPoint y: 333, endPoint x: 1124, endPoint y: 361, distance: 196.3
click at [1124, 361] on div "Description The car self relevelling is inoperative. It needs to be suitably re…" at bounding box center [1060, 463] width 264 height 254
copy p "The car self relevelling is inoperative. It needs to be suitably rectified [DAT…"
click at [741, 386] on div at bounding box center [614, 346] width 1229 height 693
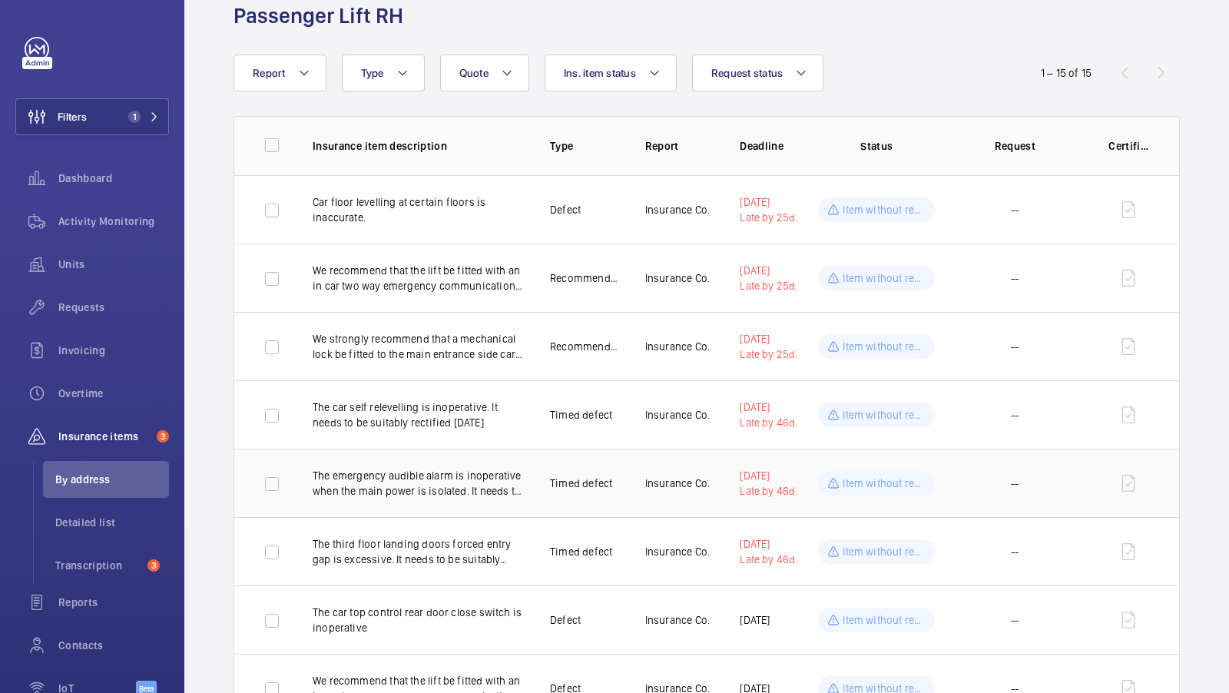
scroll to position [74, 0]
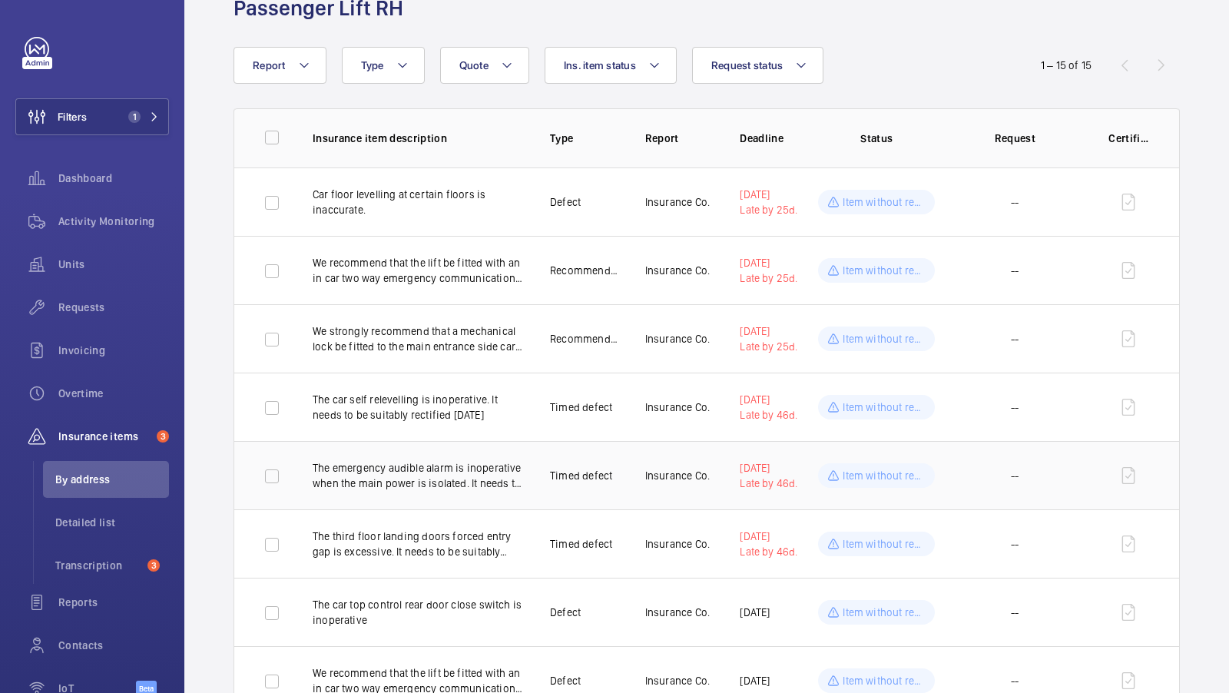
click at [469, 496] on td "The emergency audible alarm is inoperative when the main power is isolated. It …" at bounding box center [406, 475] width 237 height 68
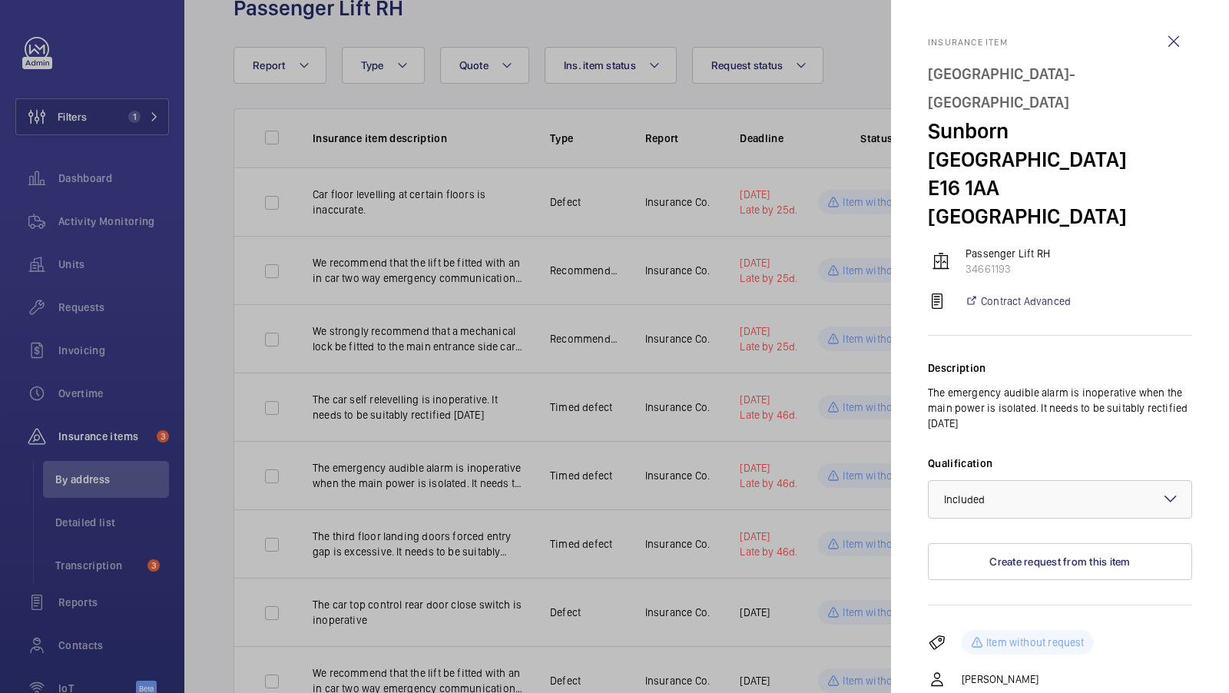
drag, startPoint x: 928, startPoint y: 336, endPoint x: 1026, endPoint y: 363, distance: 102.1
click at [1026, 385] on p "The emergency audible alarm is inoperative when the main power is isolated. It …" at bounding box center [1060, 408] width 264 height 46
copy p "The emergency audible alarm is inoperative when the main power is isolated. It …"
click at [462, 465] on div at bounding box center [614, 346] width 1229 height 693
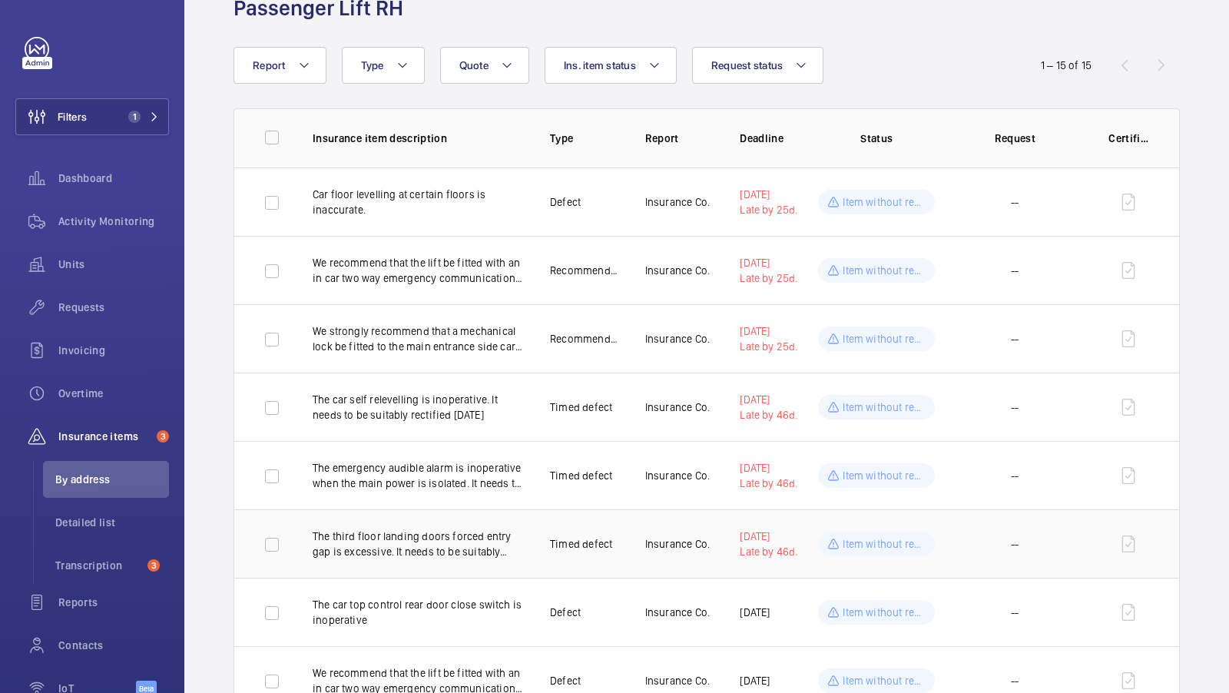
click at [460, 544] on p "The third floor landing doors forced entry gap is excessive. It needs to be sui…" at bounding box center [419, 543] width 213 height 31
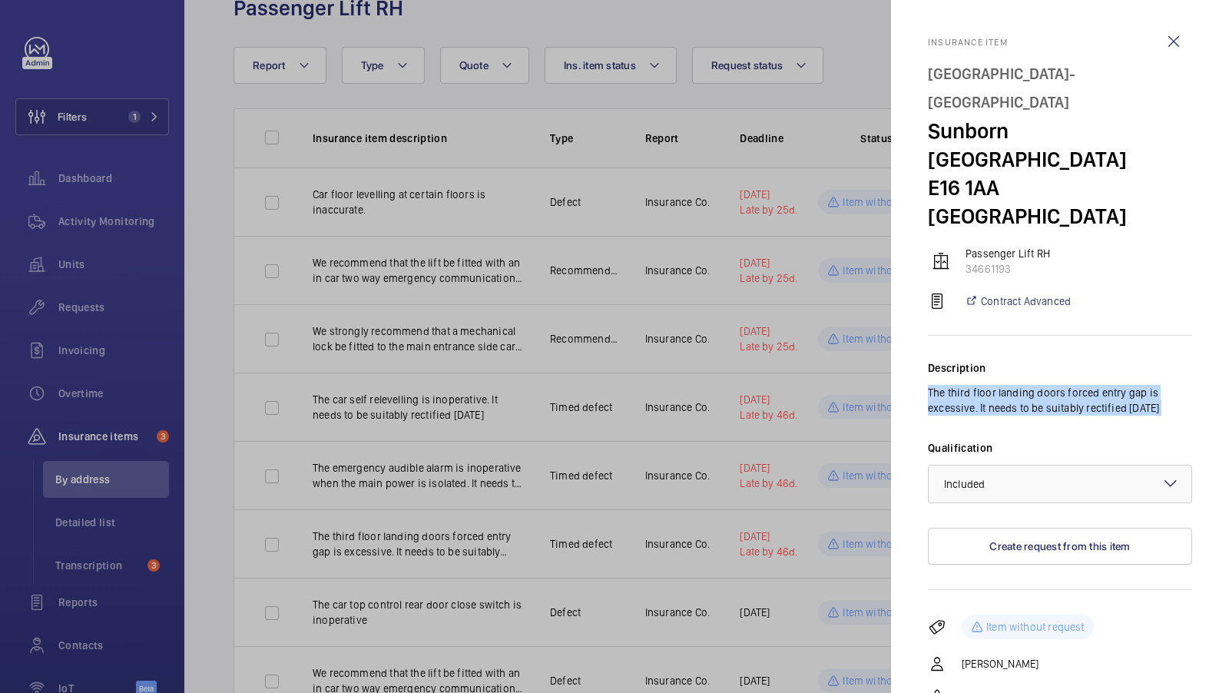
drag, startPoint x: 928, startPoint y: 337, endPoint x: 975, endPoint y: 376, distance: 60.0
click at [975, 376] on div "Description The third floor landing doors forced entry gap is excessive. It nee…" at bounding box center [1060, 463] width 264 height 254
copy p "The third floor landing doors forced entry gap is excessive. It needs to be sui…"
click at [996, 385] on p "The third floor landing doors forced entry gap is excessive. It needs to be sui…" at bounding box center [1060, 400] width 264 height 31
click at [501, 548] on div at bounding box center [614, 346] width 1229 height 693
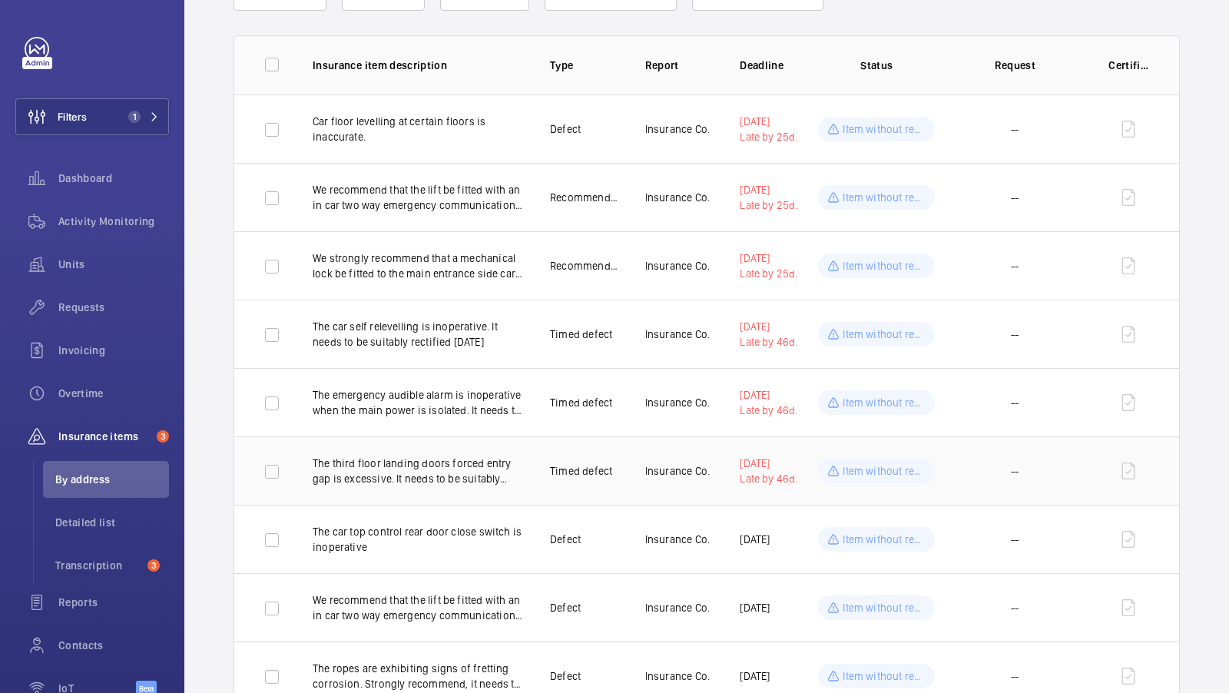
scroll to position [149, 0]
click at [475, 552] on td "The car top control rear door close switch is inoperative" at bounding box center [406, 536] width 237 height 68
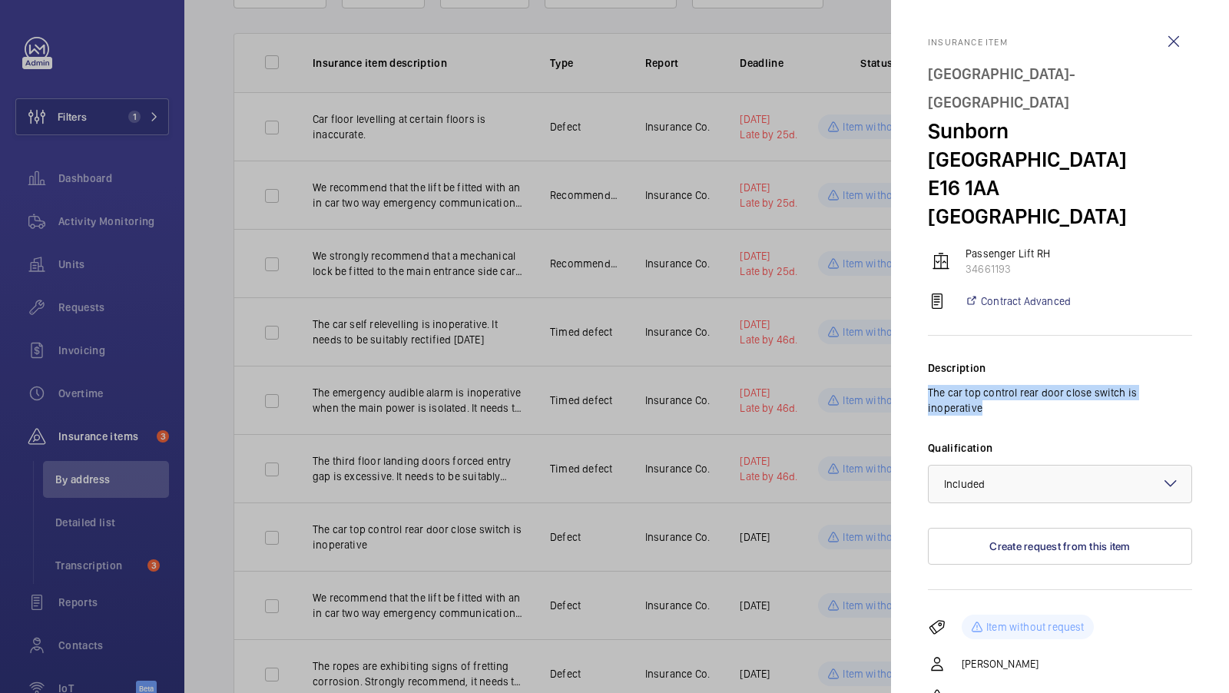
drag, startPoint x: 927, startPoint y: 337, endPoint x: 1195, endPoint y: 340, distance: 268.0
click at [1195, 340] on mat-sidenav "Insurance item [GEOGRAPHIC_DATA]- [GEOGRAPHIC_DATA] LONDON Passenger Lift RH 34…" at bounding box center [1060, 346] width 338 height 693
click at [621, 296] on div at bounding box center [614, 346] width 1229 height 693
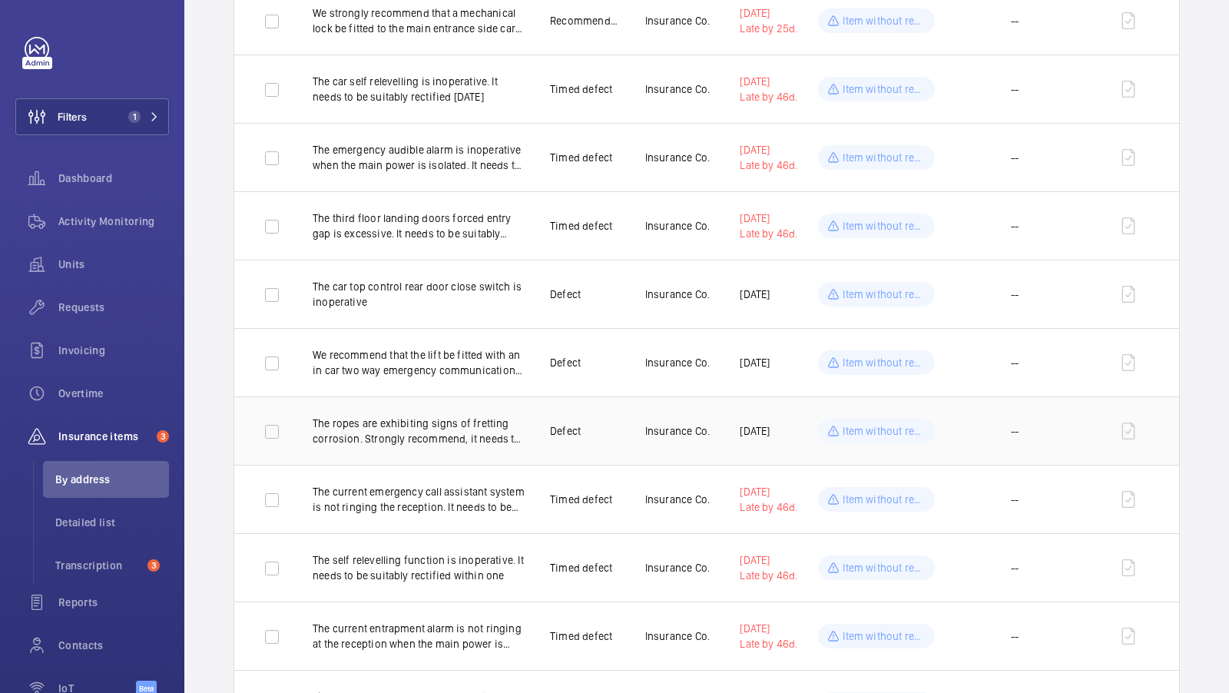
scroll to position [392, 0]
click at [437, 501] on p "The current emergency call assistant system is not ringing the reception. It ne…" at bounding box center [419, 498] width 213 height 31
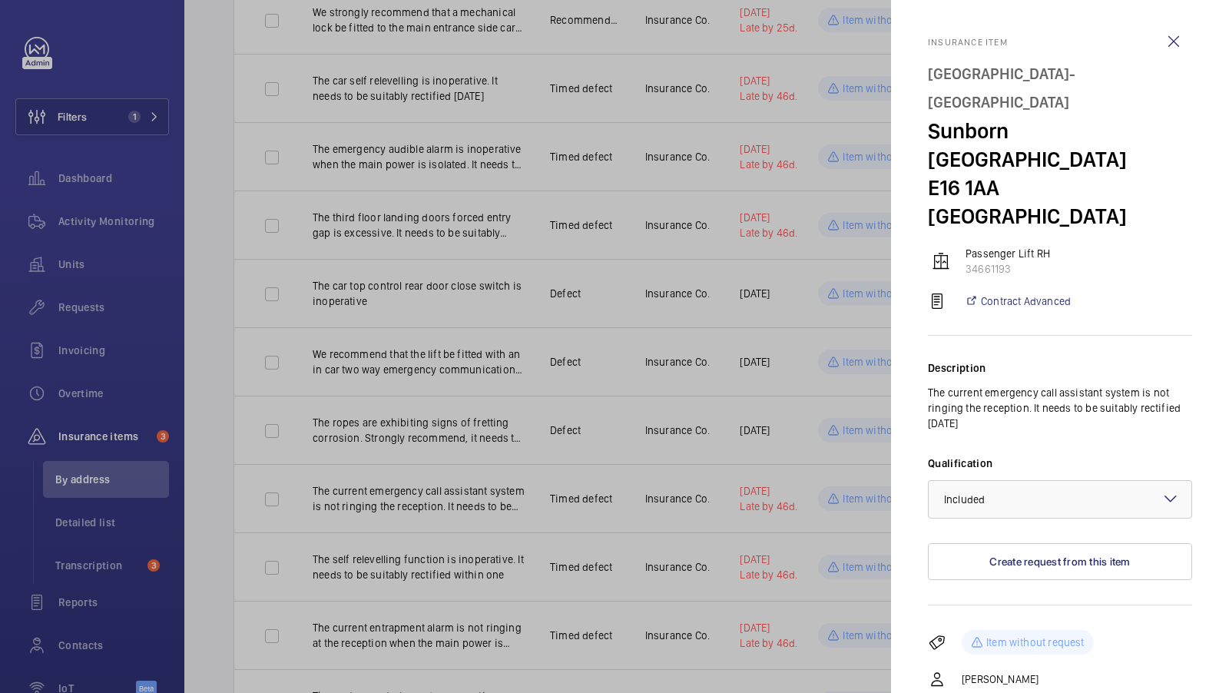
drag, startPoint x: 1024, startPoint y: 369, endPoint x: 917, endPoint y: 327, distance: 115.2
click at [917, 326] on mat-sidenav "Insurance item [GEOGRAPHIC_DATA]- [GEOGRAPHIC_DATA] LONDON Passenger Lift RH 34…" at bounding box center [1060, 346] width 338 height 693
click at [434, 499] on div at bounding box center [614, 346] width 1229 height 693
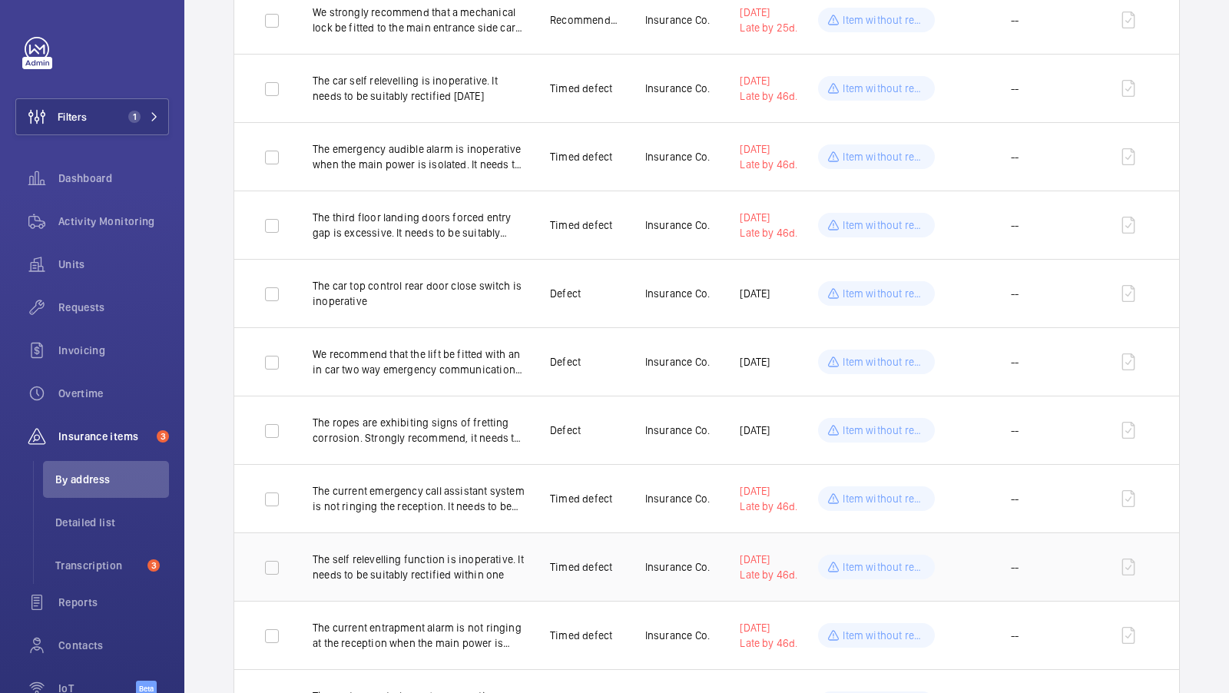
click at [429, 571] on p "The self relevelling function is inoperative. It needs to be suitably rectified…" at bounding box center [419, 566] width 213 height 31
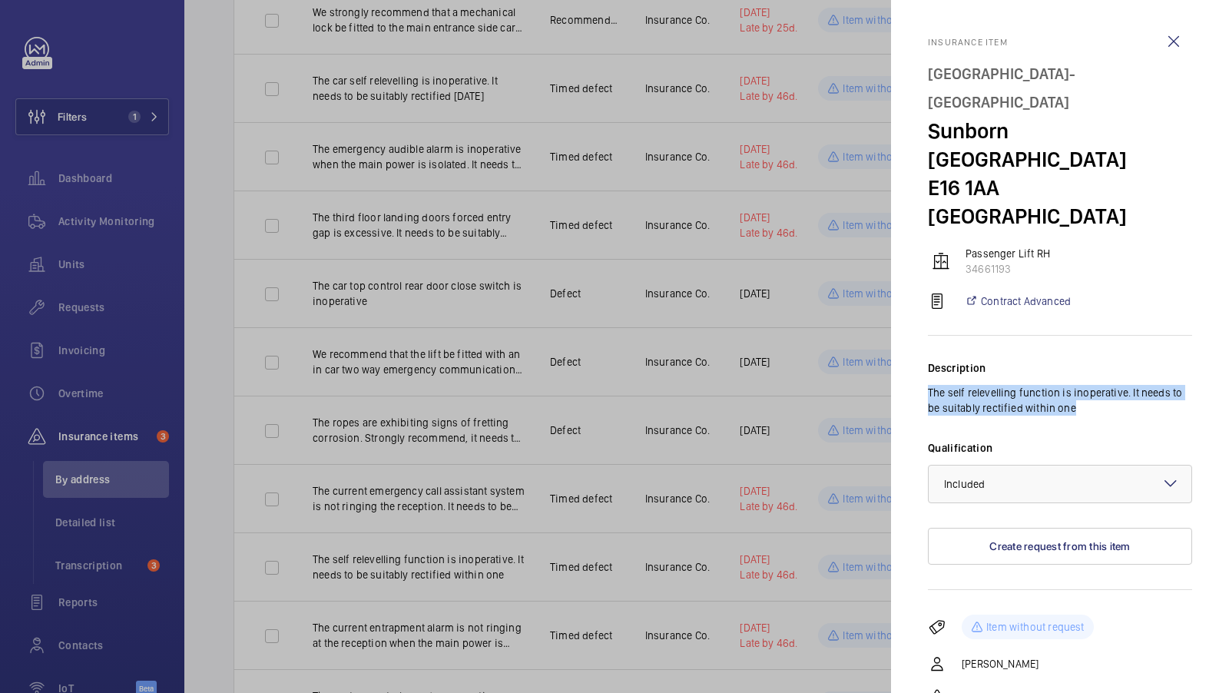
drag, startPoint x: 1080, startPoint y: 347, endPoint x: 911, endPoint y: 339, distance: 169.2
click at [911, 339] on mat-sidenav "Insurance item [GEOGRAPHIC_DATA]- [GEOGRAPHIC_DATA] LONDON Passenger Lift RH 34…" at bounding box center [1060, 346] width 338 height 693
click at [514, 561] on div at bounding box center [614, 346] width 1229 height 693
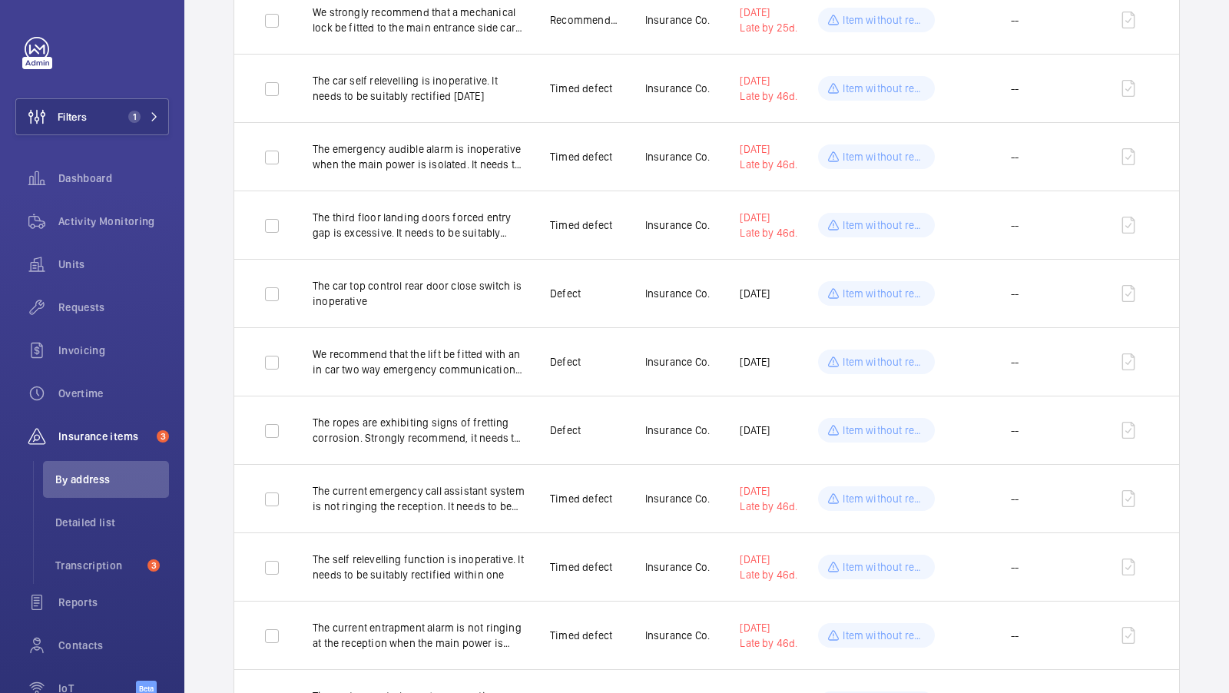
scroll to position [464, 0]
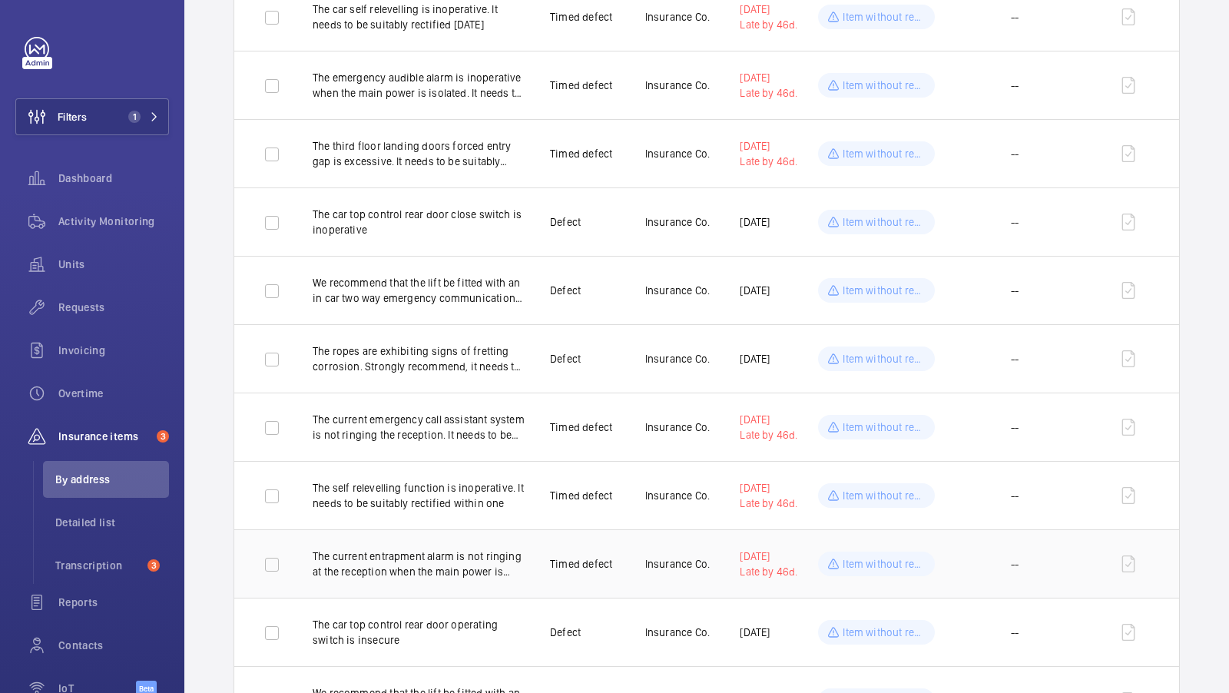
click at [488, 571] on p "The current entrapment alarm is not ringing at the reception when the main powe…" at bounding box center [419, 563] width 213 height 31
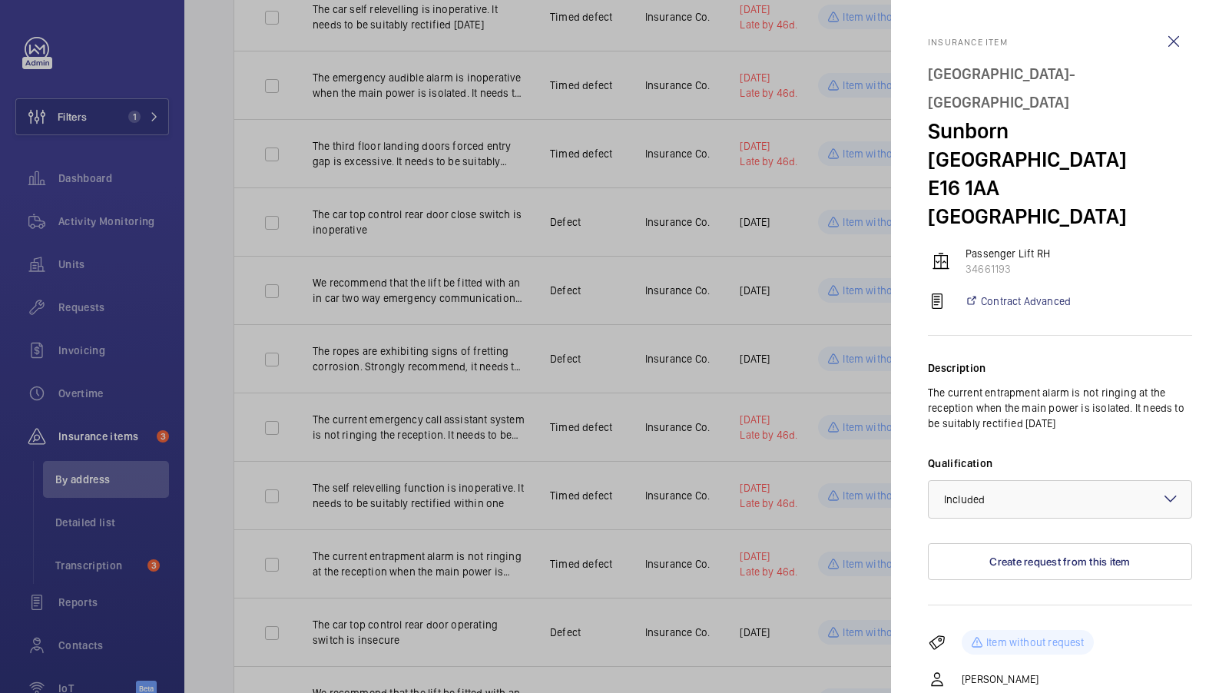
drag, startPoint x: 1117, startPoint y: 369, endPoint x: 909, endPoint y: 336, distance: 210.0
click at [909, 336] on mat-sidenav "Insurance item [GEOGRAPHIC_DATA]- [GEOGRAPHIC_DATA] LONDON Passenger Lift RH 34…" at bounding box center [1060, 346] width 338 height 693
click at [486, 557] on div at bounding box center [614, 346] width 1229 height 693
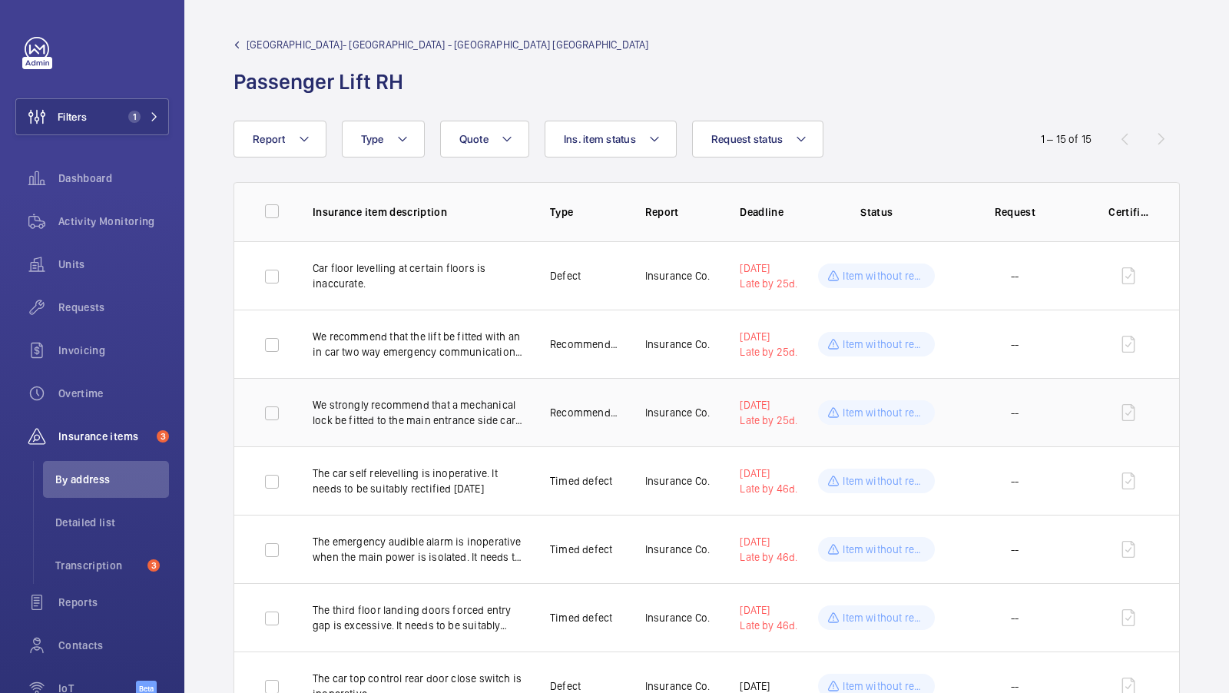
scroll to position [604, 0]
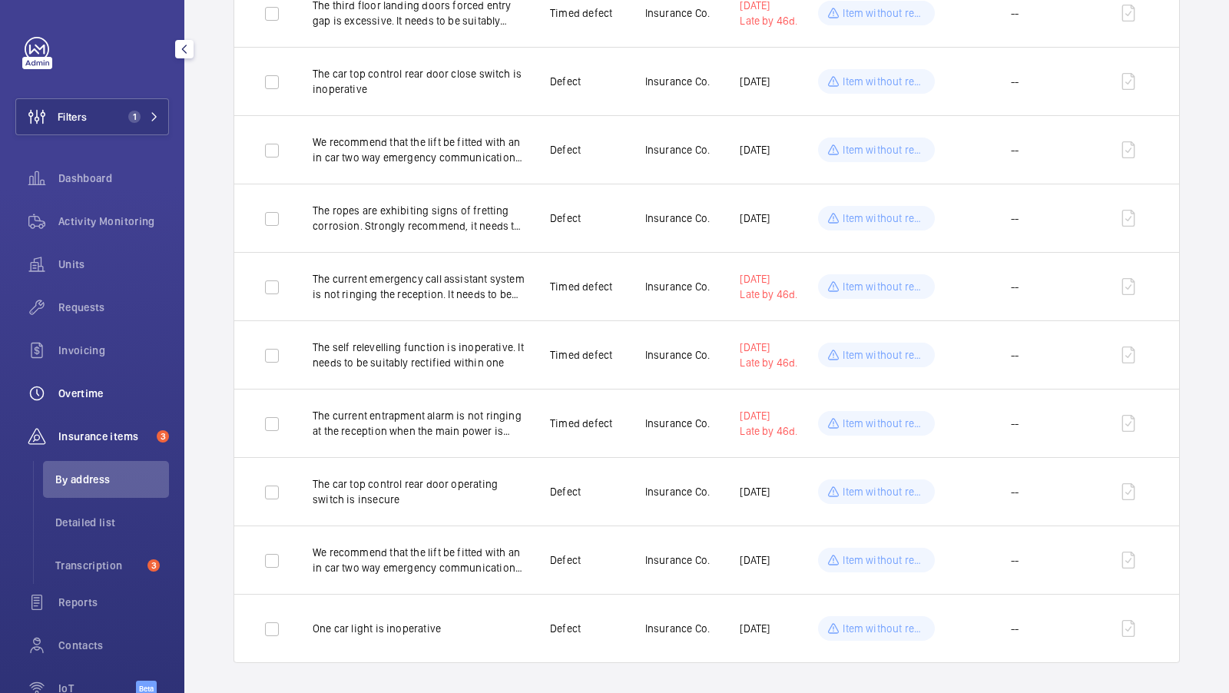
click at [81, 386] on span "Overtime" at bounding box center [113, 393] width 111 height 15
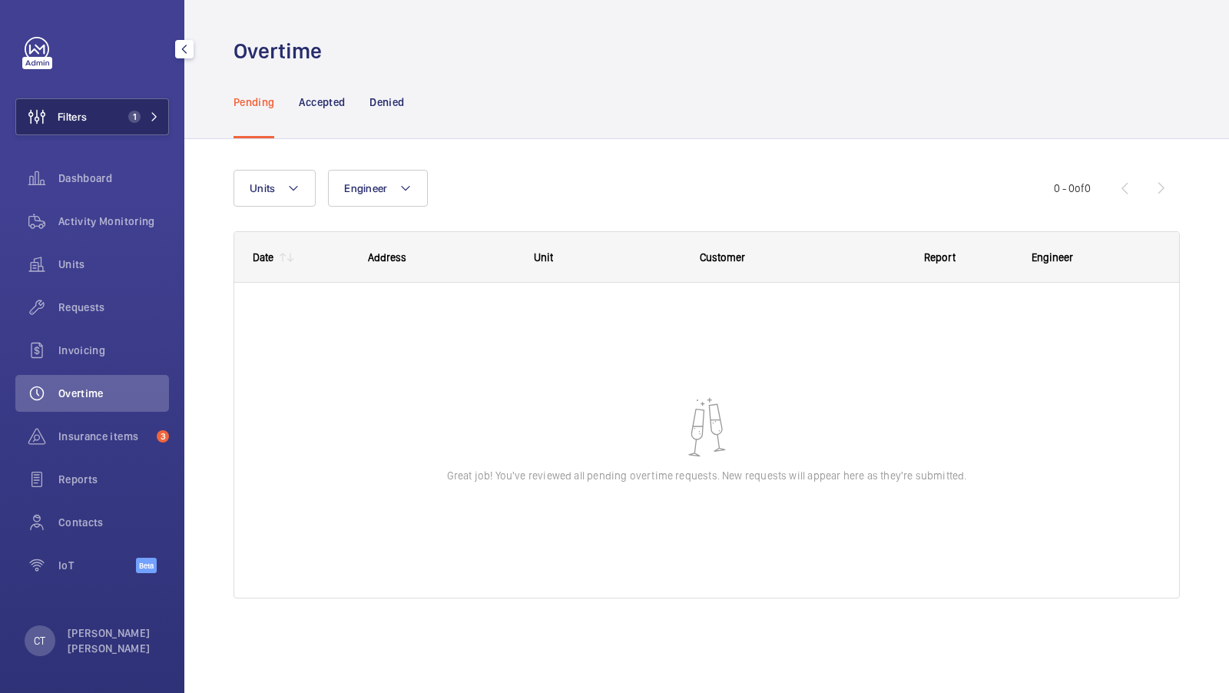
click at [131, 111] on span "1" at bounding box center [131, 117] width 18 height 12
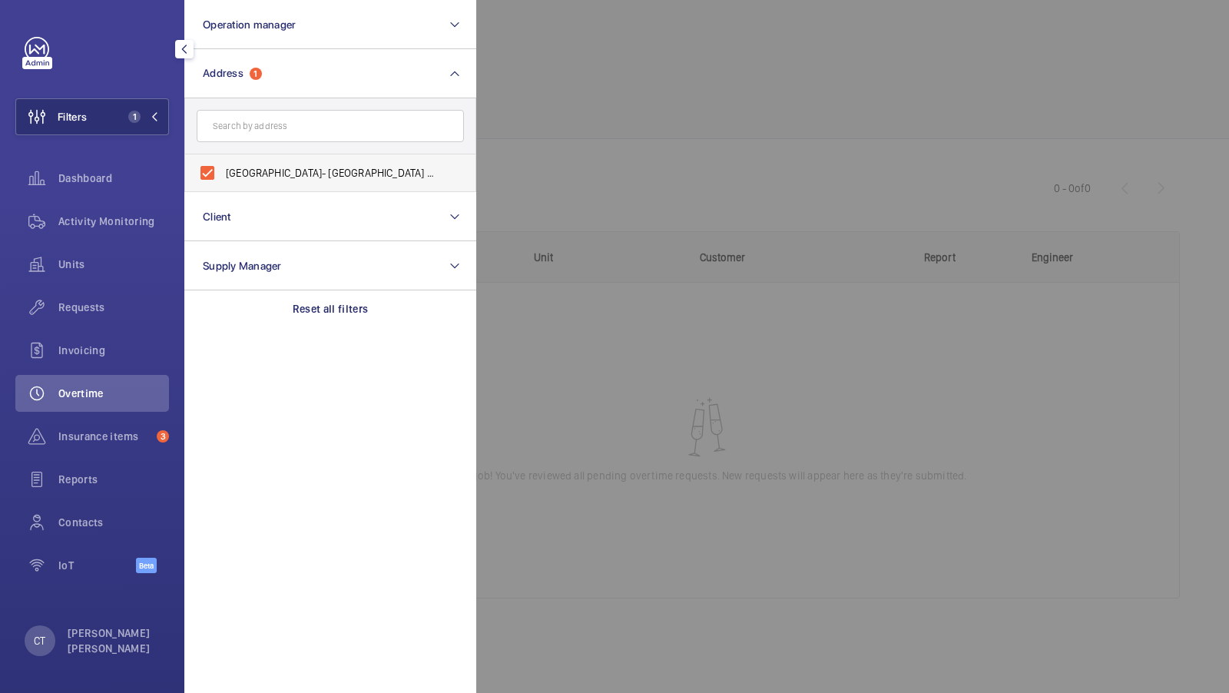
click at [326, 164] on label "[GEOGRAPHIC_DATA]- [GEOGRAPHIC_DATA] - [GEOGRAPHIC_DATA]" at bounding box center [318, 172] width 267 height 37
click at [223, 164] on input "[GEOGRAPHIC_DATA]- [GEOGRAPHIC_DATA] - [GEOGRAPHIC_DATA]" at bounding box center [207, 172] width 31 height 31
checkbox input "false"
click at [141, 116] on span at bounding box center [150, 116] width 18 height 9
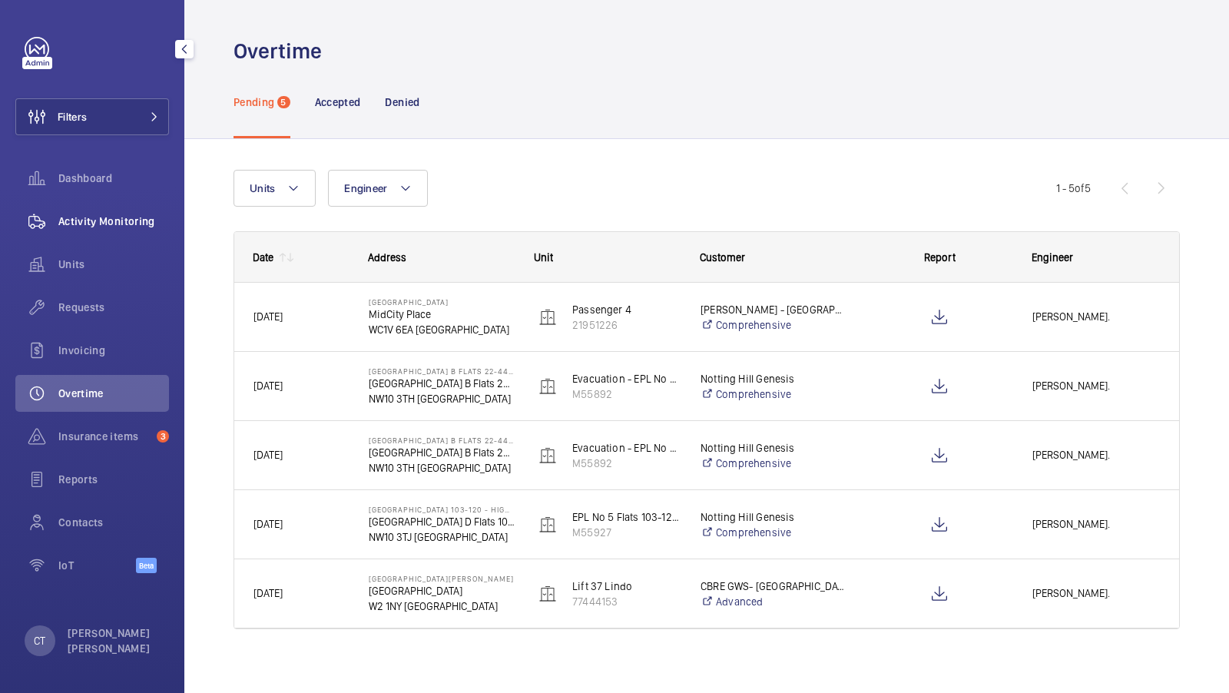
click at [74, 223] on span "Activity Monitoring" at bounding box center [113, 220] width 111 height 15
